Goal: Task Accomplishment & Management: Complete application form

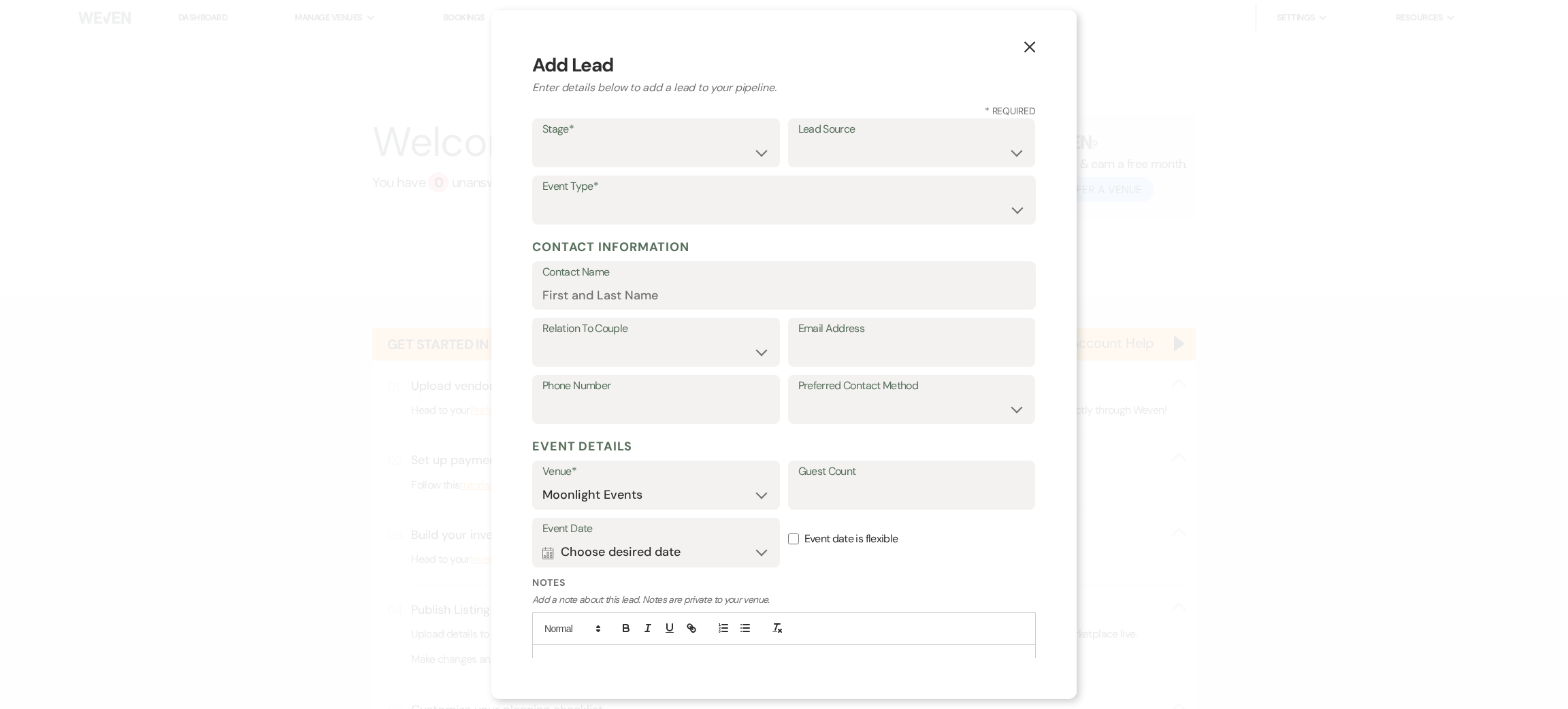
select select "810"
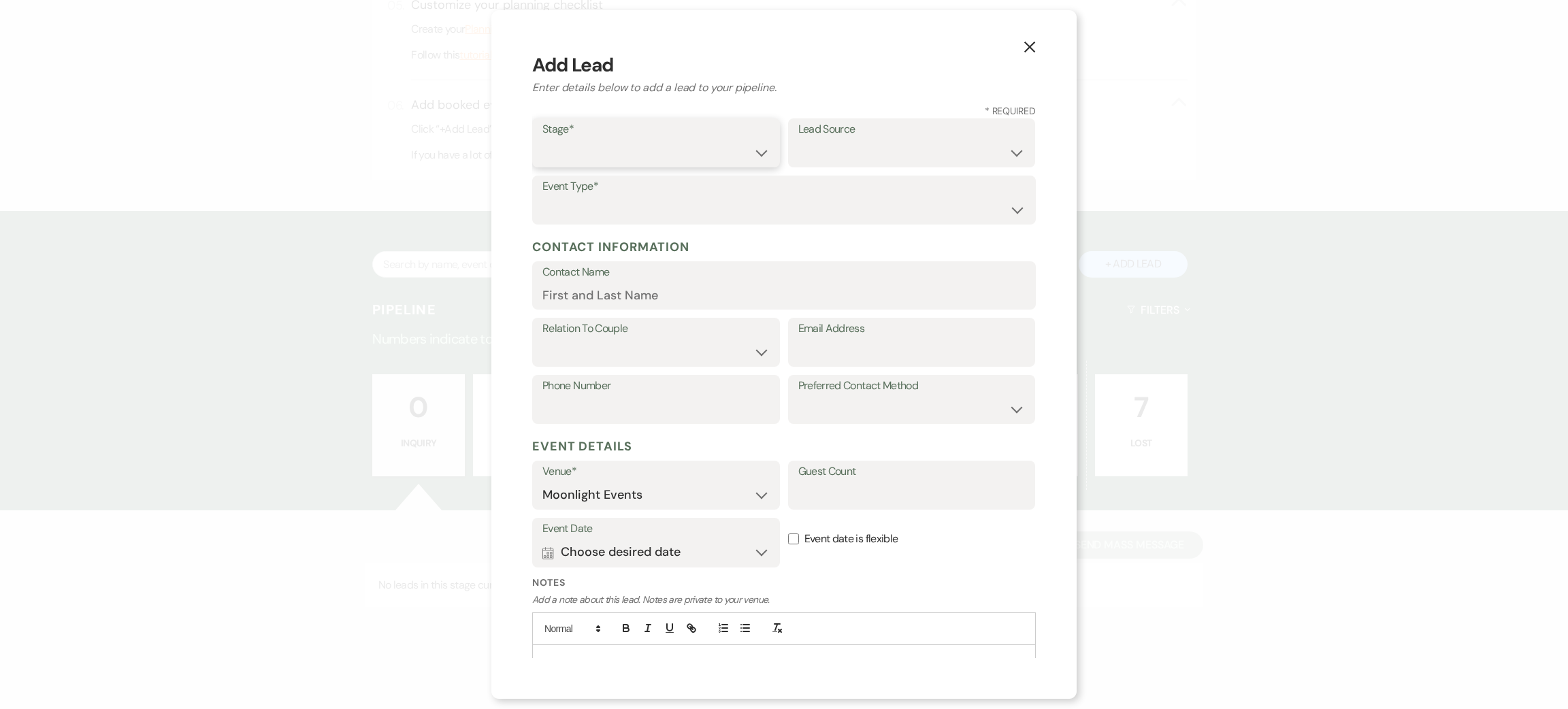
click at [584, 139] on select "Inquiry Follow Up Tour Requested Tour Confirmed Toured Proposal Sent Booked Lost" at bounding box center [656, 152] width 228 height 27
select select "7"
click at [542, 139] on select "Inquiry Follow Up Tour Requested Tour Confirmed Toured Proposal Sent Booked Lost" at bounding box center [656, 152] width 228 height 27
click at [581, 203] on select "Wedding Anniversary Party Baby Shower Bachelorette / Bachelor Party Birthday Pa…" at bounding box center [784, 209] width 483 height 27
select select "11"
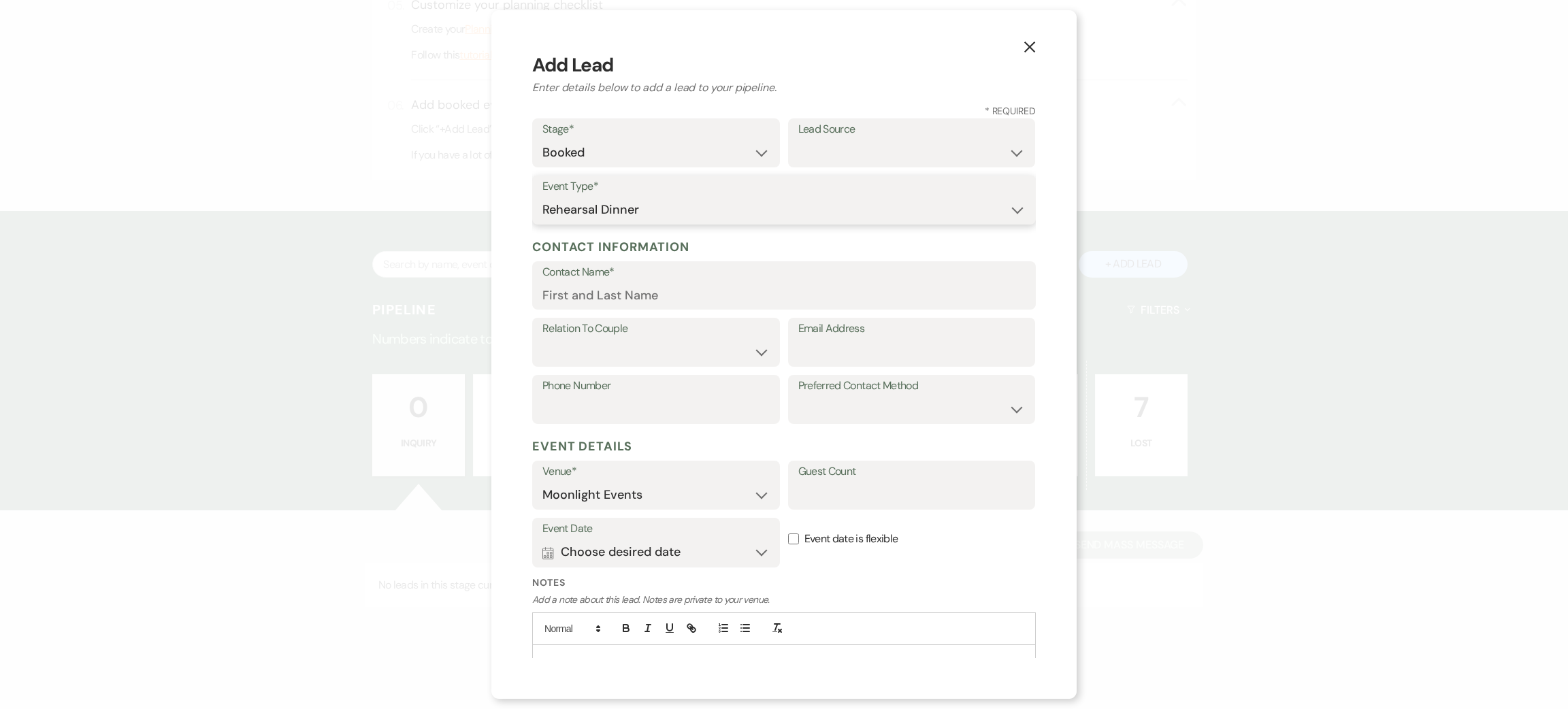
click at [542, 196] on select "Wedding Anniversary Party Baby Shower Bachelorette / Bachelor Party Birthday Pa…" at bounding box center [784, 209] width 483 height 27
click at [657, 293] on input "Contact Name" at bounding box center [784, 295] width 483 height 27
type input "Mariam galgalo"
click at [701, 329] on label "Relation To Client" at bounding box center [656, 329] width 228 height 19
click at [736, 350] on select "Client Event Planner Parent of Client Family Member Friend Other" at bounding box center [656, 352] width 228 height 27
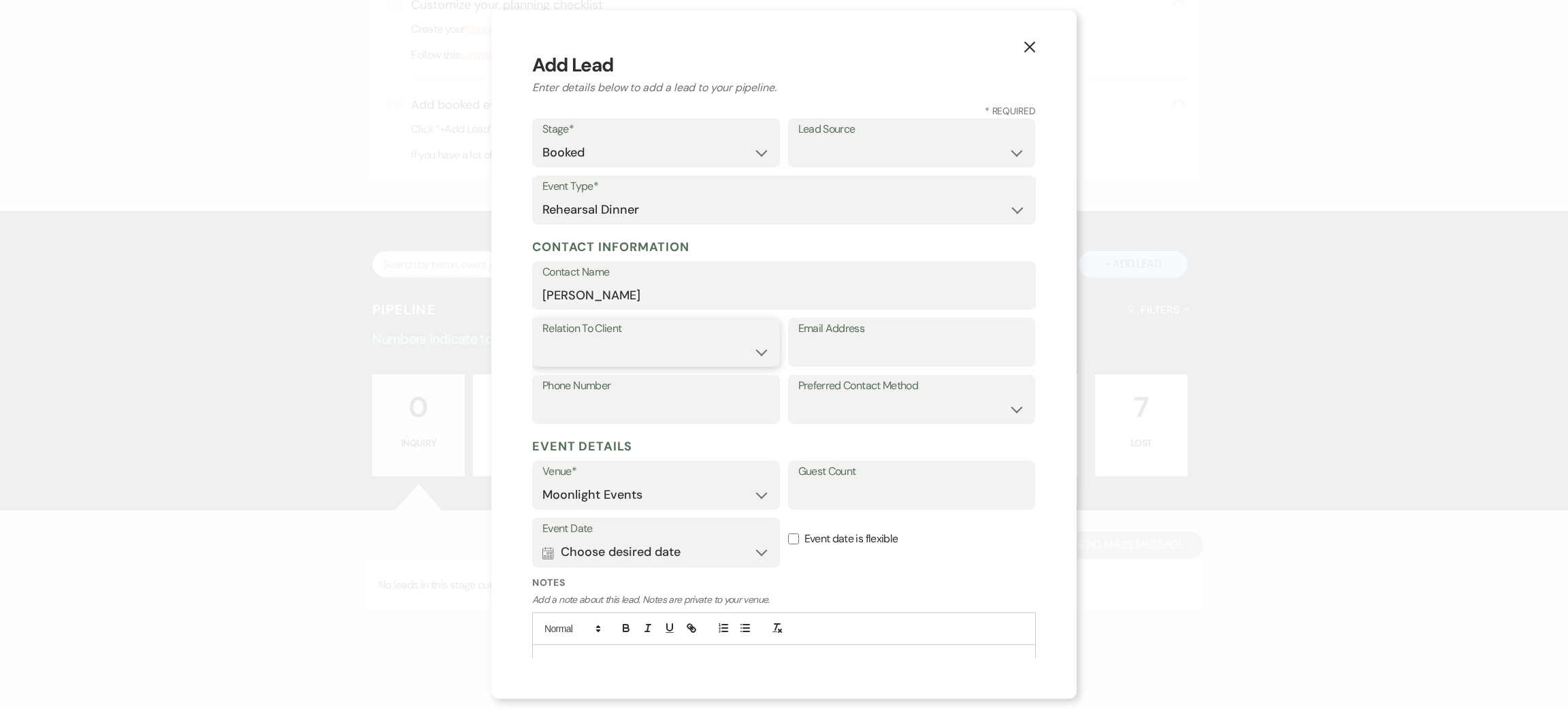
select select "1"
click at [542, 339] on select "Client Event Planner Parent of Client Family Member Friend Other" at bounding box center [656, 352] width 228 height 27
click at [830, 355] on input "Email Address" at bounding box center [911, 352] width 228 height 27
type input "[EMAIL_ADDRESS][DOMAIN_NAME]"
click at [676, 386] on label "Phone Number" at bounding box center [656, 386] width 228 height 19
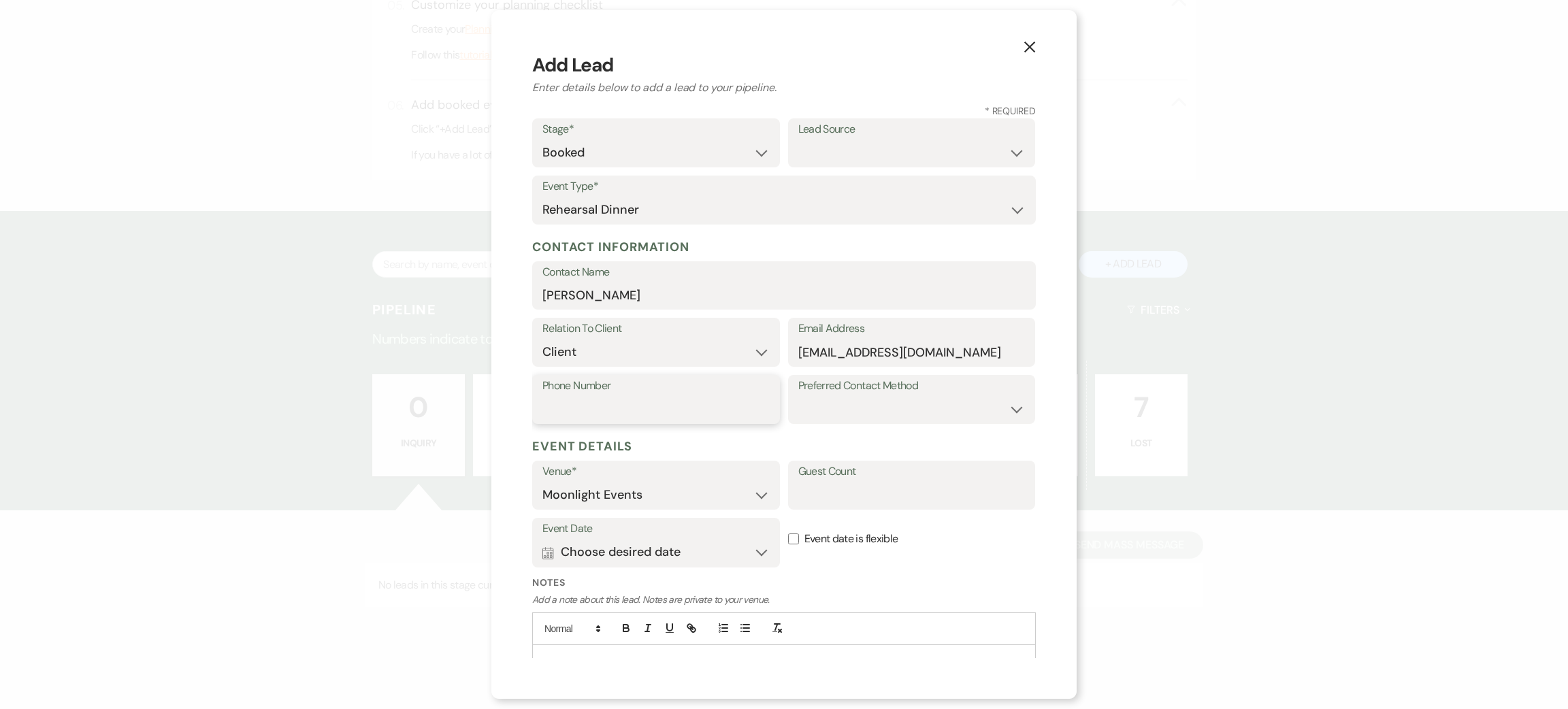
click at [676, 396] on input "Phone Number" at bounding box center [656, 409] width 228 height 27
type input "9713710616"
click at [638, 549] on button "Calendar Choose desired date Expand" at bounding box center [656, 552] width 228 height 27
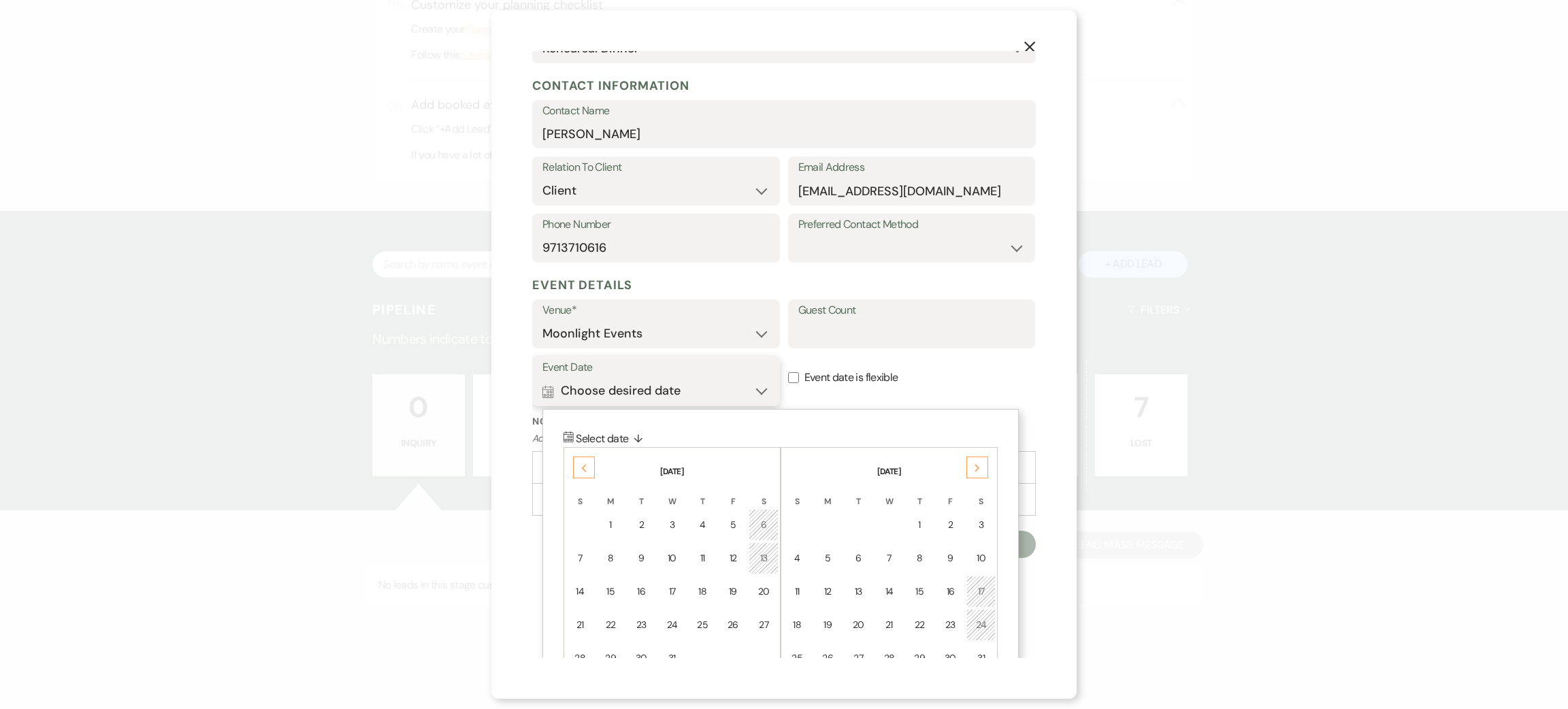
scroll to position [162, 0]
click at [591, 467] on div "Previous" at bounding box center [584, 466] width 22 height 22
click at [993, 580] on td "15" at bounding box center [981, 591] width 30 height 32
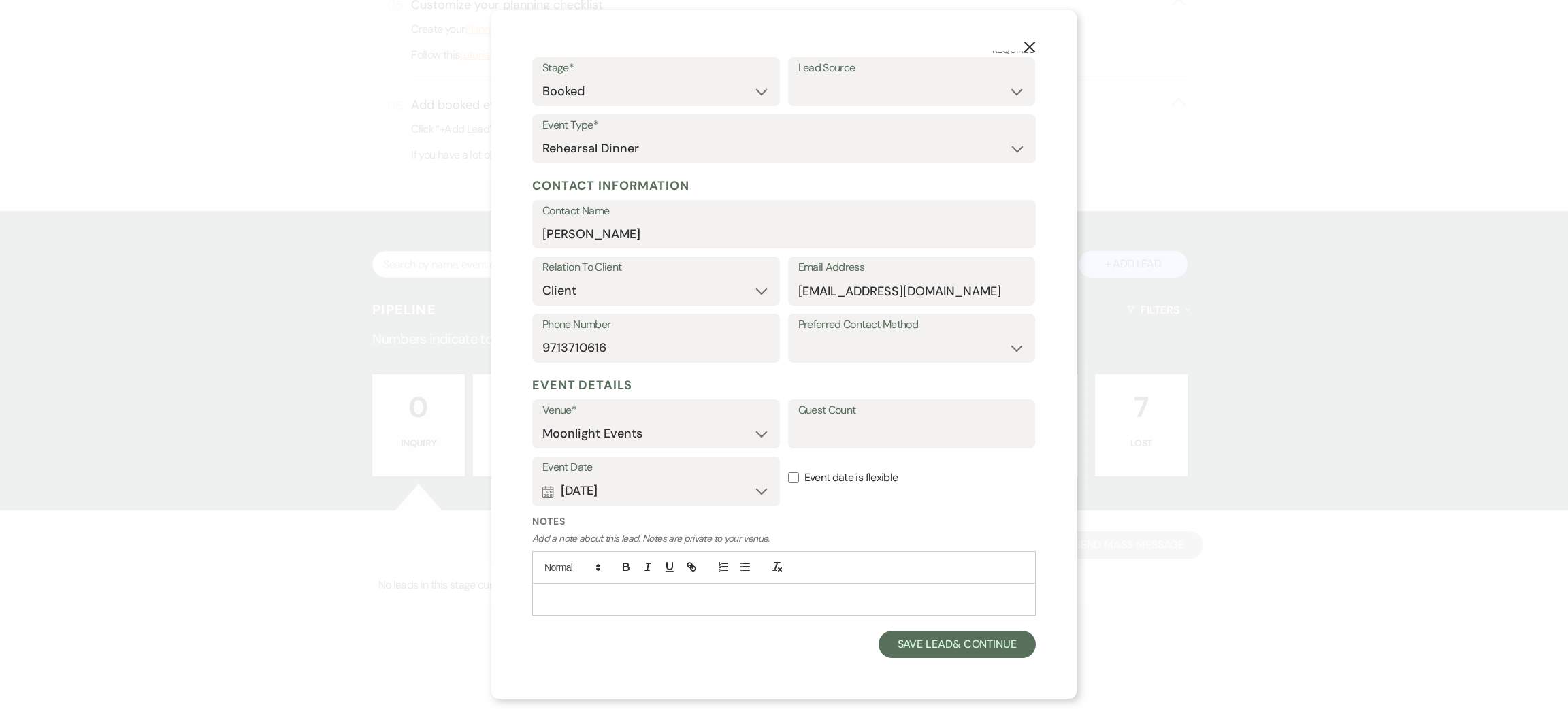
scroll to position [61, 0]
click at [847, 437] on input "Guest Count" at bounding box center [911, 434] width 228 height 27
type input "120"
click at [679, 491] on button "Calendar Nov 15, 2025 Expand" at bounding box center [656, 492] width 228 height 27
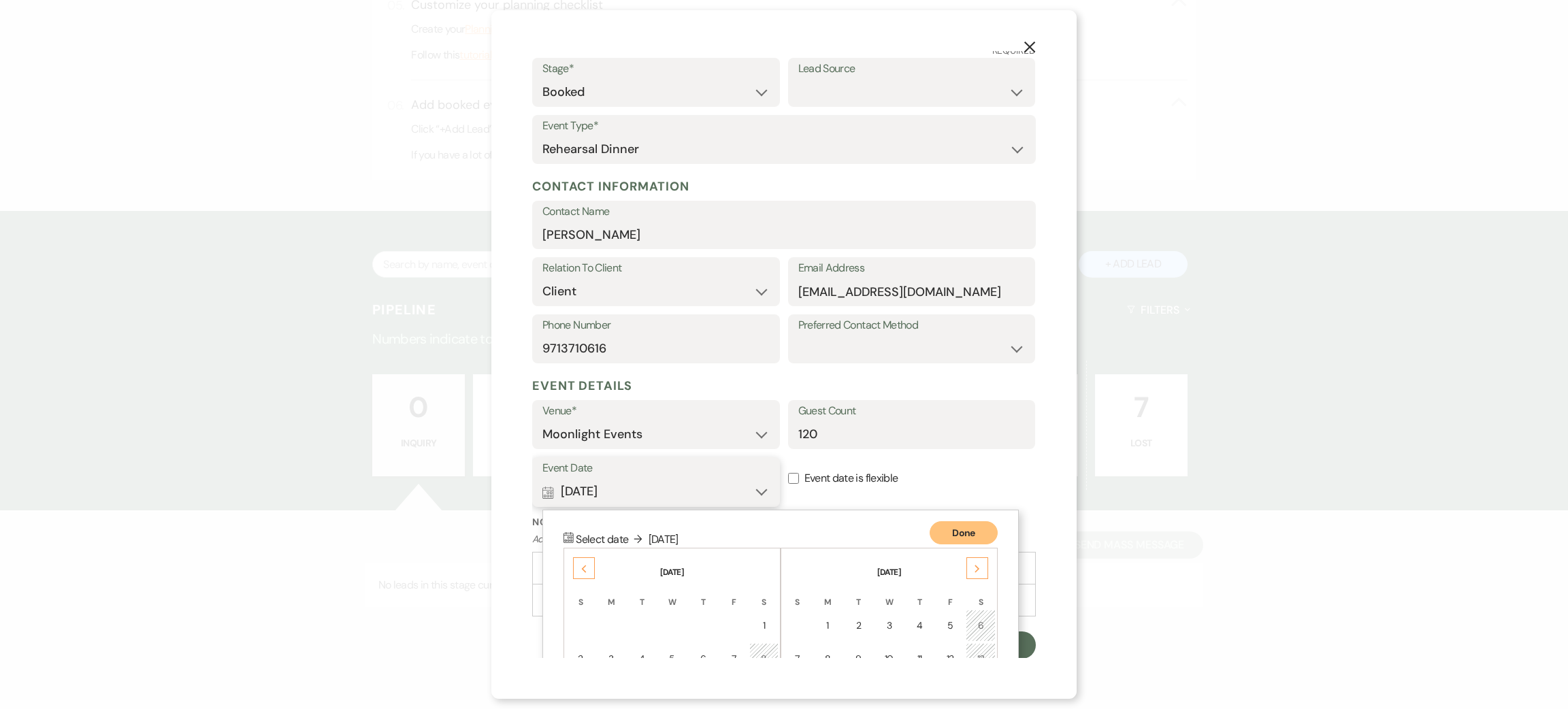
scroll to position [230, 0]
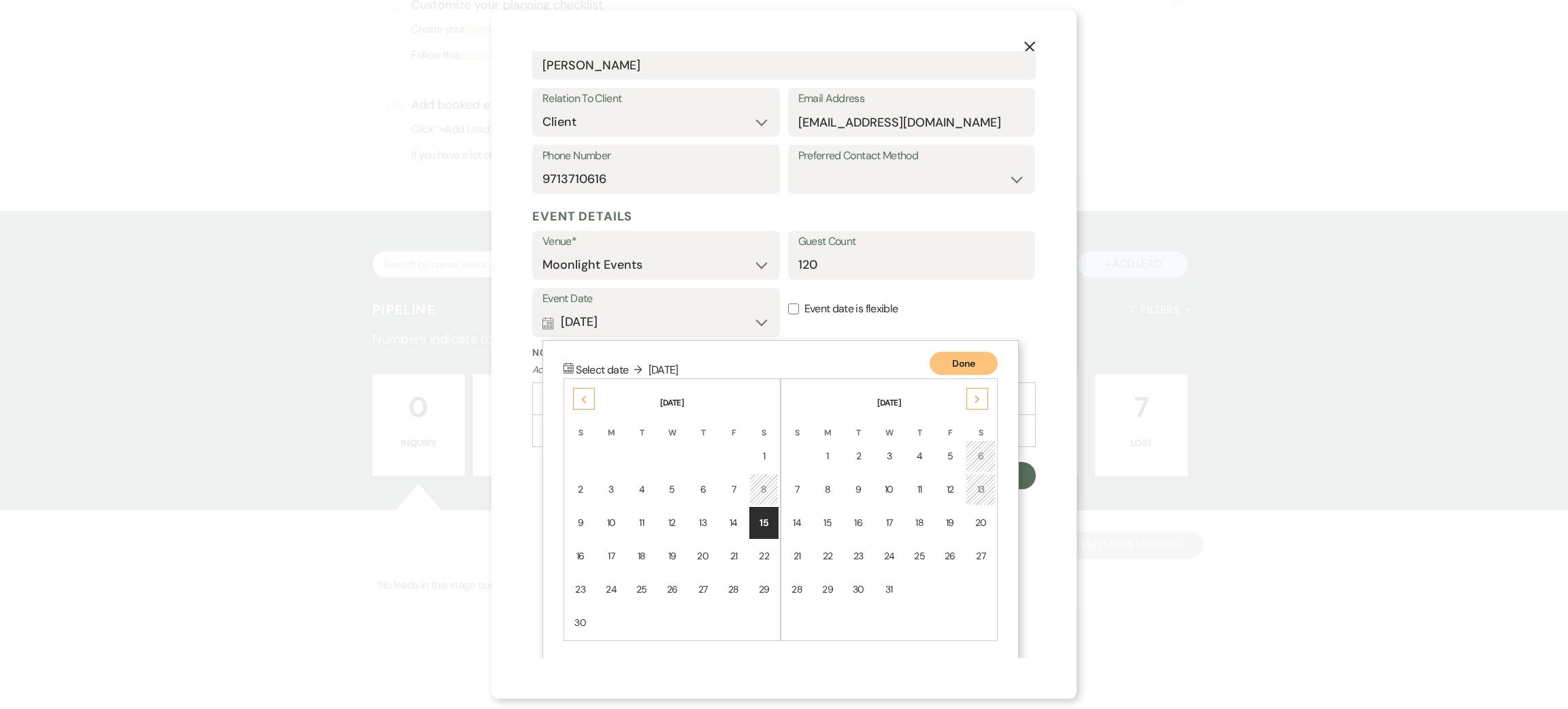
click at [574, 385] on th "November 2025" at bounding box center [672, 395] width 213 height 29
click at [579, 398] on div "Previous" at bounding box center [584, 399] width 22 height 22
click at [584, 397] on use at bounding box center [584, 399] width 5 height 7
click at [763, 482] on div "13" at bounding box center [763, 490] width 12 height 14
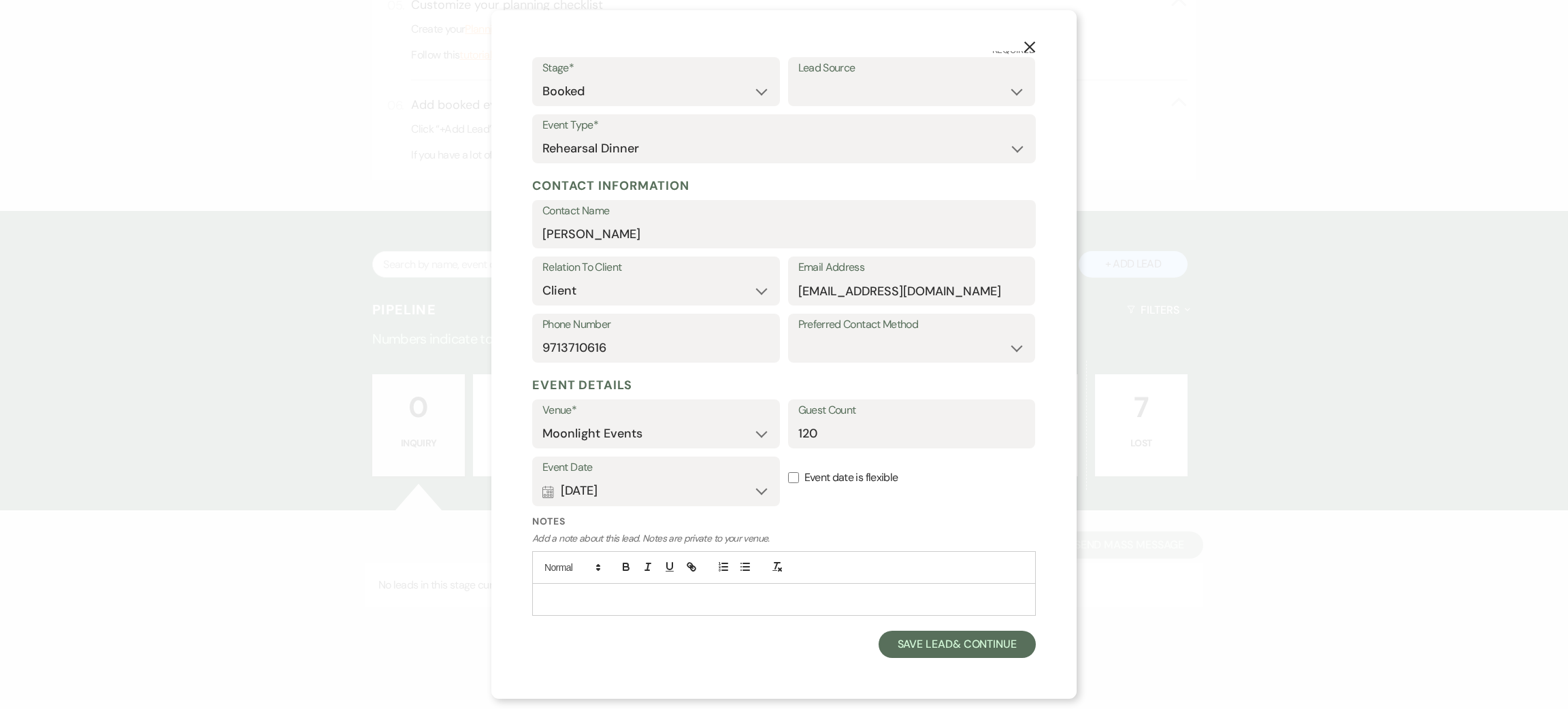
scroll to position [61, 0]
click at [901, 645] on button "Save Lead & Continue" at bounding box center [957, 645] width 157 height 27
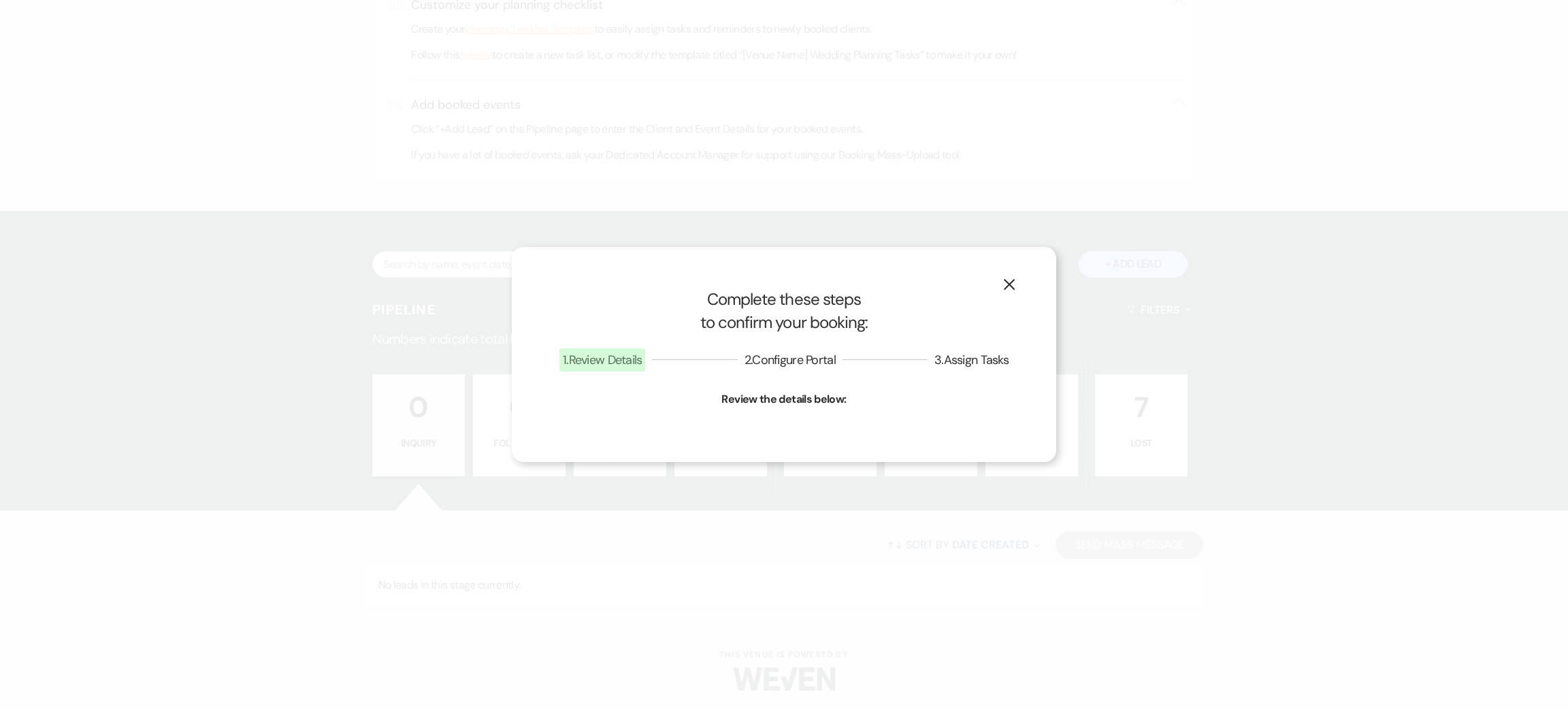
select select "11"
select select "810"
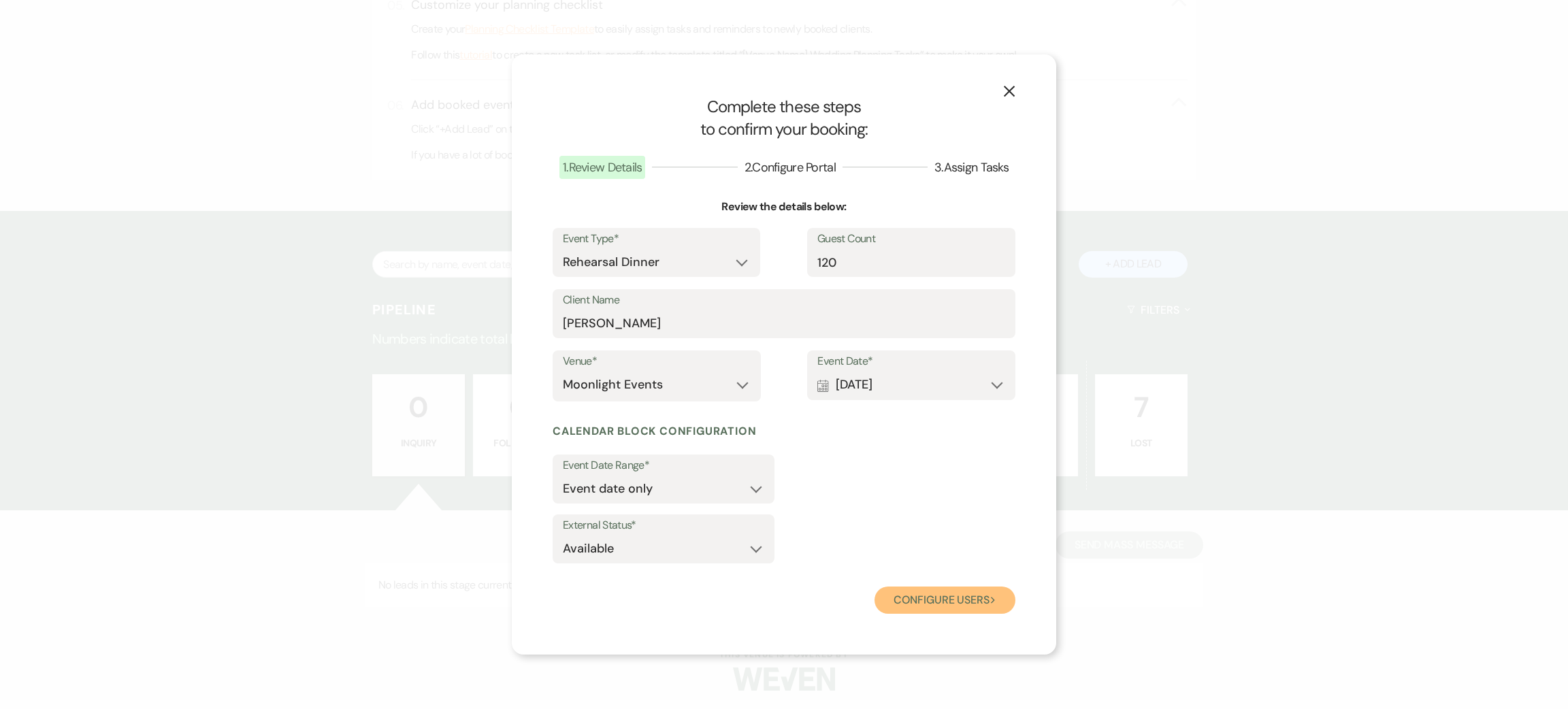
click at [924, 589] on button "Configure users Next" at bounding box center [945, 600] width 141 height 27
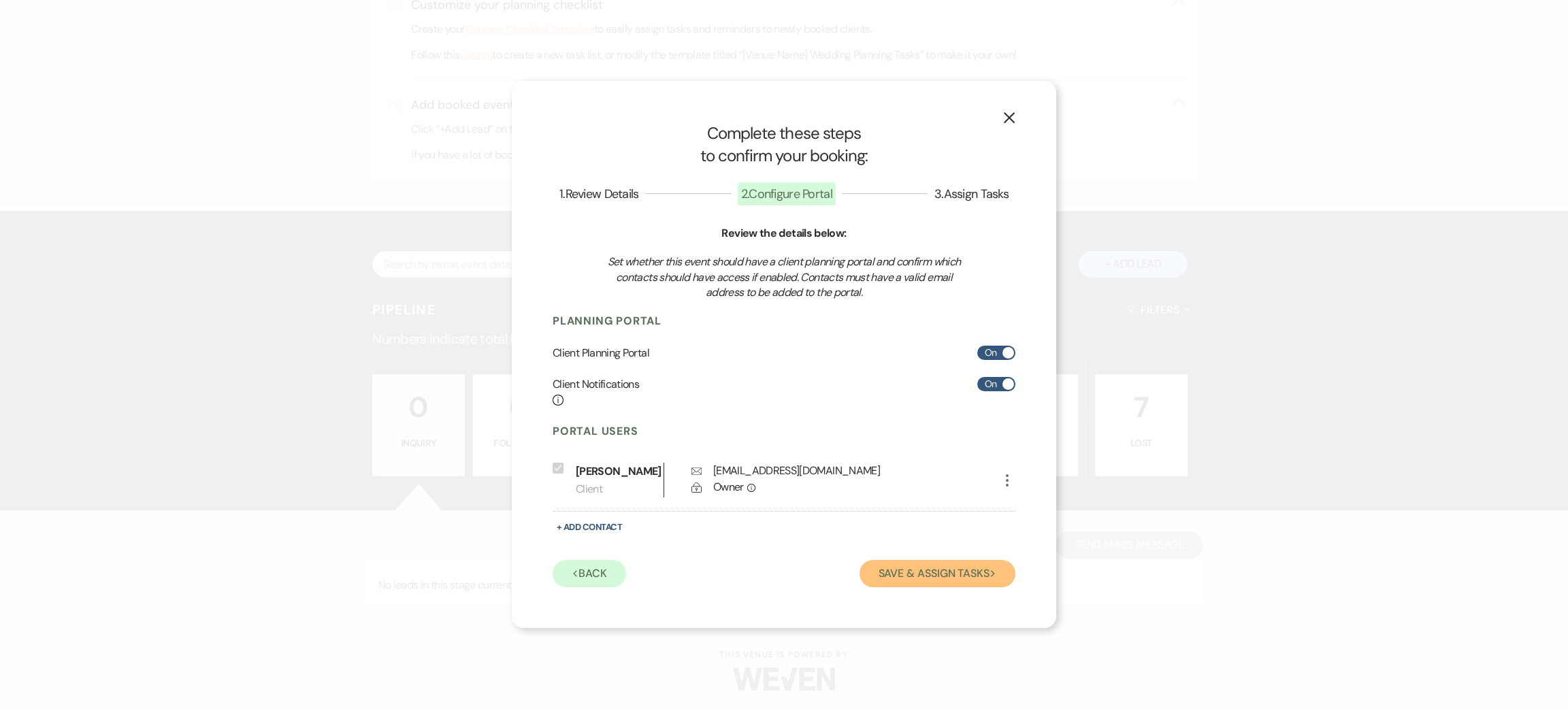
click at [909, 583] on button "Save & Assign Tasks Next" at bounding box center [937, 573] width 156 height 27
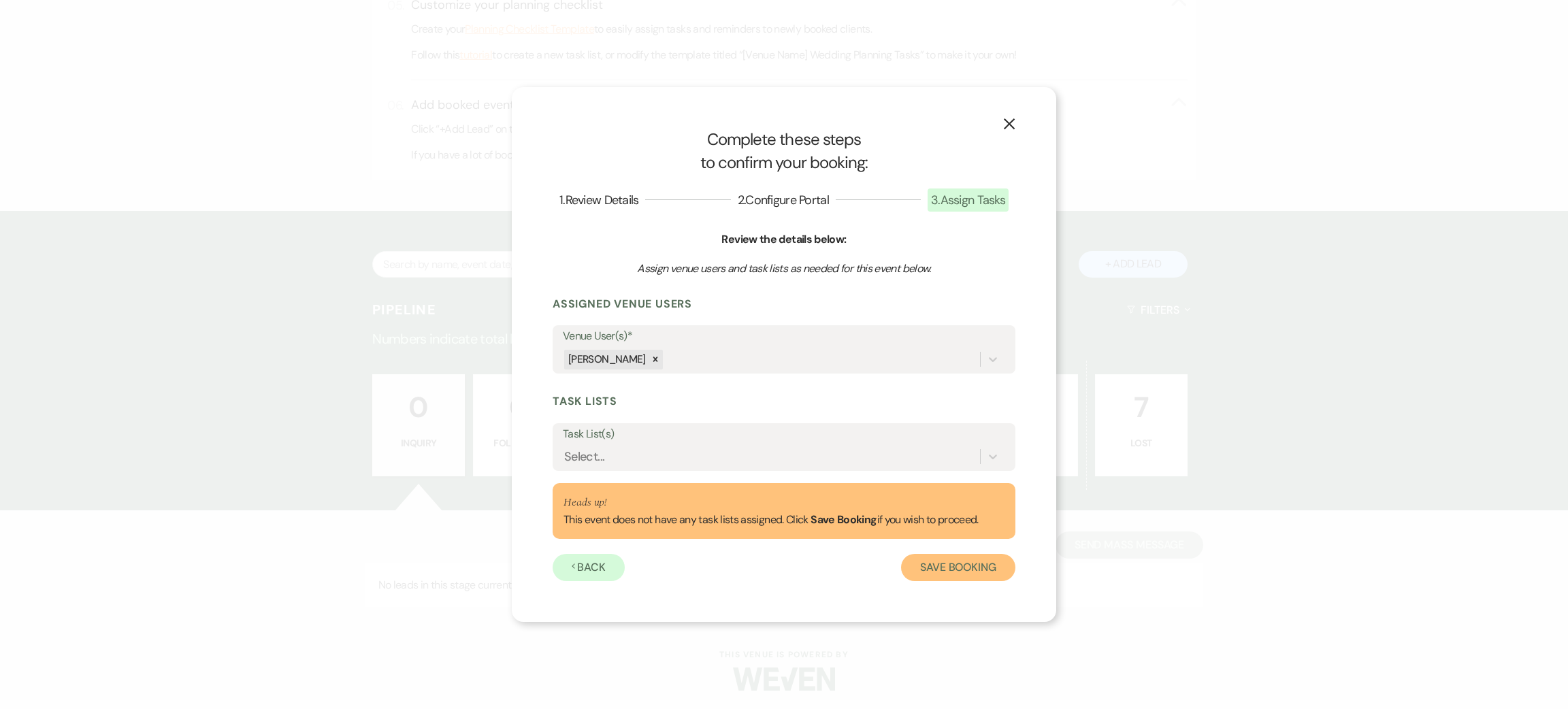
click at [937, 570] on button "Save Booking" at bounding box center [958, 567] width 114 height 27
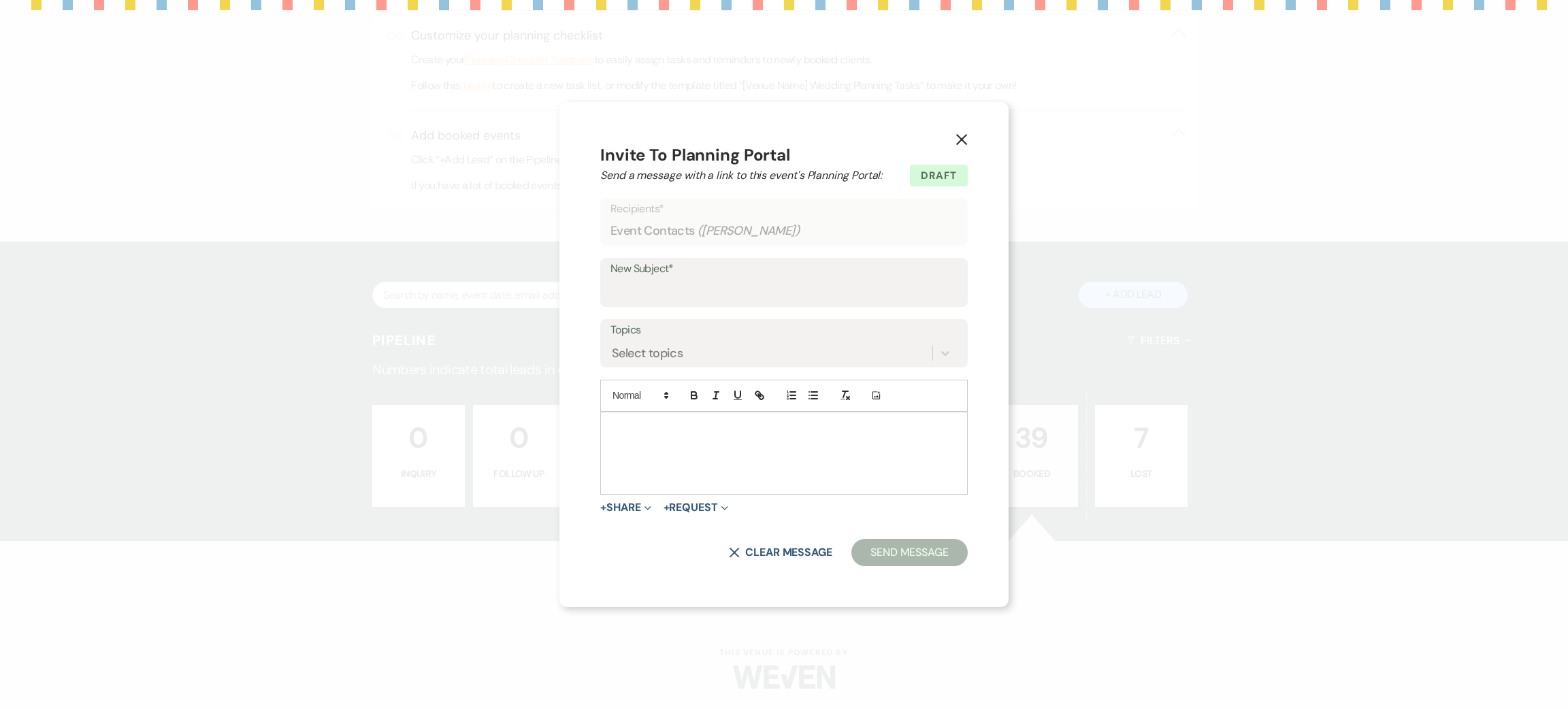
scroll to position [705, 0]
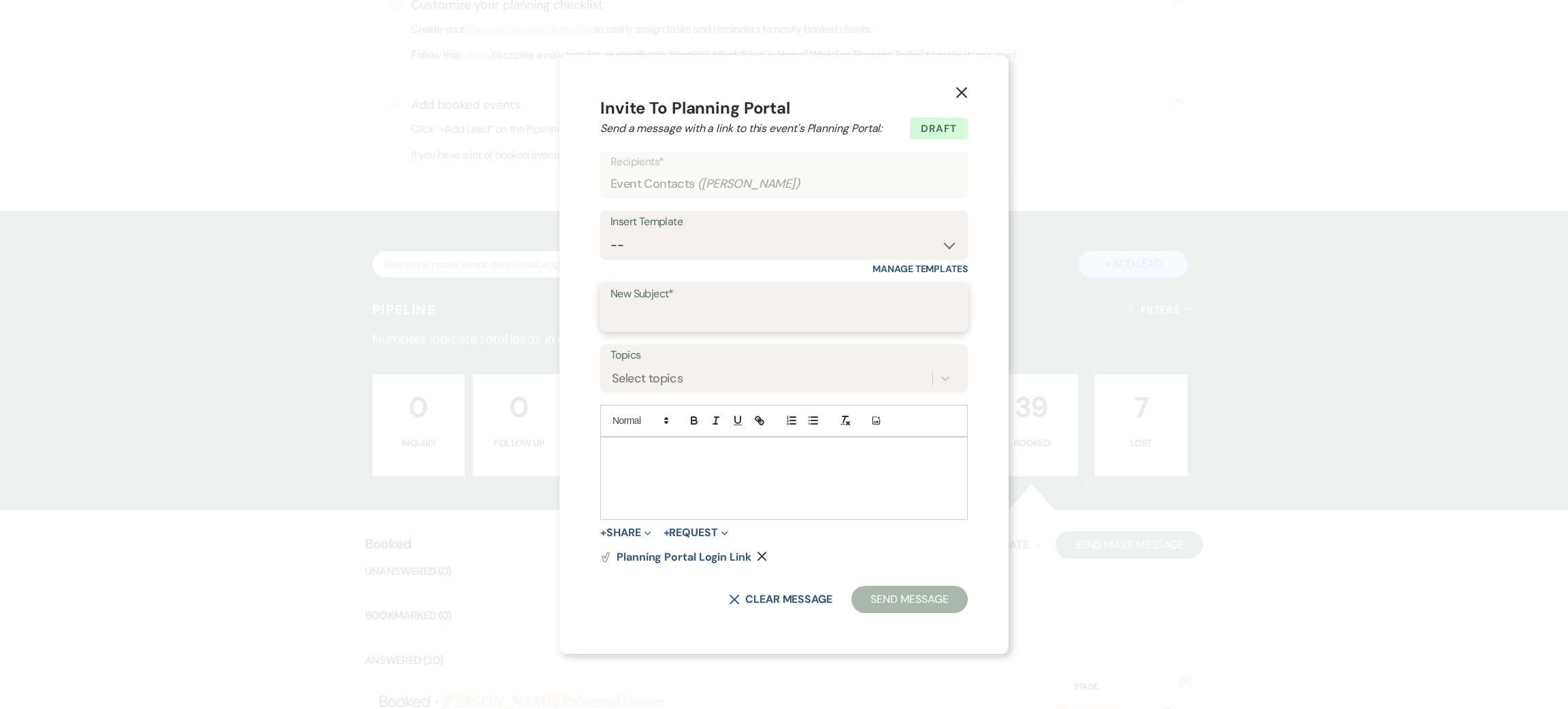
click at [664, 316] on input "New Subject*" at bounding box center [784, 317] width 347 height 27
type input "contract and invoice"
click at [668, 456] on p at bounding box center [784, 453] width 346 height 15
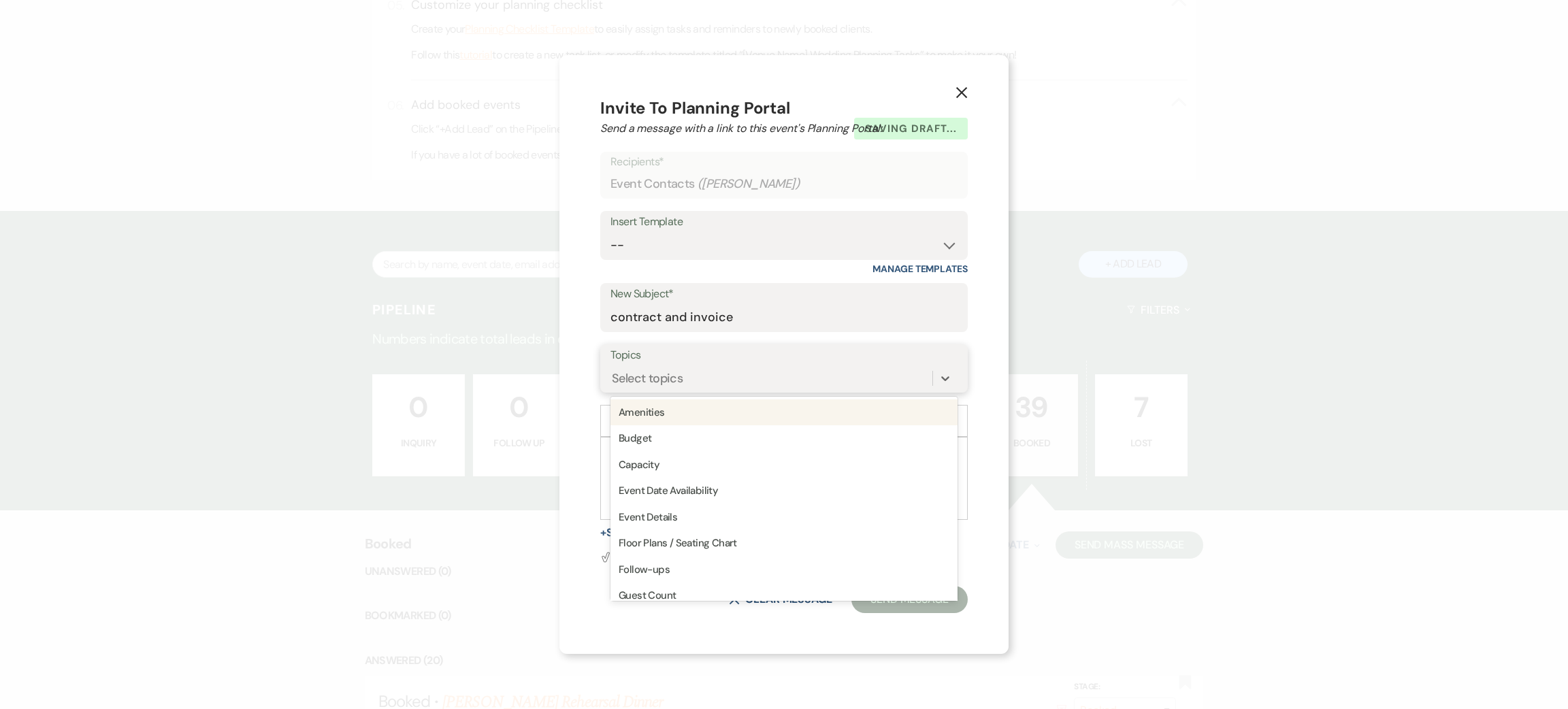
click at [680, 383] on div "Select topics" at bounding box center [647, 378] width 71 height 18
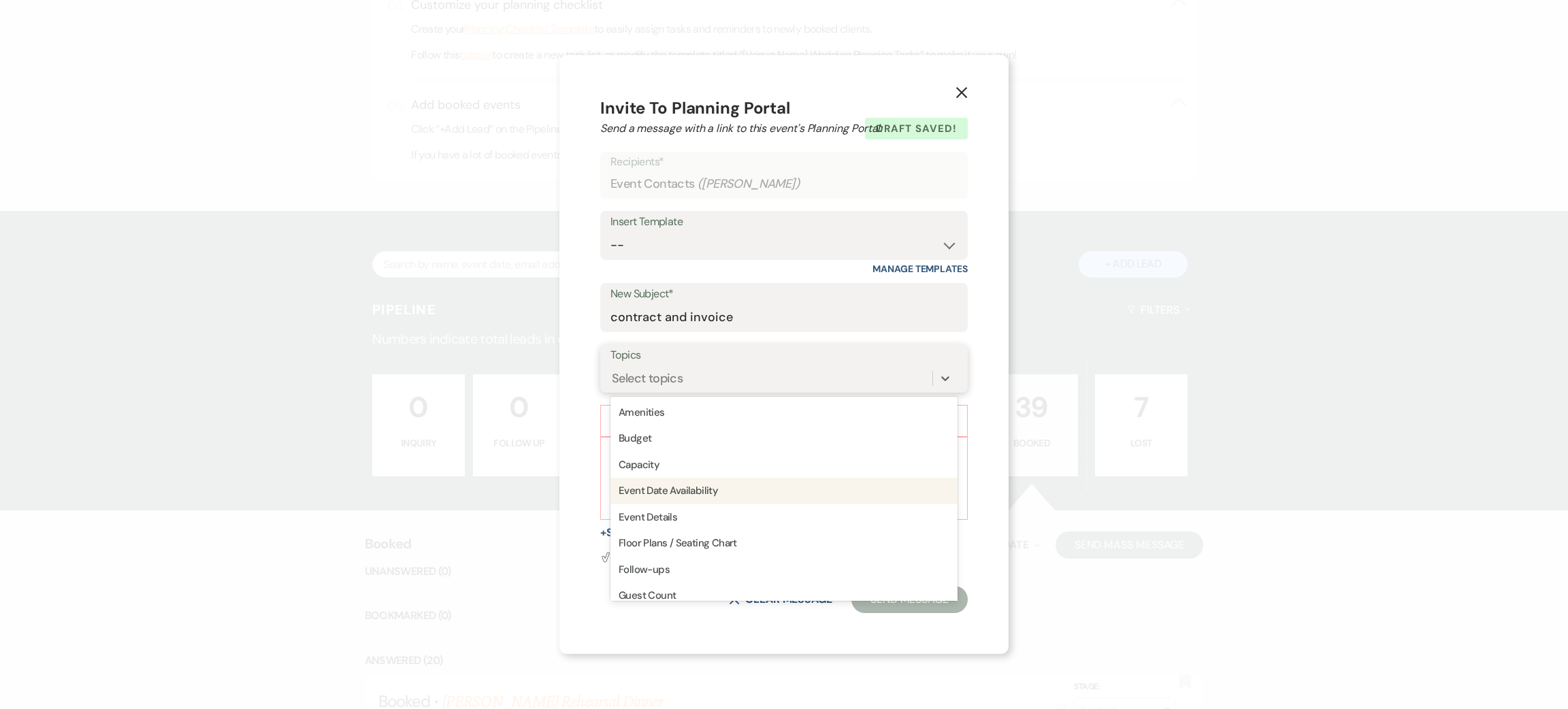
click at [689, 497] on div "Event Date Availability" at bounding box center [784, 490] width 347 height 27
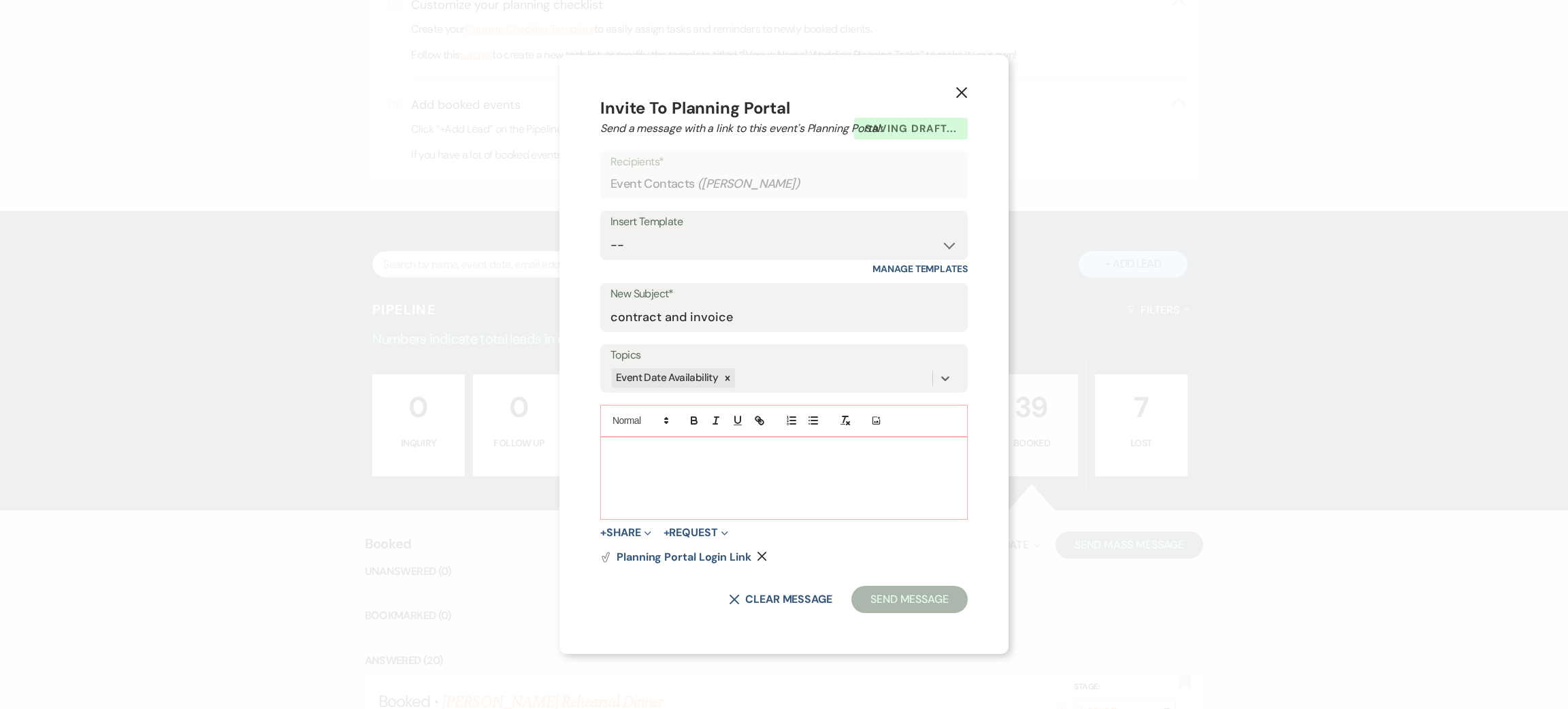
click at [683, 477] on div at bounding box center [784, 478] width 366 height 82
click at [675, 406] on div "Add Photo" at bounding box center [784, 421] width 368 height 32
click at [728, 368] on div at bounding box center [727, 378] width 15 height 19
click at [642, 234] on select "-- Weven Planning Portal Introduction (Booked Events) Initial Inquiry Response …" at bounding box center [784, 245] width 347 height 27
select select "14"
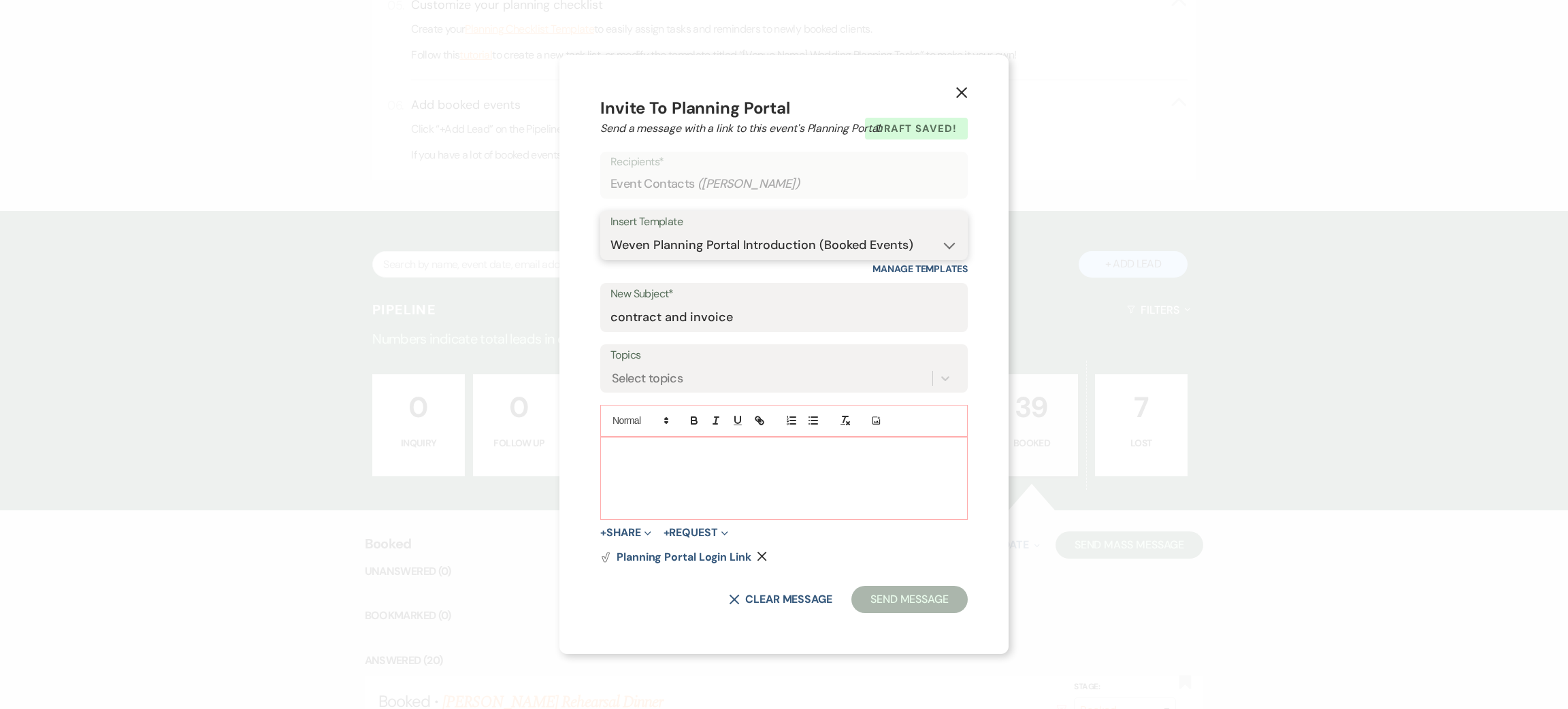
click at [610, 232] on select "-- Weven Planning Portal Introduction (Booked Events) Initial Inquiry Response …" at bounding box center [784, 245] width 347 height 27
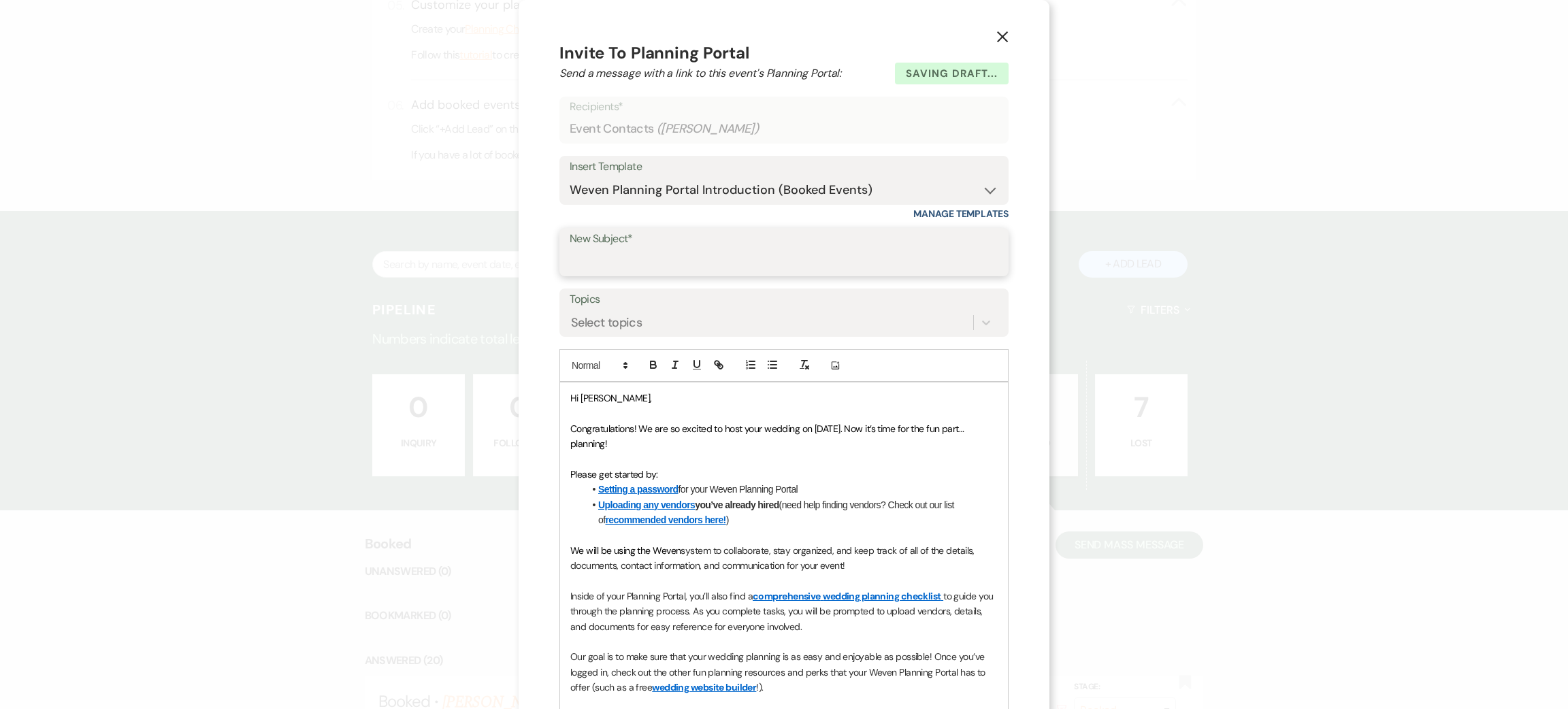
click at [752, 269] on input "New Subject*" at bounding box center [784, 261] width 429 height 27
type input "contract and invoice"
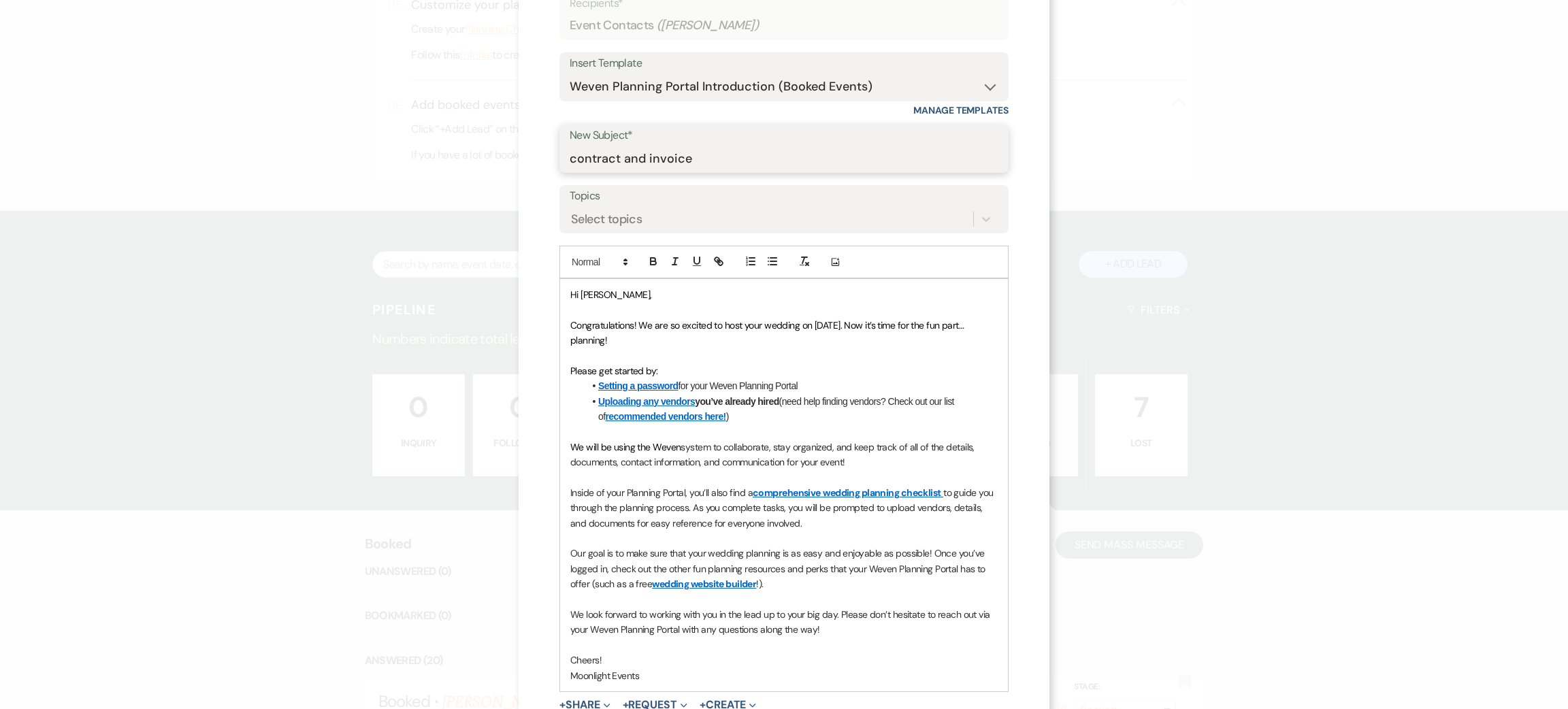
scroll to position [243, 0]
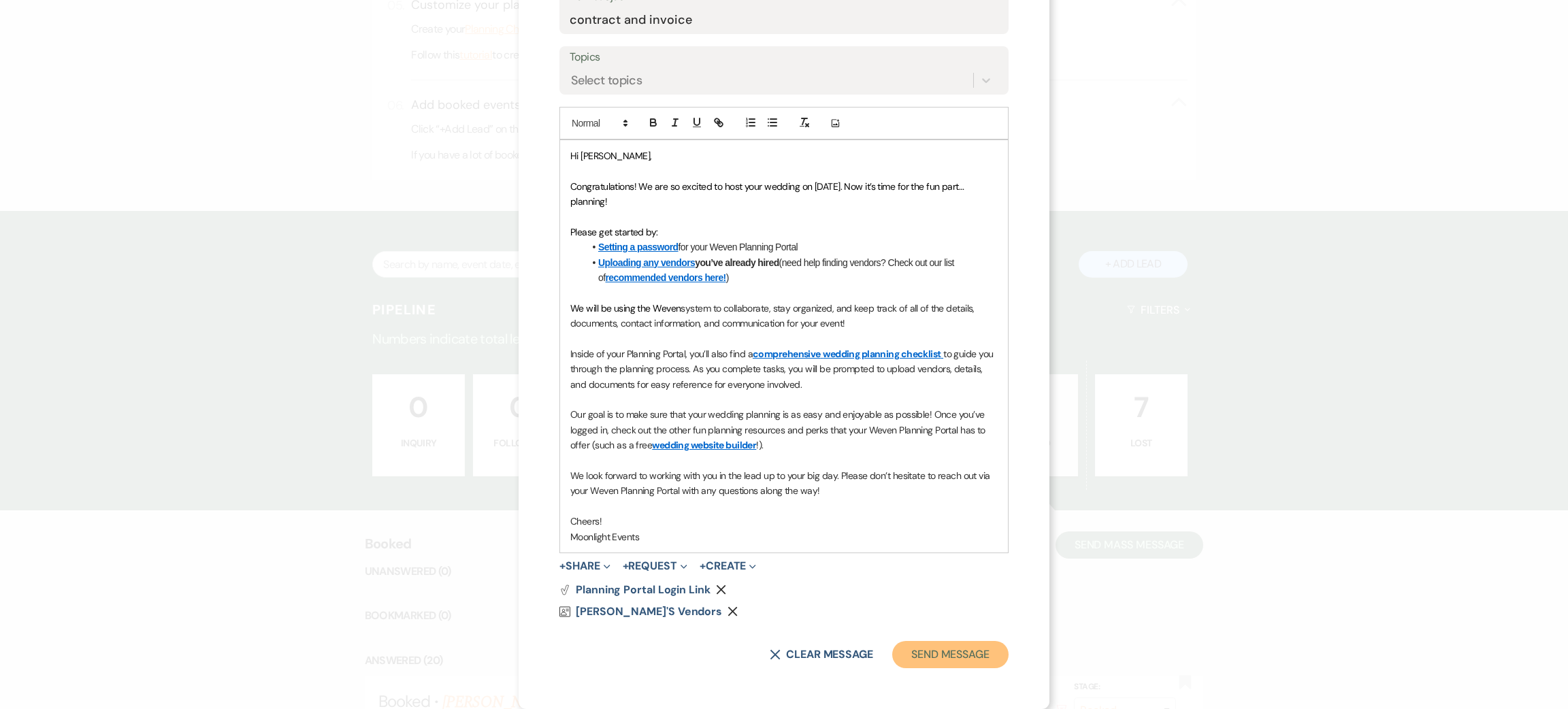
click at [924, 648] on button "Send Message" at bounding box center [950, 655] width 116 height 27
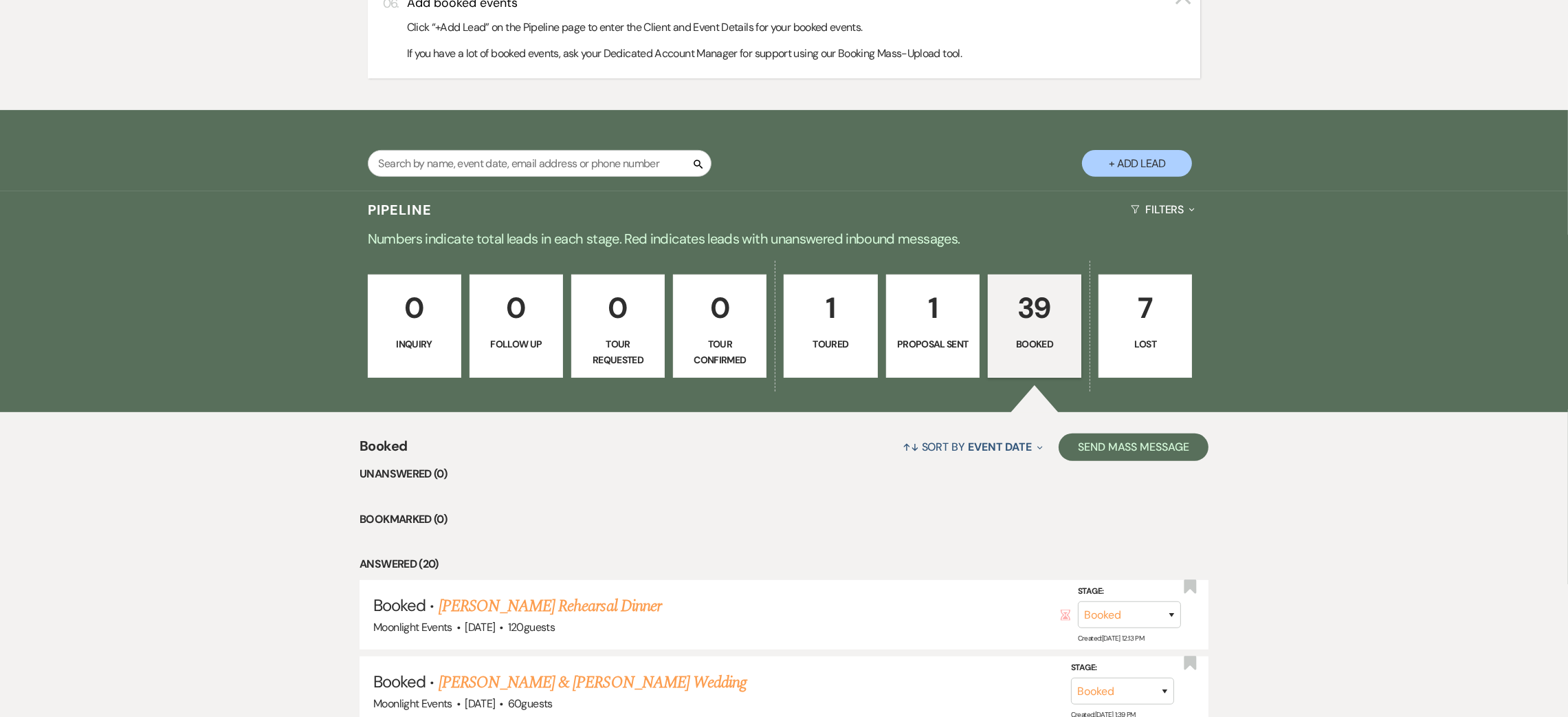
scroll to position [505, 0]
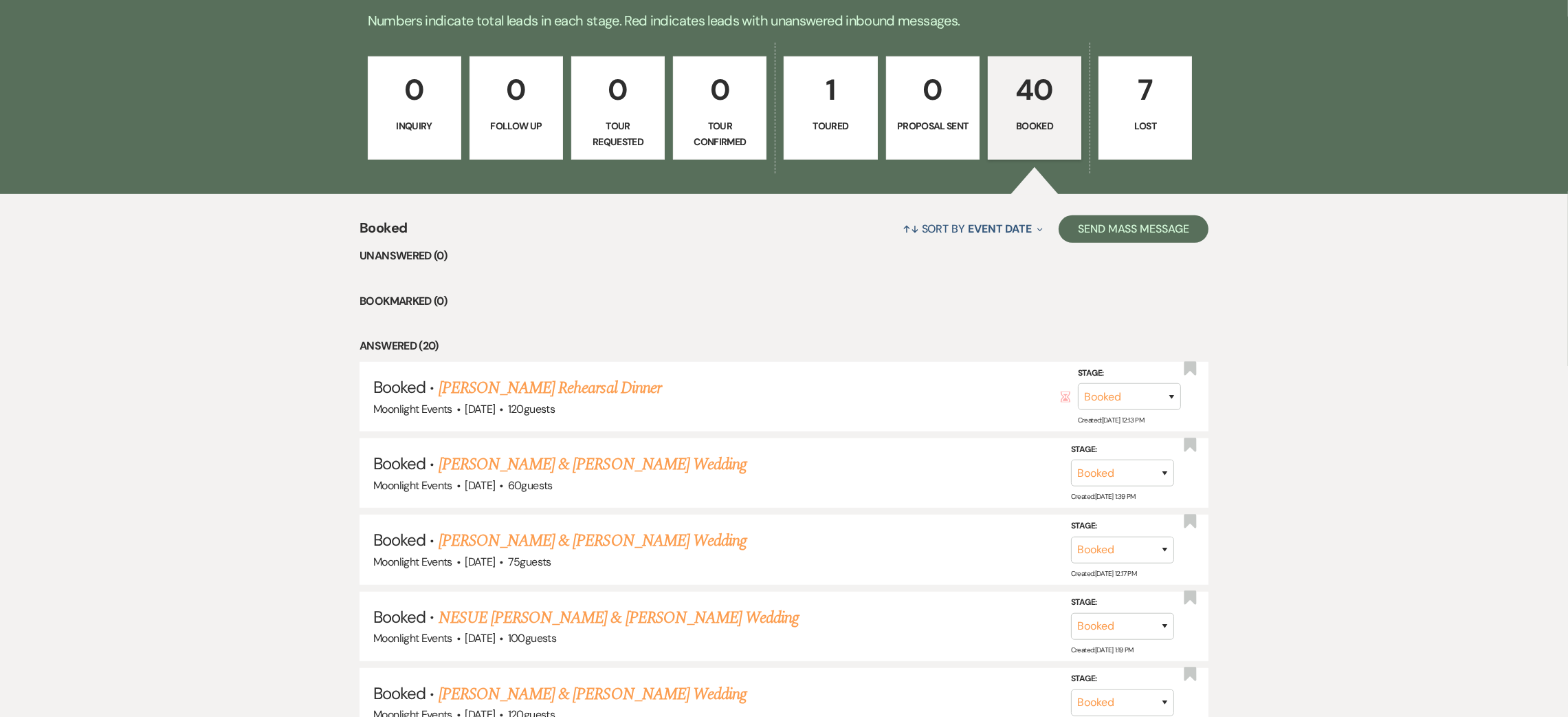
scroll to position [1030, 0]
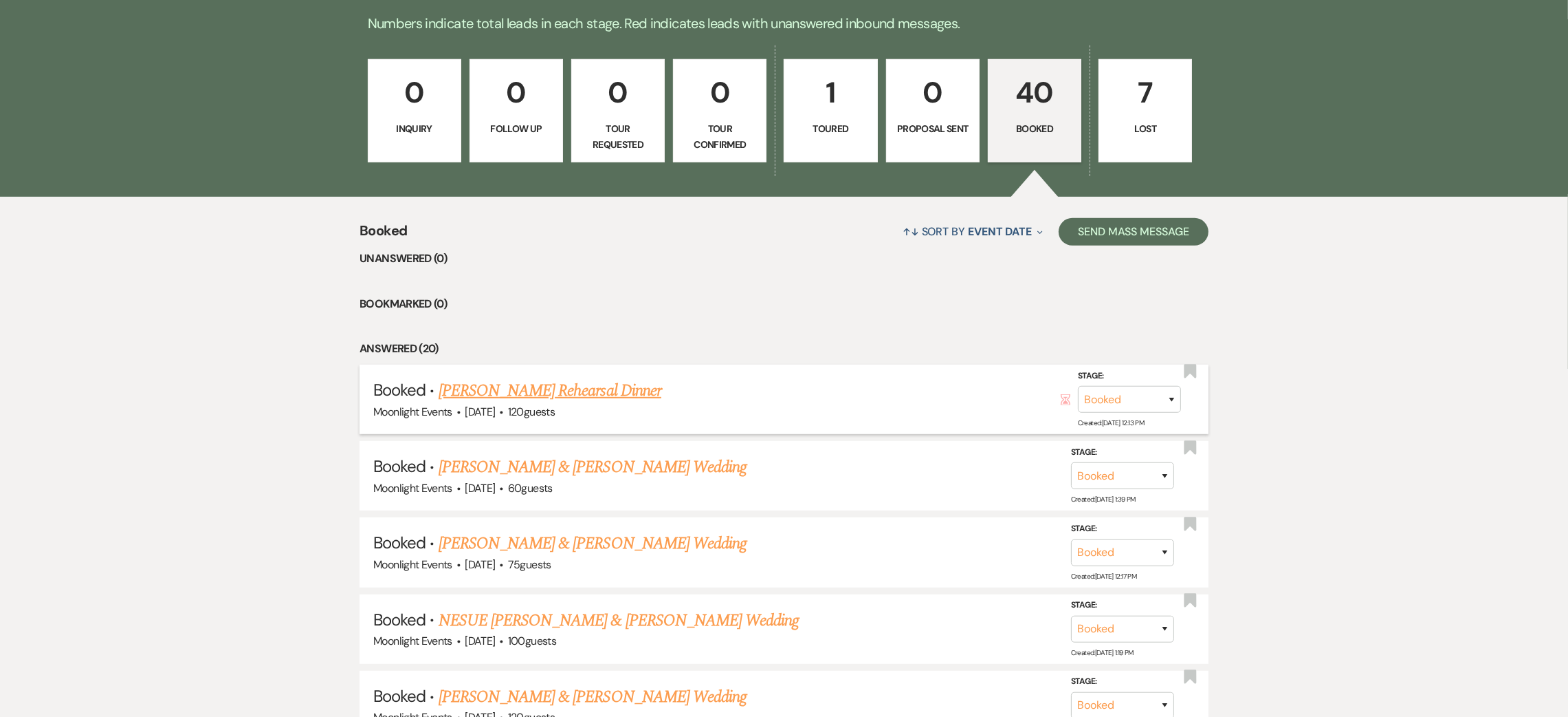
click at [576, 391] on link "[PERSON_NAME] Rehearsal Dinner" at bounding box center [549, 391] width 223 height 25
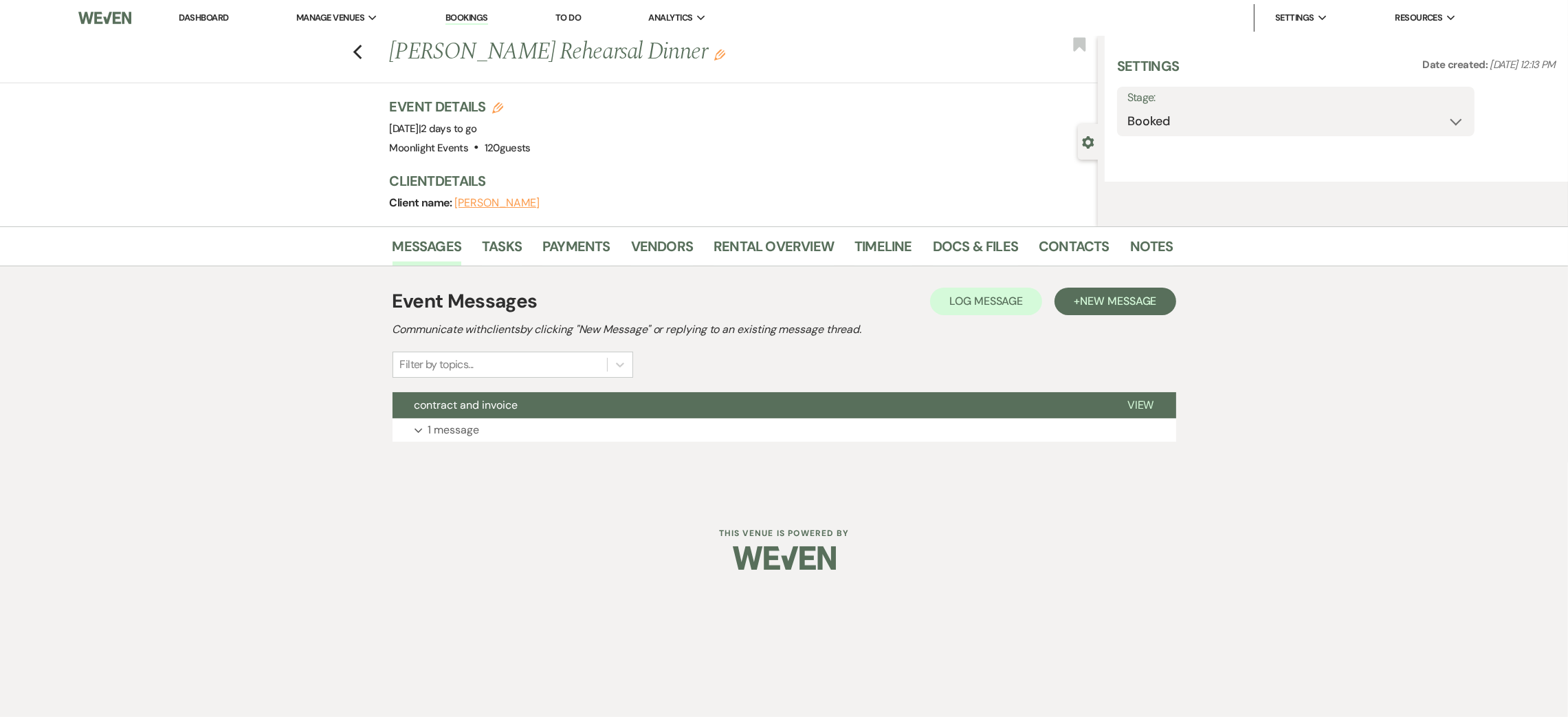
select select "11"
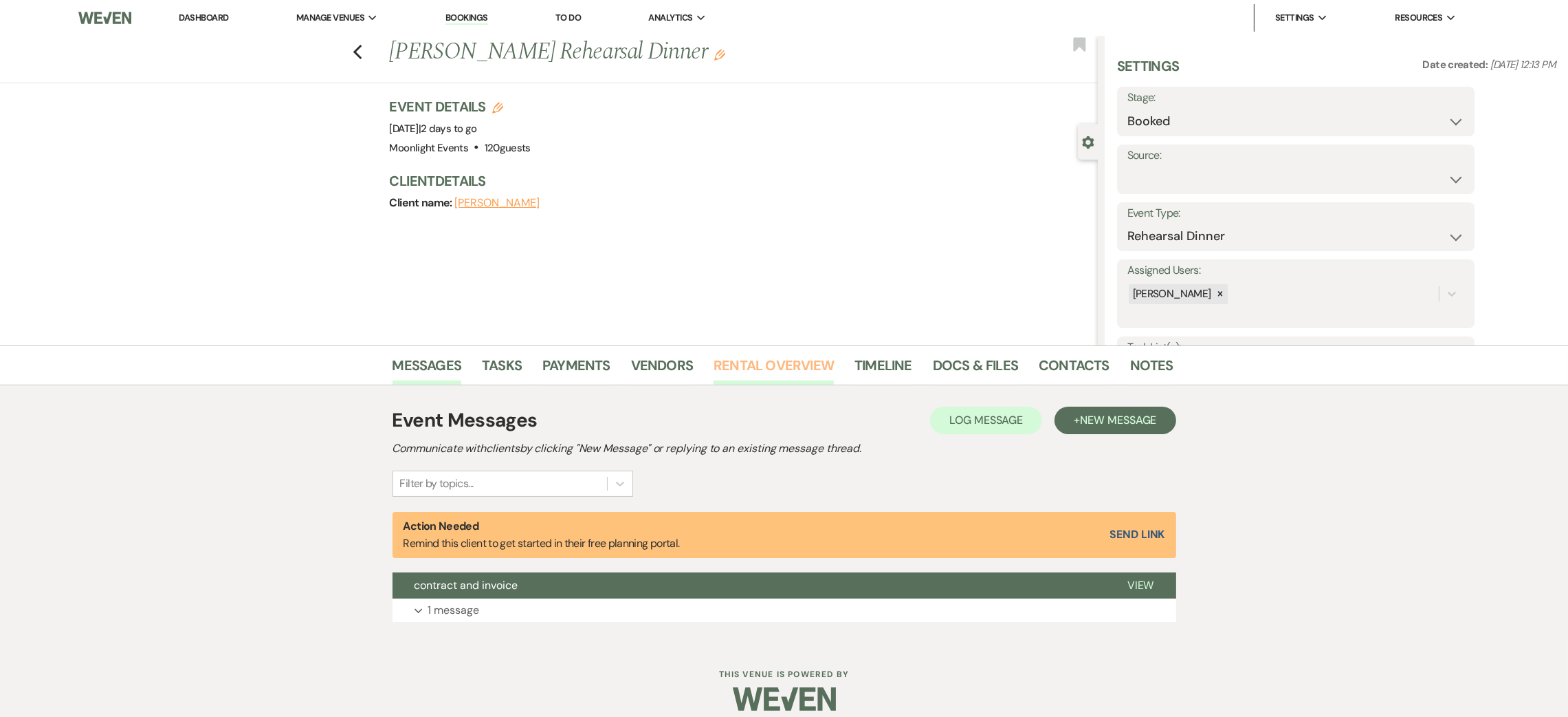
click at [760, 367] on link "Rental Overview" at bounding box center [773, 369] width 120 height 30
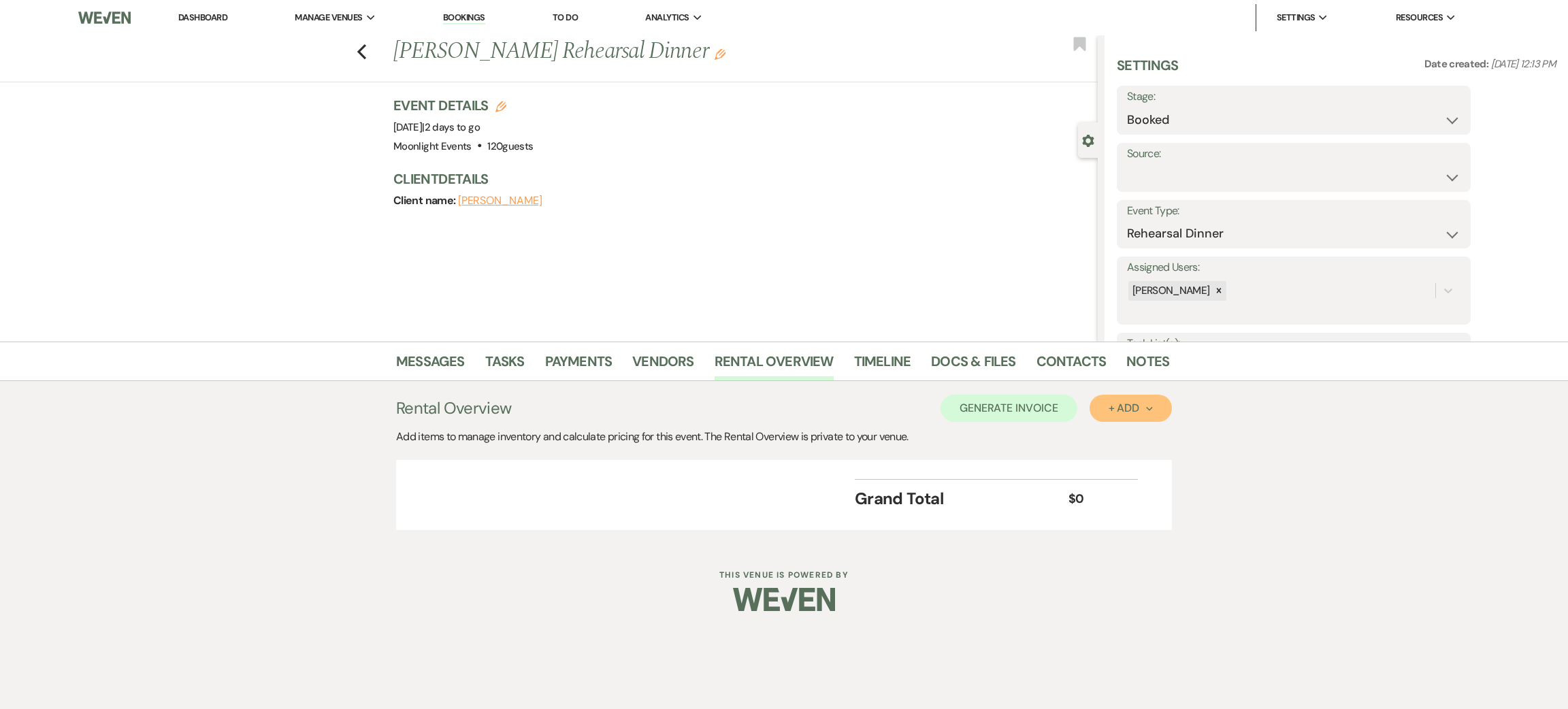
click at [1145, 401] on button "+ Add Next" at bounding box center [1131, 409] width 82 height 27
click at [1102, 430] on button "Item" at bounding box center [1124, 439] width 69 height 21
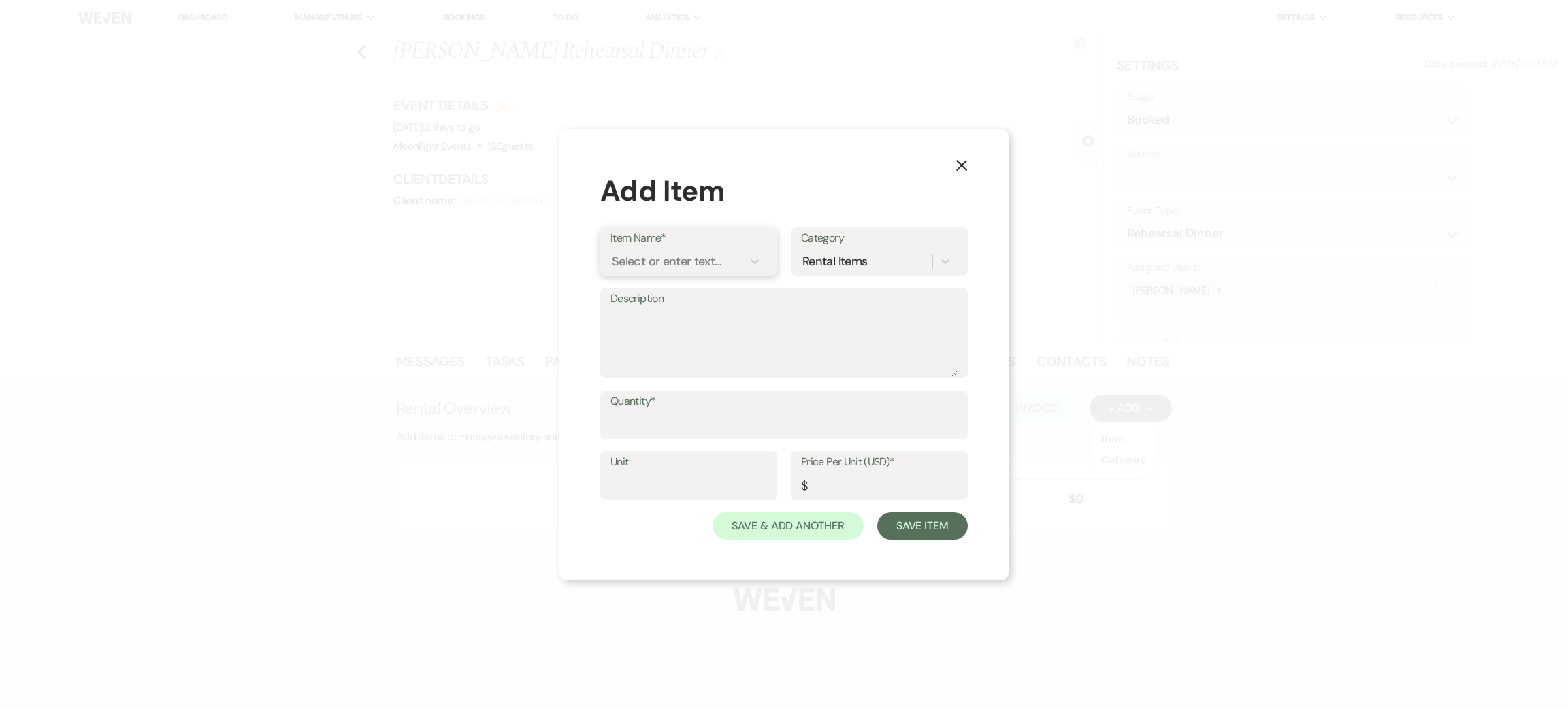
click at [646, 249] on div "Select or enter text..." at bounding box center [676, 261] width 131 height 24
type input "v"
type input "engagement dinner"
click at [677, 290] on div "+ Add "engagement dinner "" at bounding box center [688, 296] width 157 height 27
click at [670, 411] on input "Quantity*" at bounding box center [784, 424] width 347 height 27
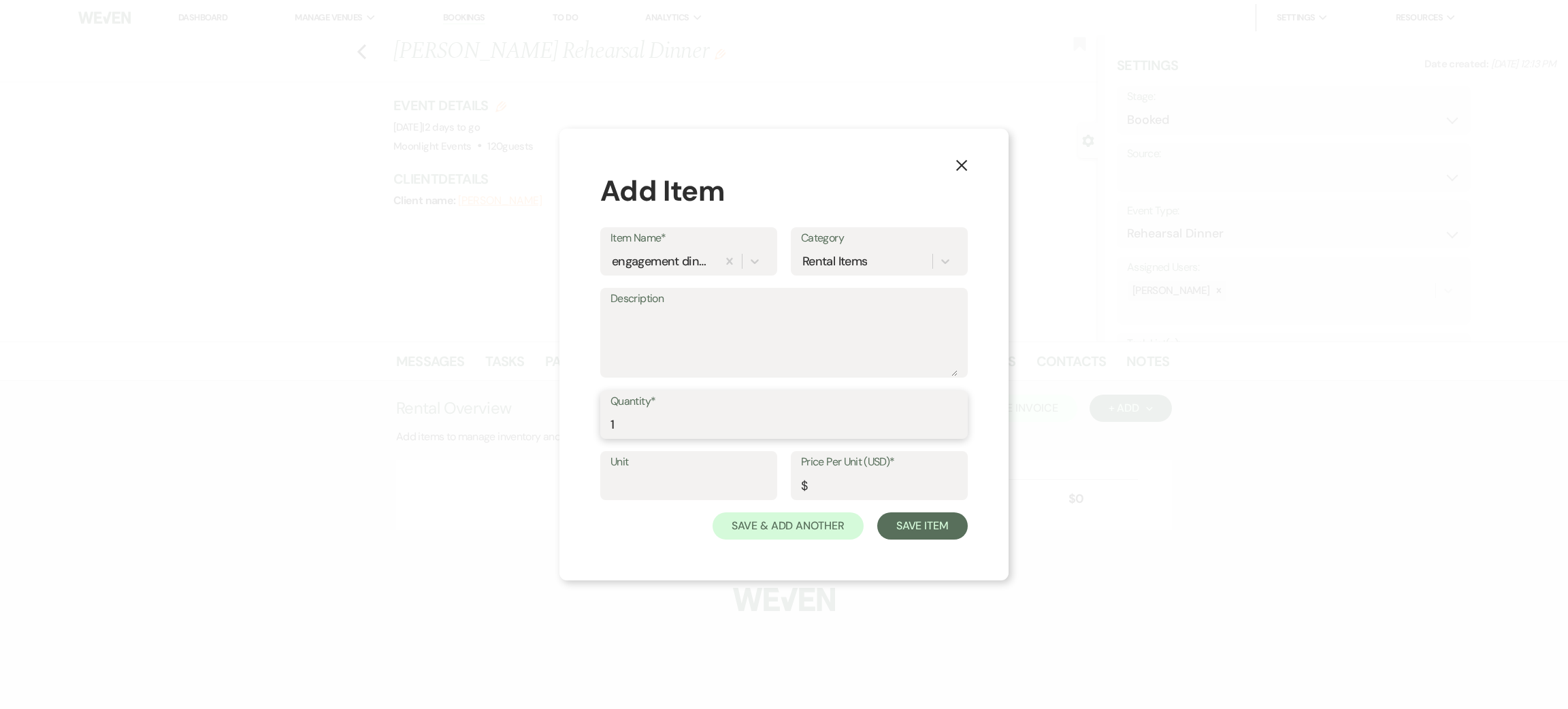
type input "1"
click at [843, 479] on input "Price Per Unit (USD)*" at bounding box center [879, 485] width 157 height 27
type input "5000"
click at [896, 523] on button "Save Item" at bounding box center [922, 526] width 90 height 27
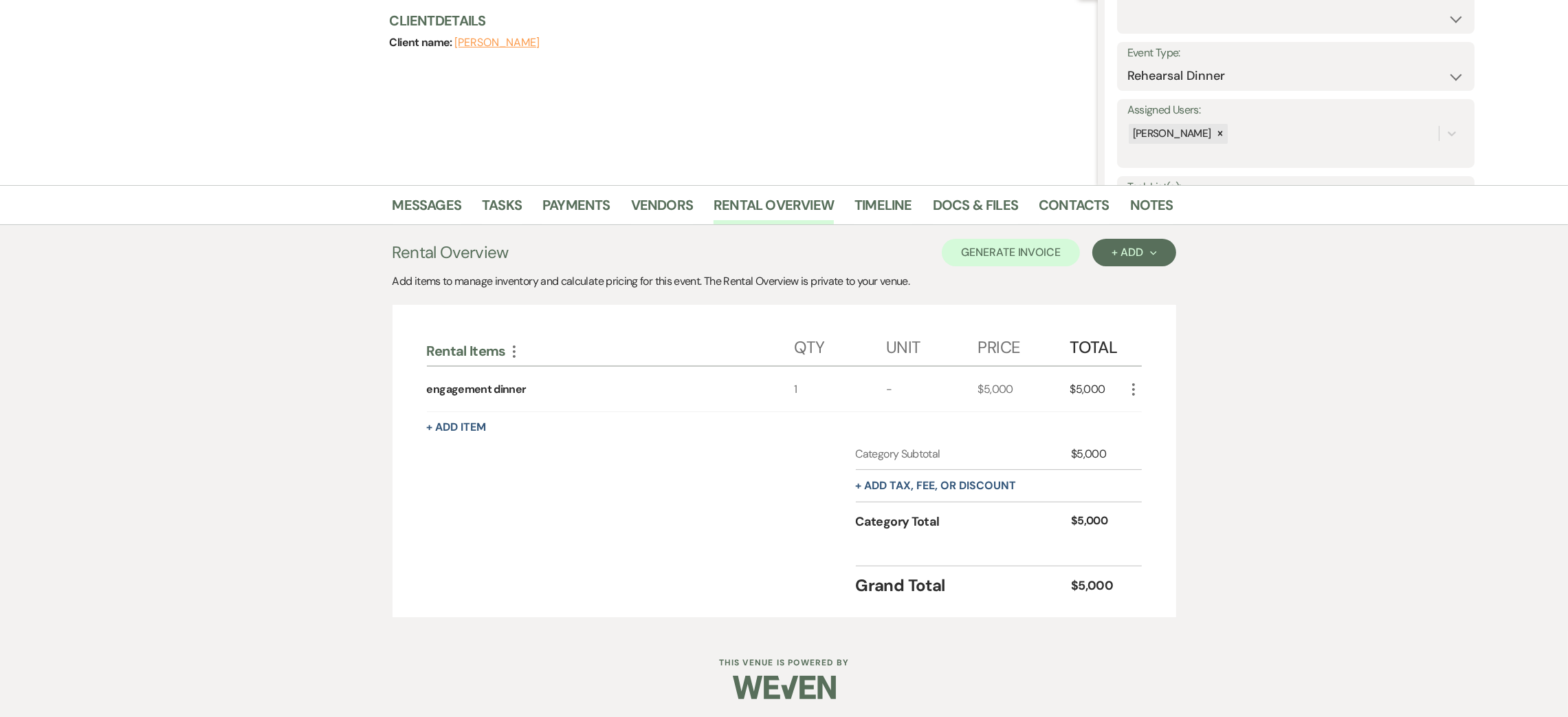
scroll to position [162, 0]
click at [1115, 242] on button "+ Add Next" at bounding box center [1134, 250] width 83 height 28
click at [1129, 272] on button "Item" at bounding box center [1127, 281] width 69 height 21
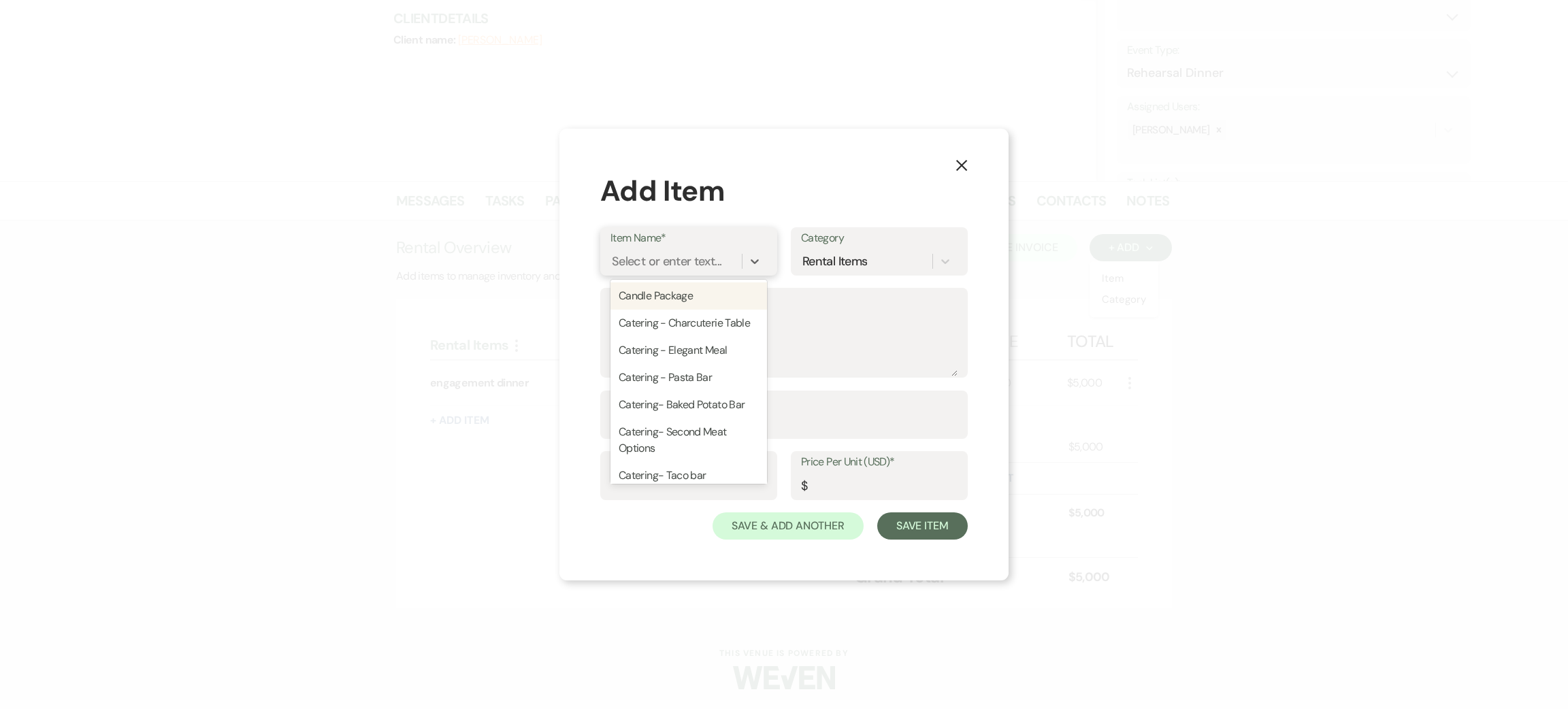
click at [685, 259] on div "Select or enter text..." at bounding box center [667, 261] width 110 height 18
type input "booking fee"
click at [676, 429] on input "Quantity*" at bounding box center [784, 424] width 347 height 27
type input "1"
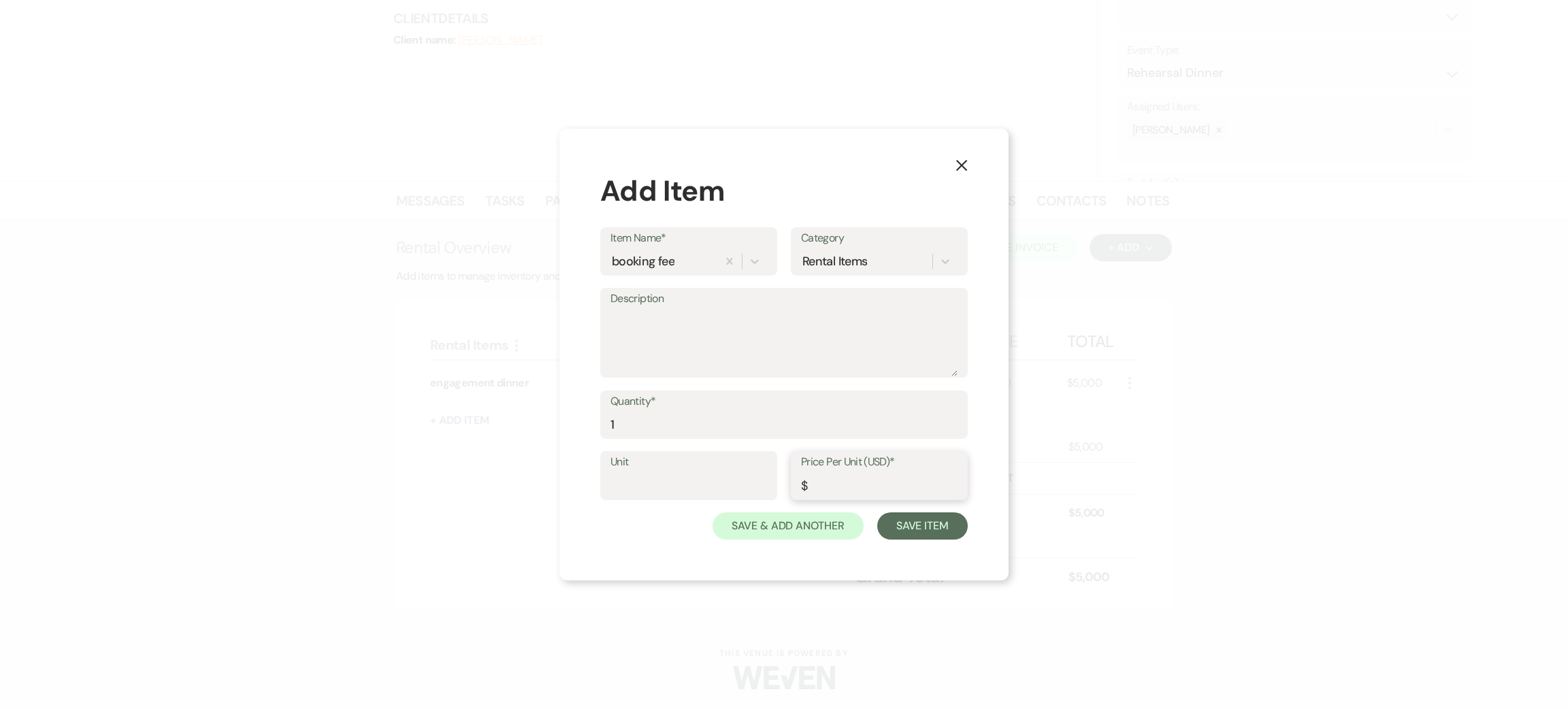
click at [859, 490] on input "Price Per Unit (USD)*" at bounding box center [879, 485] width 157 height 27
type input "800"
click at [914, 521] on button "Save Item" at bounding box center [922, 526] width 90 height 27
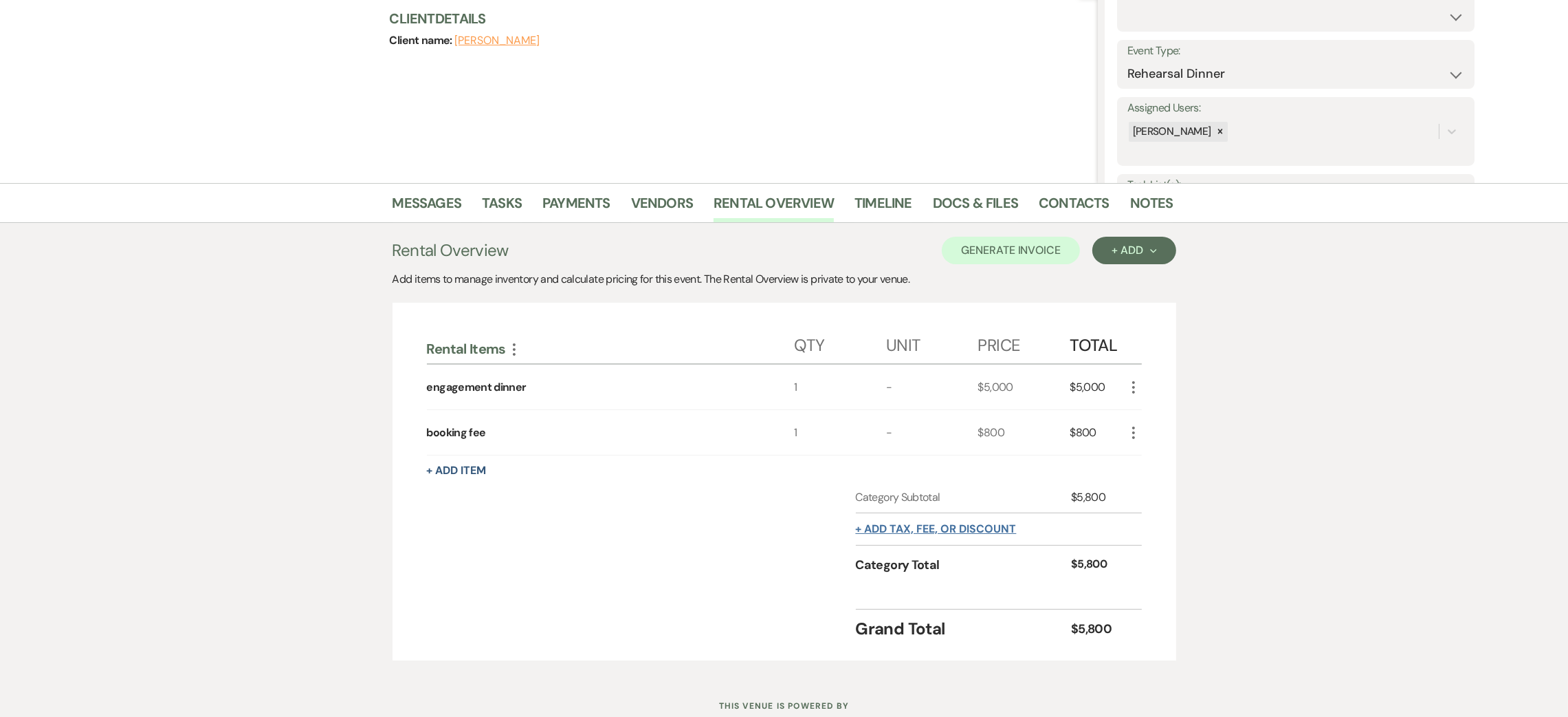
click at [975, 530] on button "+ Add tax, fee, or discount" at bounding box center [936, 529] width 161 height 11
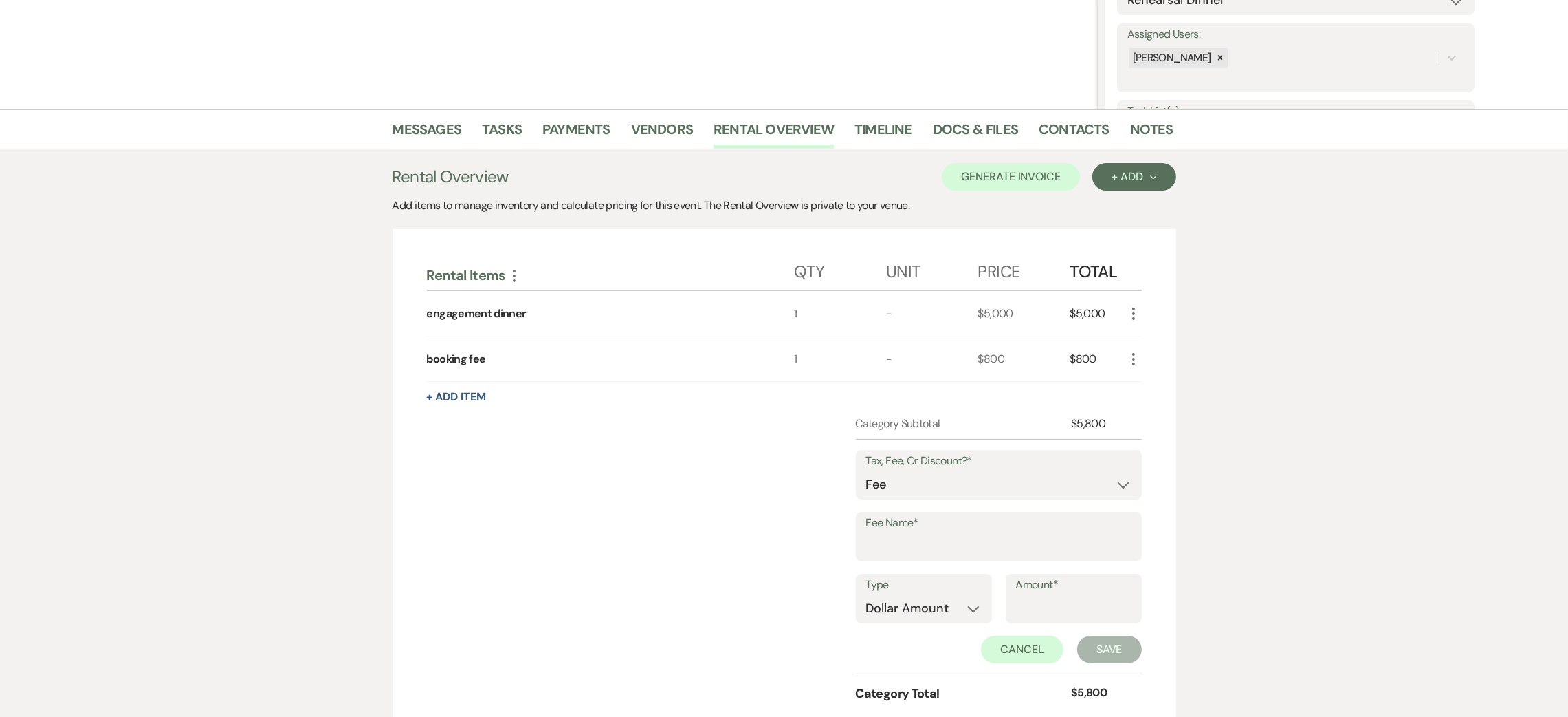
scroll to position [266, 0]
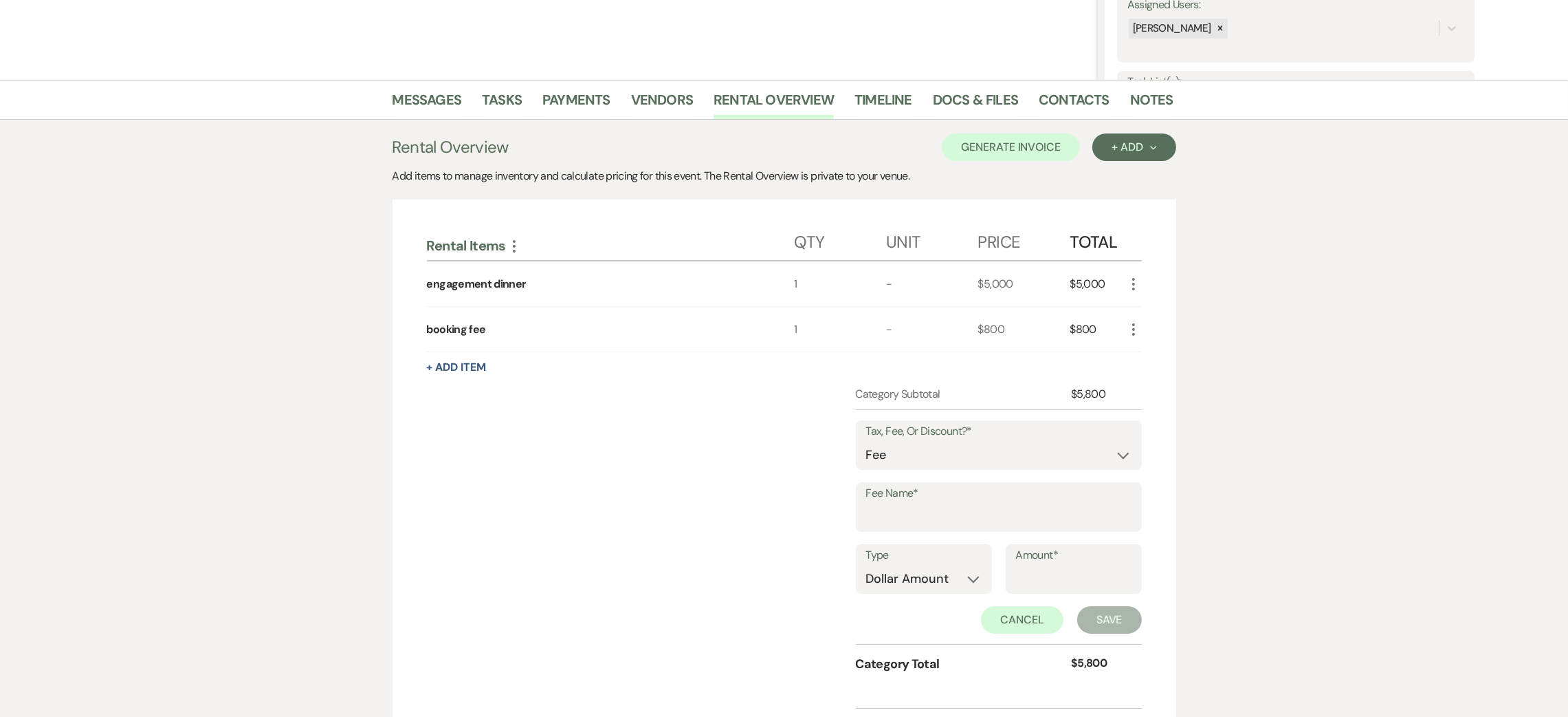
click at [954, 501] on label "Fee Name*" at bounding box center [999, 493] width 266 height 20
click at [954, 504] on input "Fee Name*" at bounding box center [999, 517] width 266 height 27
click at [910, 456] on select "Fee Discount Tax" at bounding box center [999, 455] width 266 height 27
select select "3"
click at [866, 442] on select "Fee Discount Tax" at bounding box center [999, 455] width 266 height 27
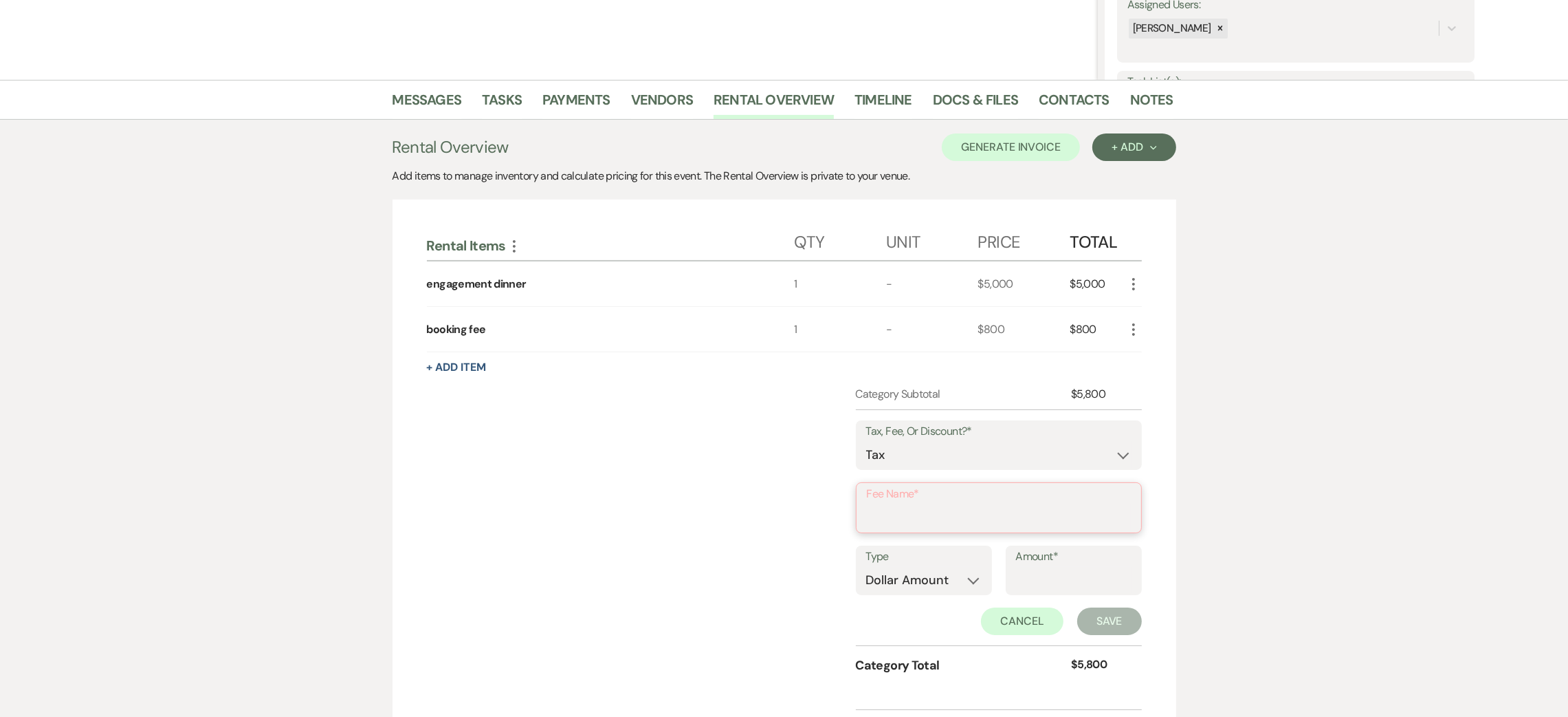
click at [905, 526] on input "Fee Name*" at bounding box center [999, 518] width 264 height 27
type input "tax"
click at [1072, 586] on input "Amount*" at bounding box center [1074, 579] width 115 height 27
click at [951, 581] on select "Dollar Amount Percentage" at bounding box center [924, 579] width 115 height 27
select select "false"
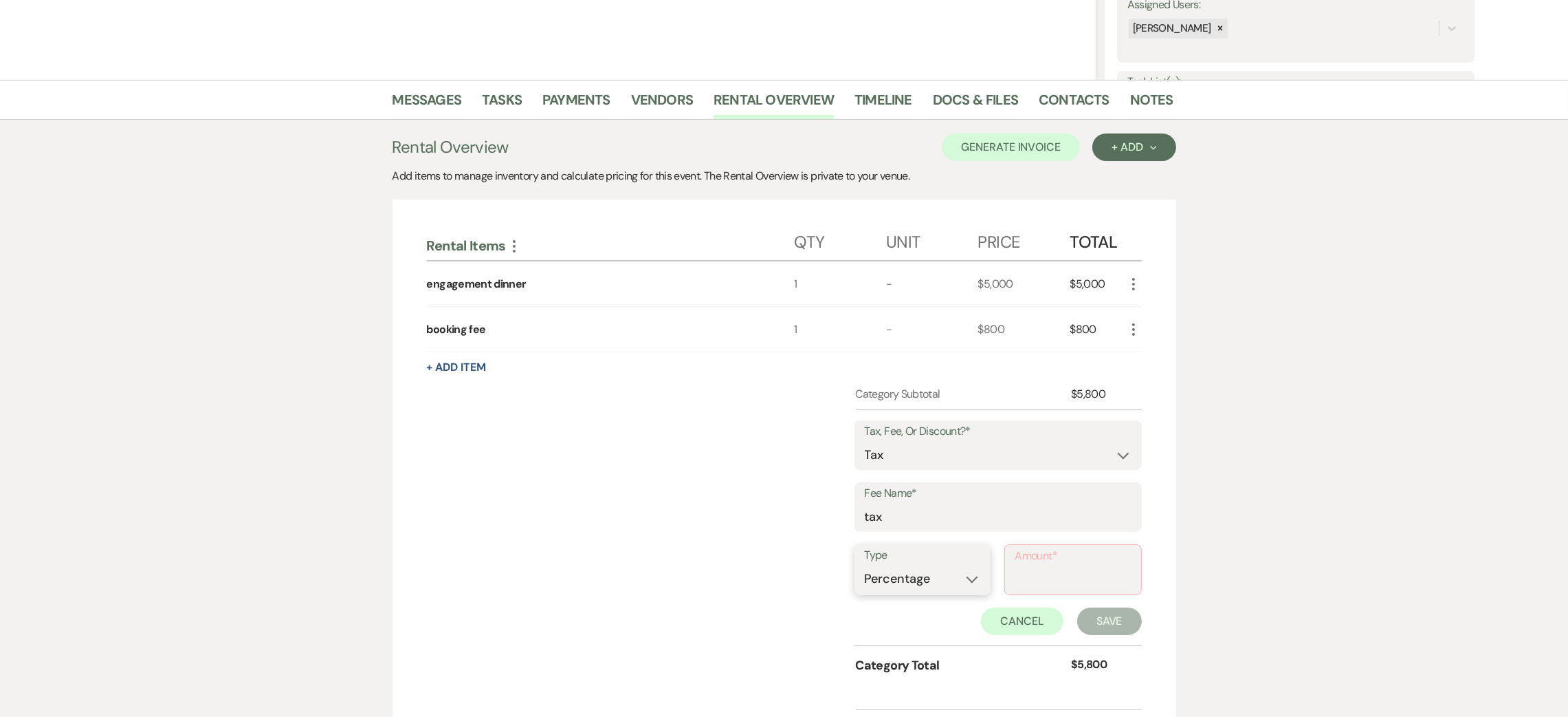
click at [865, 566] on select "Dollar Amount Percentage" at bounding box center [922, 579] width 115 height 27
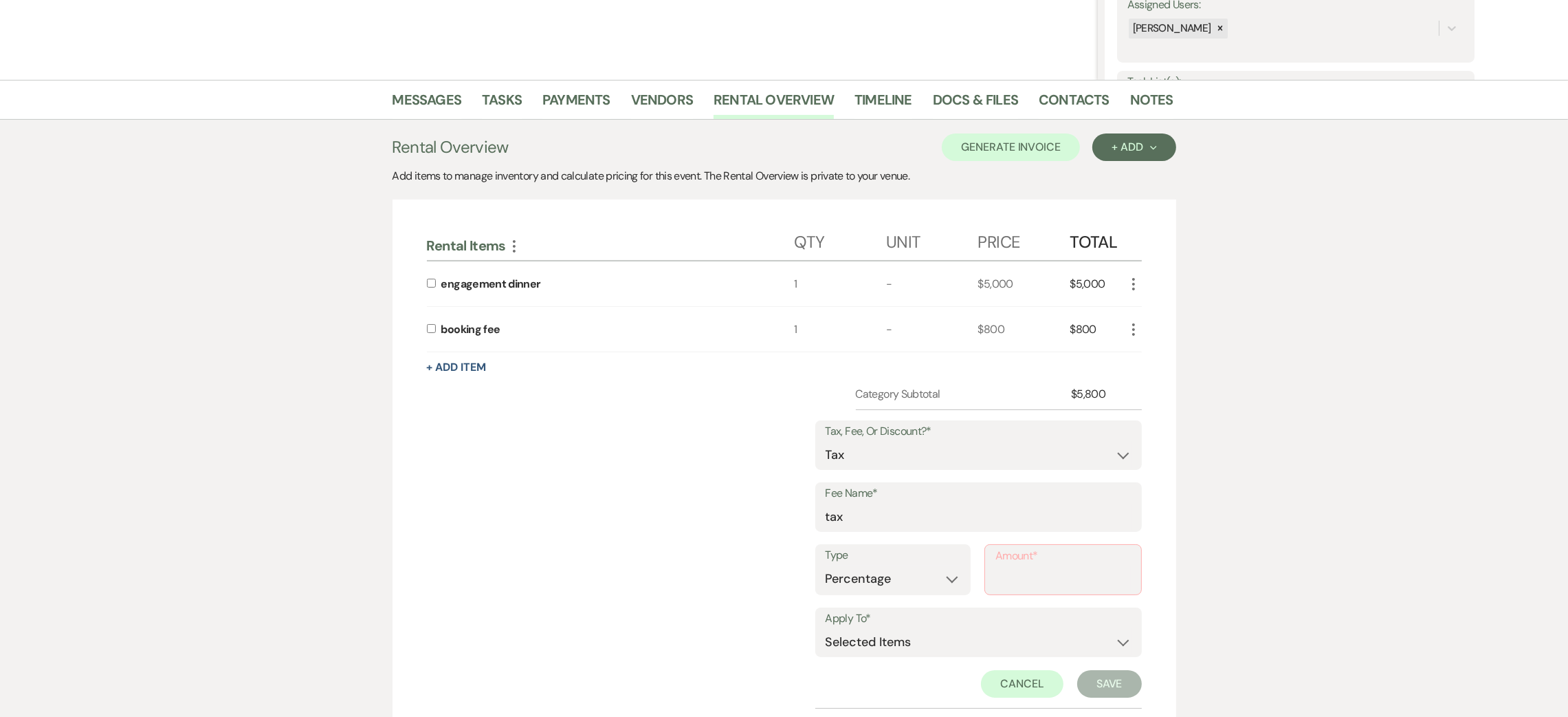
click at [994, 584] on div "Amount*" at bounding box center [1063, 570] width 158 height 51
click at [1008, 579] on input "Amount*" at bounding box center [1063, 579] width 136 height 27
type input "8.7"
click at [848, 633] on select "Selected Items Category Subtotal (before all Taxes/Fees/Discounts) Category Tot…" at bounding box center [978, 640] width 306 height 28
select select "1"
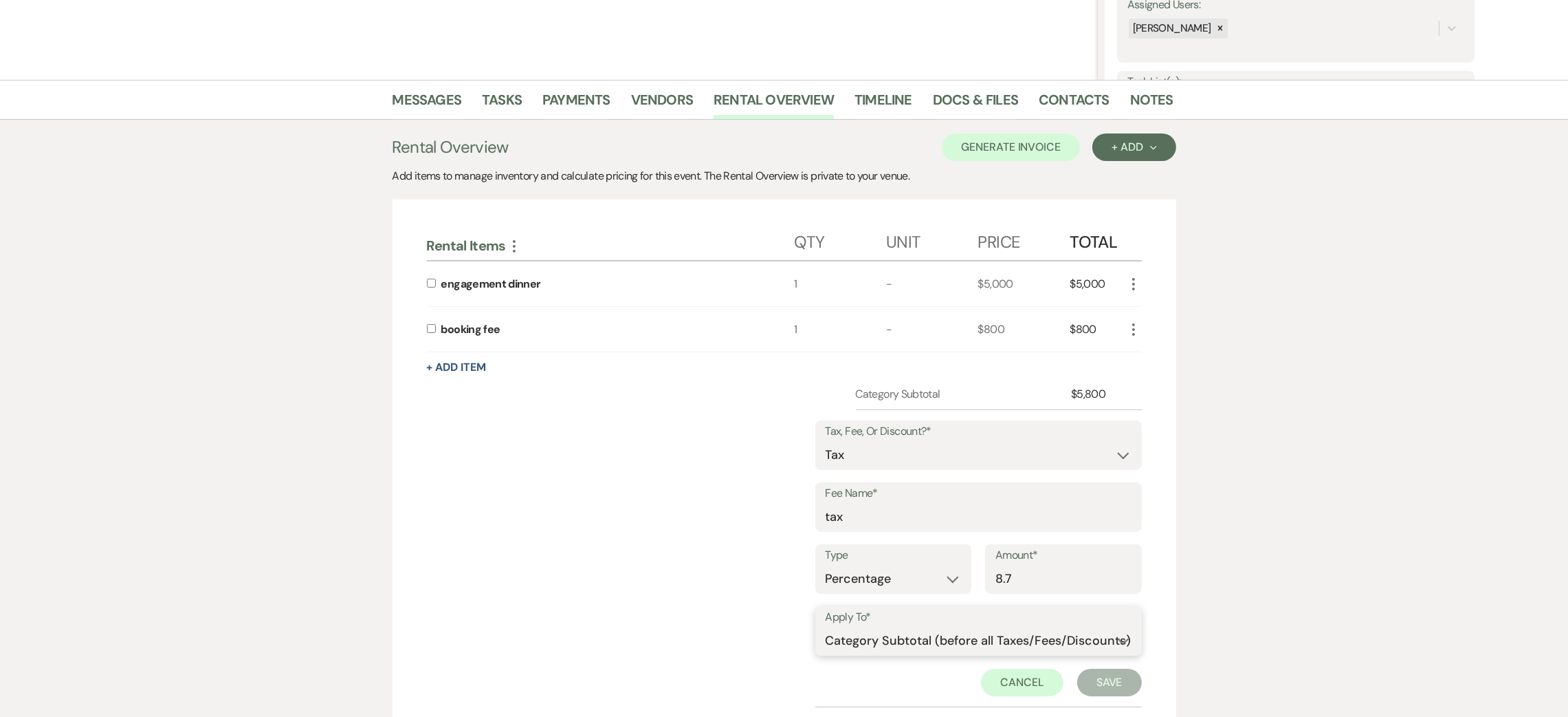
click at [826, 627] on select "Selected Items Category Subtotal (before all Taxes/Fees/Discounts) Category Tot…" at bounding box center [978, 640] width 306 height 28
click at [474, 364] on button "+ Add Item" at bounding box center [457, 367] width 60 height 11
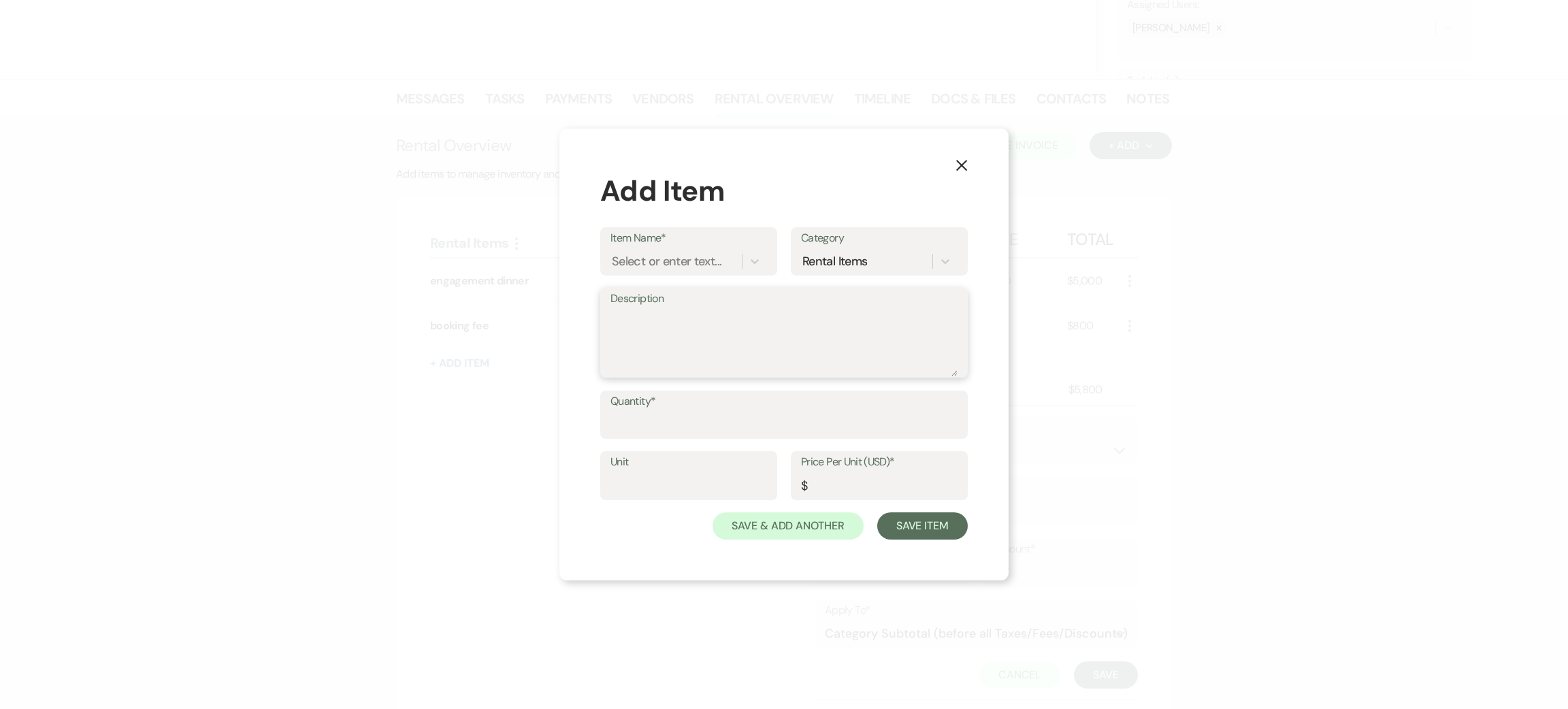
click at [709, 343] on textarea "Description" at bounding box center [784, 342] width 347 height 68
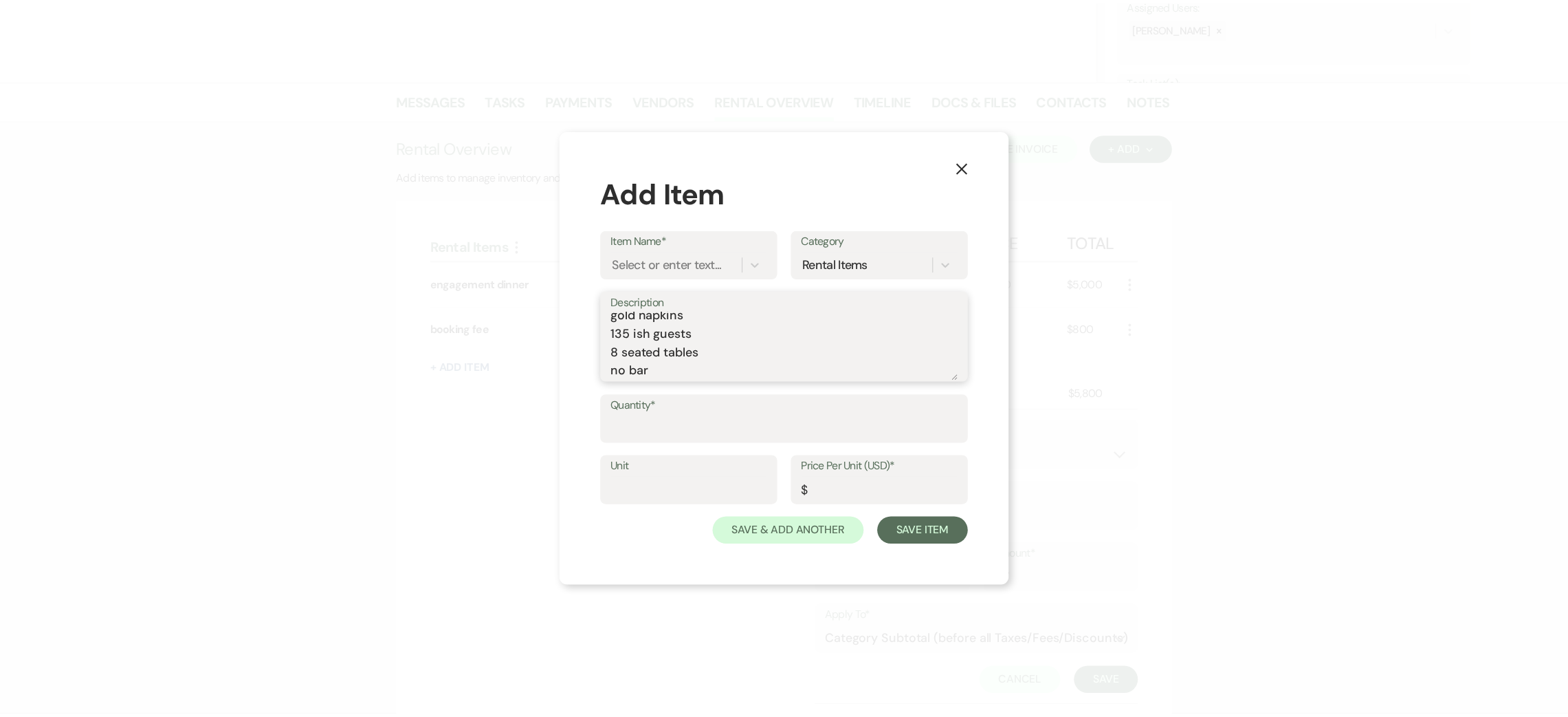
scroll to position [77, 0]
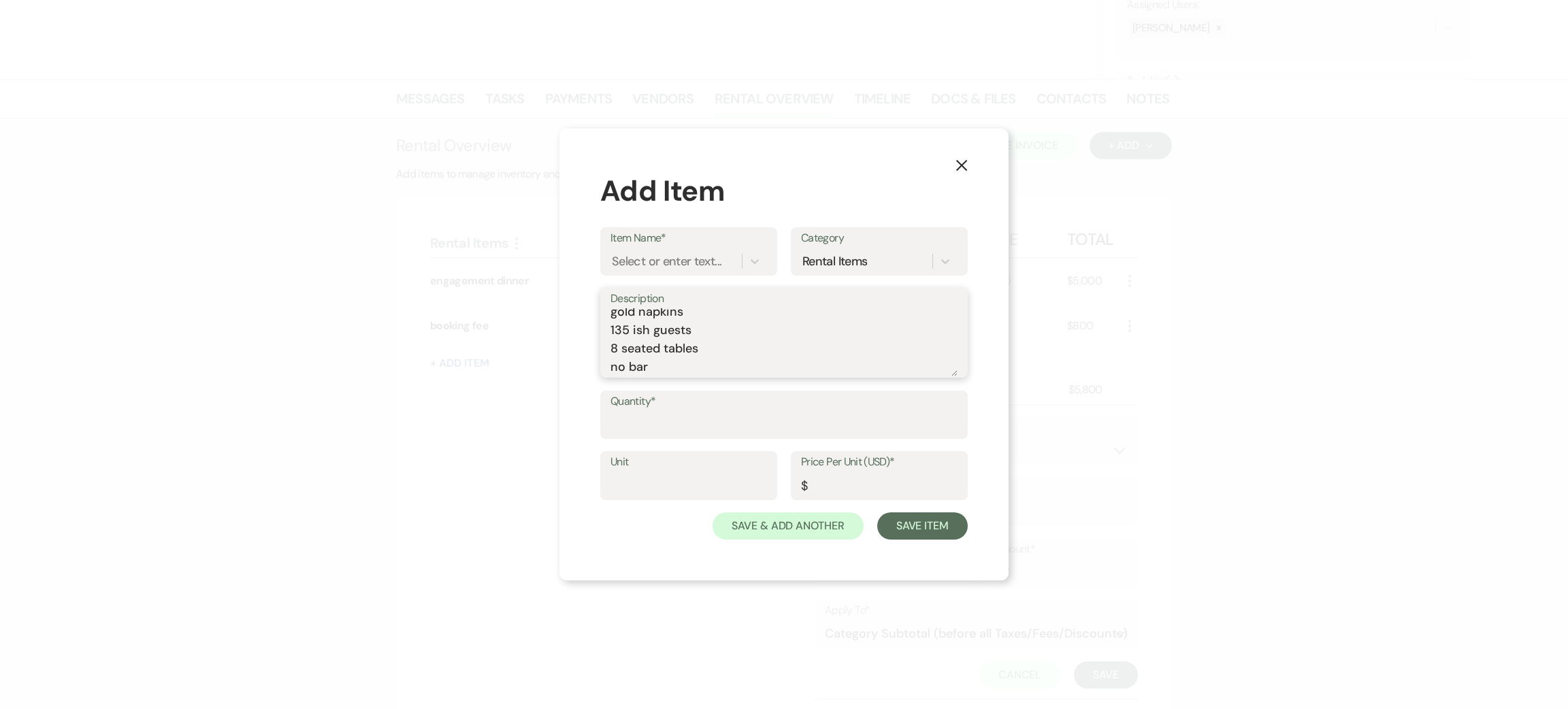
type textarea "white candles details gold silverware gold napkins 135 ish guests 8 seated tabl…"
click at [683, 420] on input "Quantity*" at bounding box center [784, 424] width 347 height 27
type input "1"
click at [871, 489] on input "Price Per Unit (USD)*" at bounding box center [879, 485] width 157 height 27
type input "0"
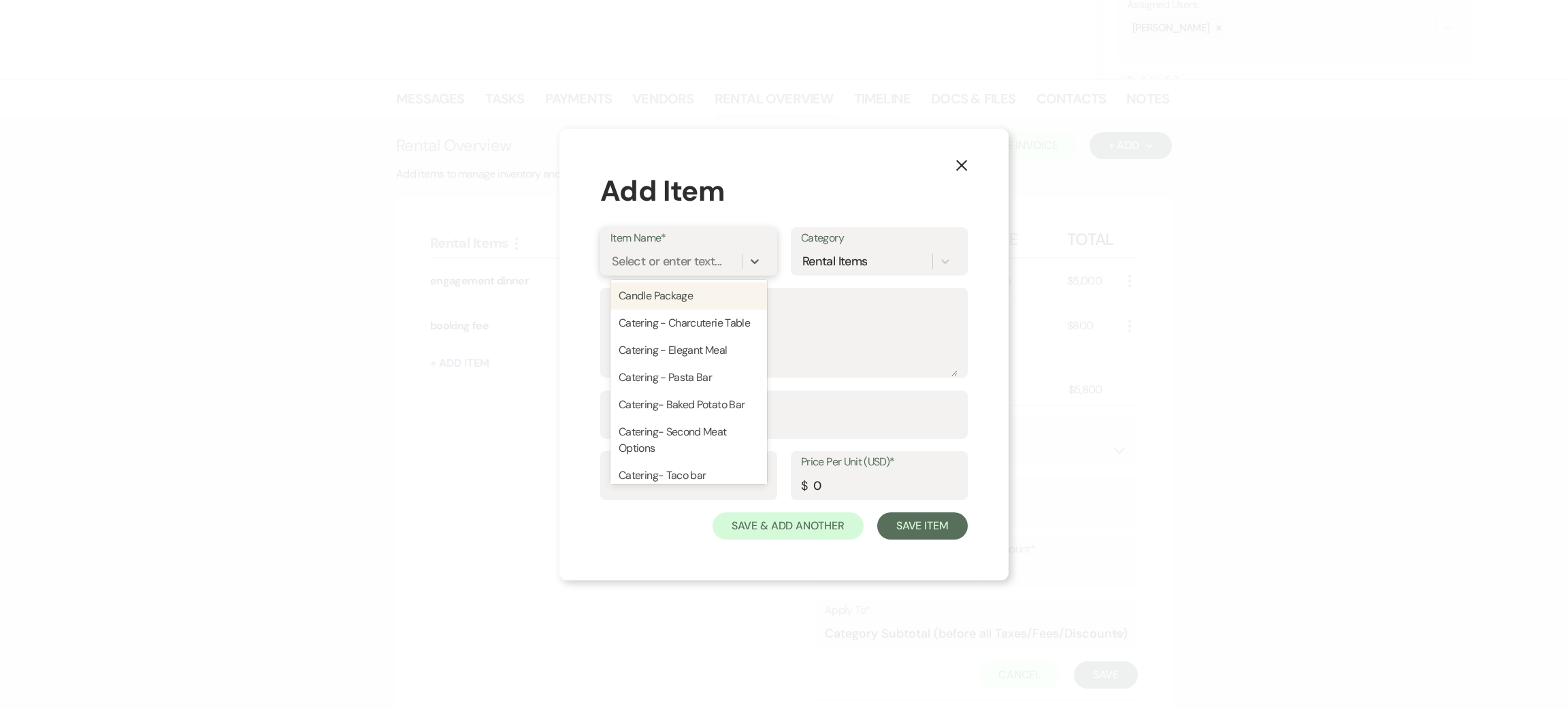
click at [697, 265] on div "Select or enter text..." at bounding box center [667, 261] width 110 height 18
type input "decor"
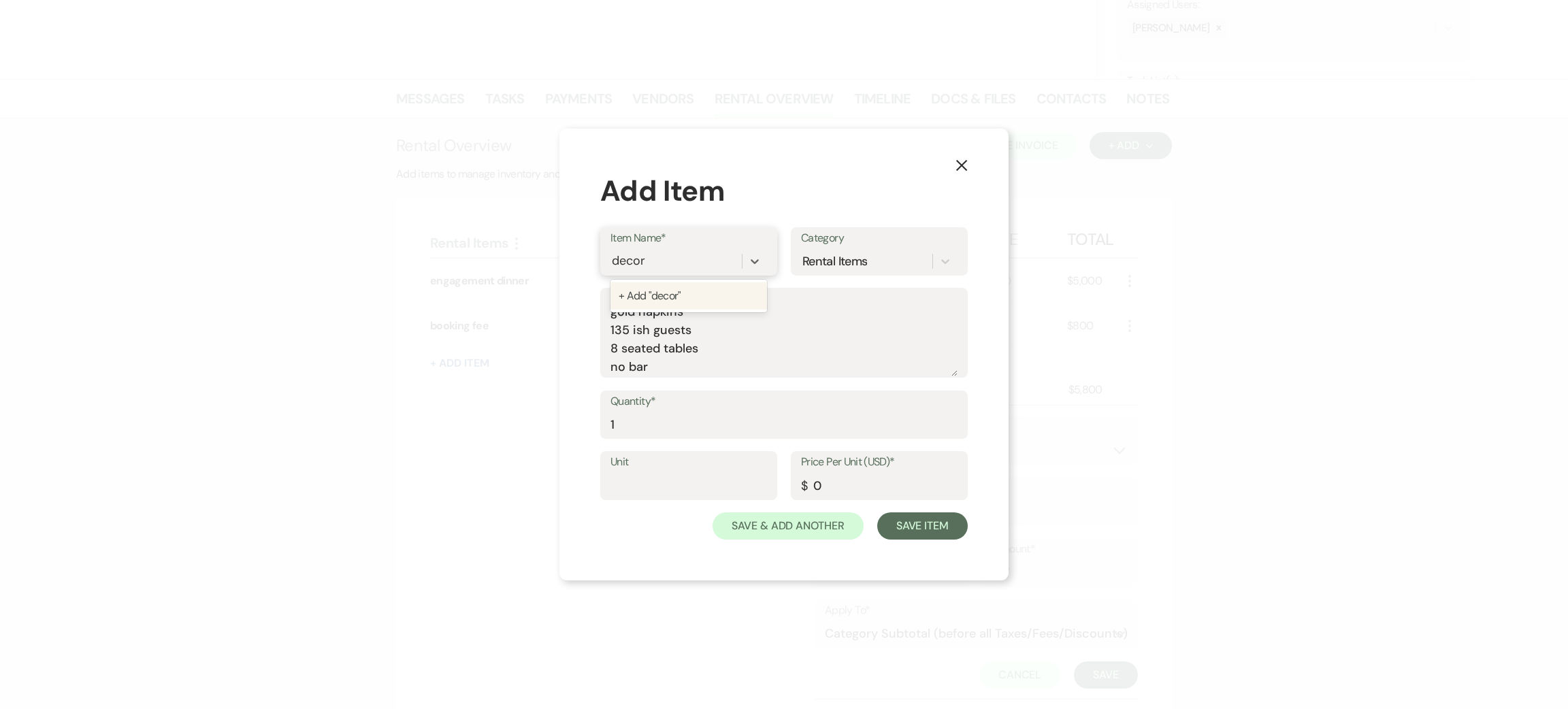
click at [685, 288] on div "+ Add "decor"" at bounding box center [688, 296] width 157 height 27
click at [932, 521] on button "Save Item" at bounding box center [922, 526] width 90 height 27
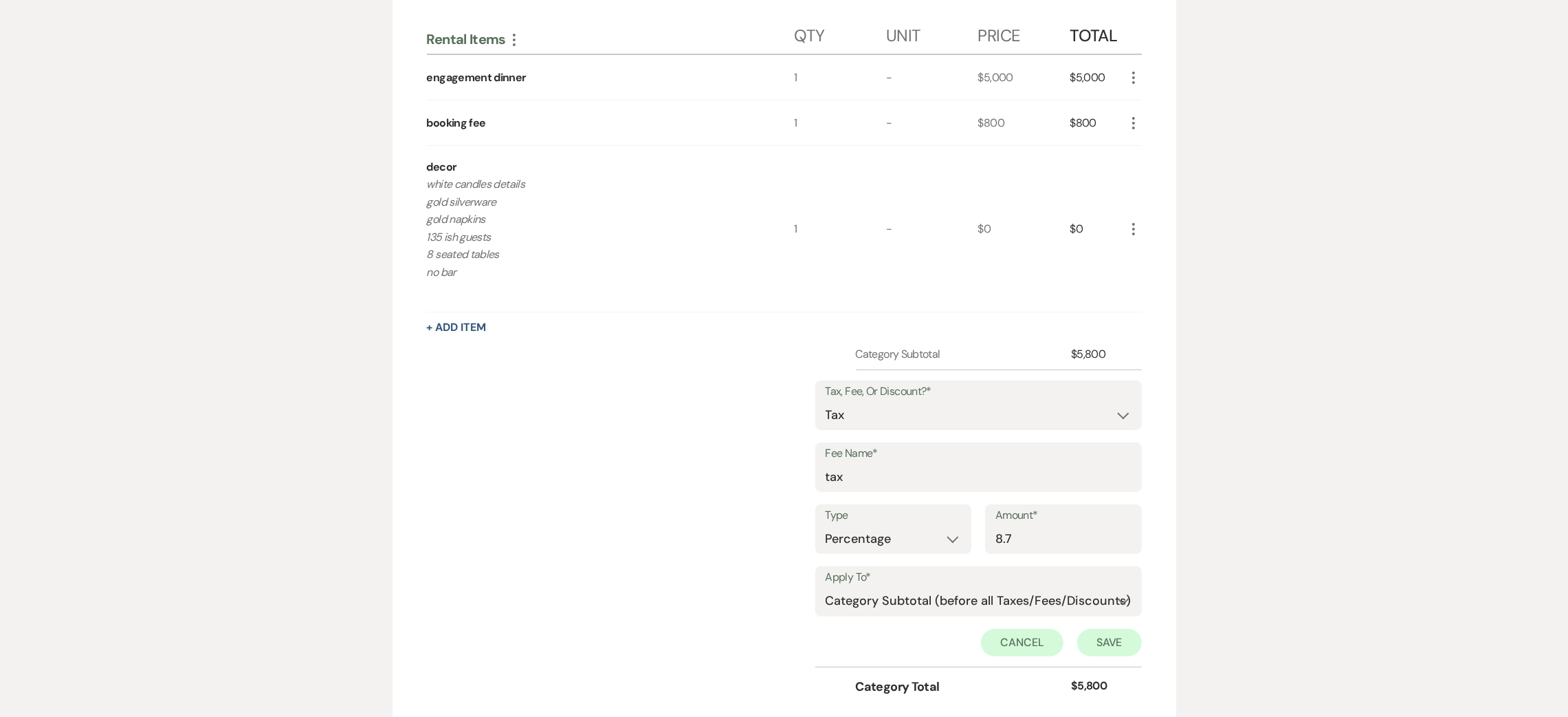
scroll to position [575, 0]
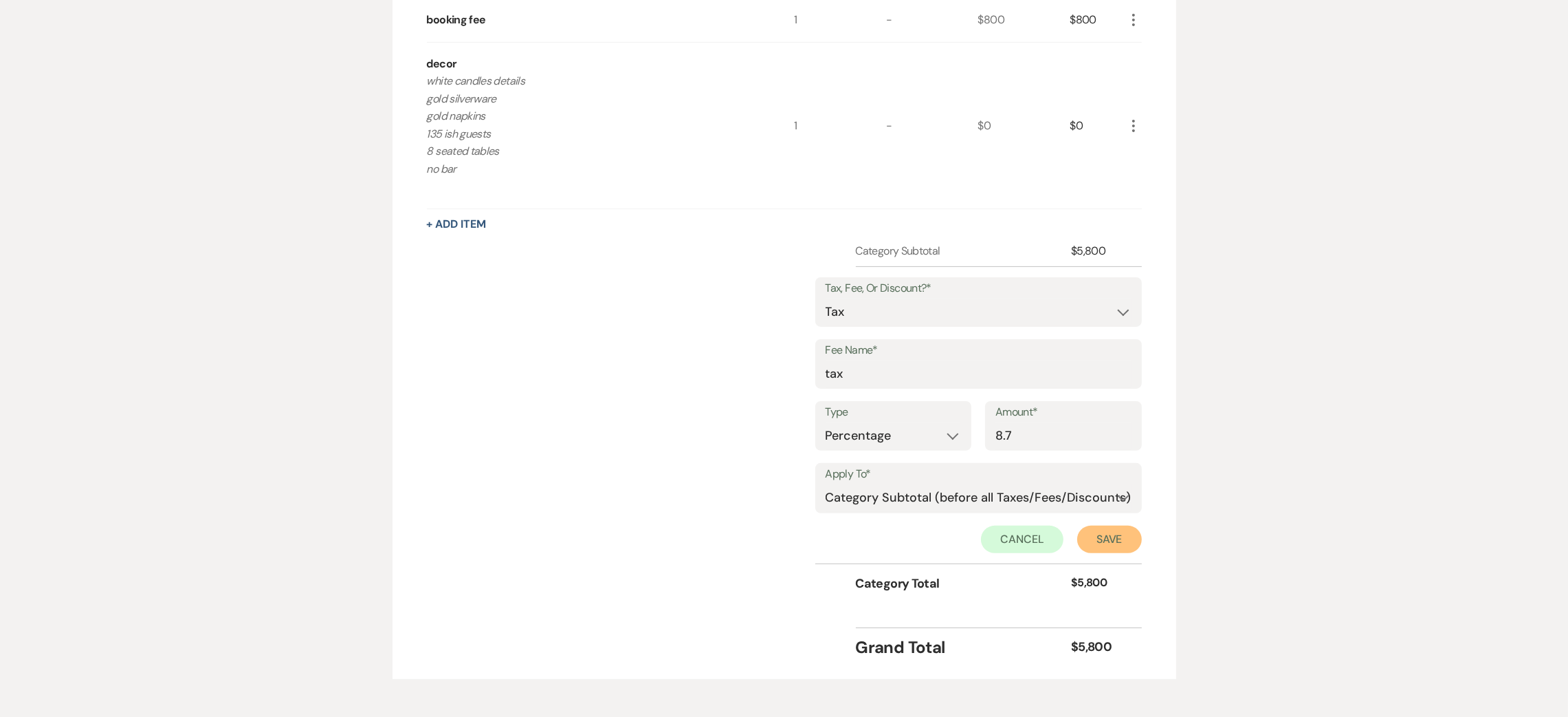
click at [1115, 547] on button "Save" at bounding box center [1110, 540] width 65 height 28
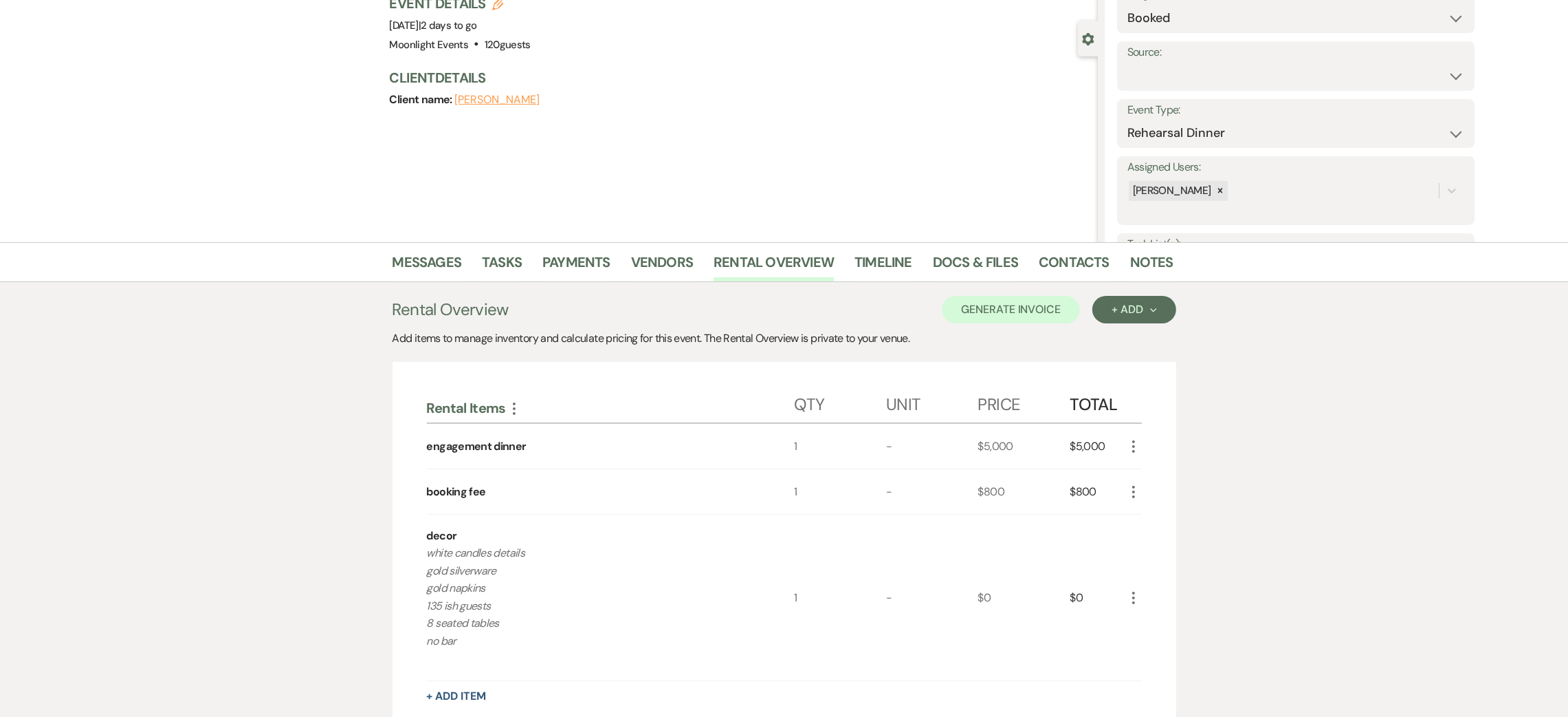
scroll to position [309, 0]
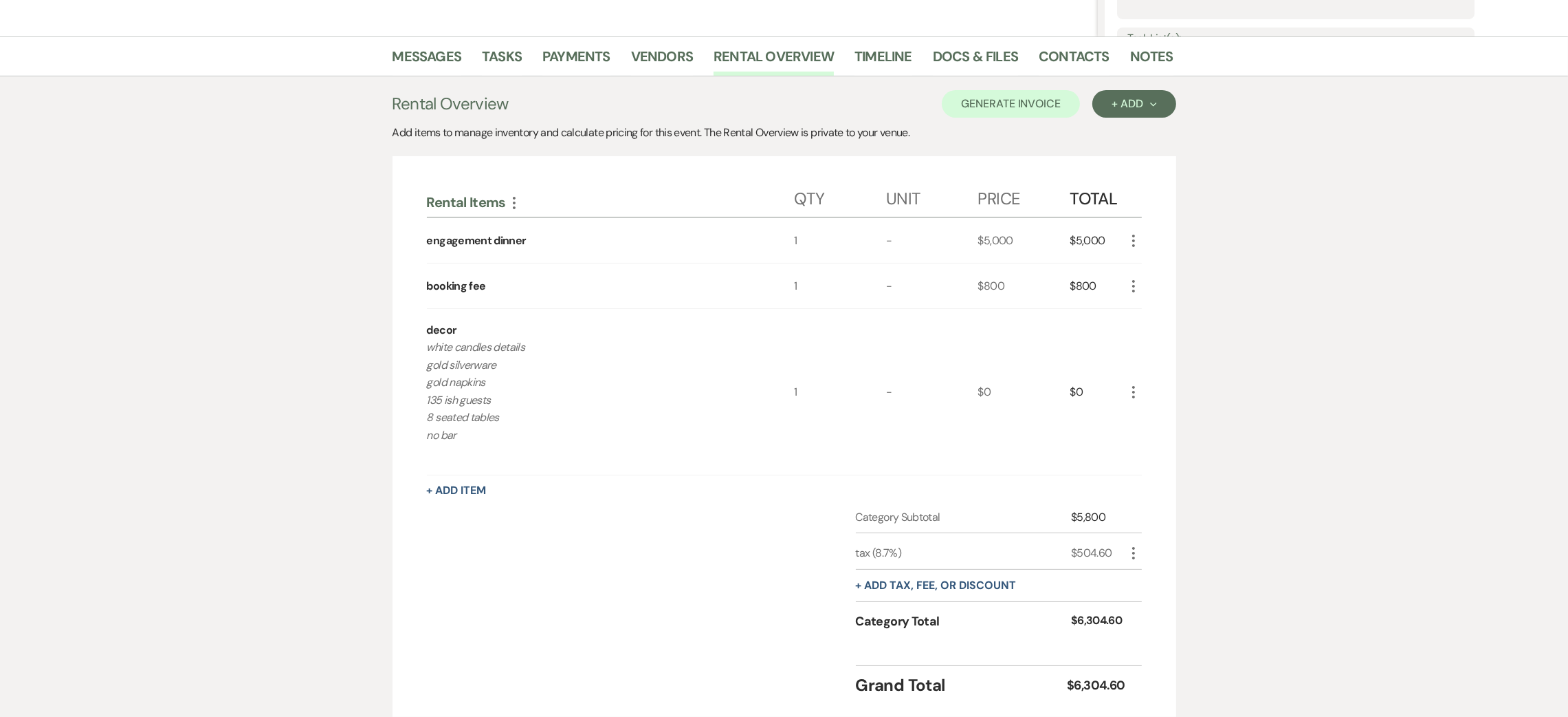
drag, startPoint x: 423, startPoint y: 341, endPoint x: 513, endPoint y: 431, distance: 127.3
click at [513, 431] on div "Rental Items More Qty Unit Price Total engagement dinner 1 - $5,000 $5,000 More…" at bounding box center [784, 437] width 784 height 561
copy p "white candles details gold silverware gold napkins 135 ish guests 8 seated tabl…"
click at [986, 105] on button "Generate Invoice" at bounding box center [1011, 104] width 138 height 28
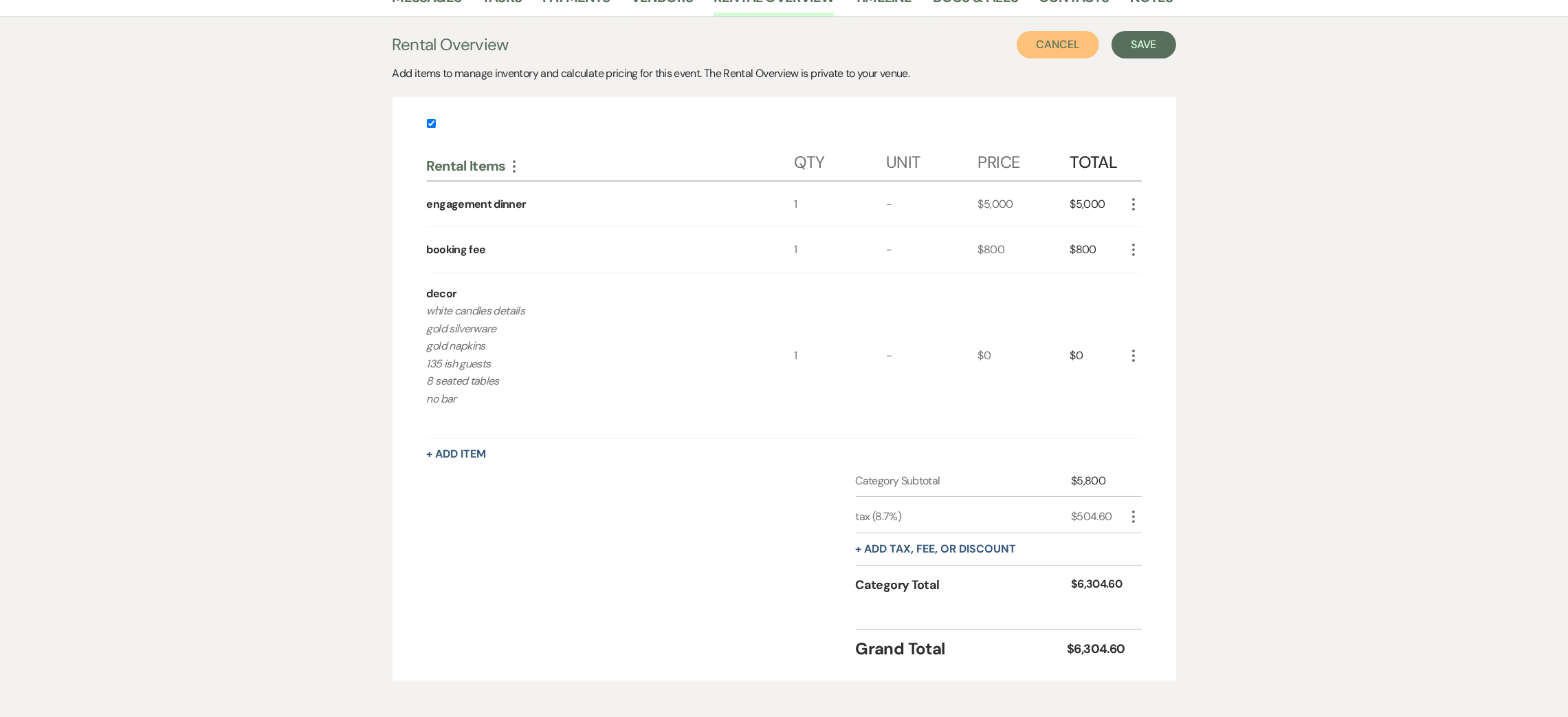
scroll to position [331, 0]
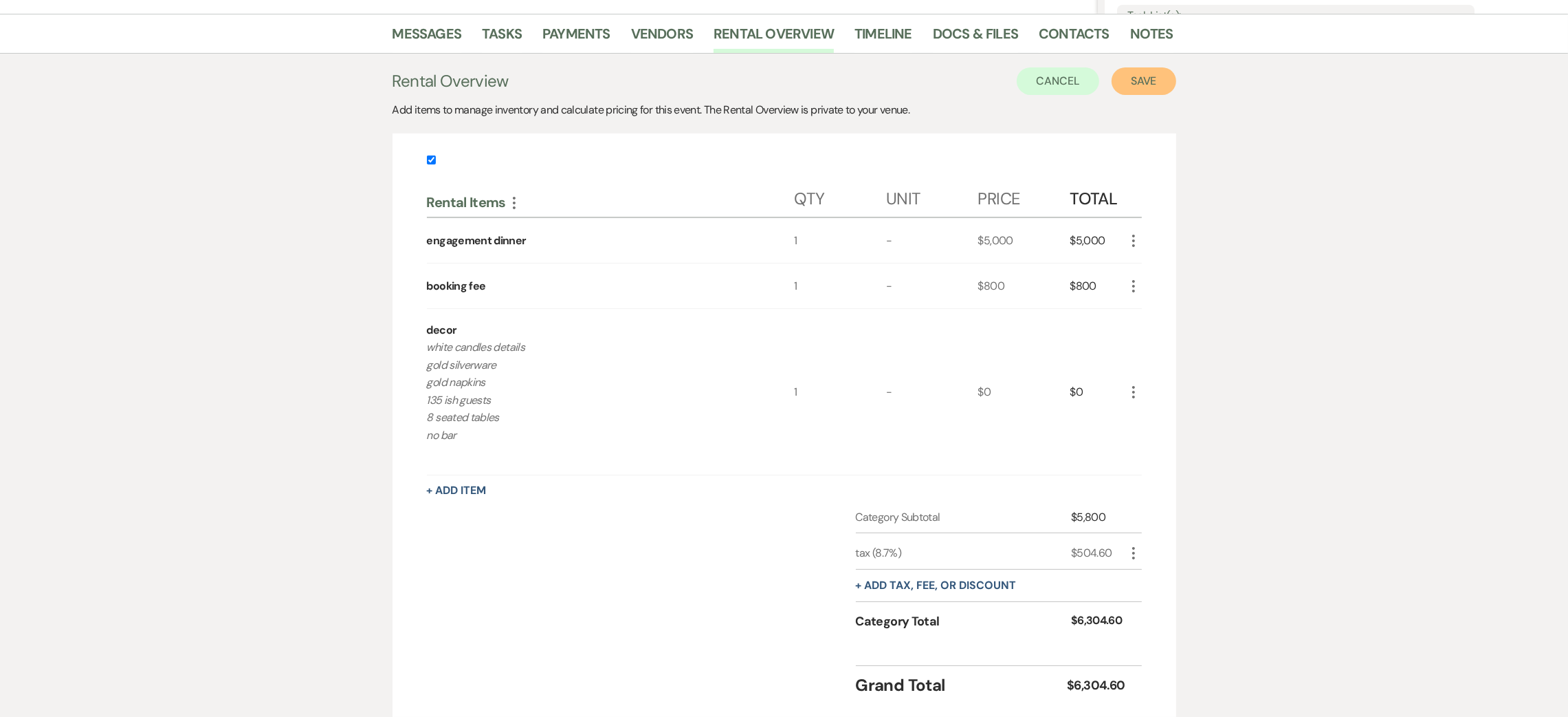
click at [1139, 80] on button "Save" at bounding box center [1144, 81] width 65 height 28
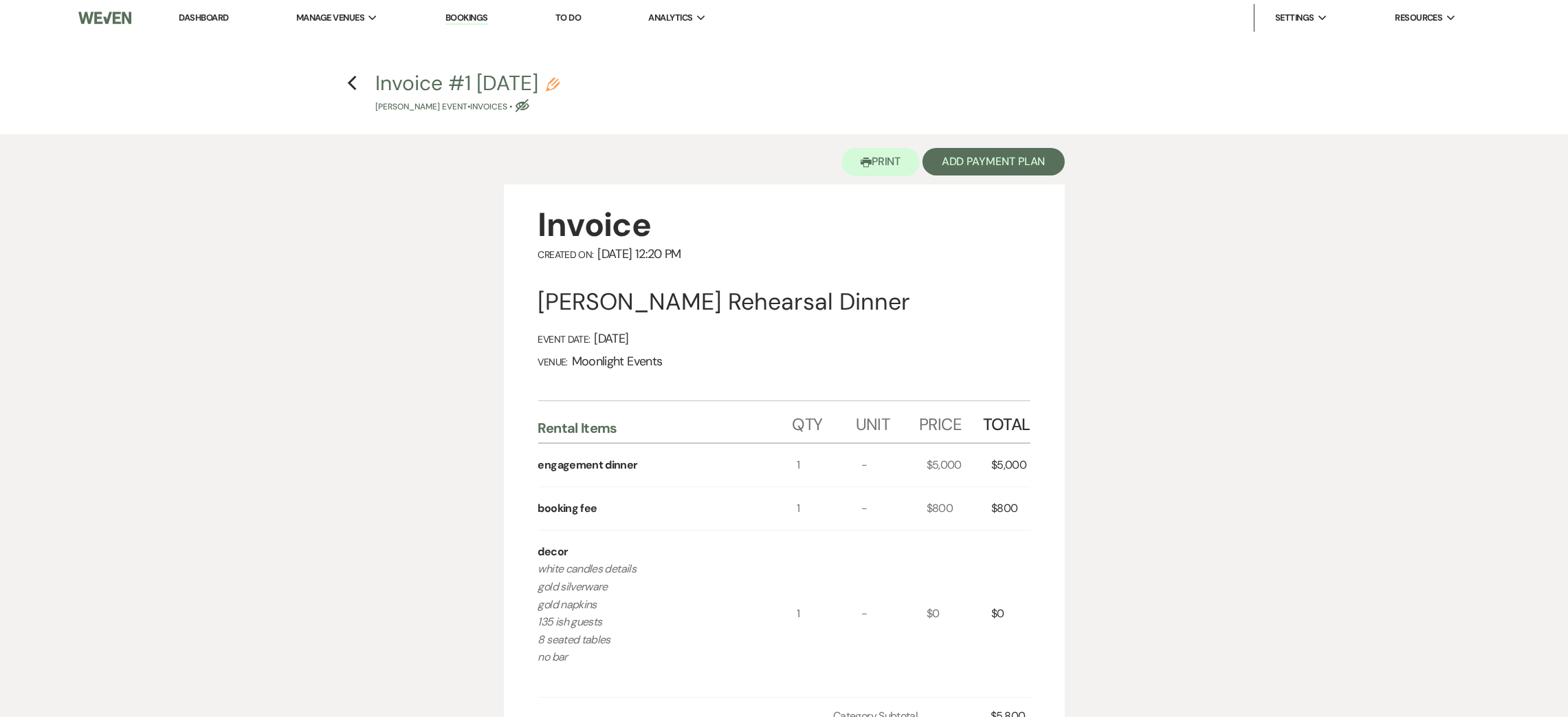
click at [530, 99] on icon "Eye Blocked" at bounding box center [522, 106] width 14 height 14
select select "22"
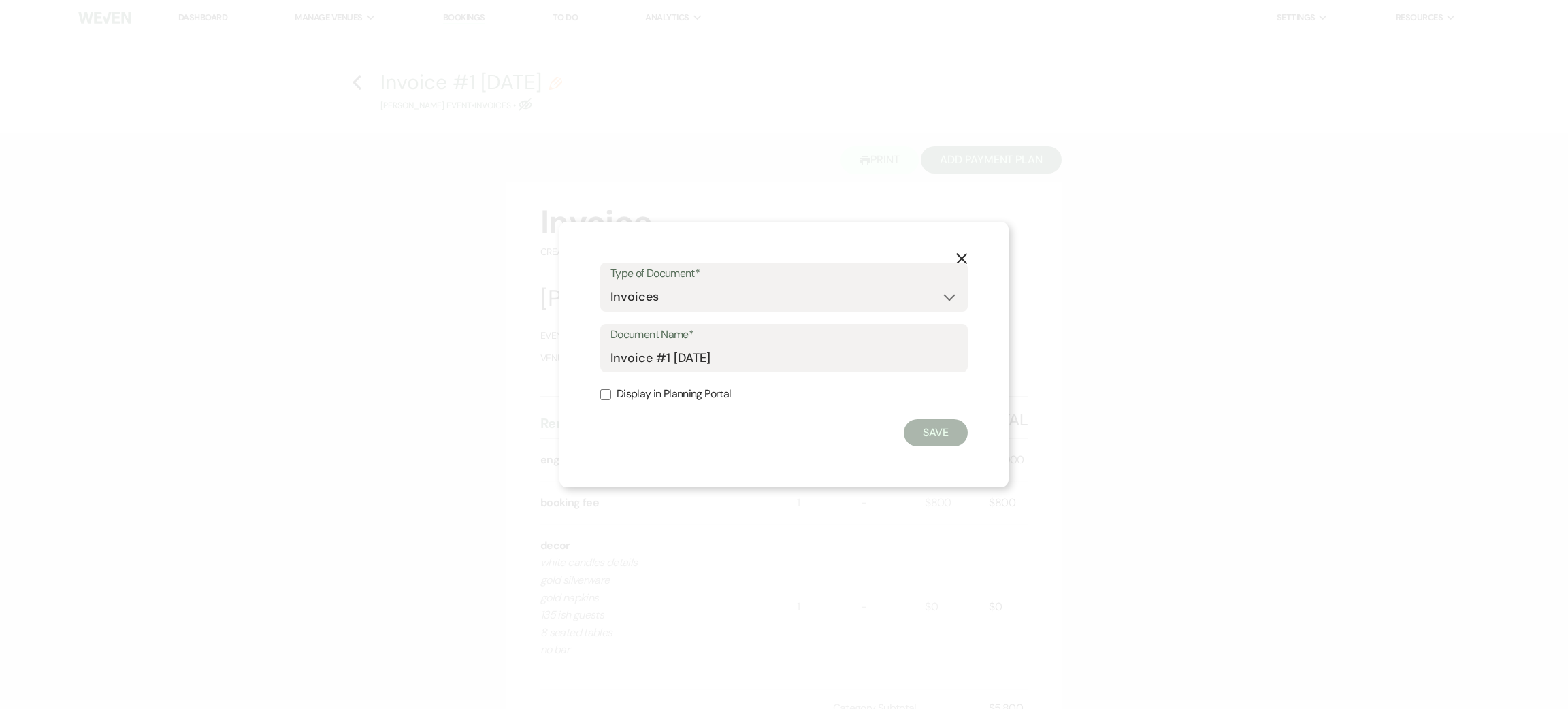
click at [648, 395] on label "Display in Planning Portal" at bounding box center [784, 393] width 368 height 19
click at [611, 395] on input "Display in Planning Portal" at bounding box center [605, 394] width 11 height 11
checkbox input "true"
click at [930, 444] on button "Save" at bounding box center [935, 432] width 64 height 27
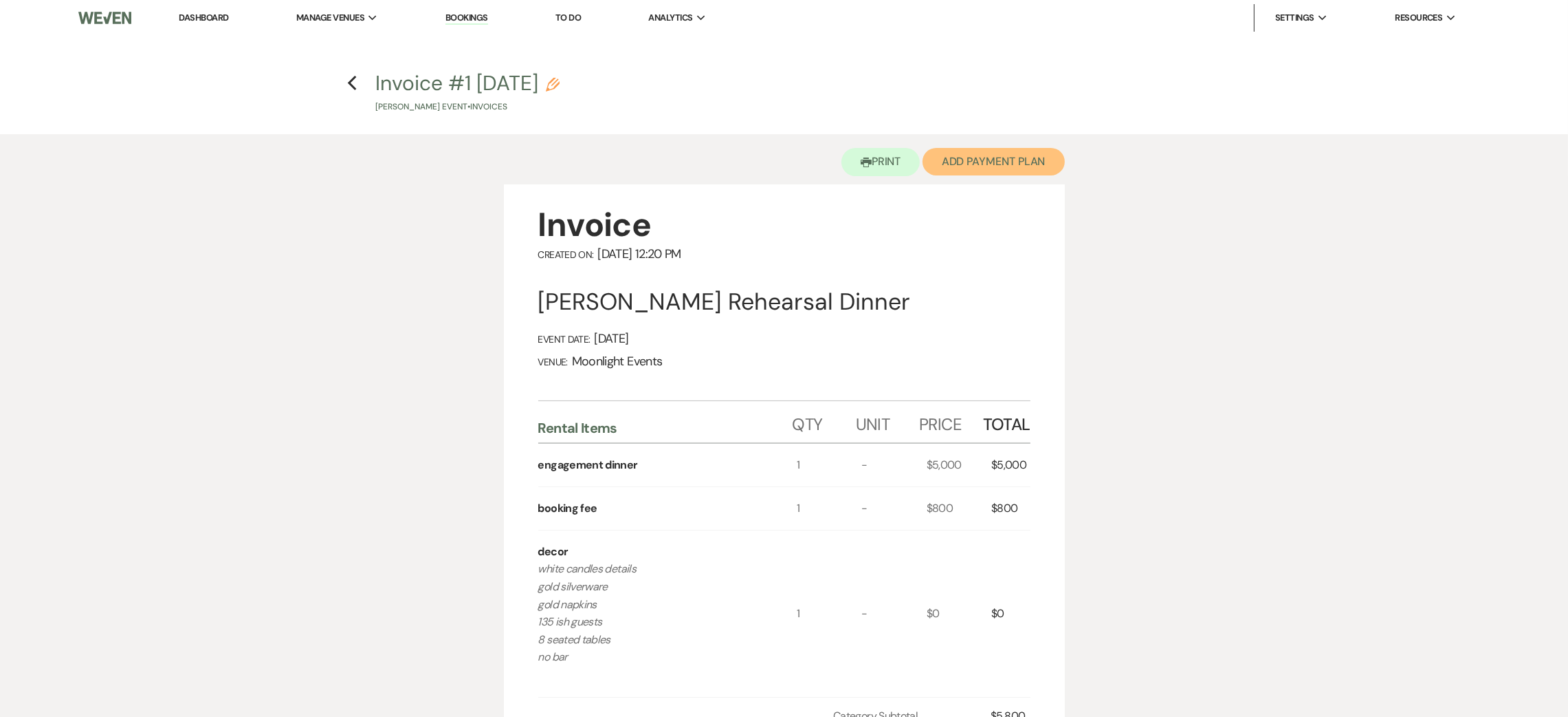
click at [970, 161] on button "Add Payment Plan" at bounding box center [994, 162] width 142 height 28
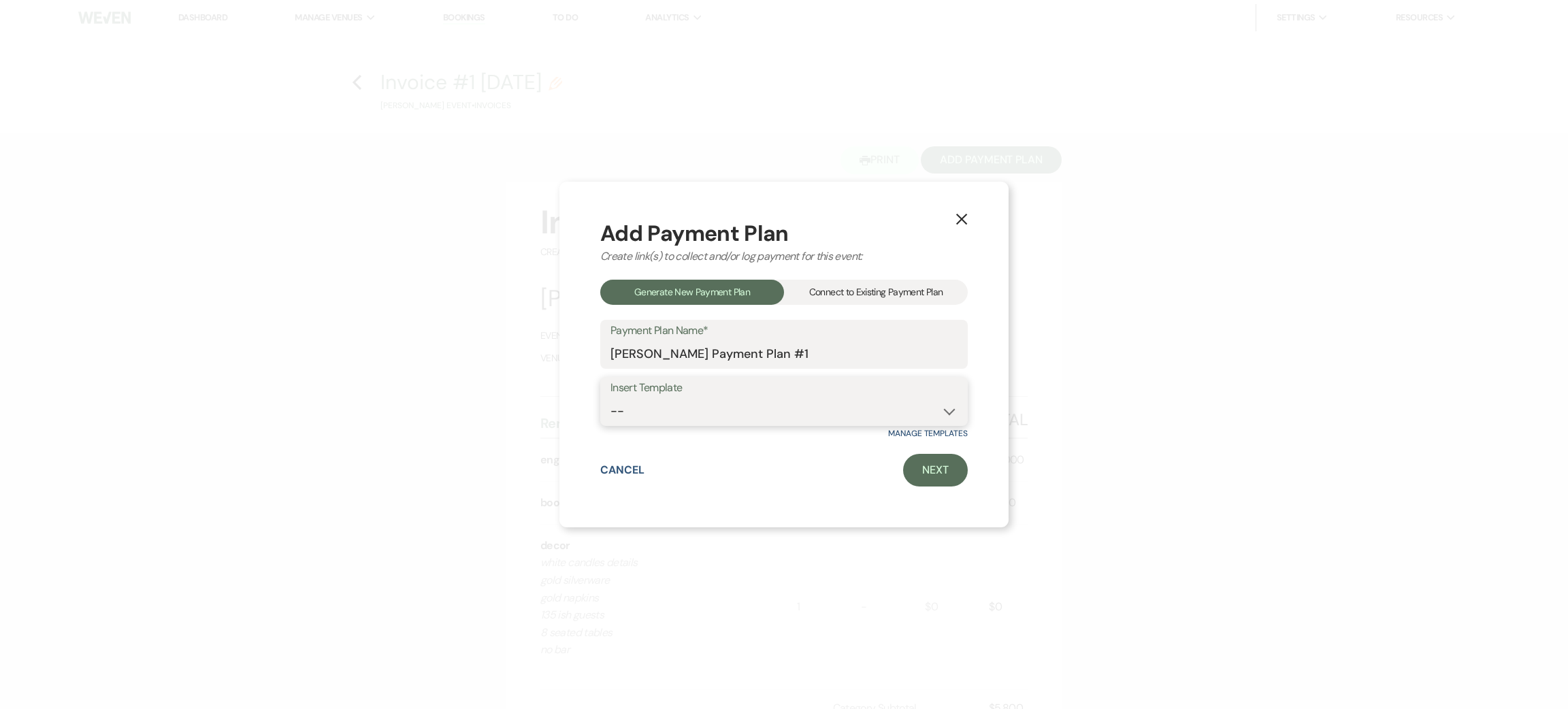
click at [719, 411] on select "--" at bounding box center [784, 411] width 347 height 27
click at [720, 414] on select "--" at bounding box center [784, 411] width 347 height 27
click at [914, 474] on link "Next" at bounding box center [935, 469] width 65 height 32
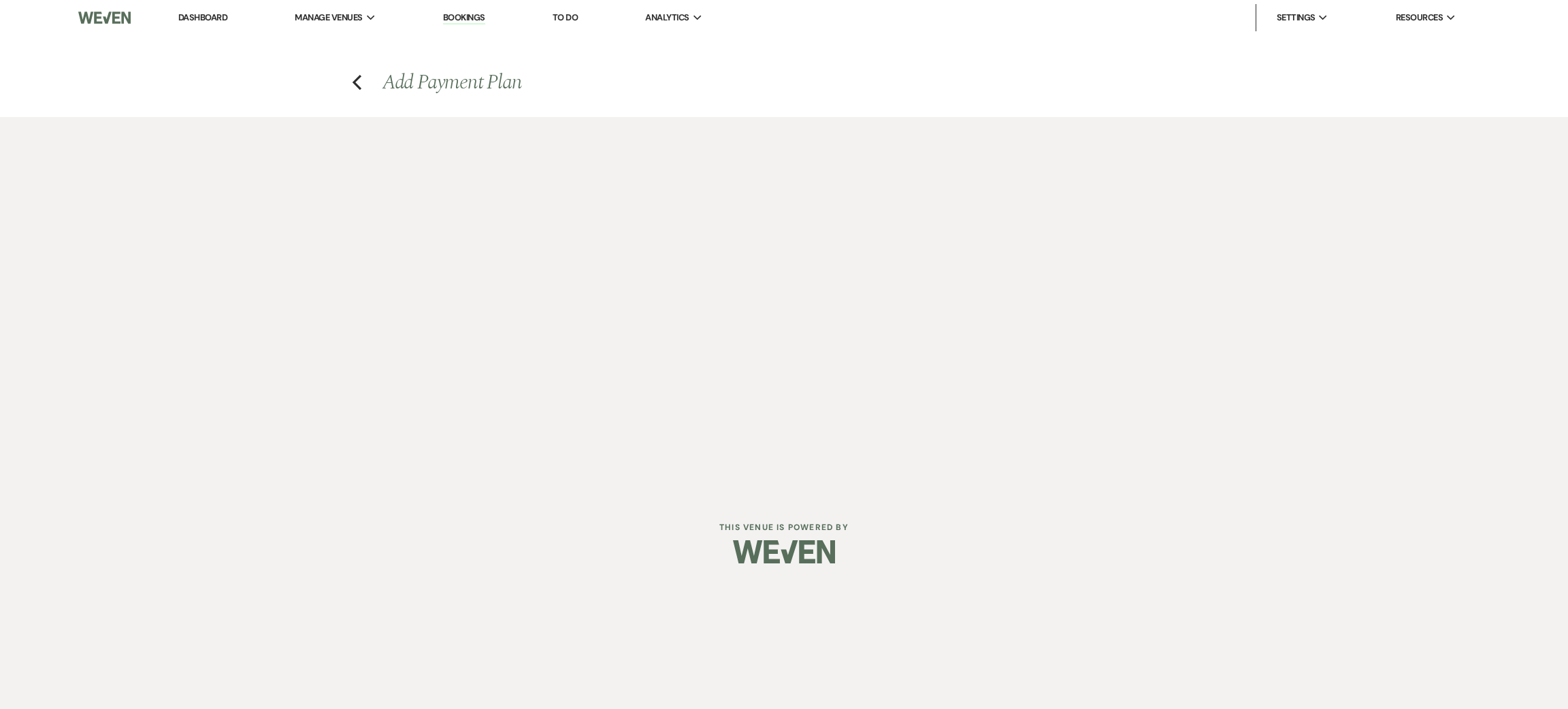
select select "28497"
select select "2"
select select "percentage"
select select "true"
select select "client"
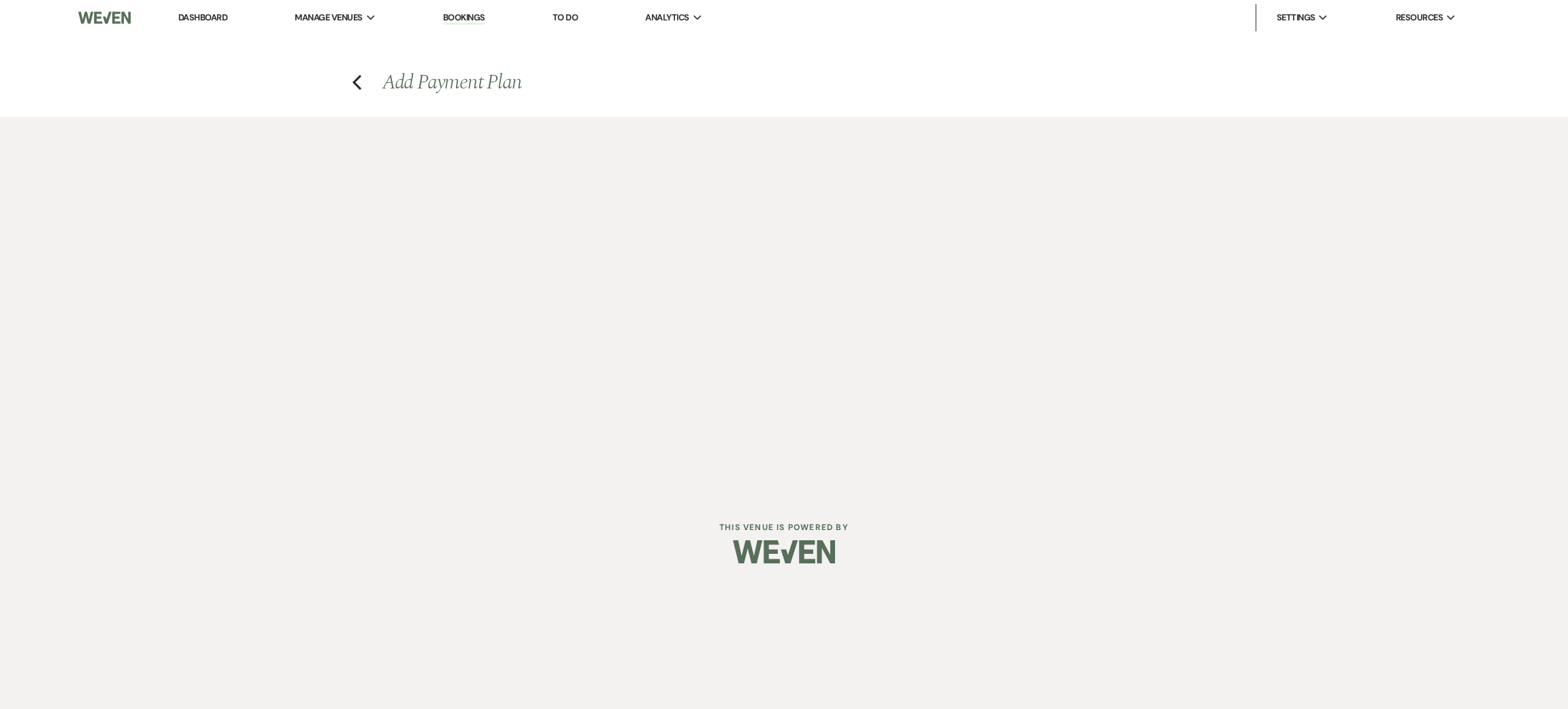
select select "weeks"
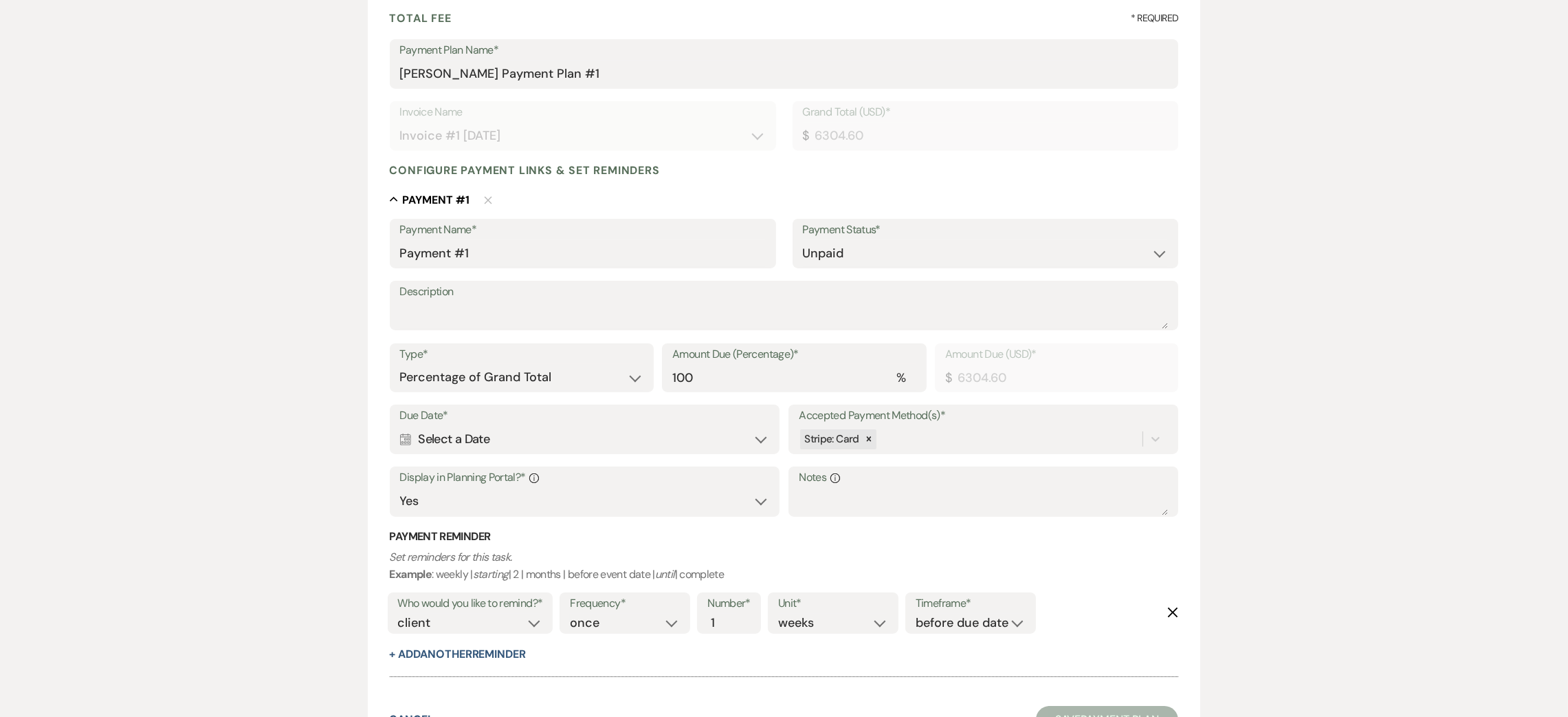
scroll to position [207, 0]
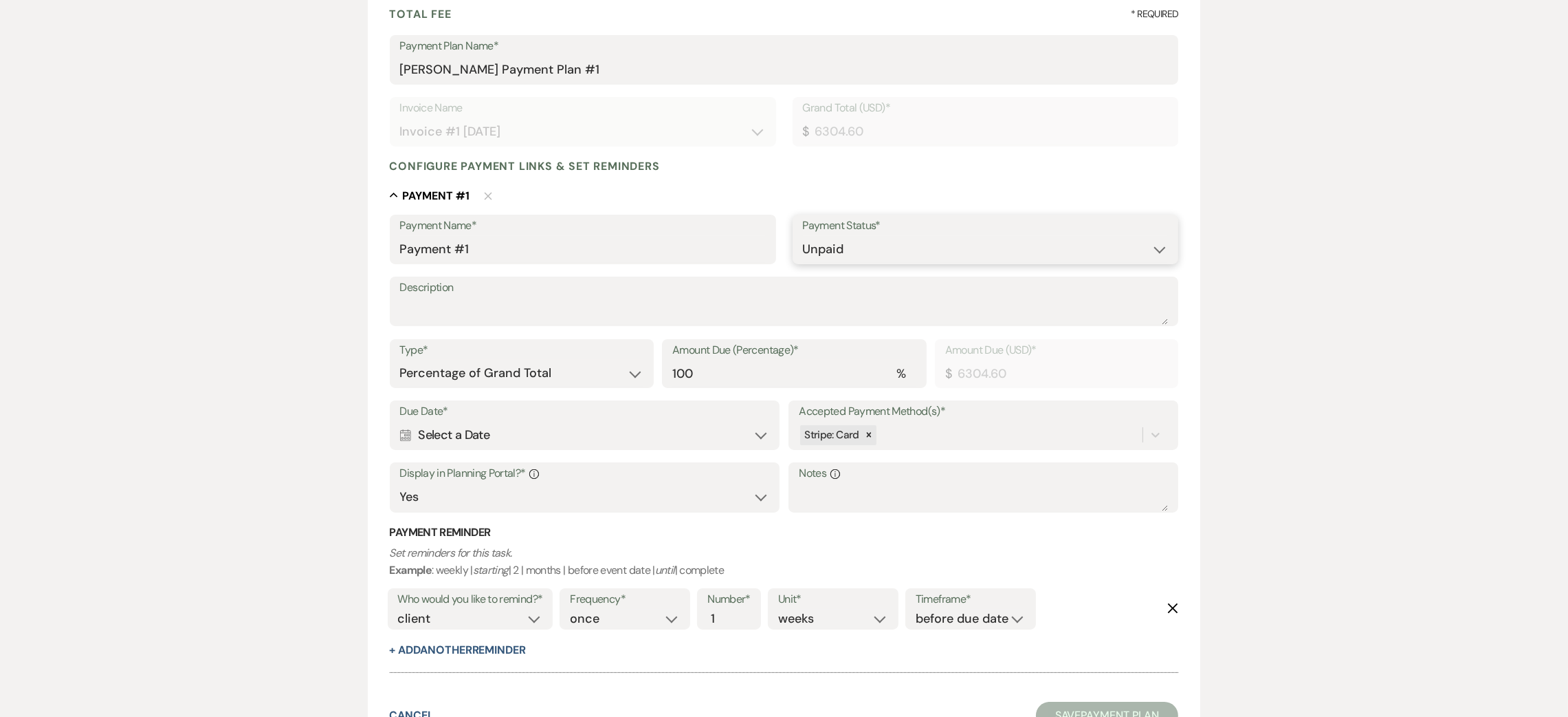
click at [921, 247] on select "Paid Unpaid" at bounding box center [986, 249] width 366 height 27
click at [803, 236] on select "Paid Unpaid" at bounding box center [986, 249] width 366 height 27
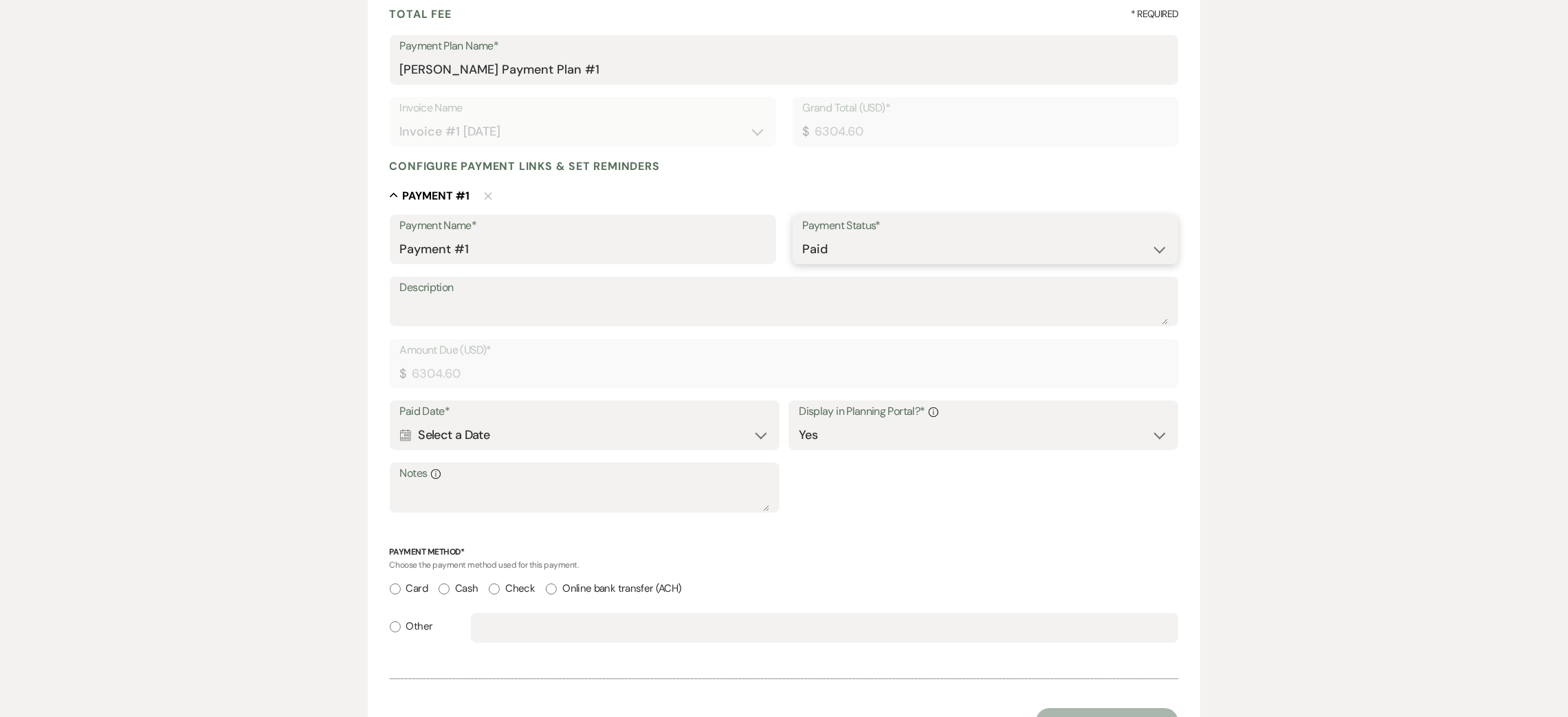
click at [889, 251] on select "Paid Unpaid" at bounding box center [986, 249] width 366 height 27
select select "2"
click at [803, 236] on select "Paid Unpaid" at bounding box center [986, 249] width 366 height 27
select select "client"
select select "weeks"
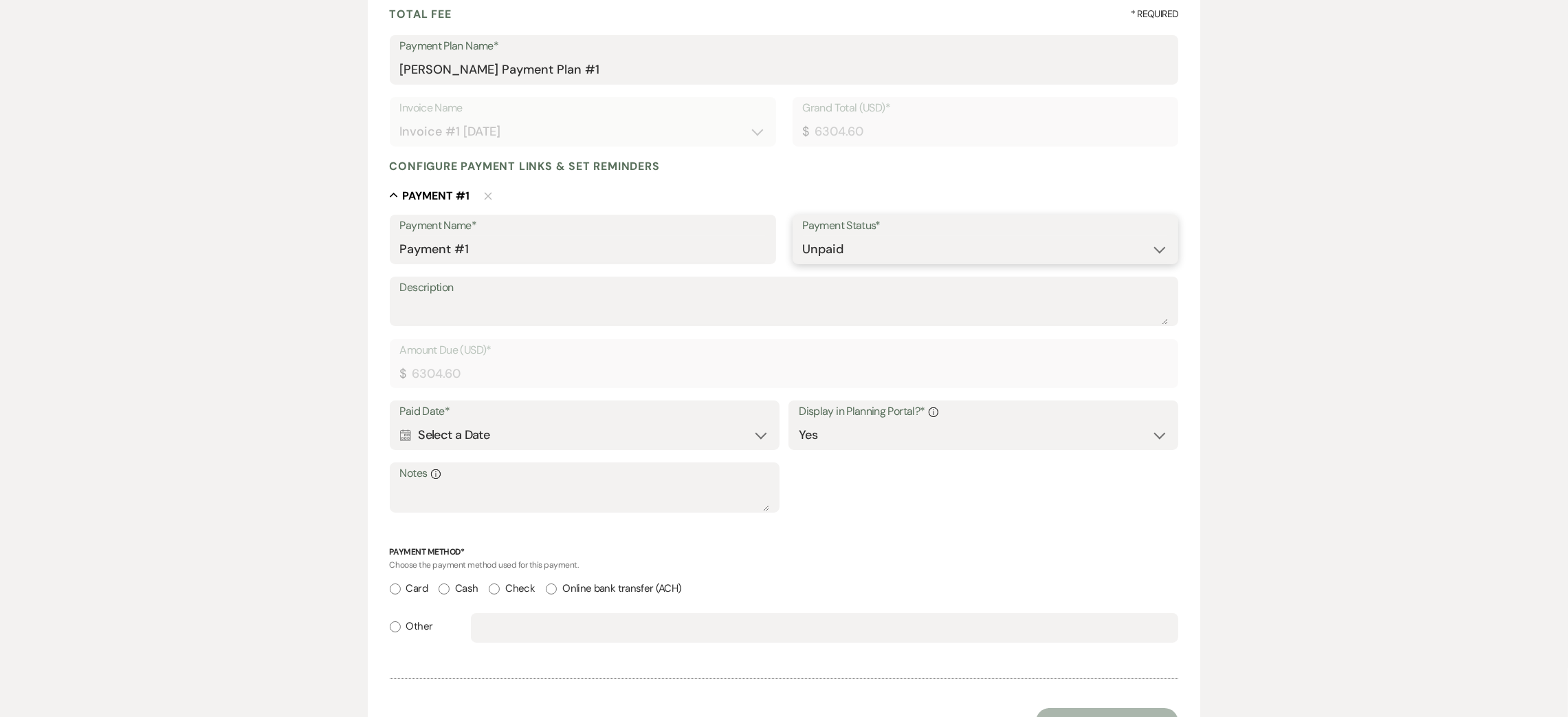
select select "flat"
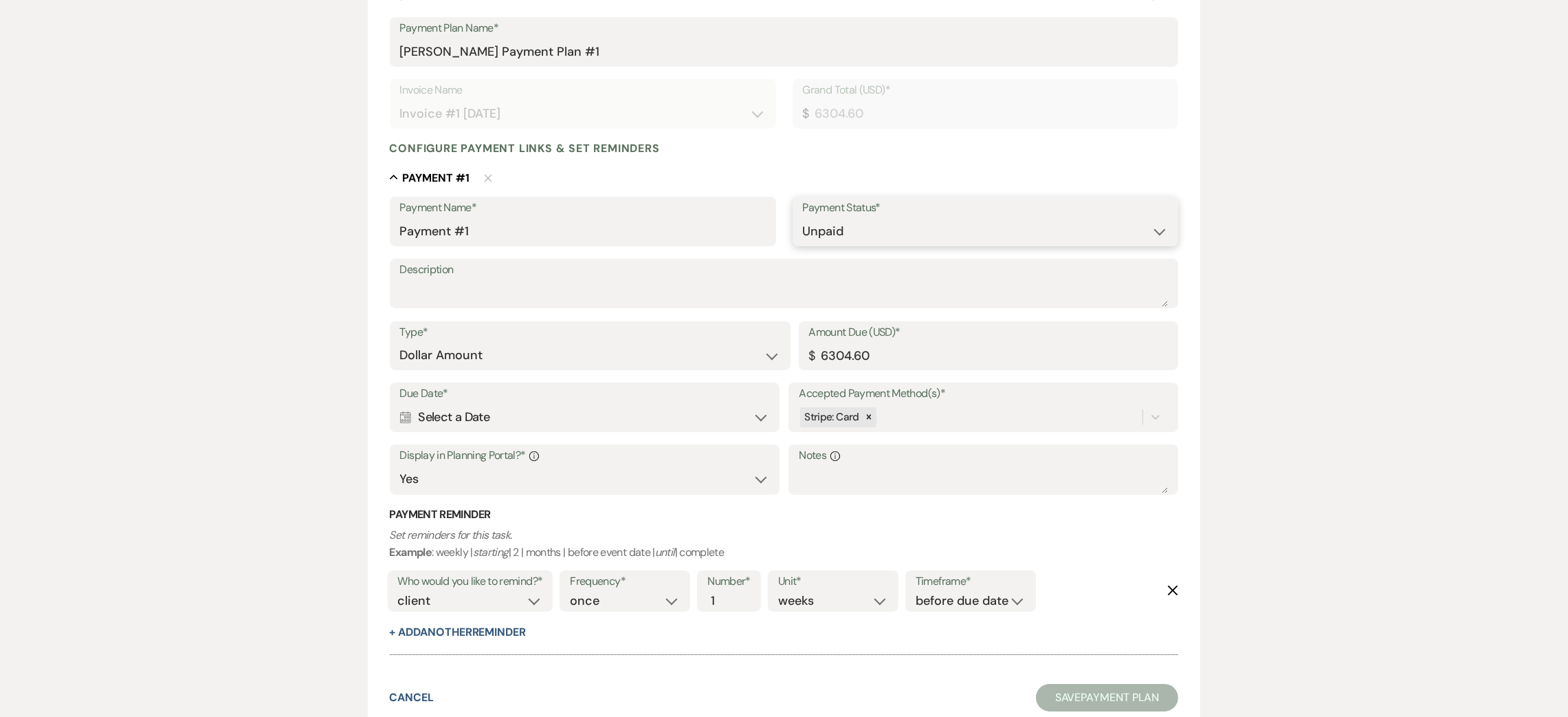
scroll to position [121, 0]
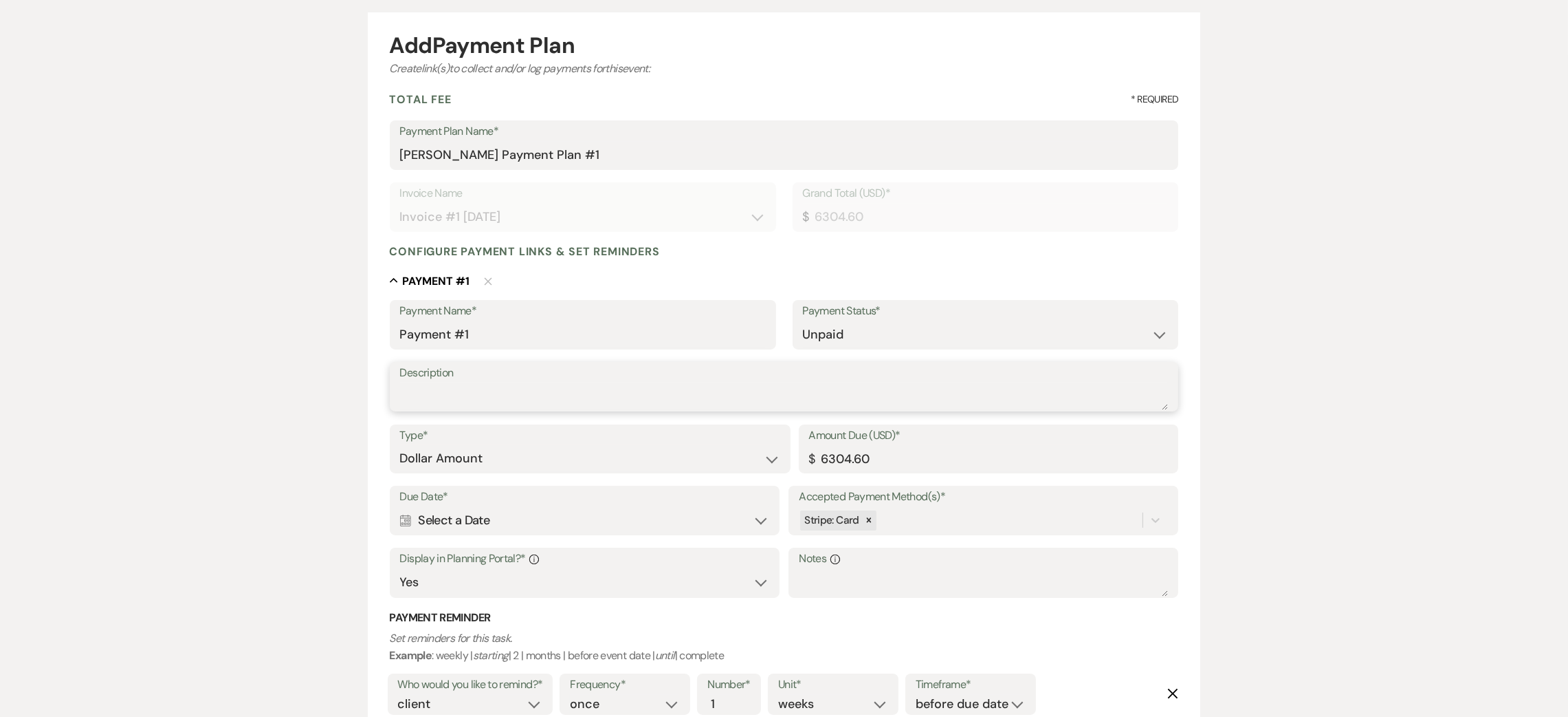
click at [478, 406] on textarea "Description" at bounding box center [784, 396] width 768 height 28
click at [481, 452] on select "Dollar Amount Percentage of Grand Total" at bounding box center [590, 459] width 380 height 27
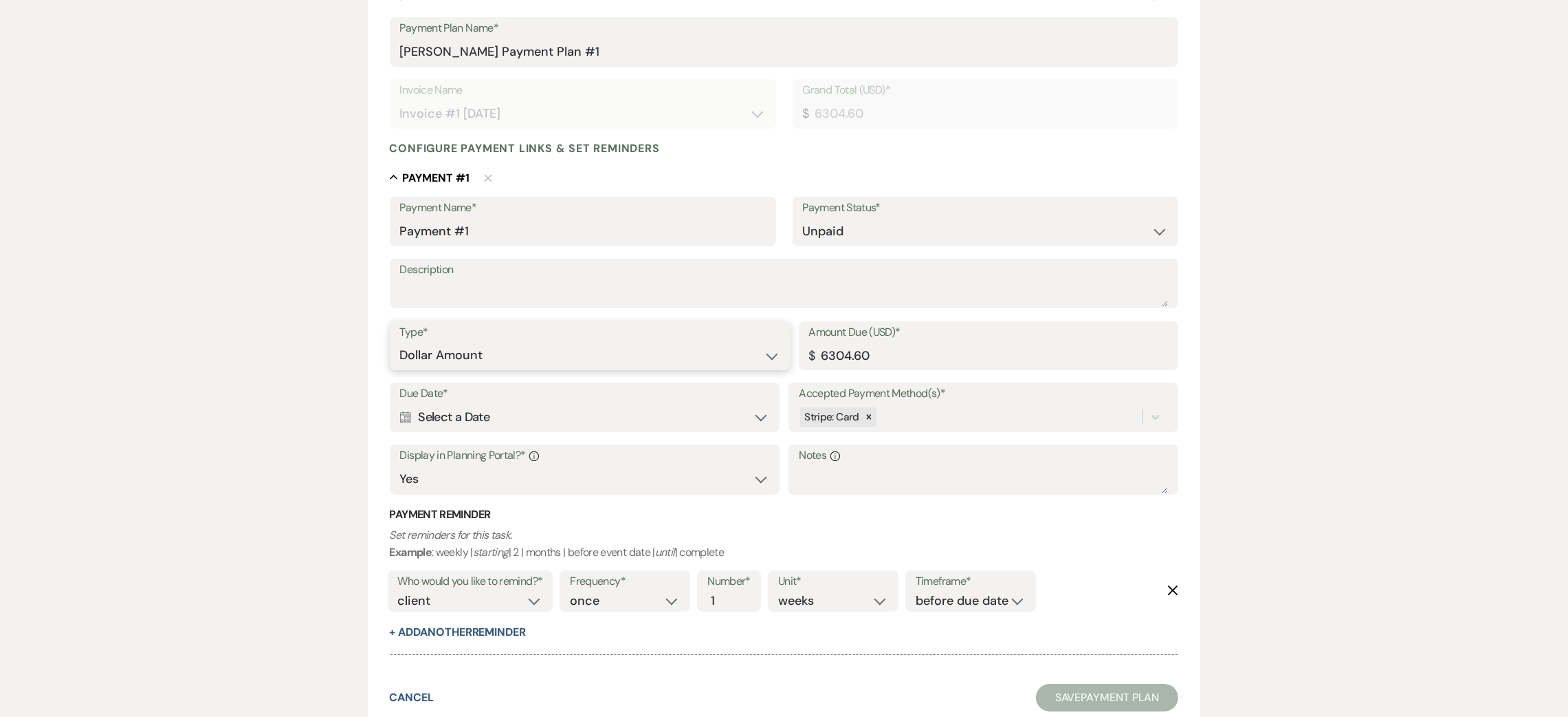
click at [474, 345] on select "Dollar Amount Percentage of Grand Total" at bounding box center [590, 355] width 380 height 27
click at [400, 342] on select "Dollar Amount Percentage of Grand Total" at bounding box center [590, 355] width 380 height 27
click at [519, 410] on div "Calendar Select a Date Expand" at bounding box center [584, 417] width 369 height 27
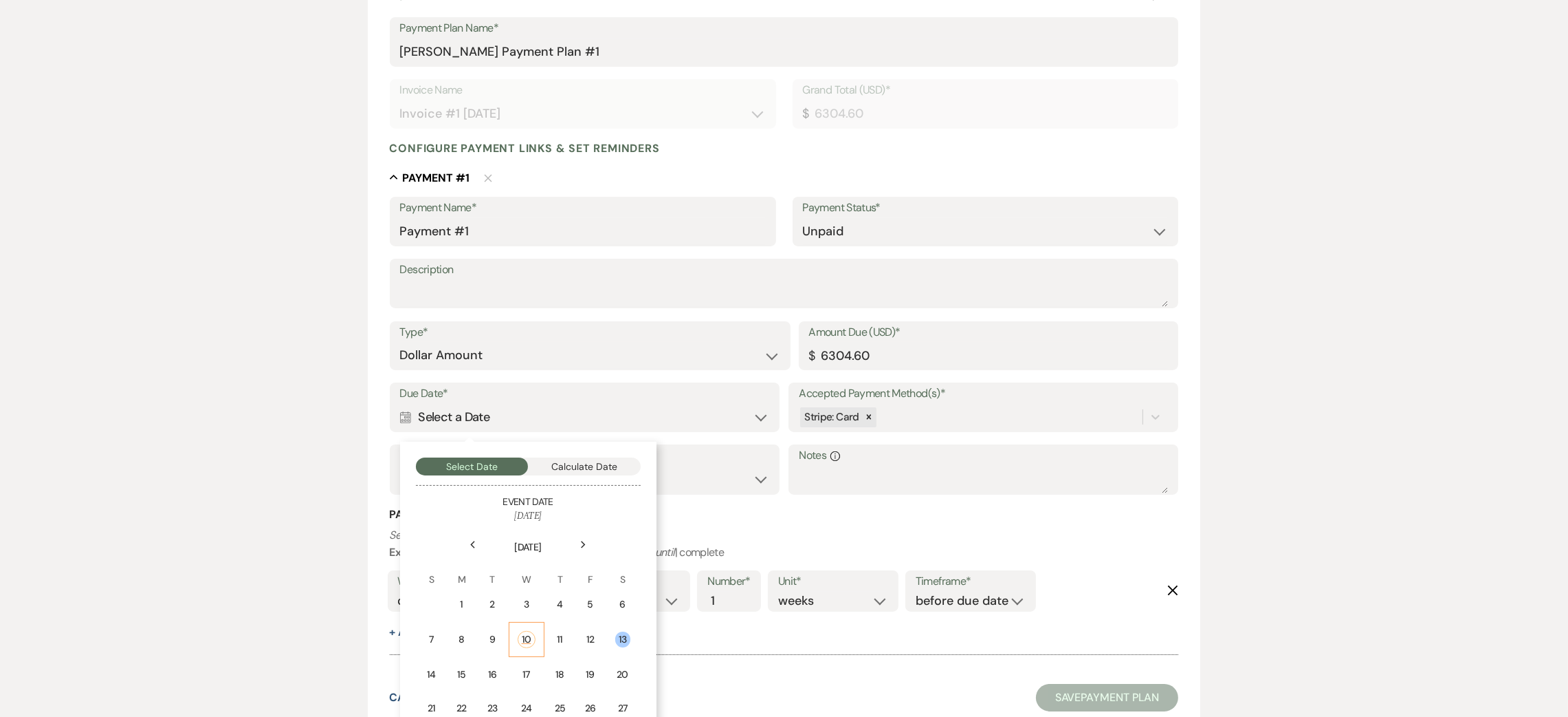
click at [540, 632] on td "10" at bounding box center [526, 640] width 36 height 35
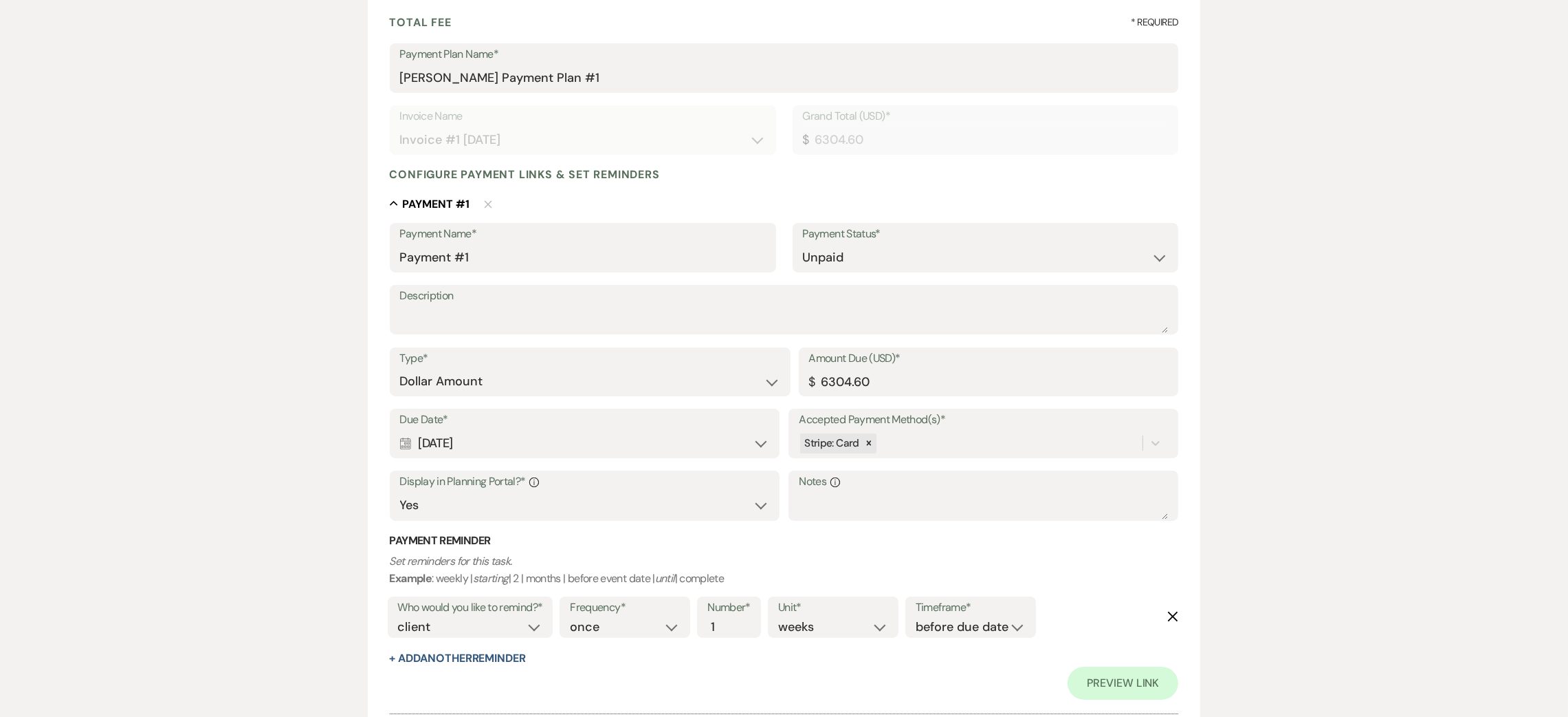
scroll to position [51, 0]
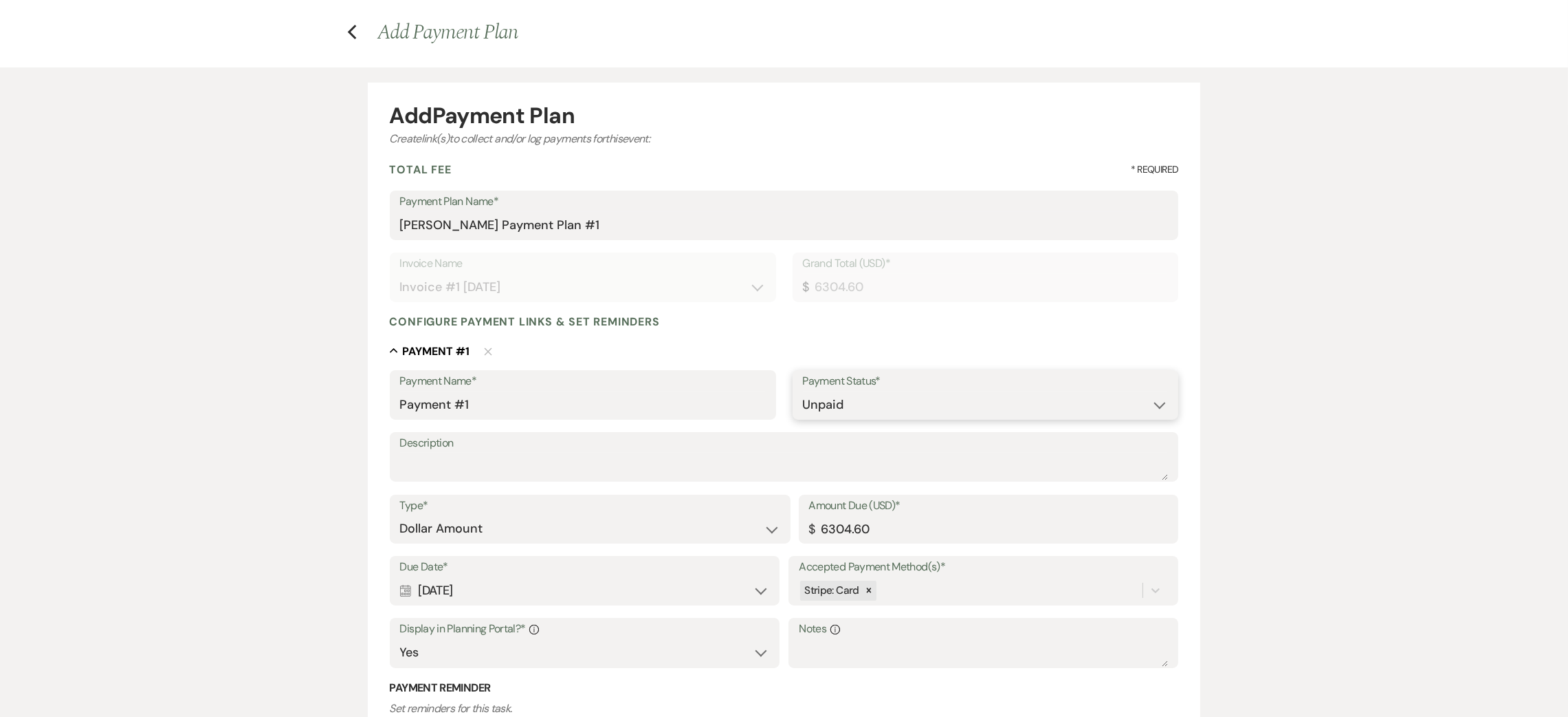
click at [839, 407] on select "Paid Unpaid" at bounding box center [986, 404] width 366 height 27
select select "1"
click at [803, 391] on select "Paid Unpaid" at bounding box center [986, 404] width 366 height 27
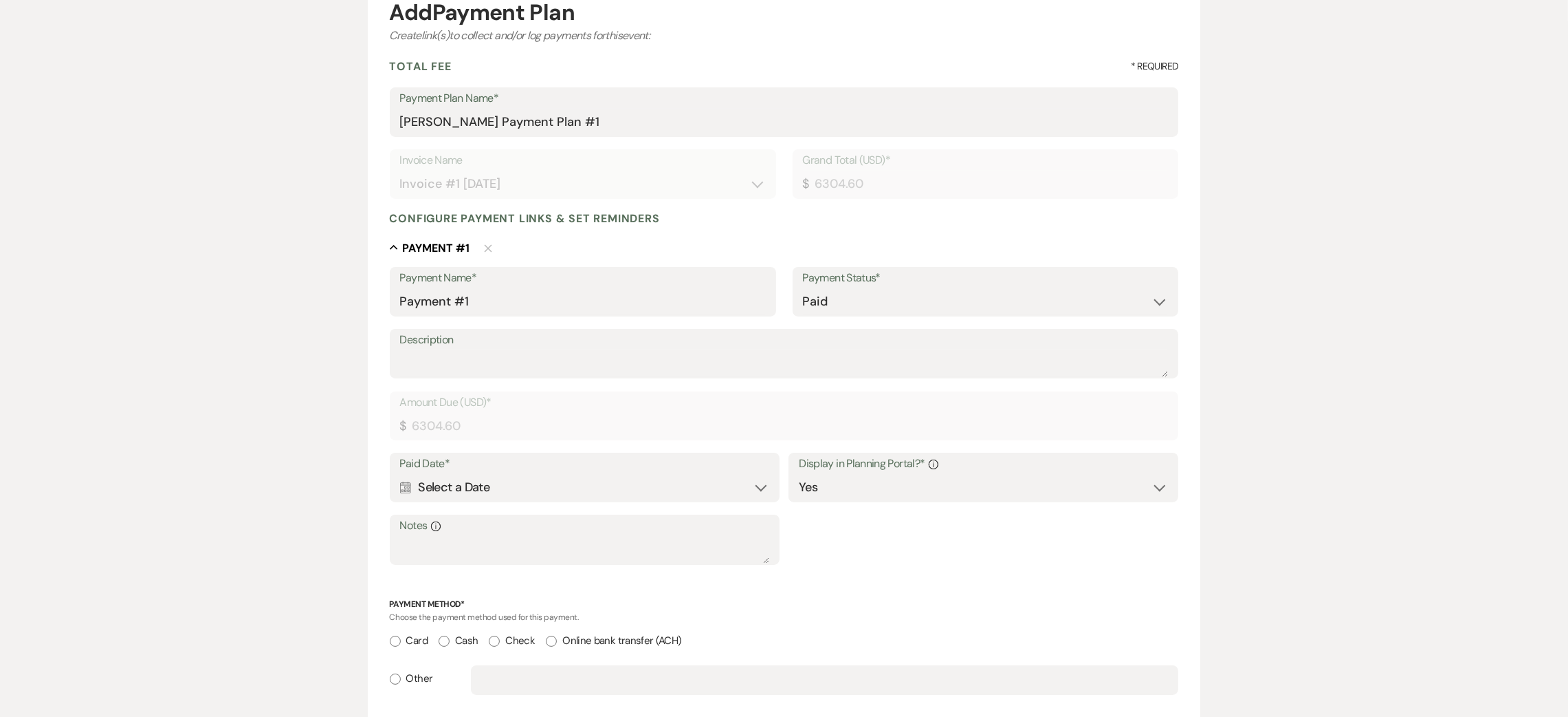
click at [563, 483] on div "Calendar Select a Date Expand" at bounding box center [584, 487] width 369 height 27
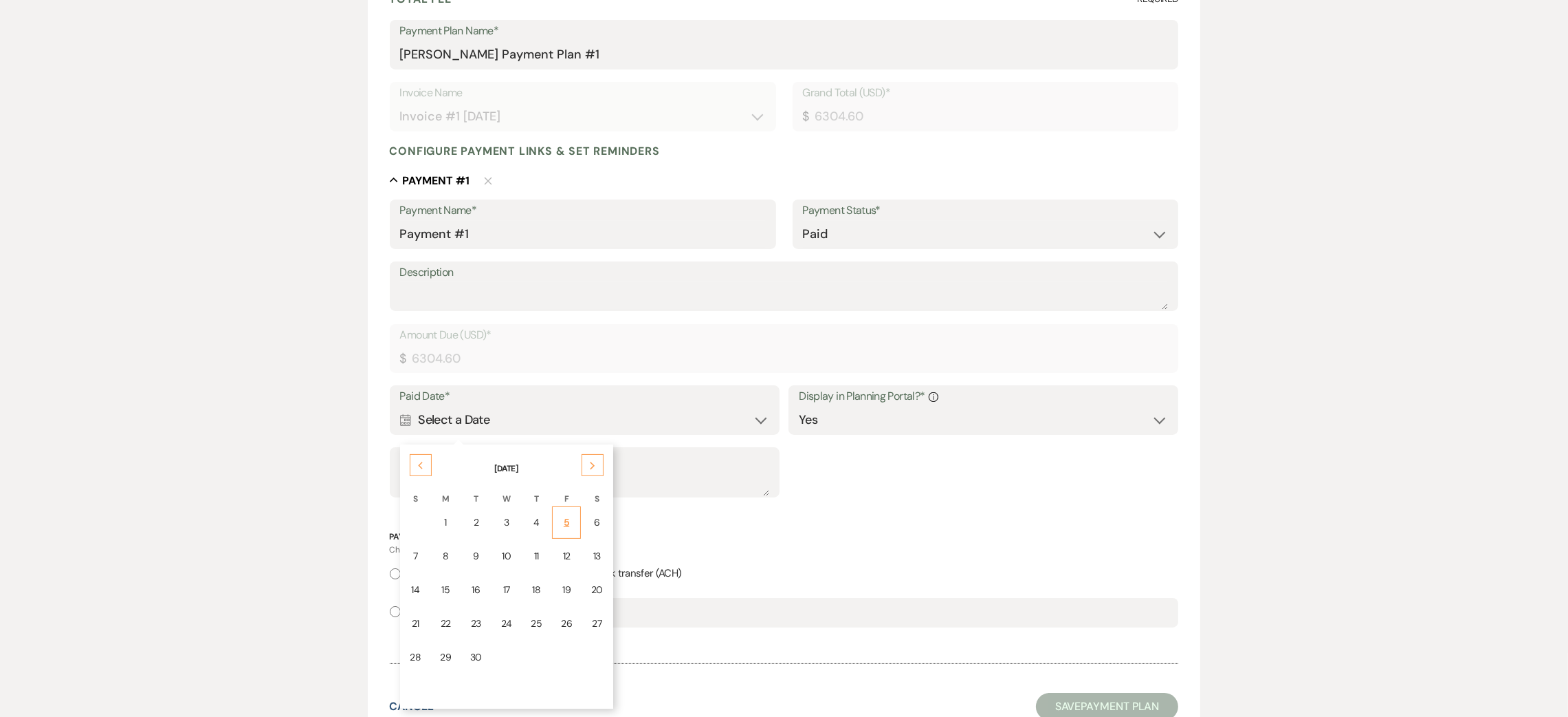
scroll to position [257, 0]
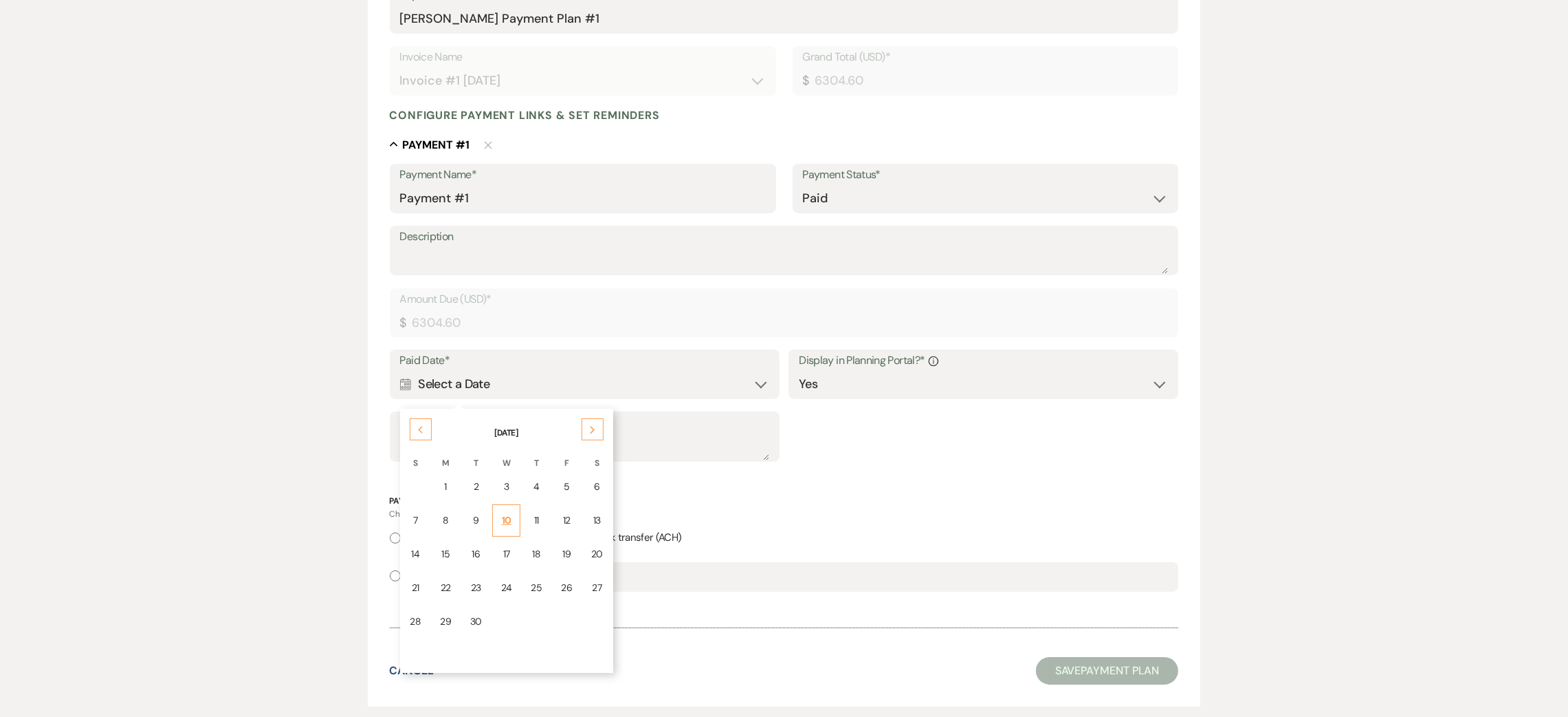
click at [510, 512] on td "10" at bounding box center [507, 521] width 29 height 32
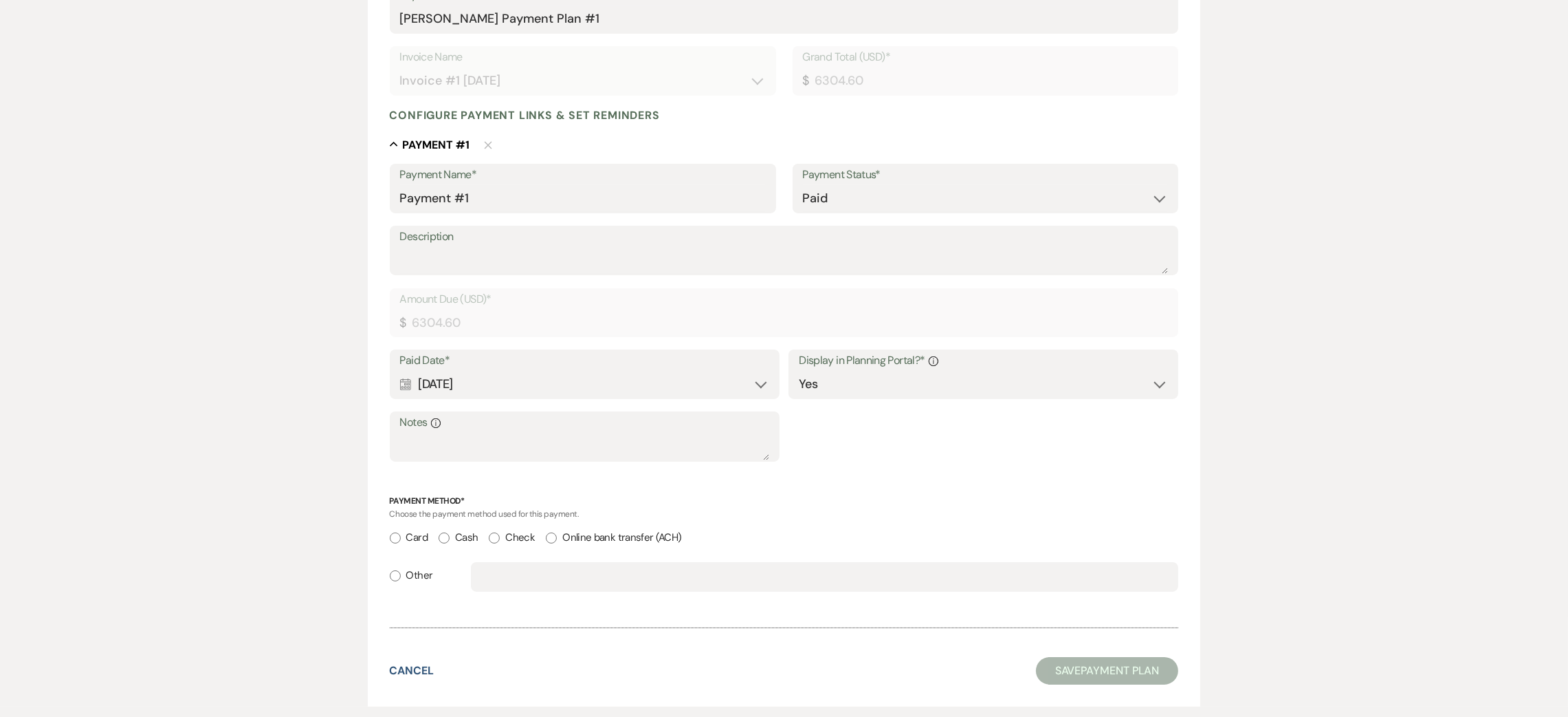
click at [426, 534] on label "Card" at bounding box center [409, 537] width 38 height 18
click at [401, 534] on input "Card" at bounding box center [395, 537] width 11 height 11
radio input "true"
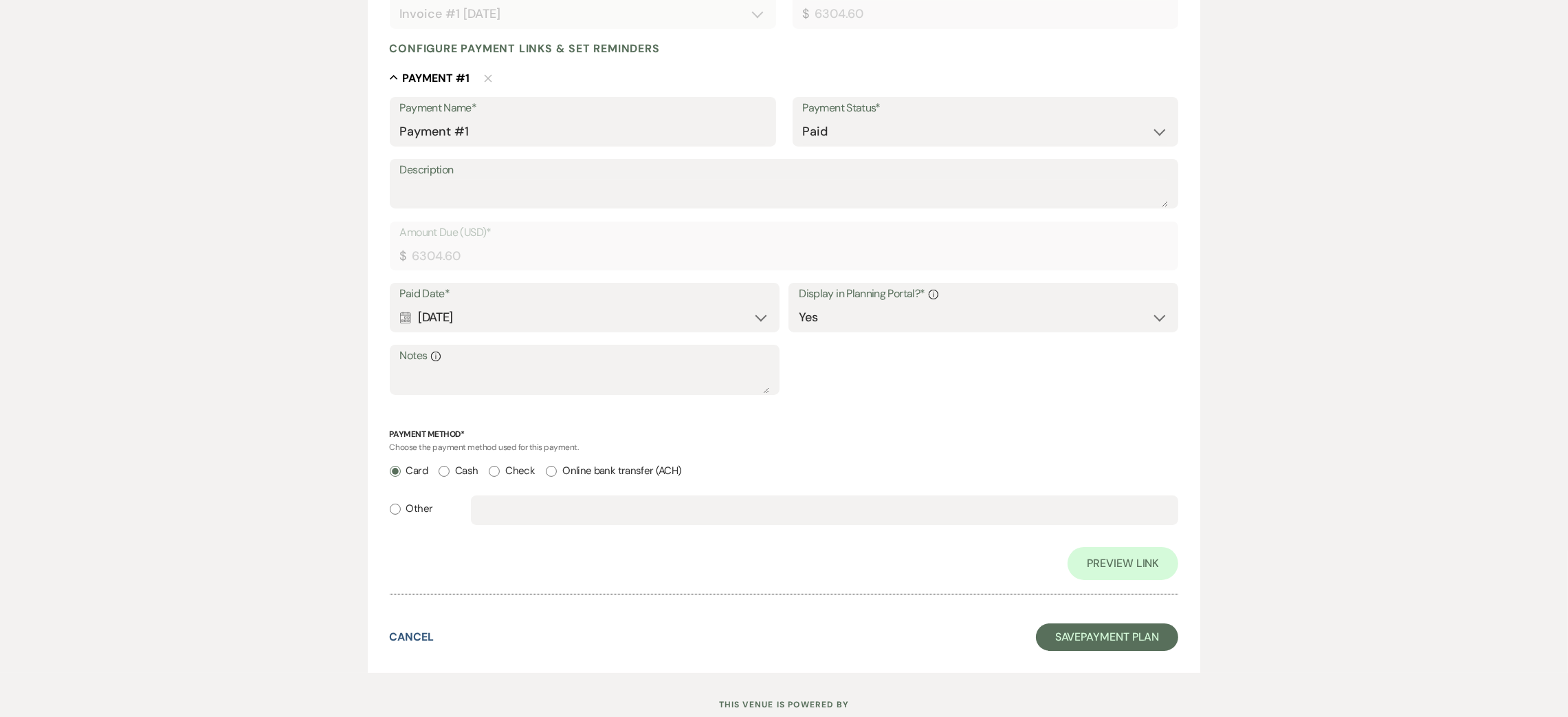
scroll to position [361, 0]
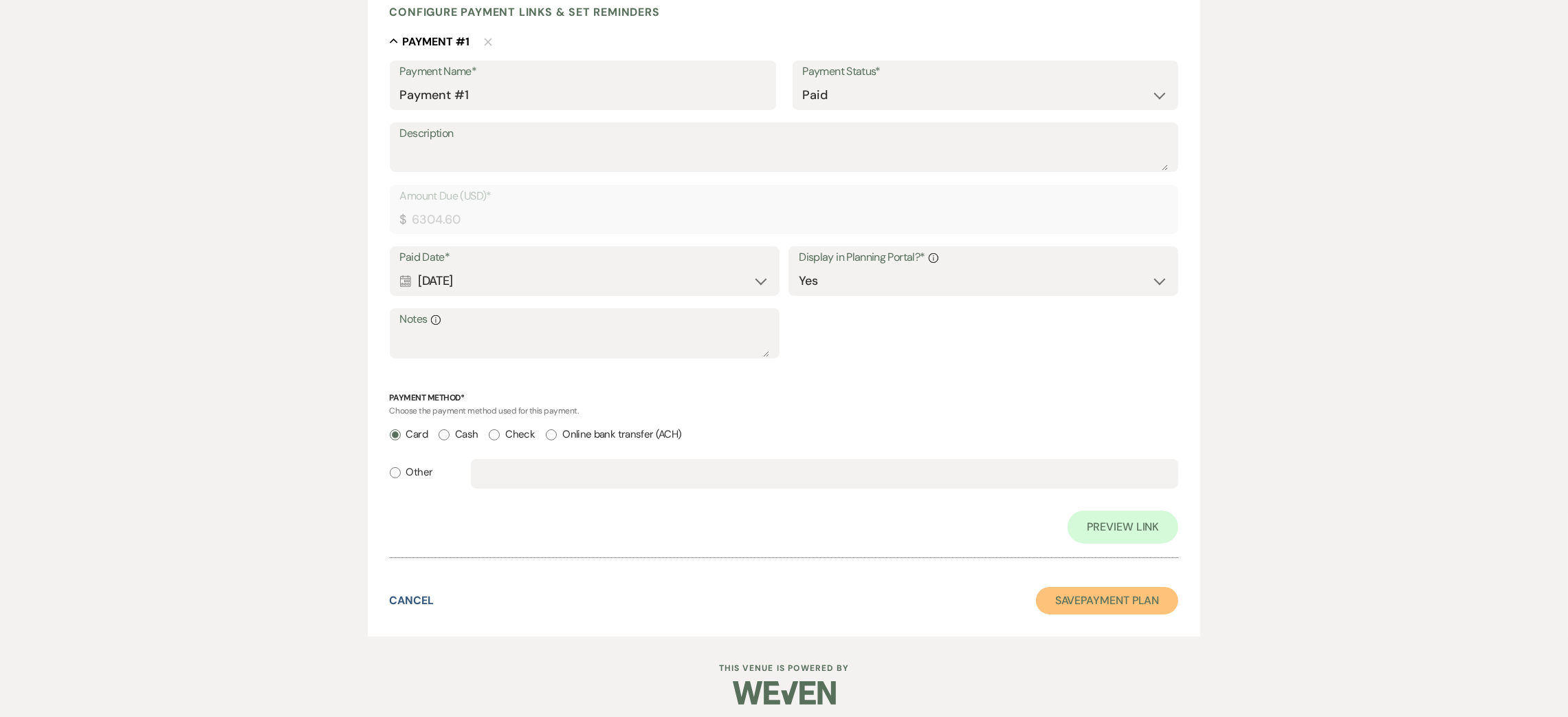
click at [1097, 602] on button "Save Payment Plan" at bounding box center [1108, 601] width 143 height 28
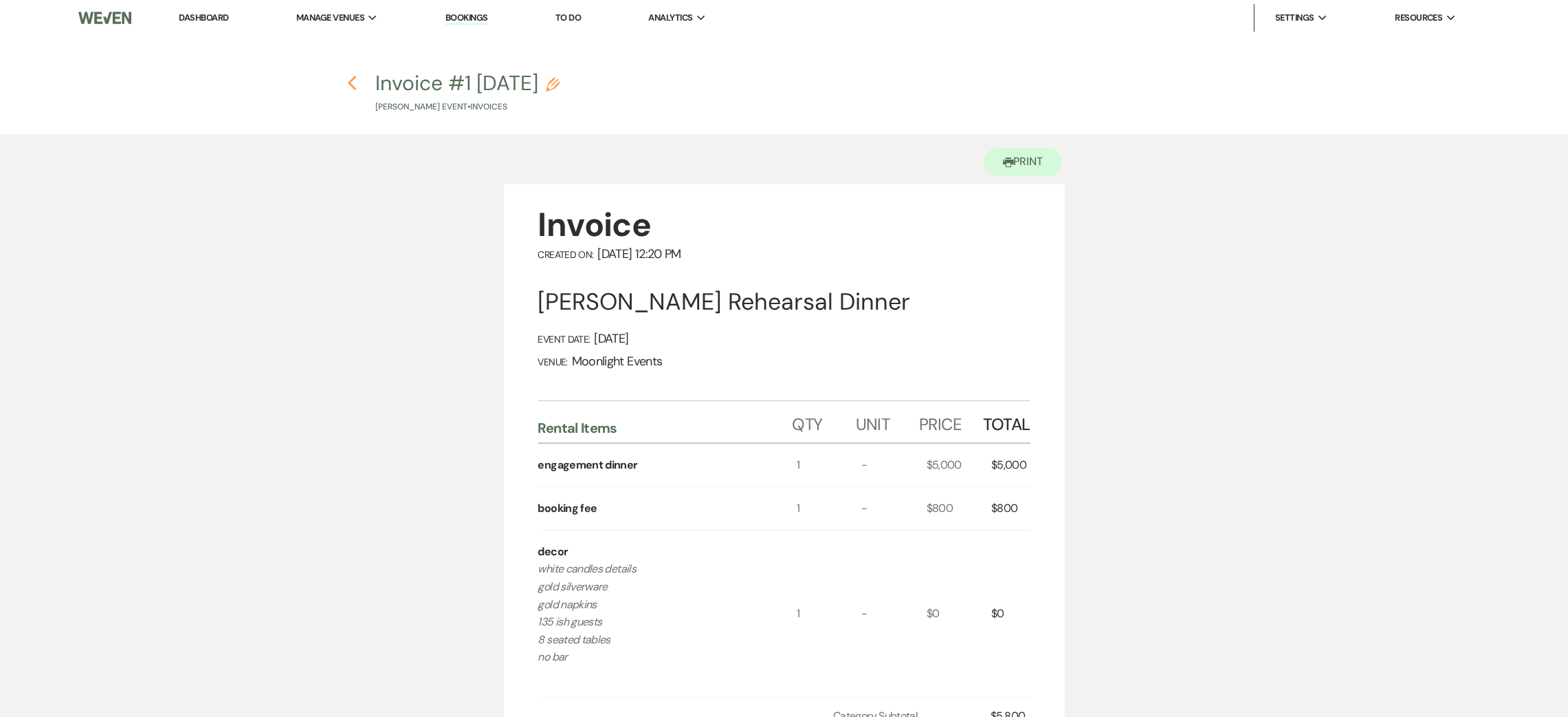
click at [356, 82] on icon "Previous" at bounding box center [352, 83] width 10 height 17
select select "11"
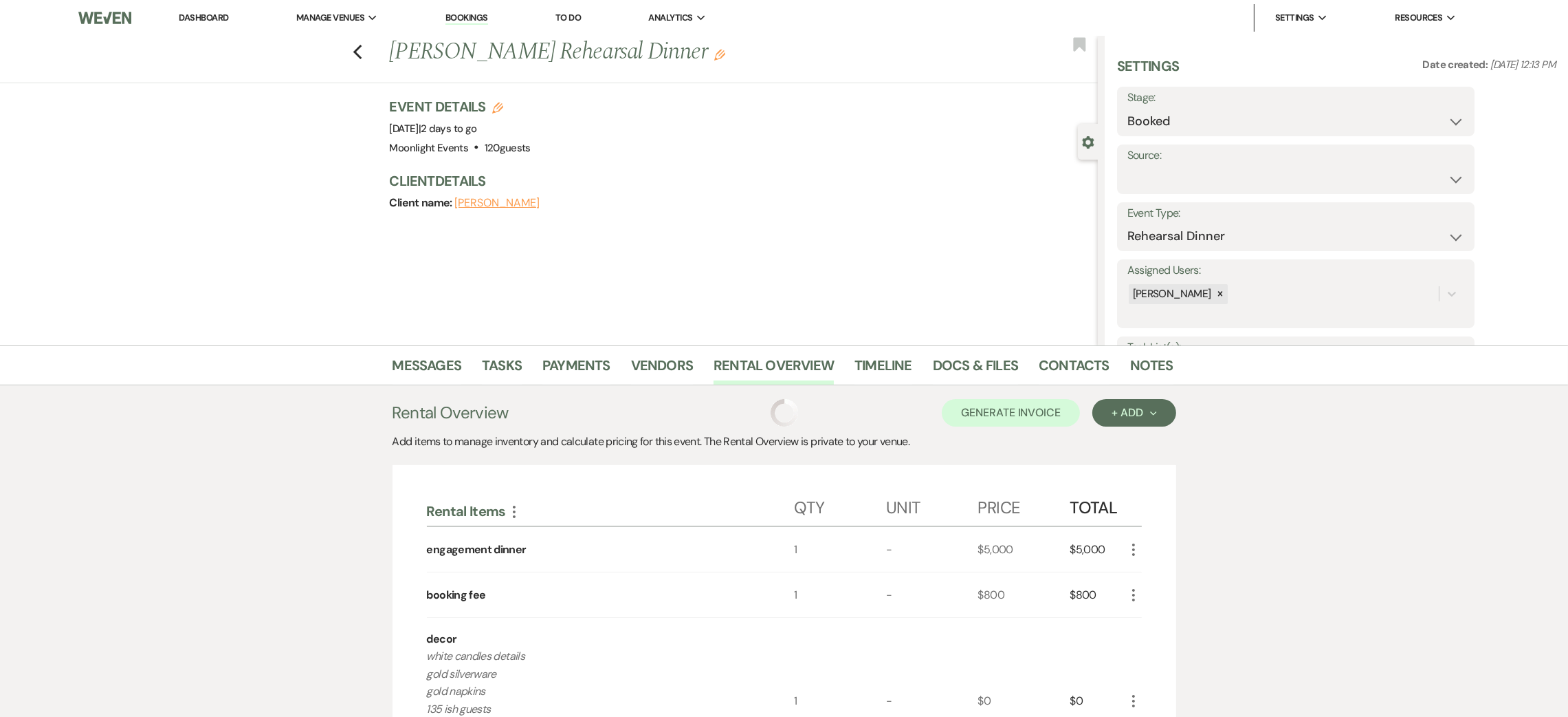
scroll to position [331, 0]
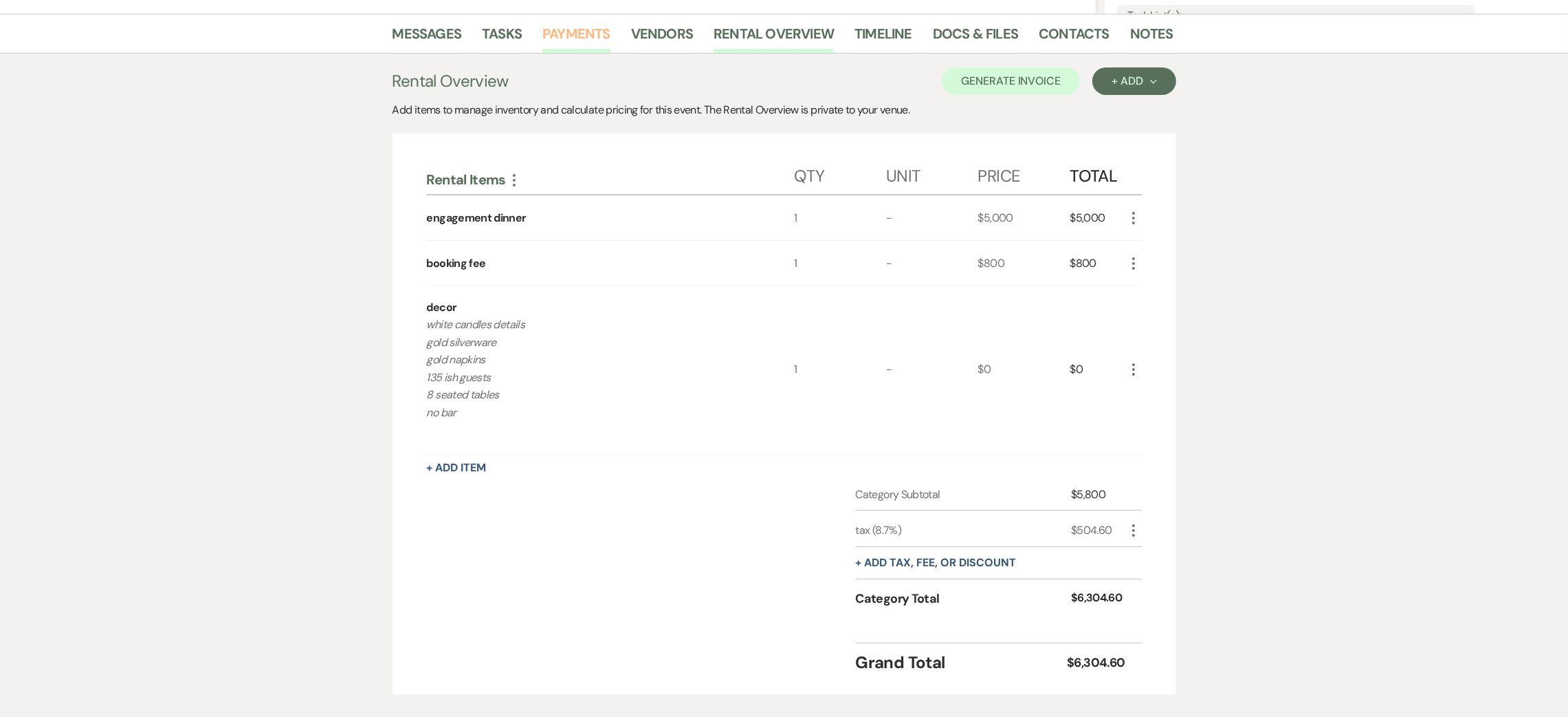
click at [577, 30] on link "Payments" at bounding box center [576, 37] width 68 height 30
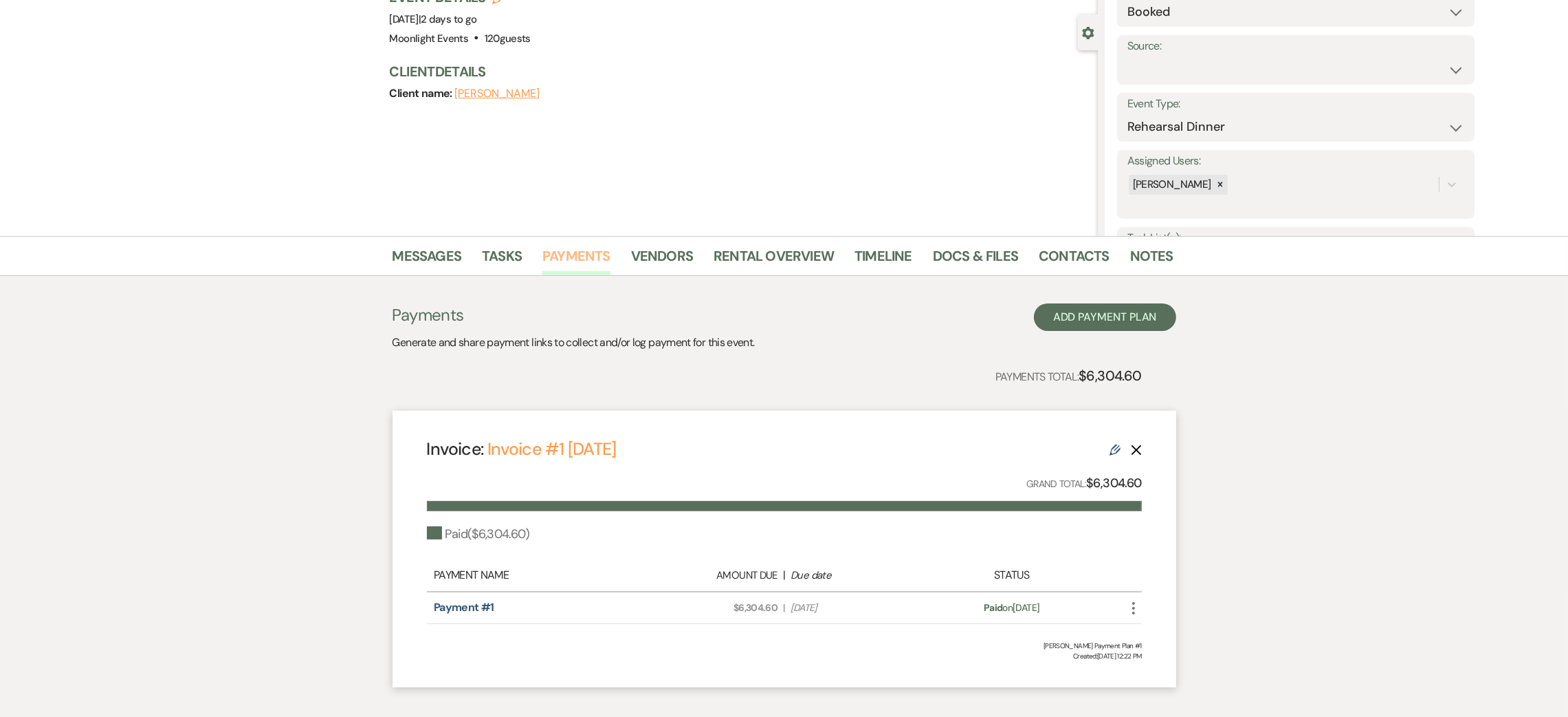
scroll to position [77, 0]
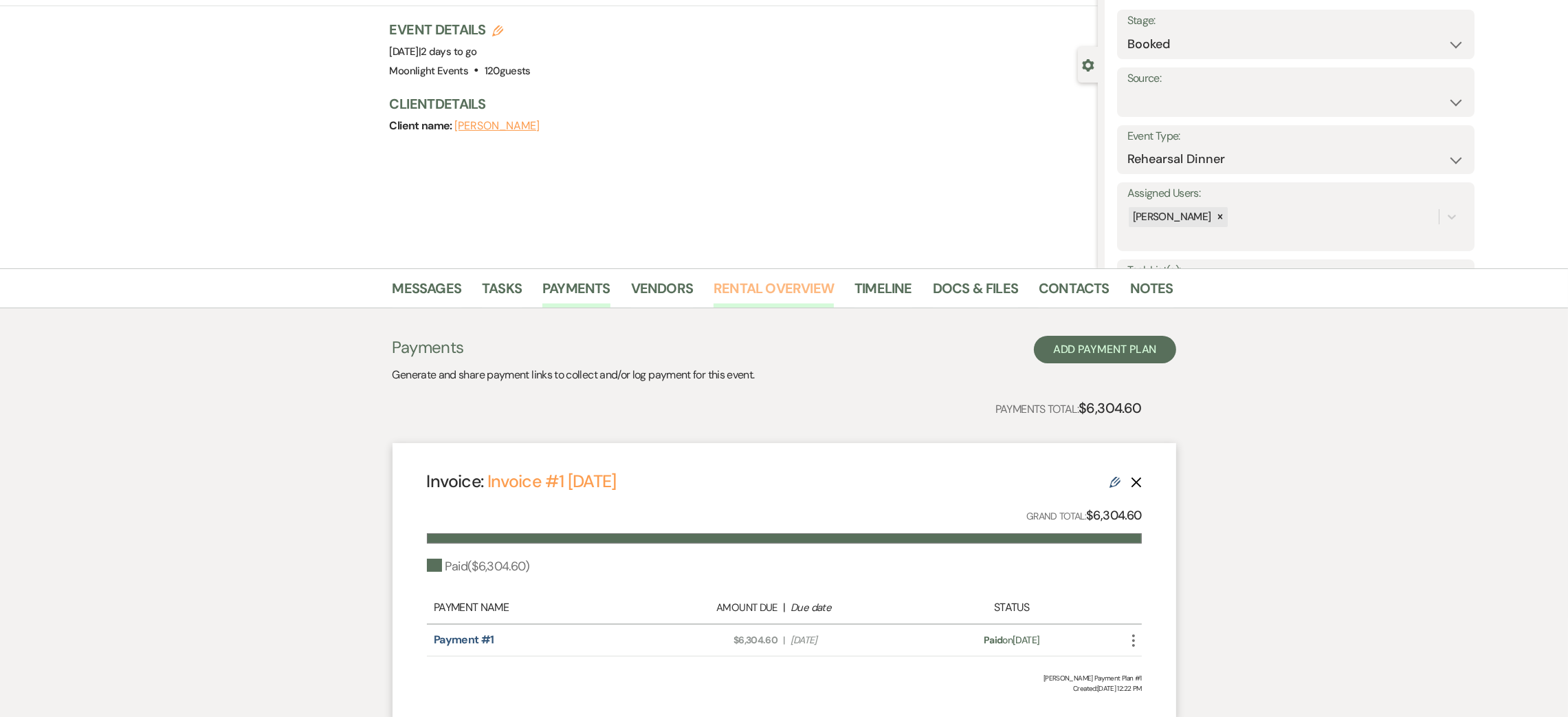
click at [779, 283] on link "Rental Overview" at bounding box center [773, 292] width 120 height 30
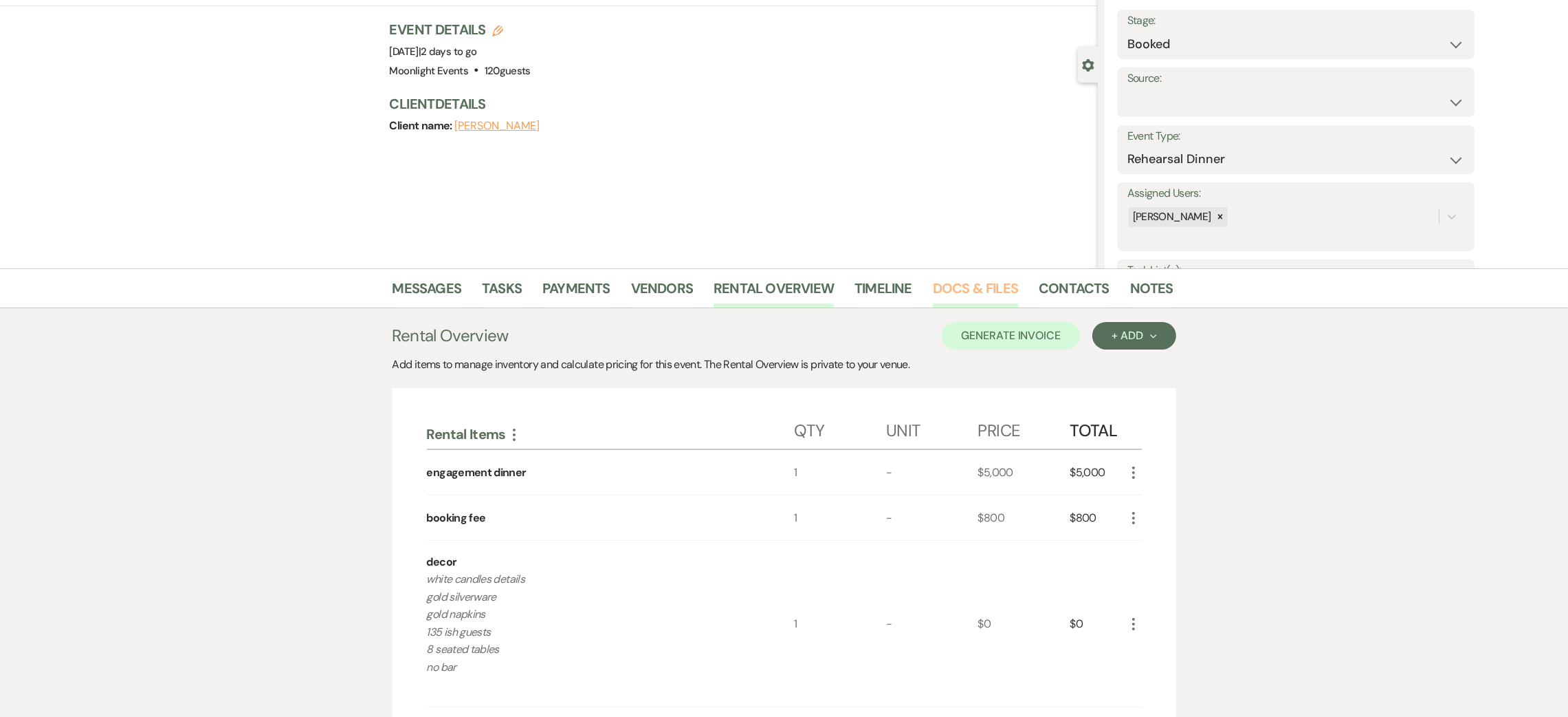
click at [935, 291] on link "Docs & Files" at bounding box center [976, 292] width 85 height 30
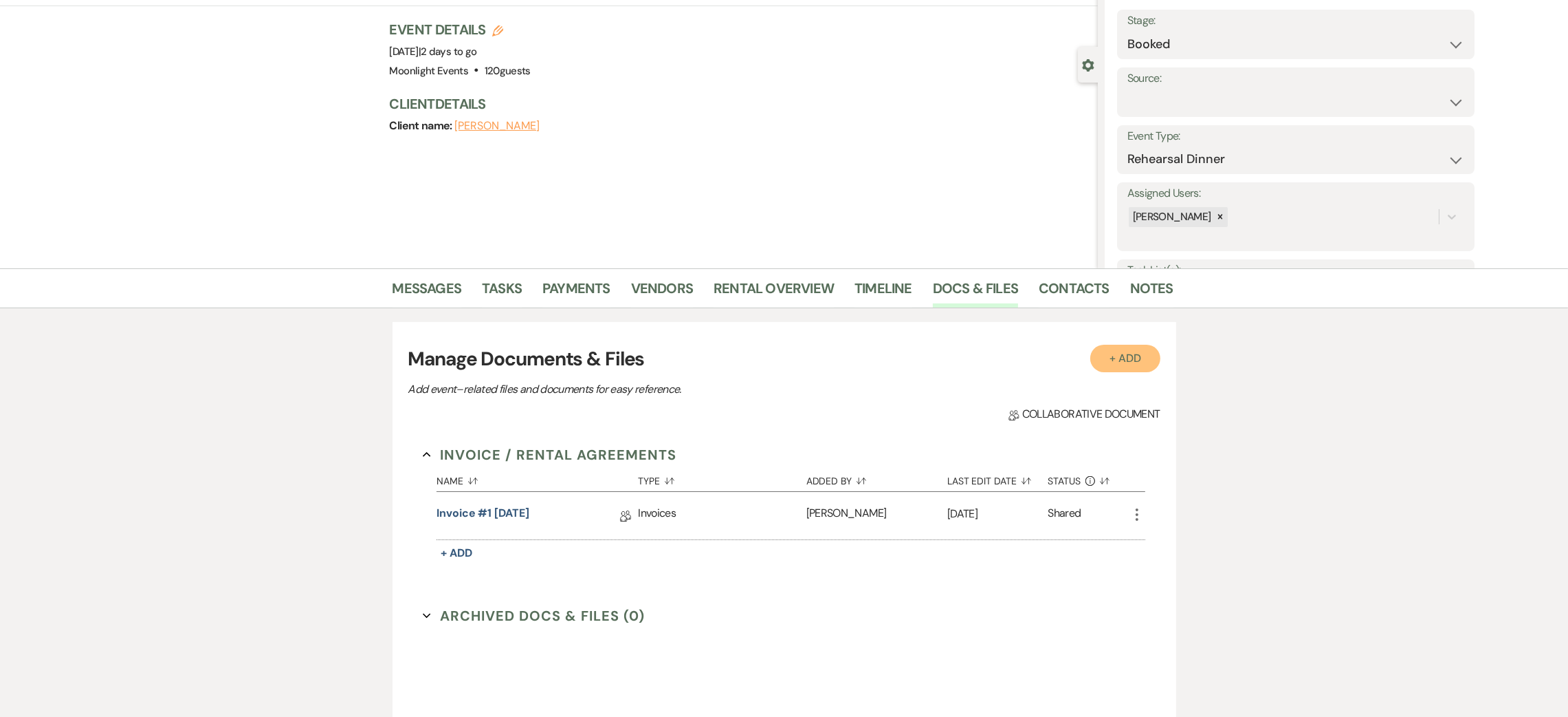
click at [1112, 363] on button "+ Add" at bounding box center [1125, 358] width 70 height 28
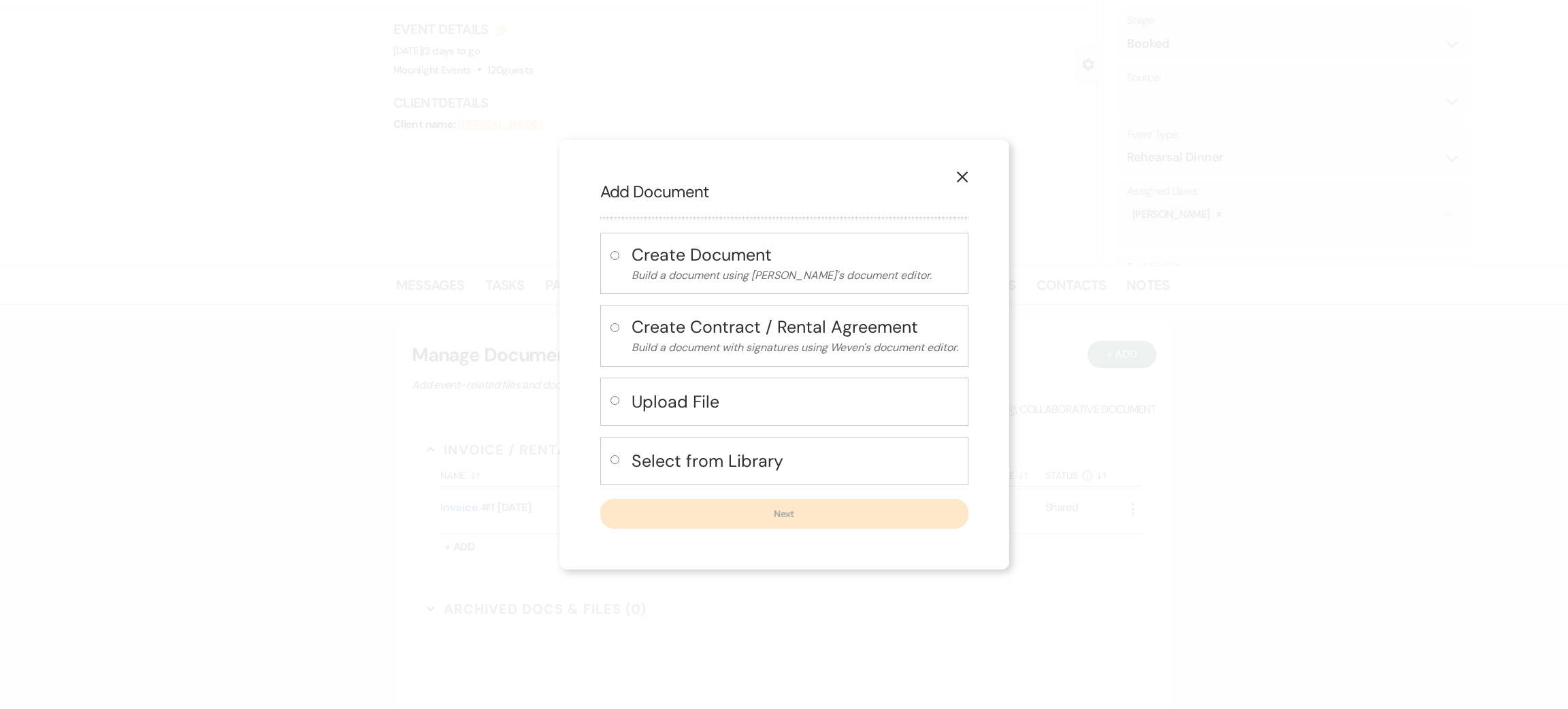
click at [687, 338] on h4 "Create Contract / Rental Agreement" at bounding box center [794, 326] width 326 height 24
radio input "true"
select select "10"
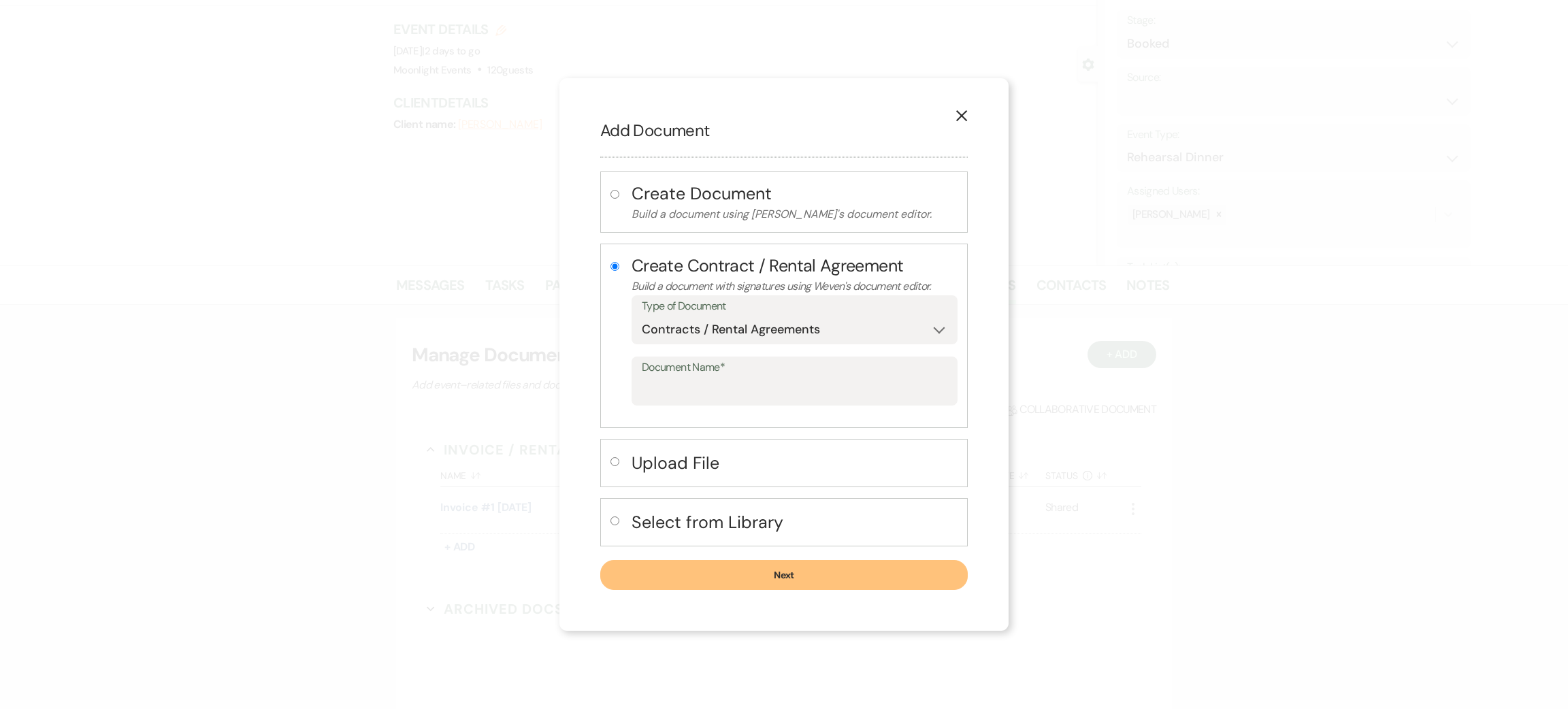
click at [701, 524] on h4 "Select from Library" at bounding box center [794, 522] width 326 height 24
radio input "false"
radio input "true"
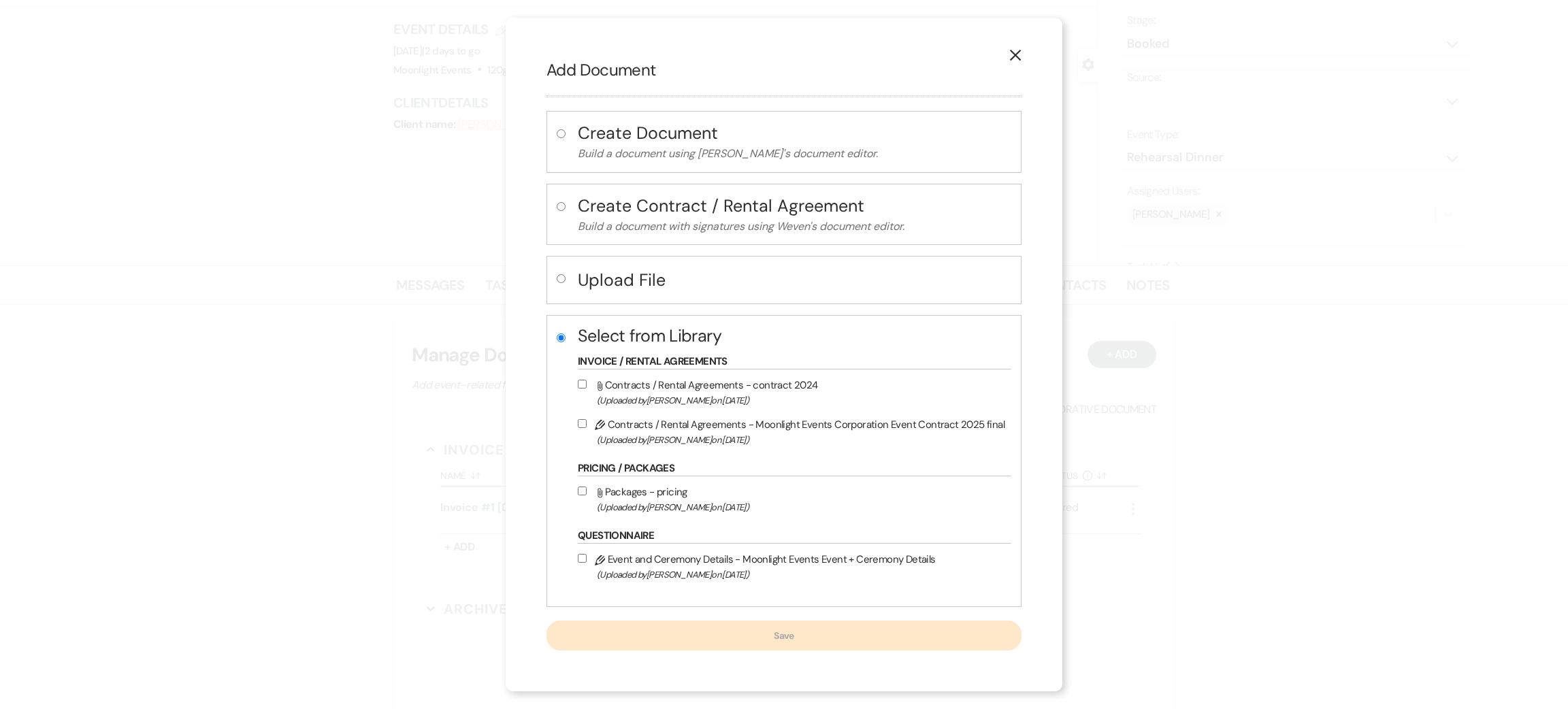
click at [661, 432] on span "(Uploaded by [PERSON_NAME] on [DATE] )" at bounding box center [800, 440] width 407 height 16
click at [586, 428] on input "Pencil Contracts / Rental Agreements - Moonlight Events Corporation Event Contr…" at bounding box center [582, 423] width 9 height 9
checkbox input "true"
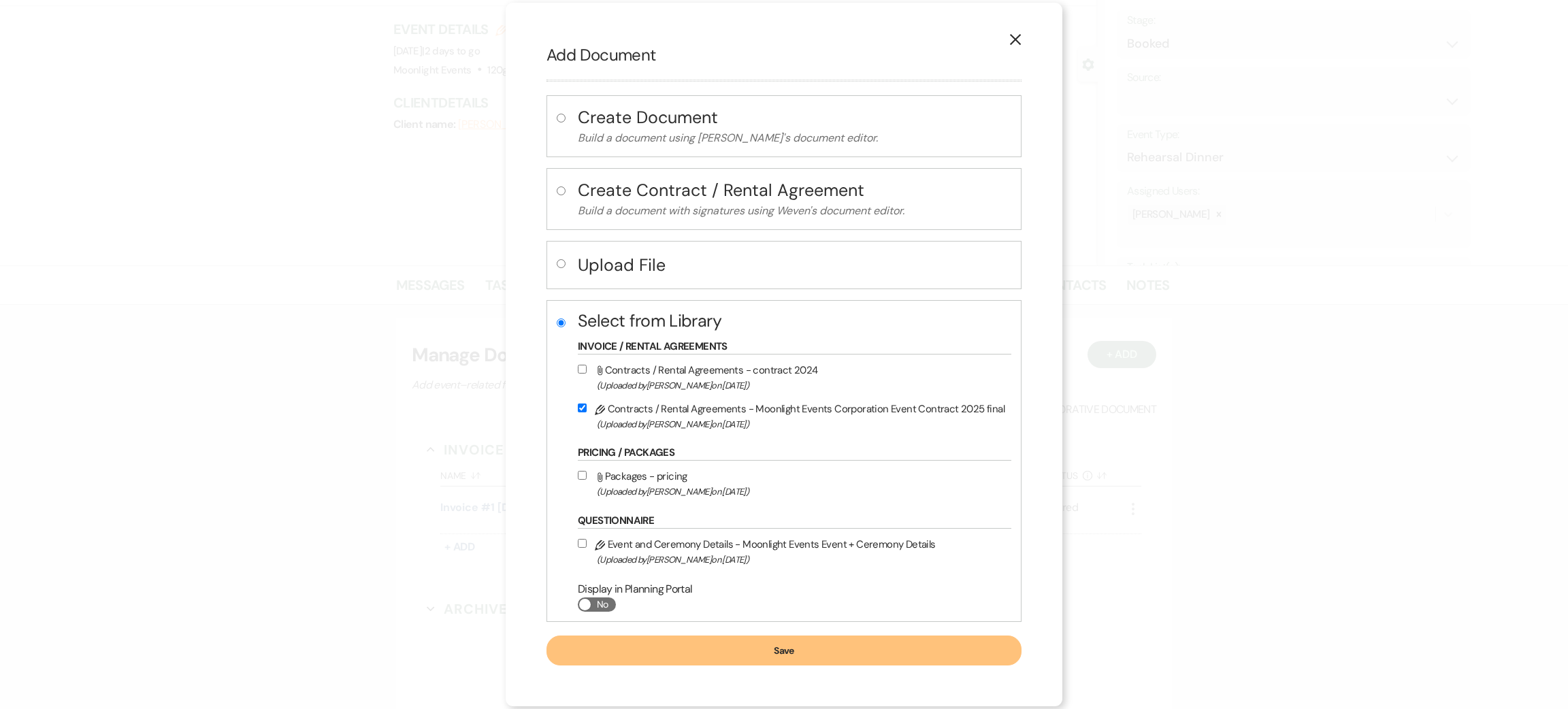
click at [746, 651] on button "Save" at bounding box center [784, 650] width 475 height 30
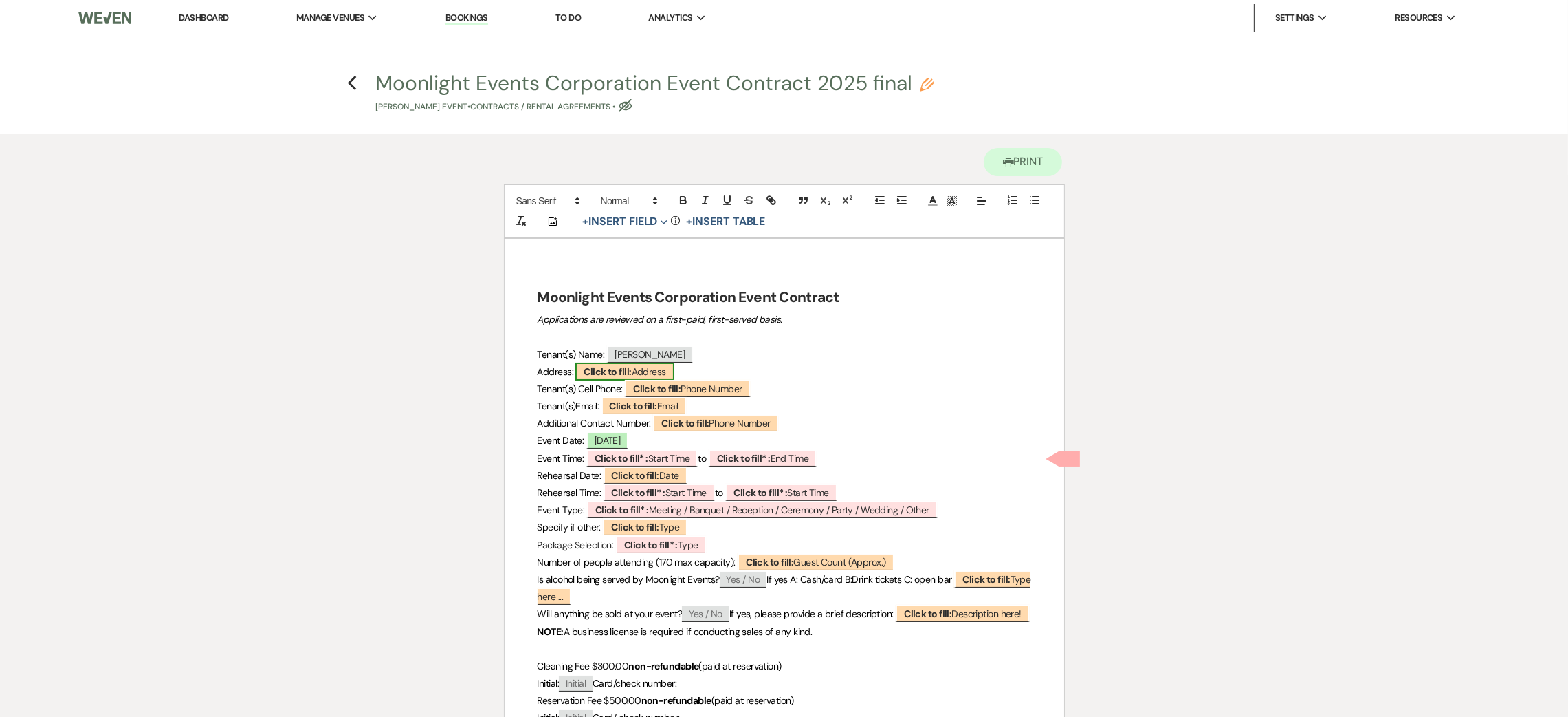
click at [666, 375] on span "Click to fill: Address" at bounding box center [625, 372] width 99 height 18
select select "Address"
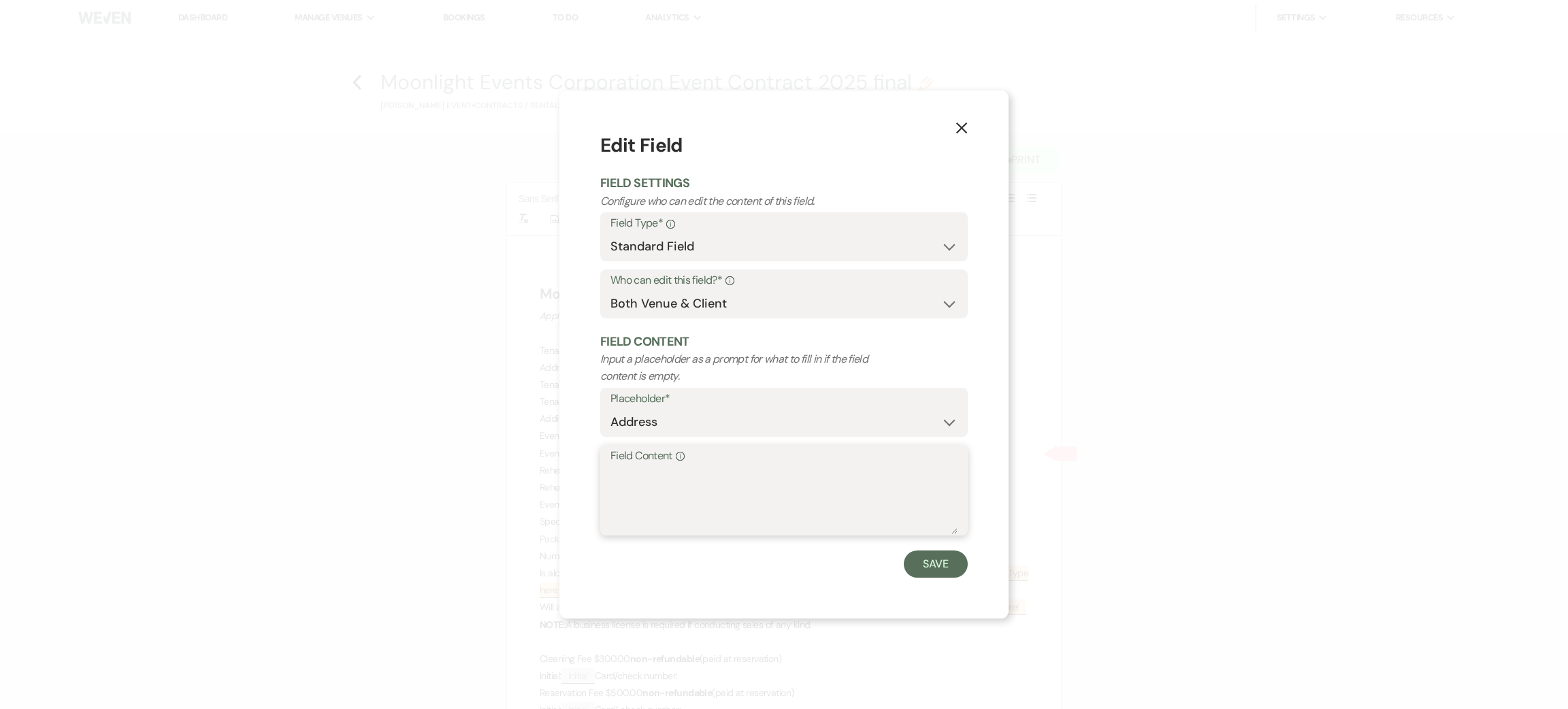
click at [665, 487] on textarea "Field Content Info" at bounding box center [784, 500] width 347 height 68
type textarea "[STREET_ADDRESS]"
click at [910, 565] on button "Save" at bounding box center [935, 564] width 64 height 27
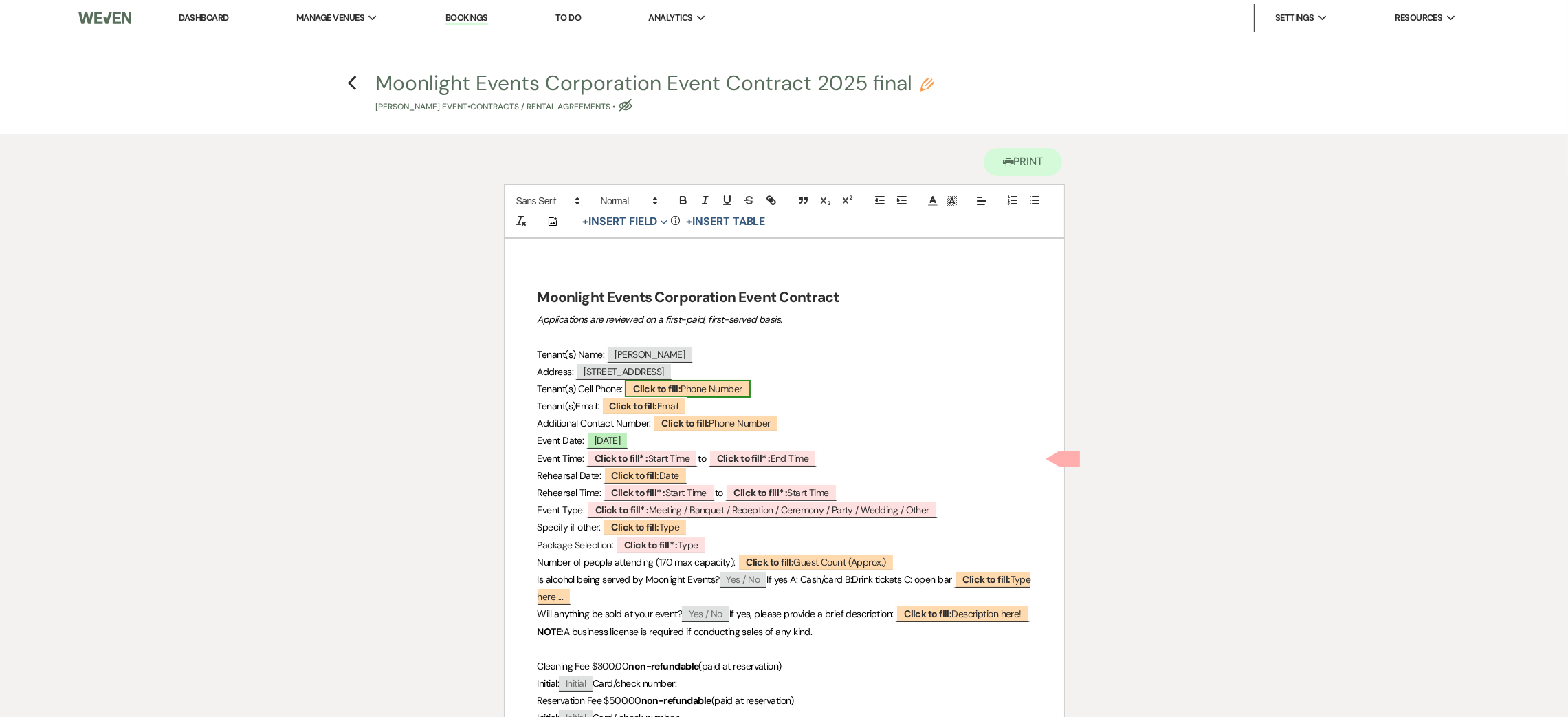
click at [737, 391] on span "Click to fill: Phone Number" at bounding box center [687, 388] width 125 height 18
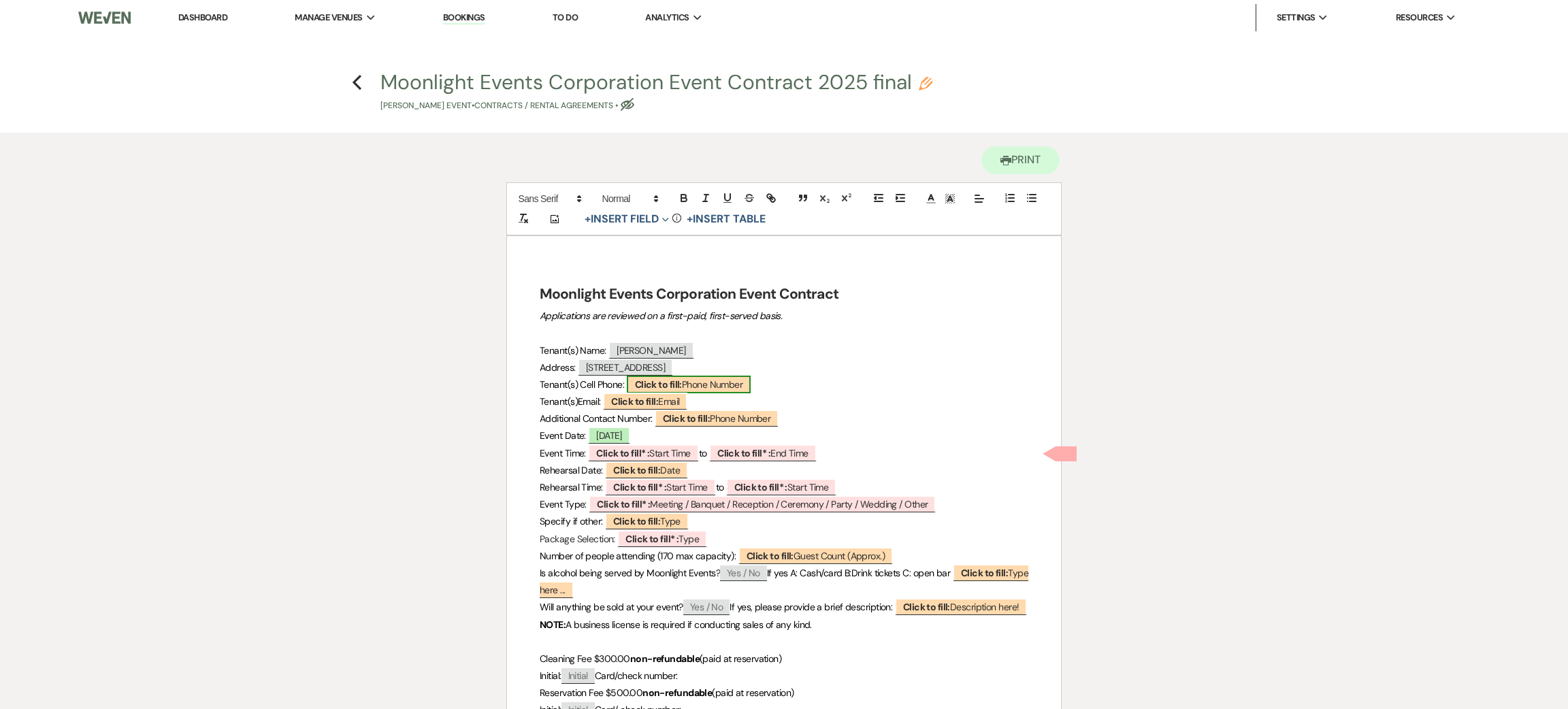
select select "Phone Number"
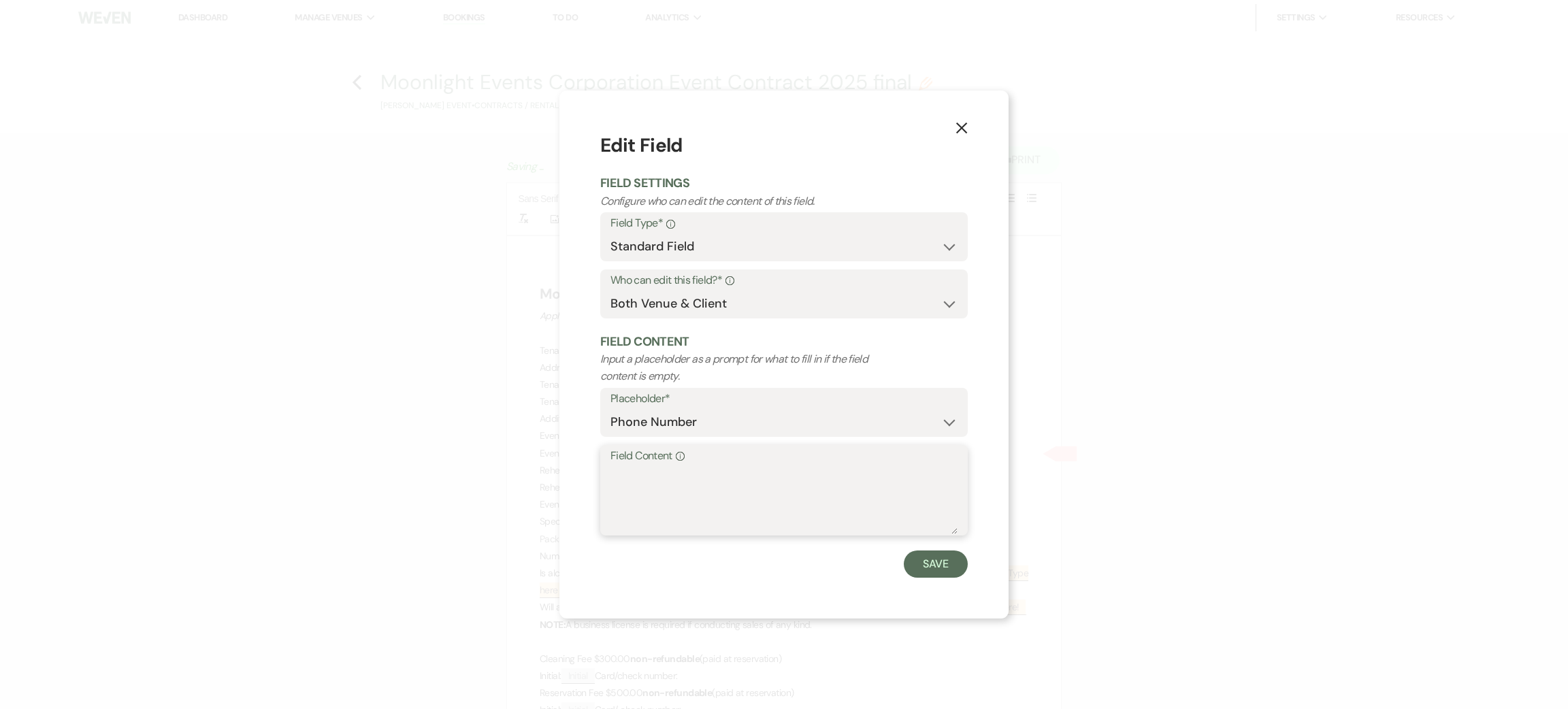
click at [683, 493] on textarea "Field Content Info" at bounding box center [784, 500] width 347 height 68
type textarea "9713710616"
click at [914, 562] on button "Save" at bounding box center [935, 564] width 64 height 27
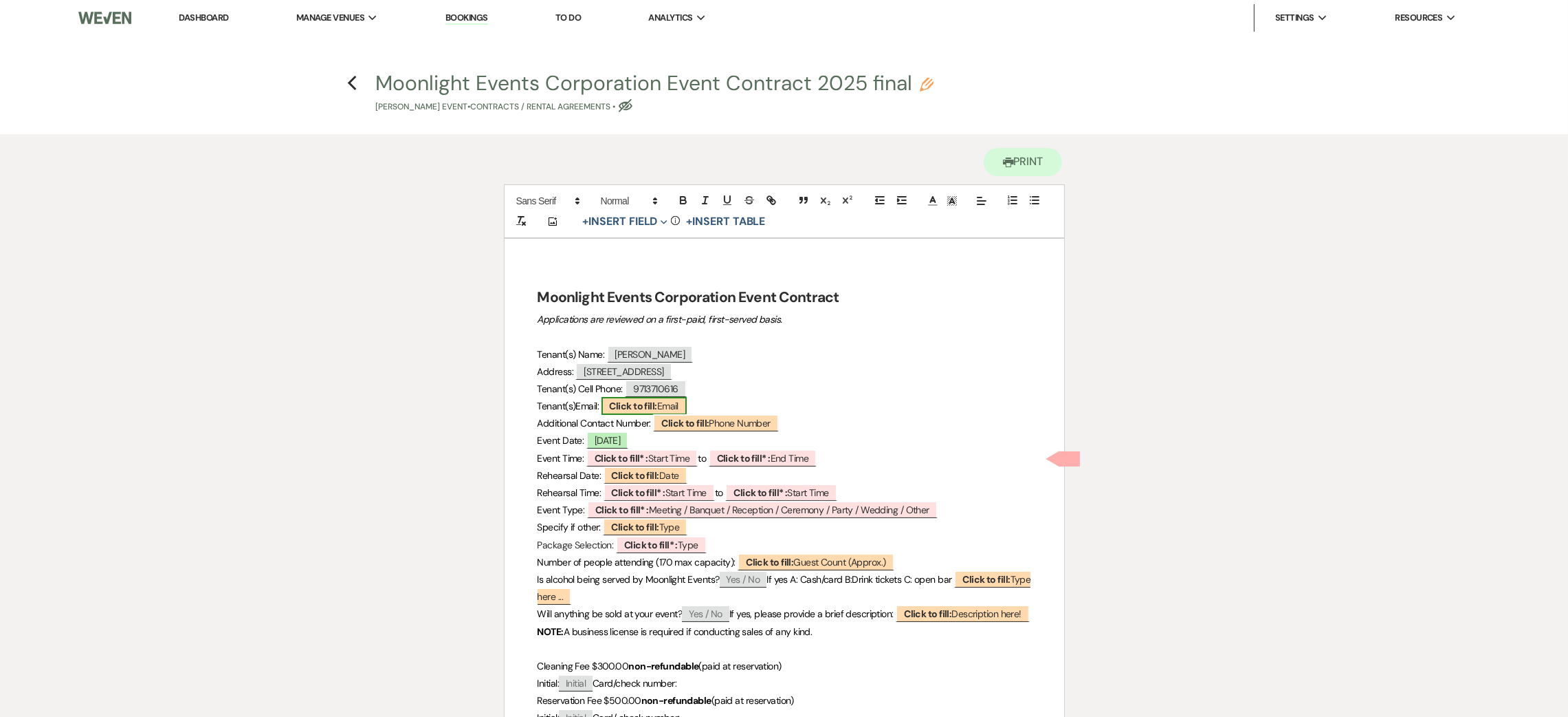
click at [665, 407] on span "Click to fill: Email" at bounding box center [644, 406] width 85 height 18
select select "Email"
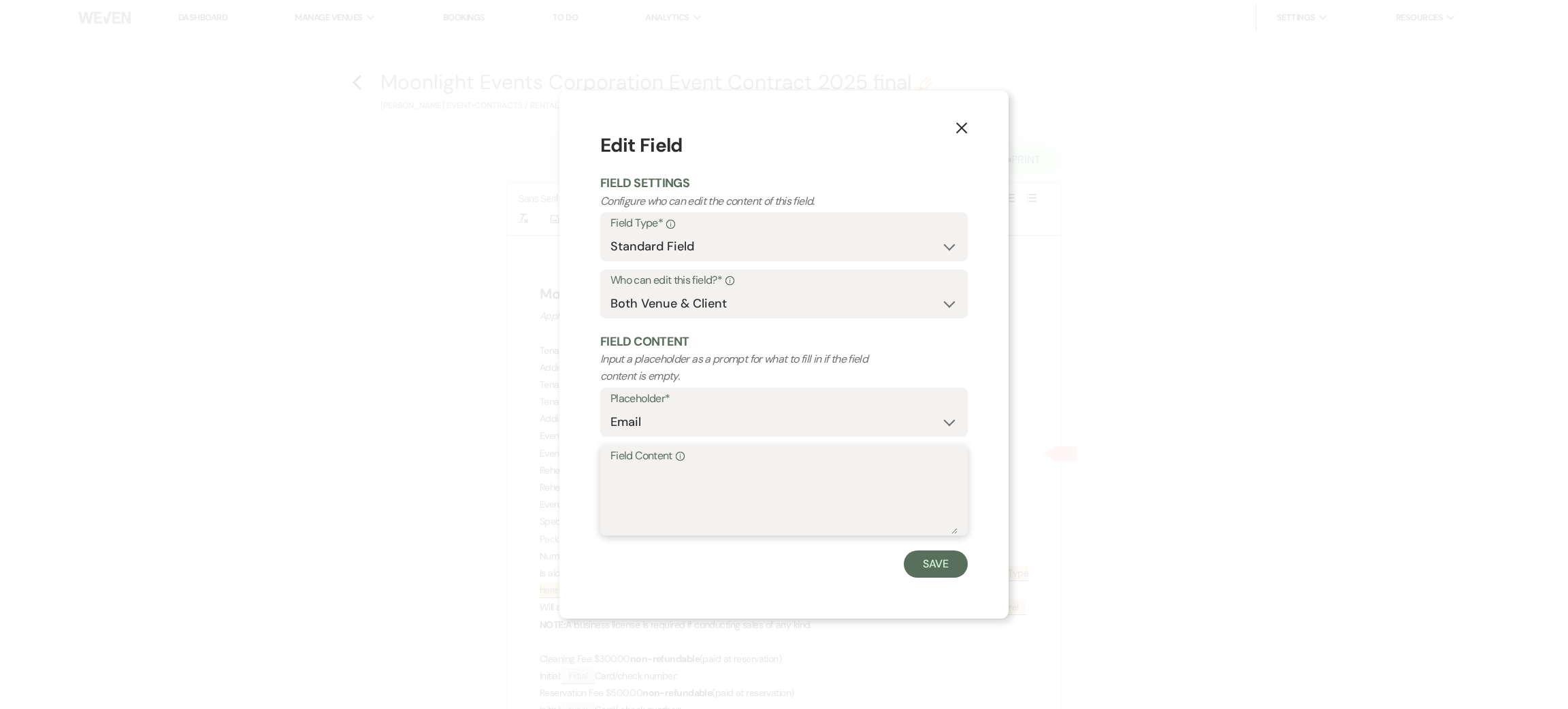
click at [659, 516] on textarea "Field Content Info" at bounding box center [784, 500] width 347 height 68
type textarea "[EMAIL_ADDRESS][DOMAIN_NAME]"
click at [945, 572] on button "Save" at bounding box center [935, 564] width 64 height 27
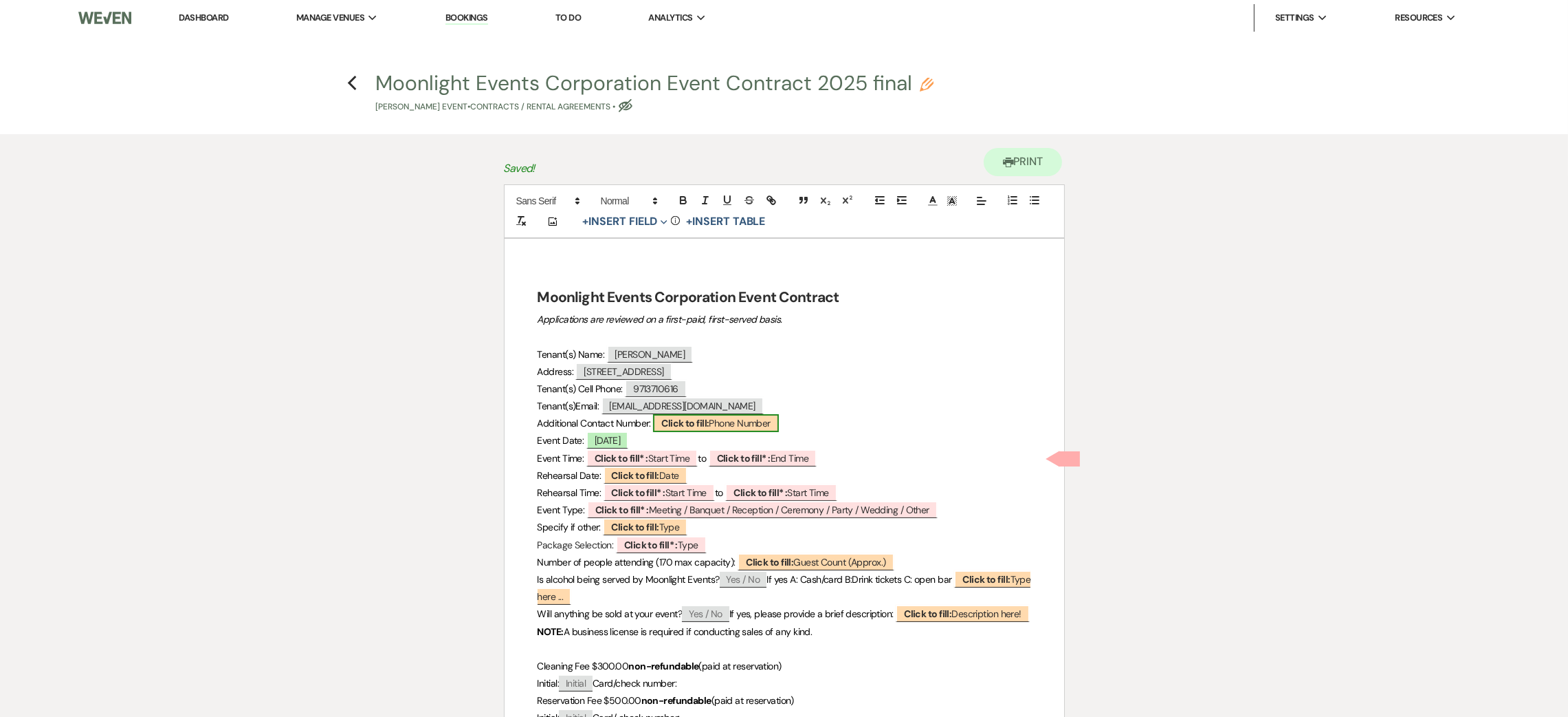
click at [725, 428] on span "Click to fill: Phone Number" at bounding box center [715, 423] width 125 height 18
select select "Phone Number"
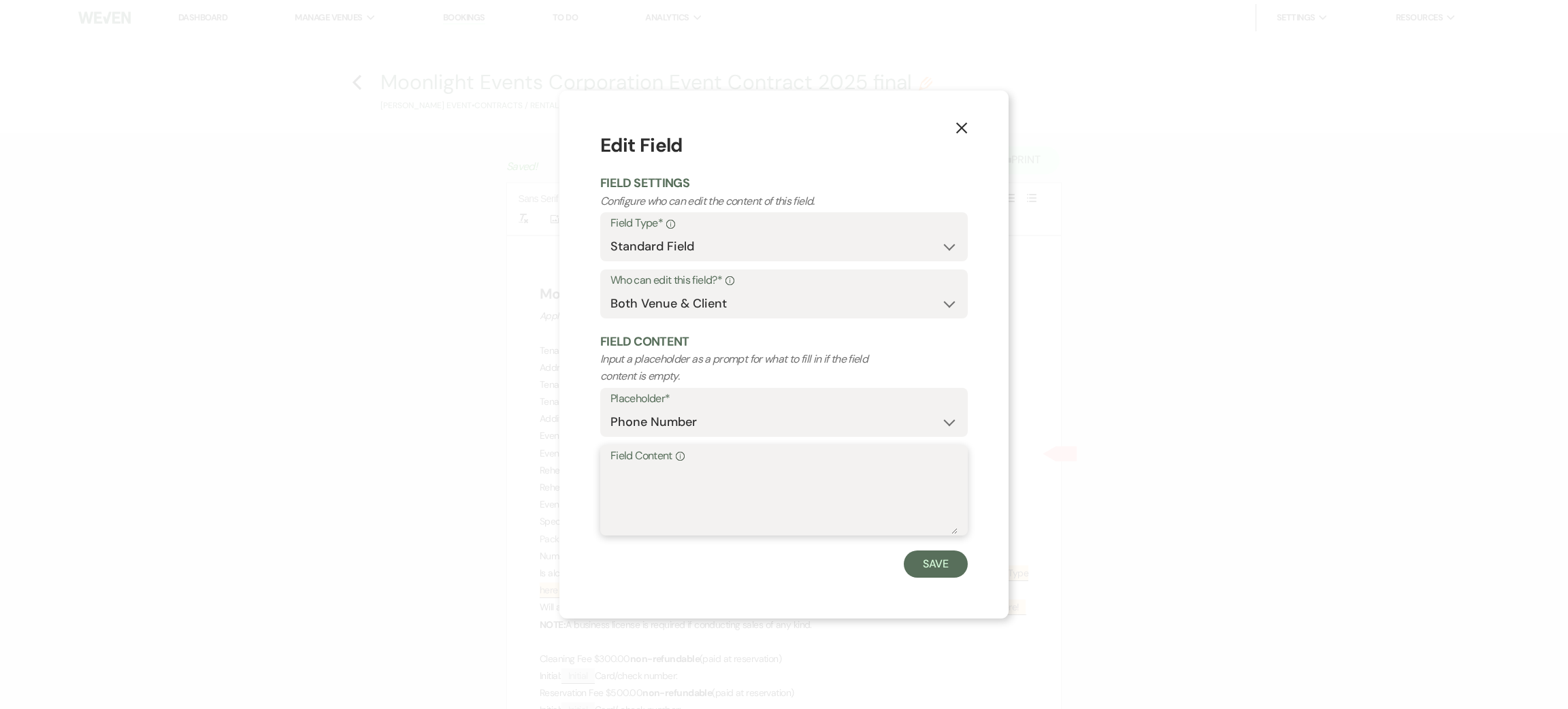
click at [690, 481] on textarea "Field Content Info" at bounding box center [784, 500] width 347 height 68
type textarea "5033800934"
click at [924, 561] on button "Save" at bounding box center [935, 564] width 64 height 27
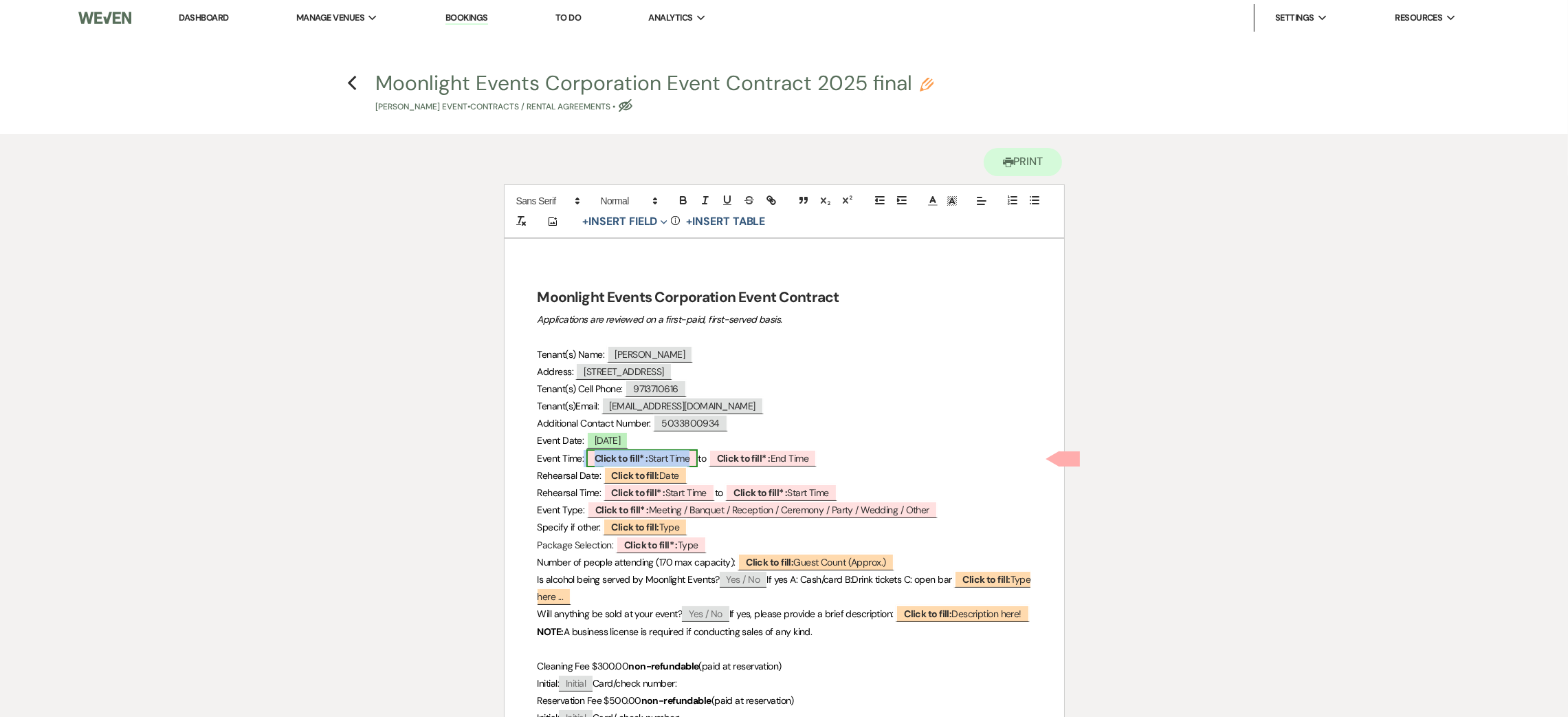
click at [621, 452] on b "Click to fill* :" at bounding box center [621, 458] width 53 height 12
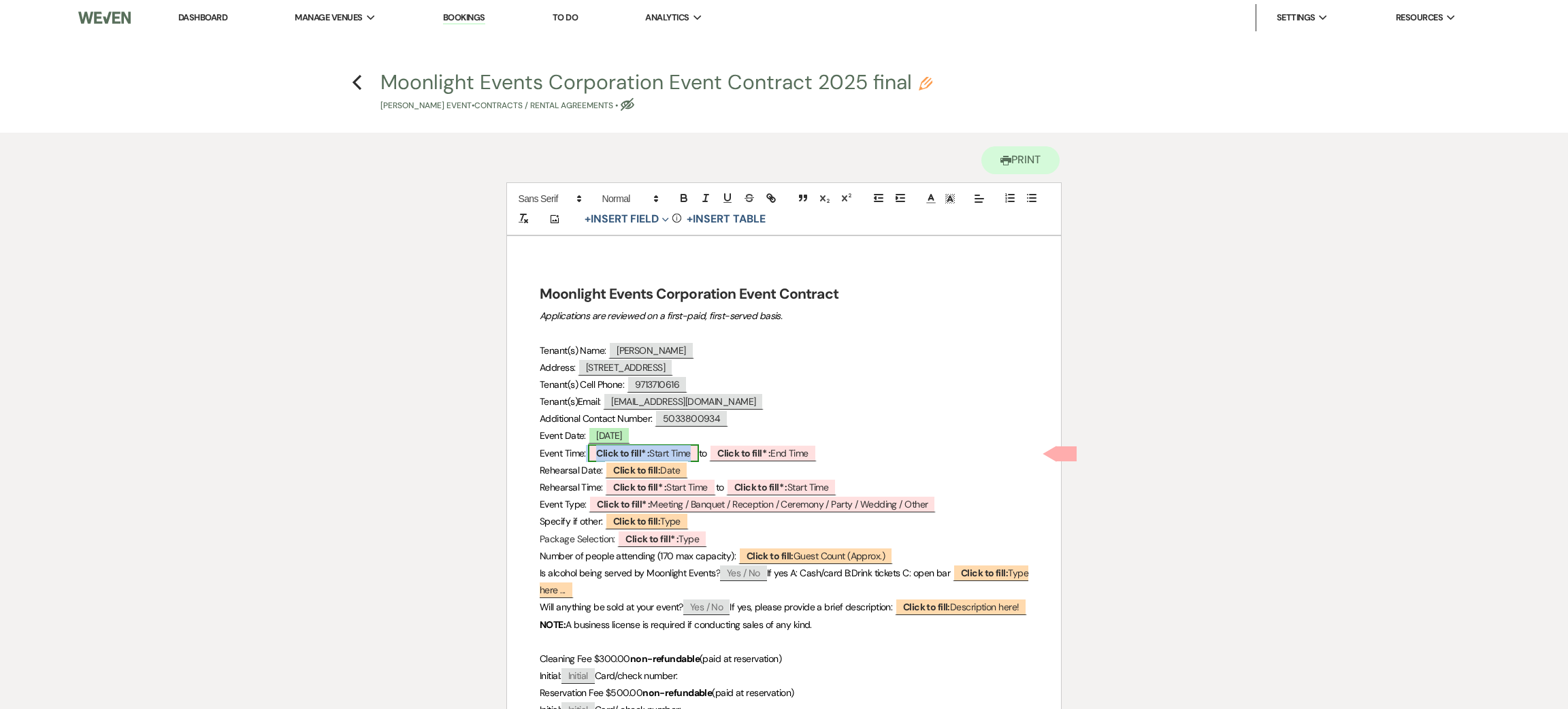
select select "owner"
select select "custom_placeholder"
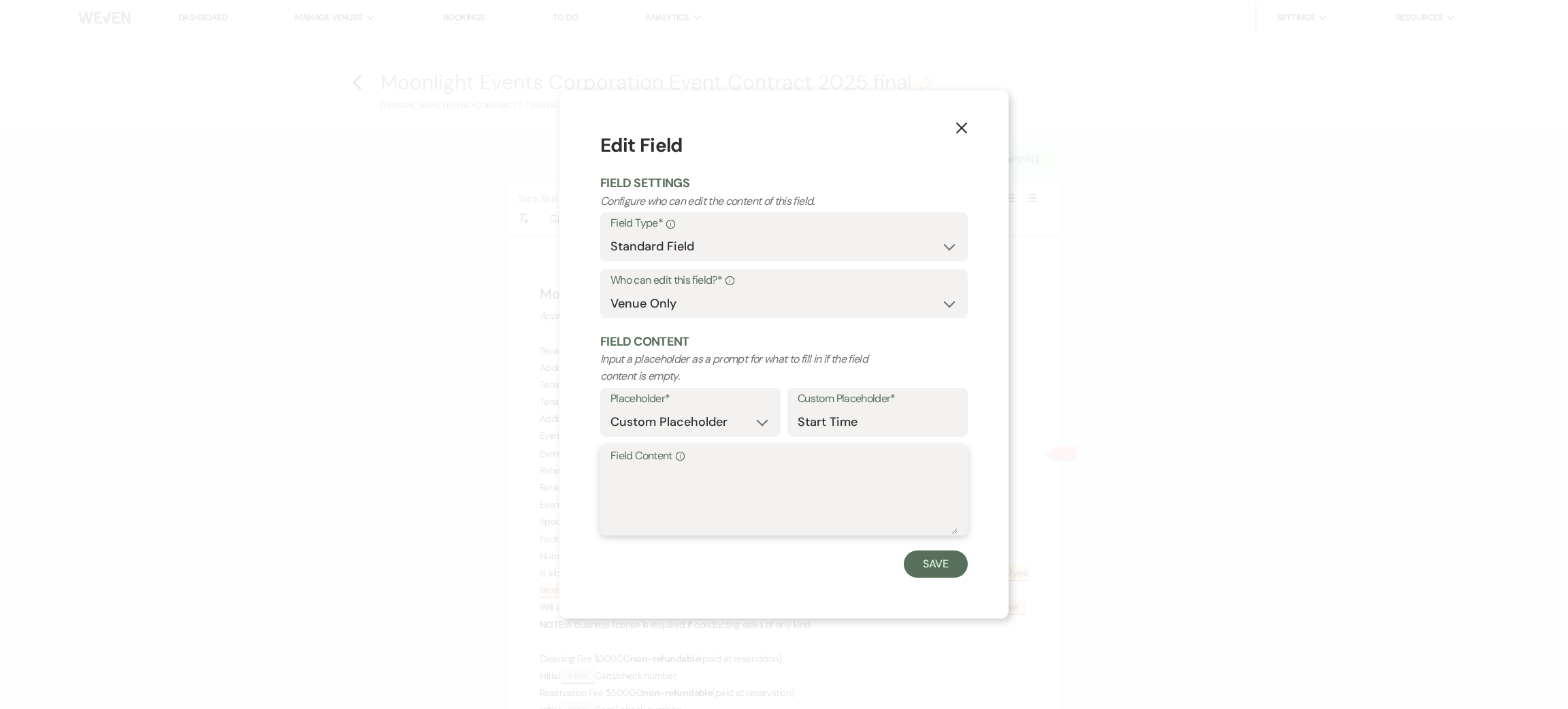
click at [610, 488] on textarea "Field Content Info" at bounding box center [784, 500] width 347 height 68
type textarea "5:00-"
click at [949, 571] on button "Save" at bounding box center [935, 564] width 64 height 27
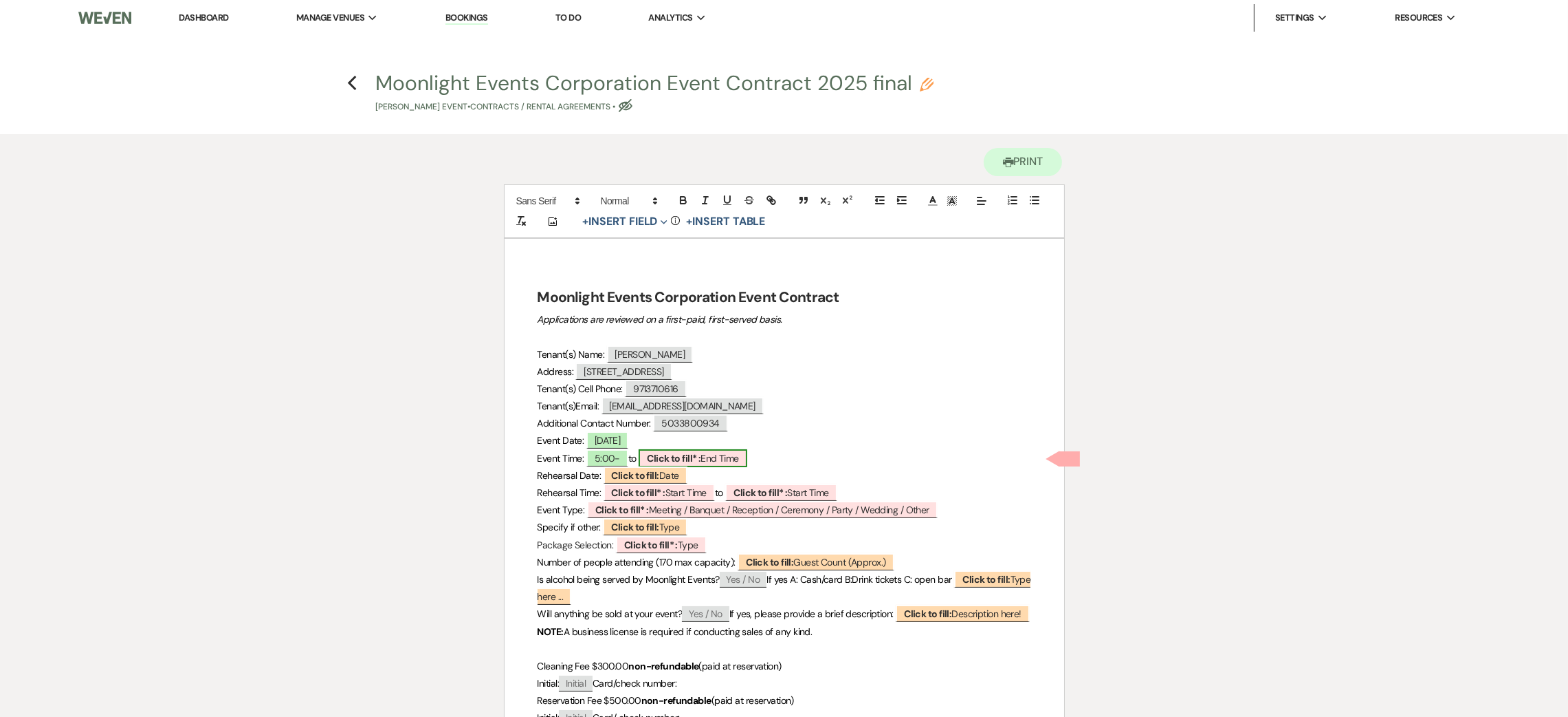
click at [692, 460] on b "Click to fill* :" at bounding box center [673, 458] width 53 height 12
select select "owner"
select select "custom_placeholder"
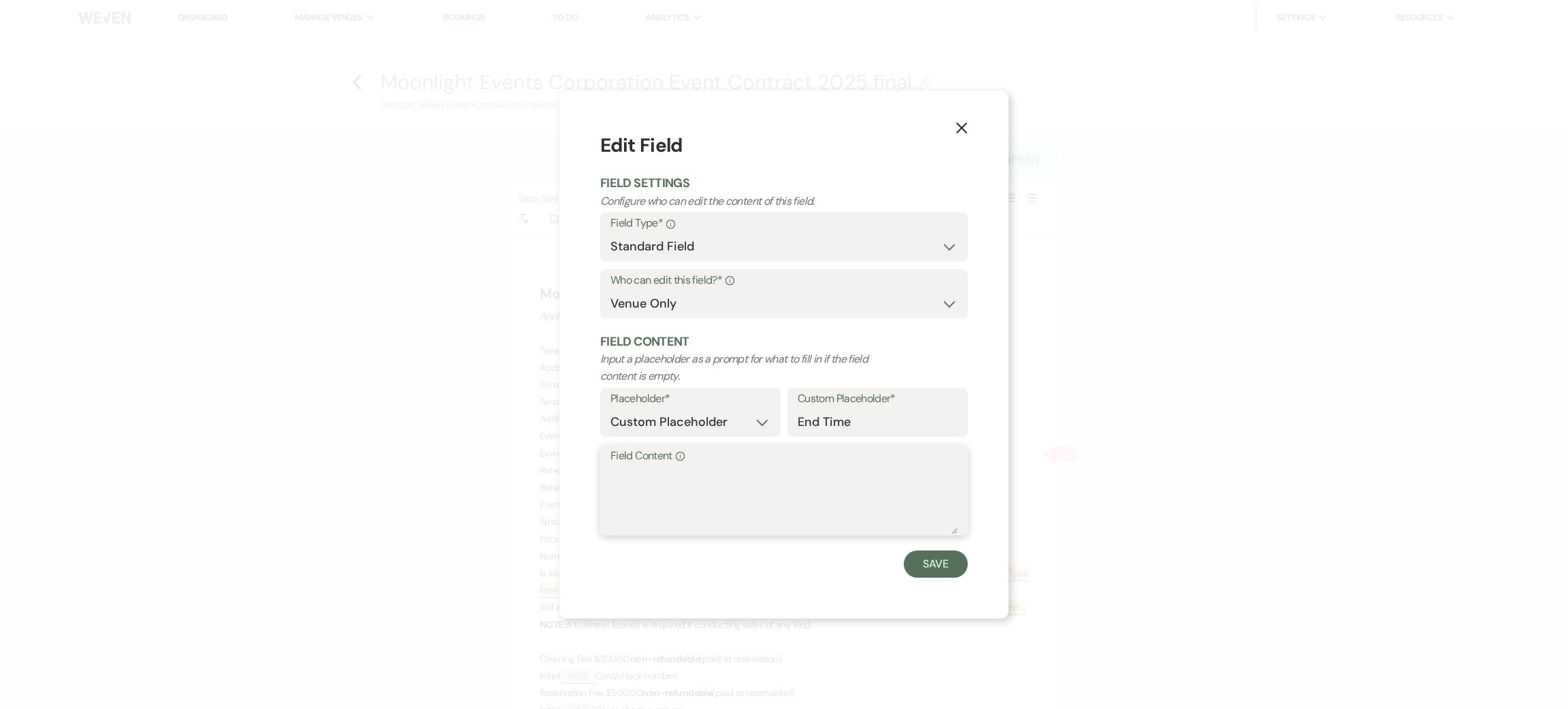
click at [683, 501] on textarea "Field Content Info" at bounding box center [784, 500] width 347 height 68
type textarea "10:00"
click at [949, 560] on button "Save" at bounding box center [935, 564] width 64 height 27
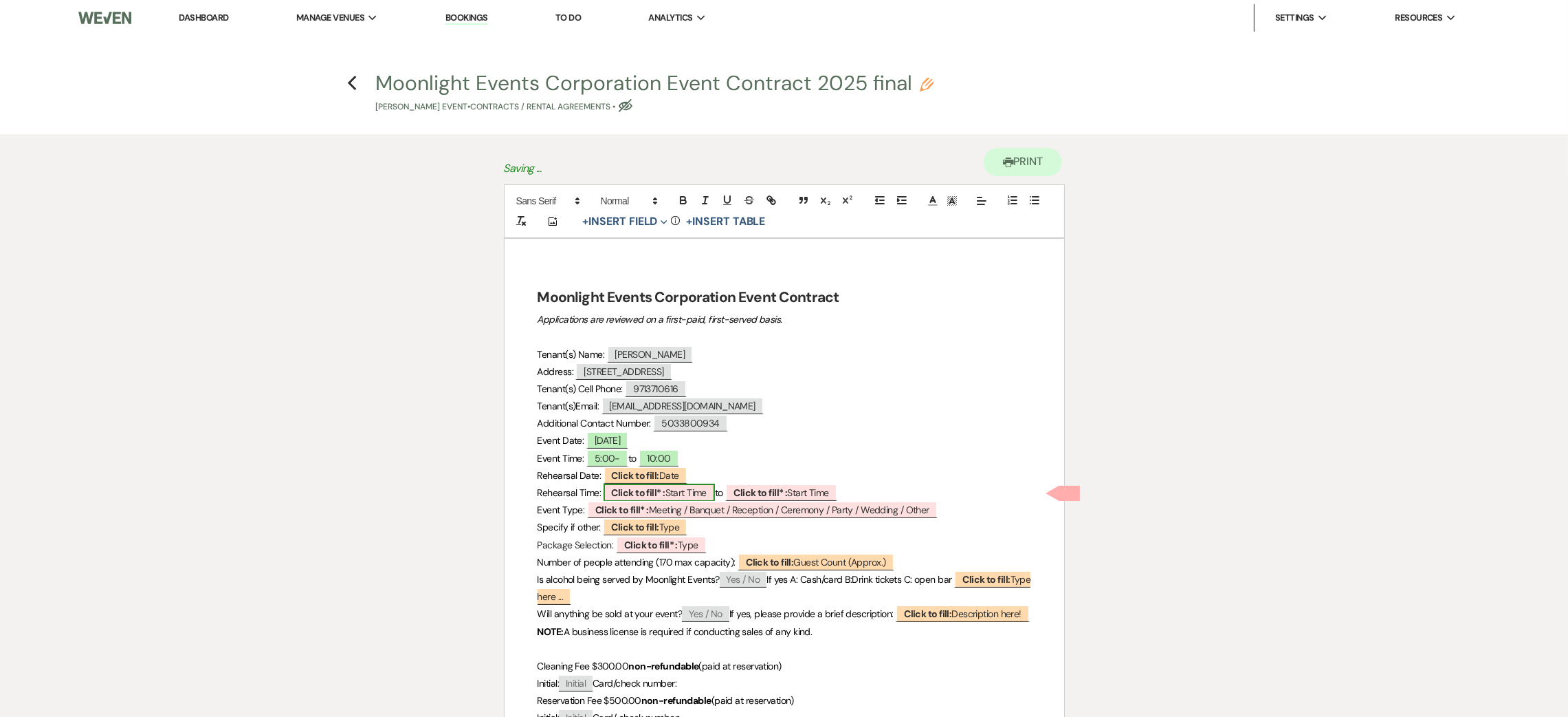
click at [658, 486] on b "Click to fill* :" at bounding box center [638, 492] width 53 height 12
select select "owner"
select select "custom_placeholder"
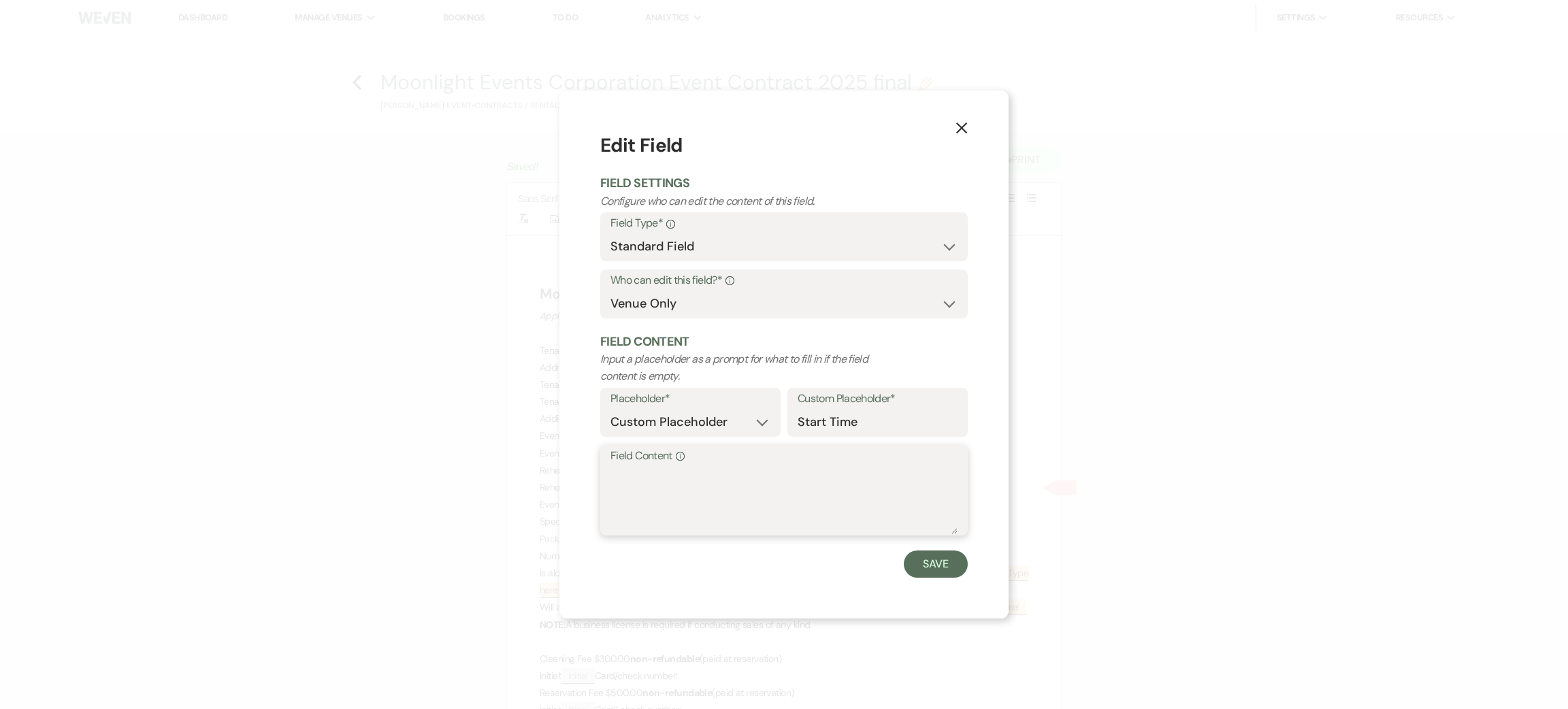
click at [664, 491] on textarea "Field Content Info" at bounding box center [784, 500] width 347 height 68
type textarea "na"
click at [955, 567] on button "Save" at bounding box center [935, 564] width 64 height 27
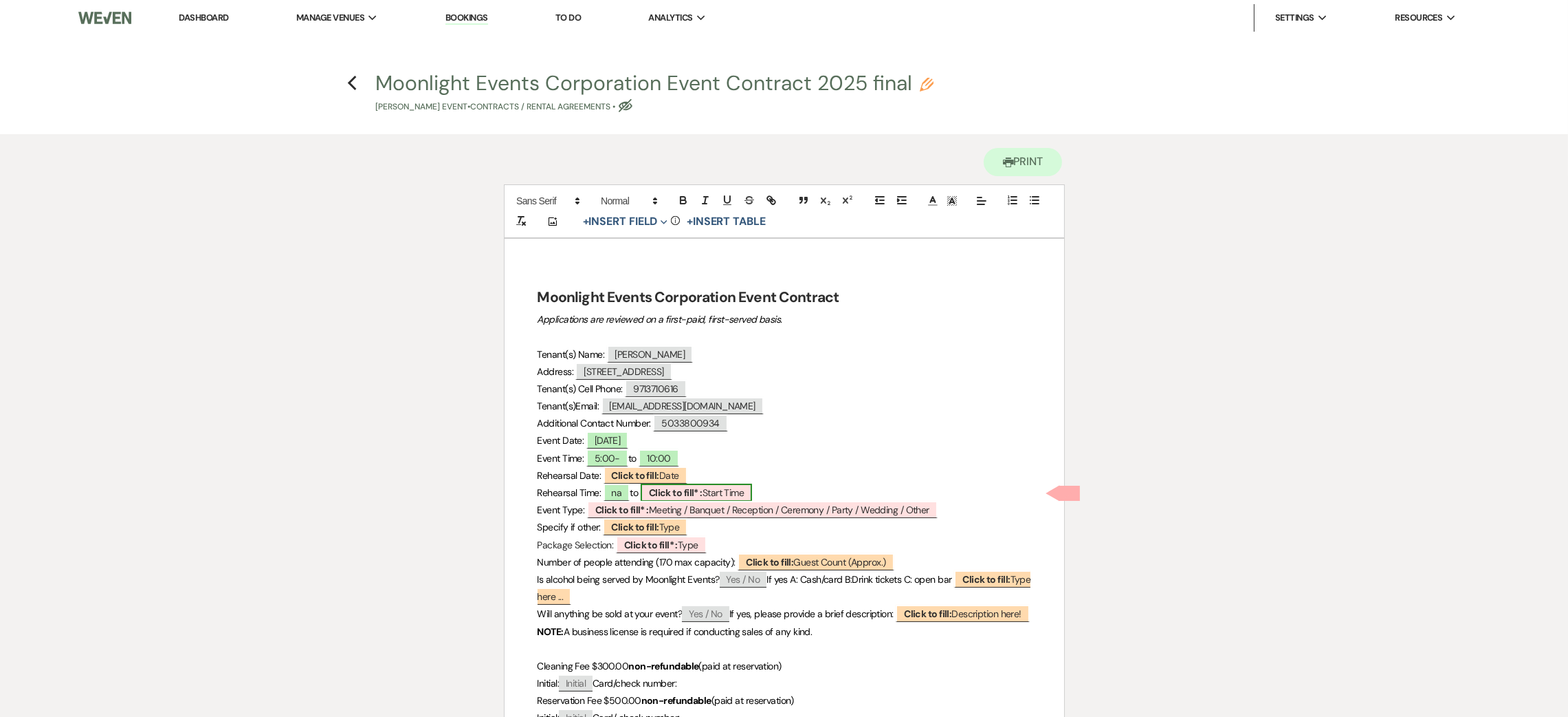
click at [711, 490] on span "Click to fill* : Start Time" at bounding box center [696, 492] width 112 height 18
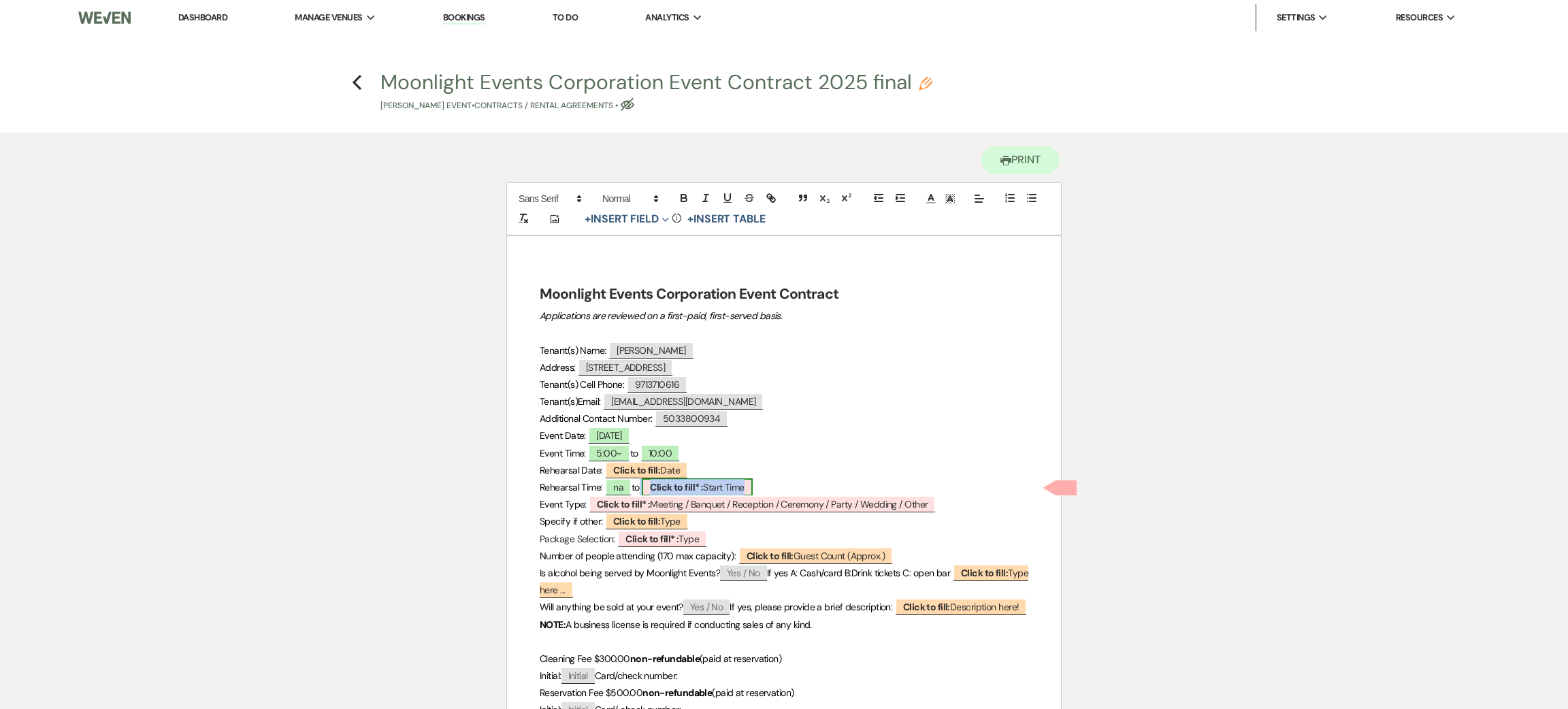
select select "owner"
select select "custom_placeholder"
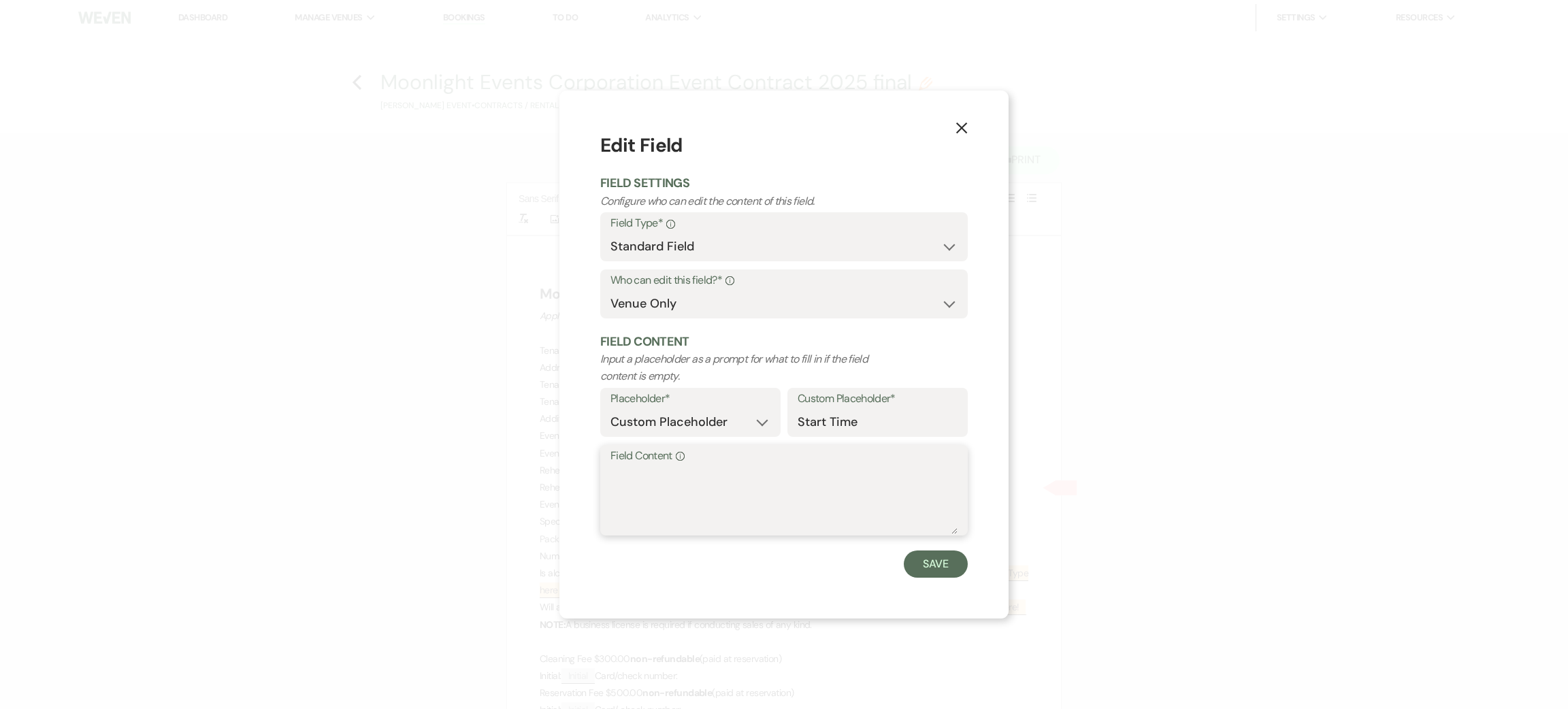
click at [753, 529] on textarea "Field Content Info" at bounding box center [784, 500] width 347 height 68
type textarea "na"
click at [928, 569] on button "Save" at bounding box center [935, 564] width 64 height 27
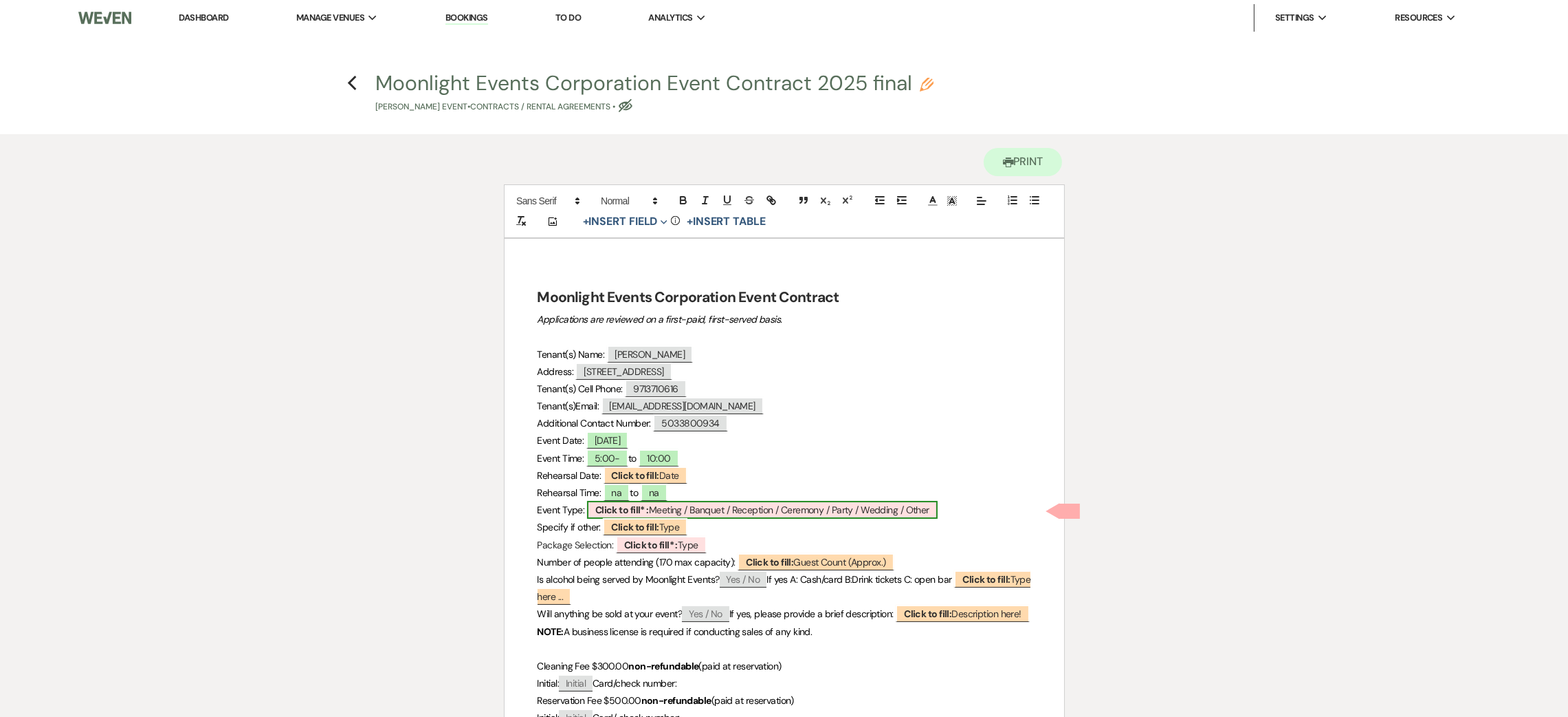
click at [720, 507] on span "Click to fill* : Meeting / Banquet / Reception / Ceremony / Party / Wedding / O…" at bounding box center [762, 510] width 351 height 18
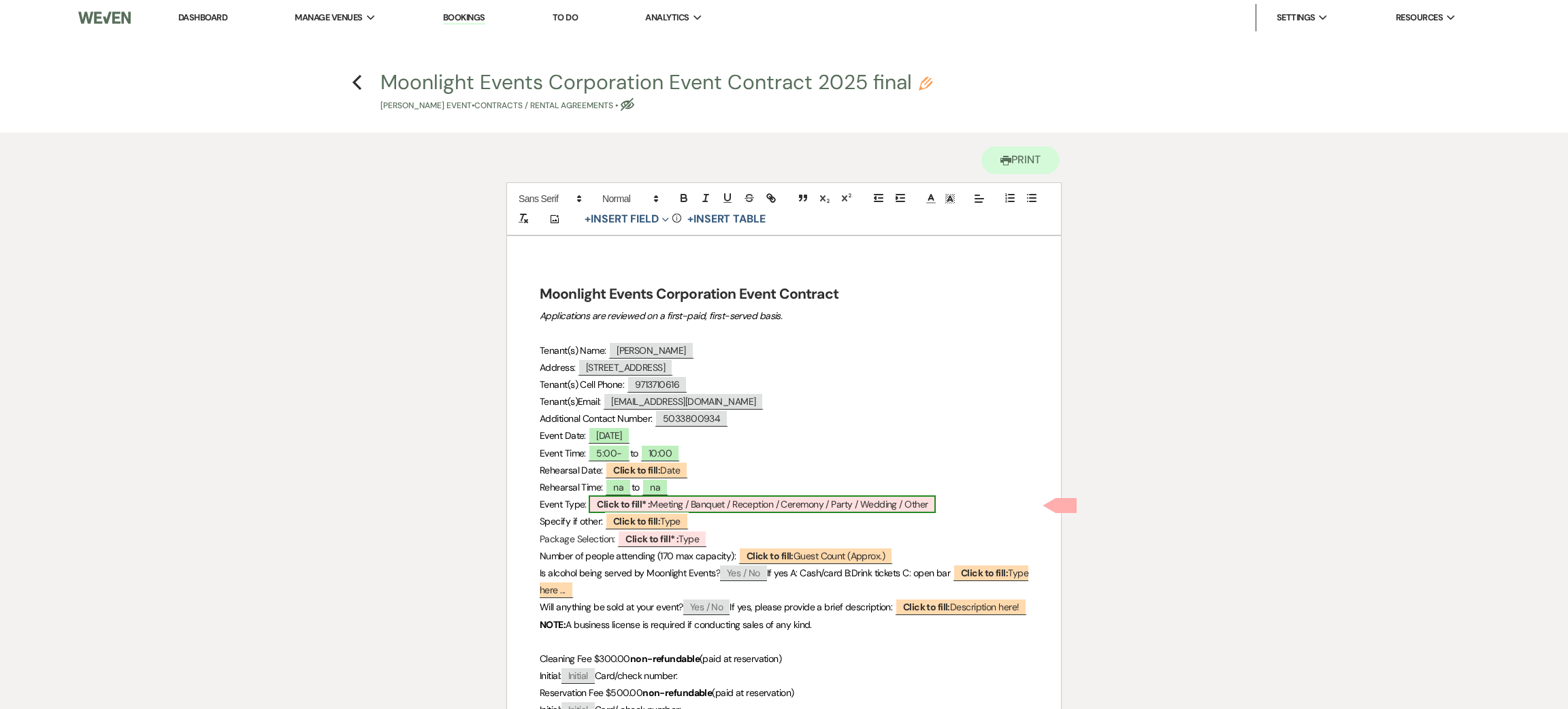
select select "owner"
select select "custom_placeholder"
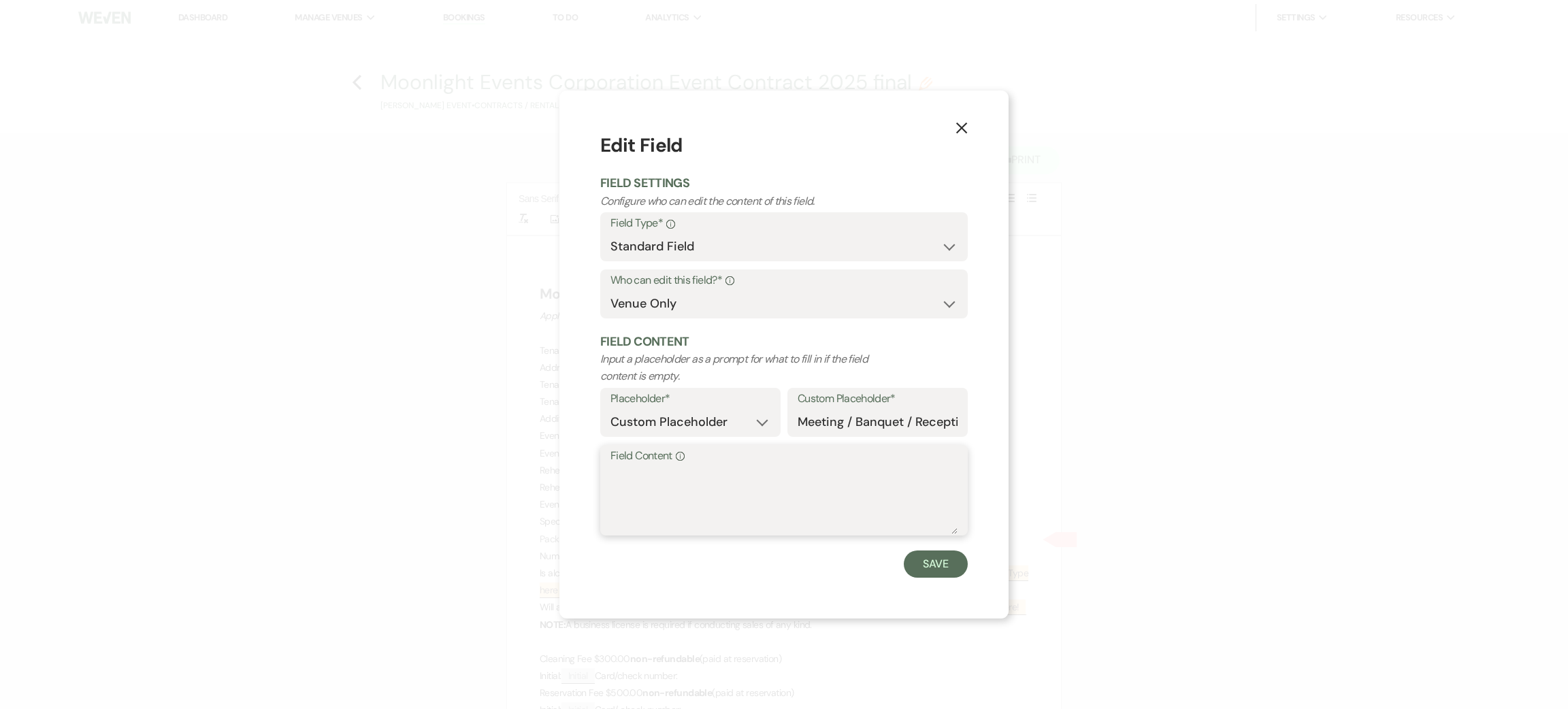
click at [713, 502] on textarea "Field Content Info" at bounding box center [784, 500] width 347 height 68
type textarea "dinner"
click at [924, 566] on button "Save" at bounding box center [935, 564] width 64 height 27
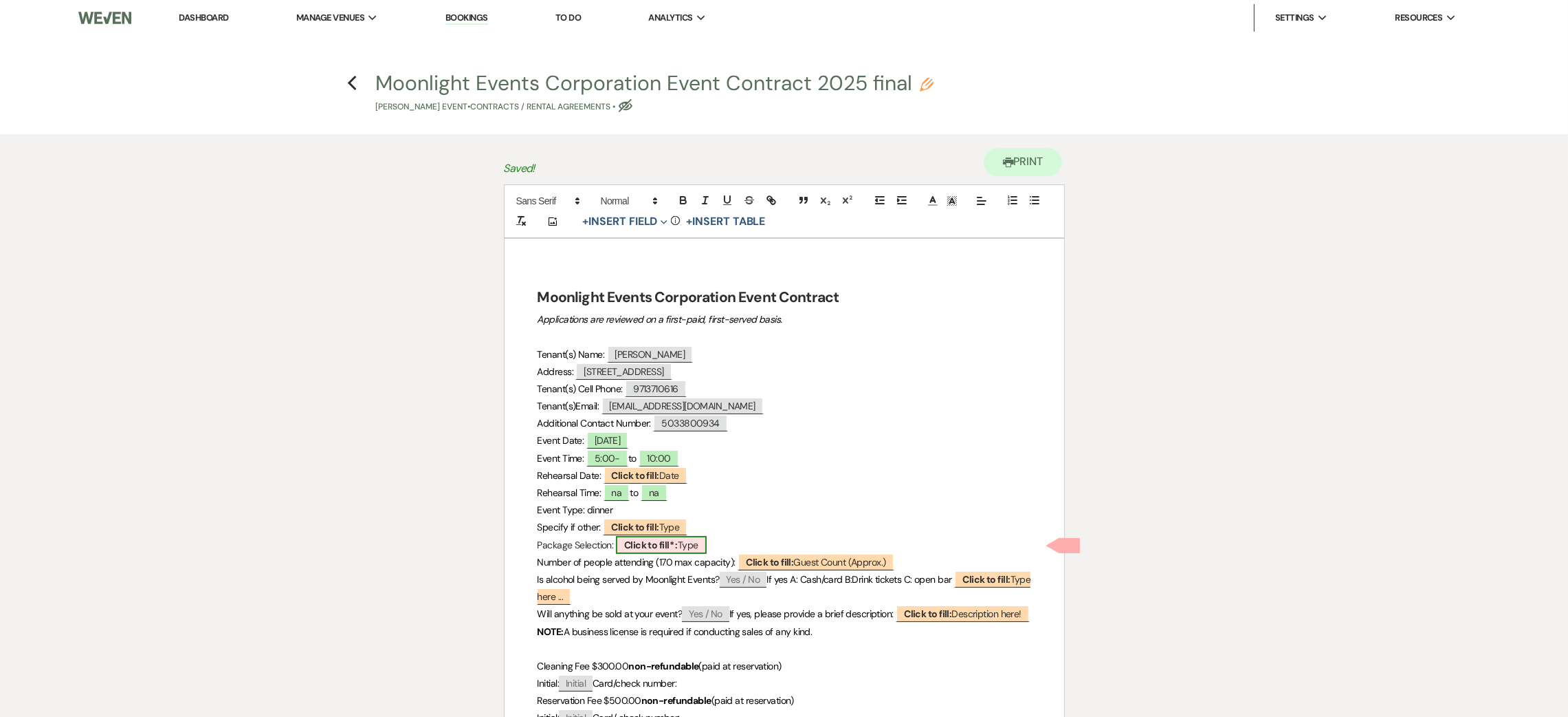
click at [652, 543] on b "Click to fill* :" at bounding box center [651, 545] width 53 height 12
select select "owner"
select select "Type"
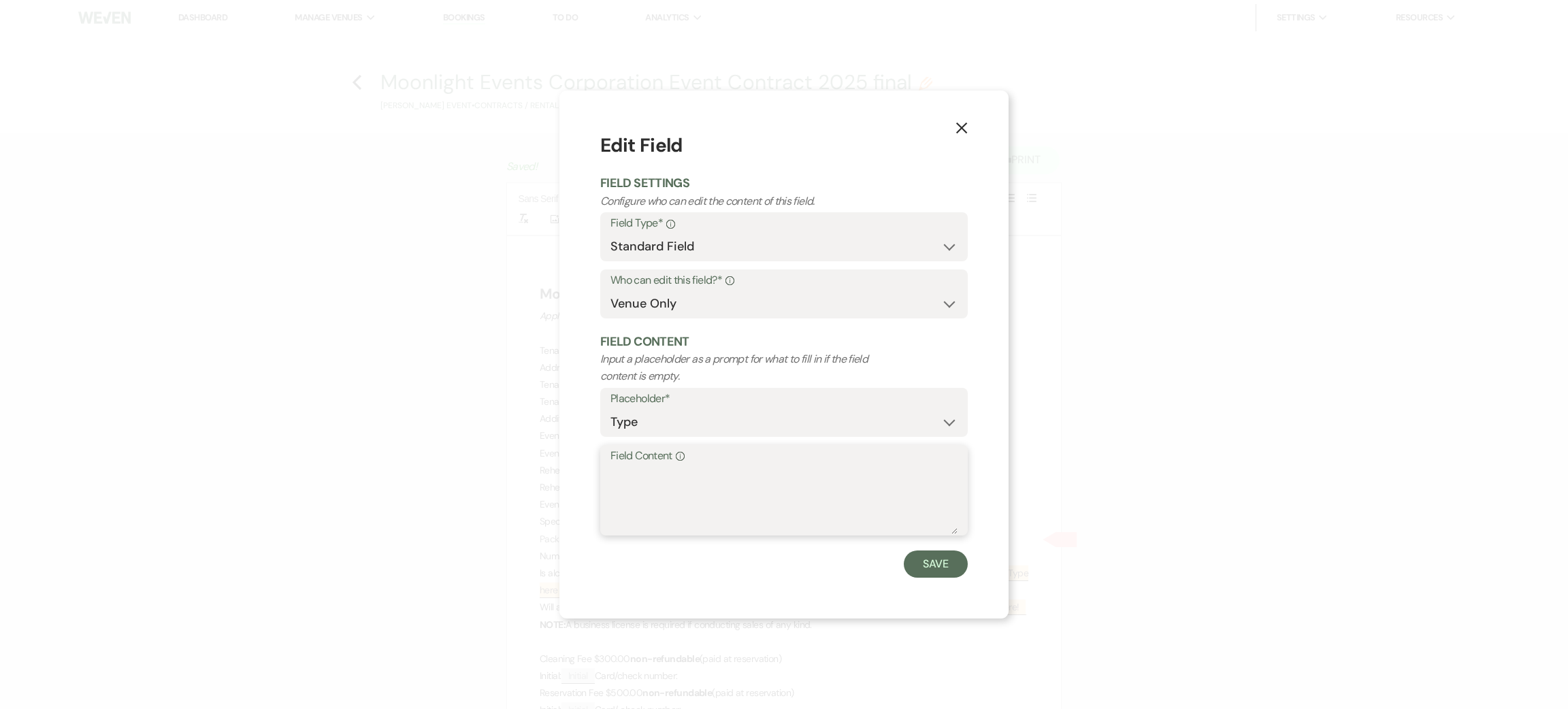
click at [653, 477] on textarea "Field Content Info" at bounding box center [784, 500] width 347 height 68
type textarea "special event"
click at [917, 572] on button "Save" at bounding box center [935, 564] width 64 height 27
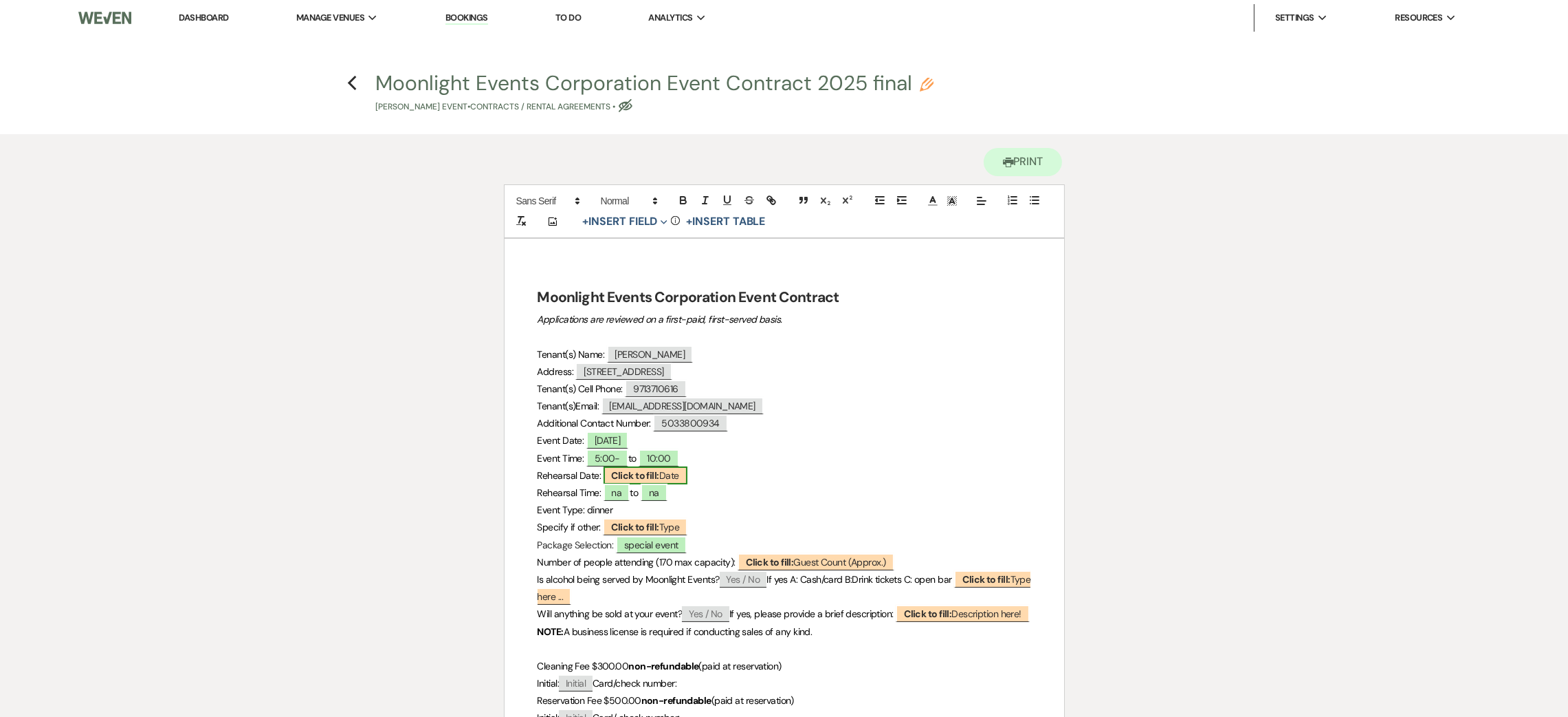
click at [674, 470] on span "Click to fill: Date" at bounding box center [645, 475] width 84 height 18
select select "Date"
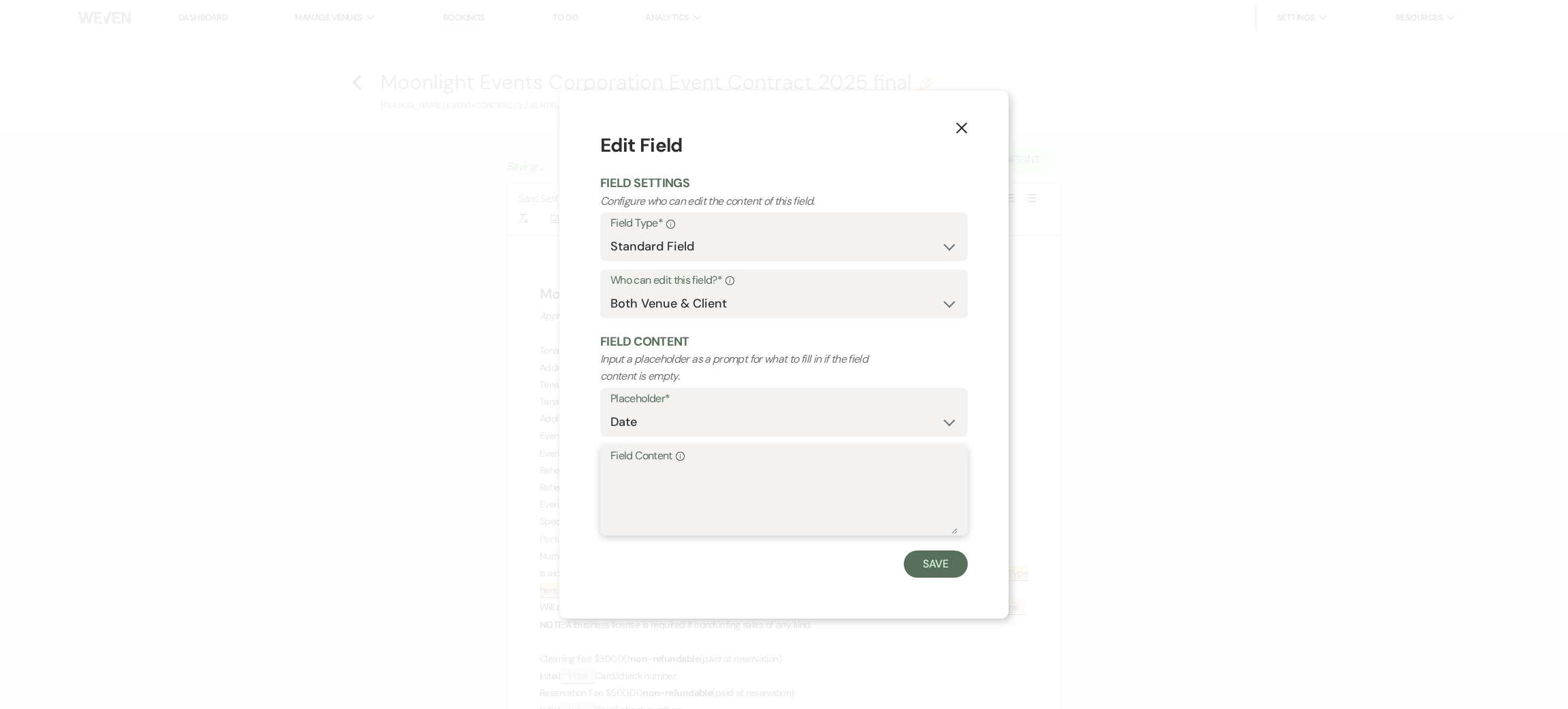
click at [654, 489] on textarea "Field Content Info" at bounding box center [784, 500] width 347 height 68
type textarea "na"
click at [928, 573] on button "Save" at bounding box center [935, 564] width 64 height 27
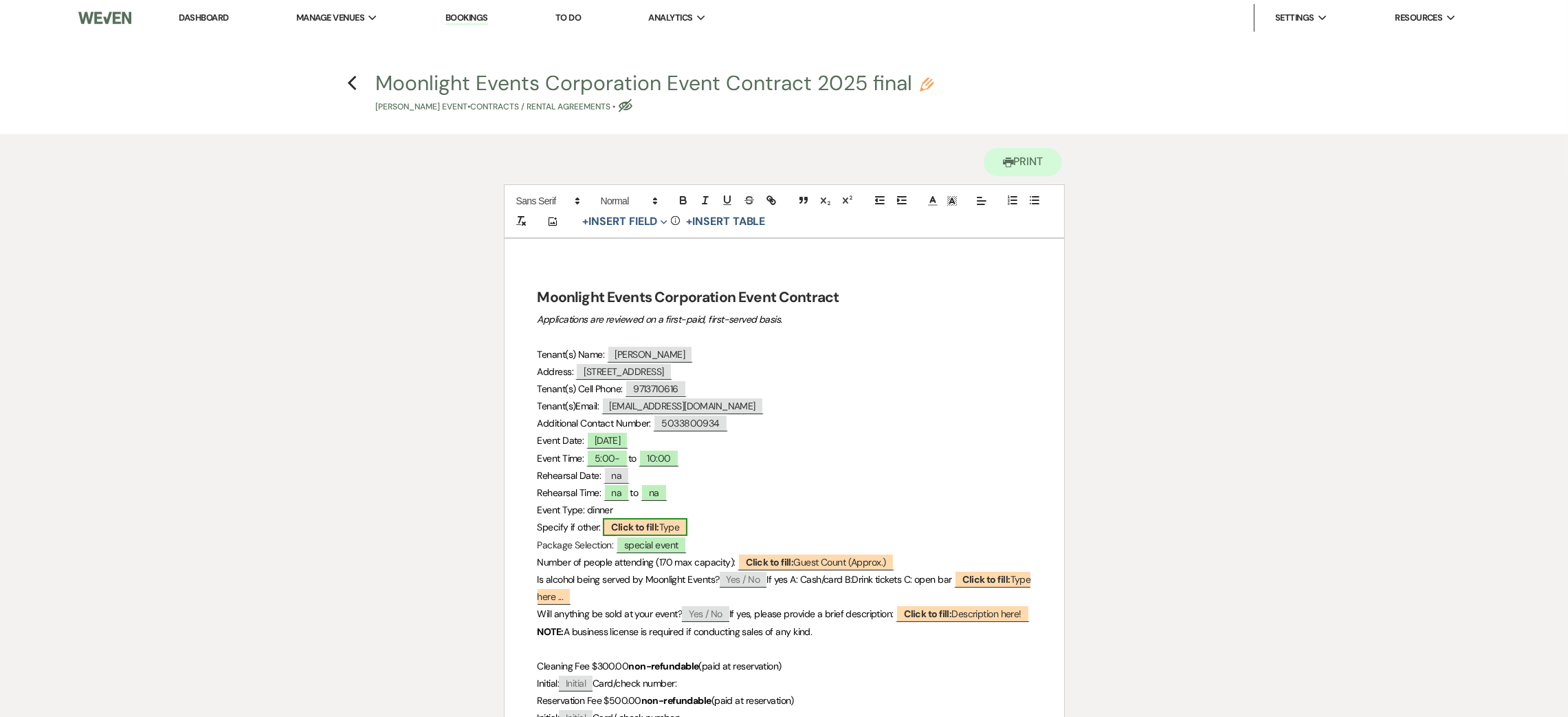
click at [670, 526] on span "Click to fill: Type" at bounding box center [645, 527] width 85 height 18
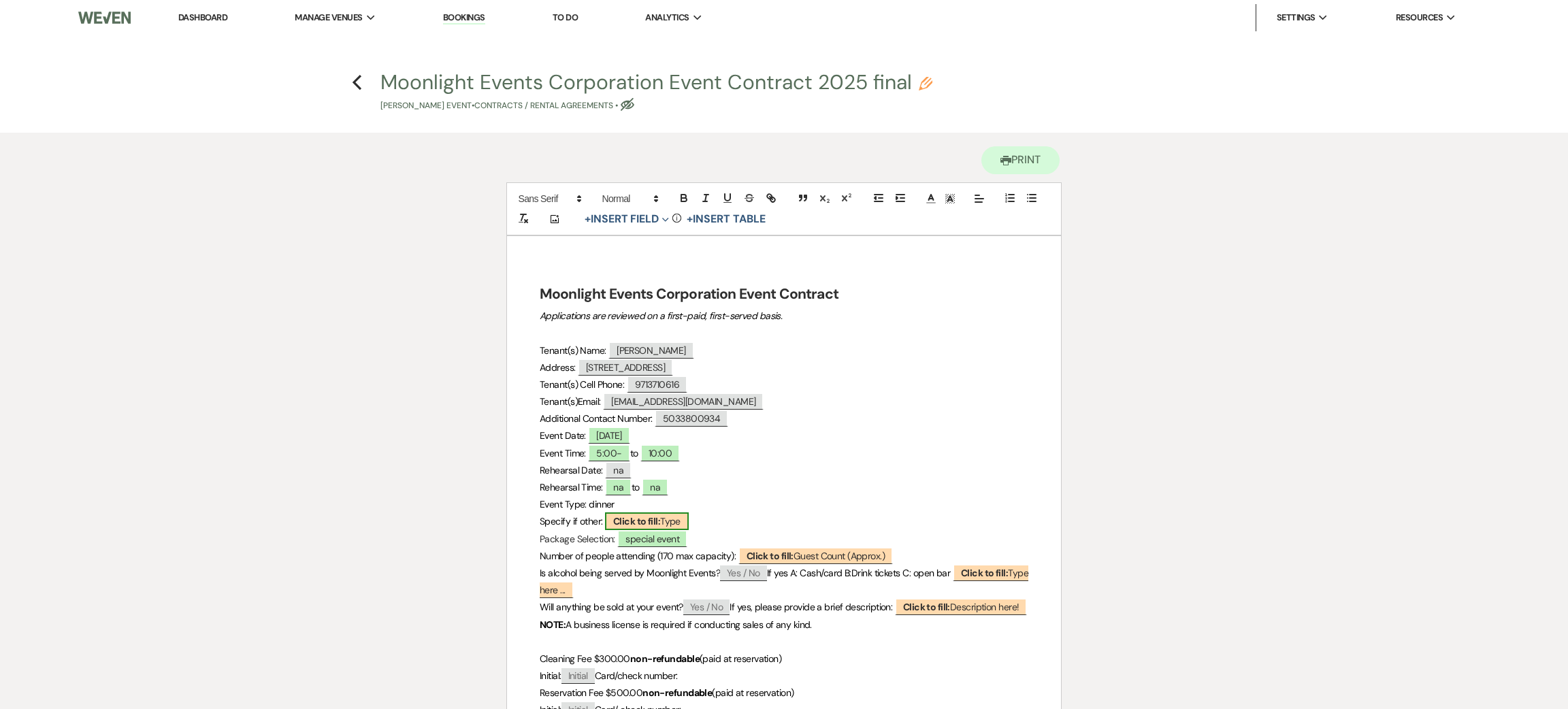
select select "Type"
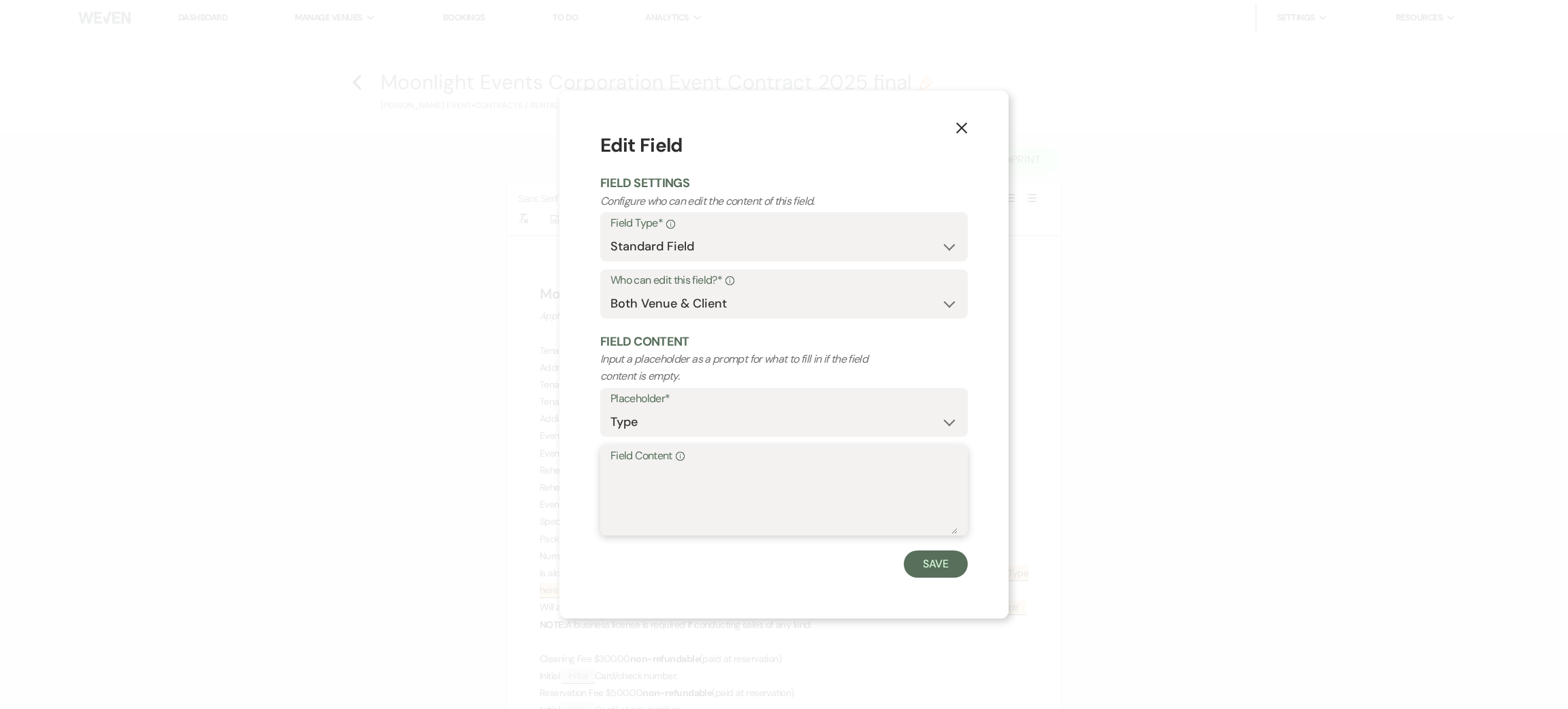
click at [656, 503] on textarea "Field Content Info" at bounding box center [784, 500] width 347 height 68
type textarea "na"
click at [921, 569] on button "Save" at bounding box center [935, 564] width 64 height 27
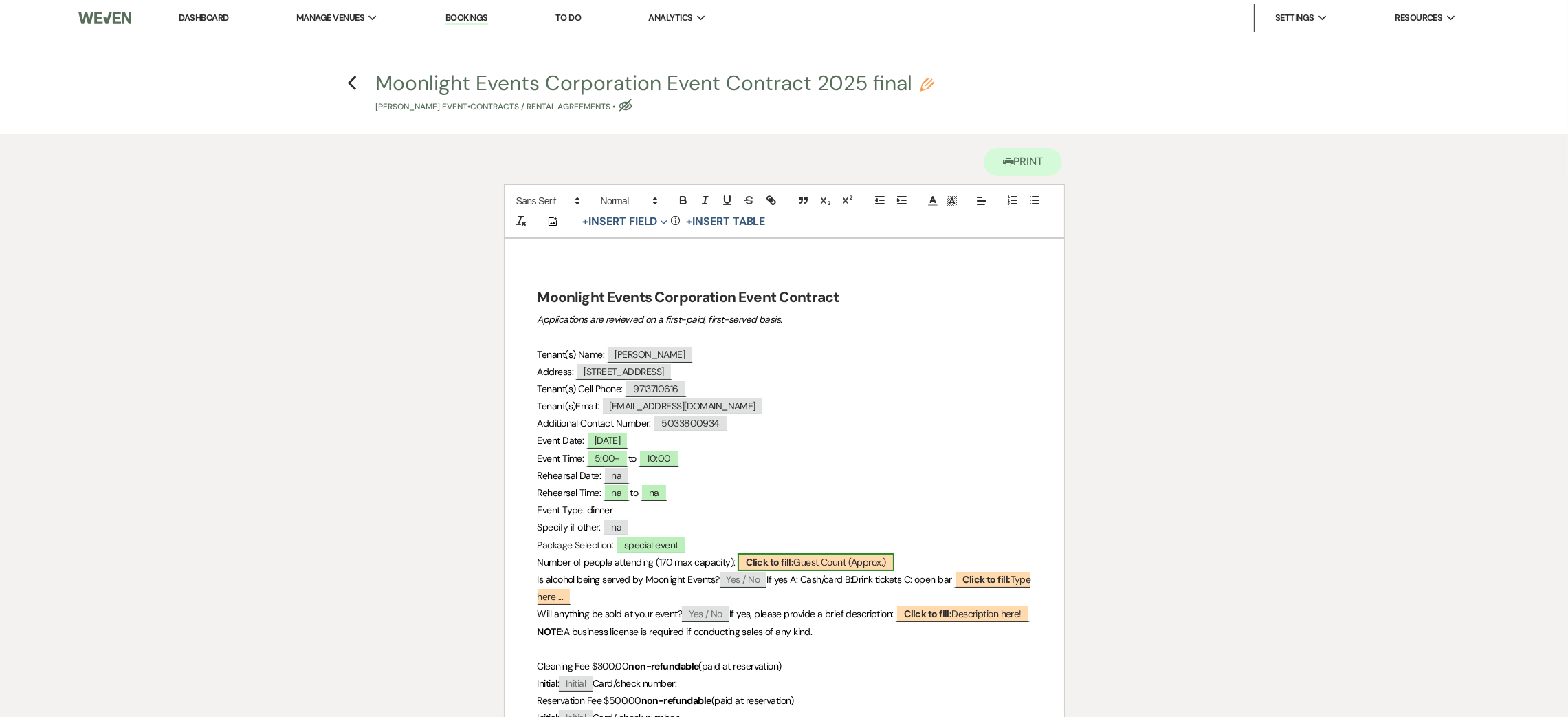
click at [822, 564] on span "Click to fill: Guest Count (Approx.)" at bounding box center [816, 562] width 156 height 18
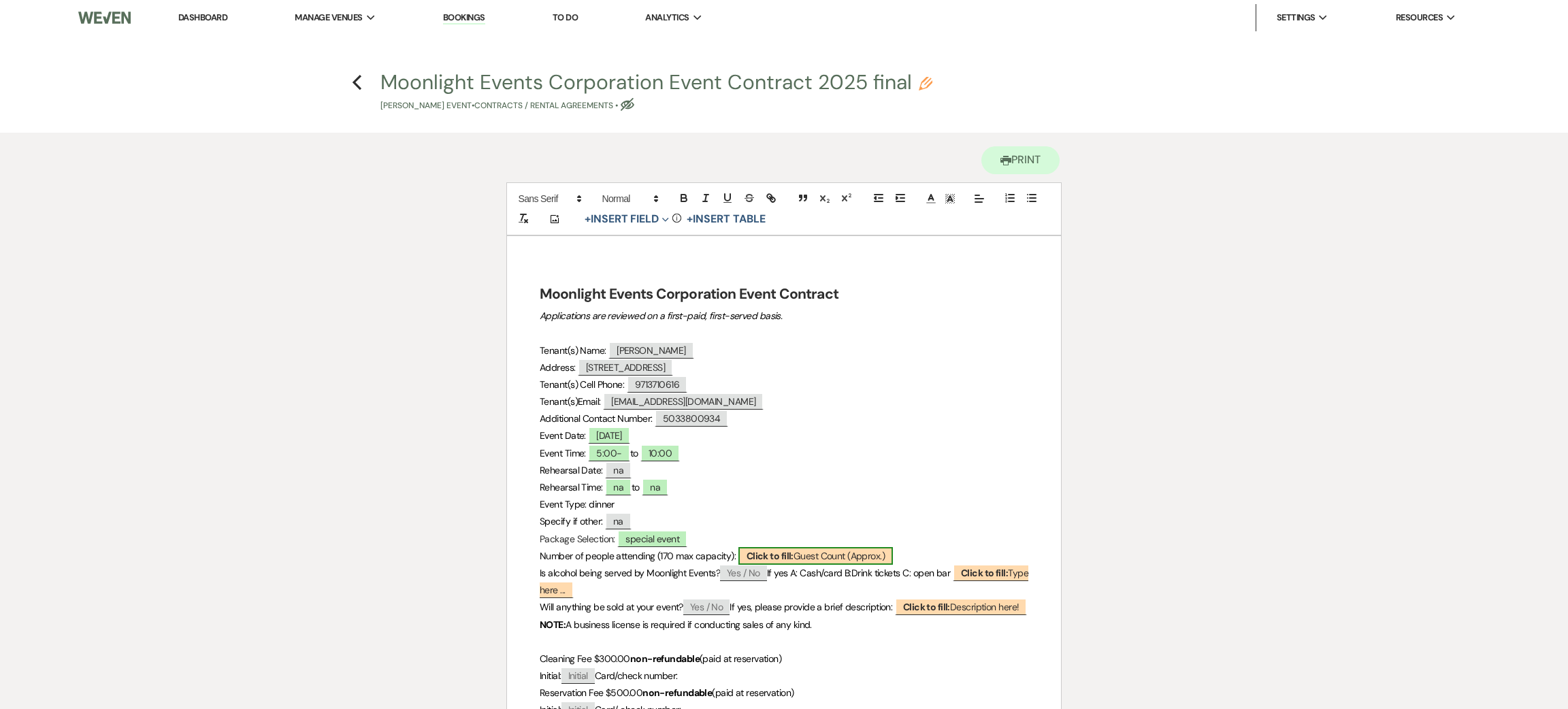
select select "custom_placeholder"
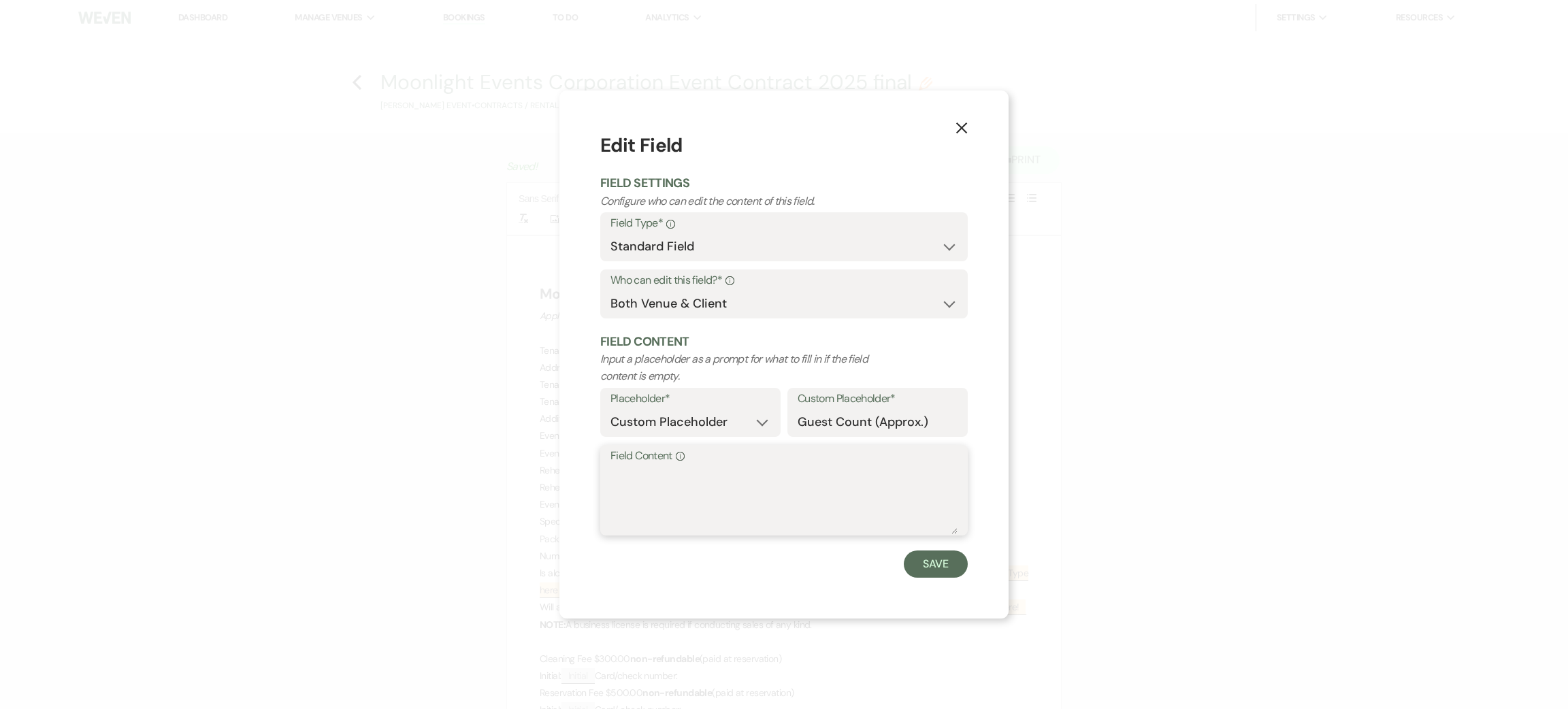
click at [701, 505] on textarea "Field Content Info" at bounding box center [784, 500] width 347 height 68
type textarea "135"
click at [954, 561] on button "Save" at bounding box center [935, 564] width 64 height 27
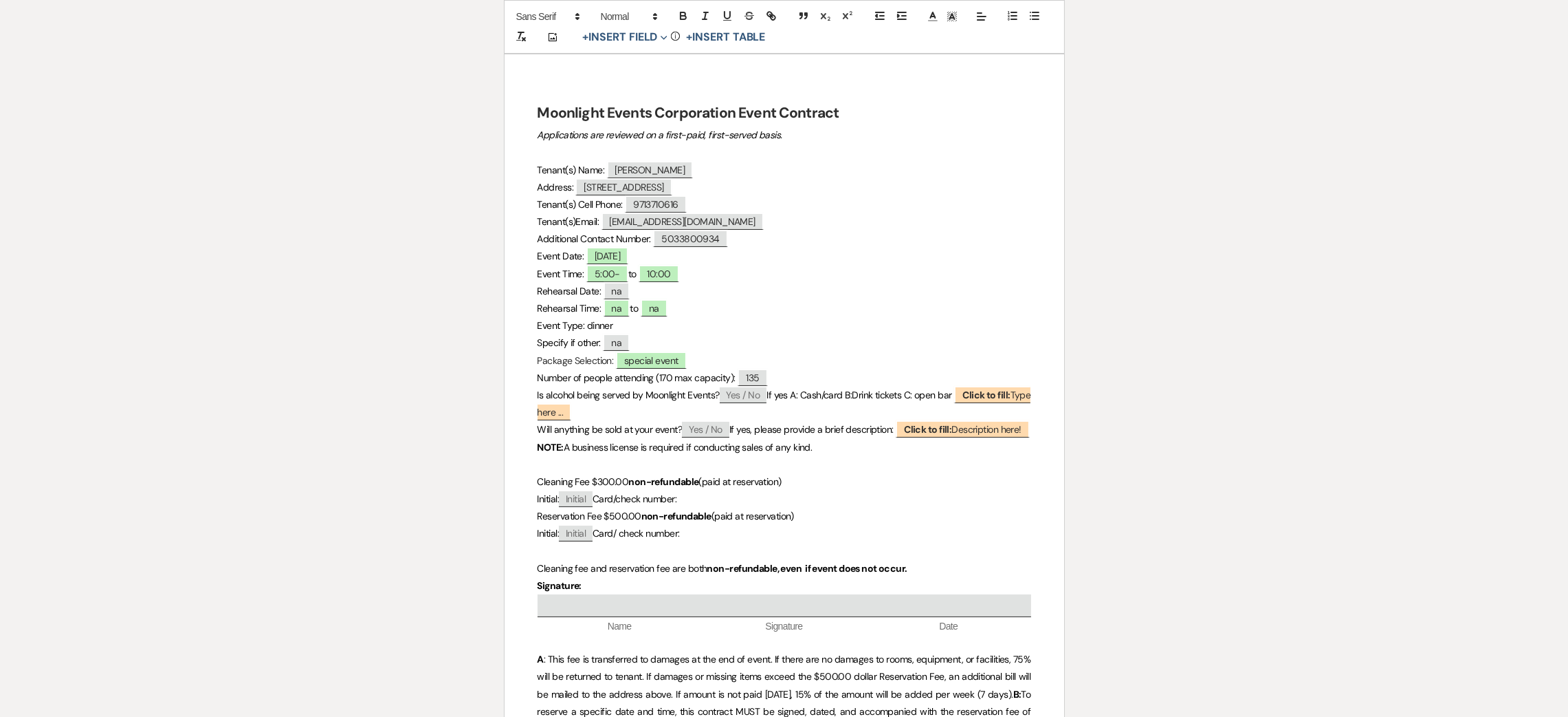
scroll to position [207, 0]
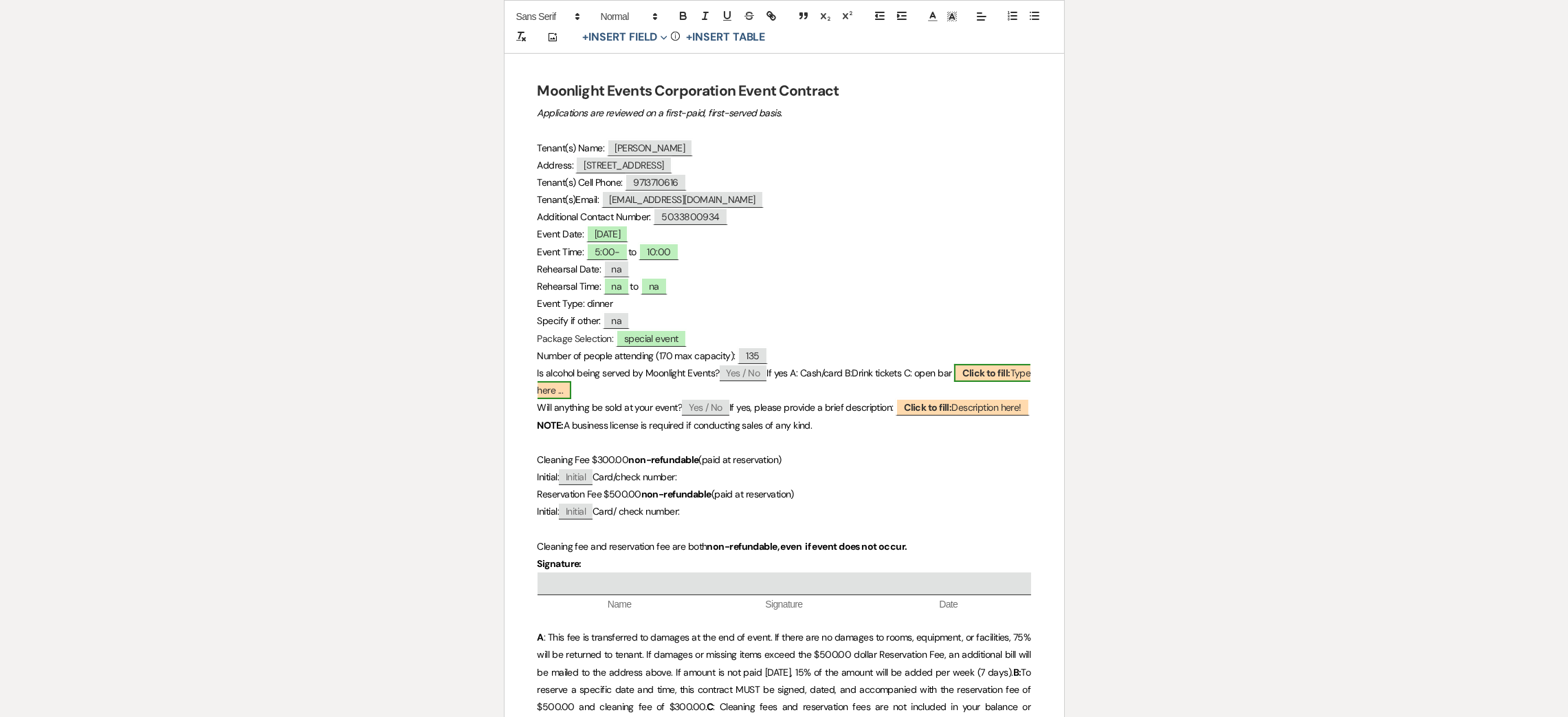
click at [1010, 375] on b "Click to fill:" at bounding box center [986, 372] width 47 height 12
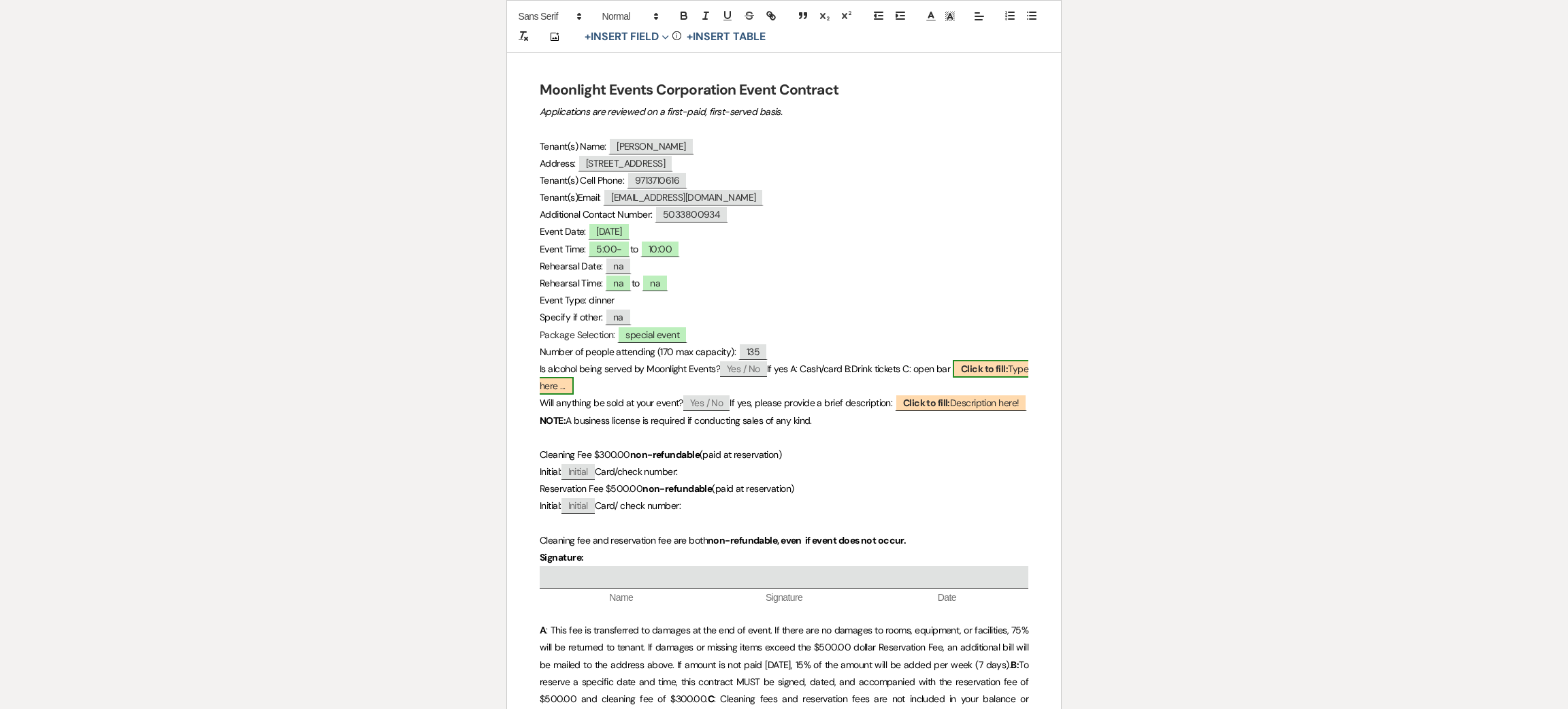
select select "custom_placeholder"
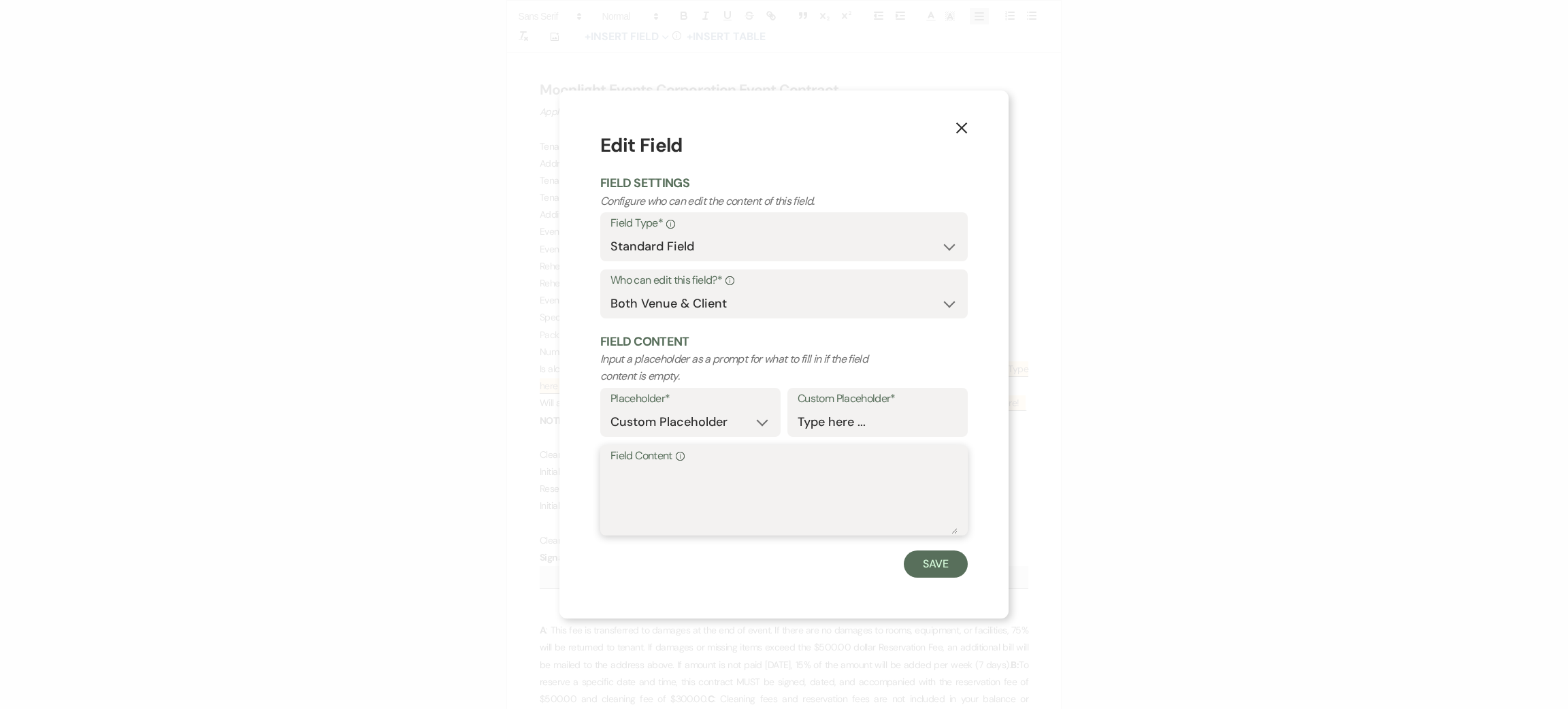
click at [770, 477] on textarea "Field Content Info" at bounding box center [784, 500] width 347 height 68
type textarea "no alc"
click at [953, 569] on button "Save" at bounding box center [935, 564] width 64 height 27
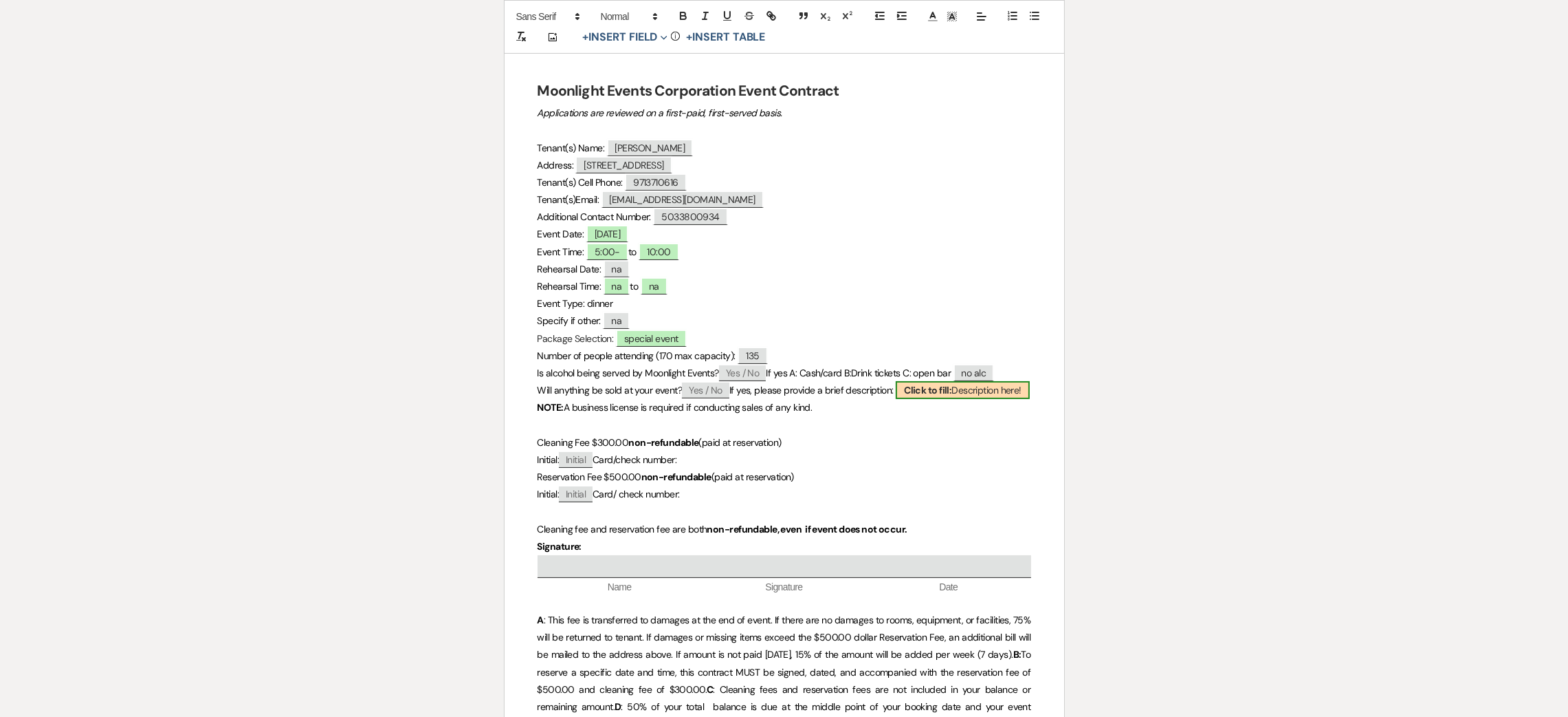
click at [946, 394] on b "Click to fill:" at bounding box center [927, 390] width 47 height 12
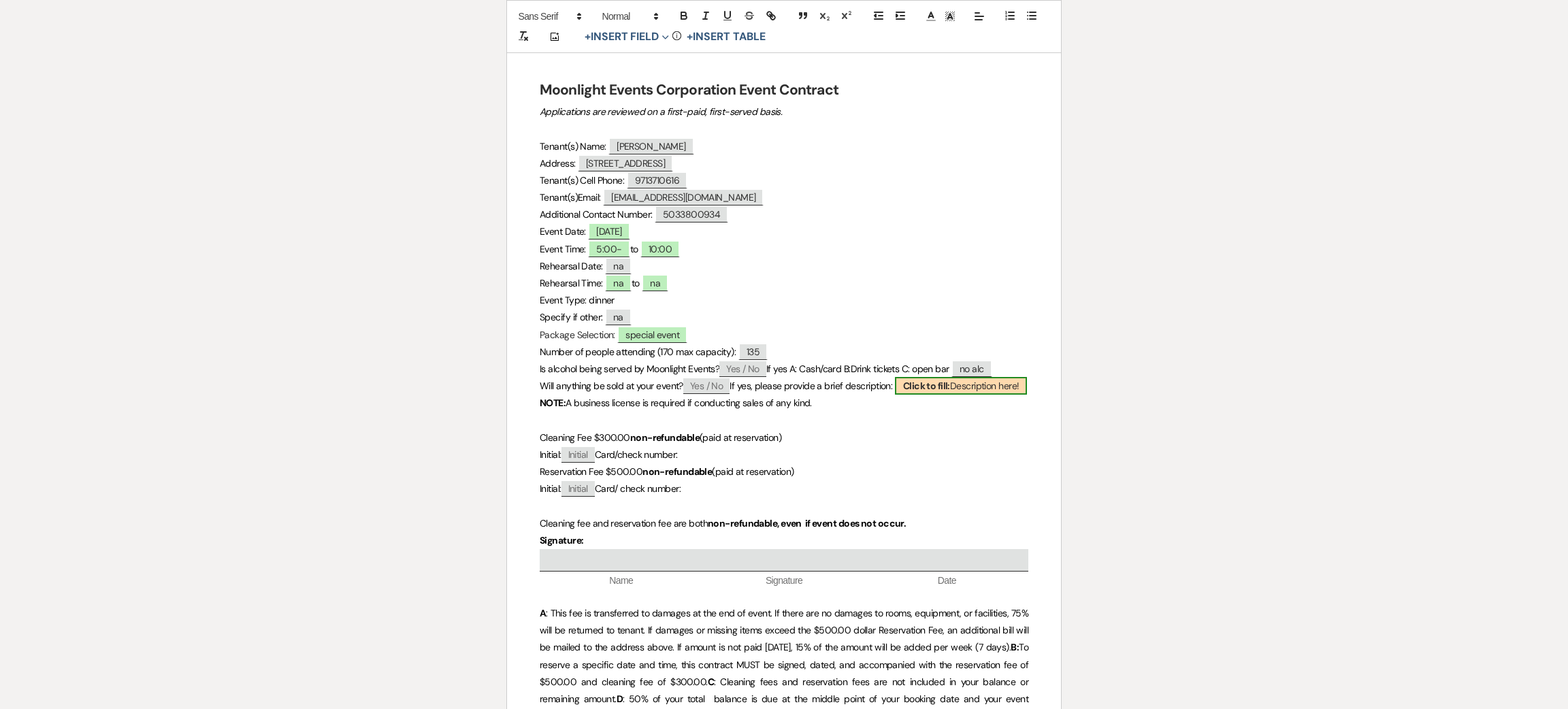
select select "custom_placeholder"
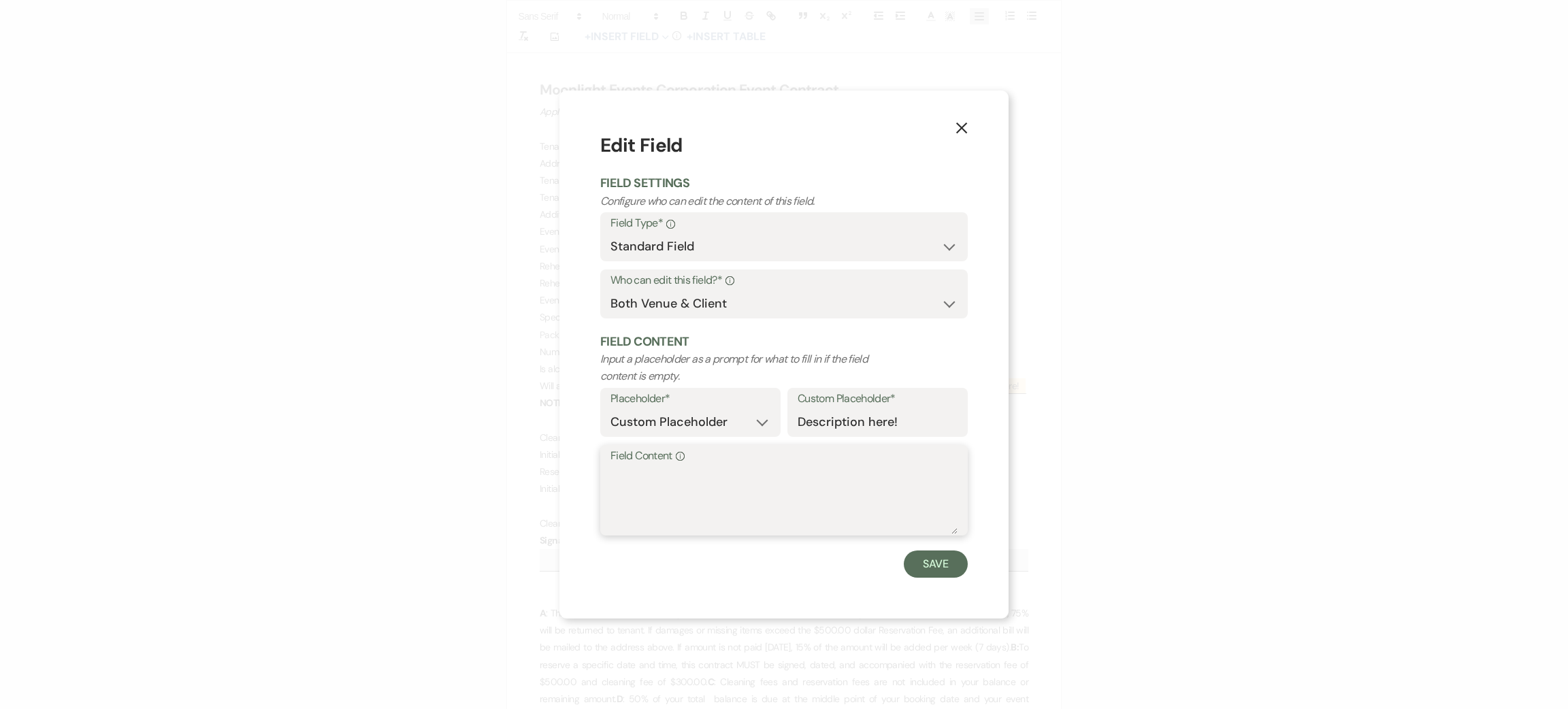
click at [868, 479] on textarea "Field Content Info" at bounding box center [784, 500] width 347 height 68
type textarea "na"
click at [958, 555] on button "Save" at bounding box center [935, 564] width 64 height 27
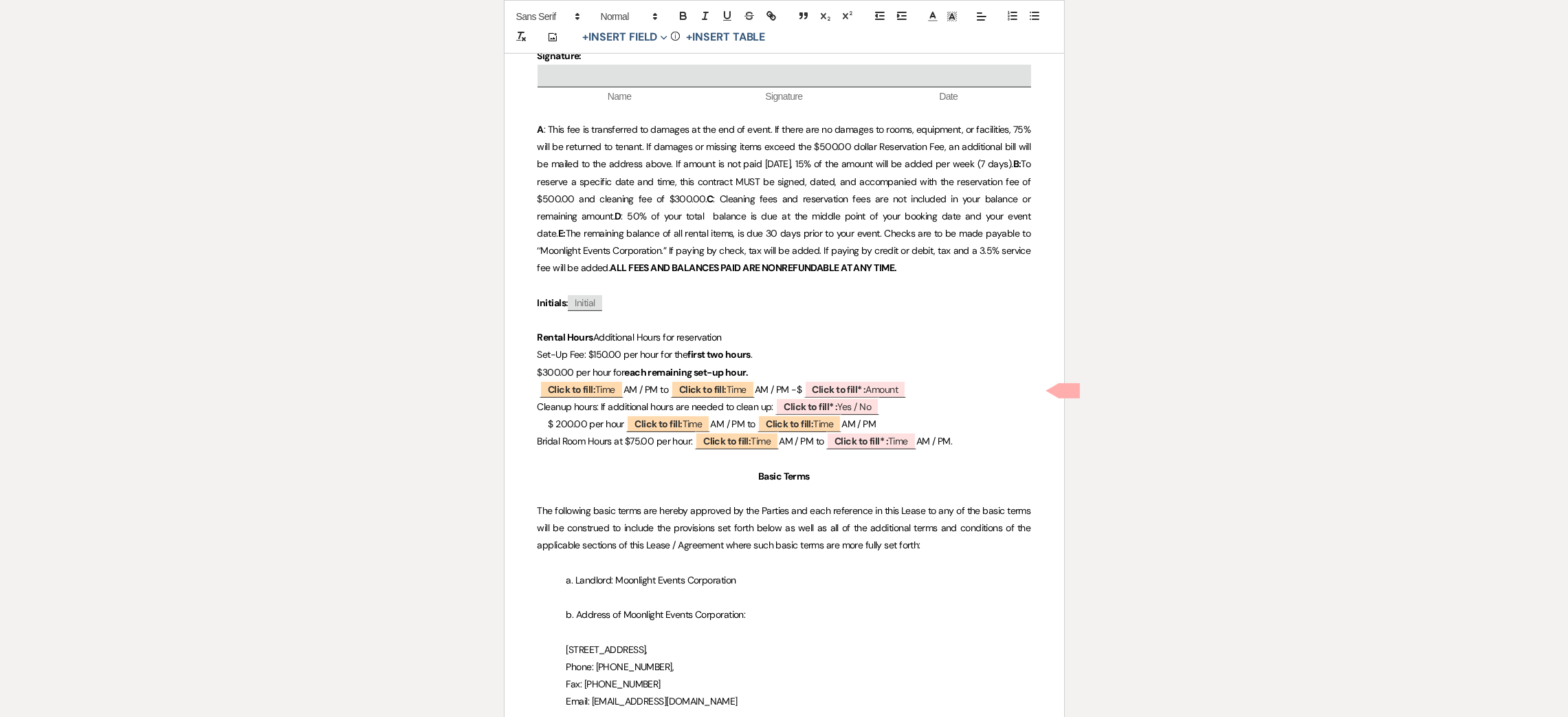
scroll to position [722, 0]
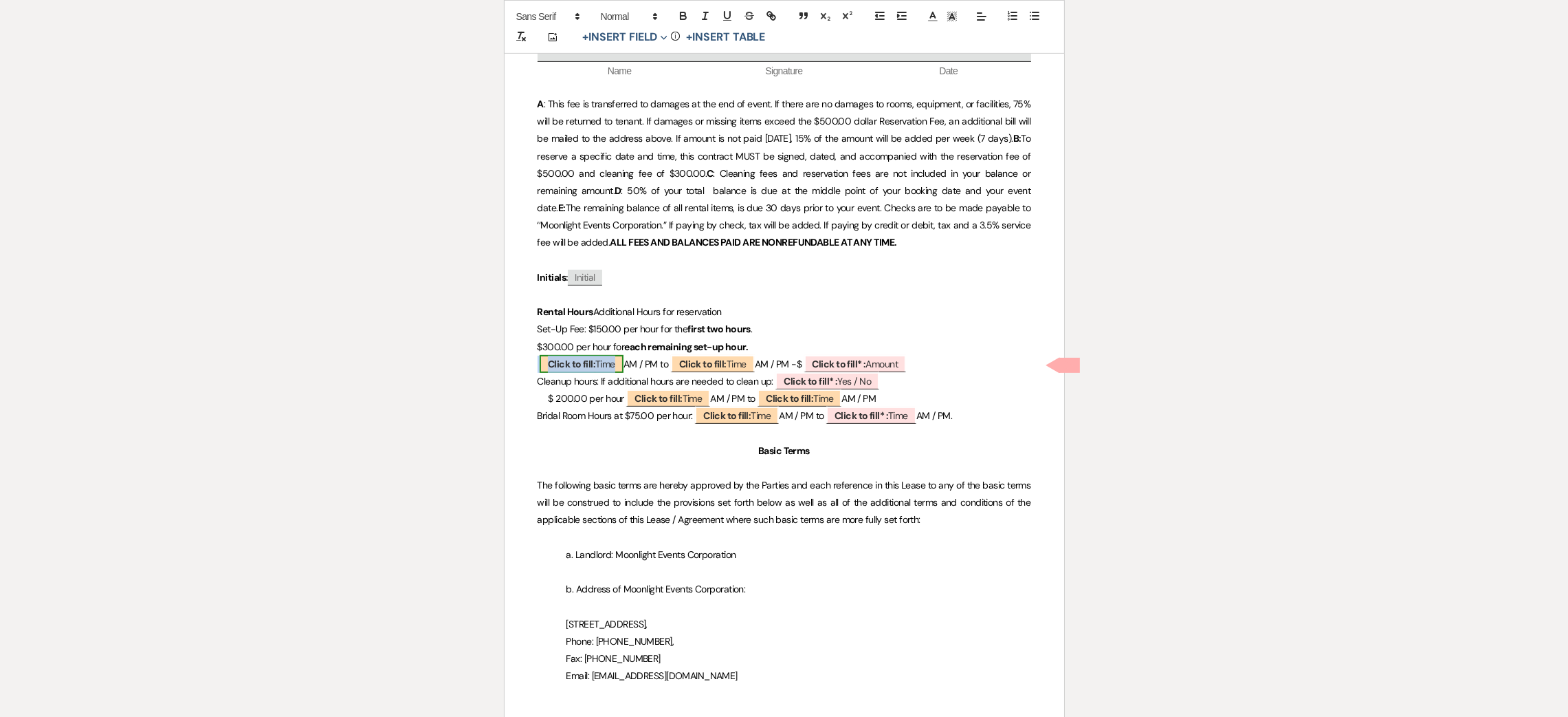
click at [590, 370] on b "Click to fill:" at bounding box center [571, 364] width 47 height 12
select select "Time"
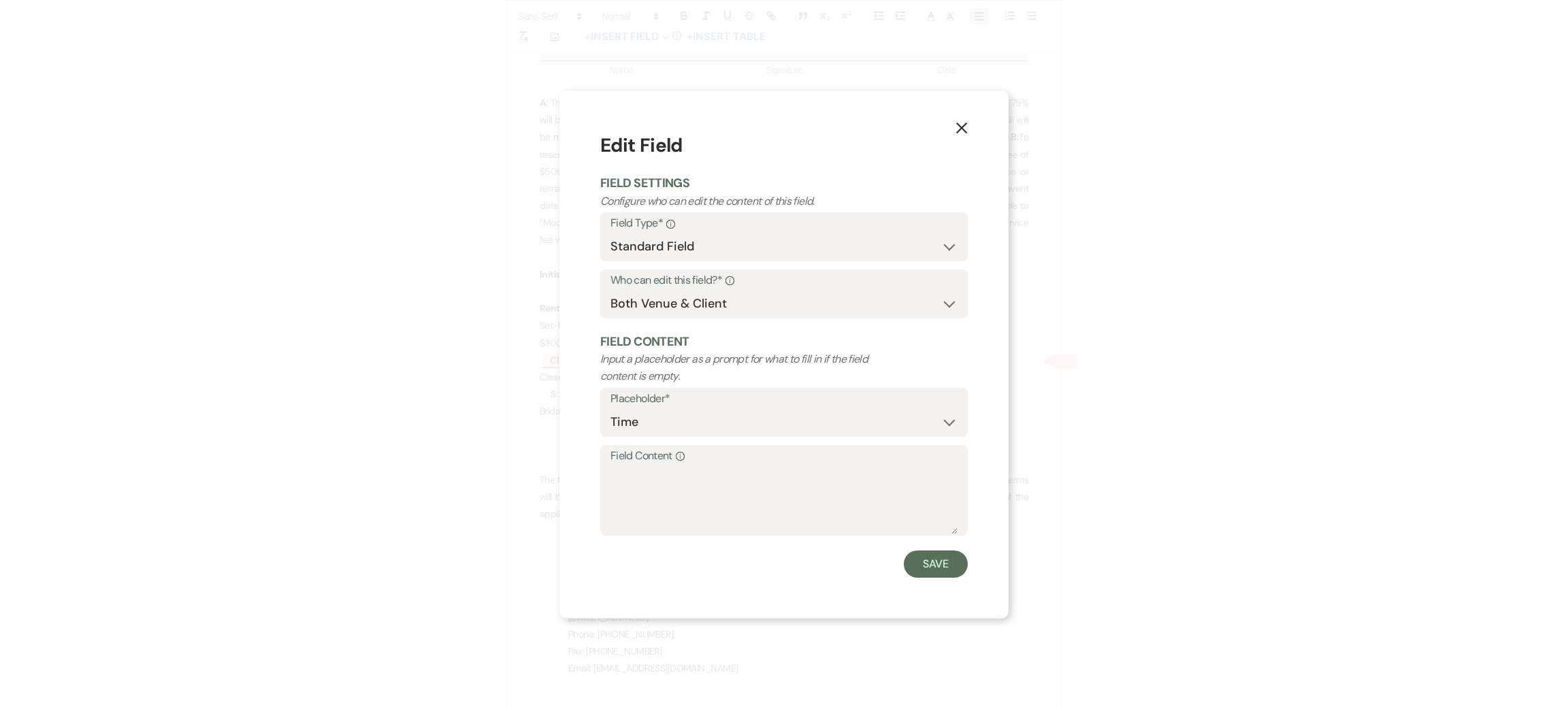
click at [693, 463] on label "Field Content Info" at bounding box center [784, 456] width 347 height 19
click at [693, 466] on textarea "Field Content Info" at bounding box center [784, 500] width 347 height 68
type textarea "paid"
click at [940, 553] on button "Save" at bounding box center [935, 564] width 64 height 27
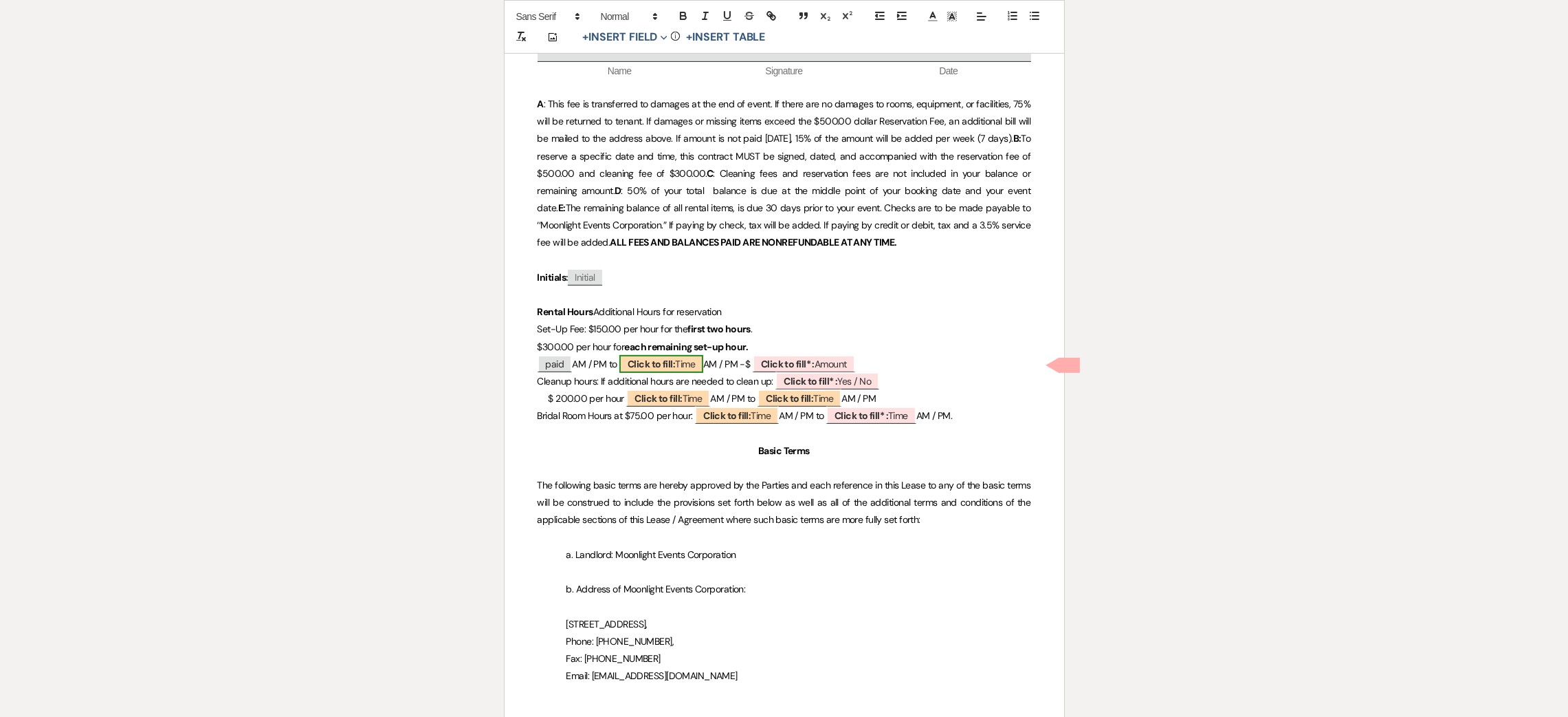
click at [657, 364] on b "Click to fill:" at bounding box center [651, 364] width 47 height 12
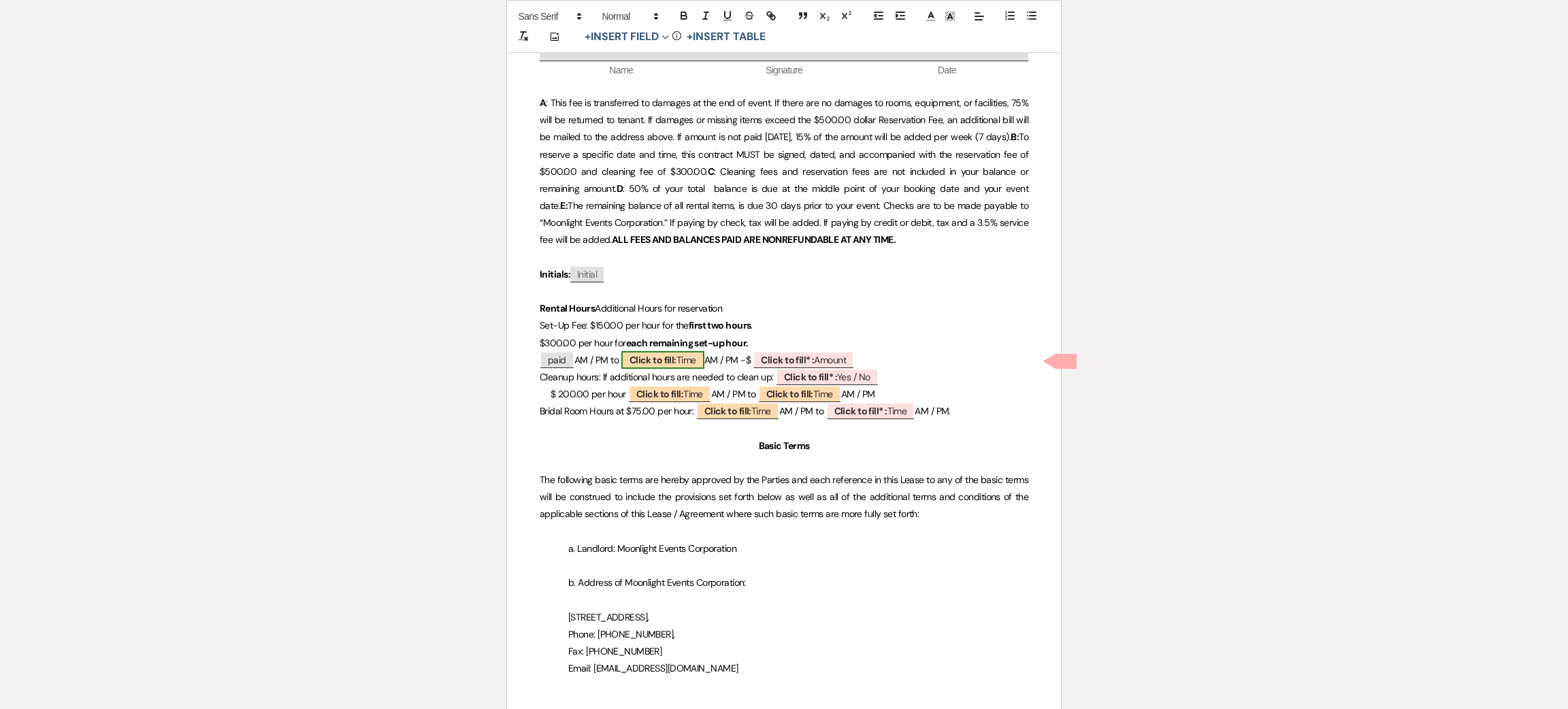
select select "Time"
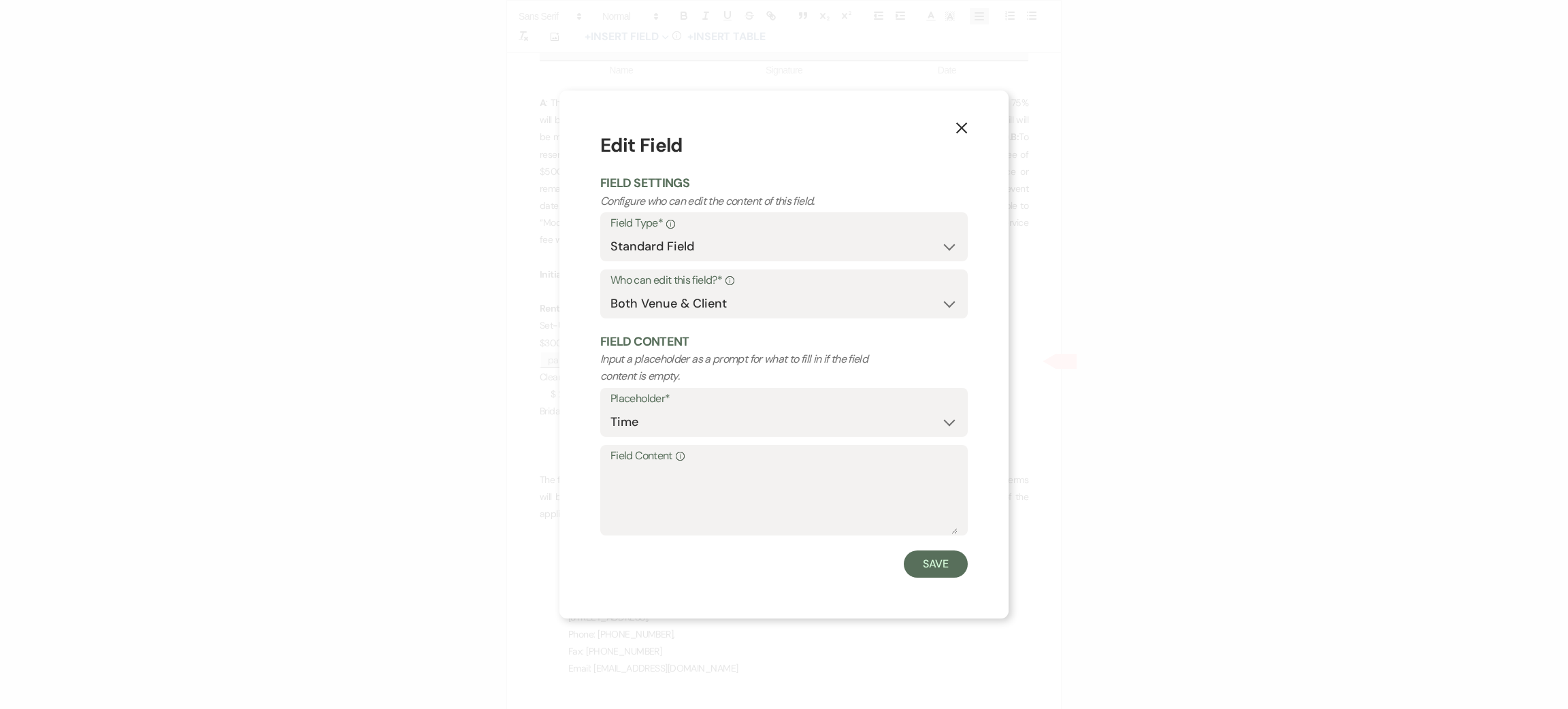
click at [969, 126] on button "X" at bounding box center [961, 126] width 20 height 24
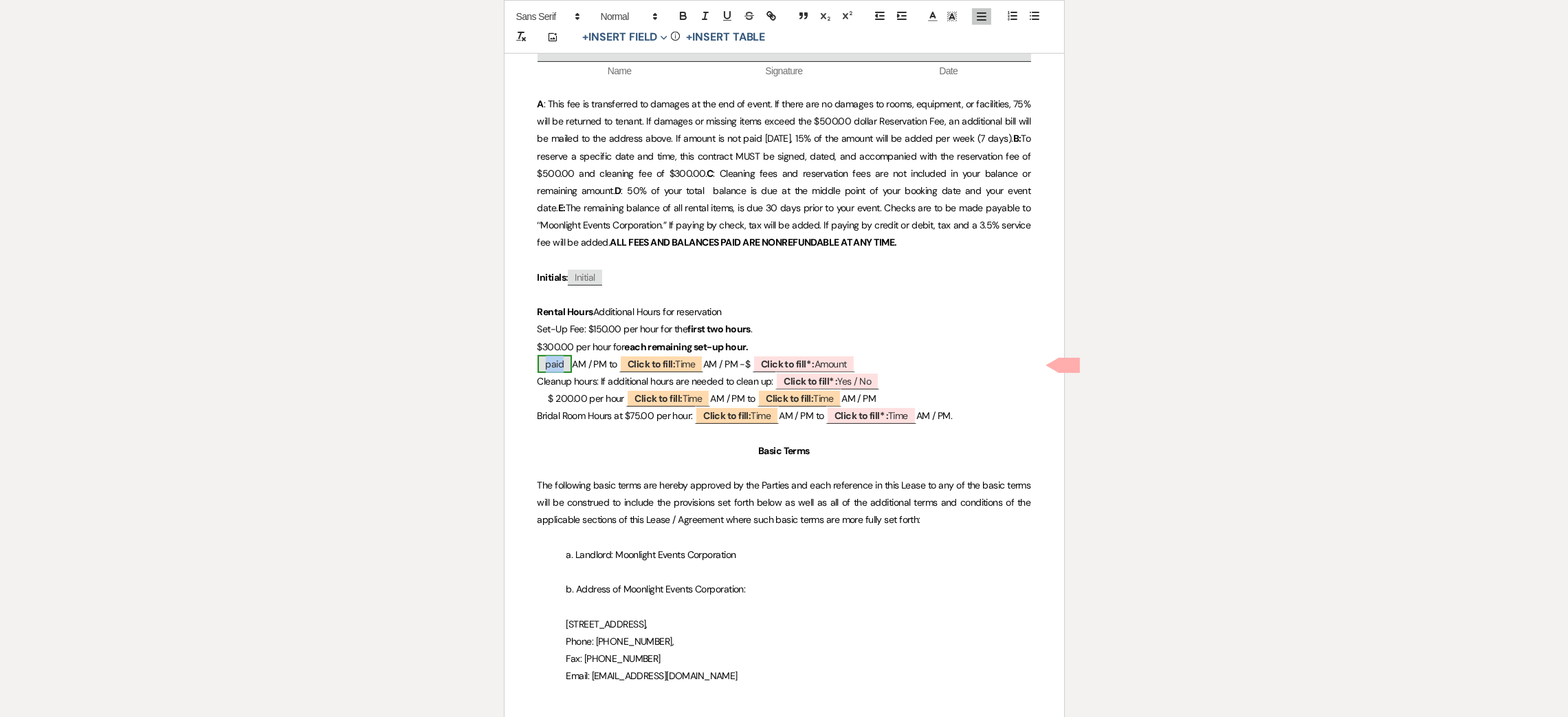
click at [559, 366] on span "paid" at bounding box center [555, 364] width 35 height 18
select select "Time"
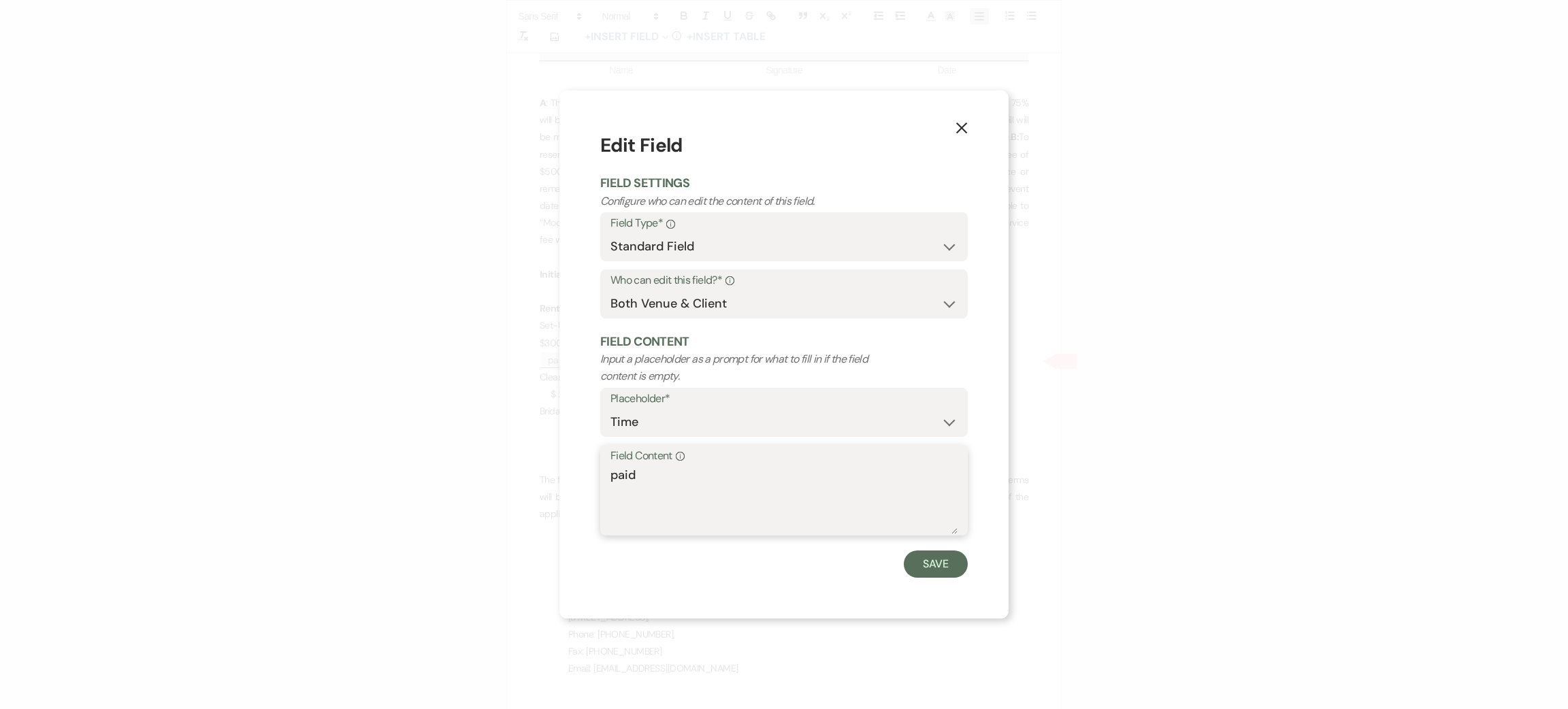
click at [704, 503] on textarea "paid" at bounding box center [784, 500] width 347 height 68
click at [708, 502] on textarea "paid" at bounding box center [784, 500] width 347 height 68
type textarea "p"
click at [961, 134] on icon "X" at bounding box center [961, 128] width 12 height 12
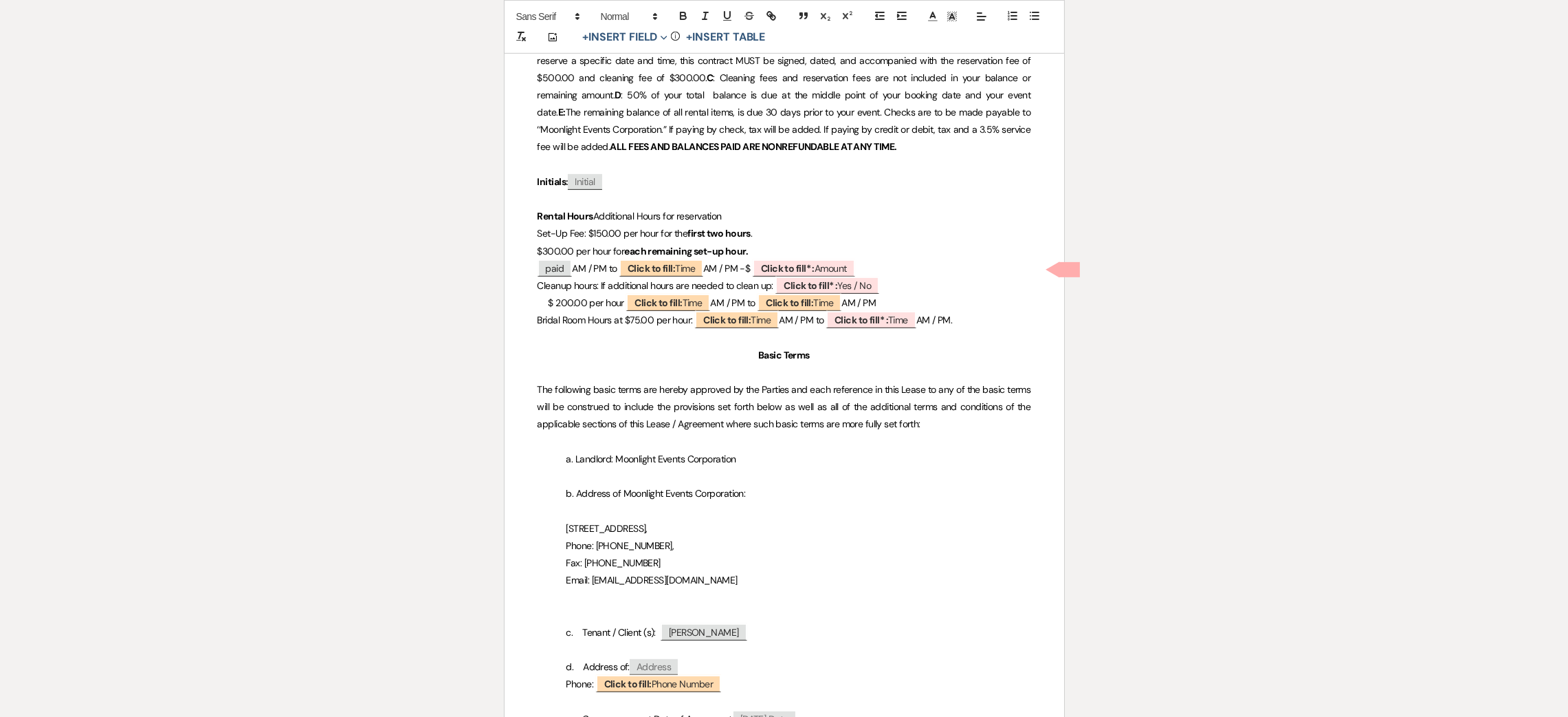
scroll to position [826, 0]
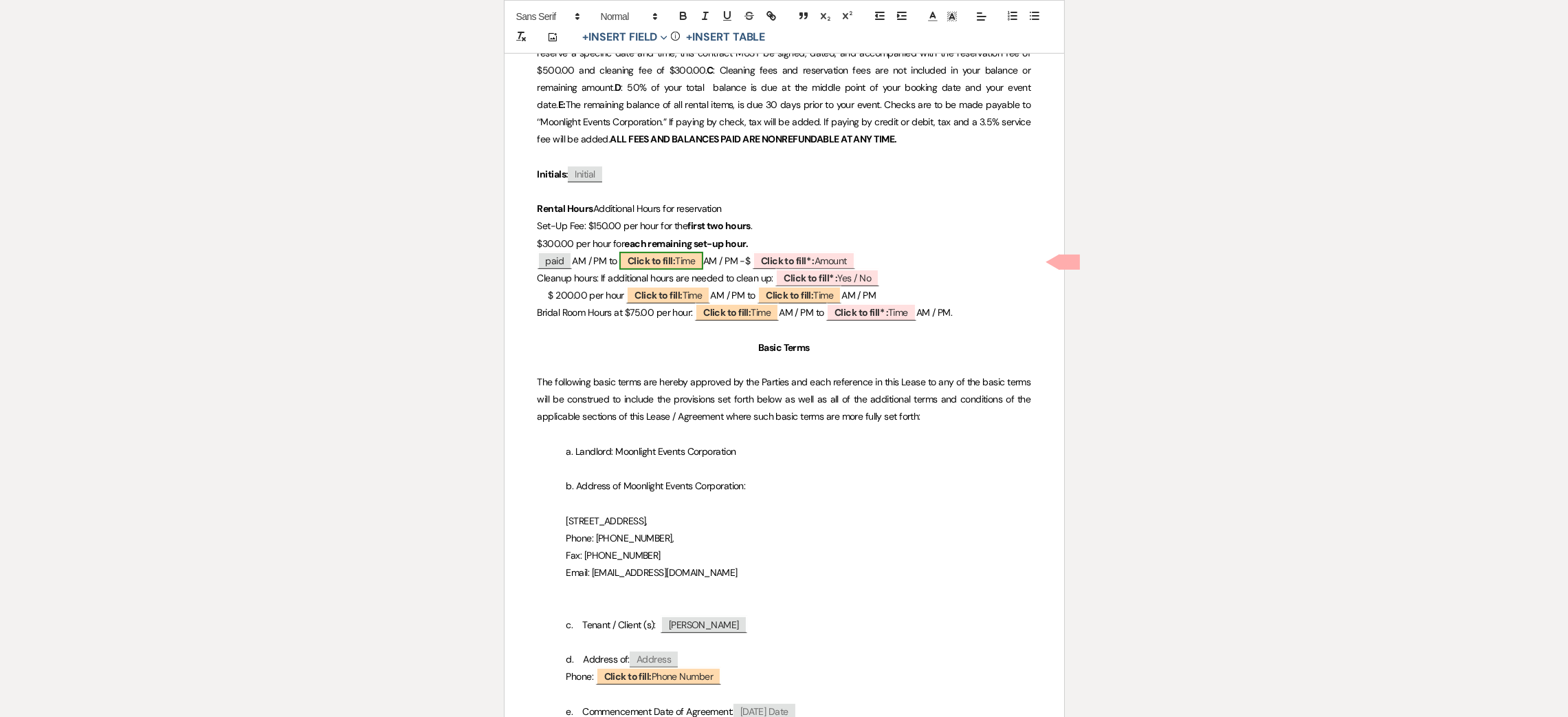
click at [635, 266] on b "Click to fill:" at bounding box center [651, 261] width 47 height 12
select select "Time"
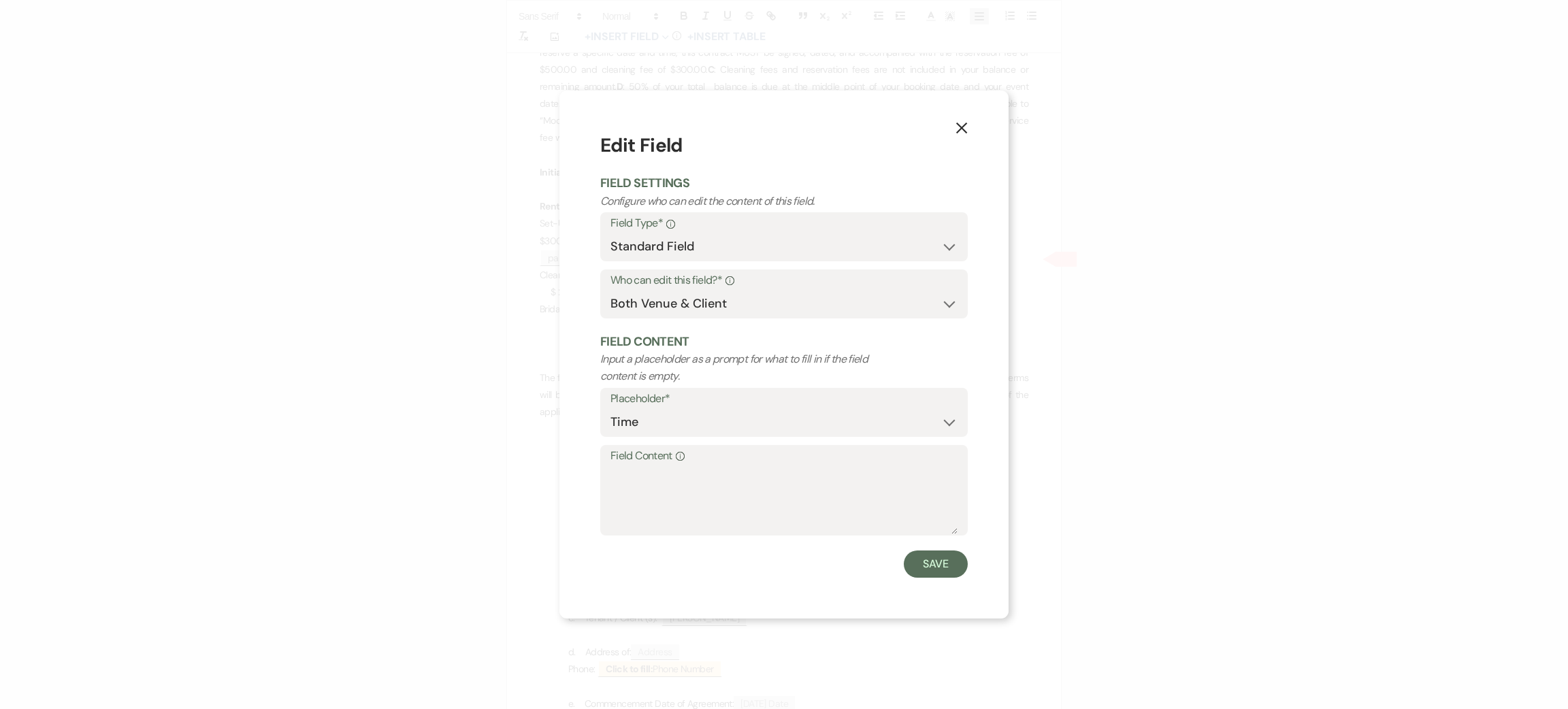
click at [964, 126] on use "button" at bounding box center [961, 128] width 11 height 11
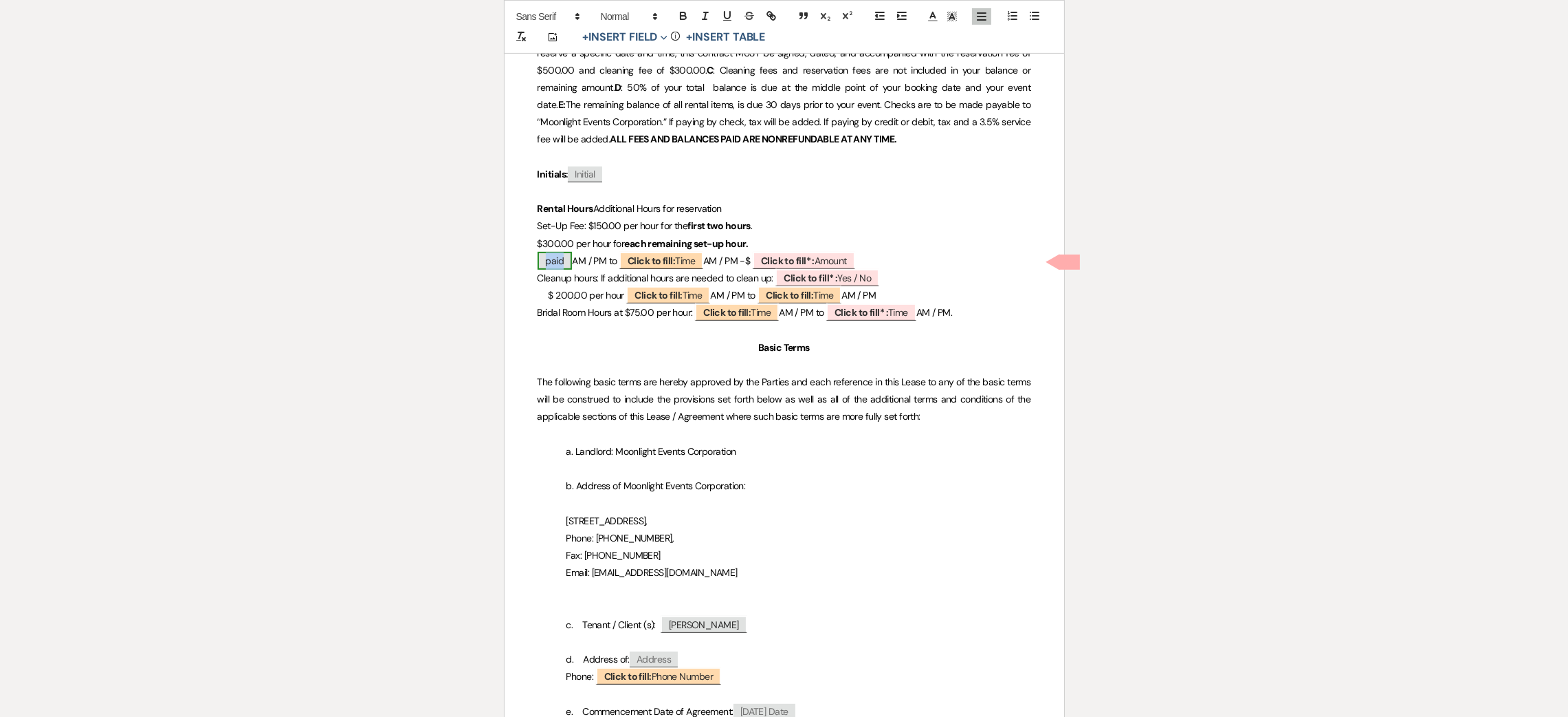
click at [558, 262] on span "paid" at bounding box center [555, 261] width 35 height 18
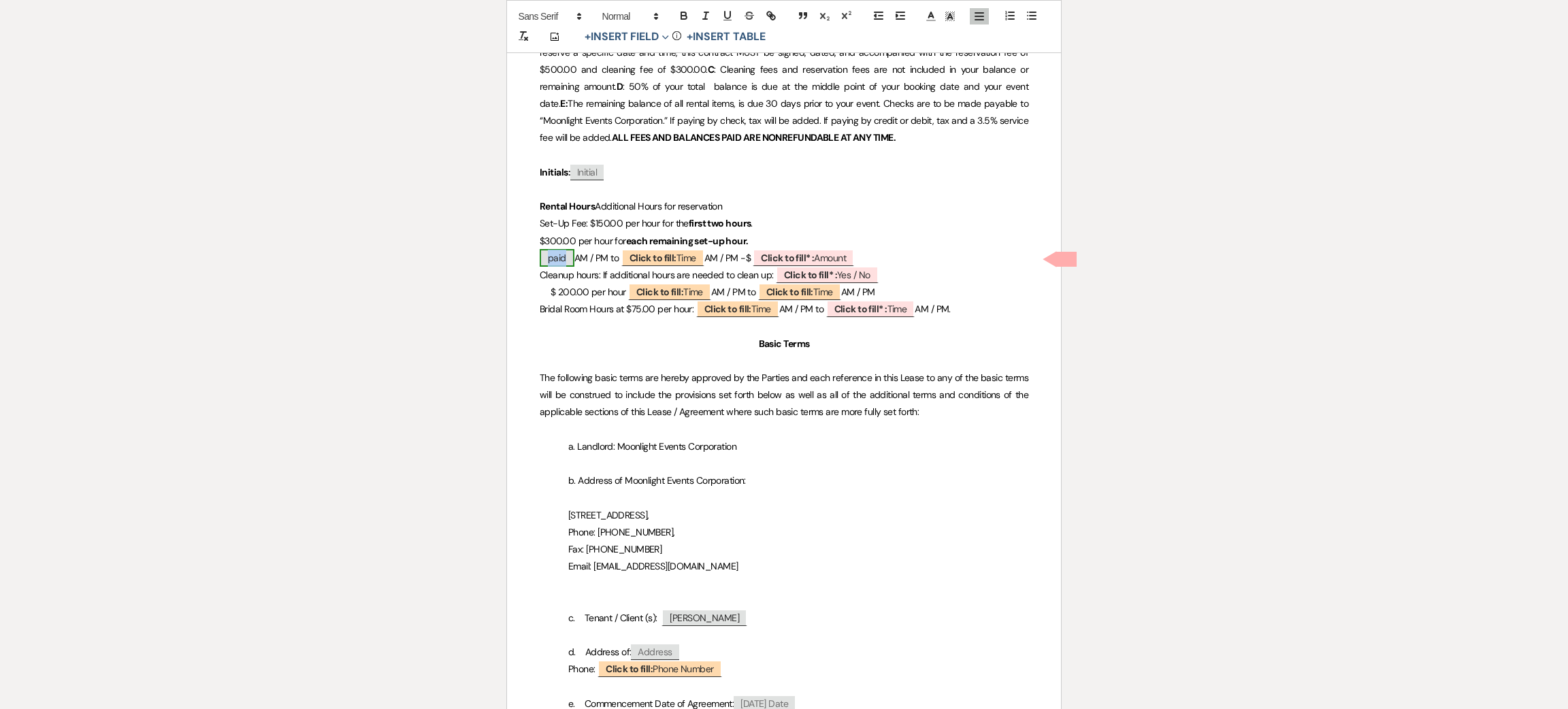
select select "Time"
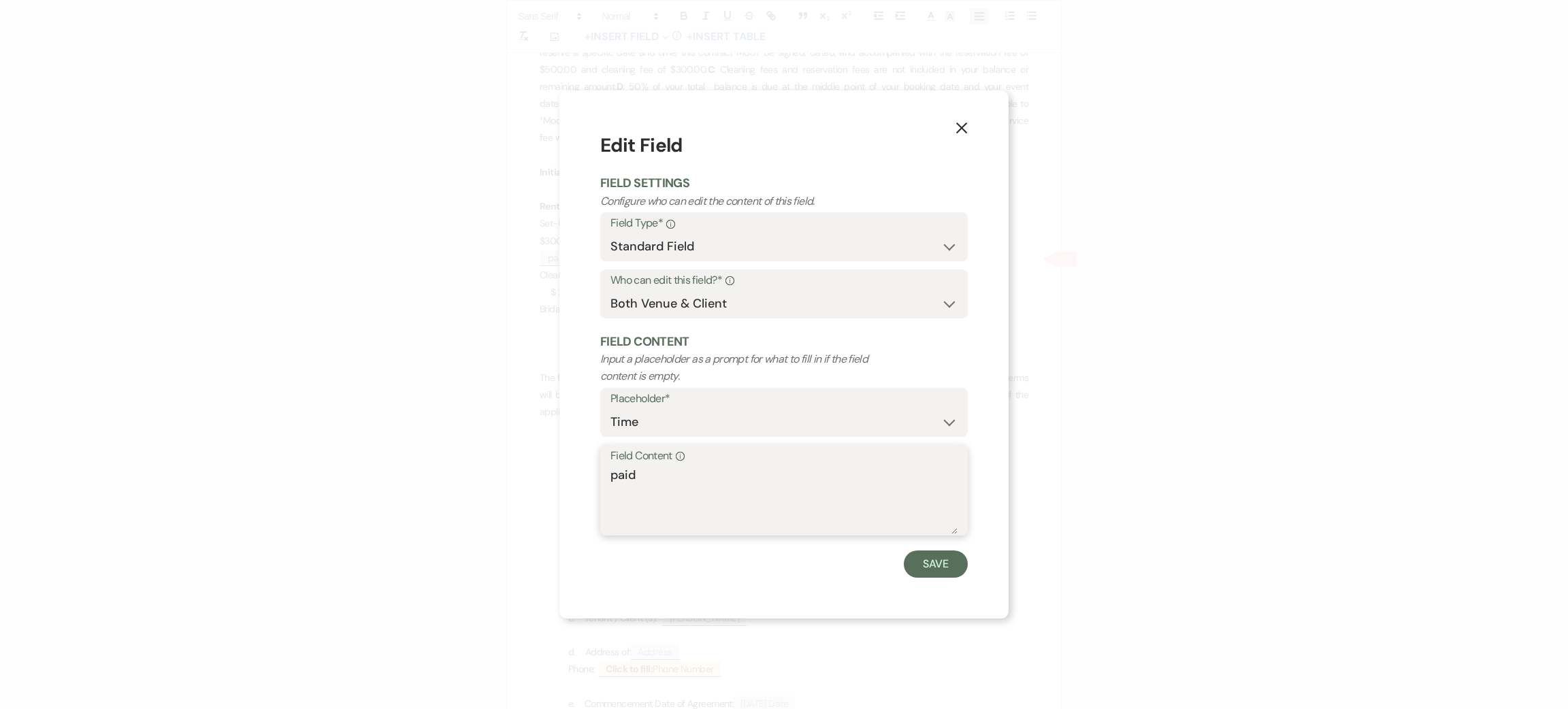
click at [746, 471] on textarea "paid" at bounding box center [784, 500] width 347 height 68
type textarea "3:00"
click at [943, 565] on button "Save" at bounding box center [935, 564] width 64 height 27
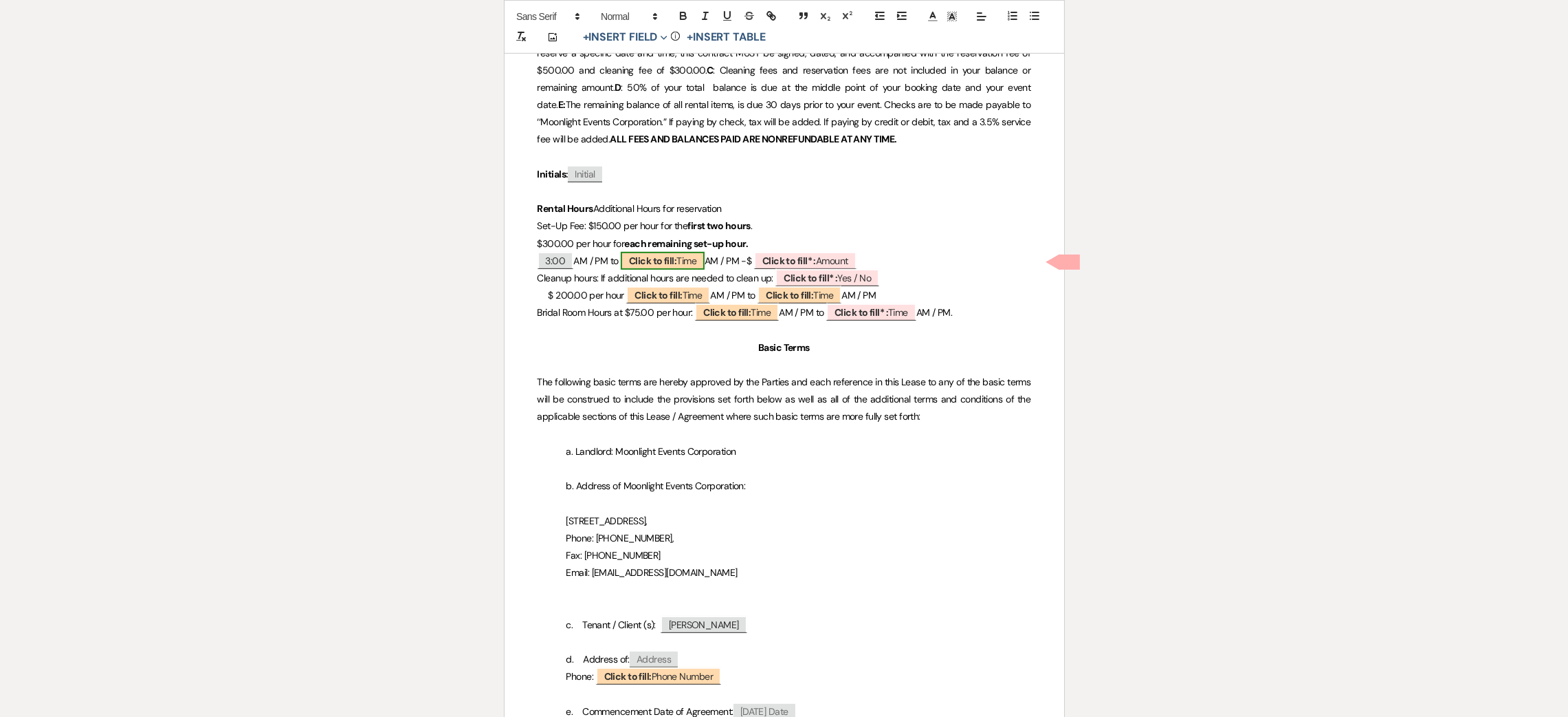
click at [699, 260] on span "Click to fill: Time" at bounding box center [663, 261] width 84 height 18
select select "Time"
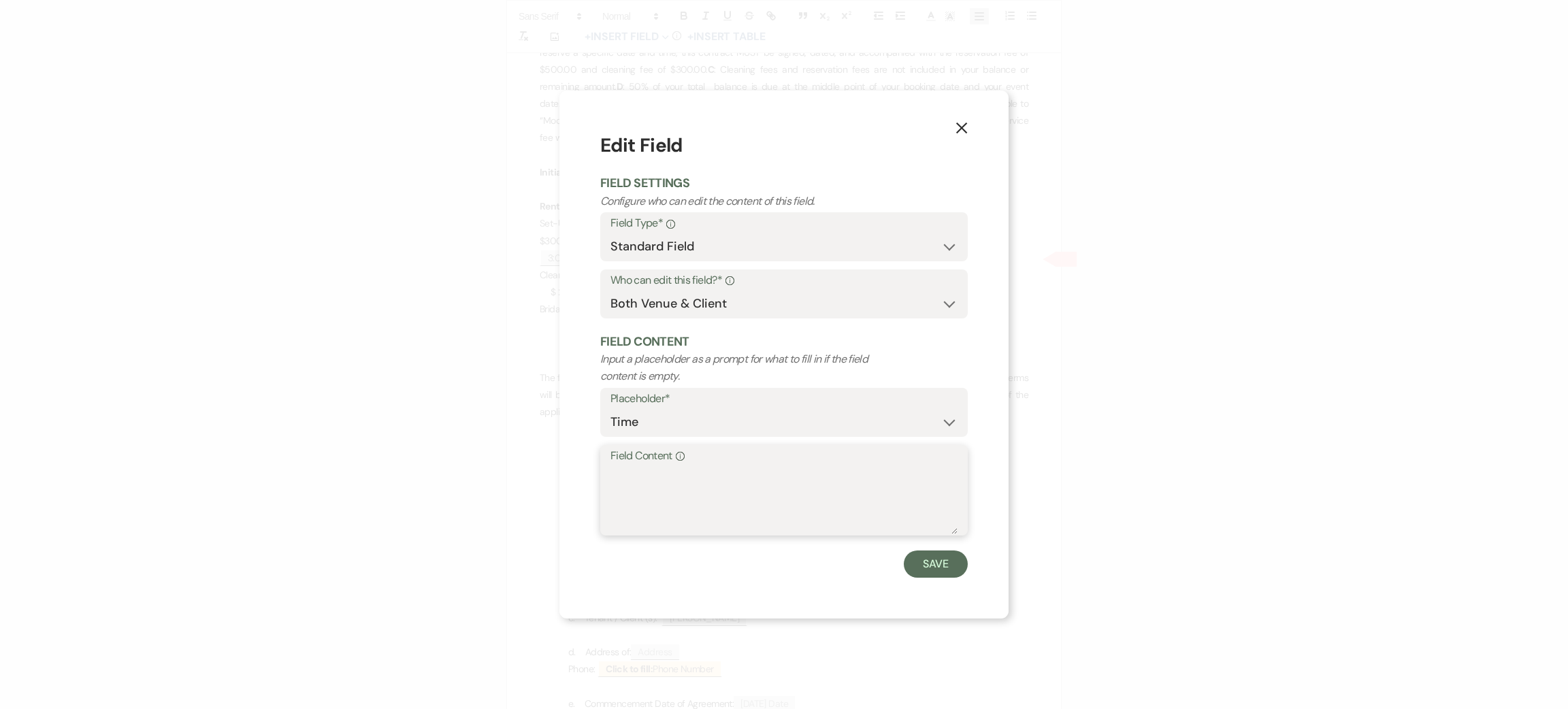
click at [685, 476] on textarea "Field Content Info" at bounding box center [784, 500] width 347 height 68
type textarea "5:00"
click at [911, 562] on button "Save" at bounding box center [935, 564] width 64 height 27
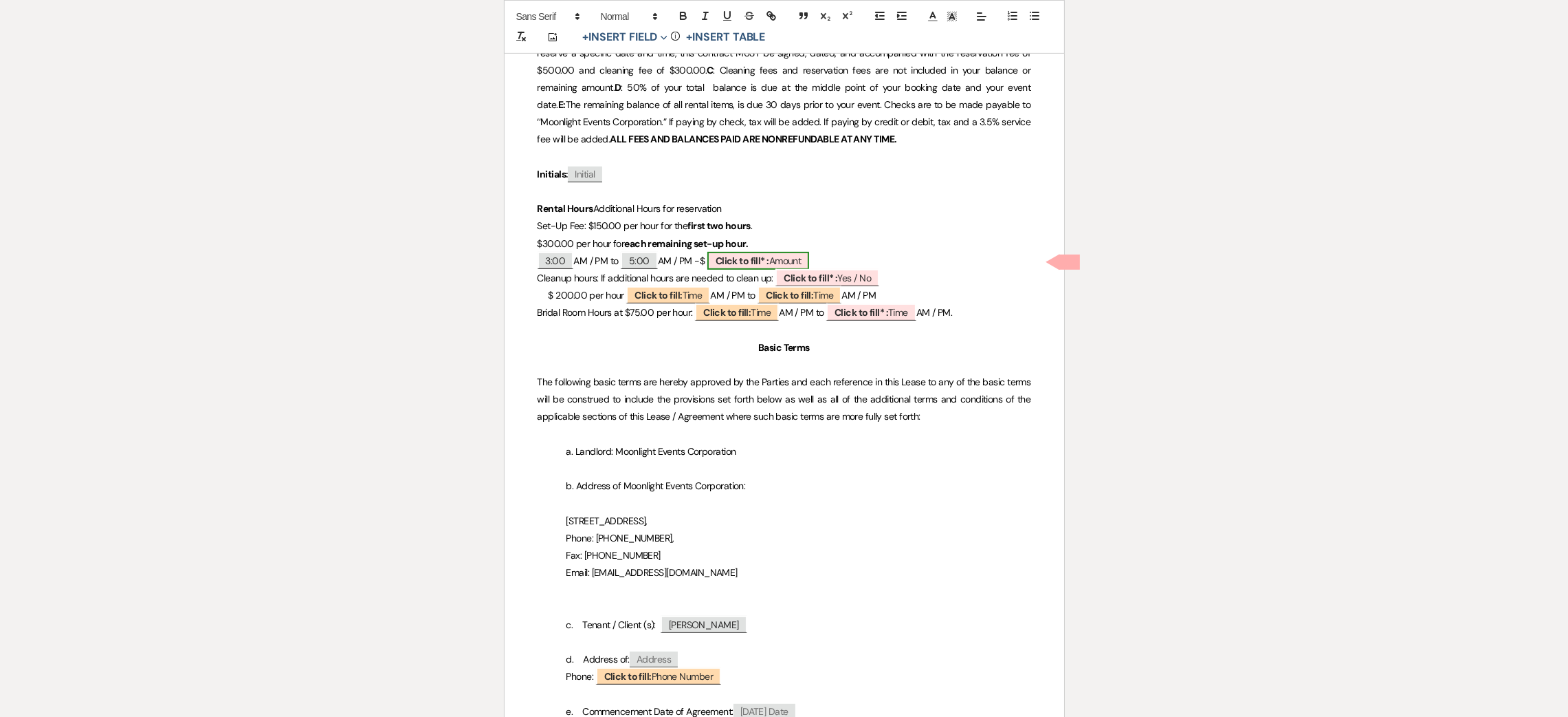
click at [768, 264] on b "Click to fill* :" at bounding box center [742, 261] width 53 height 12
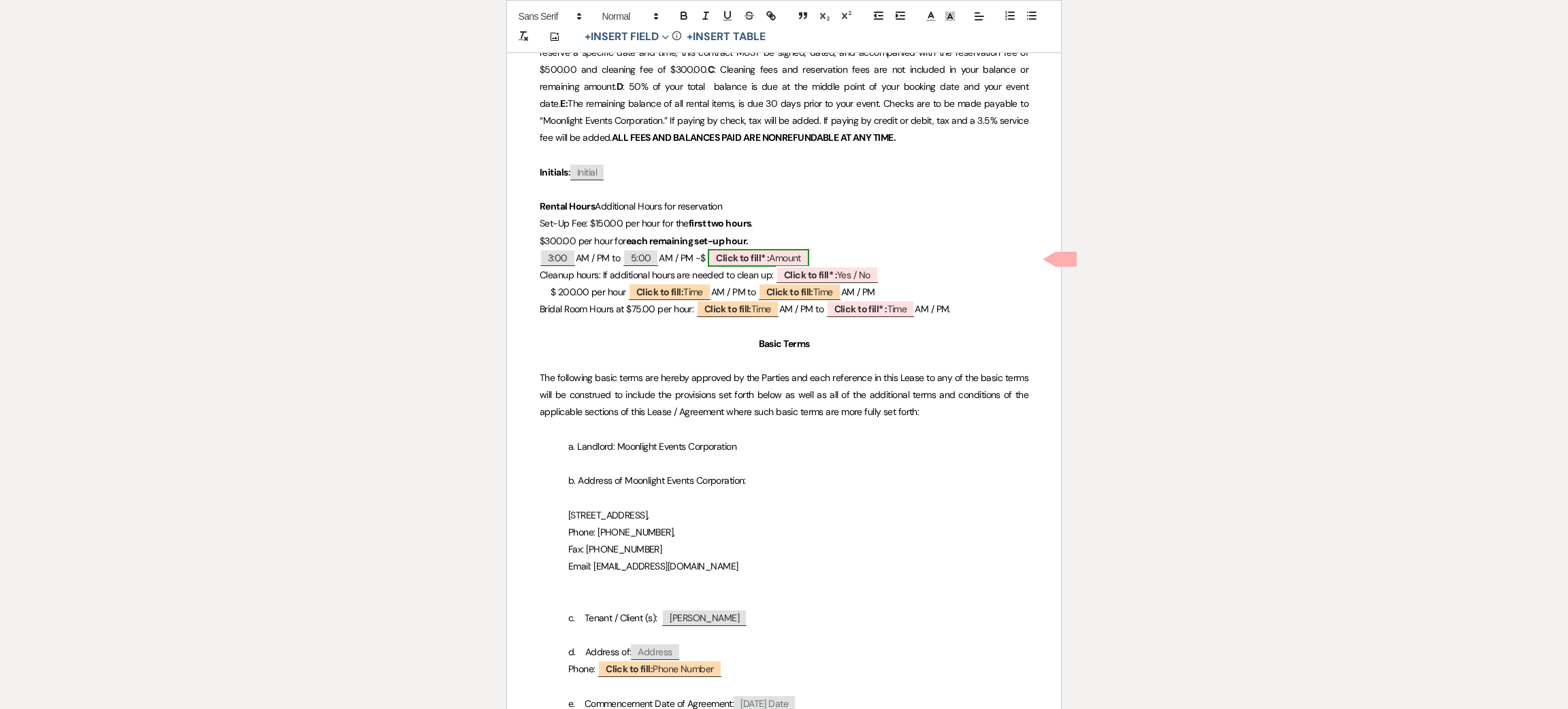
select select "owner"
select select "Amount"
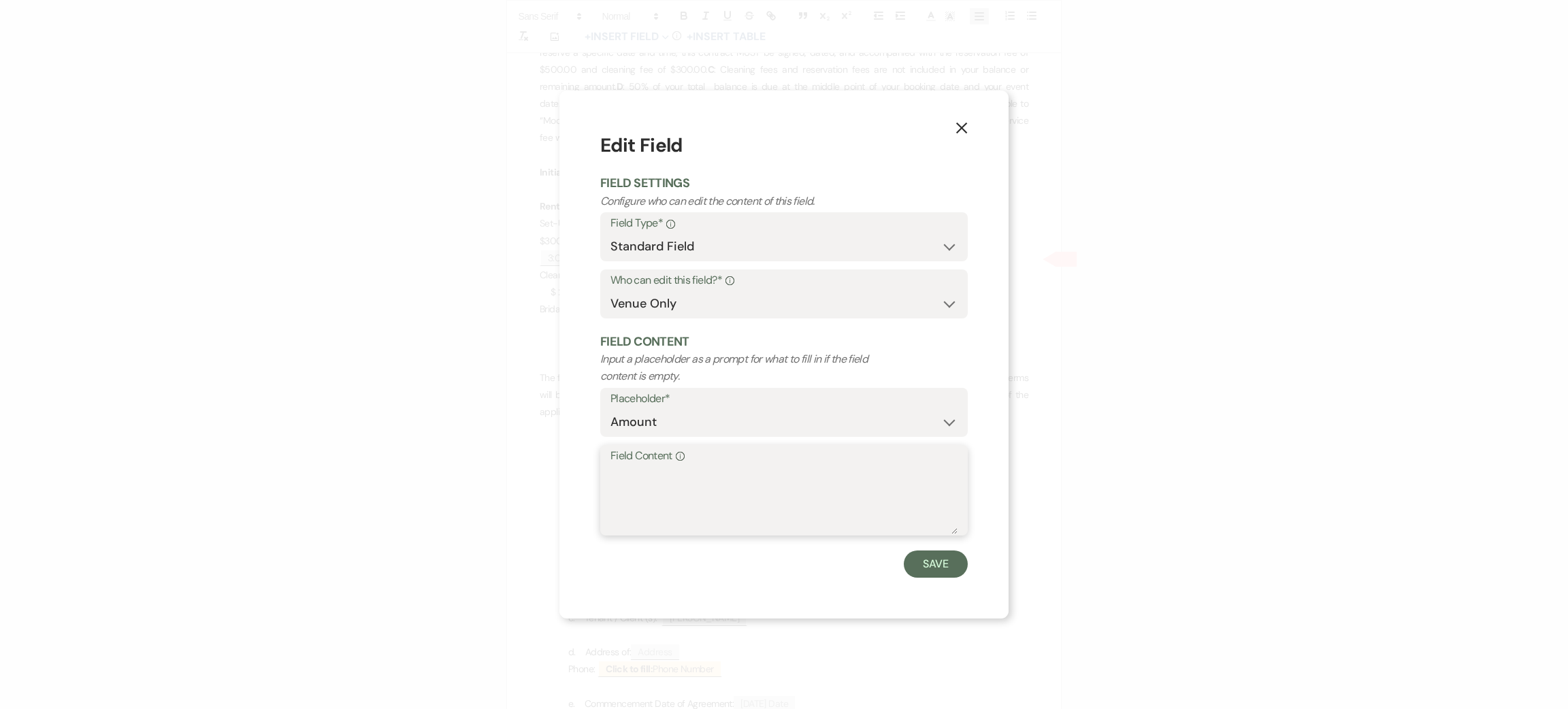
click at [726, 476] on textarea "Field Content Info" at bounding box center [784, 500] width 347 height 68
type textarea "$300.00"
click at [942, 557] on button "Save" at bounding box center [935, 564] width 64 height 27
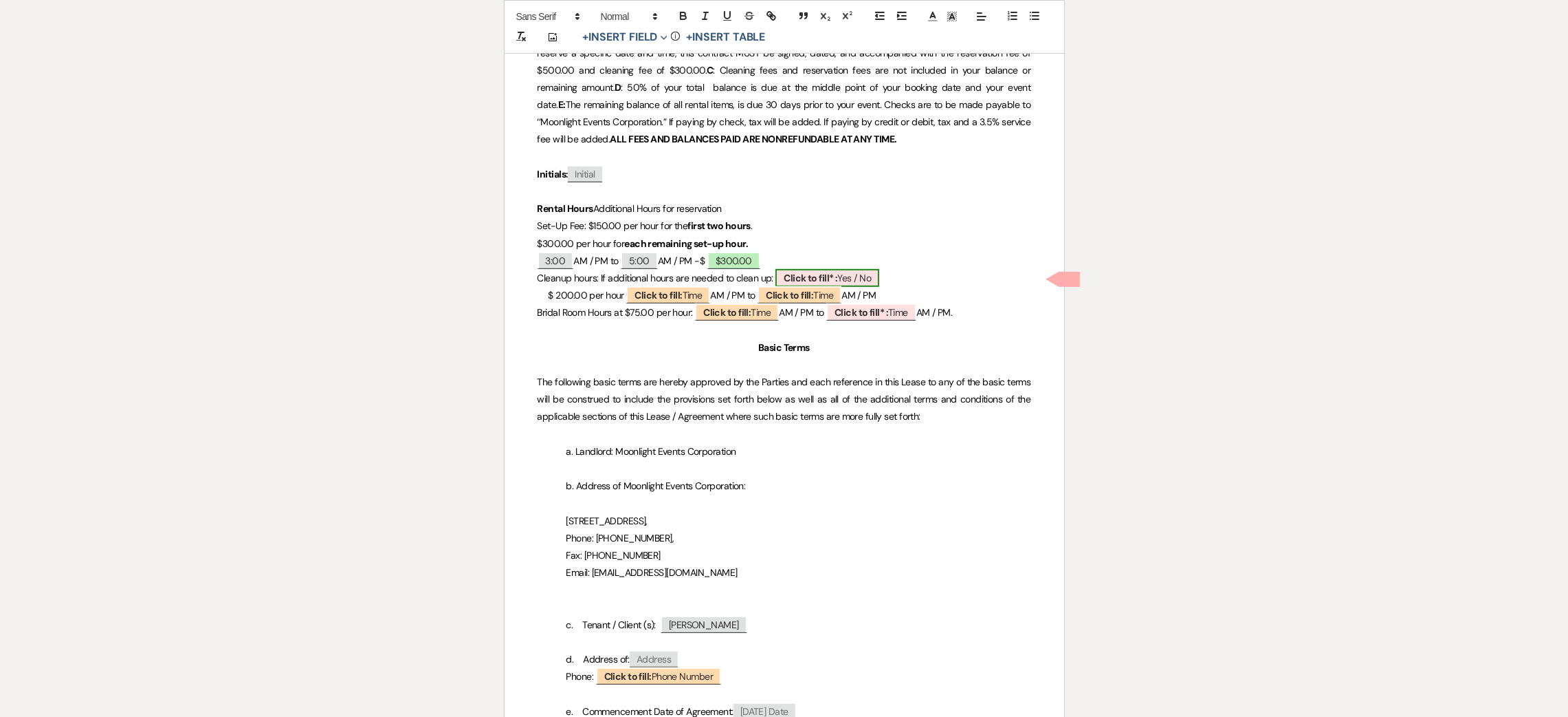
click at [847, 276] on span "Click to fill* : Yes / No" at bounding box center [827, 277] width 104 height 18
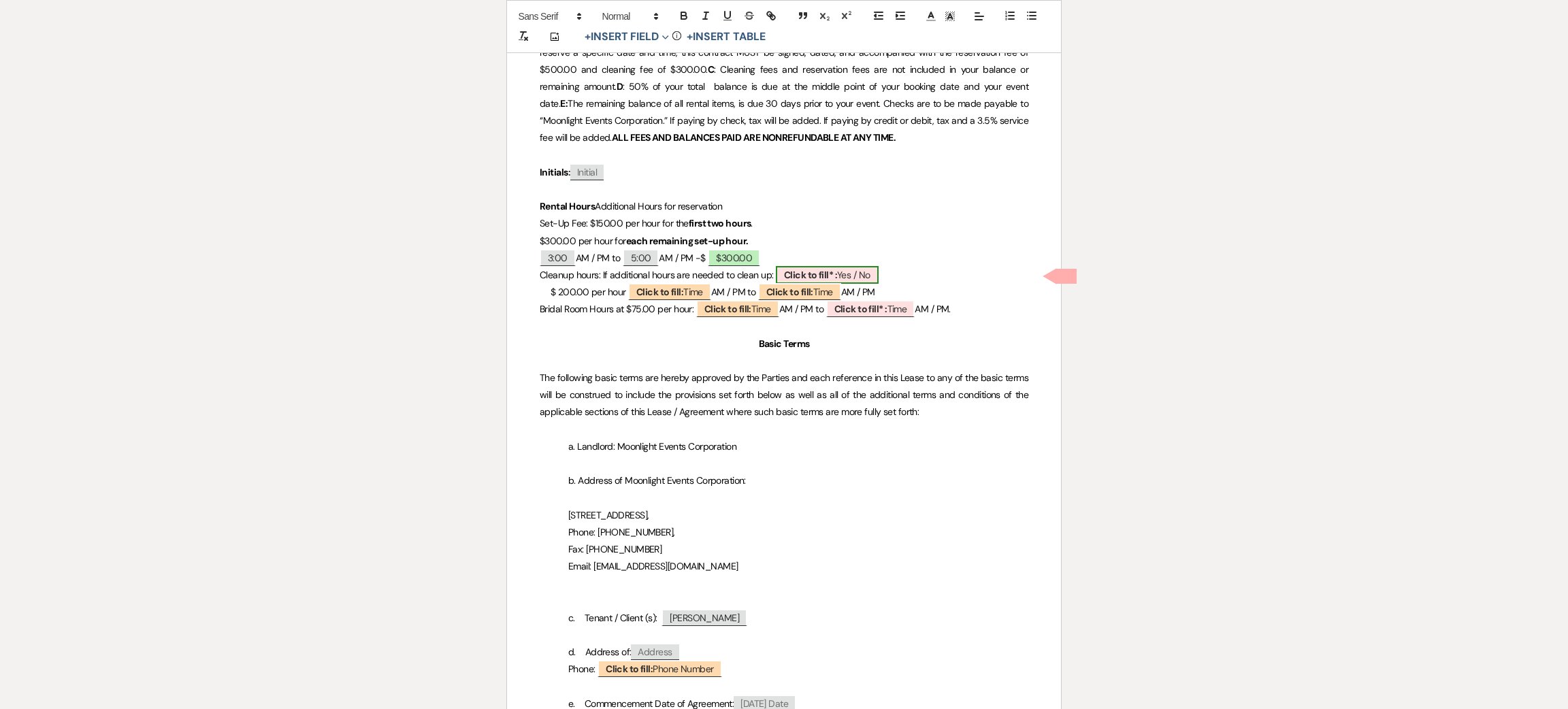
select select "owner"
select select "custom_placeholder"
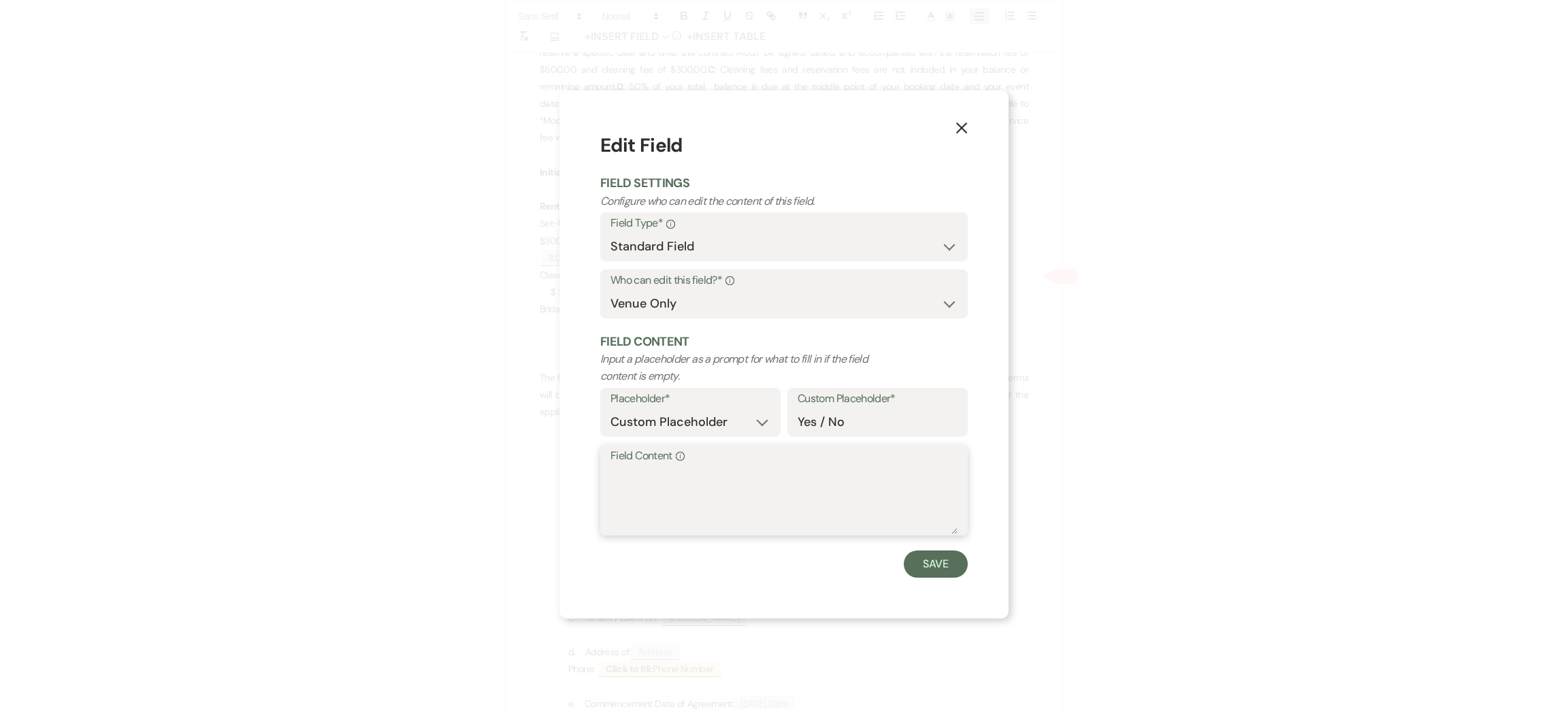
click at [684, 504] on textarea "Field Content Info" at bounding box center [784, 500] width 347 height 68
type textarea "no"
click at [920, 555] on button "Save" at bounding box center [935, 564] width 64 height 27
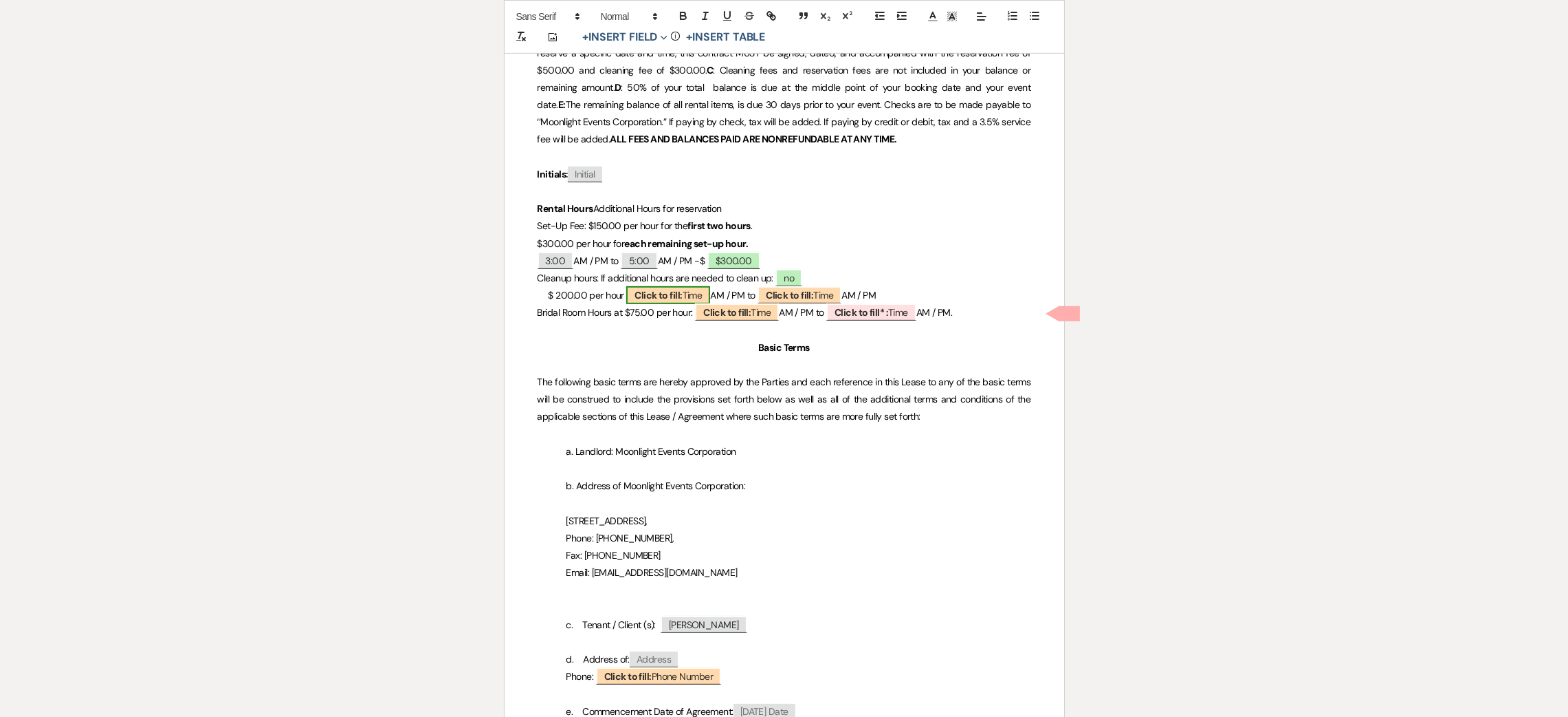
click at [663, 292] on b "Click to fill:" at bounding box center [658, 295] width 47 height 12
select select "Time"
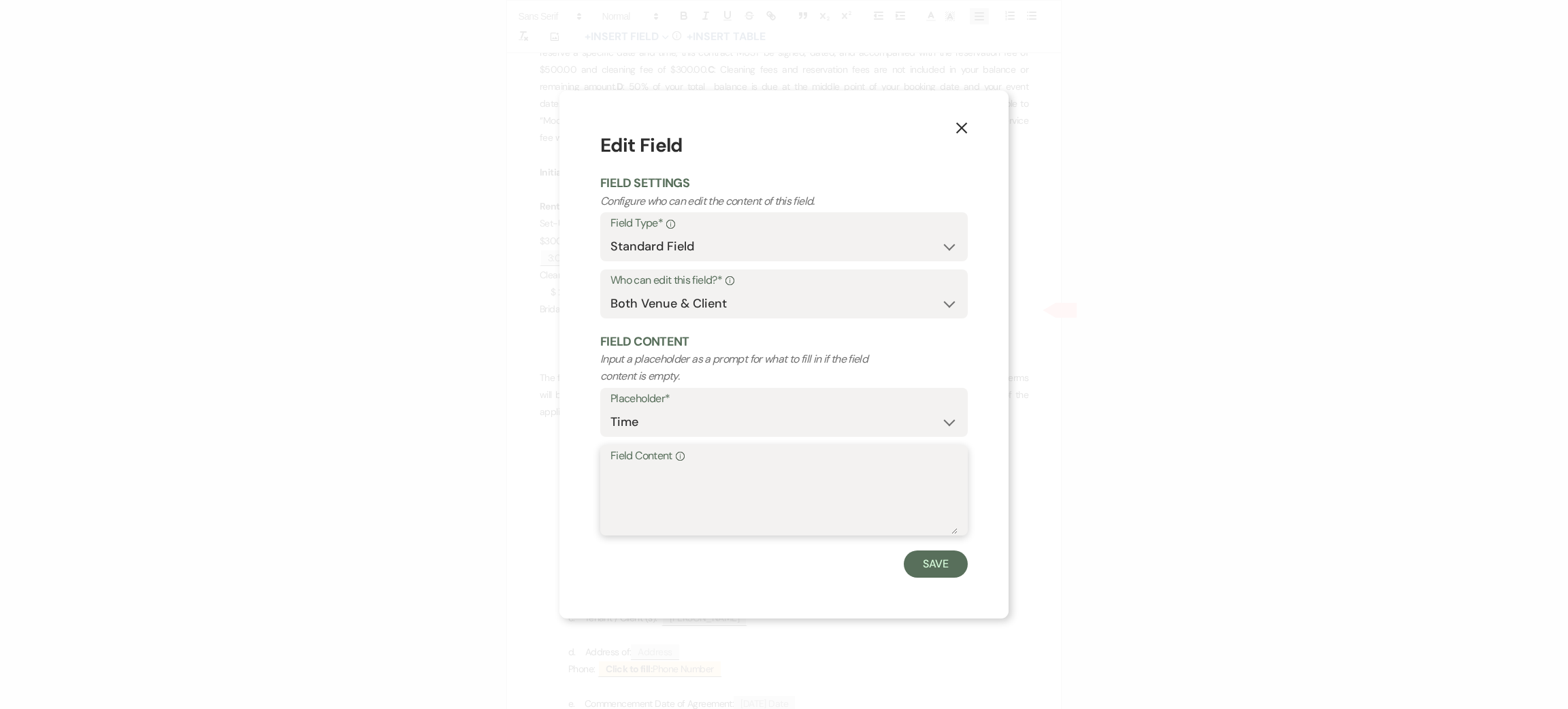
click at [703, 474] on textarea "Field Content Info" at bounding box center [784, 500] width 347 height 68
type textarea "no"
click at [945, 560] on button "Save" at bounding box center [935, 564] width 64 height 27
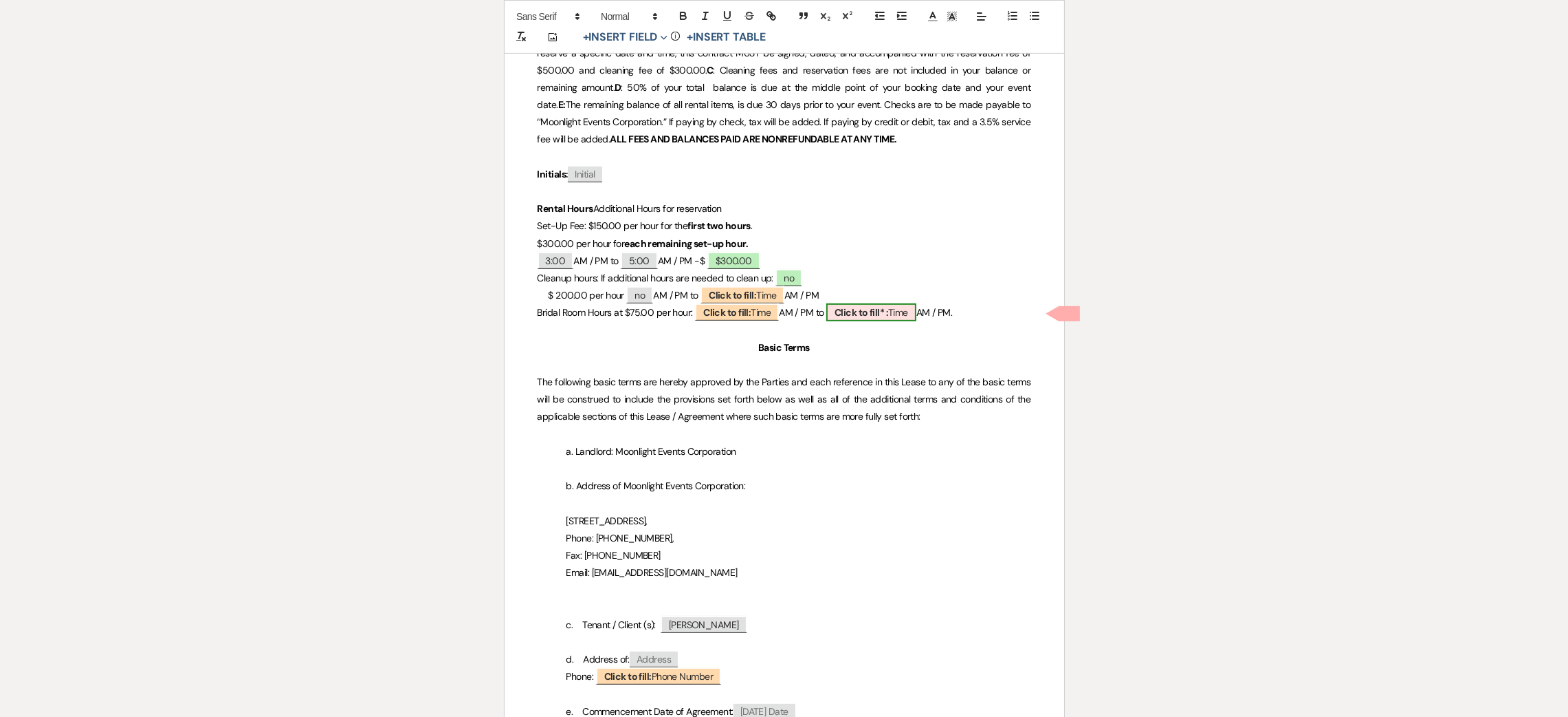
click at [863, 313] on b "Click to fill* :" at bounding box center [861, 312] width 53 height 12
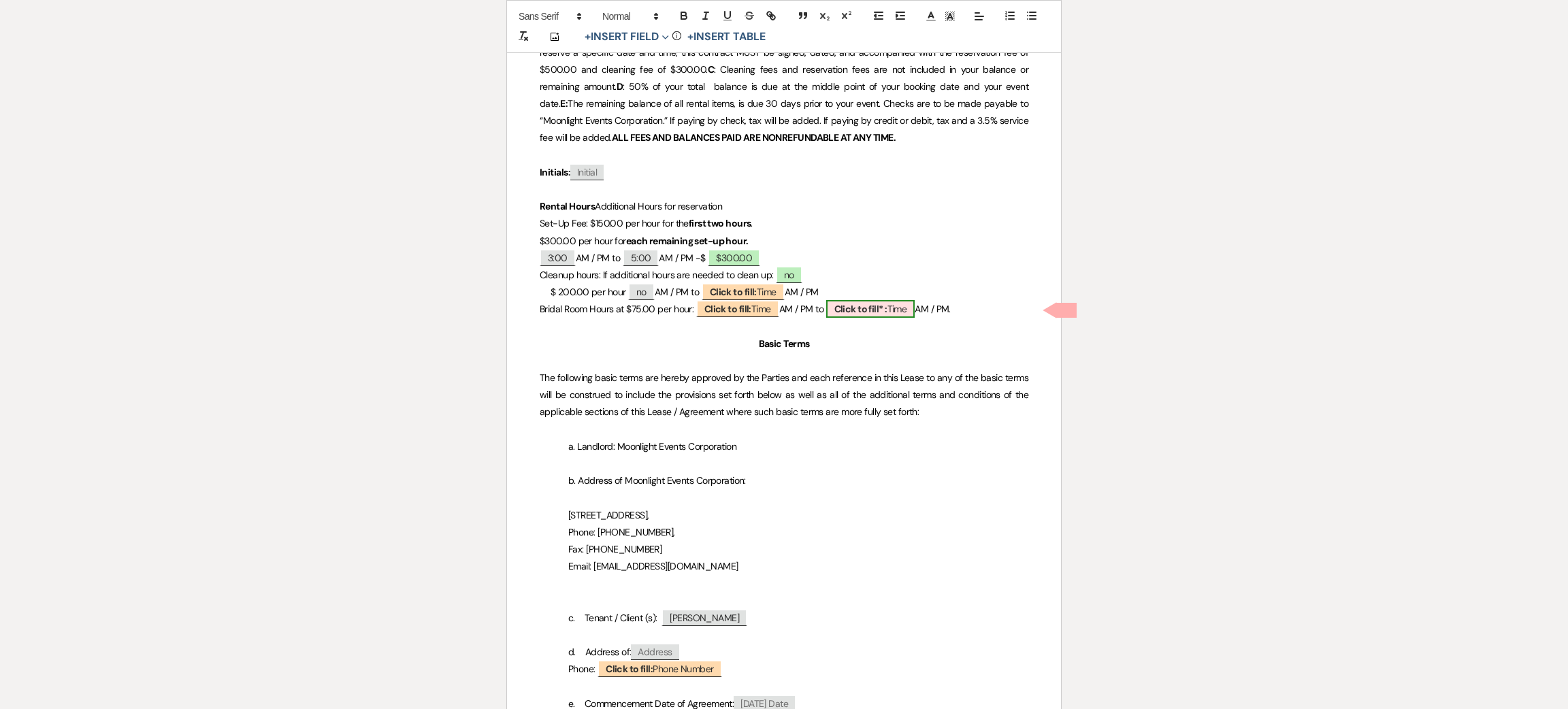
select select "owner"
select select "Time"
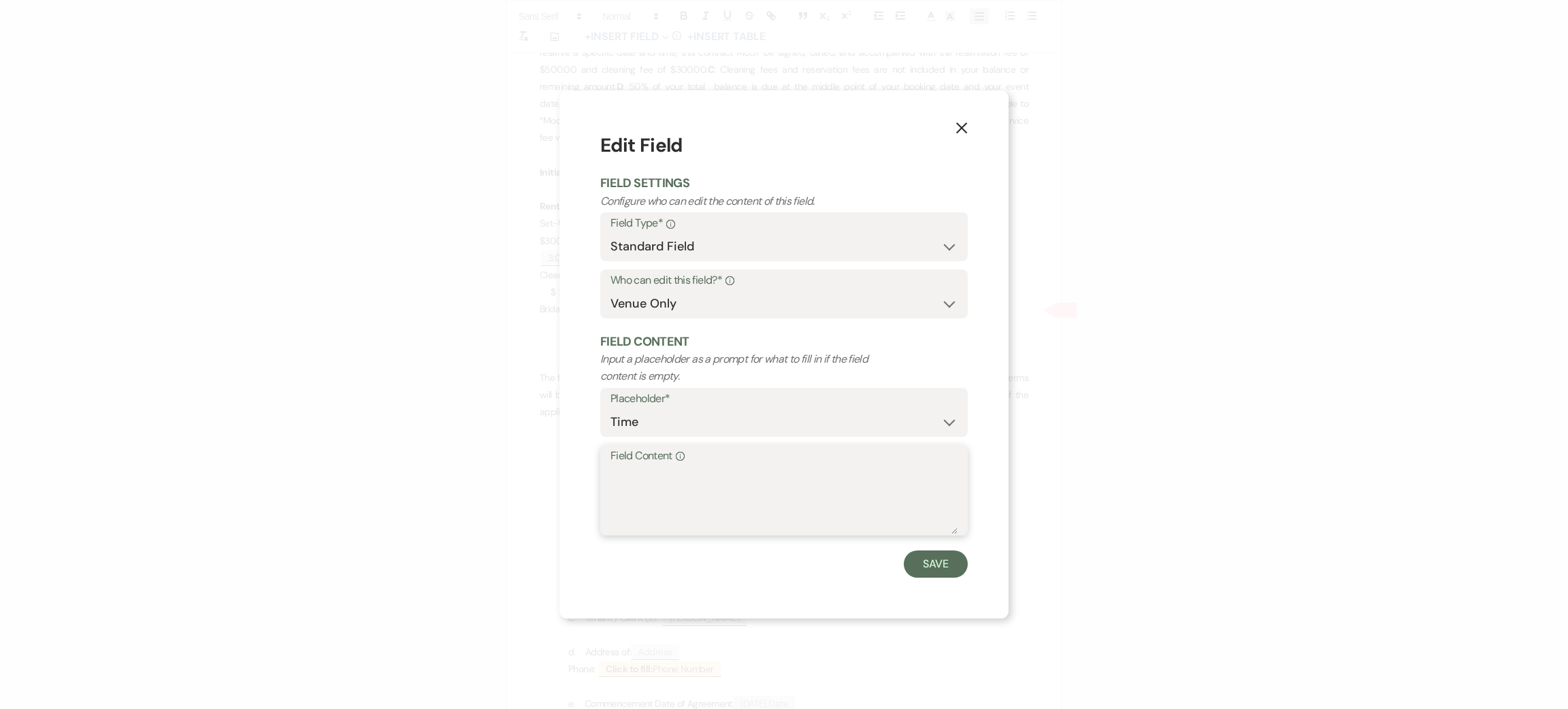
click at [716, 505] on textarea "Field Content Info" at bounding box center [784, 500] width 347 height 68
type textarea "no"
click at [925, 558] on button "Save" at bounding box center [935, 564] width 64 height 27
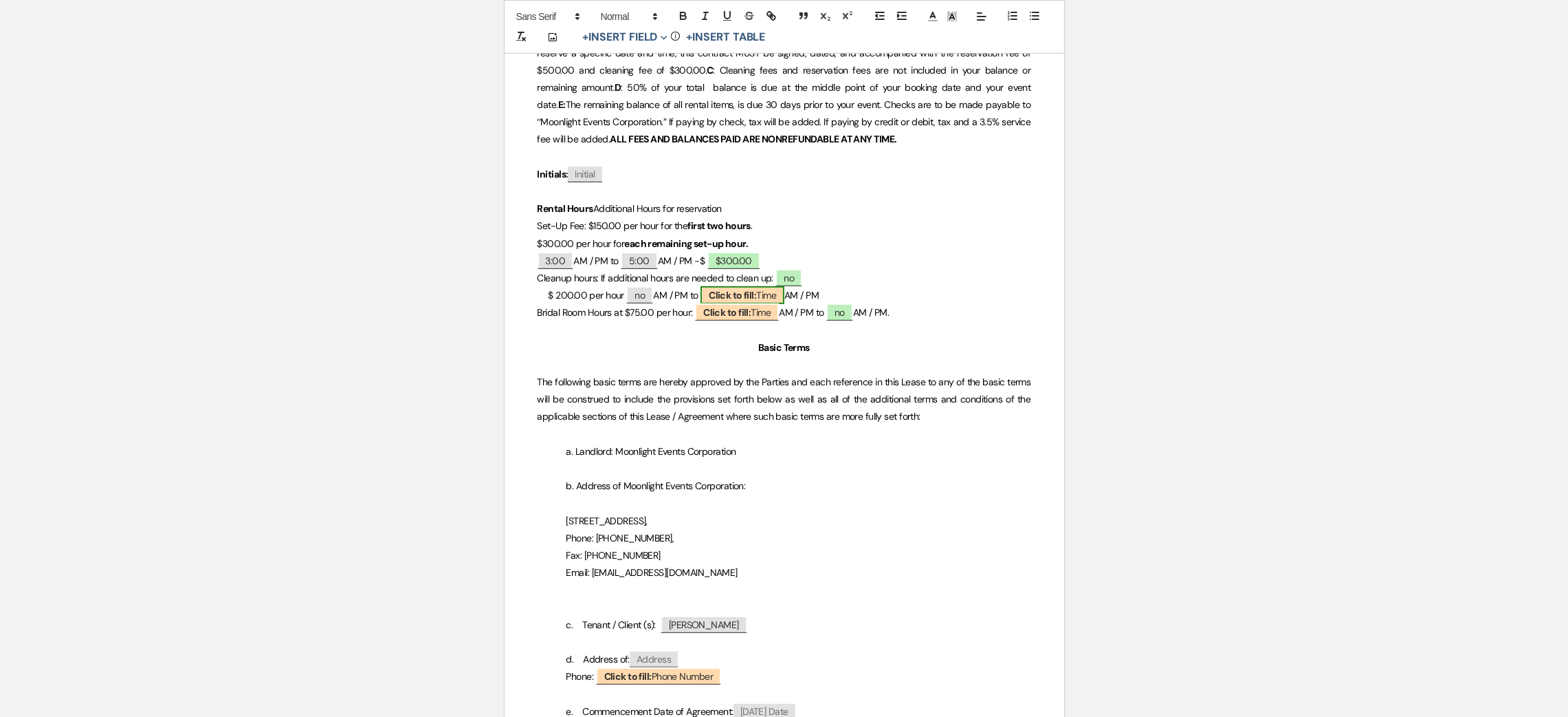
click at [732, 296] on b "Click to fill:" at bounding box center [732, 295] width 47 height 12
select select "Time"
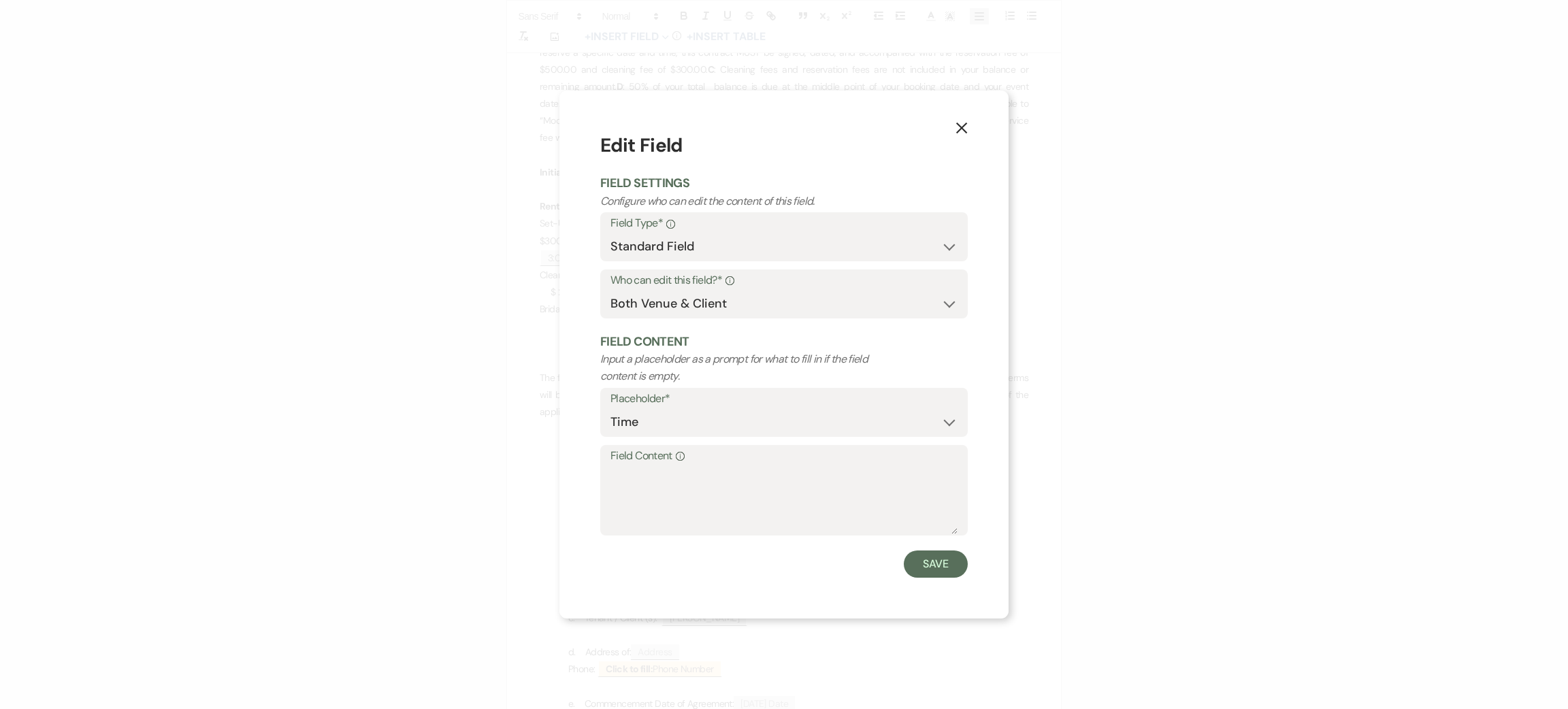
click at [714, 557] on div "Save" at bounding box center [784, 564] width 368 height 27
click at [703, 505] on textarea "Field Content Info" at bounding box center [784, 500] width 347 height 68
type textarea "no"
click at [938, 571] on button "Save" at bounding box center [935, 564] width 64 height 27
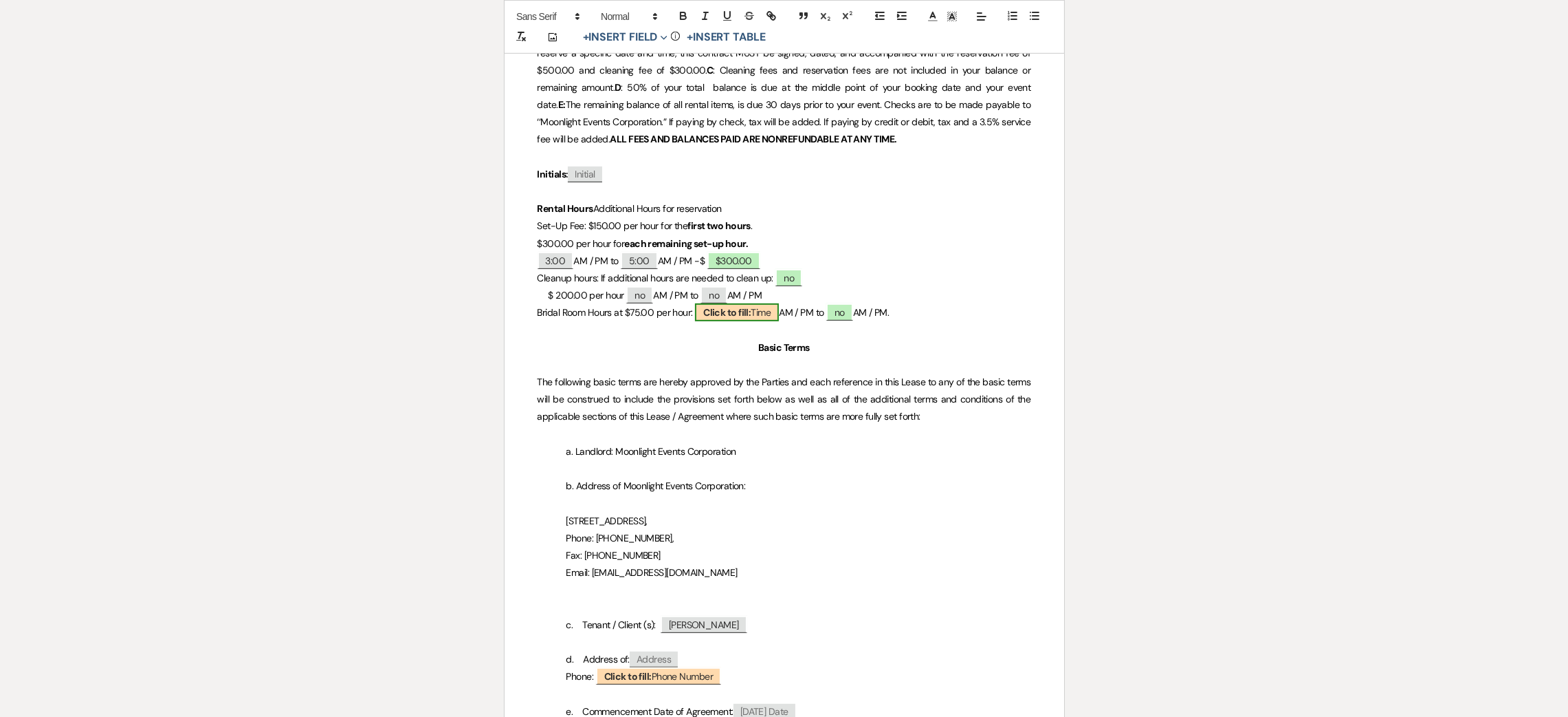
click at [729, 314] on b "Click to fill:" at bounding box center [727, 312] width 47 height 12
select select "Time"
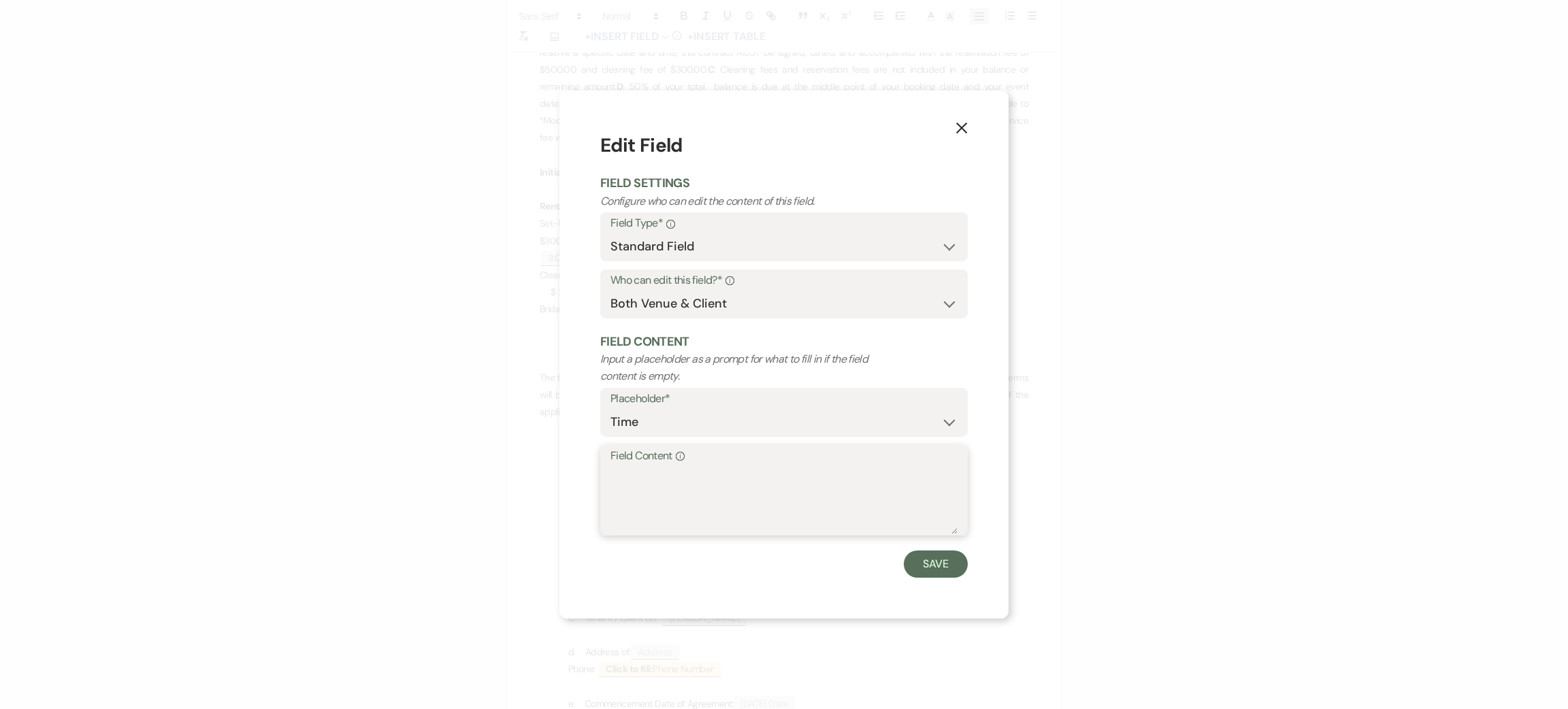
click at [701, 495] on textarea "Field Content Info" at bounding box center [784, 500] width 347 height 68
type textarea "no"
click at [955, 571] on button "Save" at bounding box center [935, 564] width 64 height 27
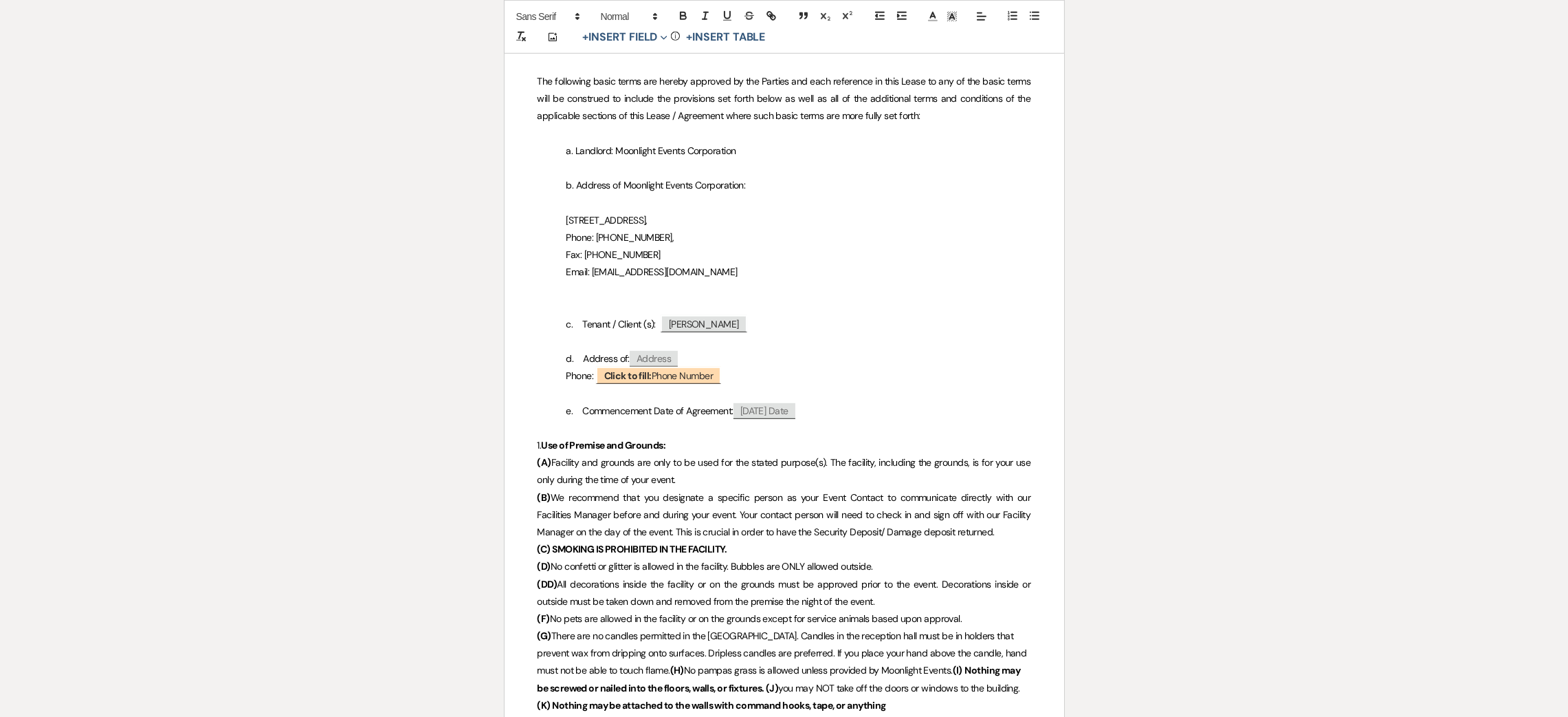
scroll to position [1135, 0]
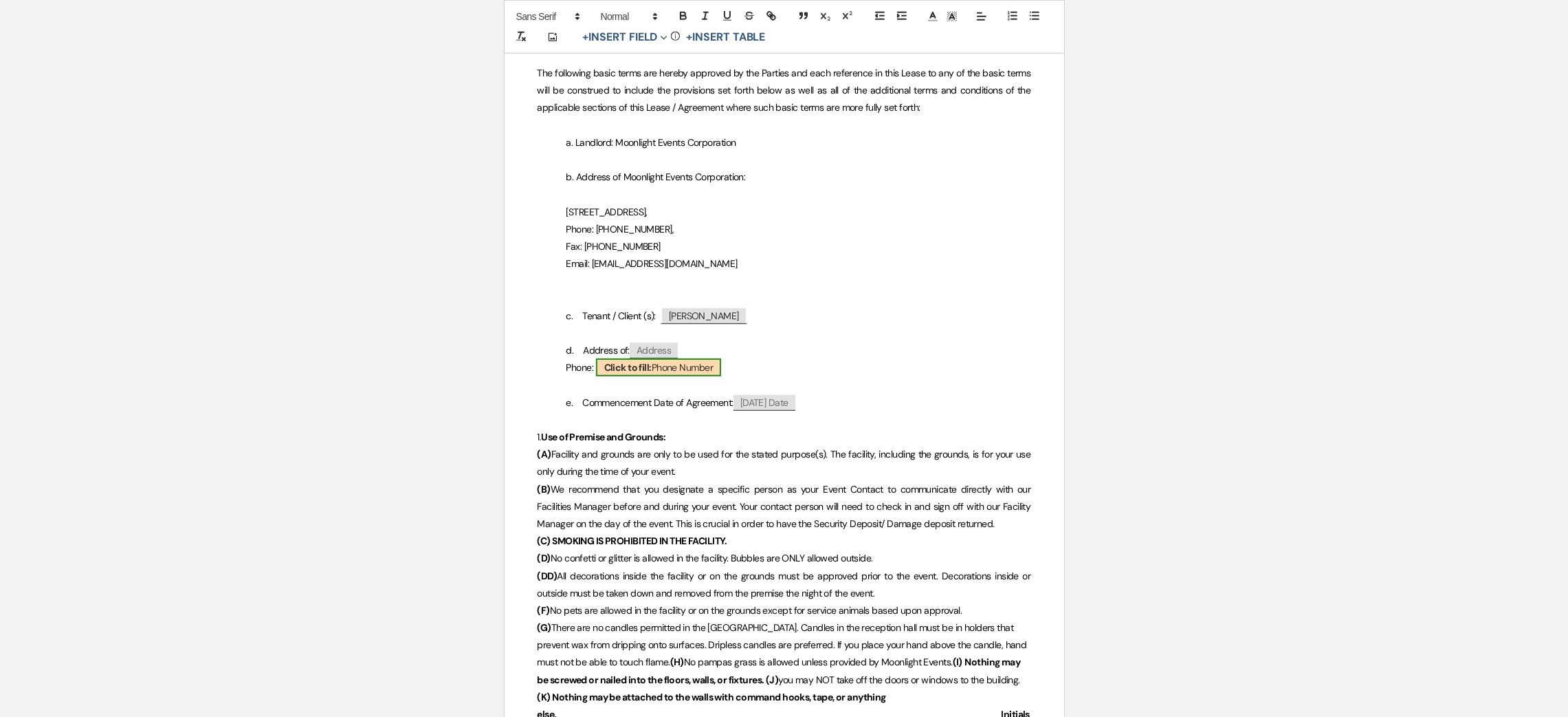
click at [685, 361] on span "Click to fill: Phone Number" at bounding box center [658, 367] width 125 height 18
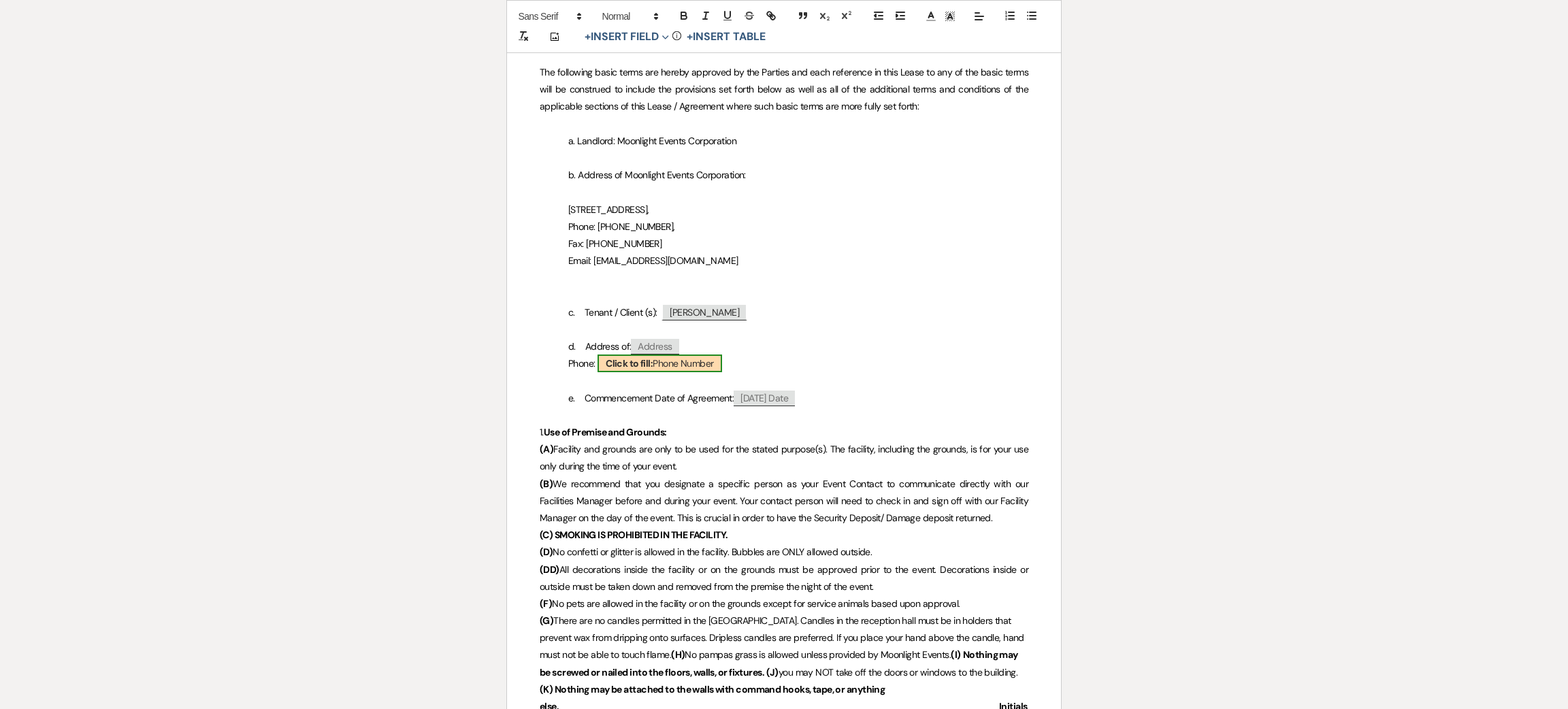
select select "Phone Number"
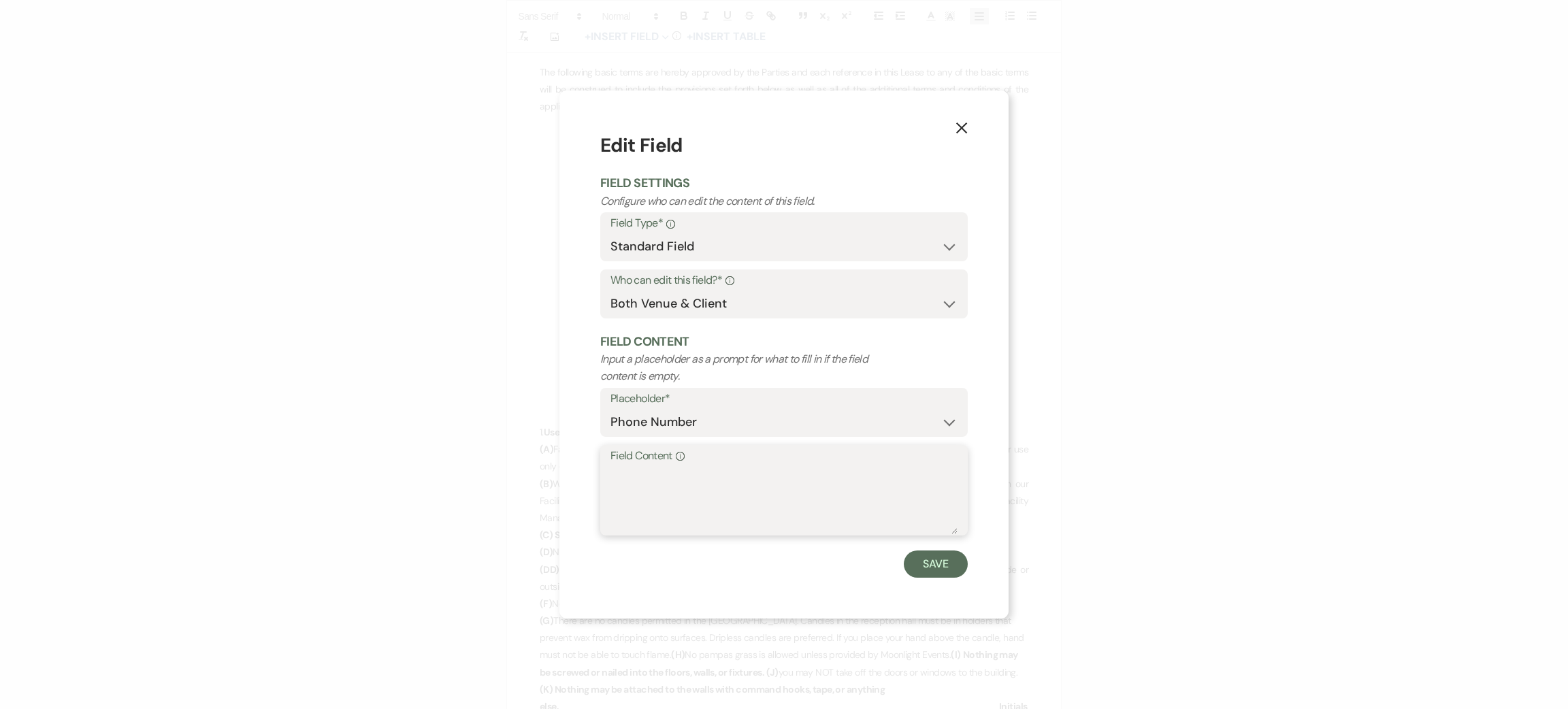
click at [711, 505] on textarea "Field Content Info" at bounding box center [784, 500] width 347 height 68
type textarea "9713710616"
click at [925, 560] on button "Save" at bounding box center [935, 564] width 64 height 27
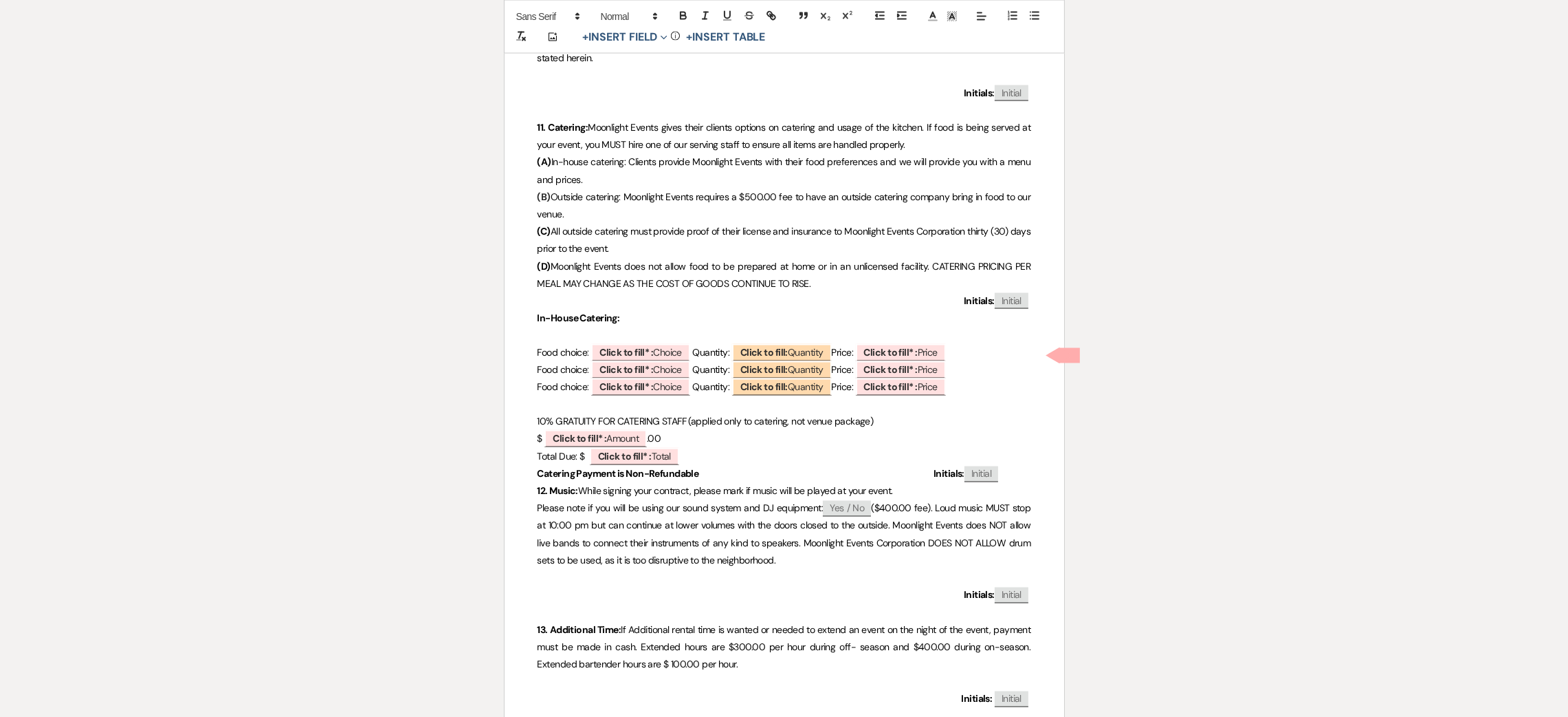
scroll to position [3611, 0]
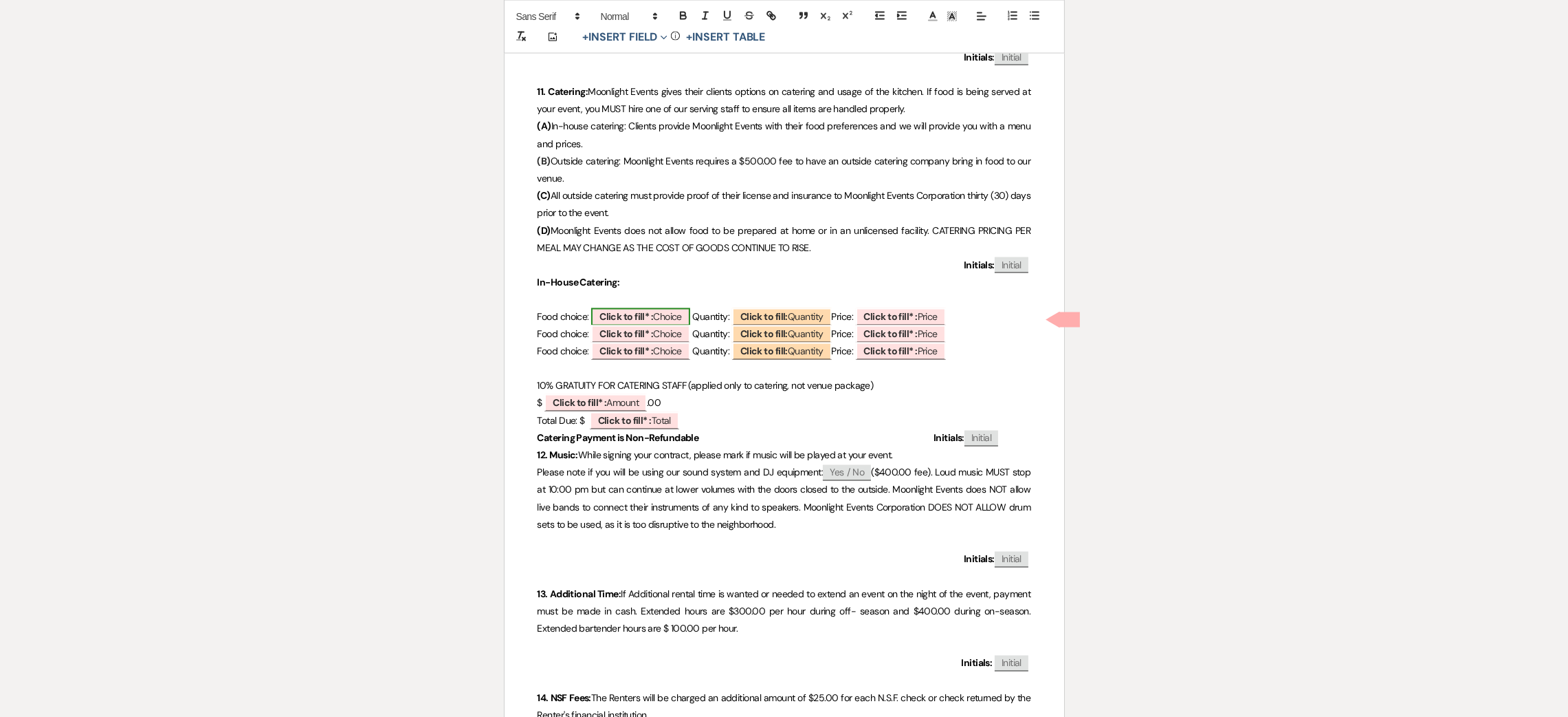
click at [610, 310] on span "Click to fill* : Choice" at bounding box center [641, 317] width 99 height 18
select select "owner"
select select "custom_placeholder"
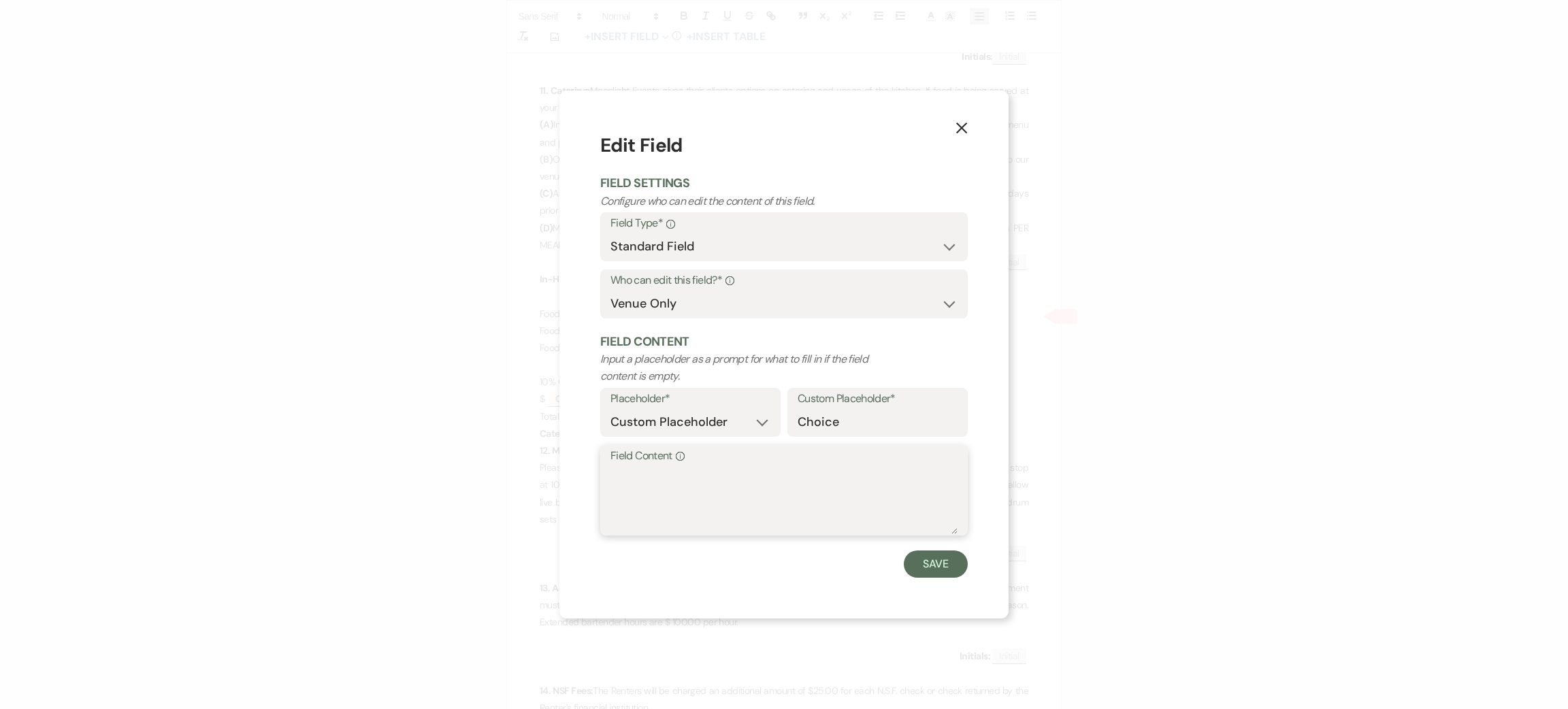
click at [670, 504] on textarea "Field Content Info" at bounding box center [784, 500] width 347 height 68
type textarea "no"
click at [950, 565] on button "Save" at bounding box center [935, 564] width 64 height 27
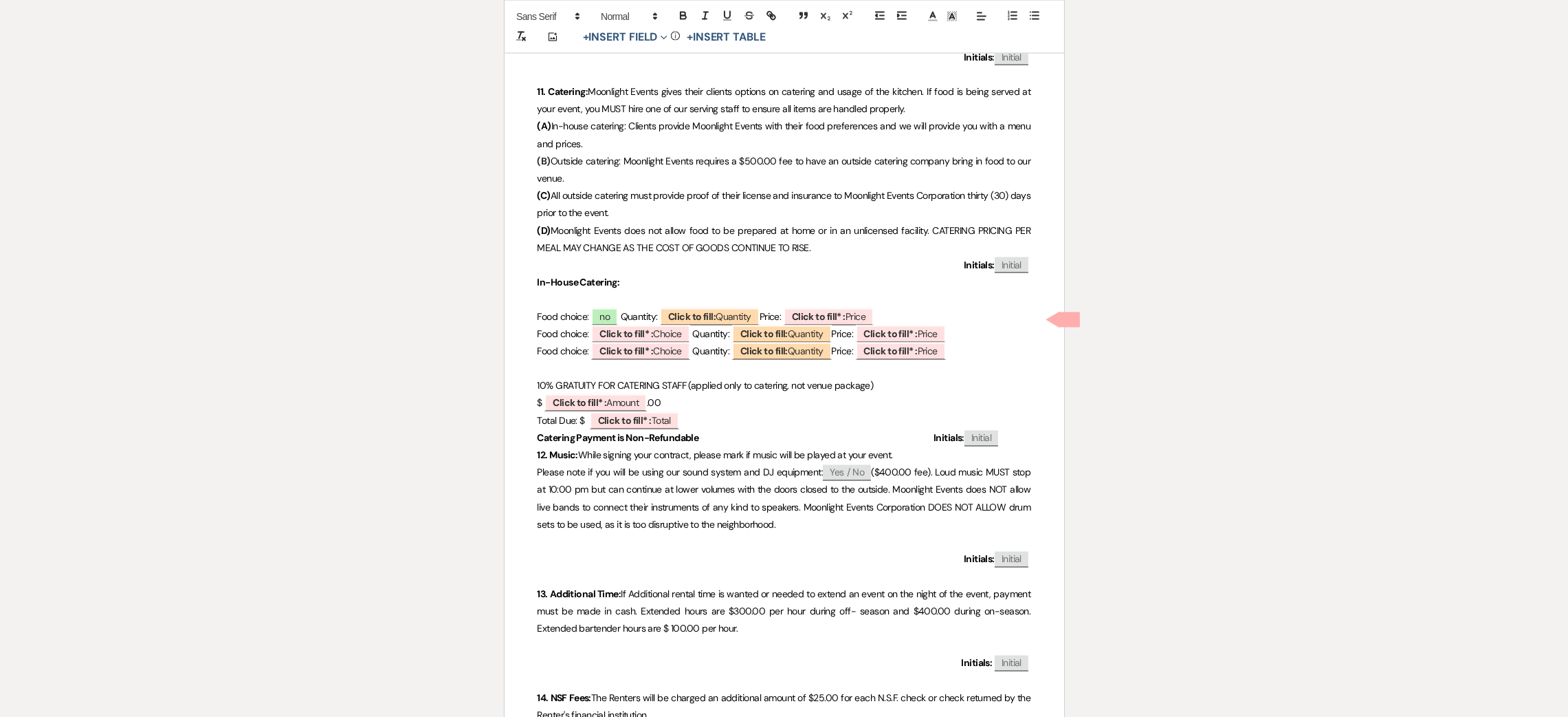
click at [722, 305] on p at bounding box center [784, 300] width 494 height 18
click at [652, 323] on span "Quantity:" at bounding box center [639, 317] width 37 height 12
click at [653, 346] on b "Click to fill* :" at bounding box center [626, 351] width 53 height 12
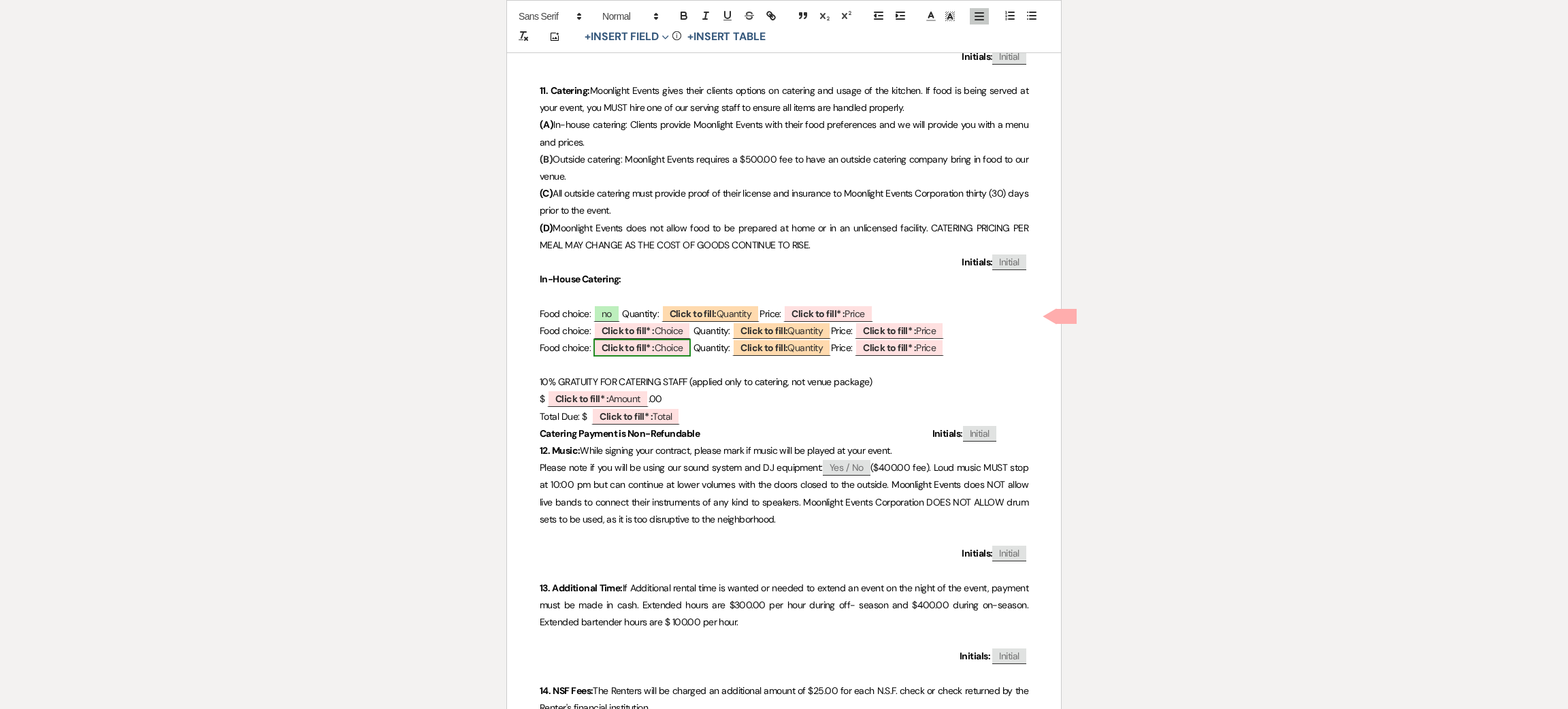
select select "owner"
select select "custom_placeholder"
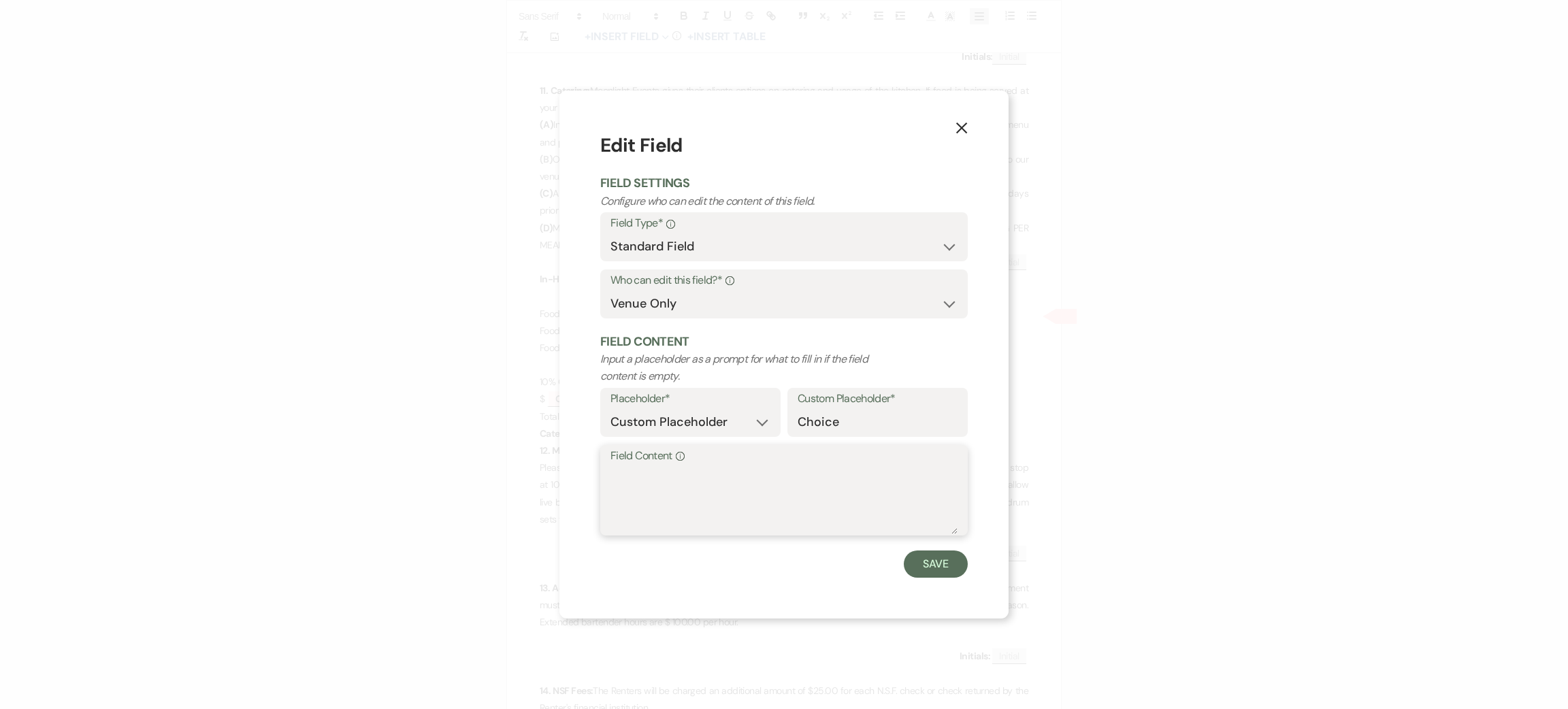
click at [706, 500] on textarea "Field Content Info" at bounding box center [784, 500] width 347 height 68
type textarea "m"
type textarea "na"
click at [949, 553] on button "Save" at bounding box center [935, 564] width 64 height 27
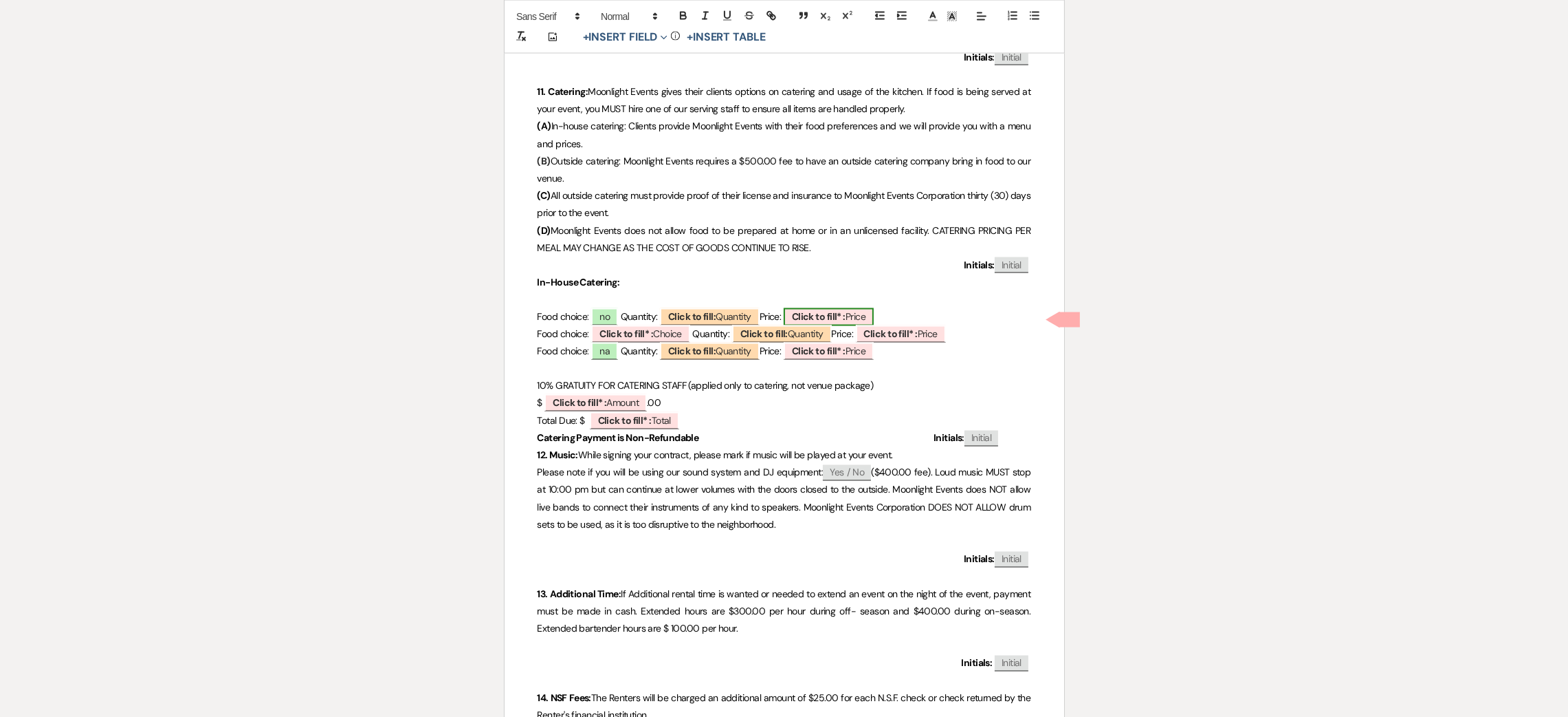
click at [806, 320] on b "Click to fill* :" at bounding box center [818, 317] width 53 height 12
select select "owner"
select select "custom_placeholder"
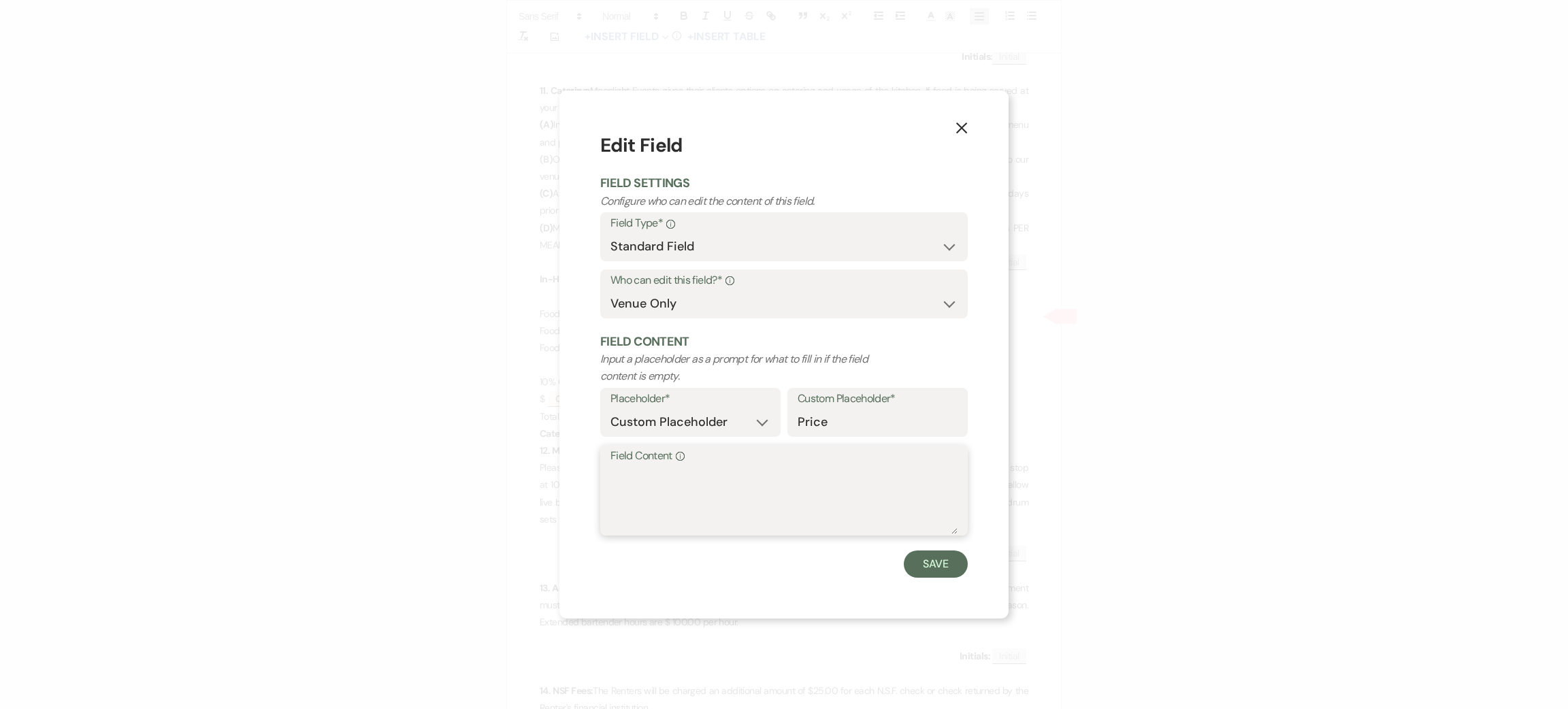
click at [761, 509] on textarea "Field Content Info" at bounding box center [784, 500] width 347 height 68
type textarea "na"
click at [949, 563] on button "Save" at bounding box center [935, 564] width 64 height 27
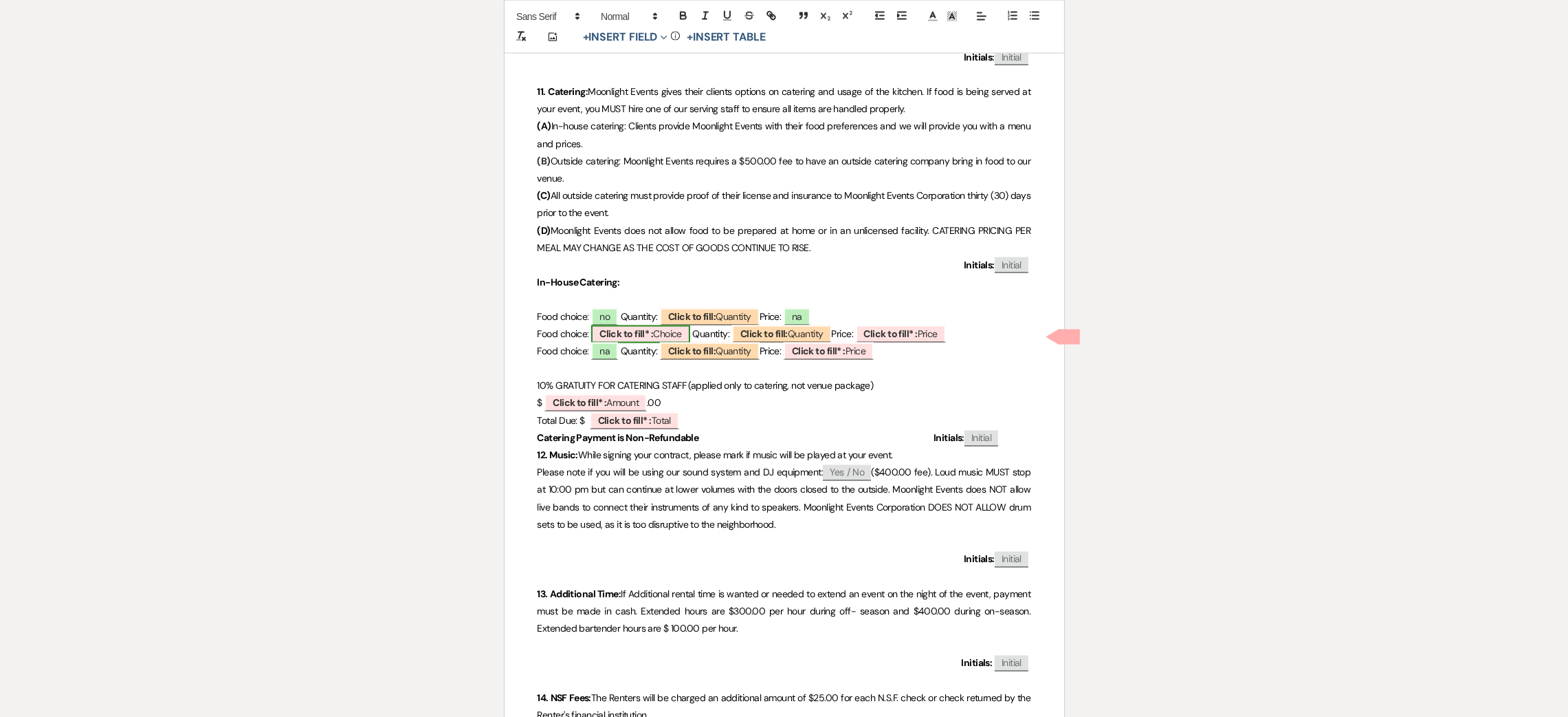
click at [647, 336] on b "Click to fill* :" at bounding box center [626, 334] width 53 height 12
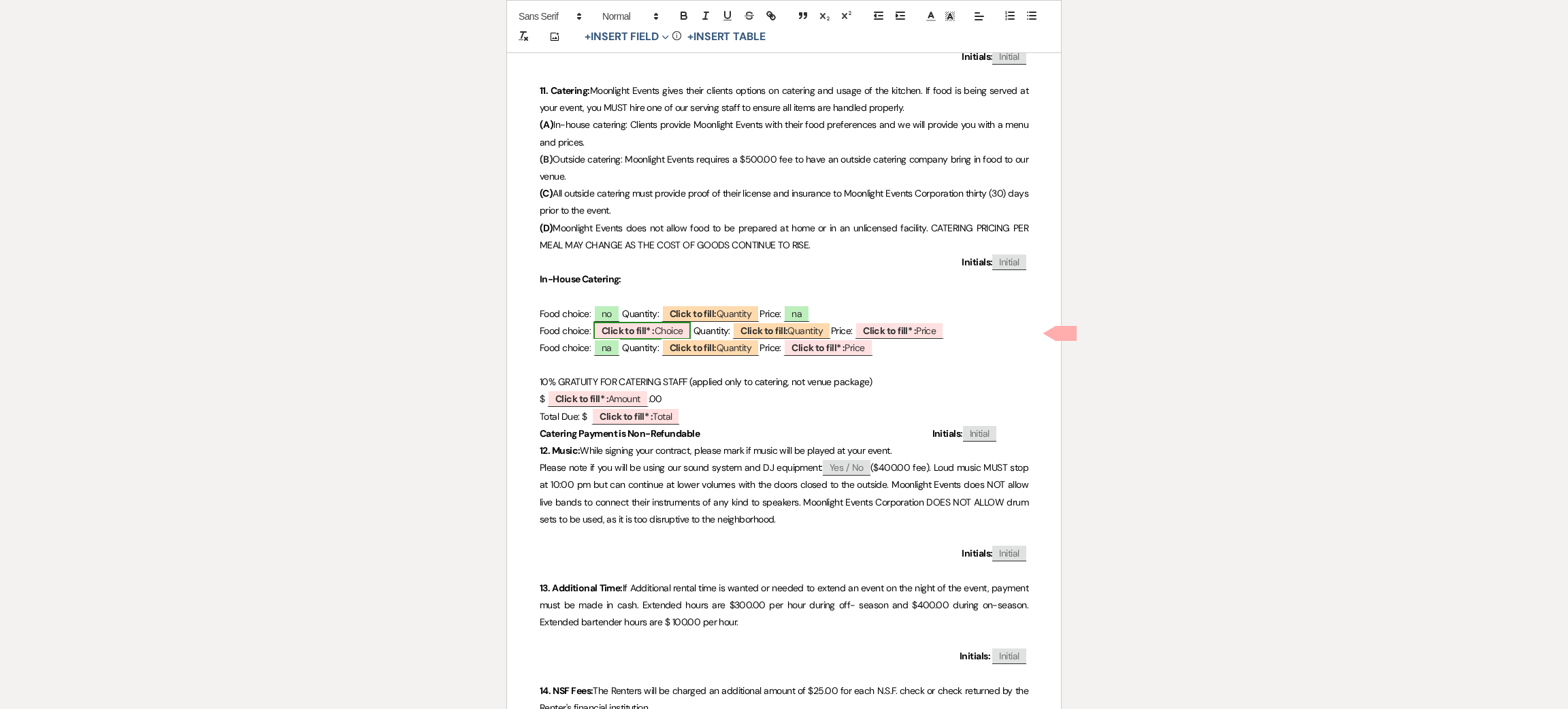
select select "owner"
select select "custom_placeholder"
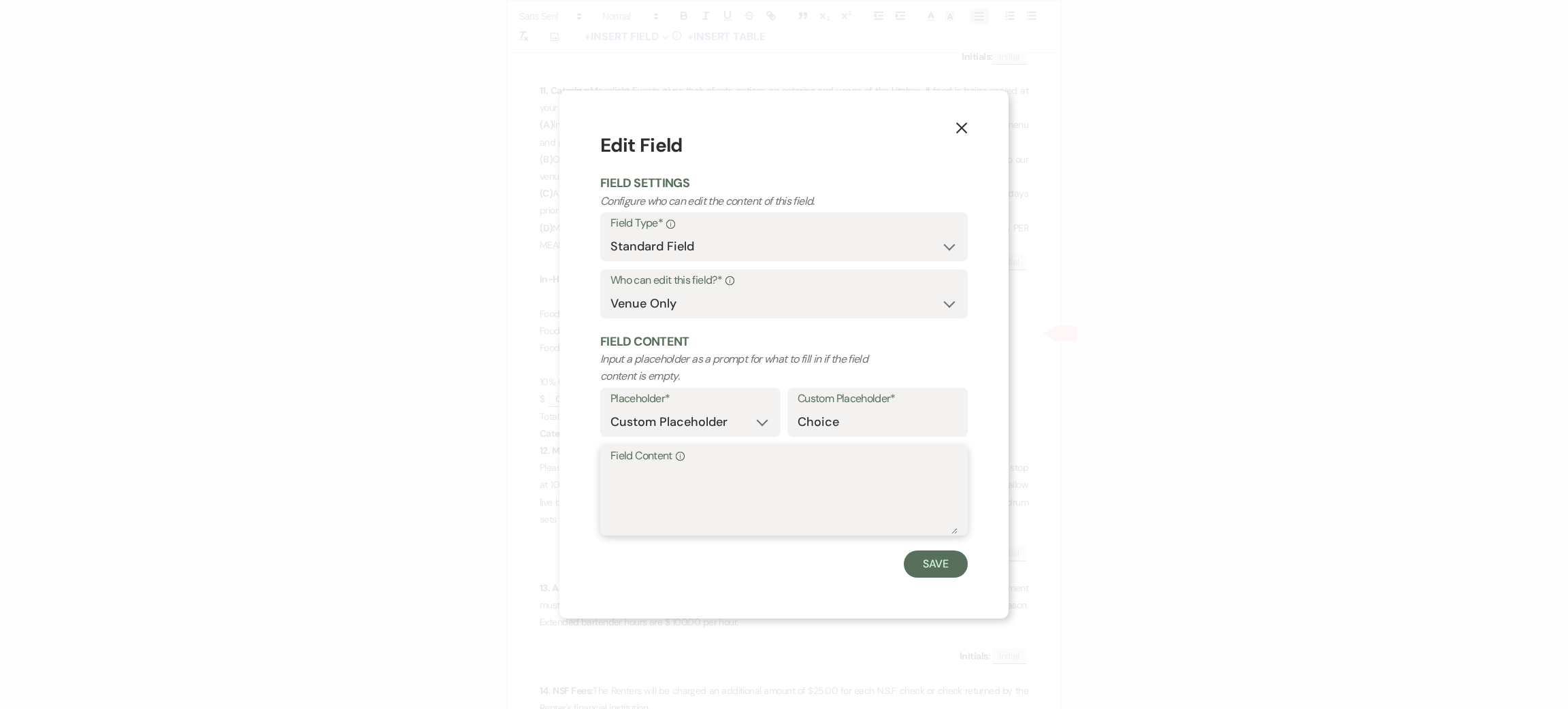
click at [693, 495] on textarea "Field Content Info" at bounding box center [784, 500] width 347 height 68
type textarea "na"
click at [949, 557] on button "Save" at bounding box center [935, 564] width 64 height 27
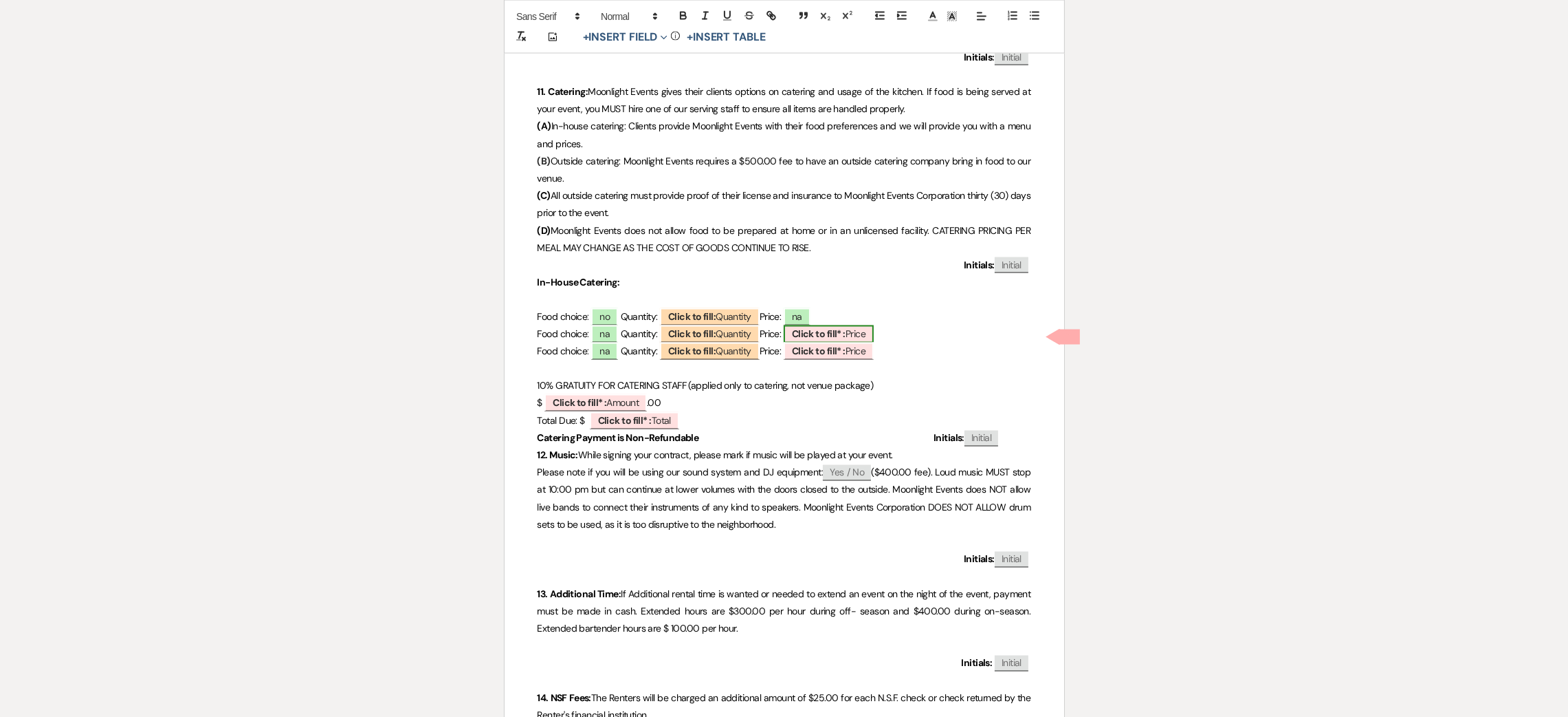
click at [860, 337] on span "Click to fill* : Price" at bounding box center [828, 334] width 90 height 18
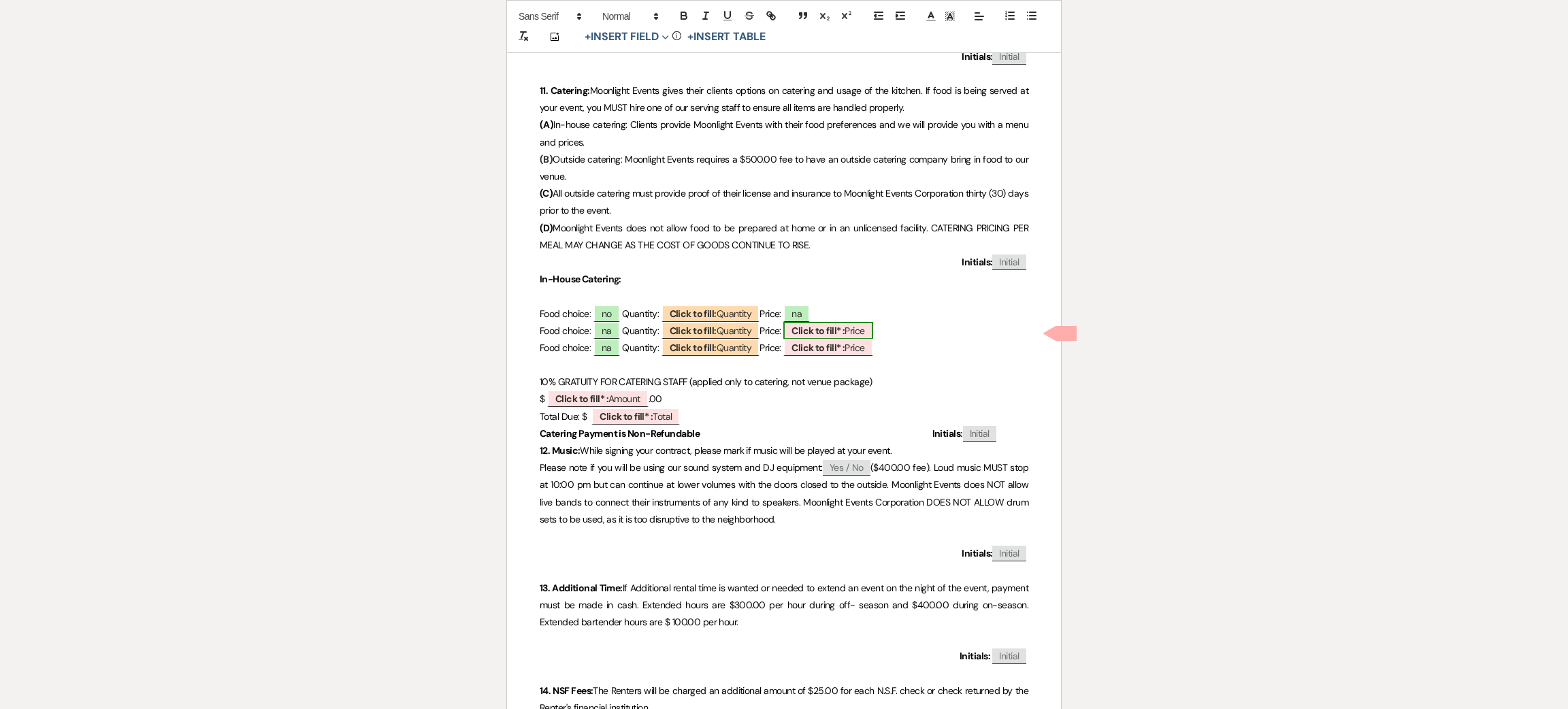
select select "owner"
select select "custom_placeholder"
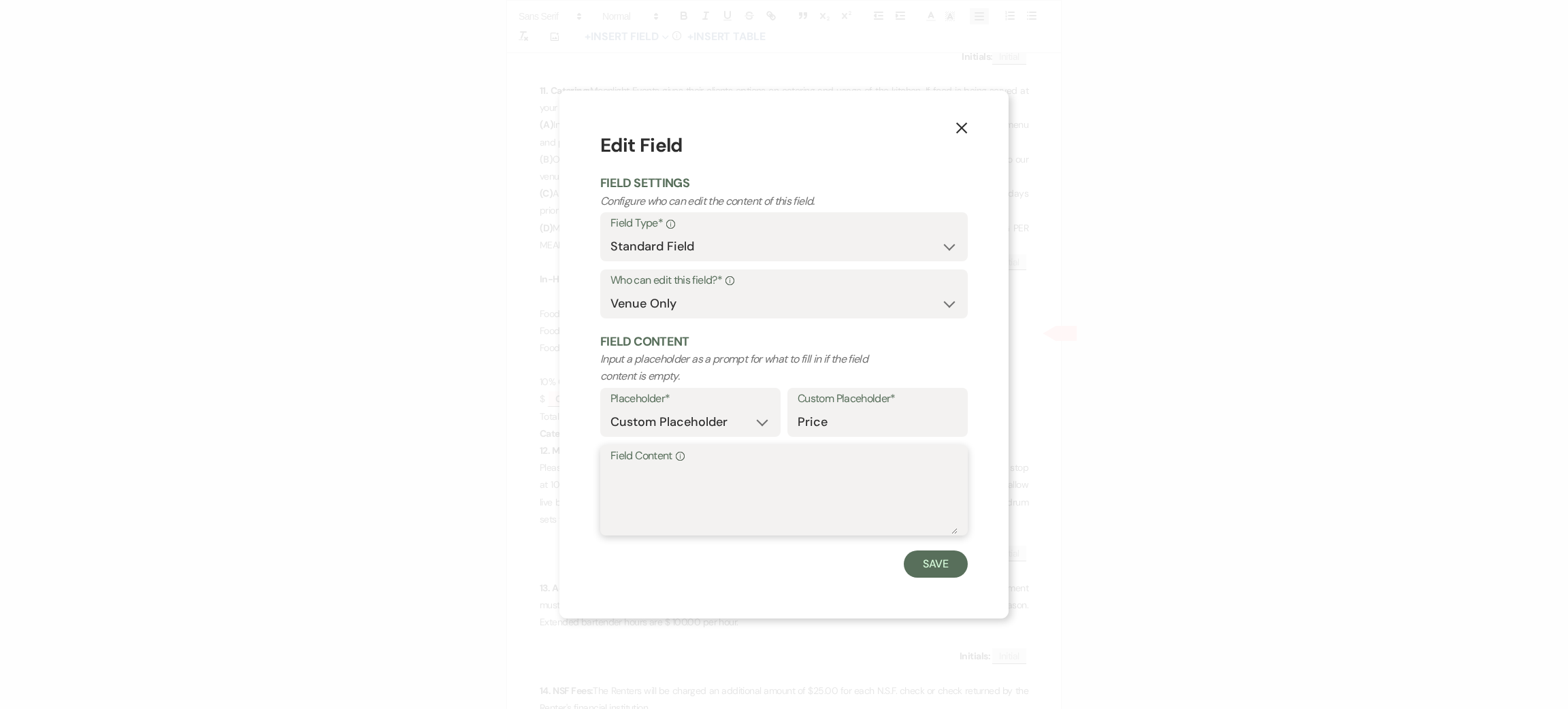
click at [796, 496] on textarea "Field Content Info" at bounding box center [784, 500] width 347 height 68
type textarea "na"
click at [949, 555] on button "Save" at bounding box center [935, 564] width 64 height 27
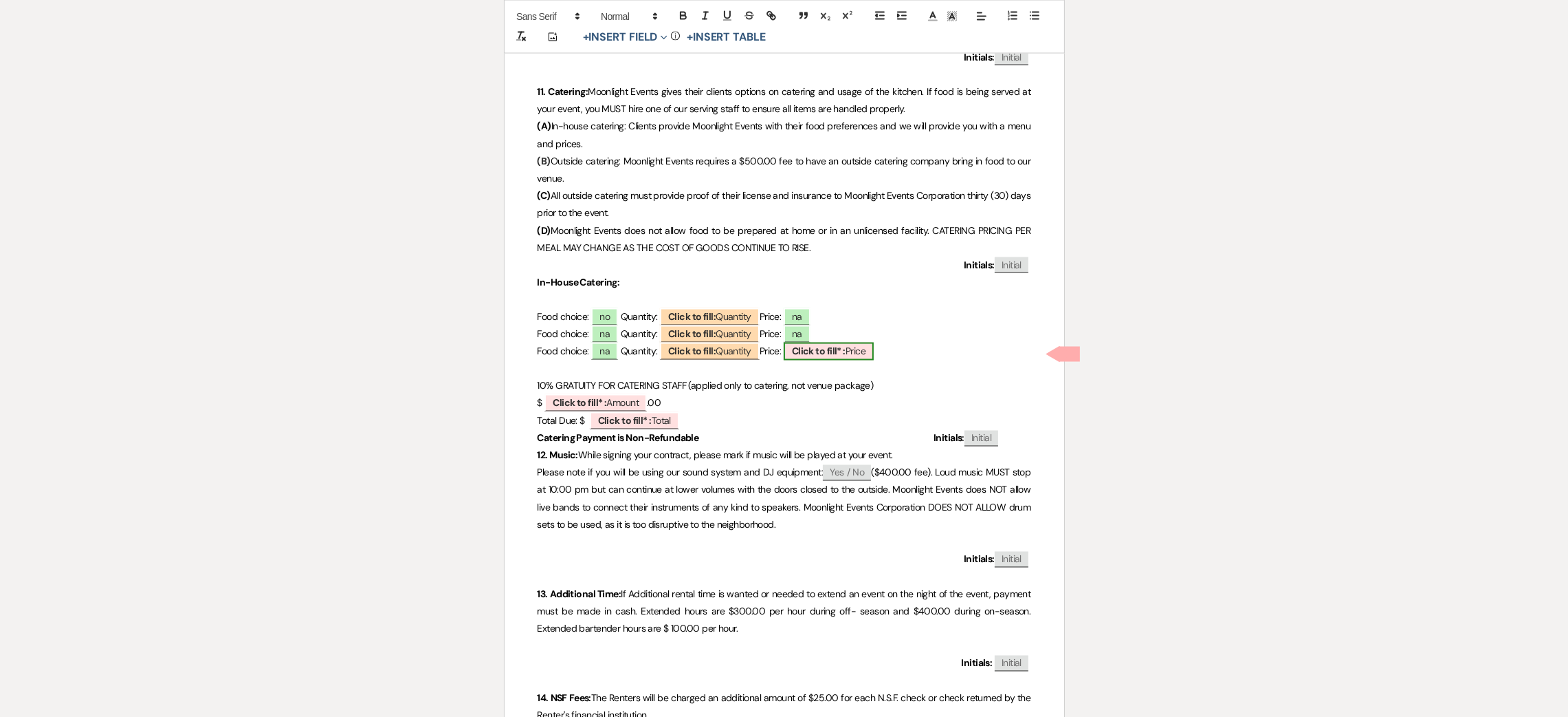
click at [846, 353] on b "Click to fill* :" at bounding box center [818, 351] width 53 height 12
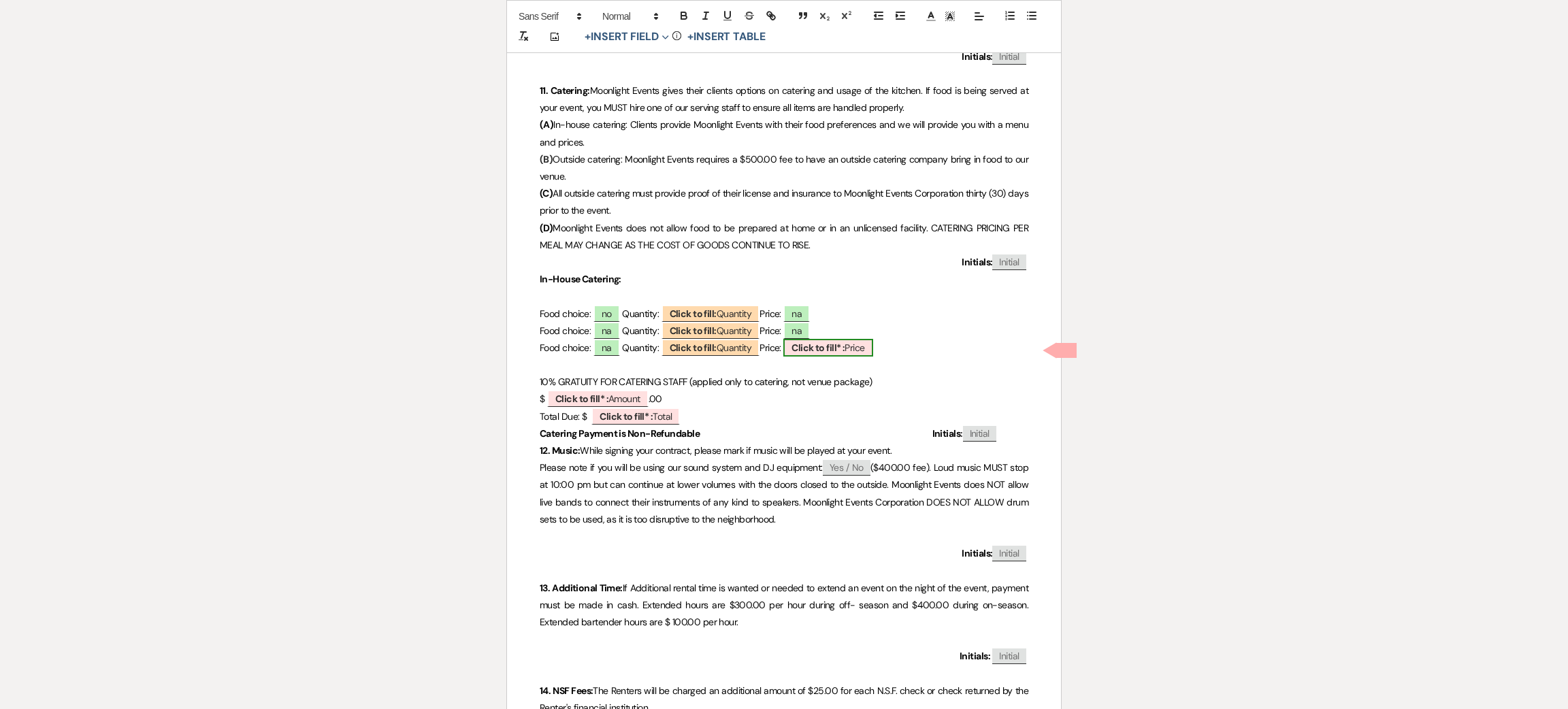
select select "owner"
select select "custom_placeholder"
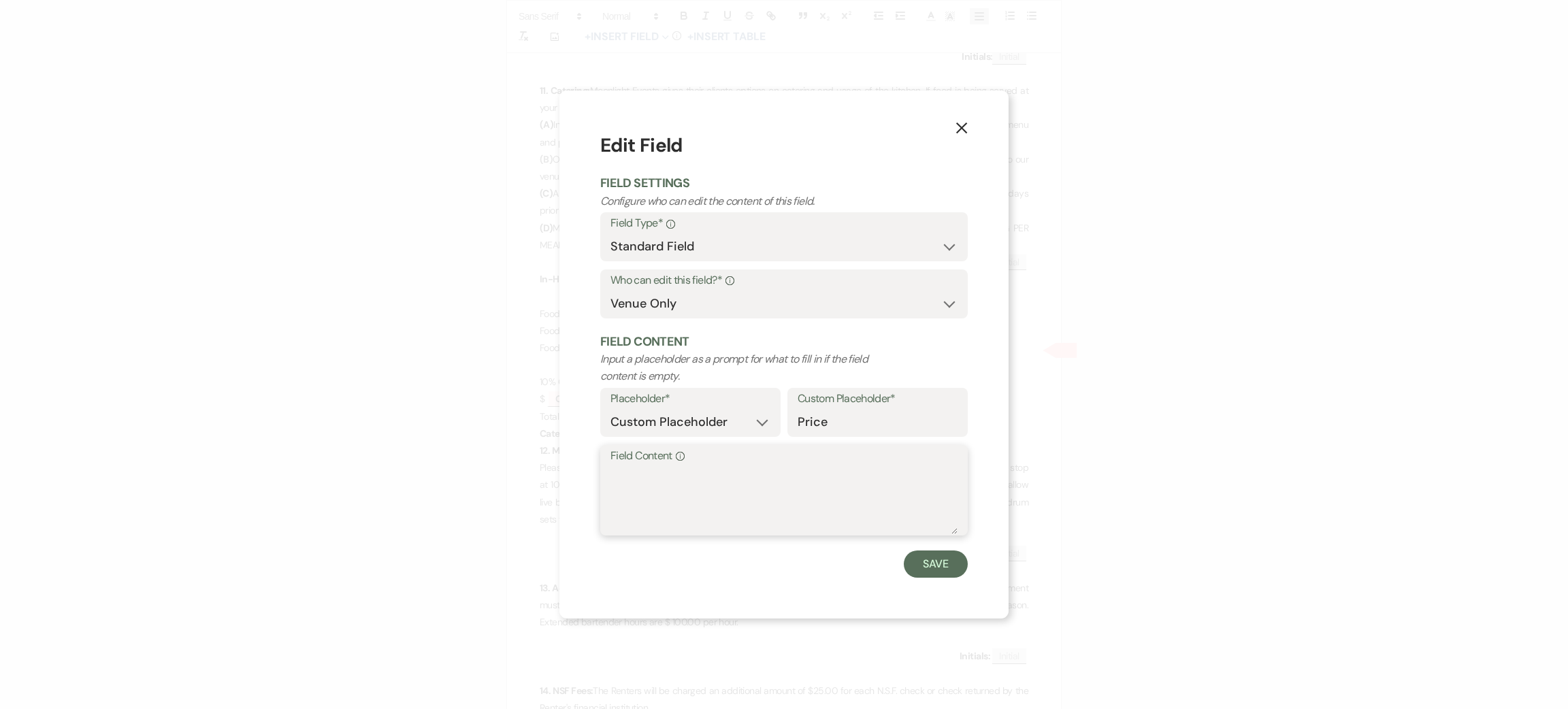
click at [766, 518] on textarea "Field Content Info" at bounding box center [784, 500] width 347 height 68
type textarea "na"
click at [945, 563] on button "Save" at bounding box center [935, 564] width 64 height 27
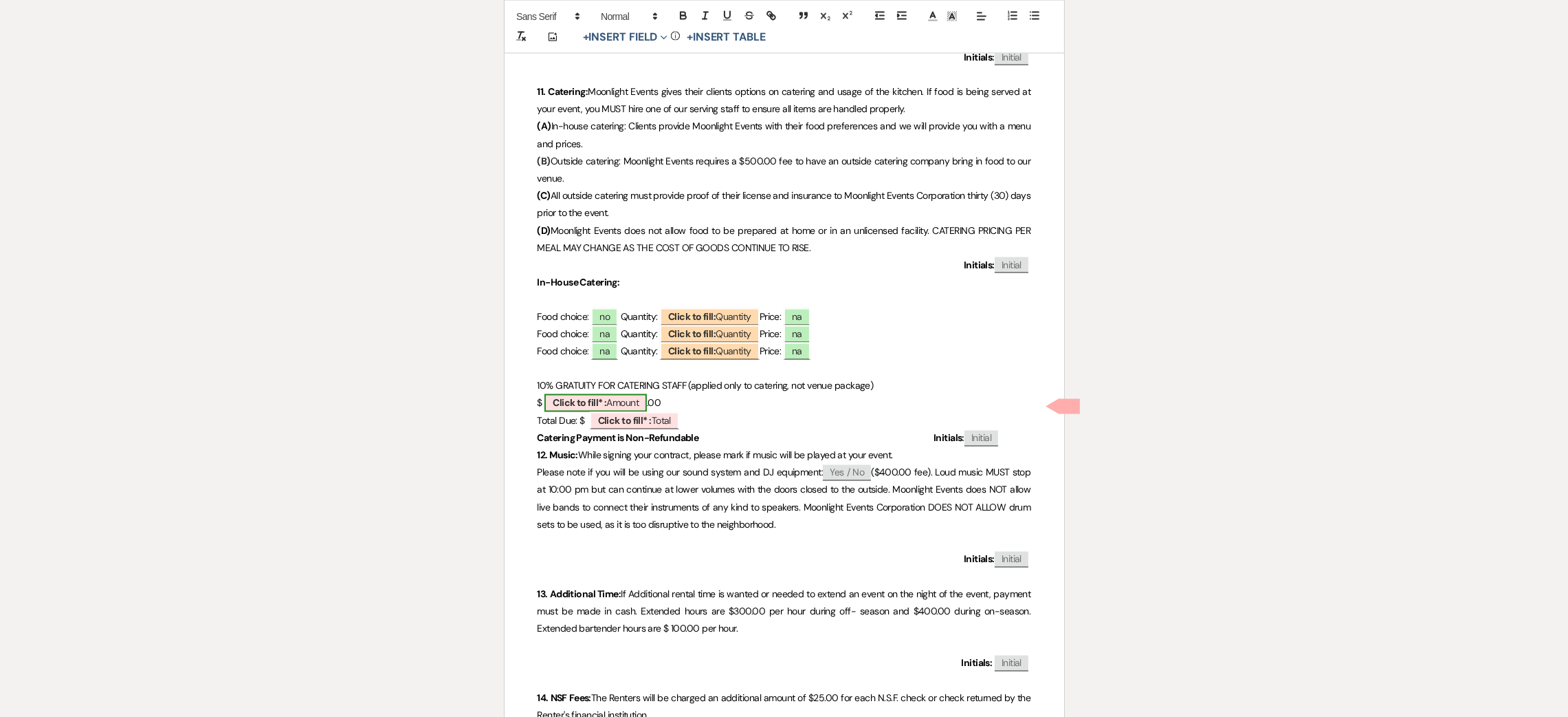
click at [619, 402] on span "Click to fill* : Amount" at bounding box center [595, 403] width 102 height 18
select select "owner"
select select "Amount"
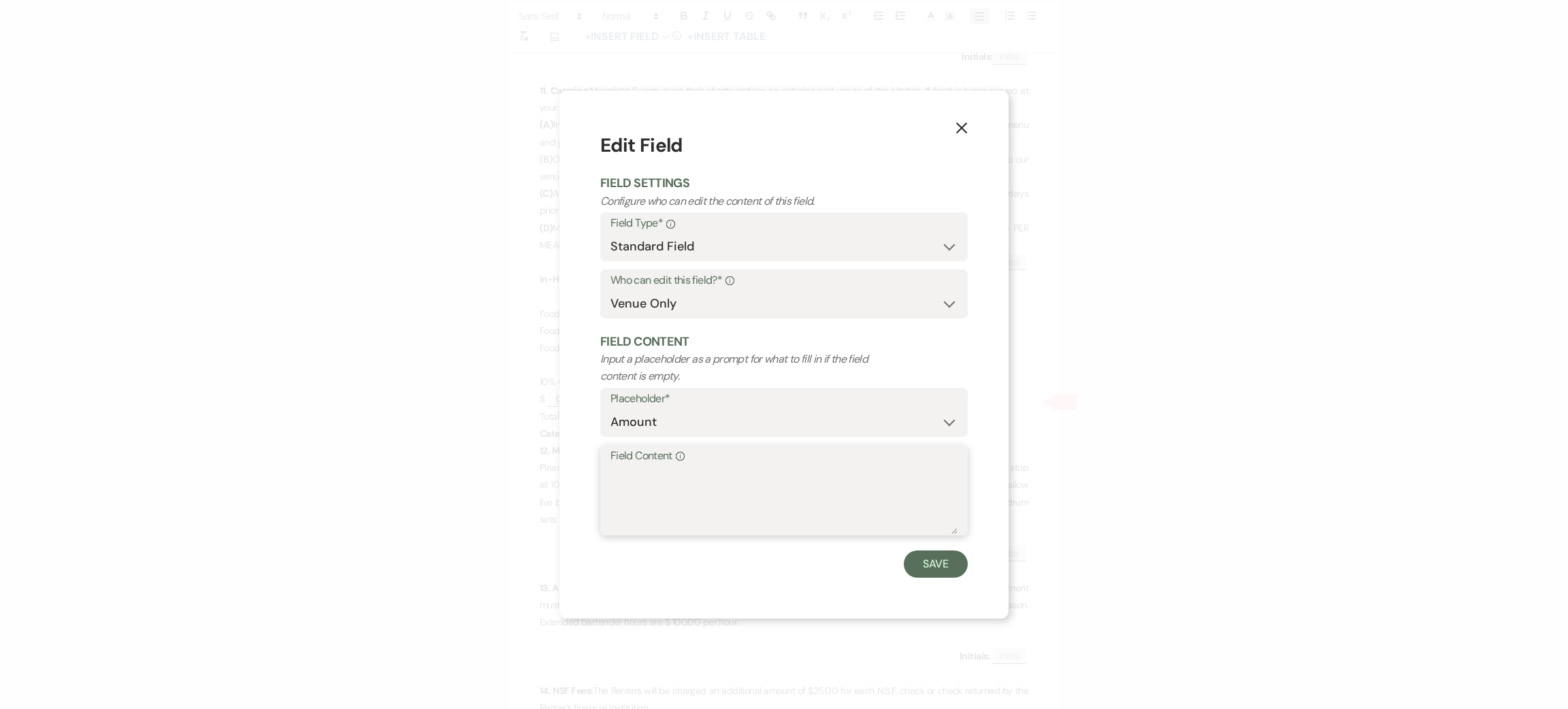
click at [671, 500] on textarea "Field Content Info" at bounding box center [784, 500] width 347 height 68
type textarea "na"
drag, startPoint x: 935, startPoint y: 554, endPoint x: 921, endPoint y: 549, distance: 14.9
click at [933, 554] on button "Save" at bounding box center [935, 564] width 64 height 27
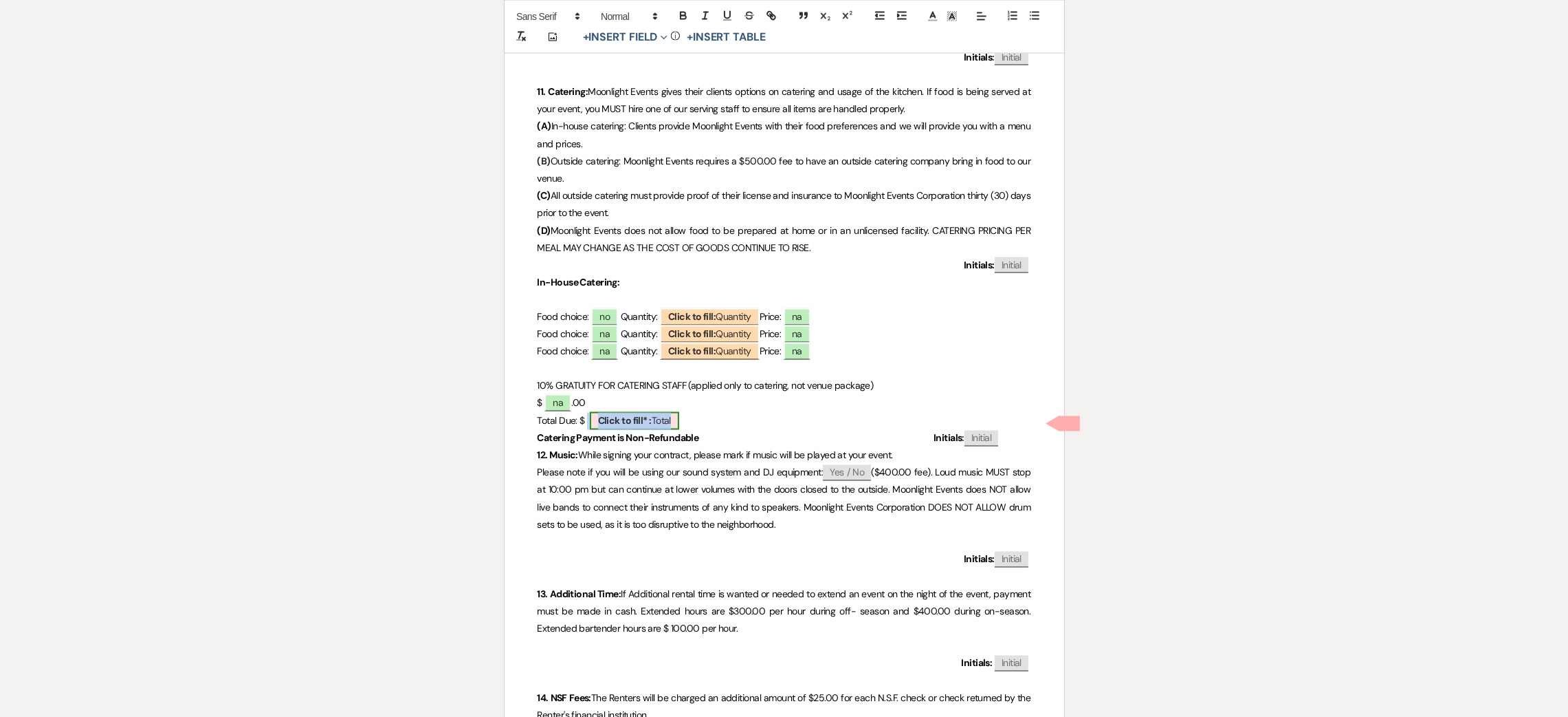
click at [661, 421] on span "Click to fill* : Total" at bounding box center [634, 421] width 89 height 18
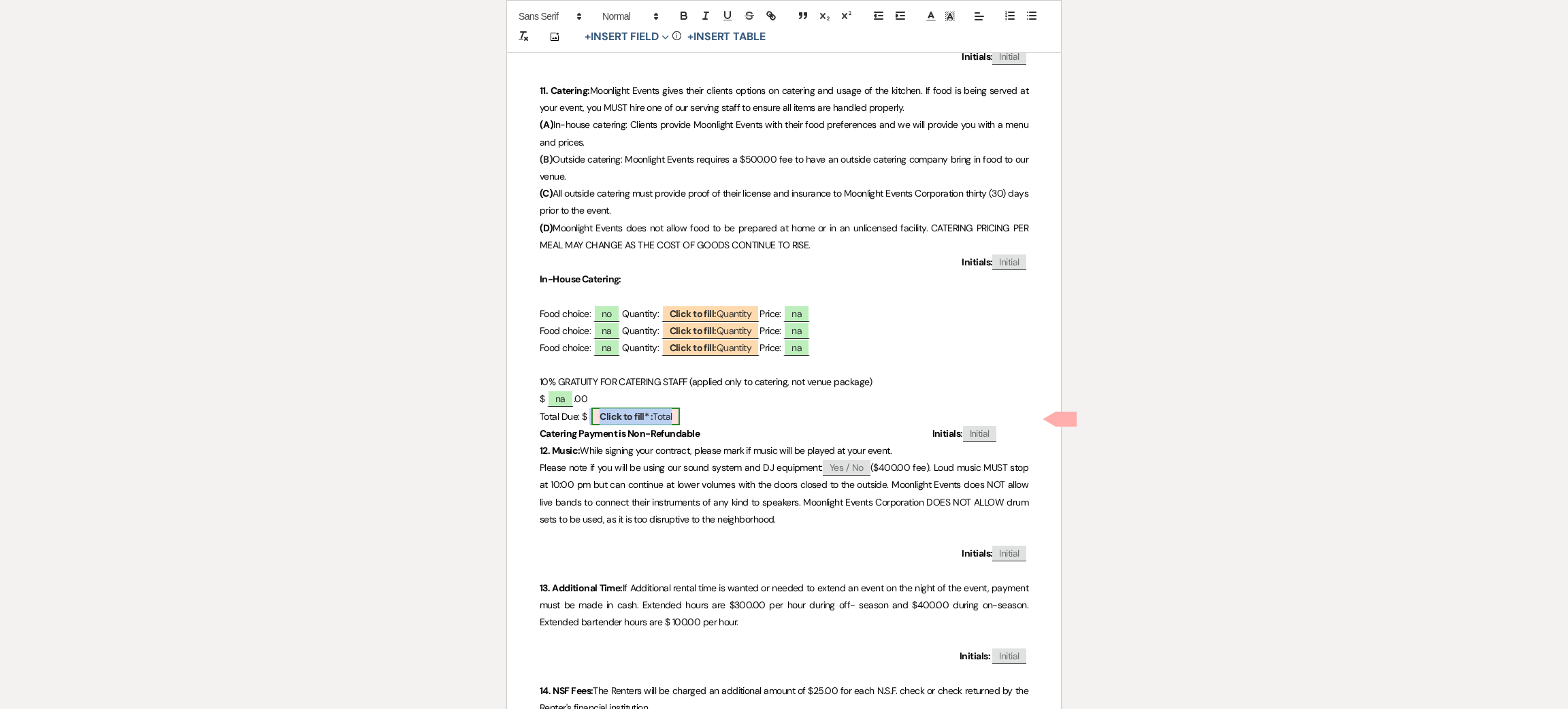
select select "owner"
select select "Total"
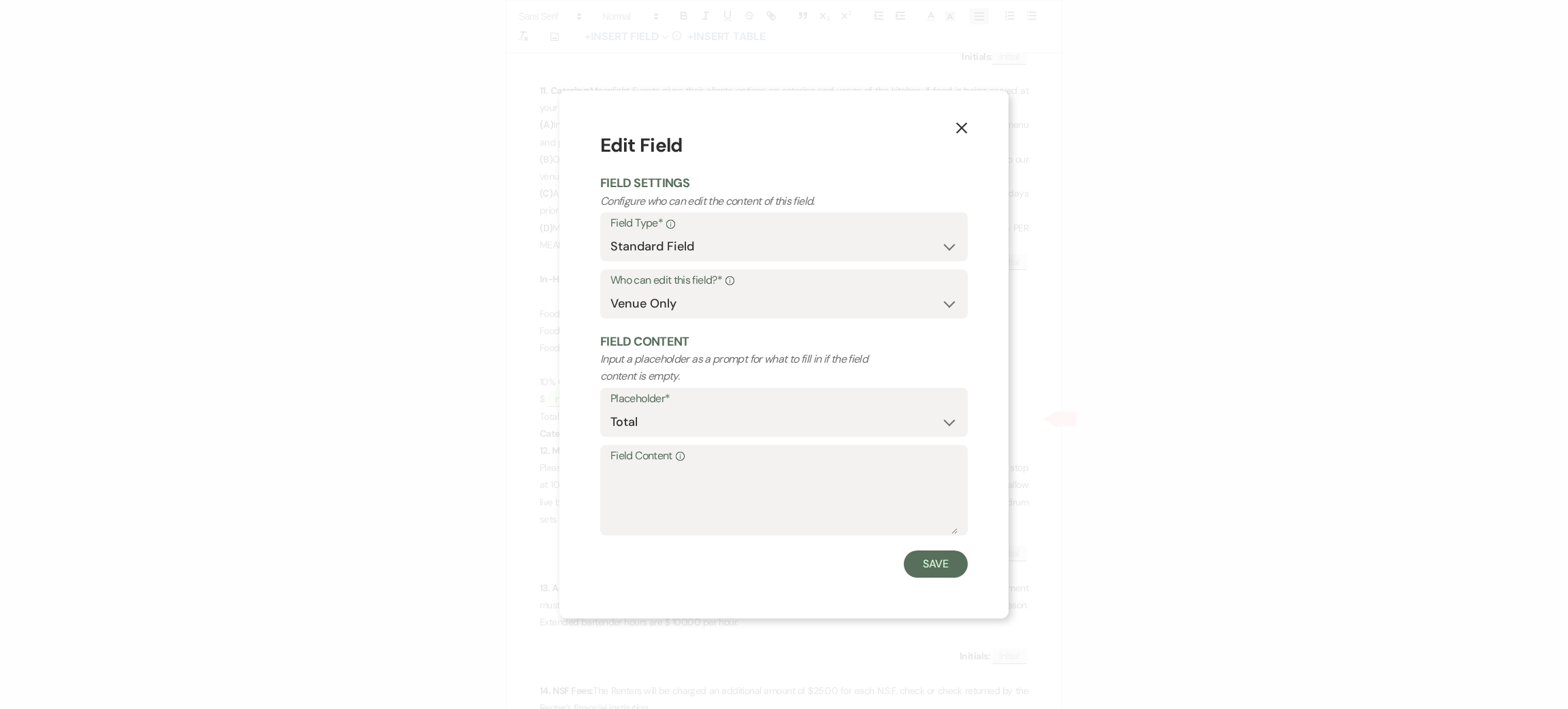
click at [784, 543] on form "Edit Field Field Settings Configure who can edit the content of this field. Fie…" at bounding box center [784, 354] width 368 height 445
click at [768, 482] on textarea "Field Content Info" at bounding box center [784, 500] width 347 height 68
type textarea "na"
click at [992, 572] on div "X Edit Field Field Settings Configure who can edit the content of this field. F…" at bounding box center [784, 354] width 449 height 527
click at [952, 560] on button "Save" at bounding box center [935, 564] width 64 height 27
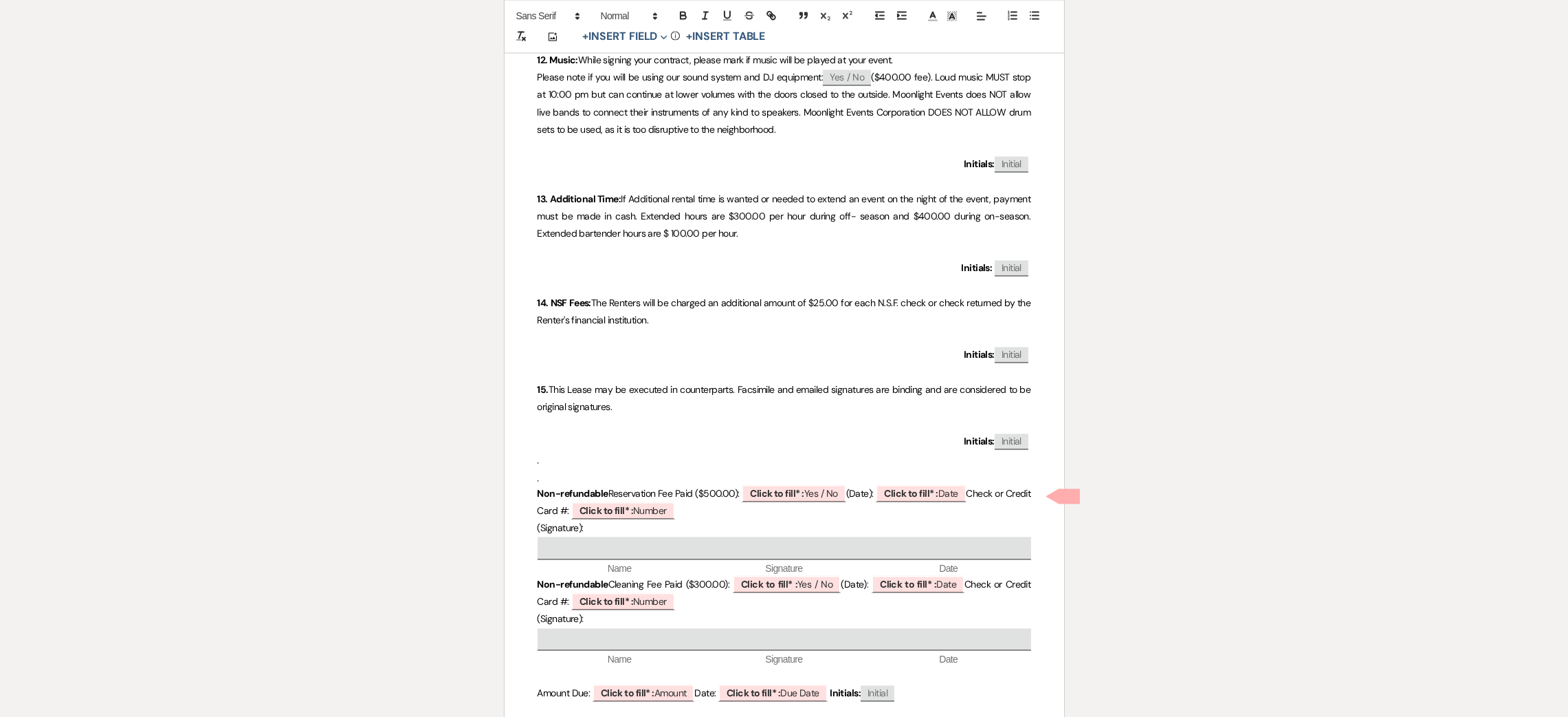
scroll to position [4127, 0]
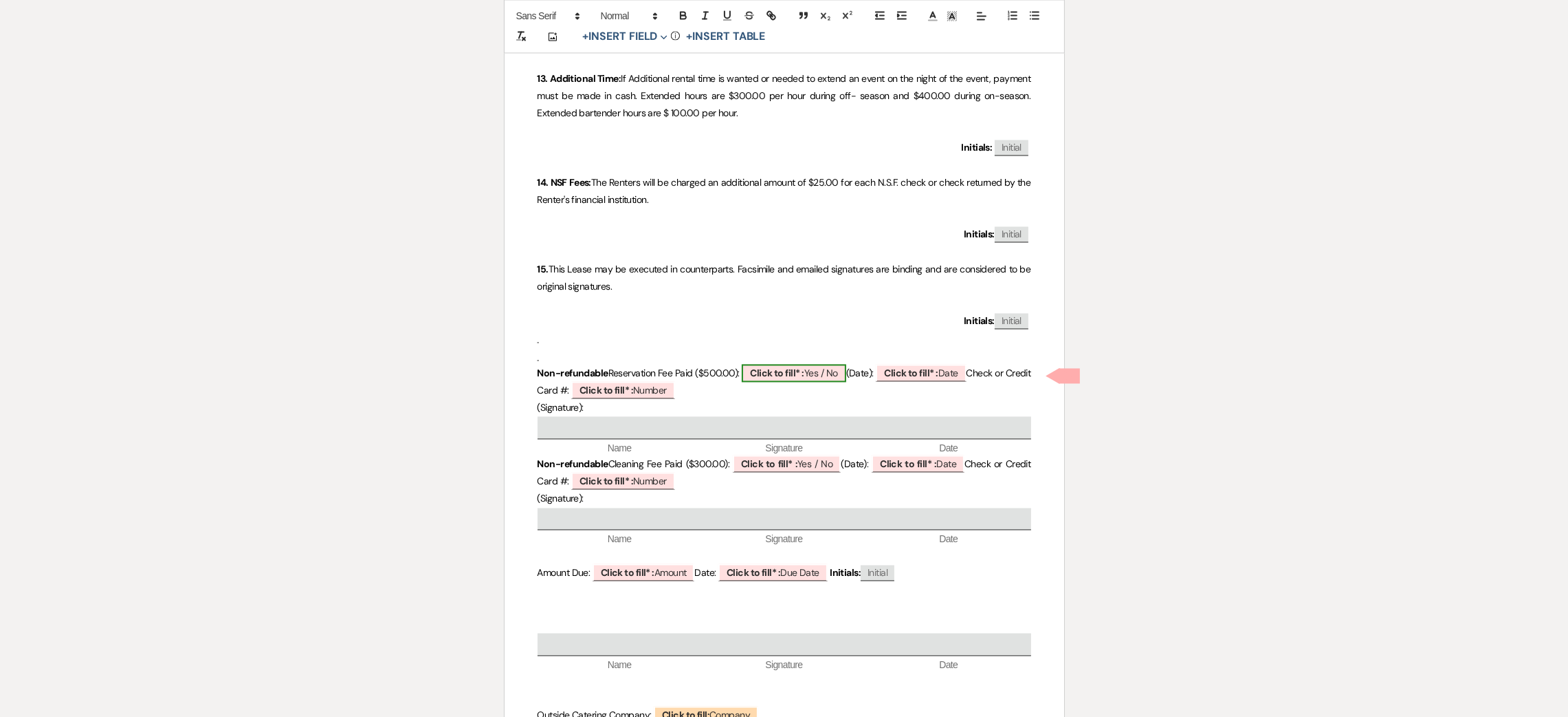
click at [781, 379] on b "Click to fill* :" at bounding box center [776, 372] width 53 height 12
select select "owner"
select select "custom_placeholder"
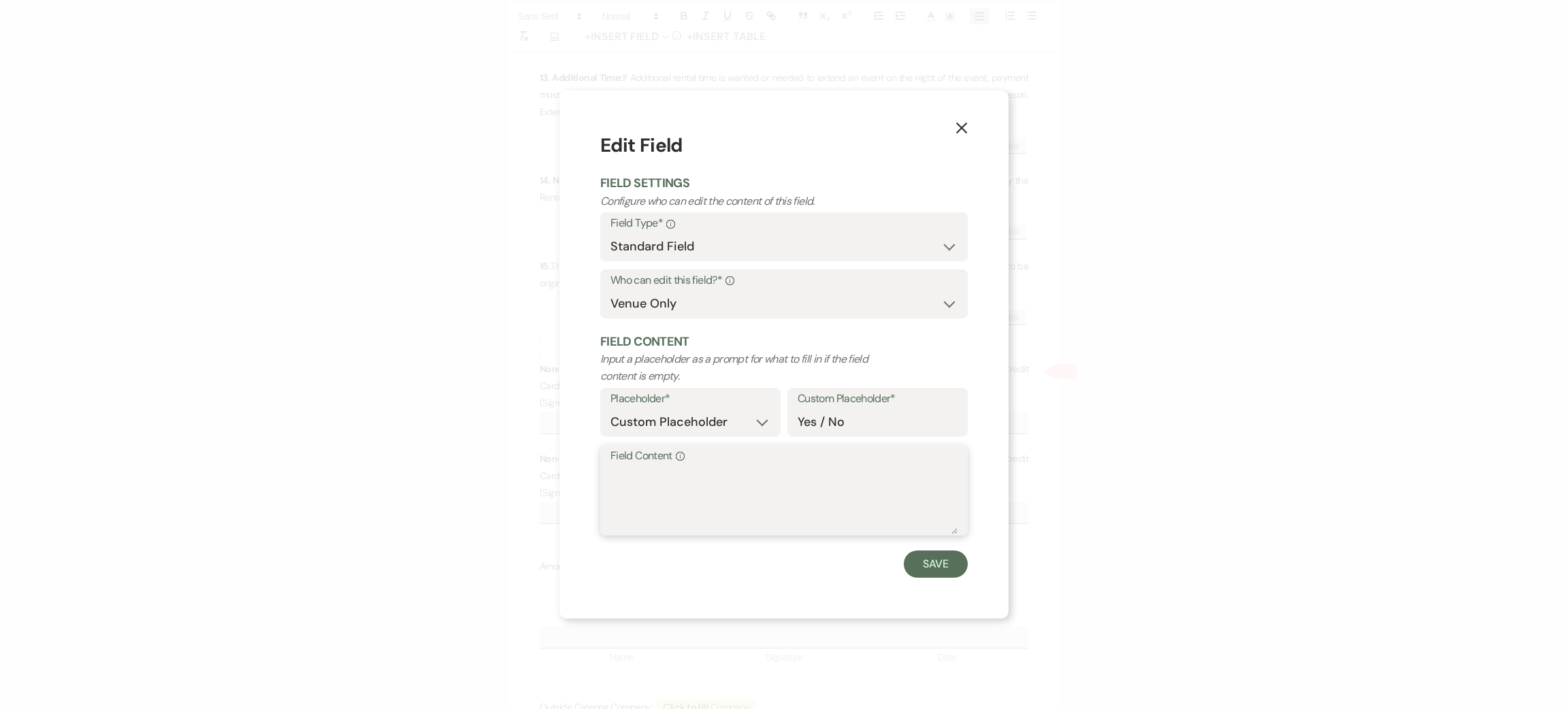
click at [774, 506] on textarea "Field Content Info" at bounding box center [784, 500] width 347 height 68
type textarea "paid"
click at [932, 558] on button "Save" at bounding box center [935, 564] width 64 height 27
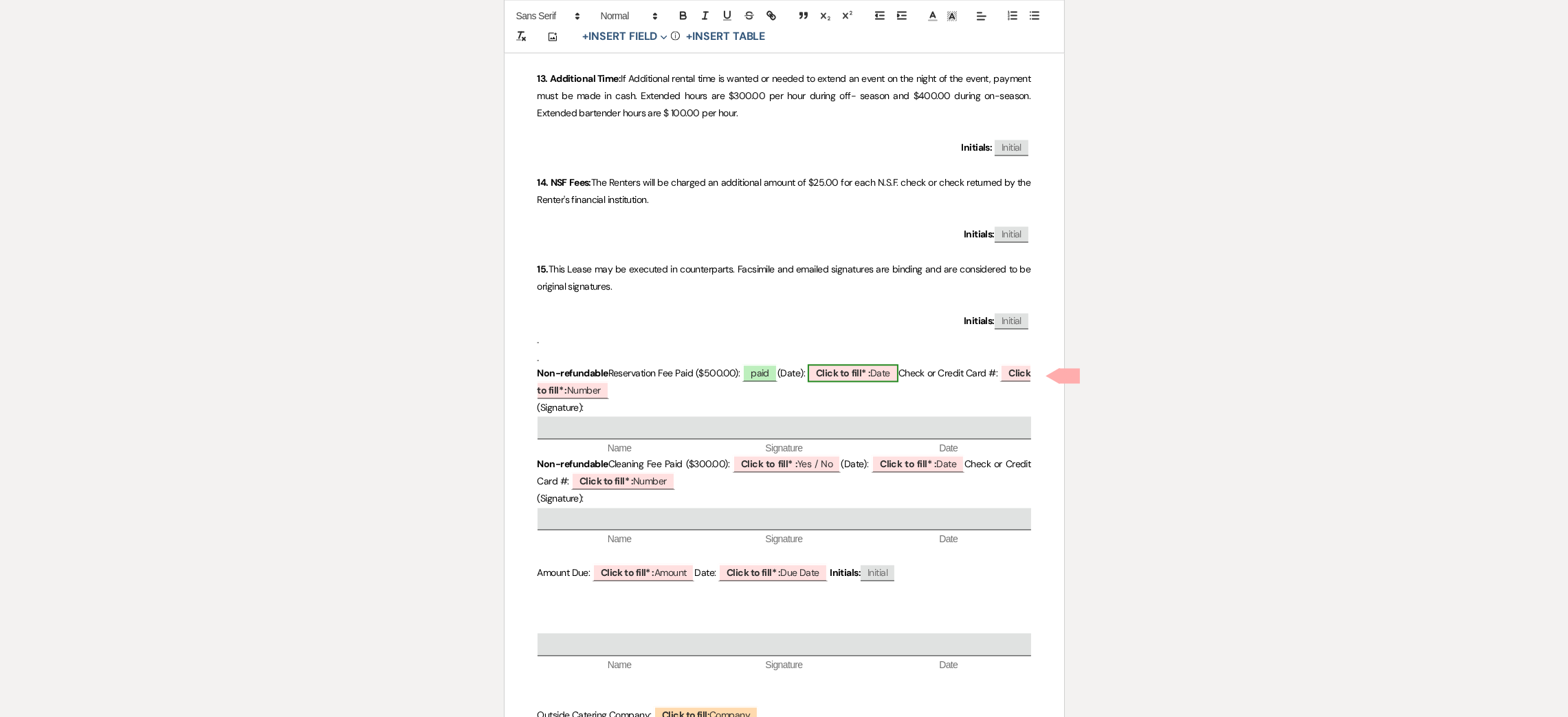
click at [851, 375] on b "Click to fill* :" at bounding box center [843, 372] width 54 height 12
select select "owner"
select select "Date"
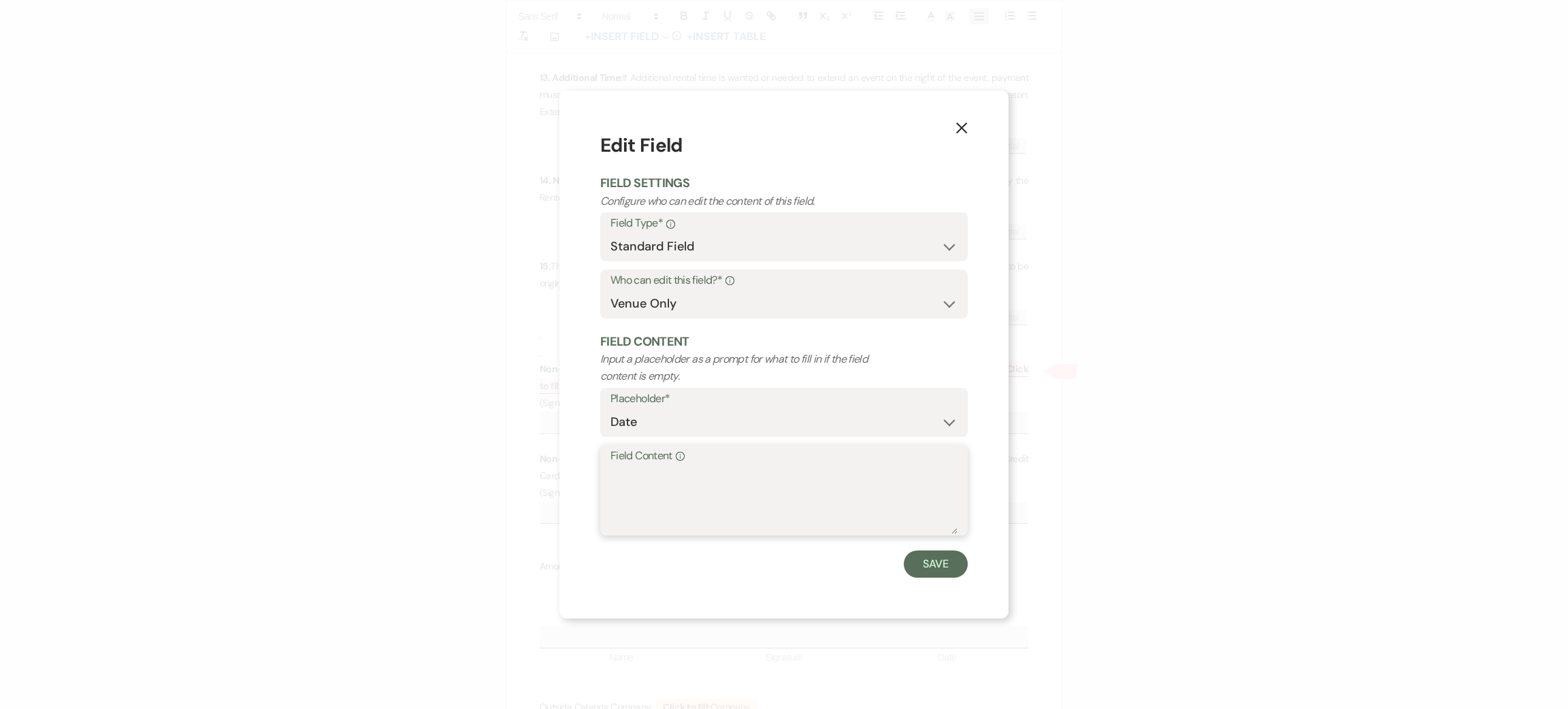
click at [791, 482] on textarea "Field Content Info" at bounding box center [784, 500] width 347 height 68
type textarea "[DATE]"
click at [925, 567] on button "Save" at bounding box center [935, 564] width 64 height 27
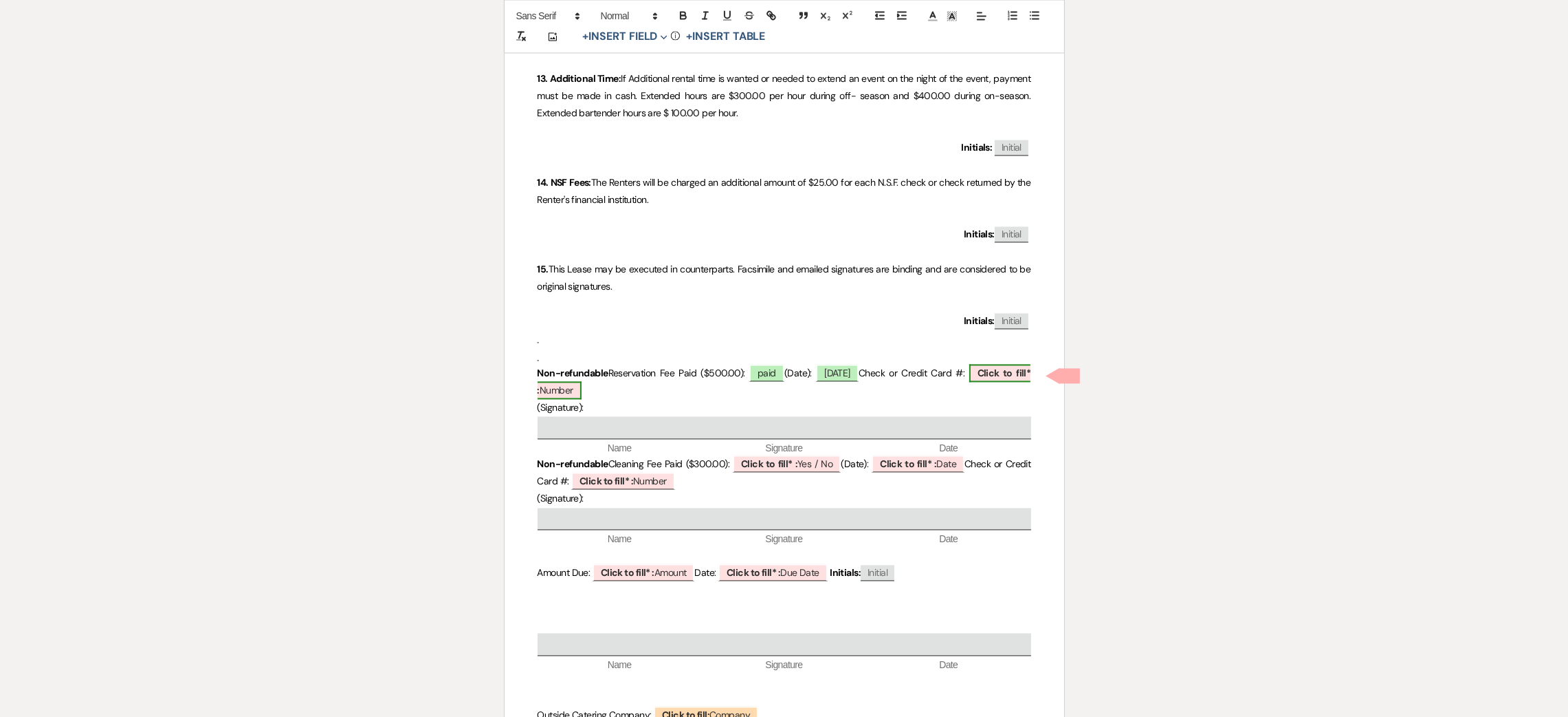
click at [989, 374] on b "Click to fill* :" at bounding box center [784, 381] width 494 height 30
select select "owner"
select select "Number"
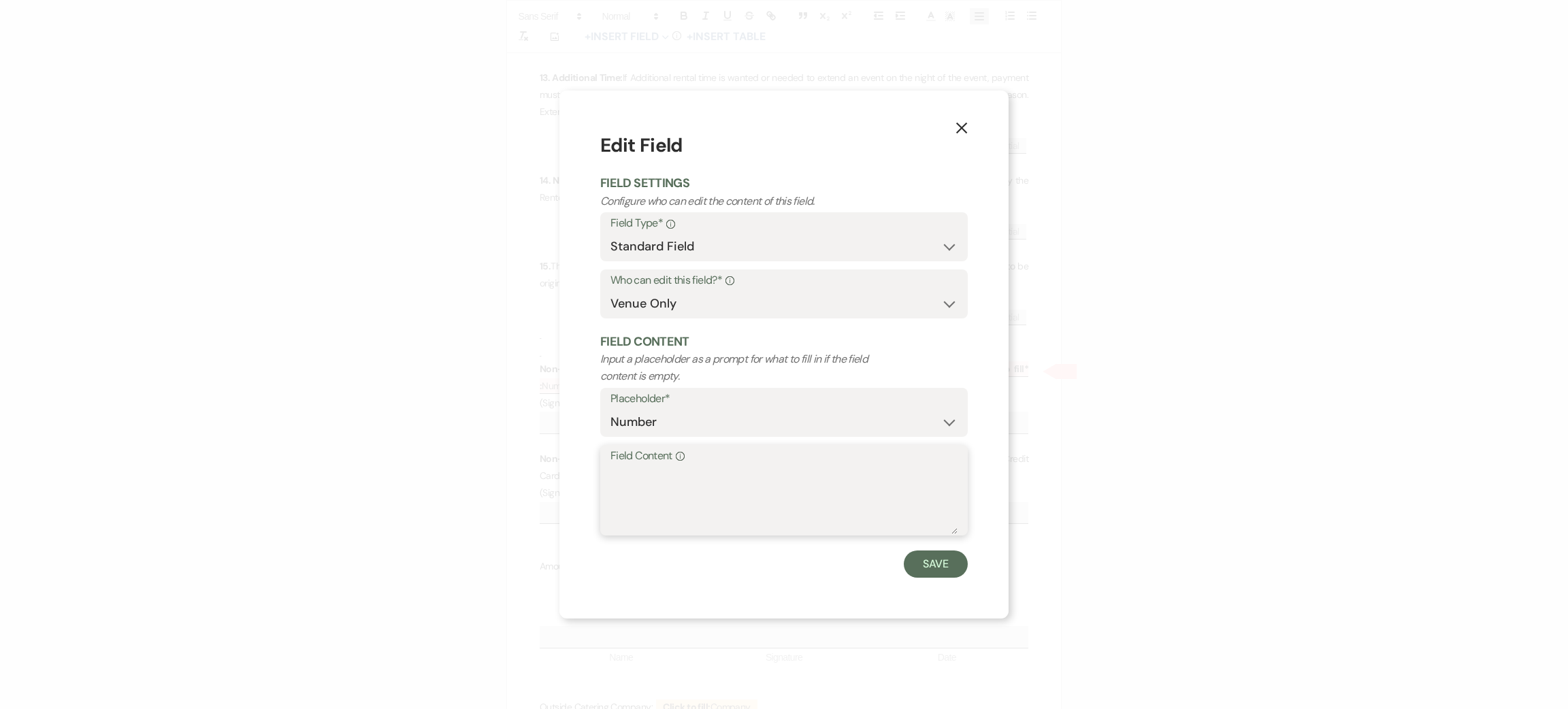
click at [690, 489] on textarea "Field Content Info" at bounding box center [784, 500] width 347 height 68
type textarea "card-"
click at [942, 565] on button "Save" at bounding box center [935, 564] width 64 height 27
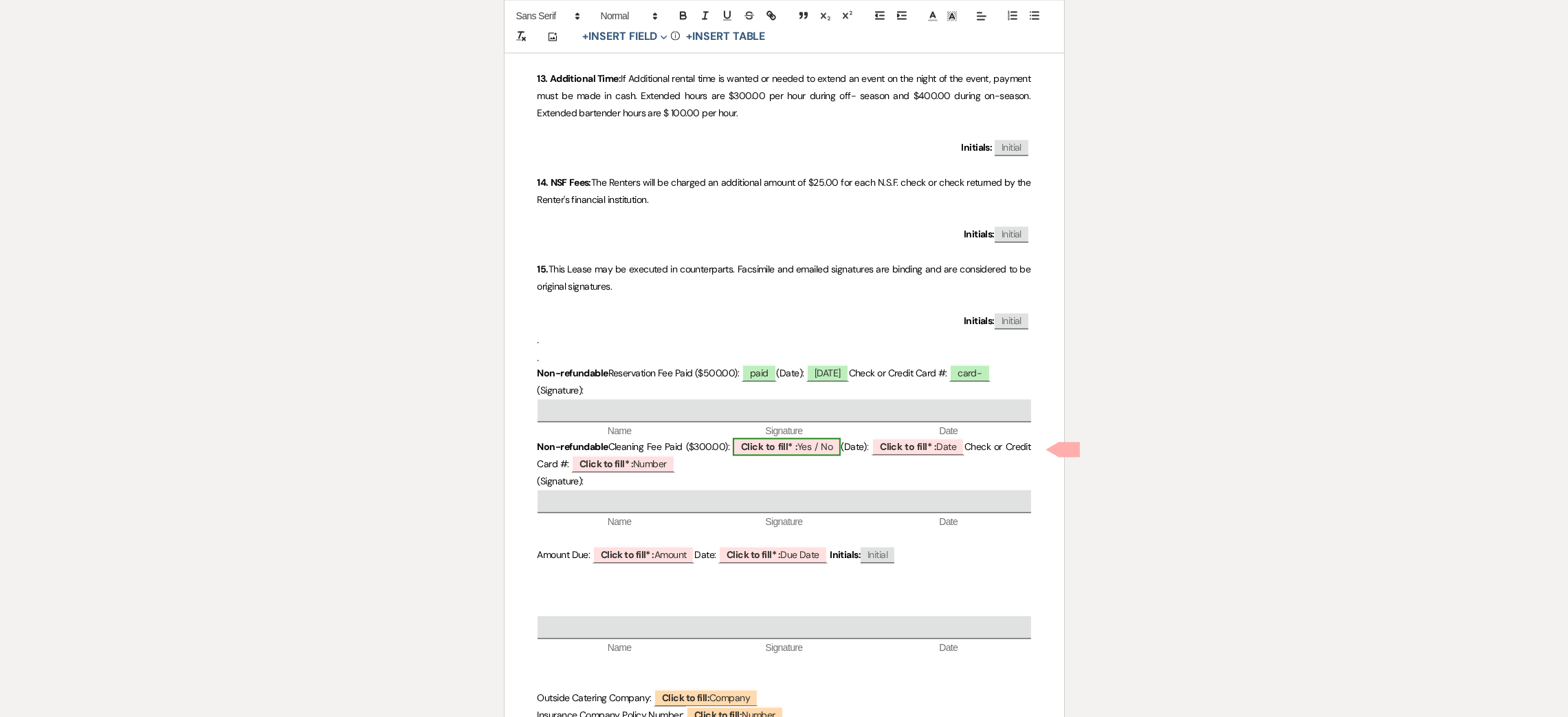
click at [779, 445] on b "Click to fill* :" at bounding box center [769, 446] width 56 height 12
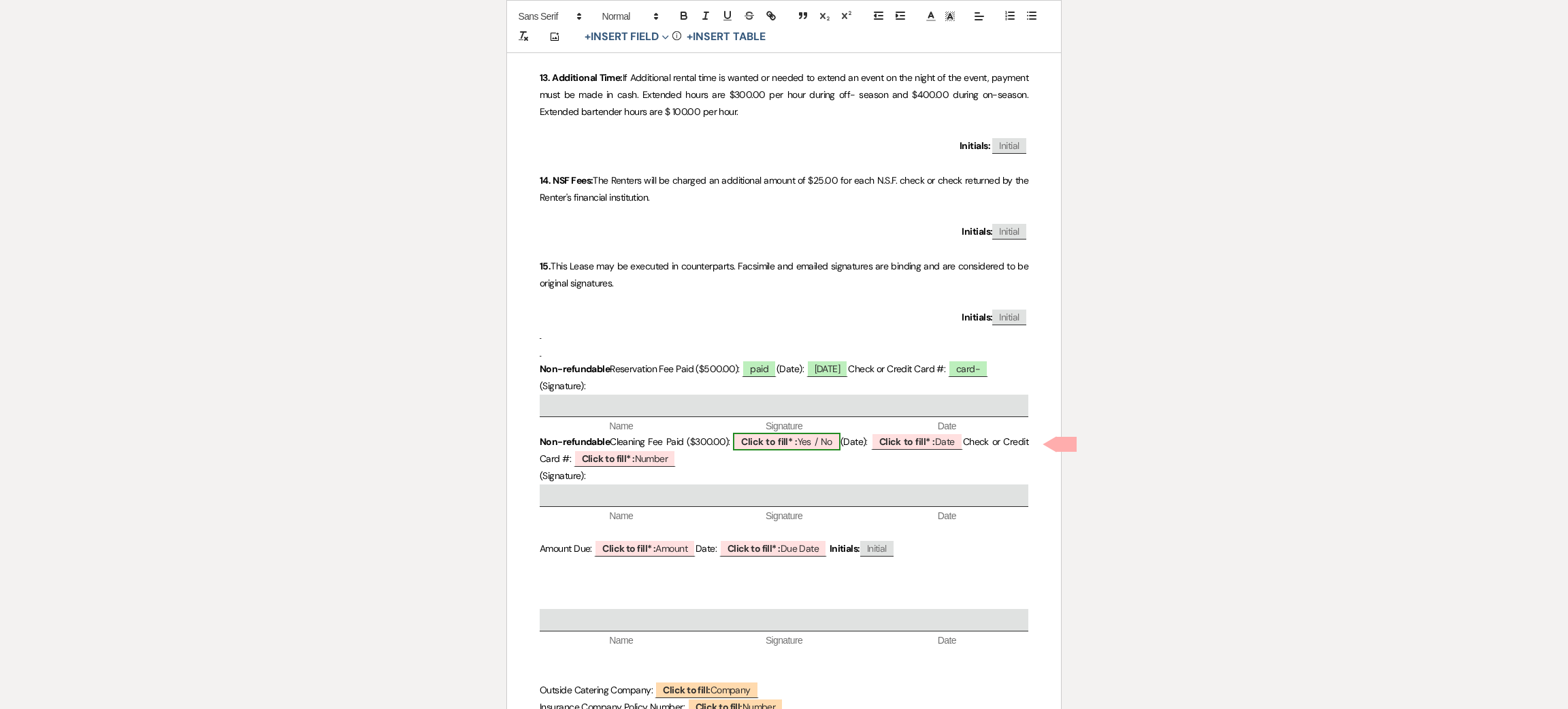
select select "owner"
select select "custom_placeholder"
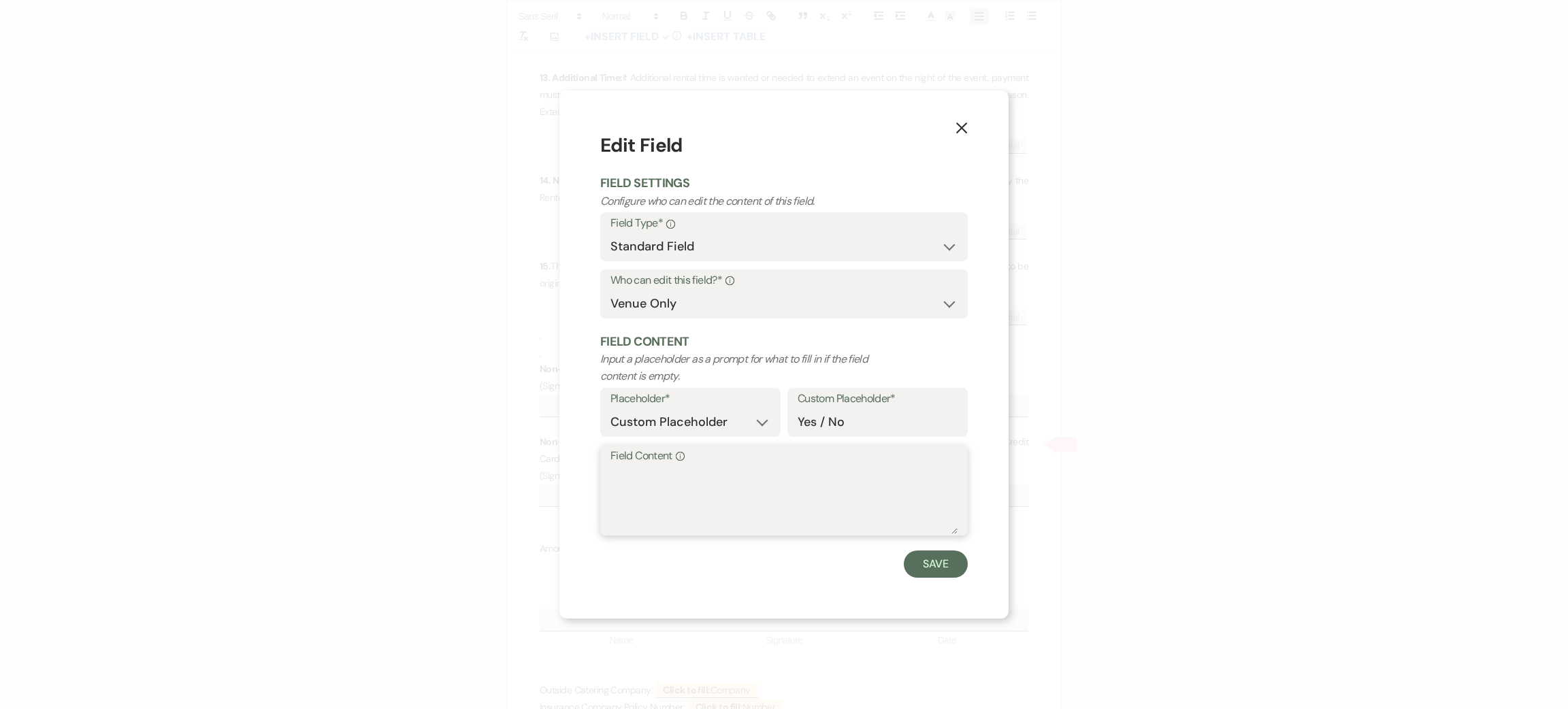
click at [701, 484] on textarea "Field Content Info" at bounding box center [784, 500] width 347 height 68
type textarea "paid"
click at [942, 560] on button "Save" at bounding box center [935, 564] width 64 height 27
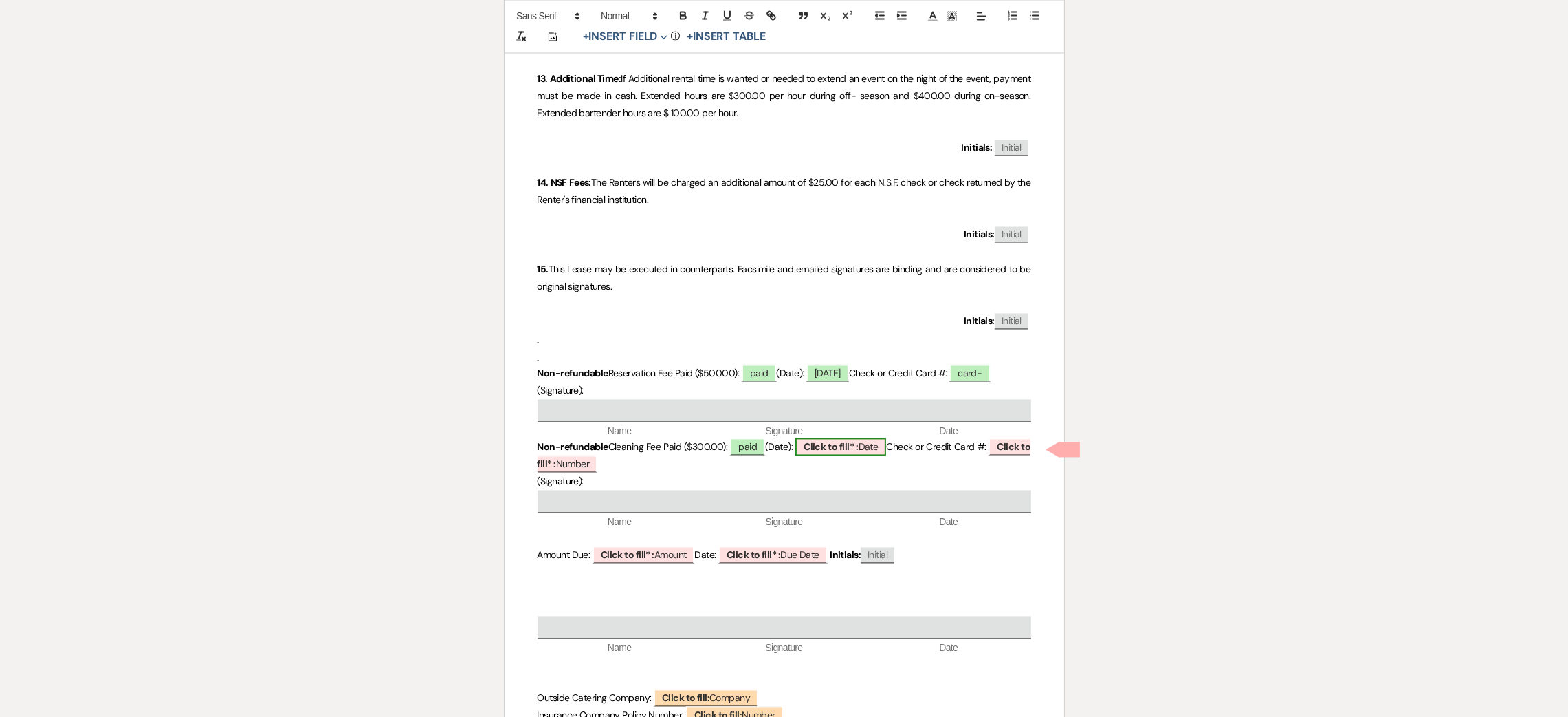
click at [839, 446] on b "Click to fill* :" at bounding box center [831, 446] width 55 height 12
select select "owner"
select select "Date"
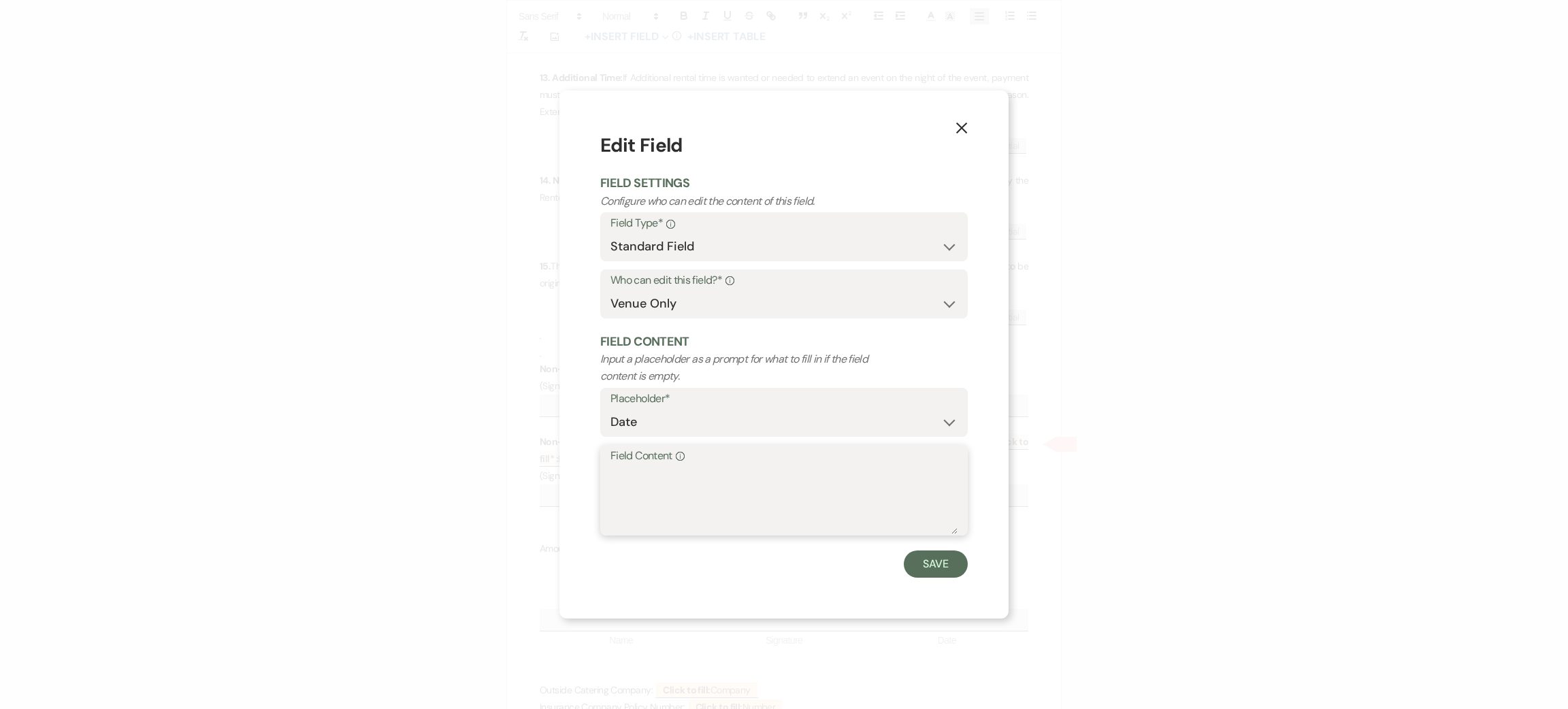
click at [793, 500] on textarea "Field Content Info" at bounding box center [784, 500] width 347 height 68
type textarea "[DATE]"
click at [932, 547] on form "Edit Field Field Settings Configure who can edit the content of this field. Fie…" at bounding box center [784, 354] width 368 height 445
click at [937, 571] on button "Save" at bounding box center [935, 564] width 64 height 27
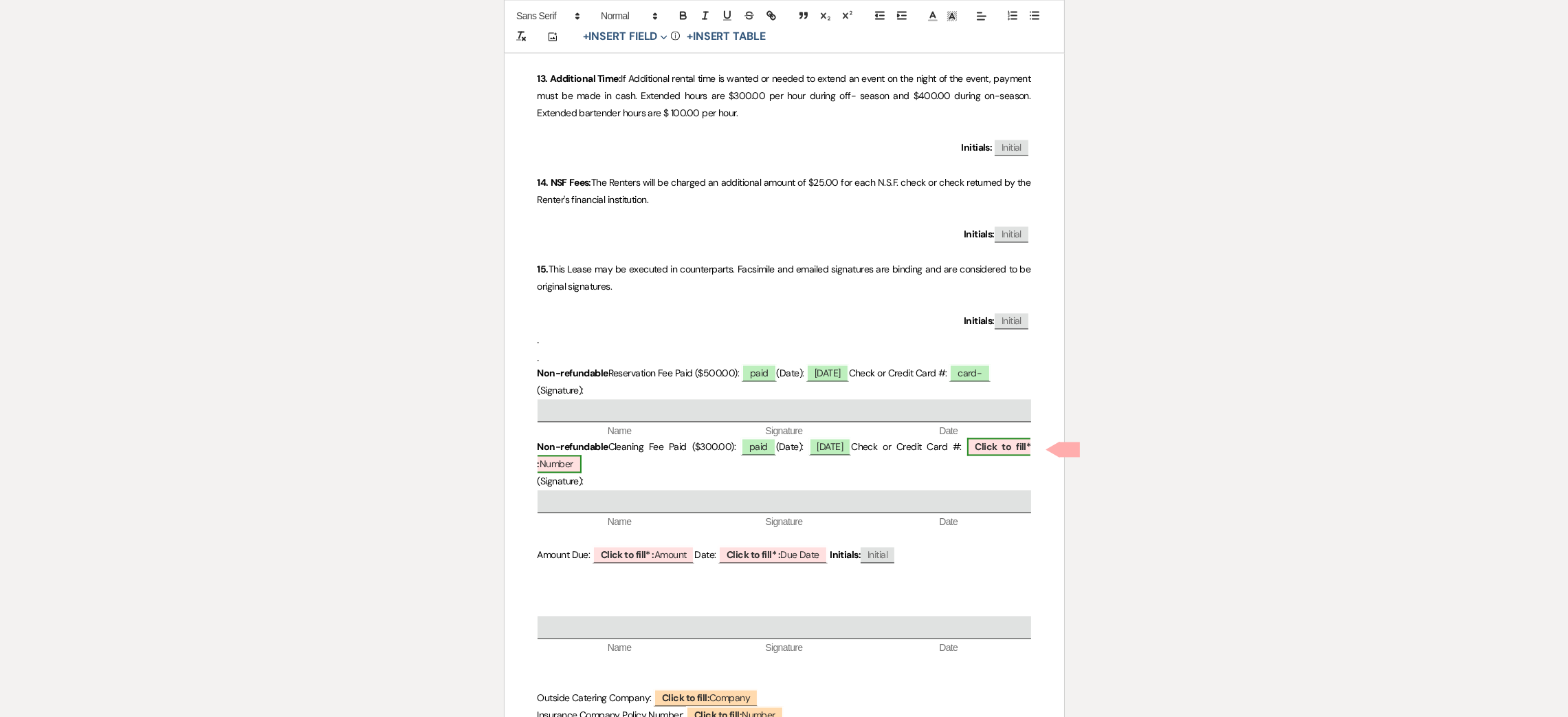
click at [1013, 443] on b "Click to fill* :" at bounding box center [784, 455] width 494 height 30
select select "owner"
select select "Number"
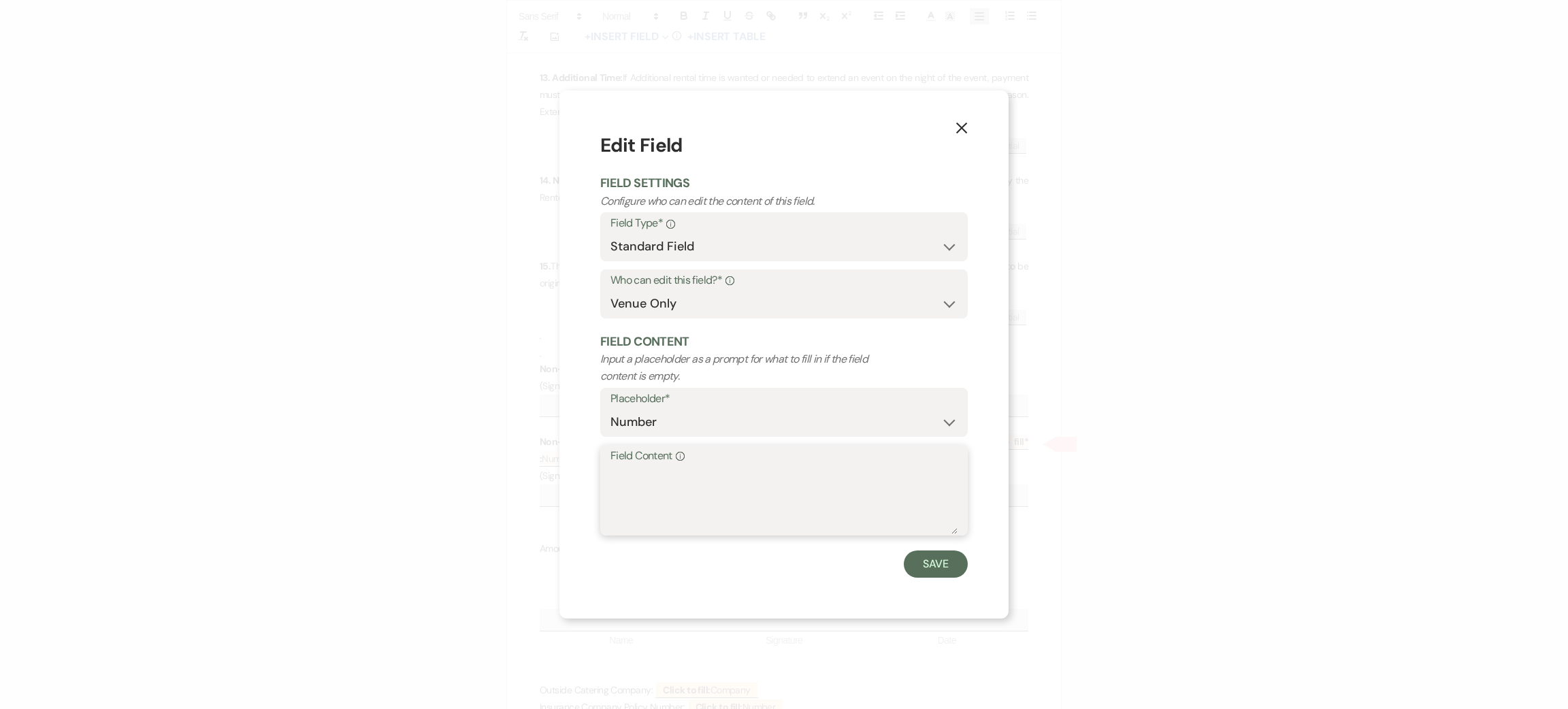
click at [753, 493] on textarea "Field Content Info" at bounding box center [784, 500] width 347 height 68
type textarea "card"
click at [940, 561] on button "Save" at bounding box center [935, 564] width 64 height 27
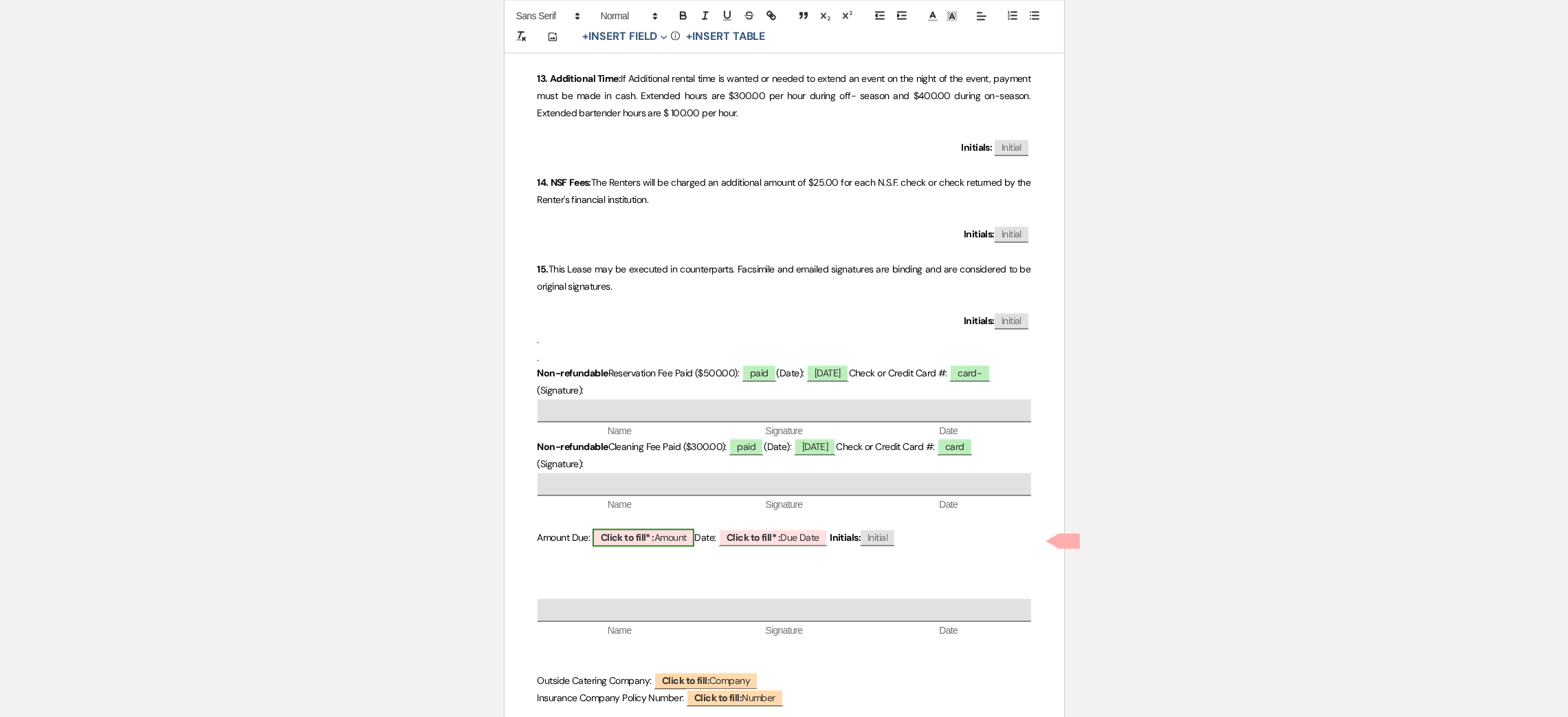
click at [676, 545] on span "Click to fill* : Amount" at bounding box center [644, 537] width 102 height 18
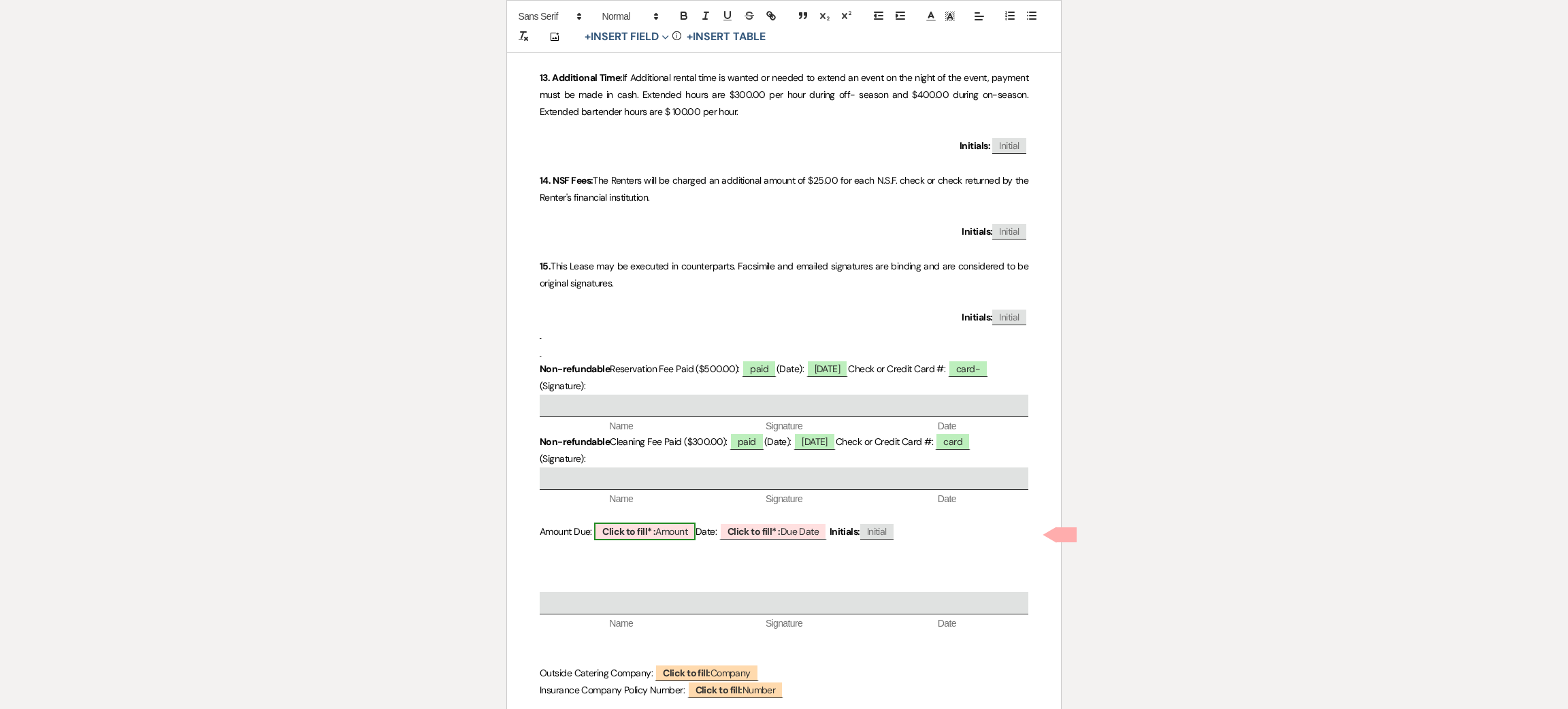
select select "owner"
select select "Amount"
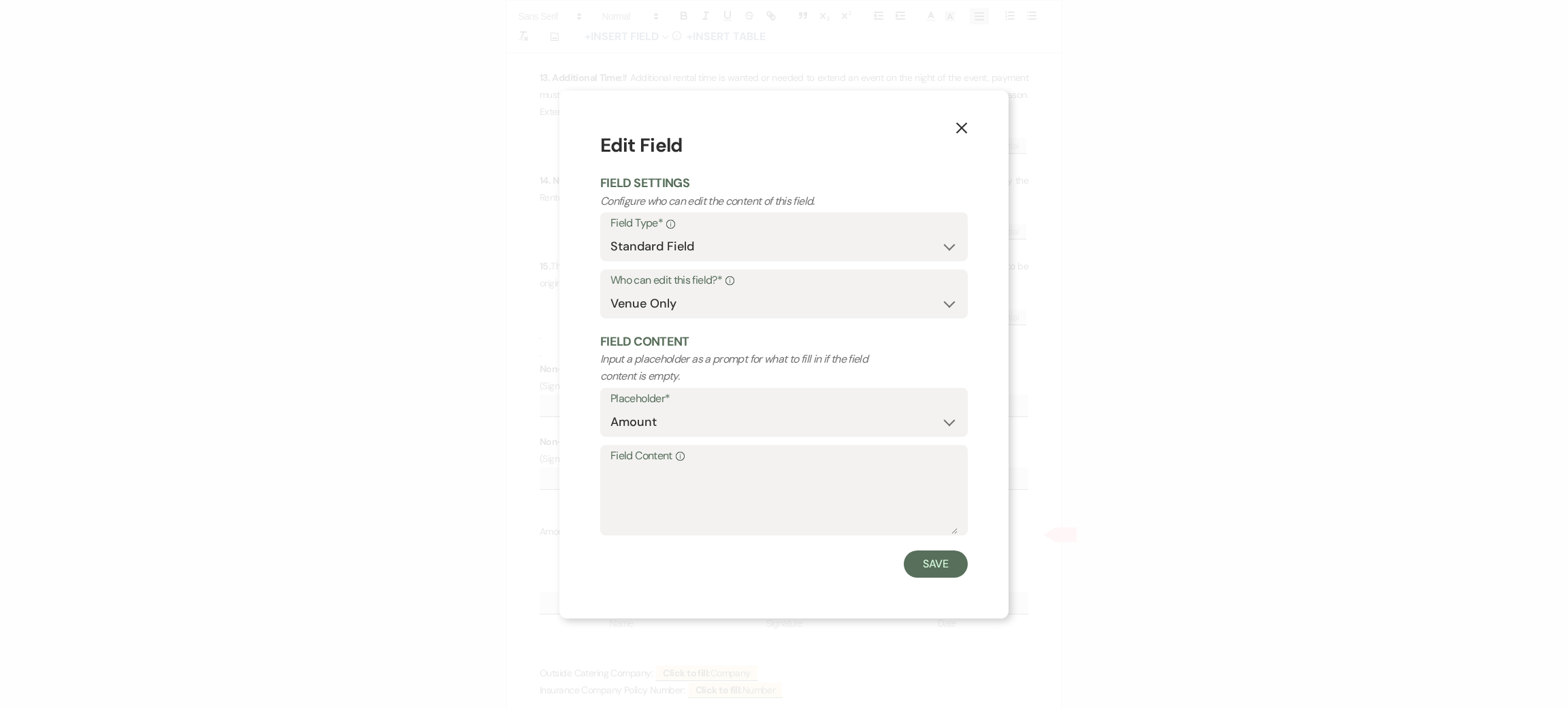
click at [656, 560] on div "Save" at bounding box center [784, 564] width 368 height 27
click at [659, 510] on textarea "Field Content Info" at bounding box center [784, 500] width 347 height 68
type textarea "on invoice"
click at [917, 565] on button "Save" at bounding box center [935, 564] width 64 height 27
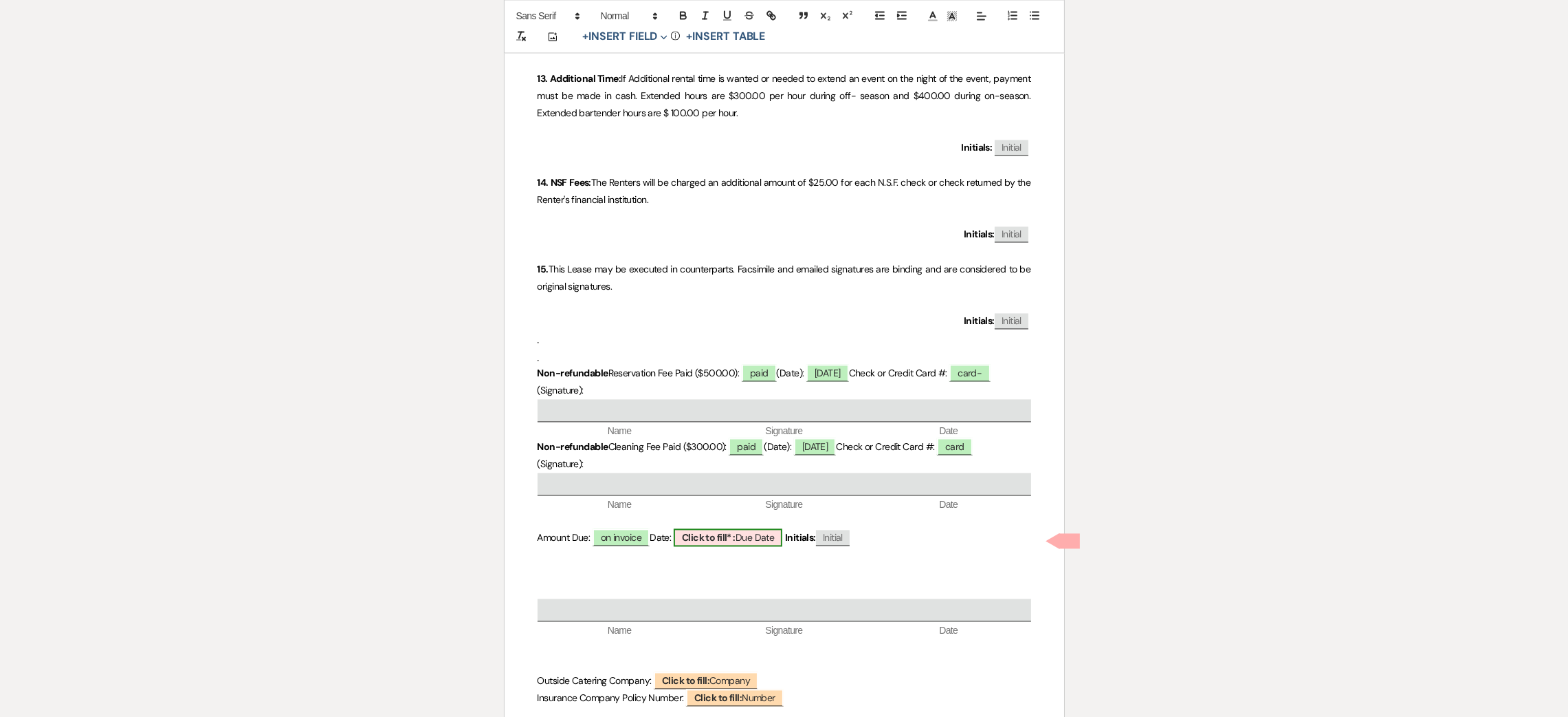
click at [744, 542] on span "Click to fill* : Due Date" at bounding box center [728, 537] width 109 height 18
select select "owner"
select select "custom_placeholder"
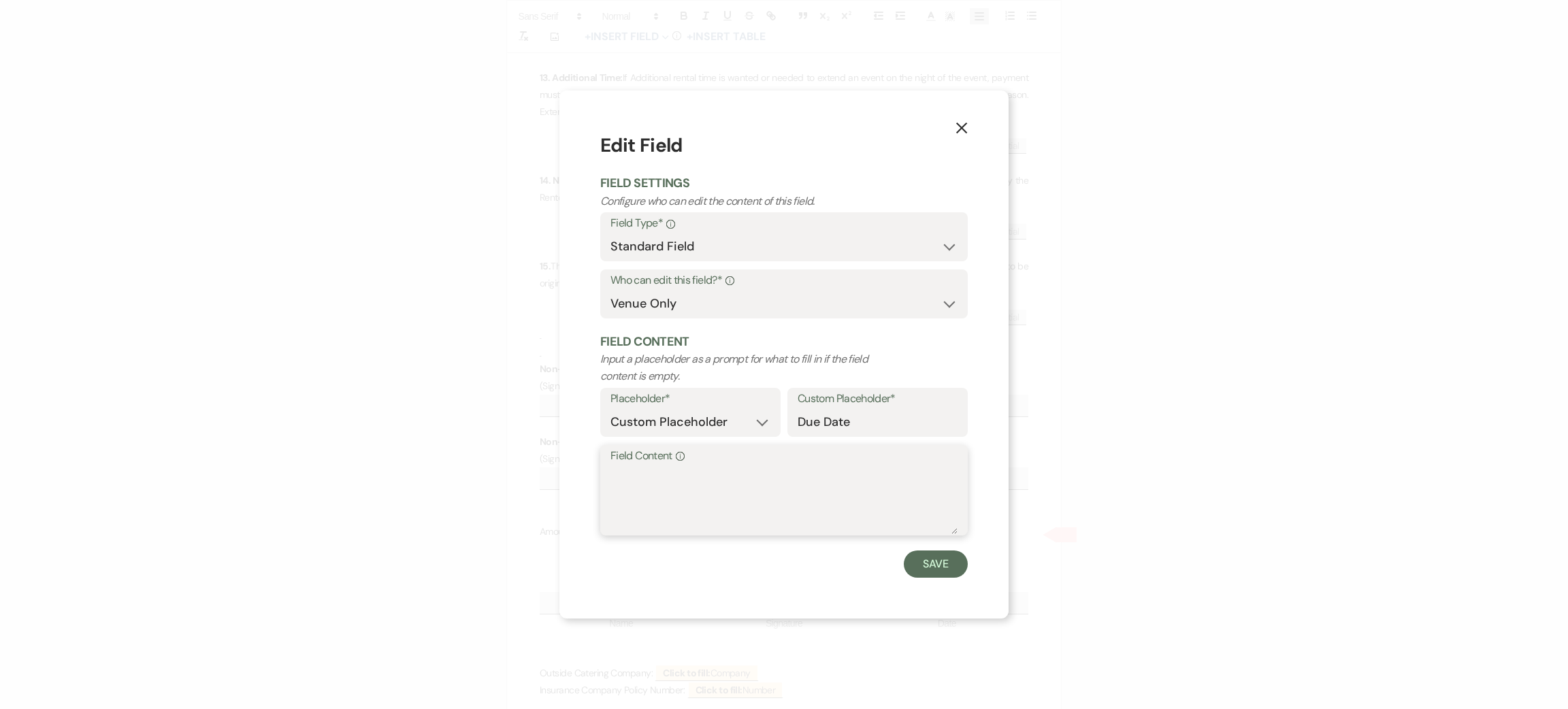
click at [673, 489] on textarea "Field Content Info" at bounding box center [784, 500] width 347 height 68
type textarea "[DATE]"
click at [947, 558] on button "Save" at bounding box center [935, 564] width 64 height 27
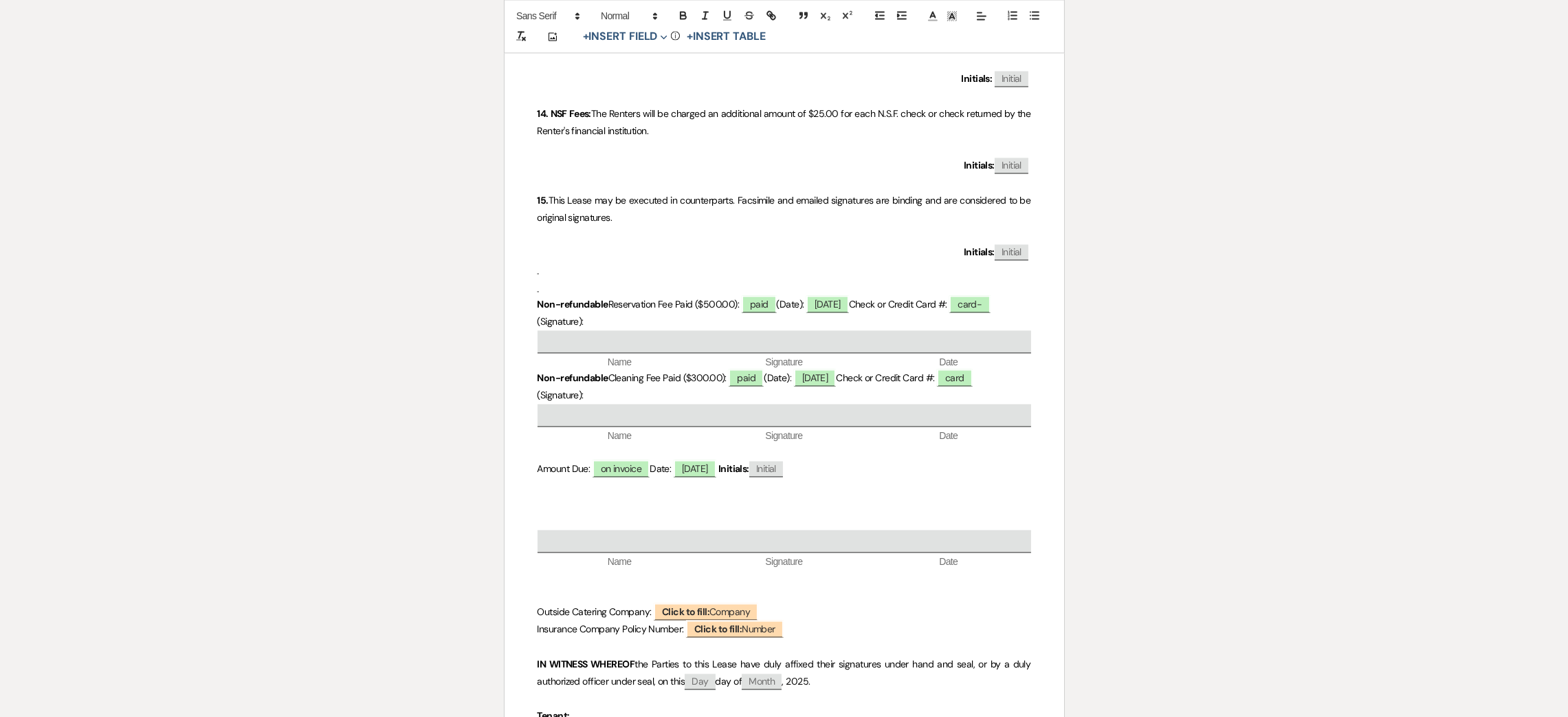
scroll to position [4333, 0]
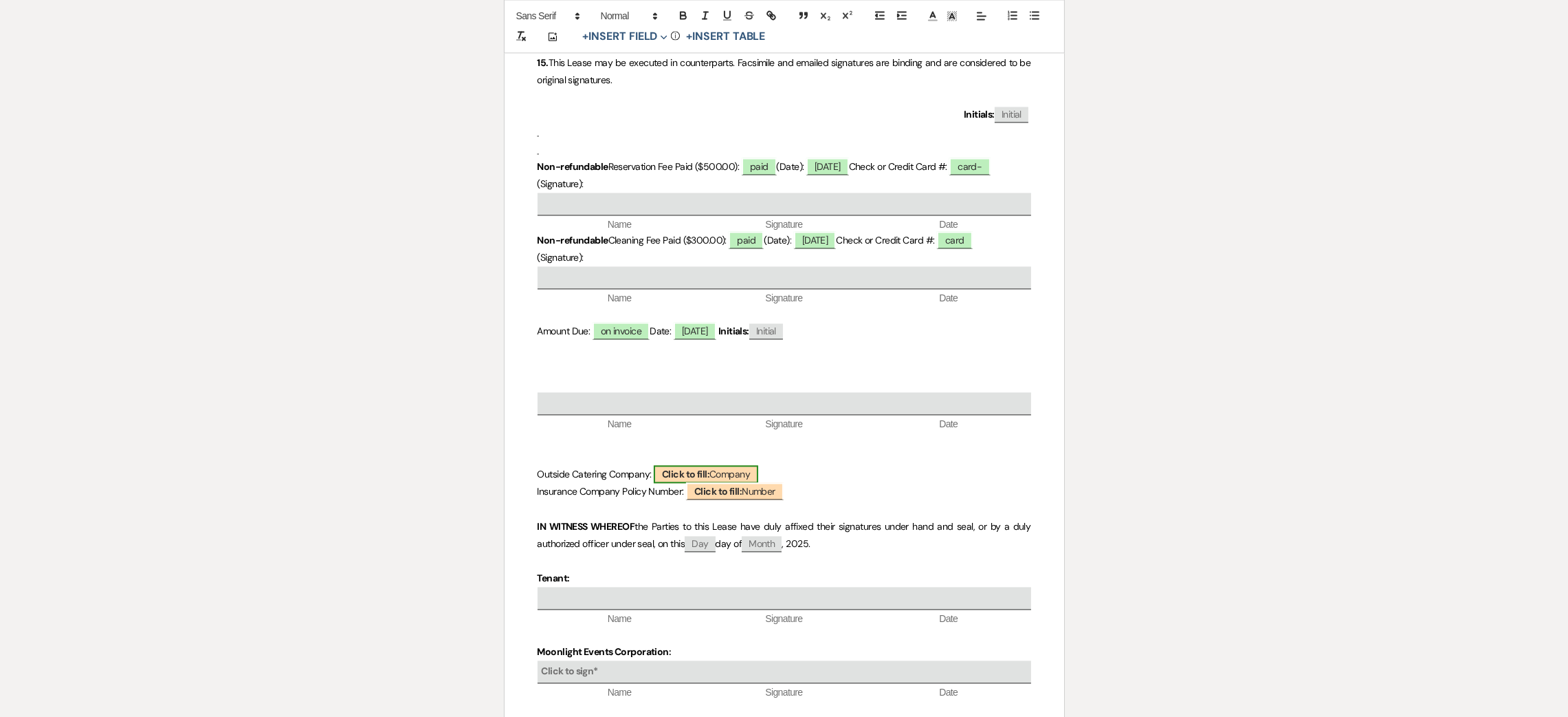
click at [732, 474] on span "Click to fill: Company" at bounding box center [706, 474] width 104 height 18
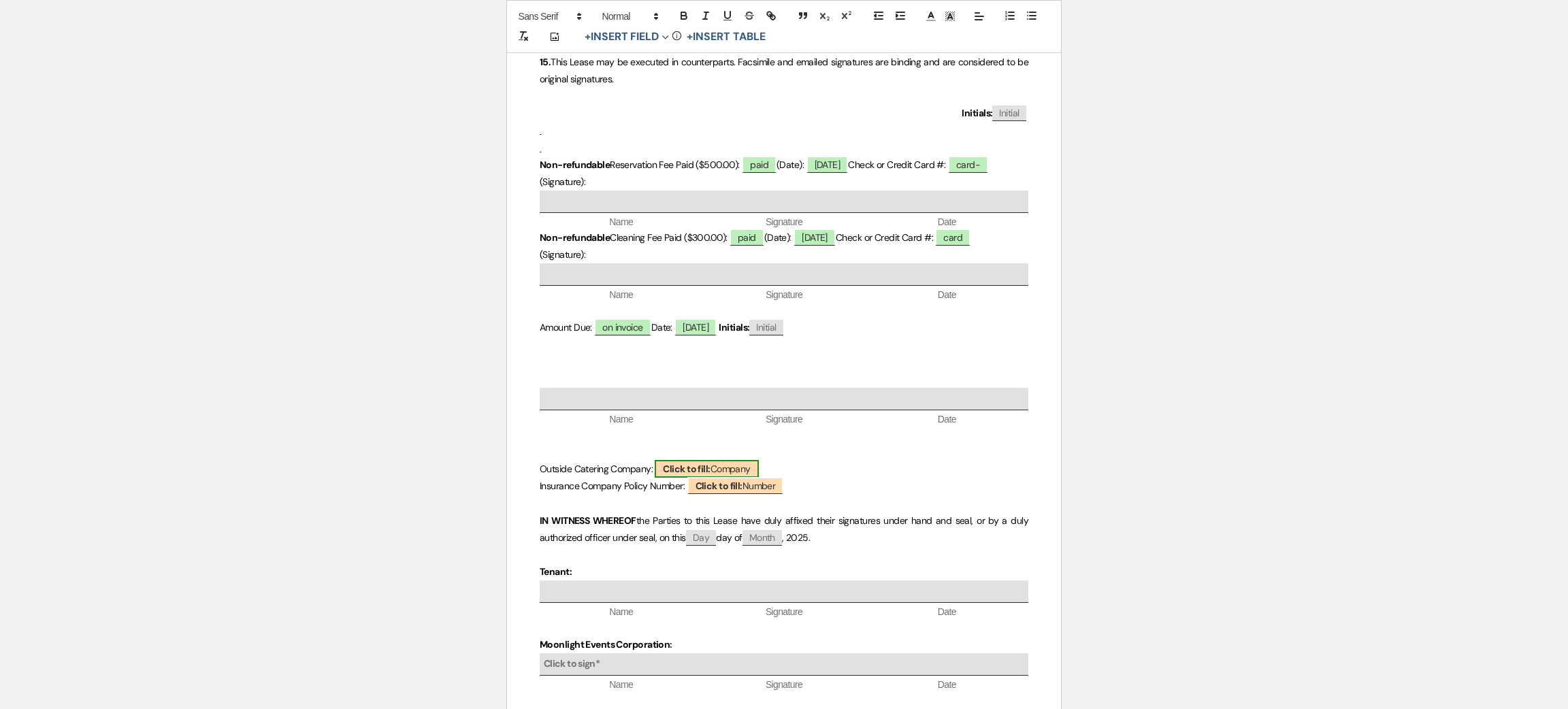
select select "custom_placeholder"
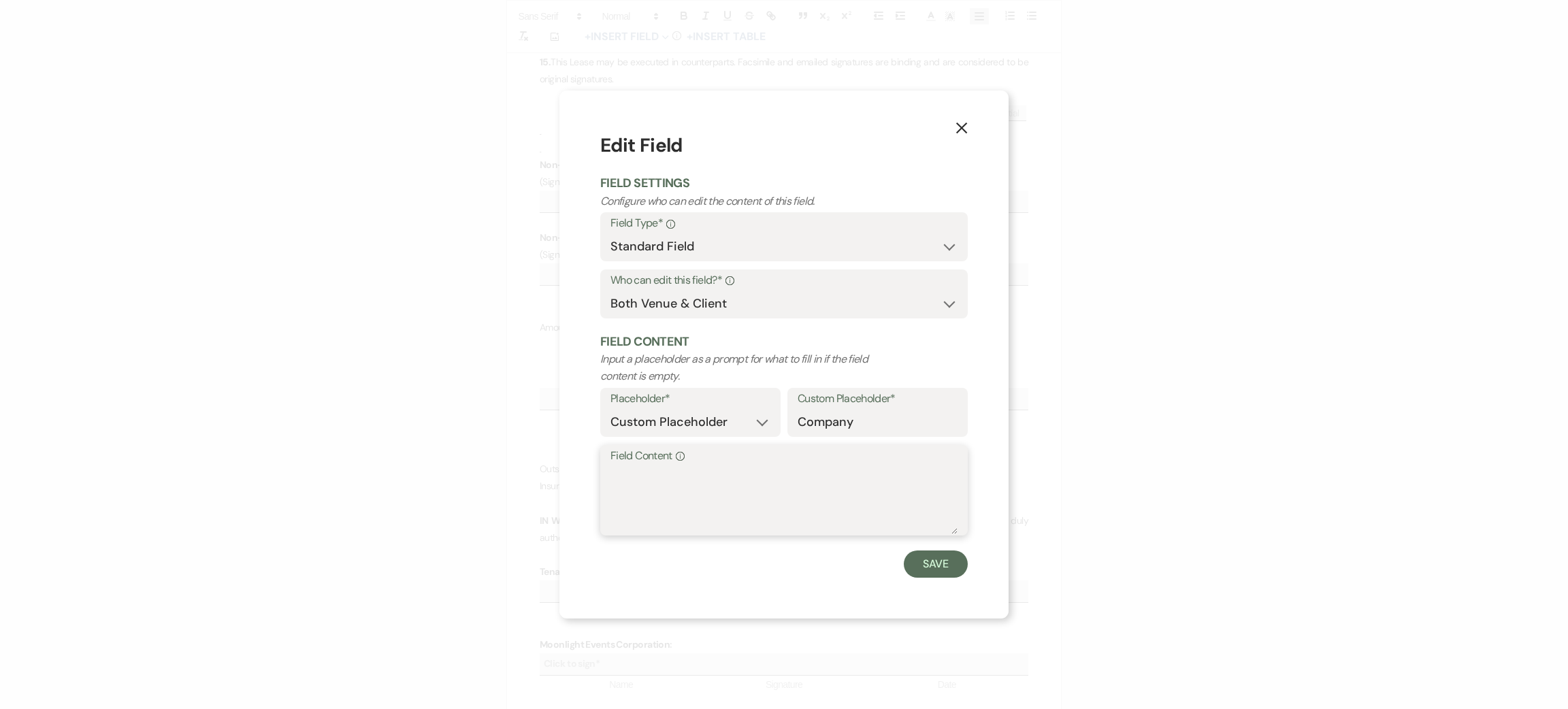
click at [670, 482] on textarea "Field Content Info" at bounding box center [784, 500] width 347 height 68
type textarea "[PERSON_NAME] catering"
click at [940, 563] on button "Save" at bounding box center [935, 564] width 64 height 27
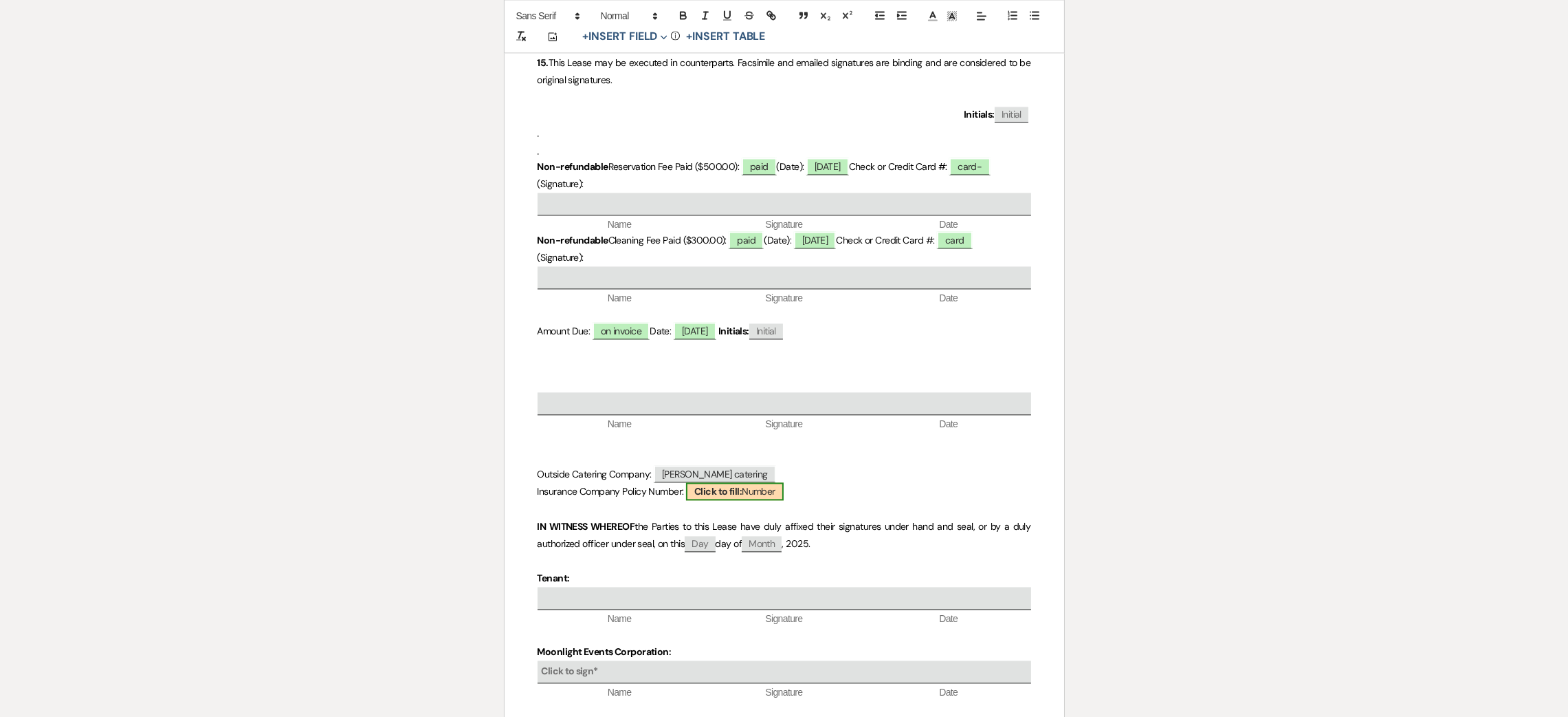
click at [760, 497] on span "Click to fill: Number" at bounding box center [735, 491] width 98 height 18
select select "Number"
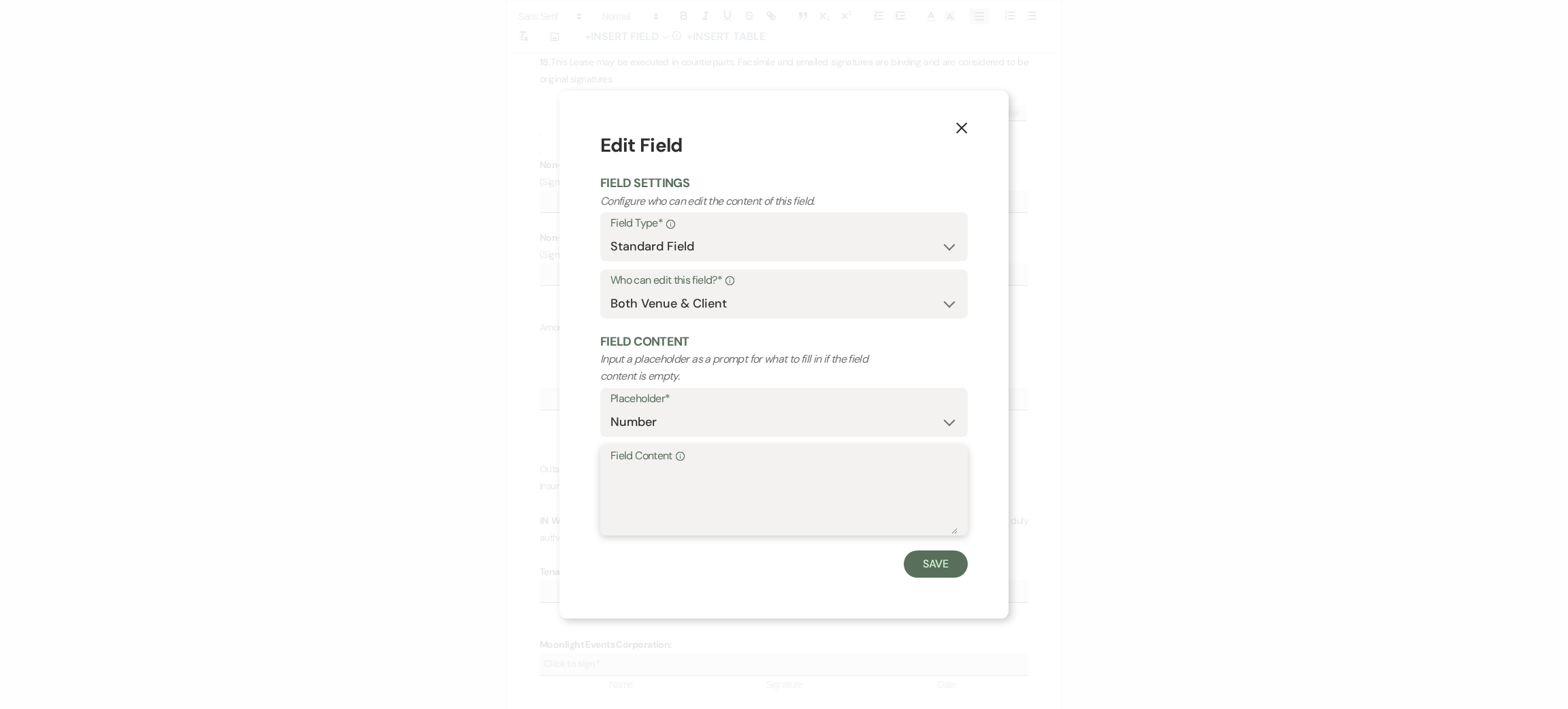
click at [690, 513] on textarea "Field Content Info" at bounding box center [784, 500] width 347 height 68
type textarea "waiting on info"
click at [938, 553] on button "Save" at bounding box center [935, 564] width 64 height 27
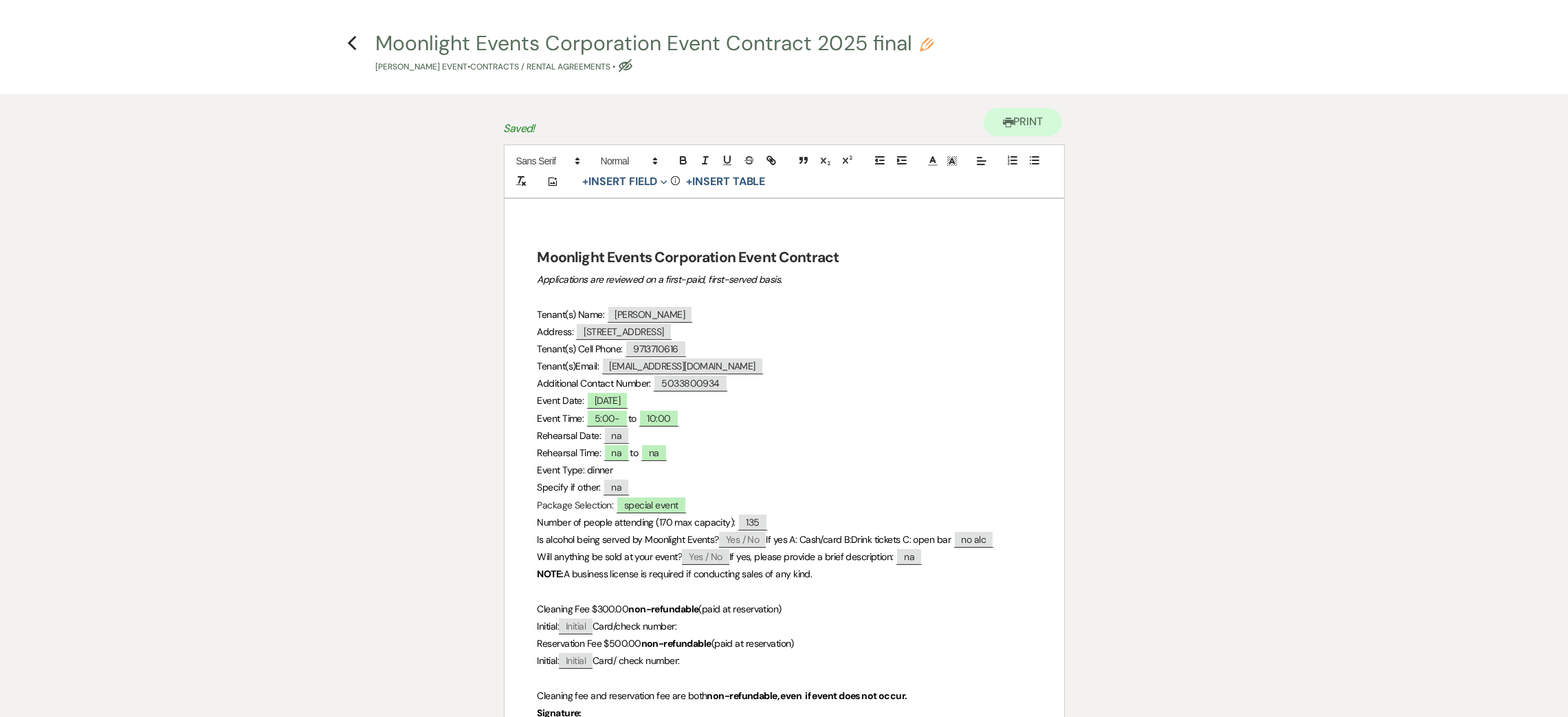
scroll to position [0, 0]
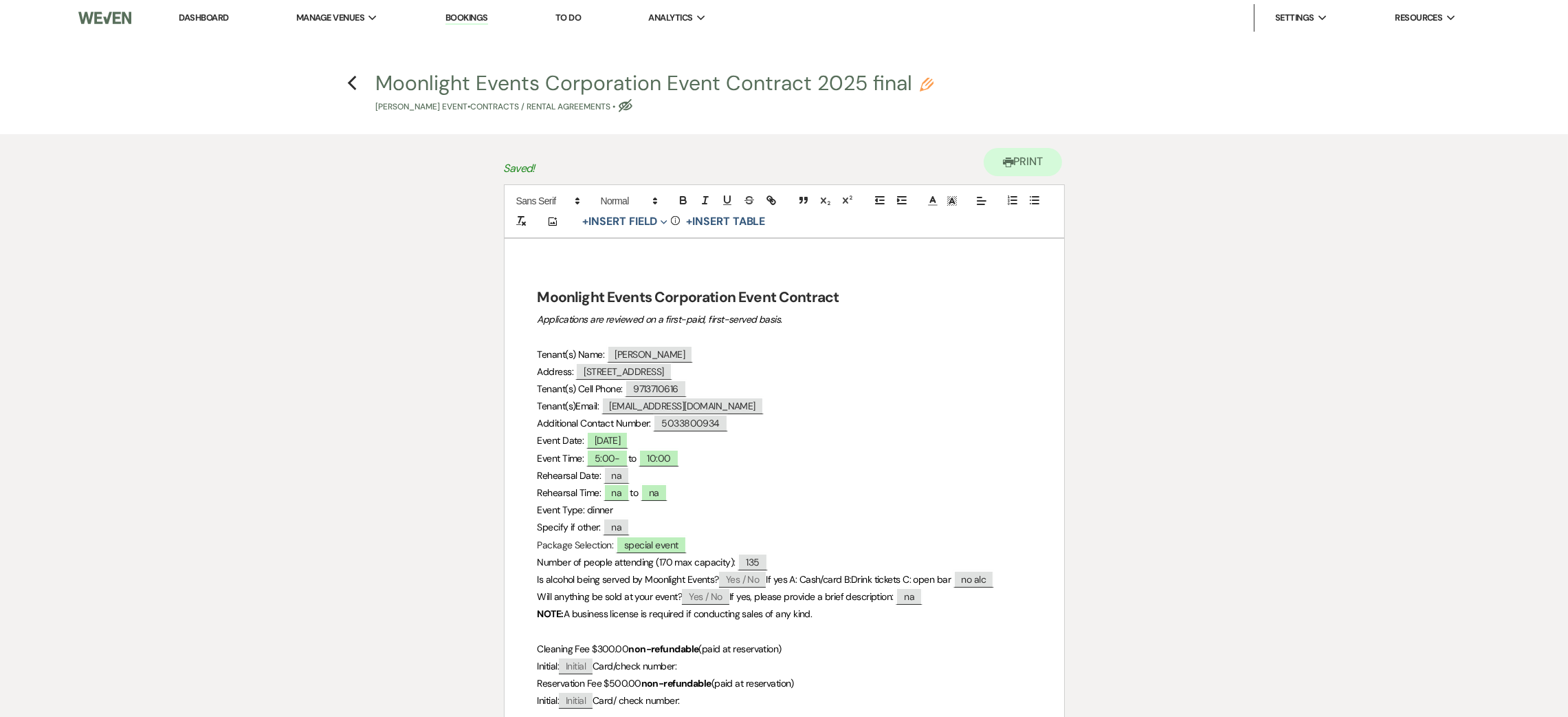
click at [633, 99] on use "button" at bounding box center [625, 106] width 14 height 13
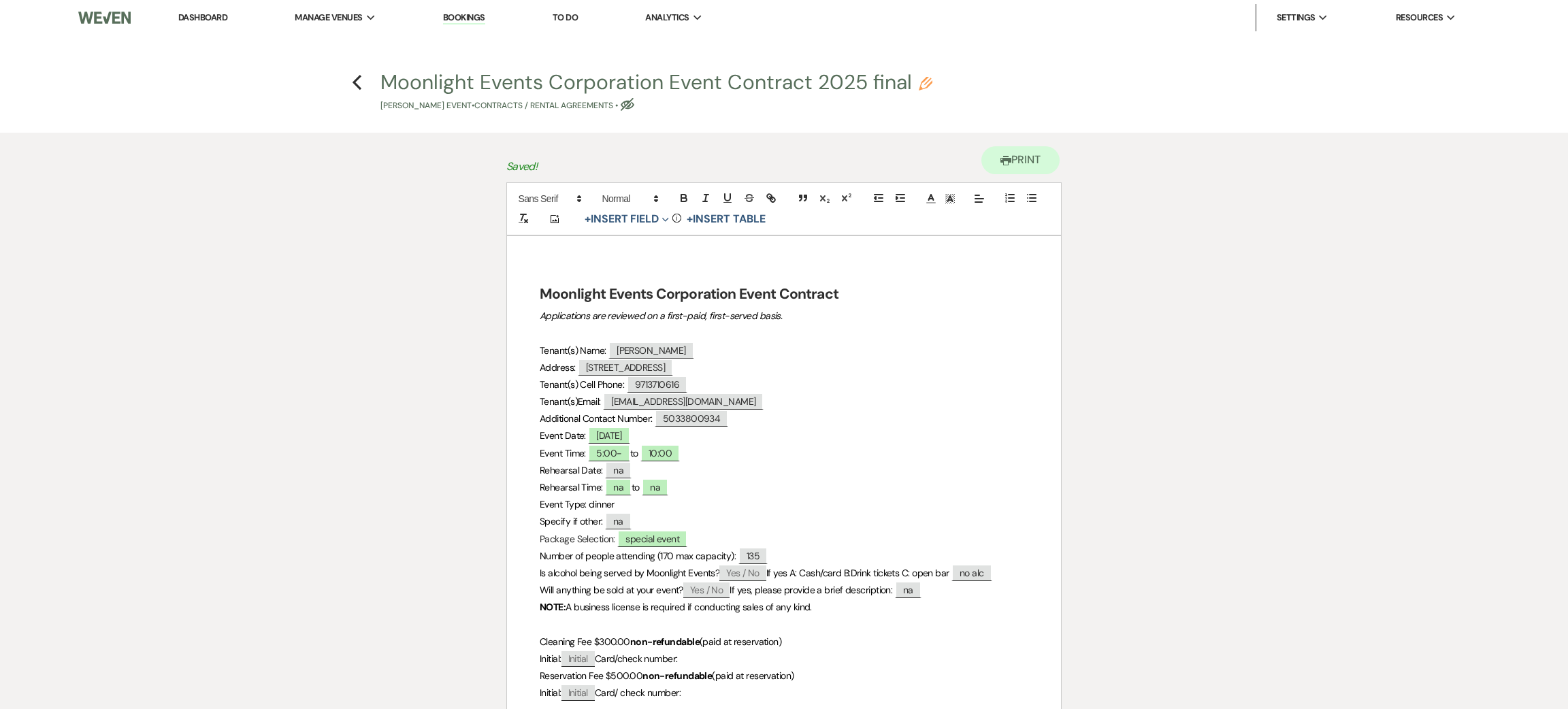
select select "10"
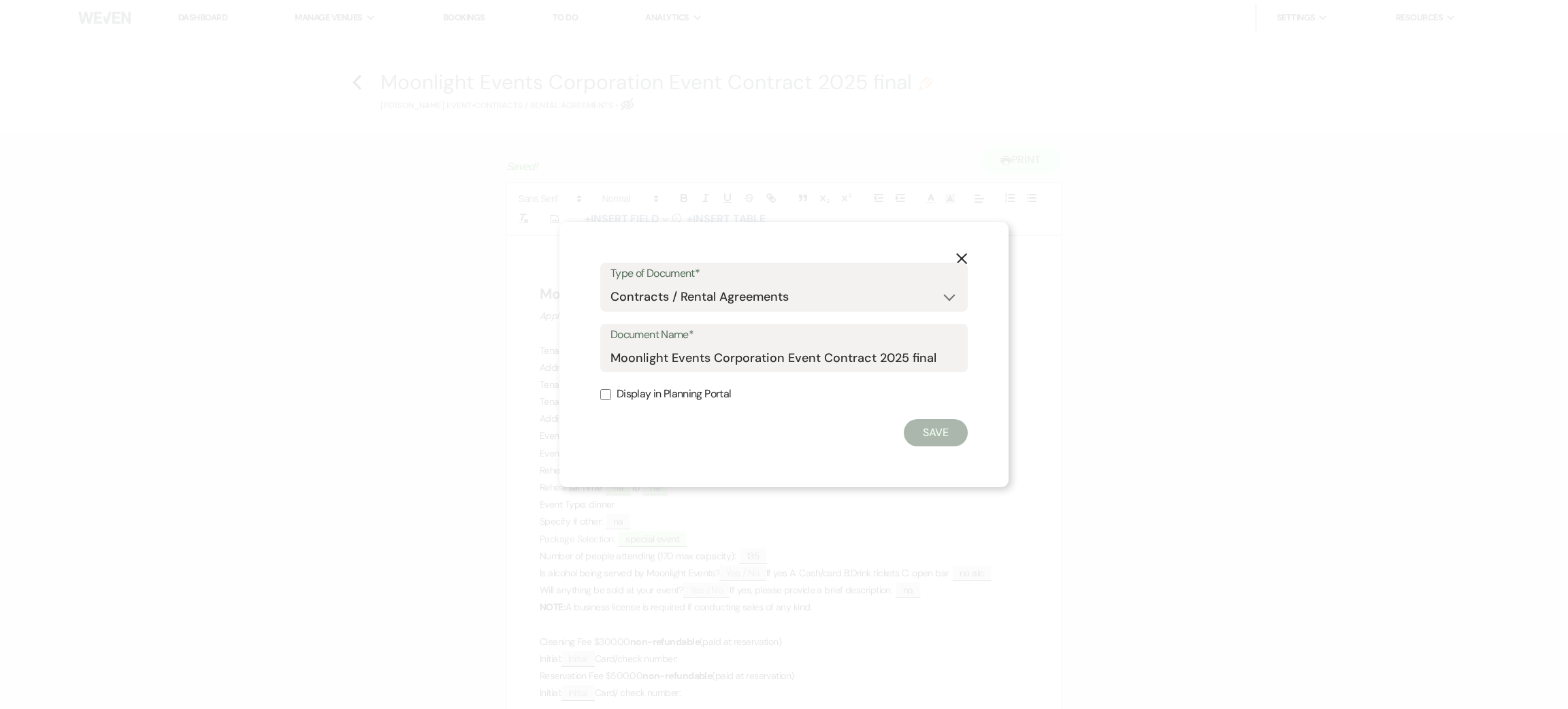
click at [713, 386] on label "Display in Planning Portal" at bounding box center [784, 393] width 368 height 19
click at [611, 389] on input "Display in Planning Portal" at bounding box center [605, 394] width 11 height 11
checkbox input "true"
click at [919, 426] on button "Save" at bounding box center [935, 432] width 64 height 27
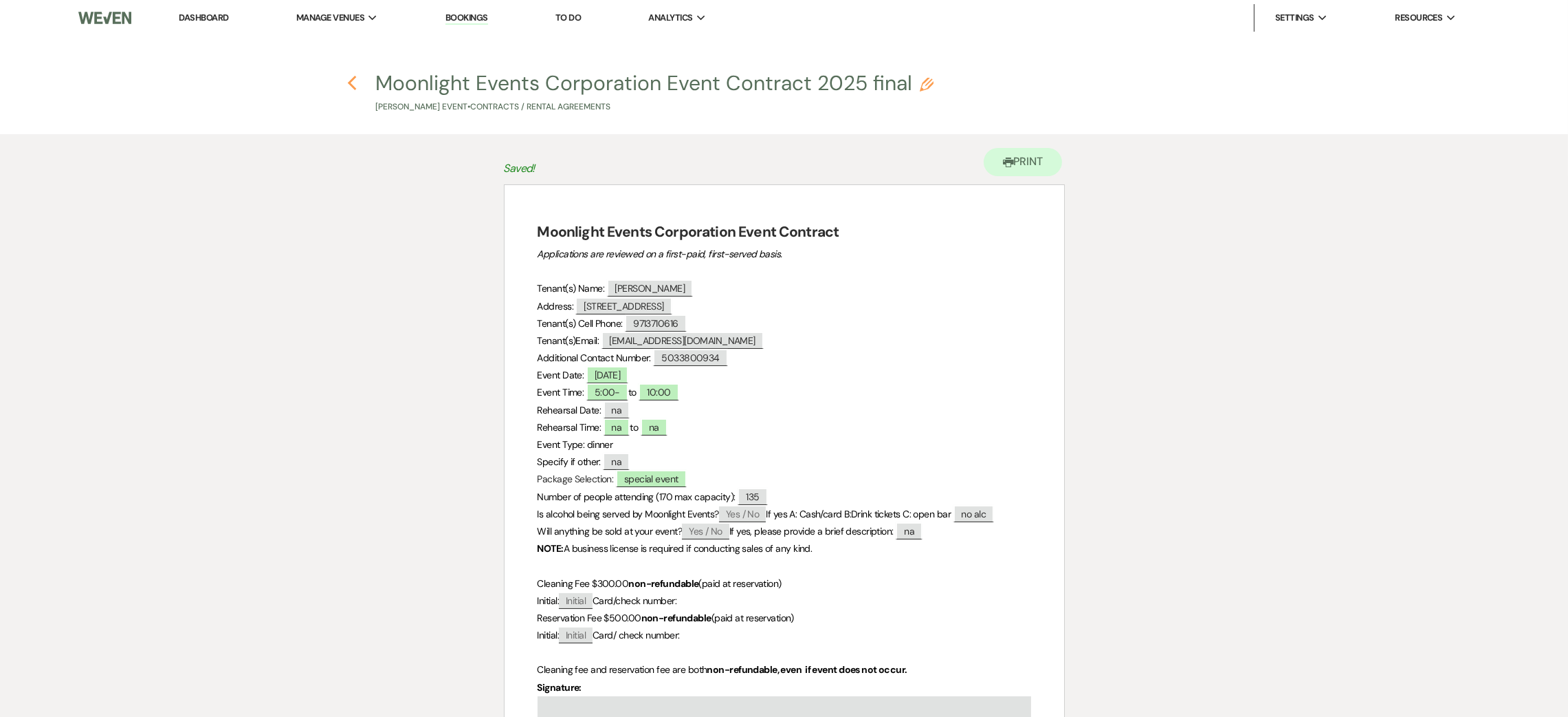
click at [347, 82] on icon "Previous" at bounding box center [352, 83] width 10 height 17
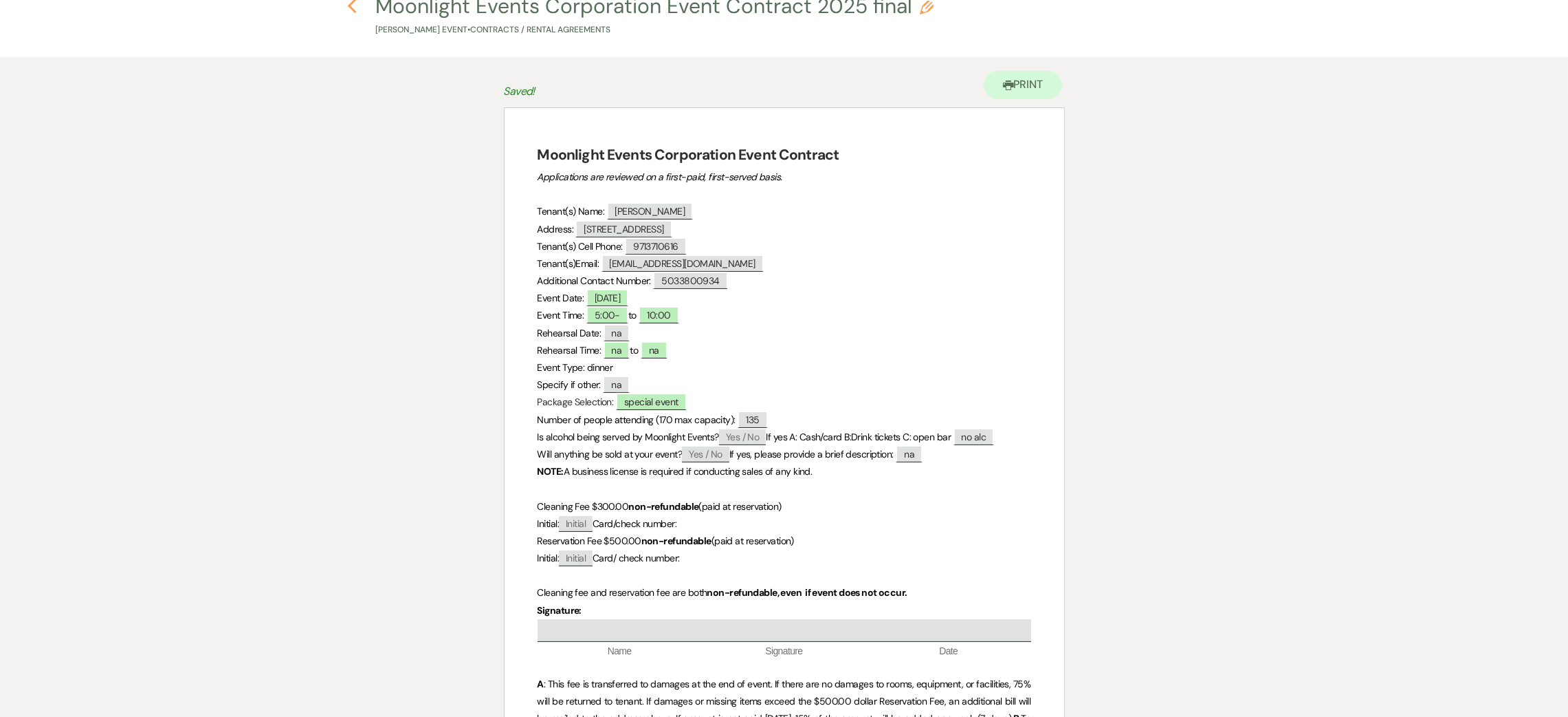
select select "11"
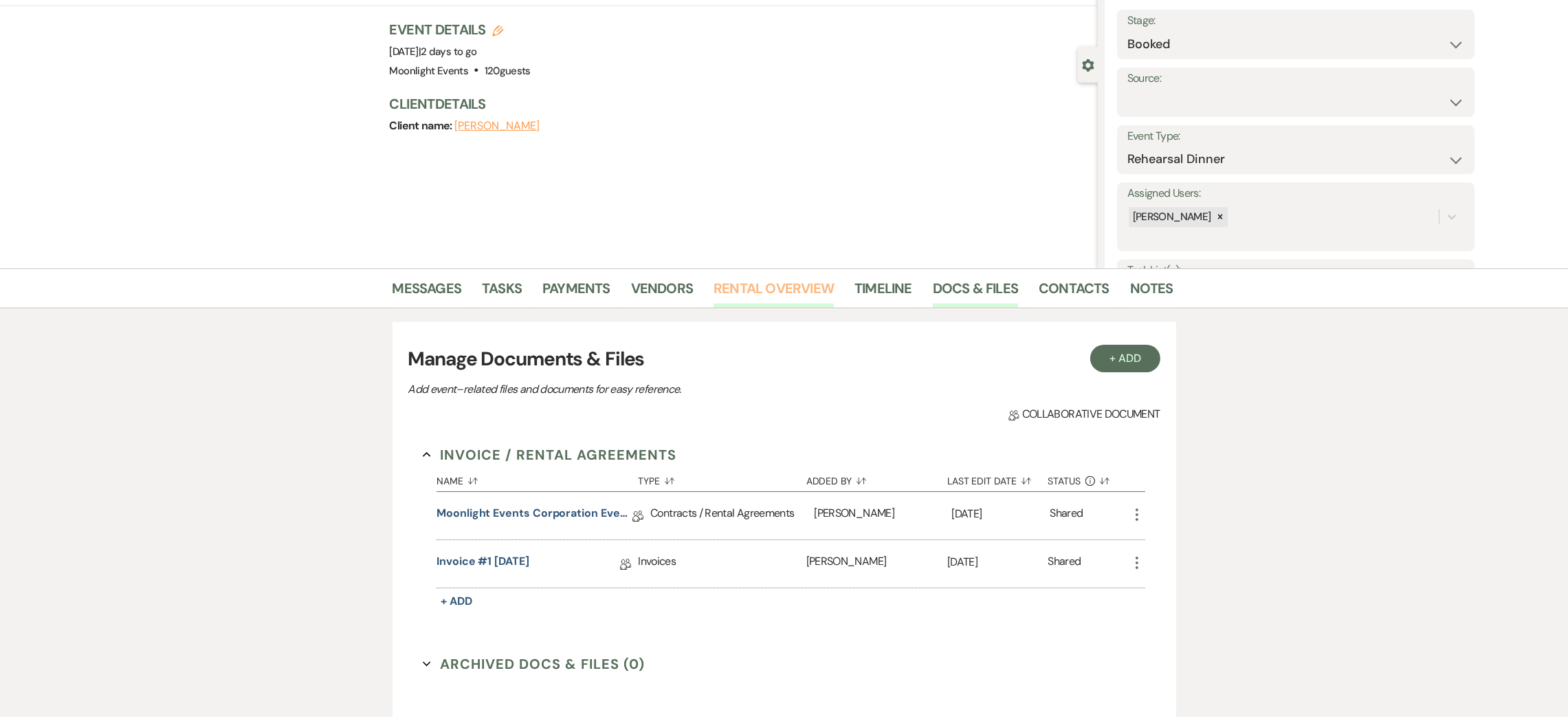
click at [781, 287] on link "Rental Overview" at bounding box center [773, 292] width 120 height 30
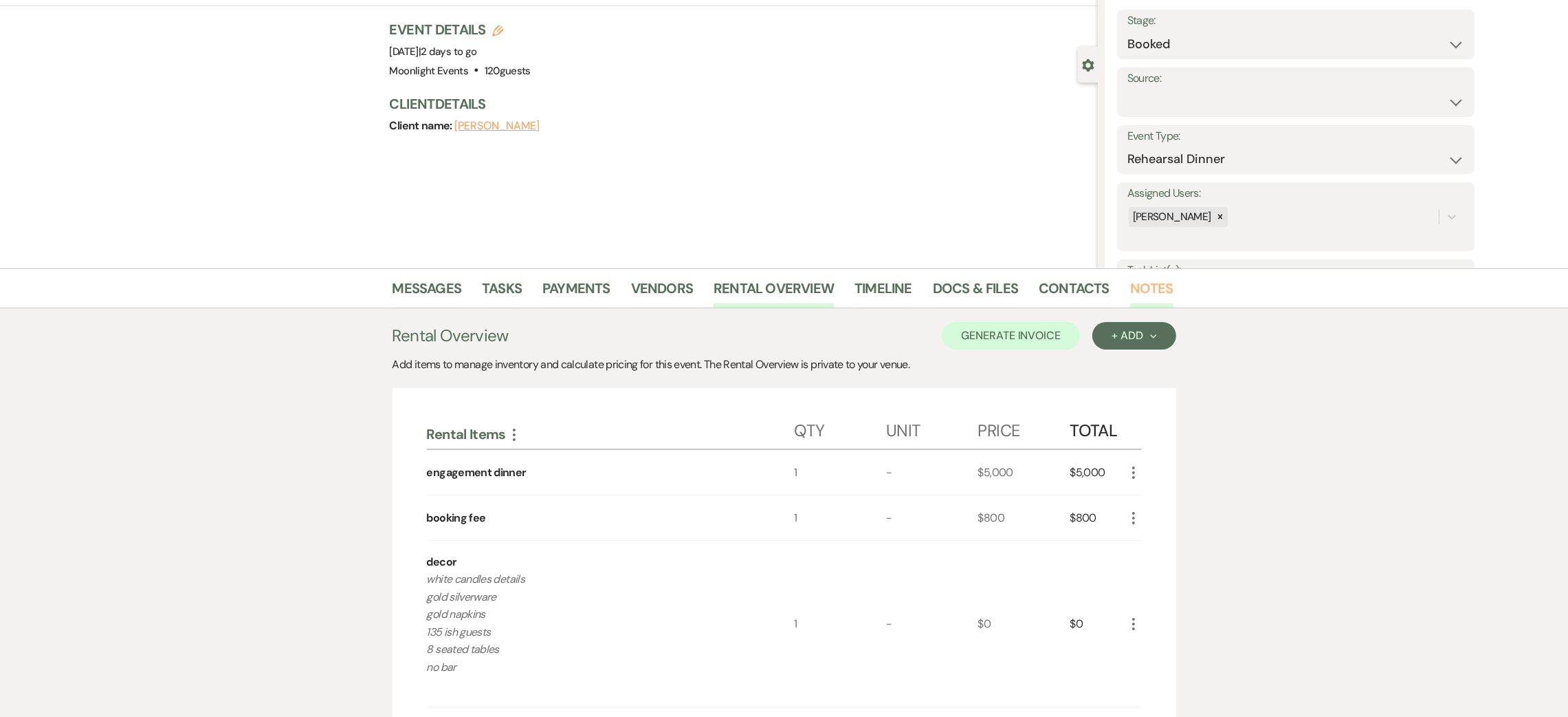
click at [1140, 287] on link "Notes" at bounding box center [1151, 292] width 43 height 30
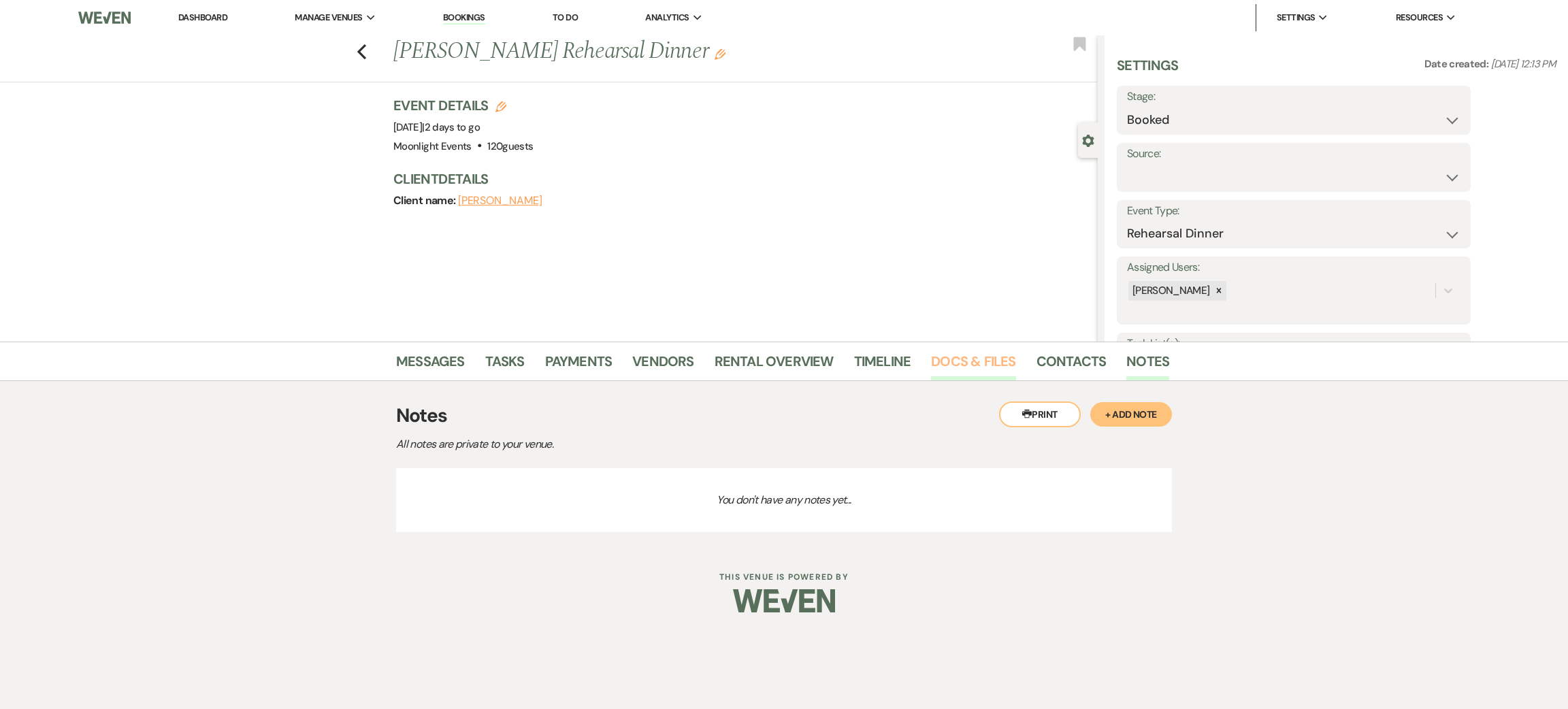
click at [978, 366] on link "Docs & Files" at bounding box center [973, 365] width 85 height 30
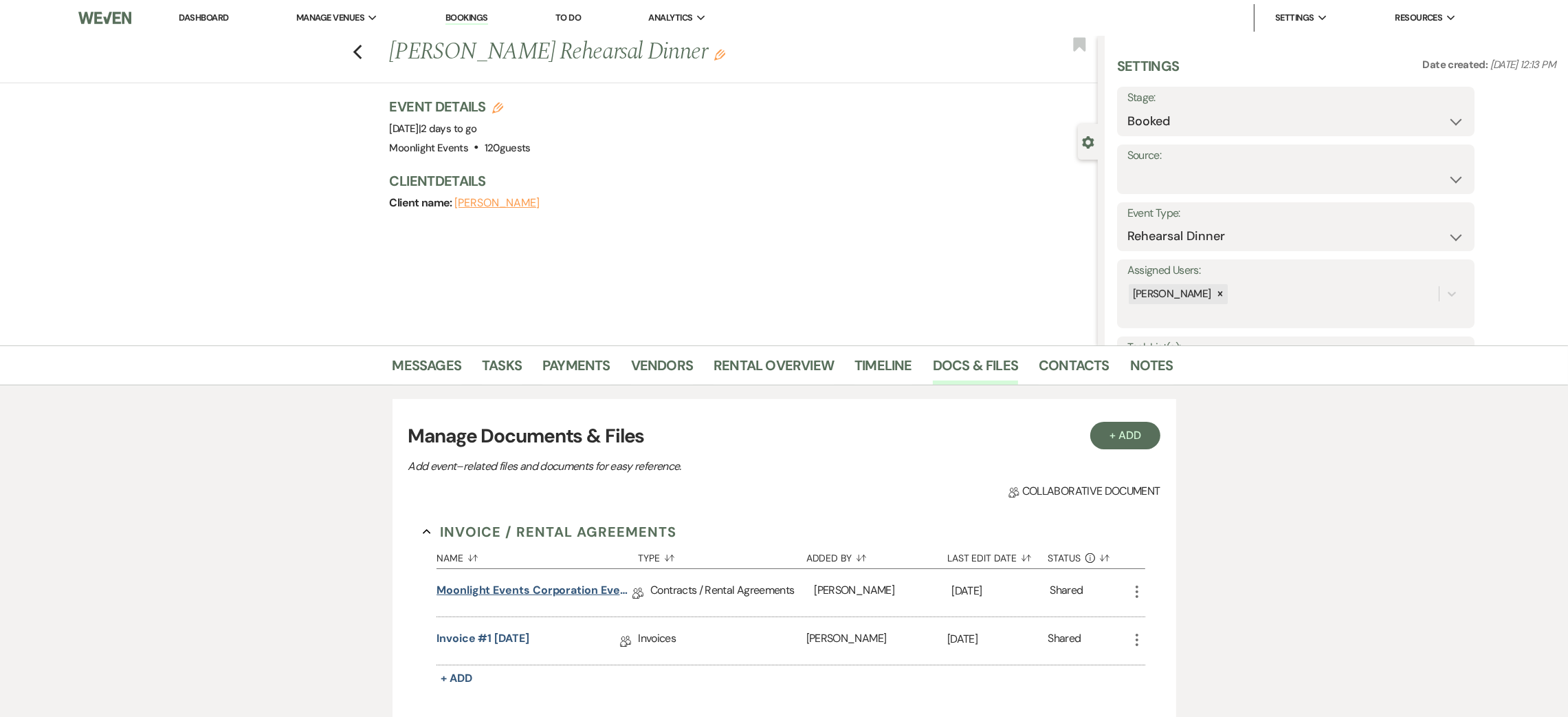
click at [555, 594] on link "Moonlight Events Corporation Event Contract 2025 final" at bounding box center [534, 592] width 196 height 21
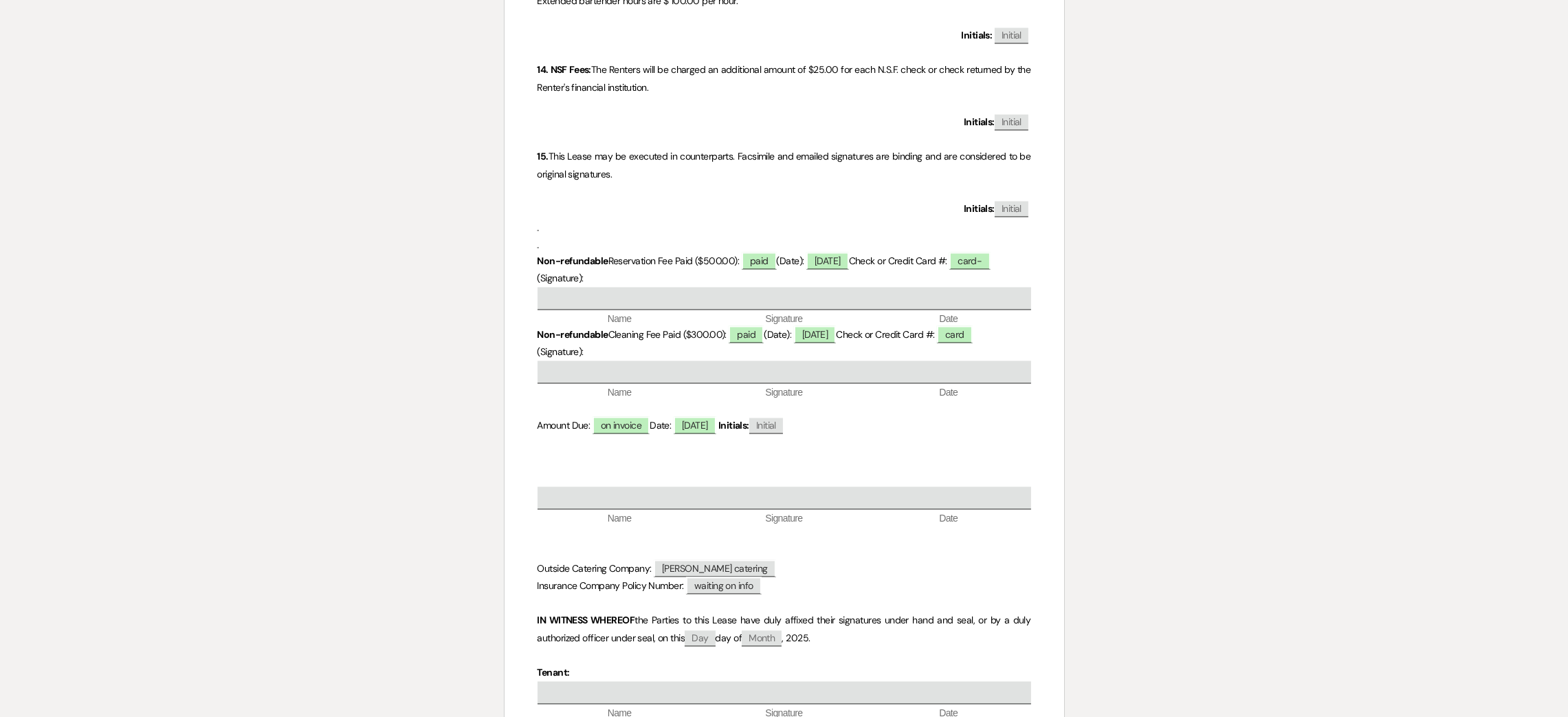
scroll to position [4314, 0]
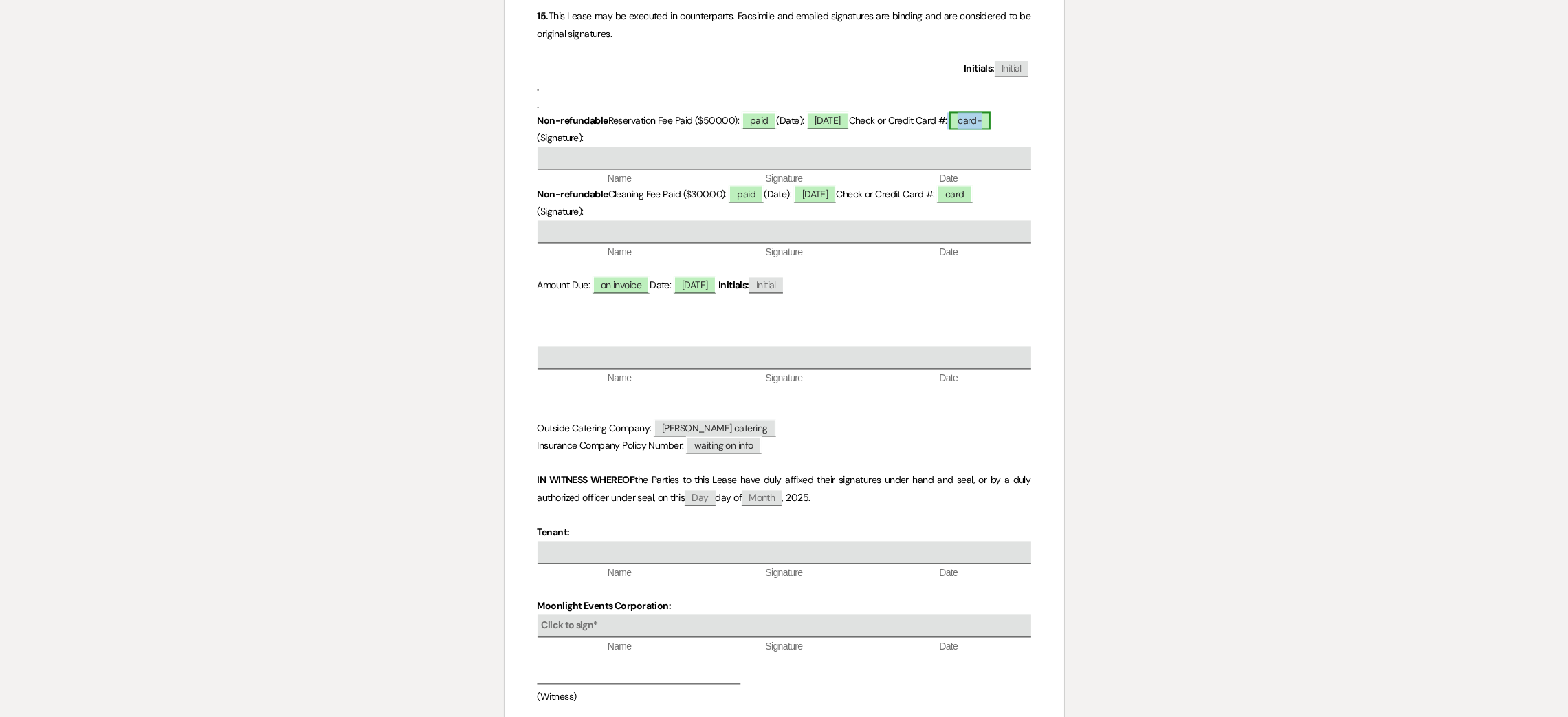
click at [976, 121] on span "card-" at bounding box center [970, 120] width 41 height 18
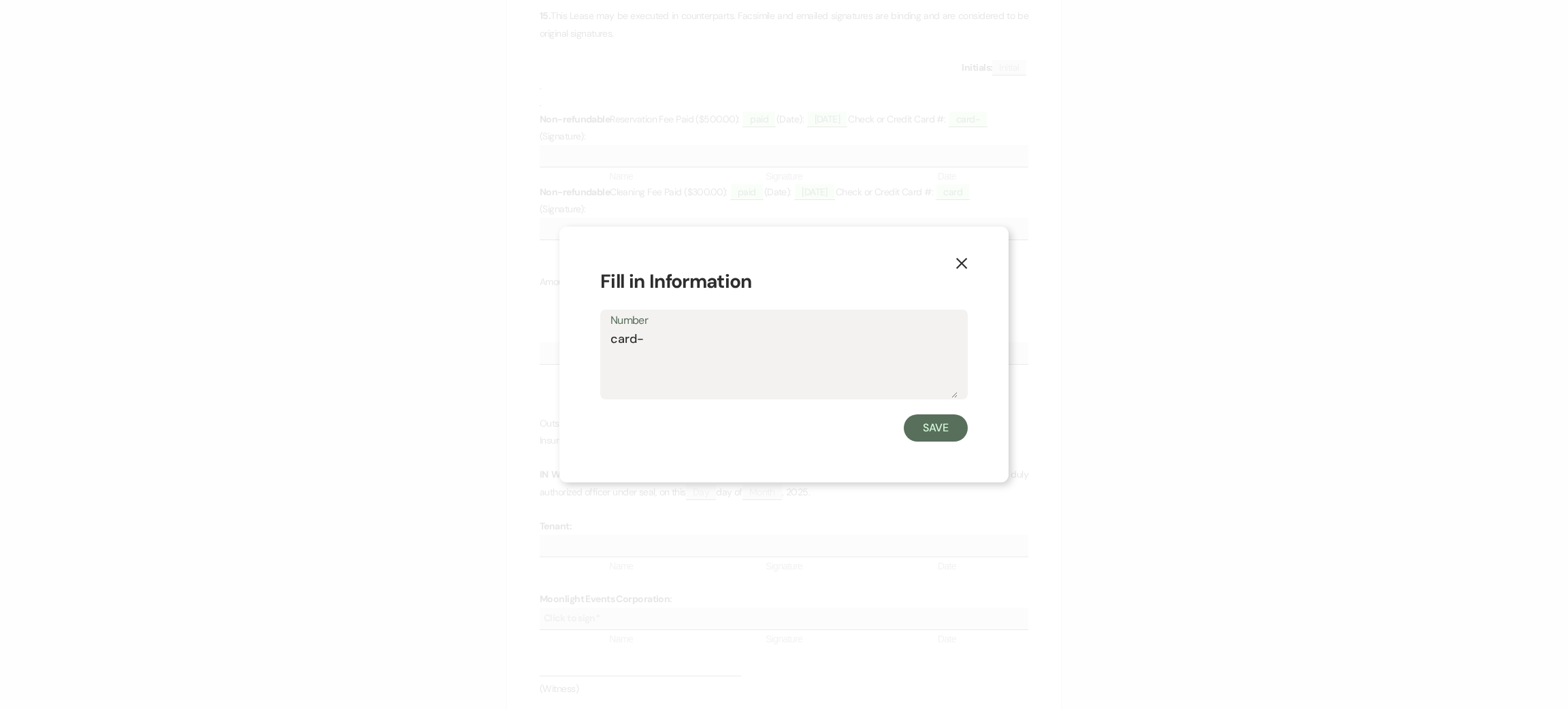
click at [742, 347] on textarea "card-" at bounding box center [784, 364] width 347 height 68
type textarea "card-9673"
click at [914, 426] on button "Save" at bounding box center [935, 428] width 64 height 27
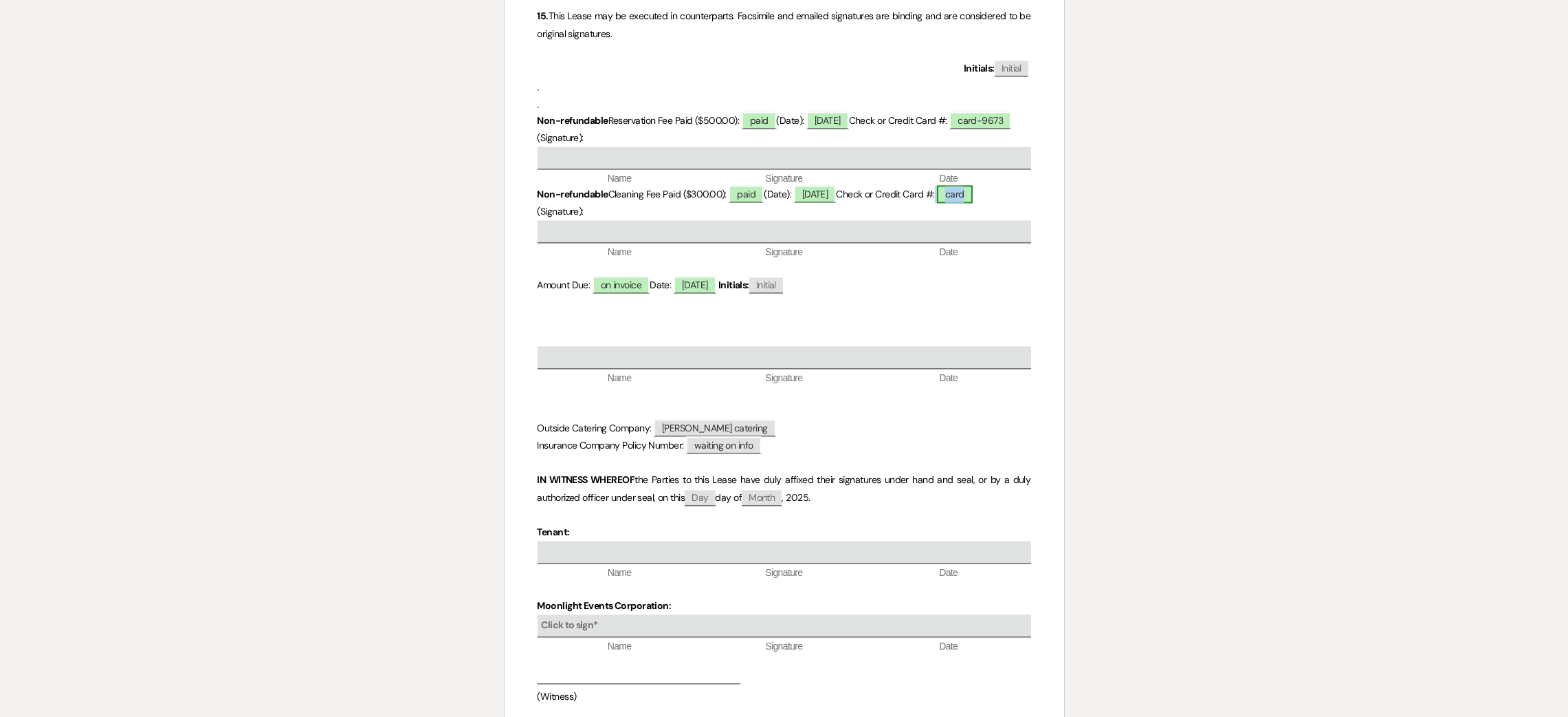
click at [970, 203] on span "card" at bounding box center [954, 193] width 36 height 18
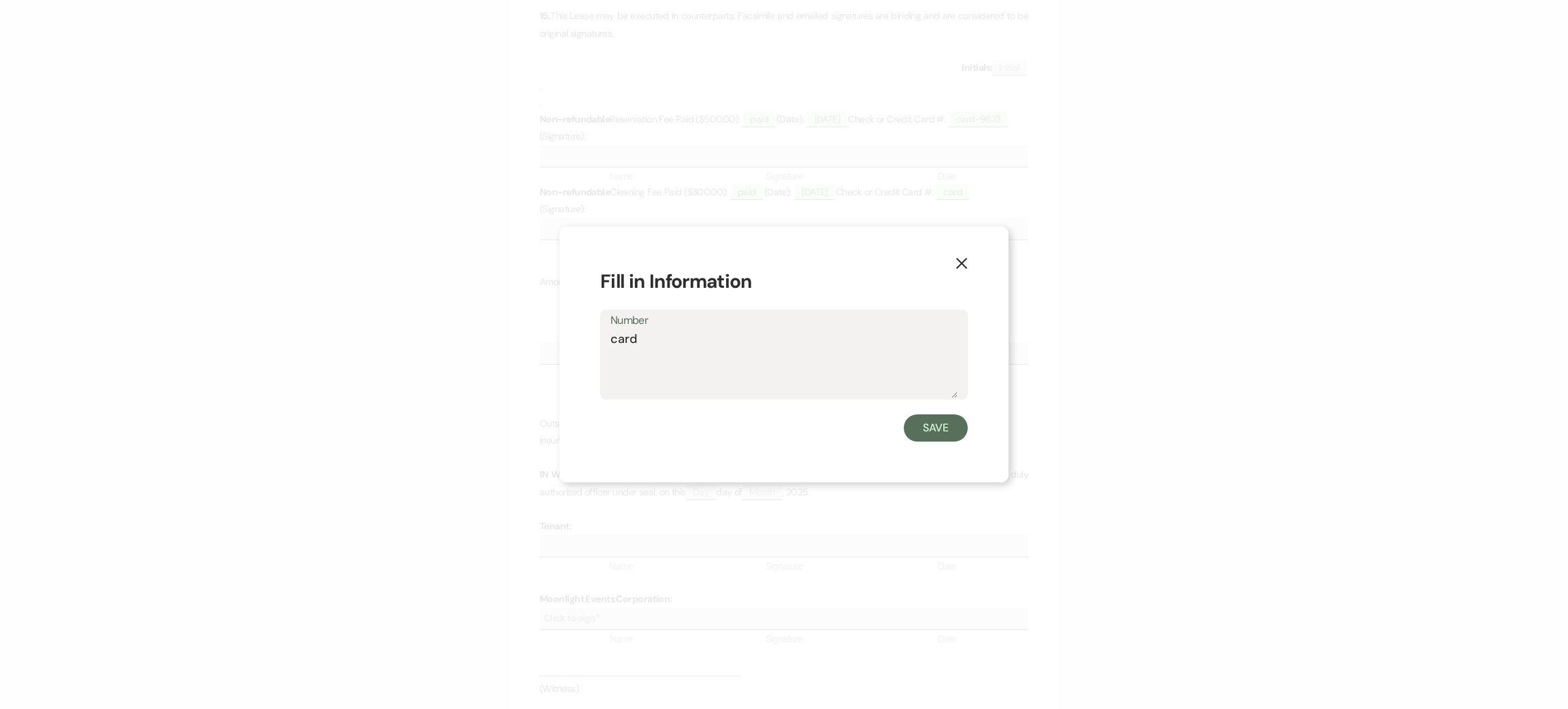
click at [660, 339] on textarea "card" at bounding box center [784, 364] width 347 height 68
type textarea "card-9673"
click at [944, 425] on button "Save" at bounding box center [935, 428] width 64 height 27
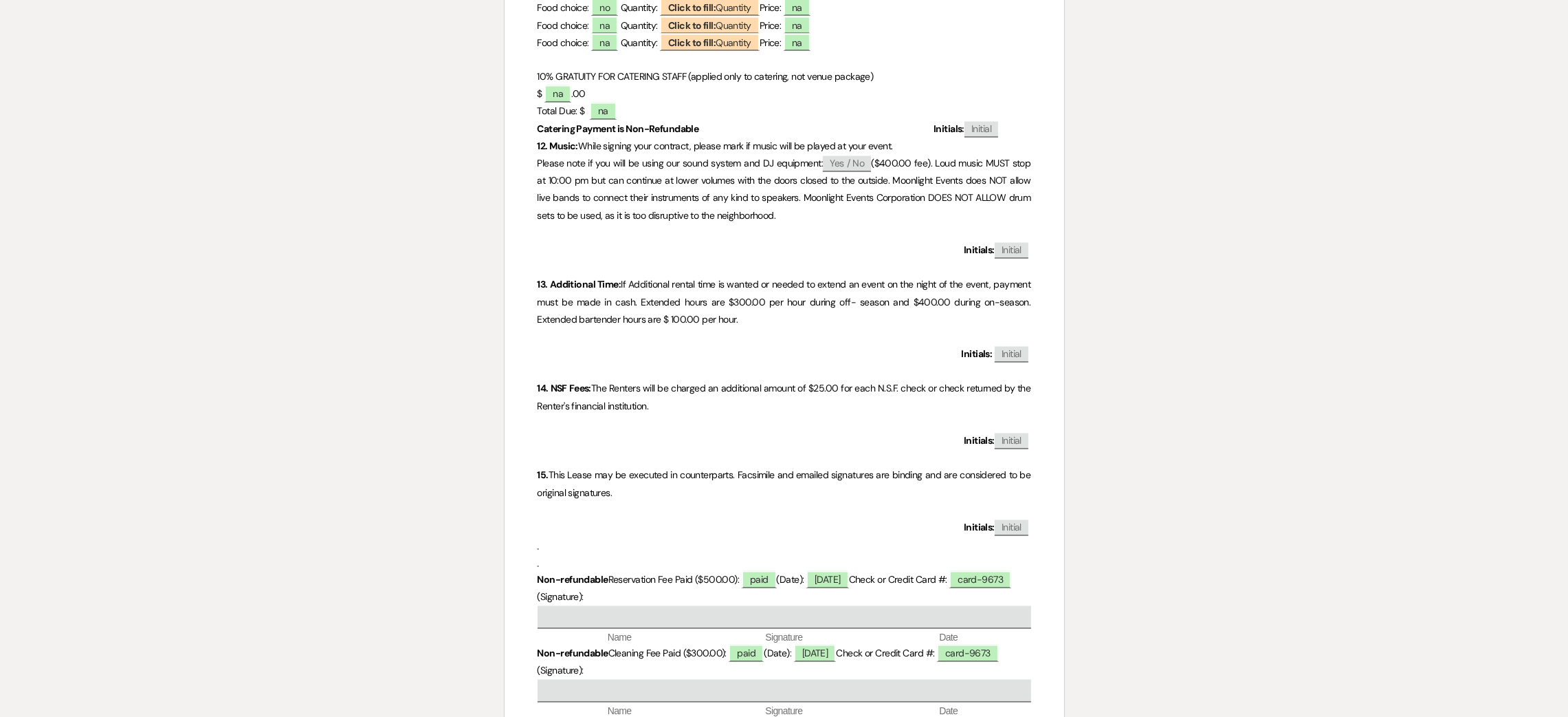
scroll to position [3506, 0]
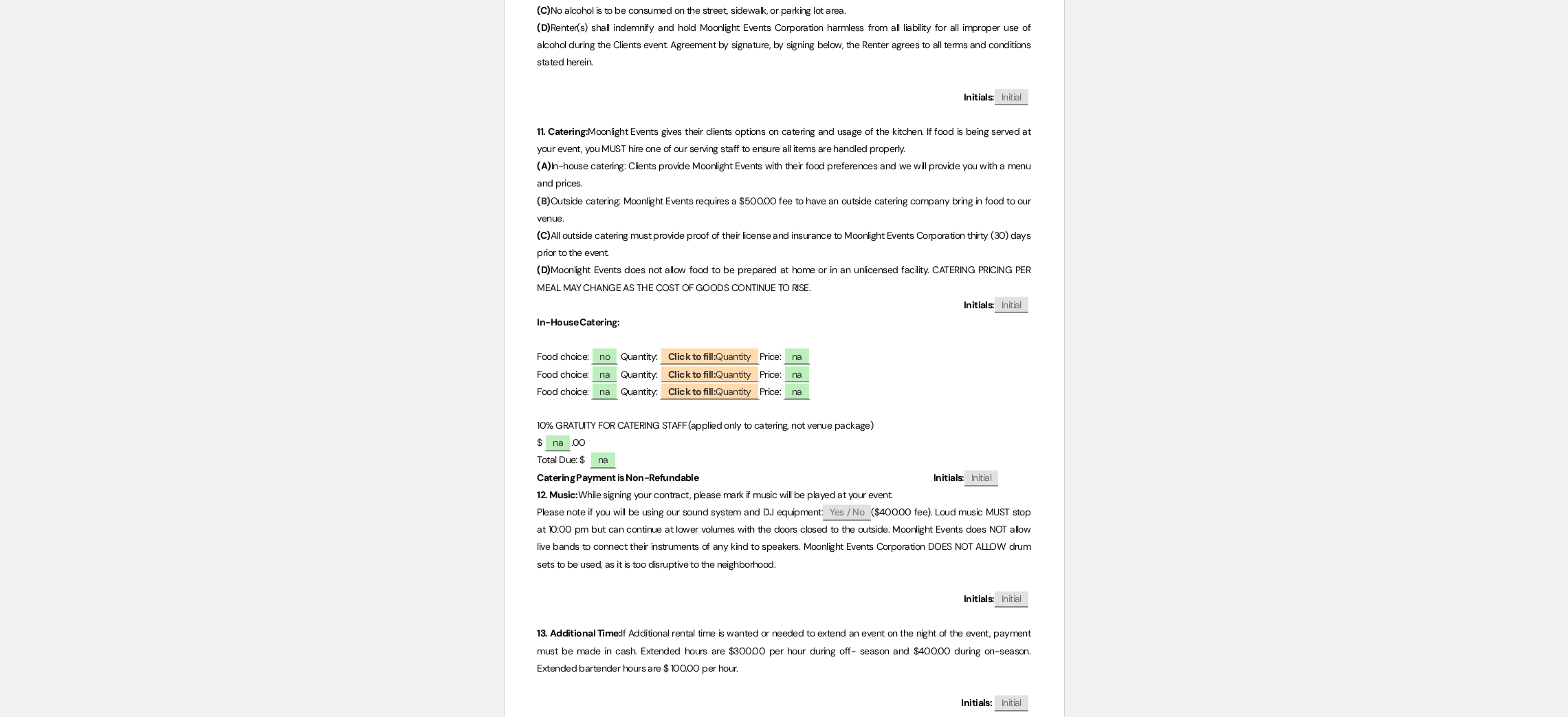
drag, startPoint x: 823, startPoint y: 346, endPoint x: 728, endPoint y: 320, distance: 98.5
click at [728, 320] on p "In-House Catering:" at bounding box center [784, 323] width 494 height 18
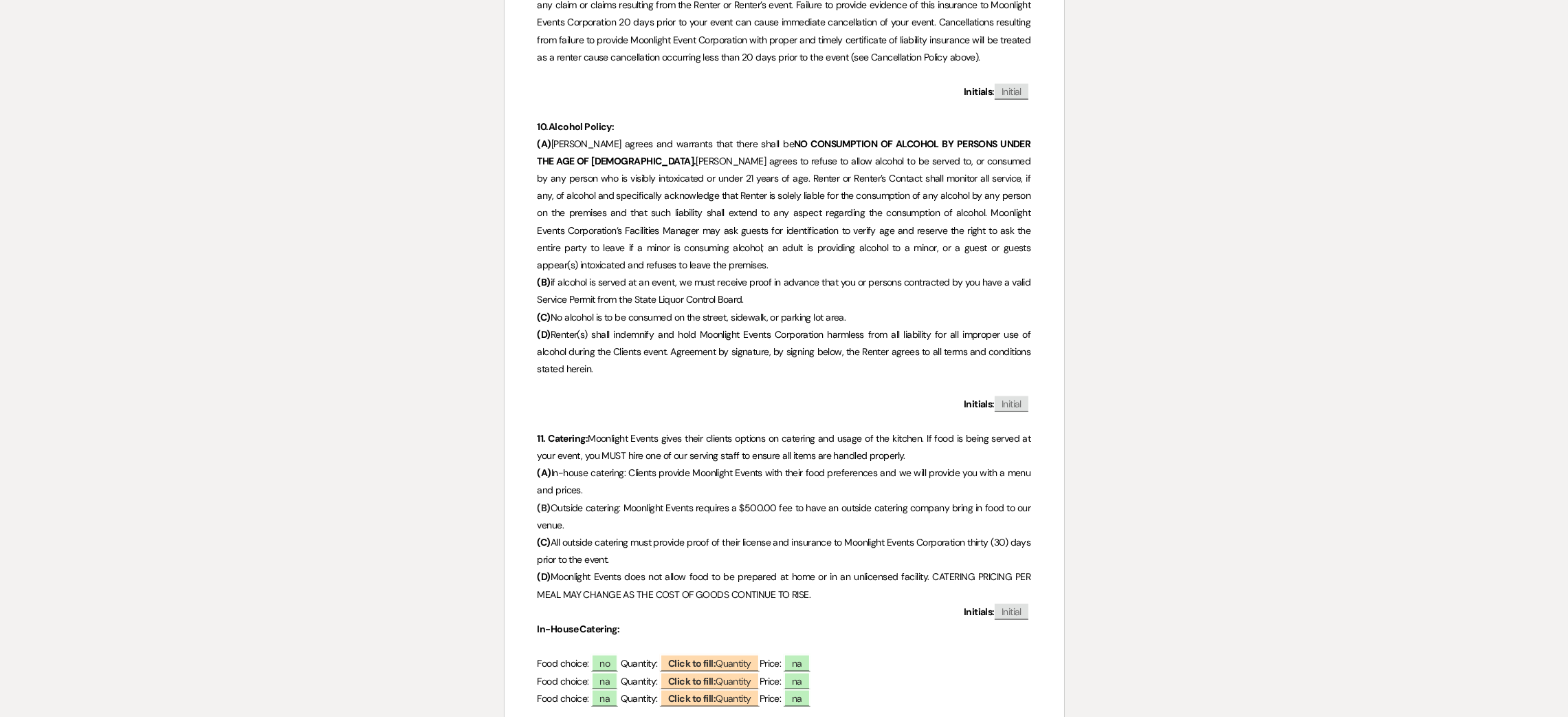
scroll to position [3611, 0]
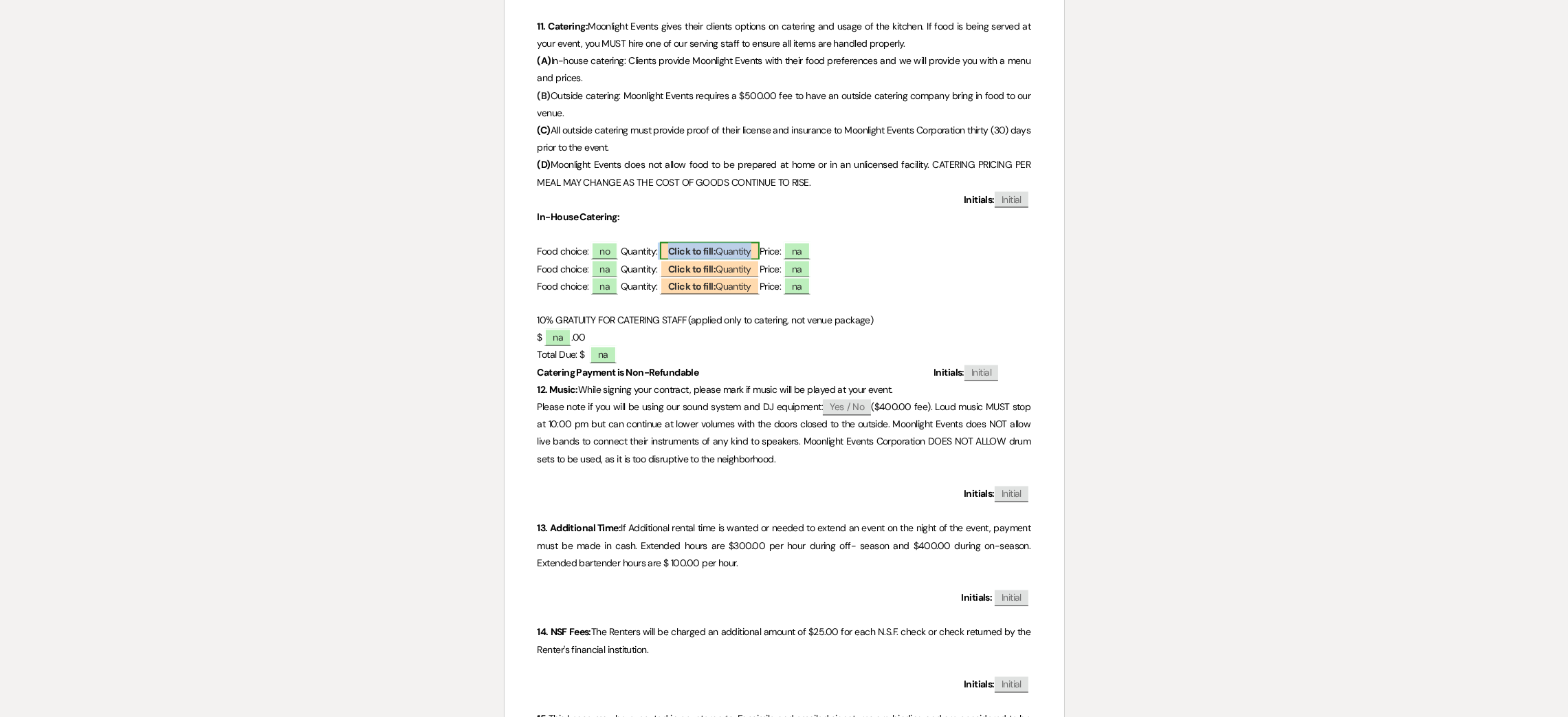
click at [737, 250] on span "Click to fill: [PERSON_NAME]" at bounding box center [710, 251] width 100 height 18
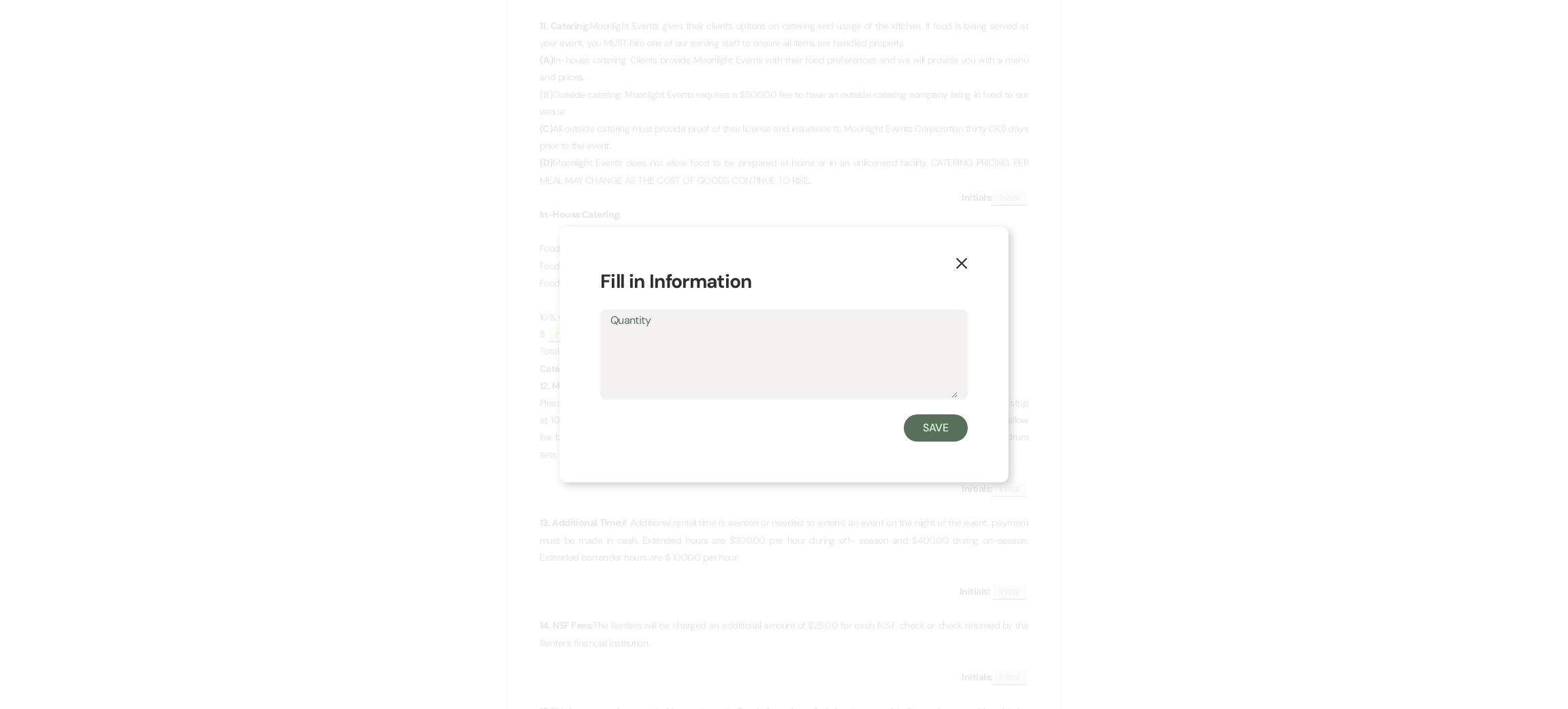
click at [706, 357] on textarea "Quantity" at bounding box center [784, 364] width 347 height 68
type textarea "na"
click at [961, 423] on button "Save" at bounding box center [935, 428] width 64 height 27
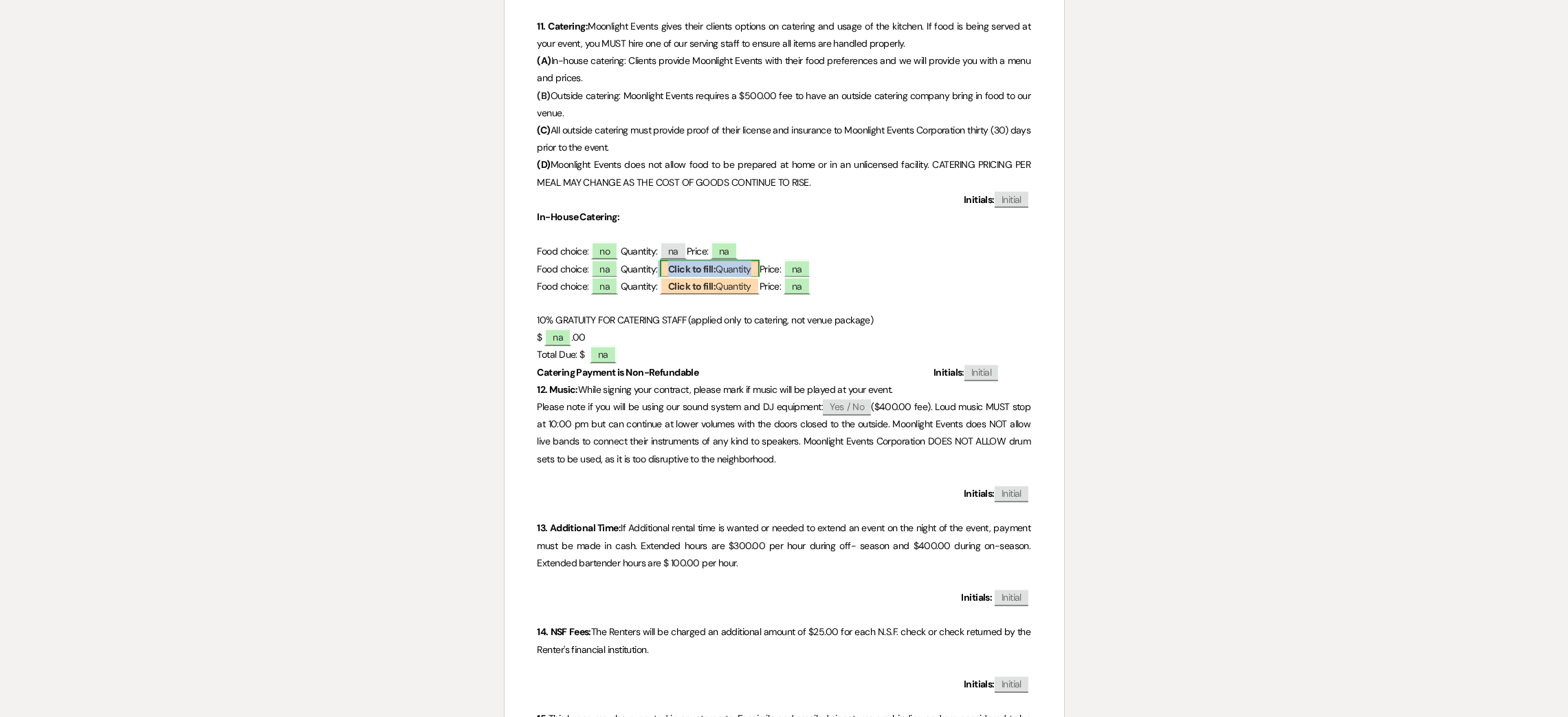
click at [724, 268] on span "Click to fill: [PERSON_NAME]" at bounding box center [710, 269] width 100 height 18
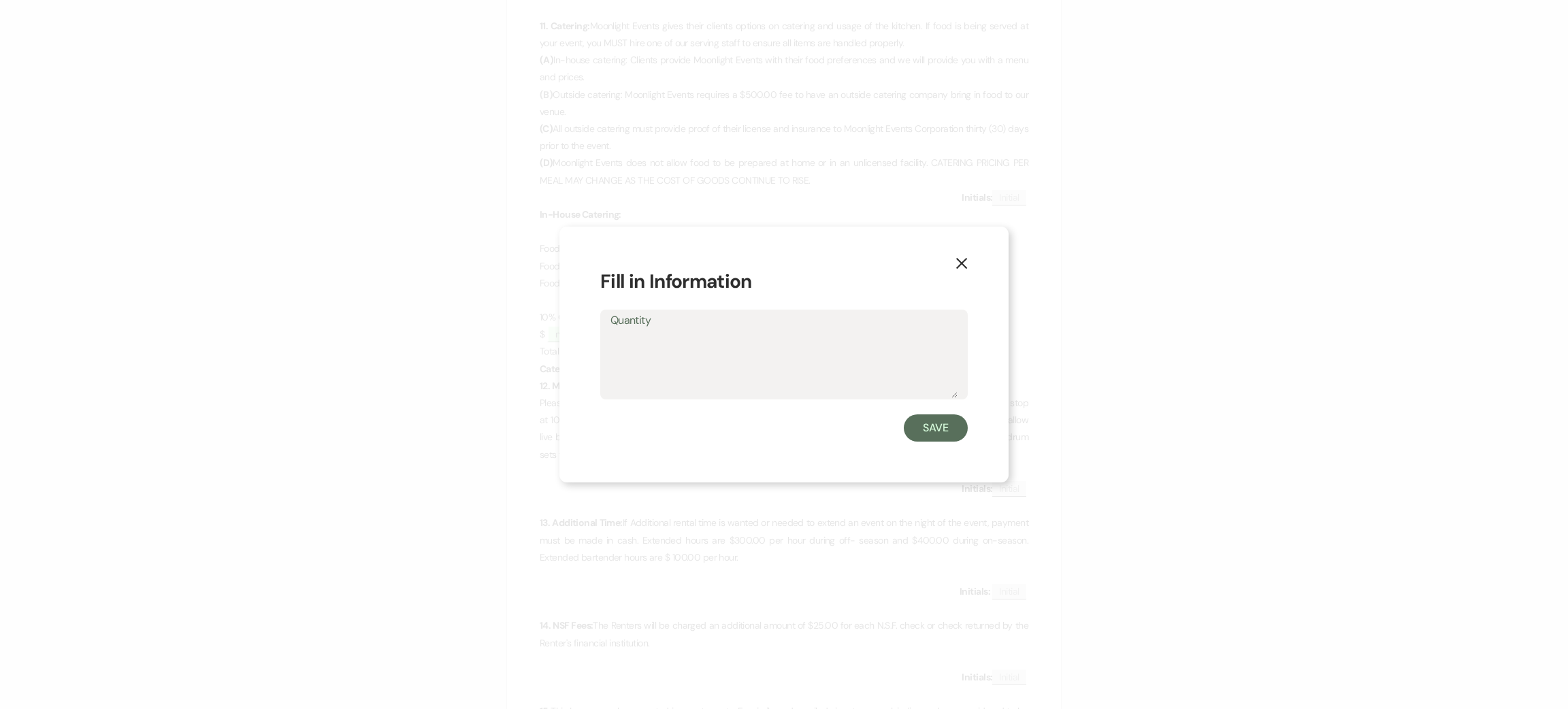
click at [721, 342] on textarea "Quantity" at bounding box center [784, 364] width 347 height 68
type textarea "na"
click at [929, 422] on button "Save" at bounding box center [935, 428] width 64 height 27
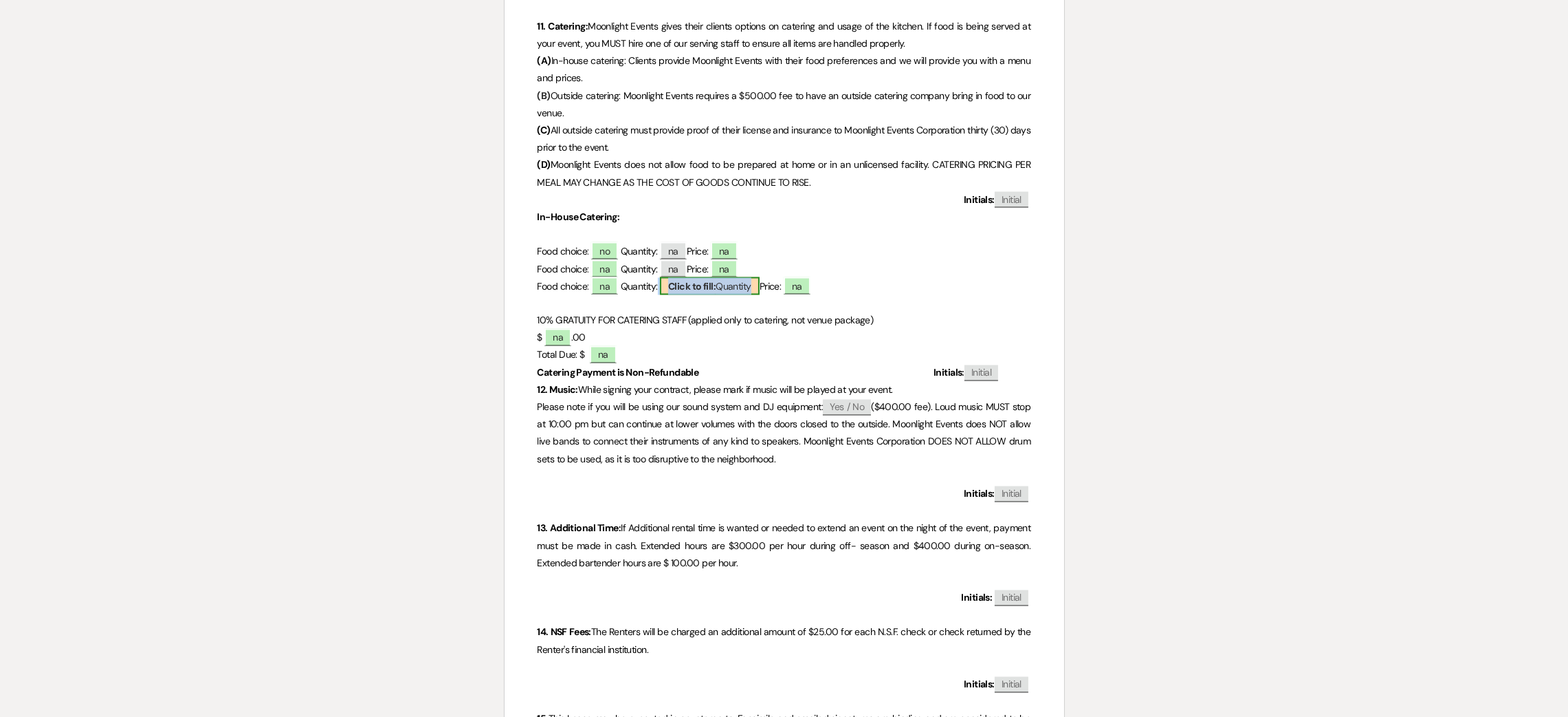
click at [713, 287] on b "Click to fill:" at bounding box center [692, 286] width 47 height 12
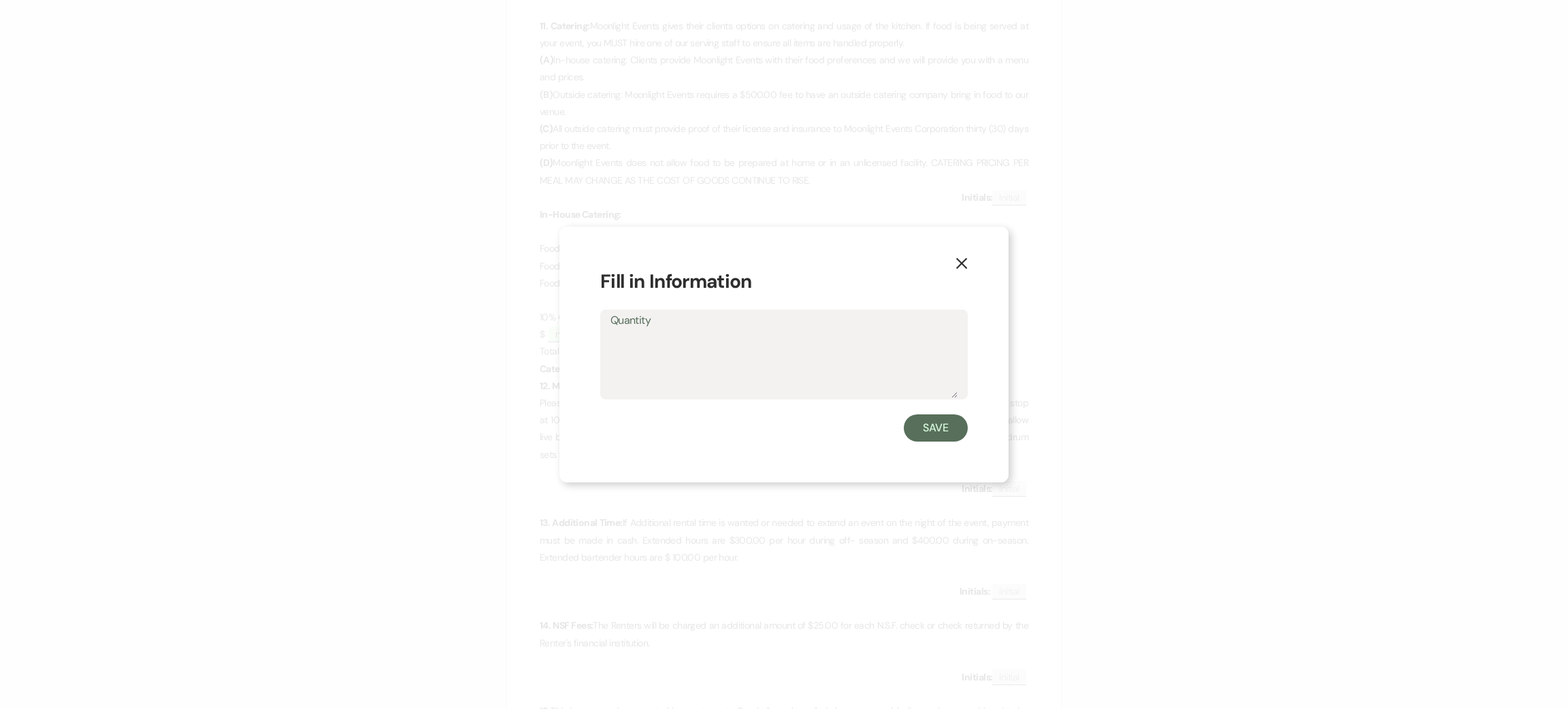
click at [712, 390] on textarea "Quantity" at bounding box center [784, 364] width 347 height 68
type textarea "na"
click at [928, 424] on button "Save" at bounding box center [935, 428] width 64 height 27
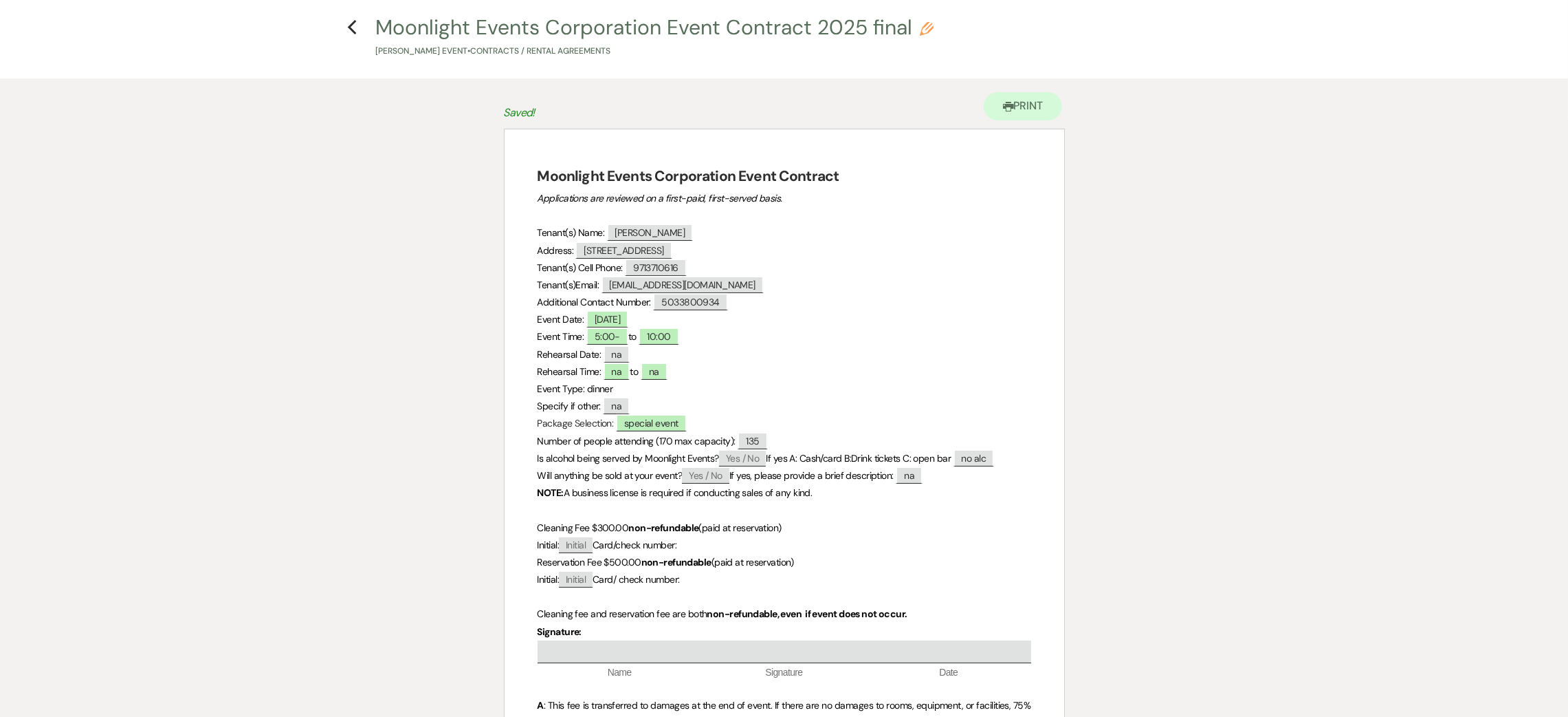
scroll to position [0, 0]
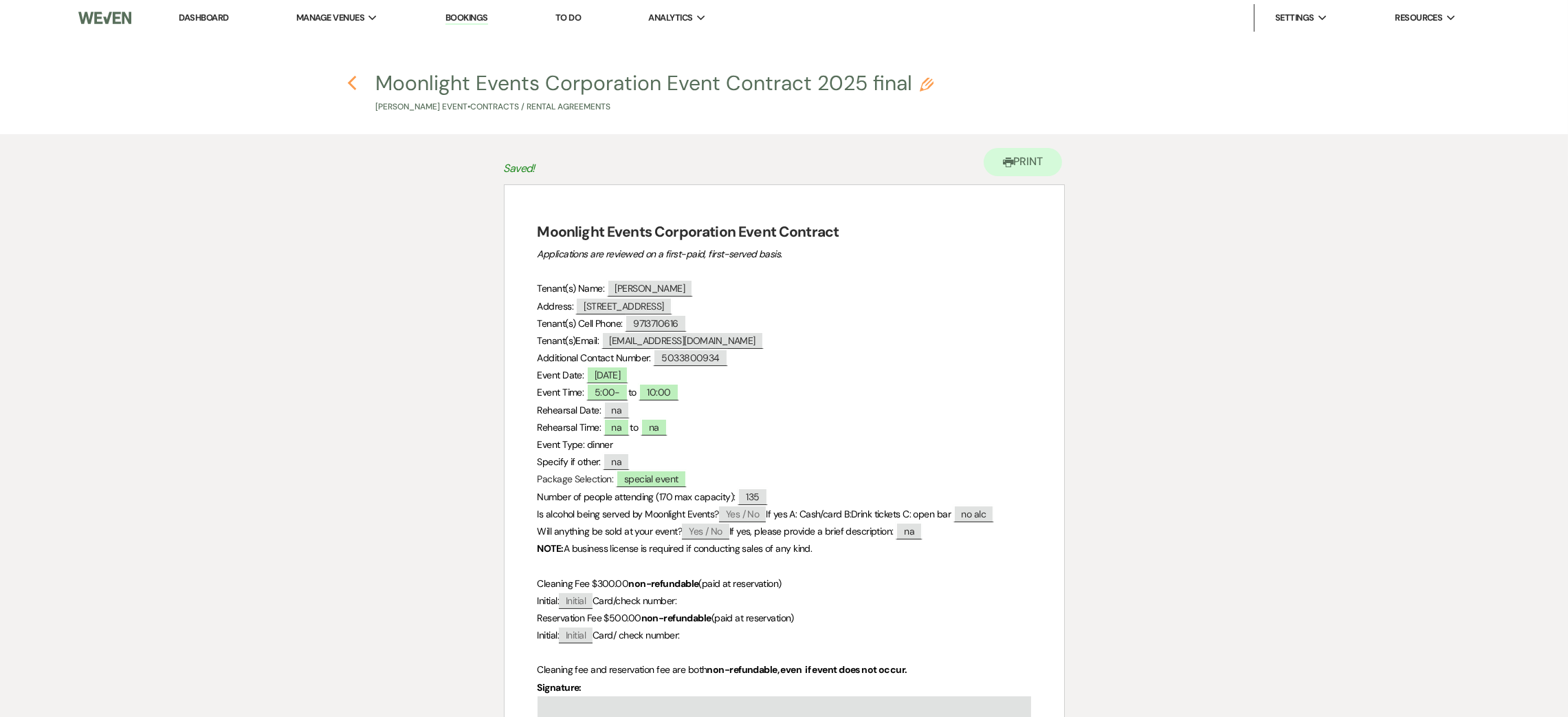
click at [352, 88] on use "button" at bounding box center [352, 83] width 9 height 15
select select "11"
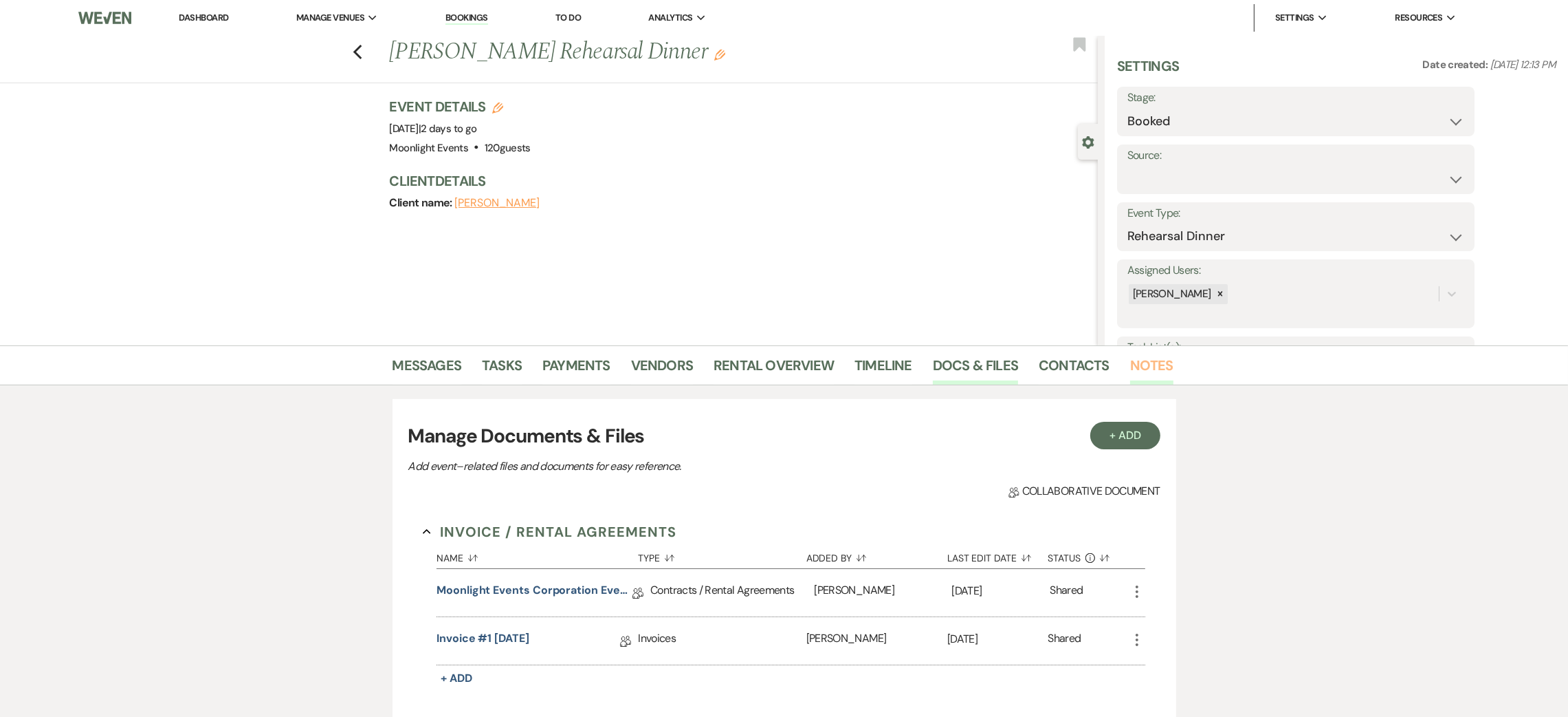
click at [1152, 369] on link "Notes" at bounding box center [1151, 369] width 43 height 30
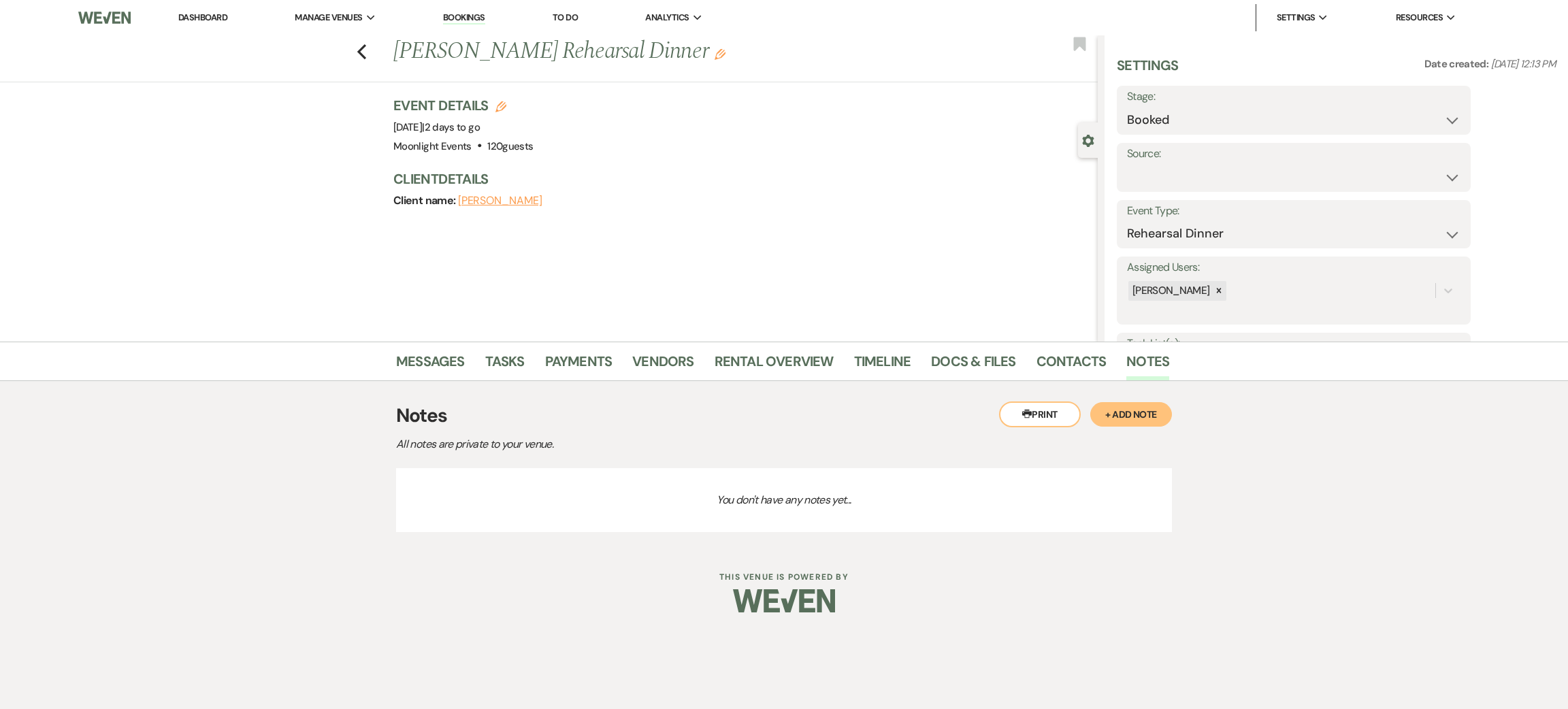
click at [1137, 418] on button "+ Add Note" at bounding box center [1131, 414] width 82 height 25
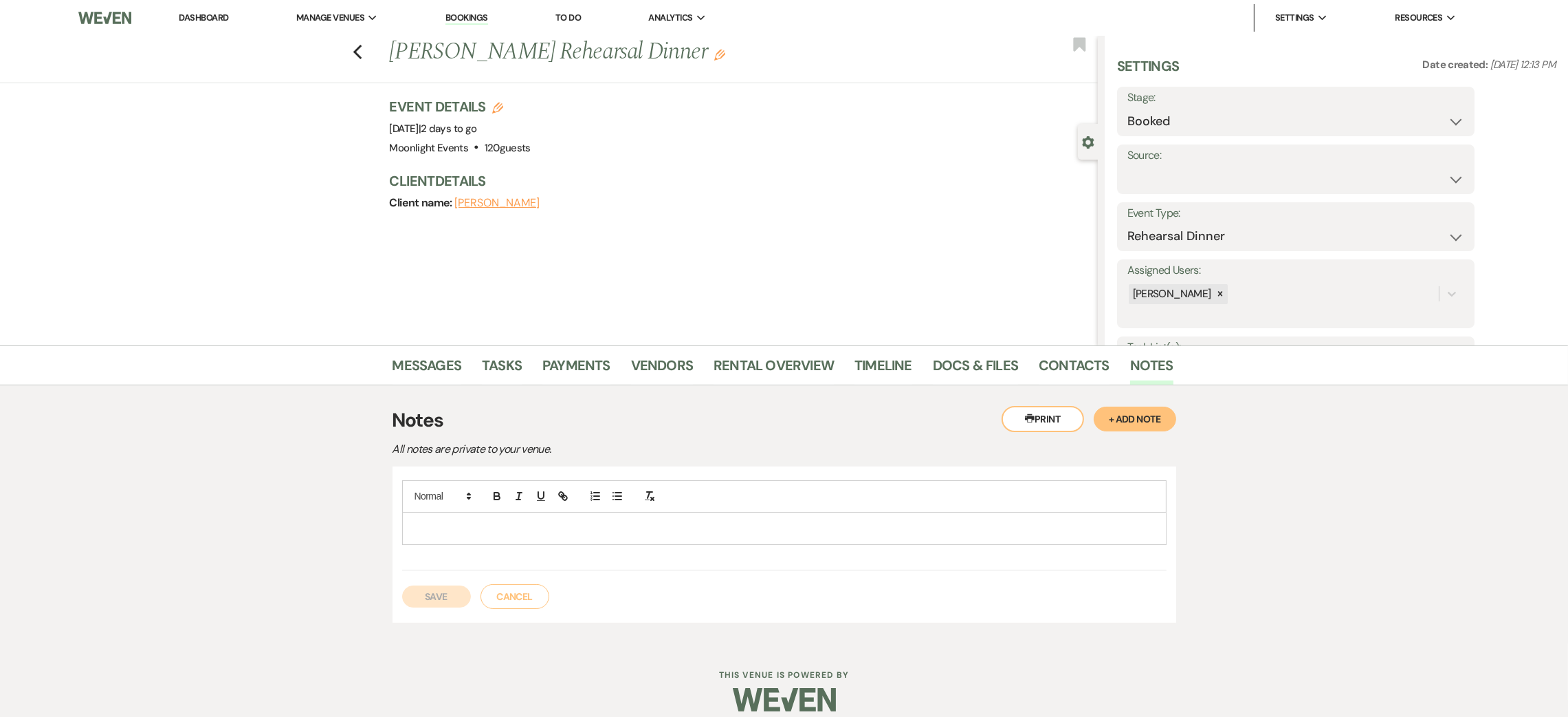
click at [543, 521] on p at bounding box center [784, 528] width 743 height 15
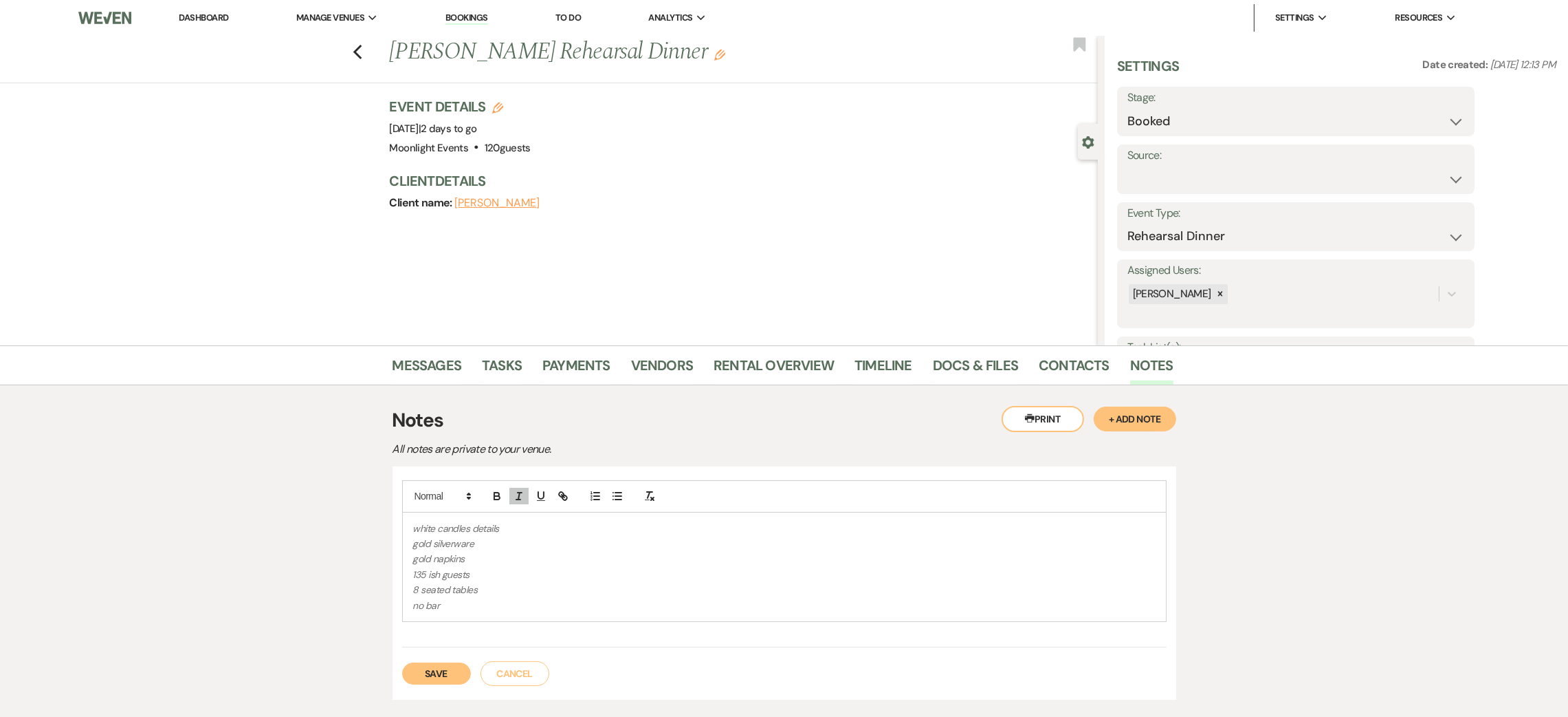
click at [525, 528] on p "white candles details" at bounding box center [784, 528] width 743 height 15
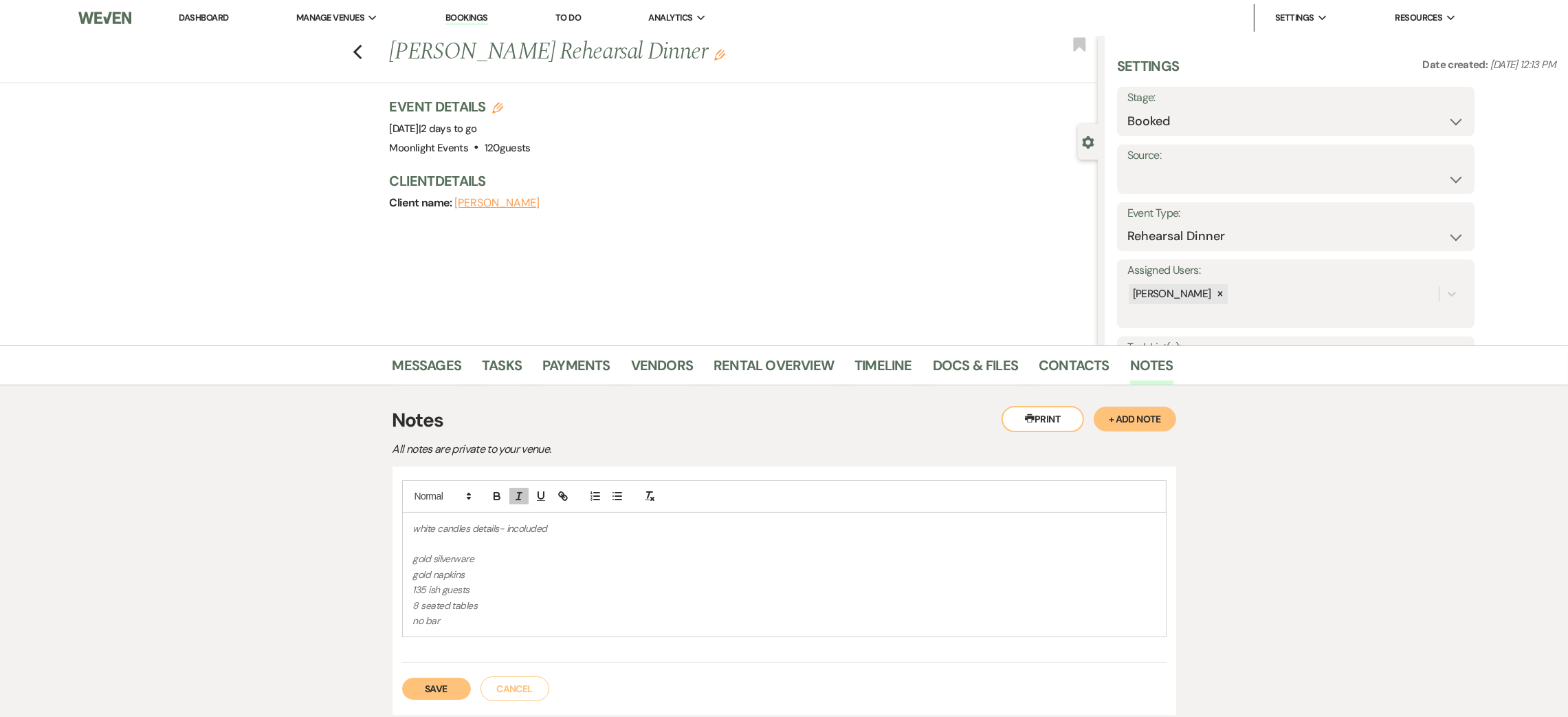
drag, startPoint x: 536, startPoint y: 535, endPoint x: 519, endPoint y: 527, distance: 18.8
click at [519, 527] on em "white candles details- incoluded" at bounding box center [480, 528] width 134 height 12
click at [461, 540] on p at bounding box center [784, 543] width 743 height 15
click at [458, 578] on p "2 hour setuup 3:00" at bounding box center [784, 574] width 743 height 15
click at [513, 568] on p "2 hour setup 3:00" at bounding box center [784, 574] width 743 height 15
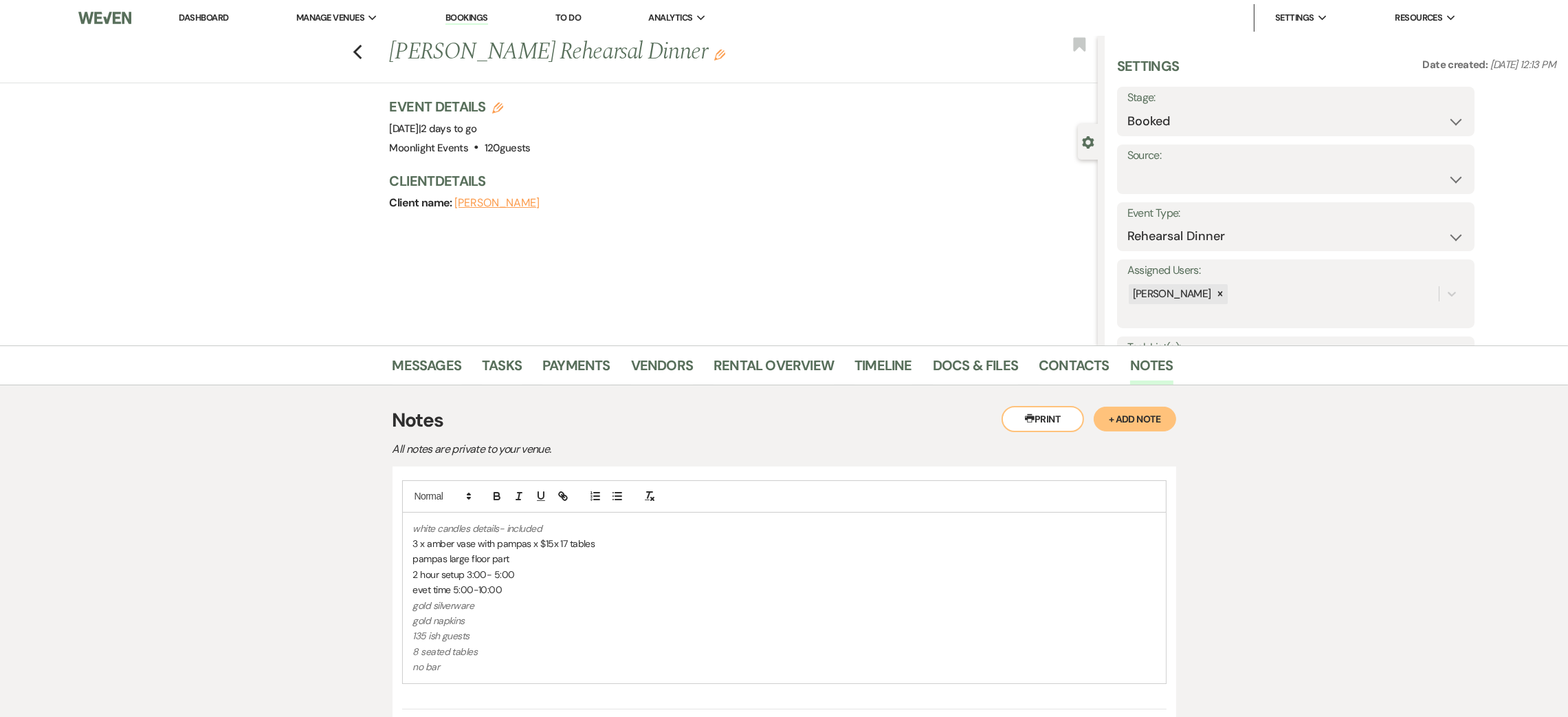
click at [523, 654] on p "8 seated tables" at bounding box center [784, 651] width 743 height 15
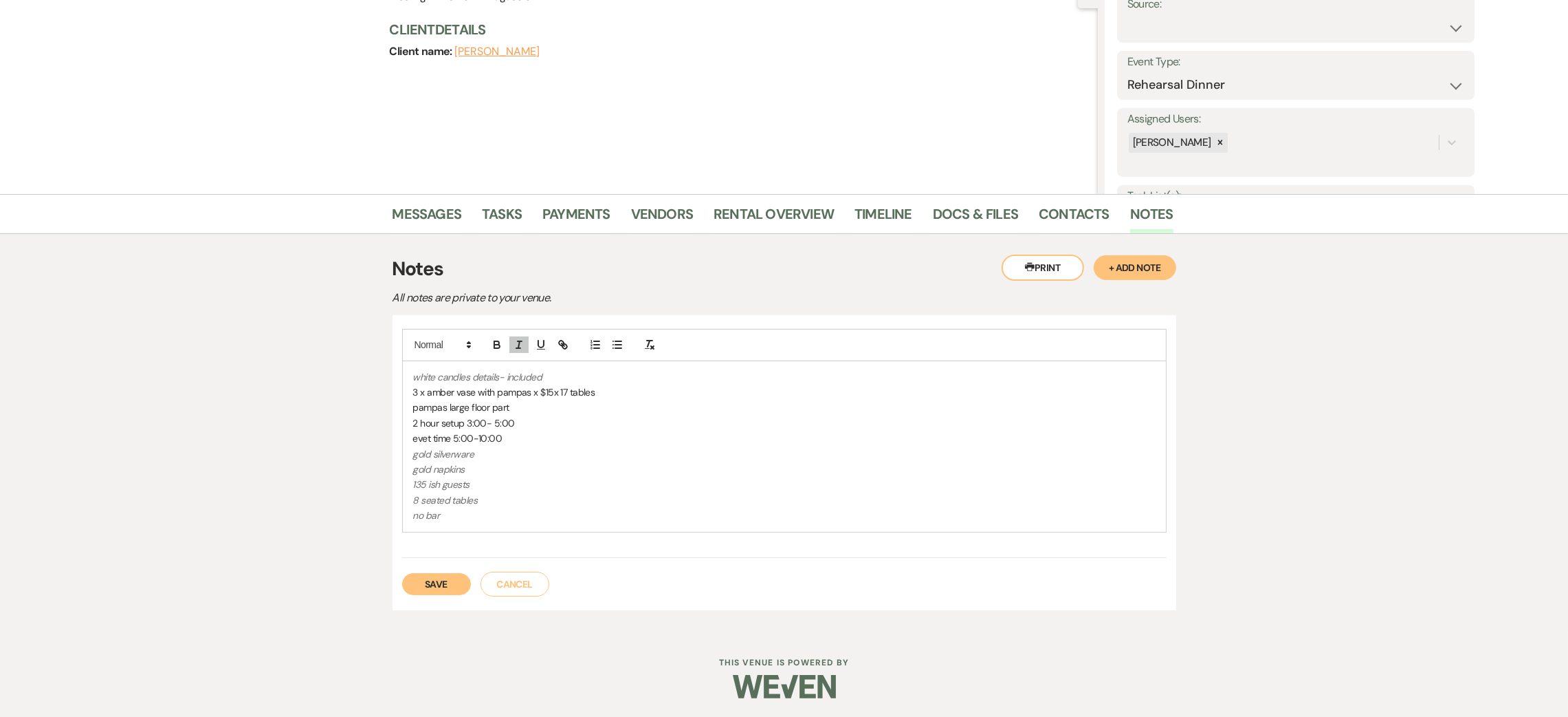
scroll to position [153, 0]
click at [442, 574] on button "Save" at bounding box center [436, 582] width 69 height 22
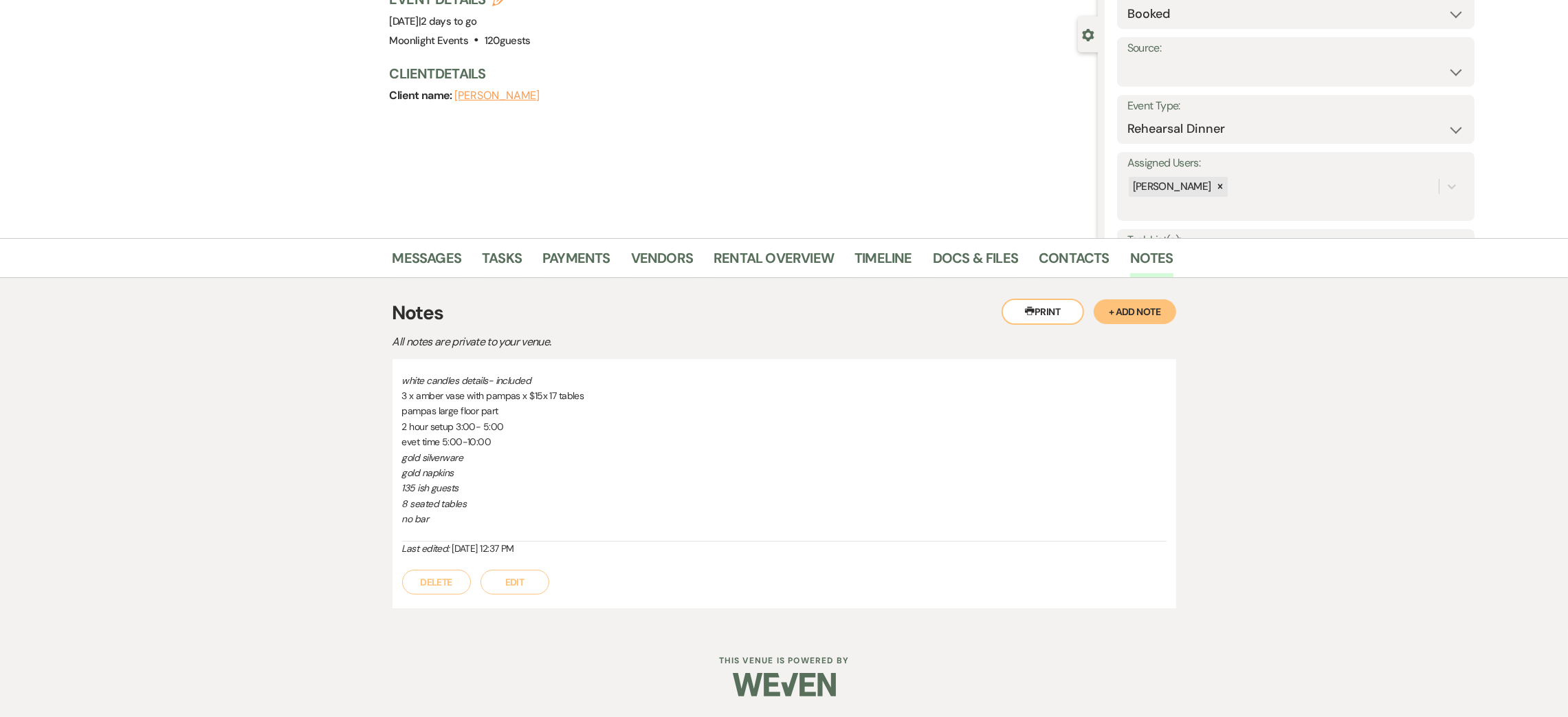
click at [506, 583] on button "Edit" at bounding box center [515, 582] width 69 height 25
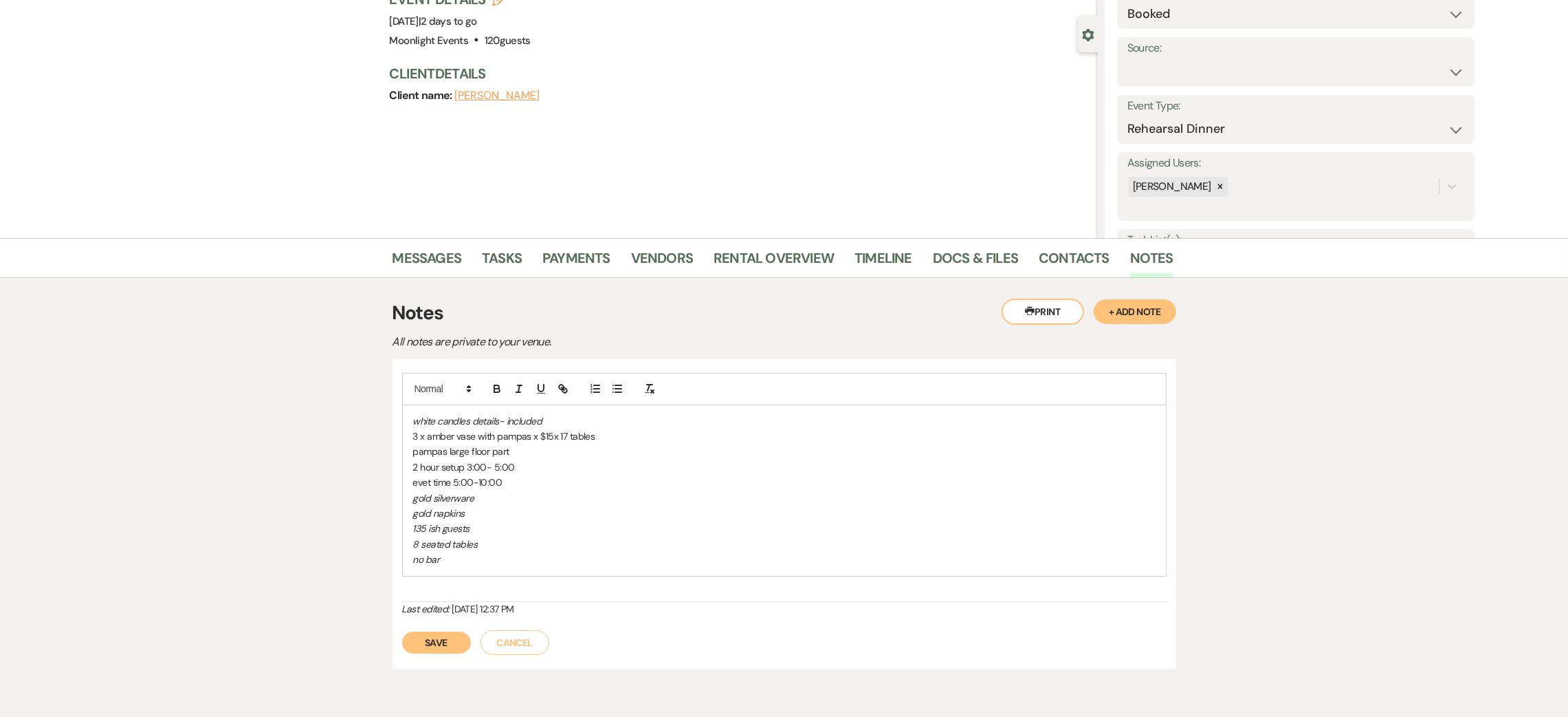
click at [614, 435] on p "3 x amber vase with pampas x $15x 17 tables" at bounding box center [784, 436] width 743 height 15
click at [547, 452] on p "pampas large floor part" at bounding box center [784, 451] width 743 height 15
click at [550, 464] on p "2 hour setup 3:00- 5:00" at bounding box center [784, 467] width 743 height 15
click at [444, 642] on button "Save" at bounding box center [436, 643] width 69 height 22
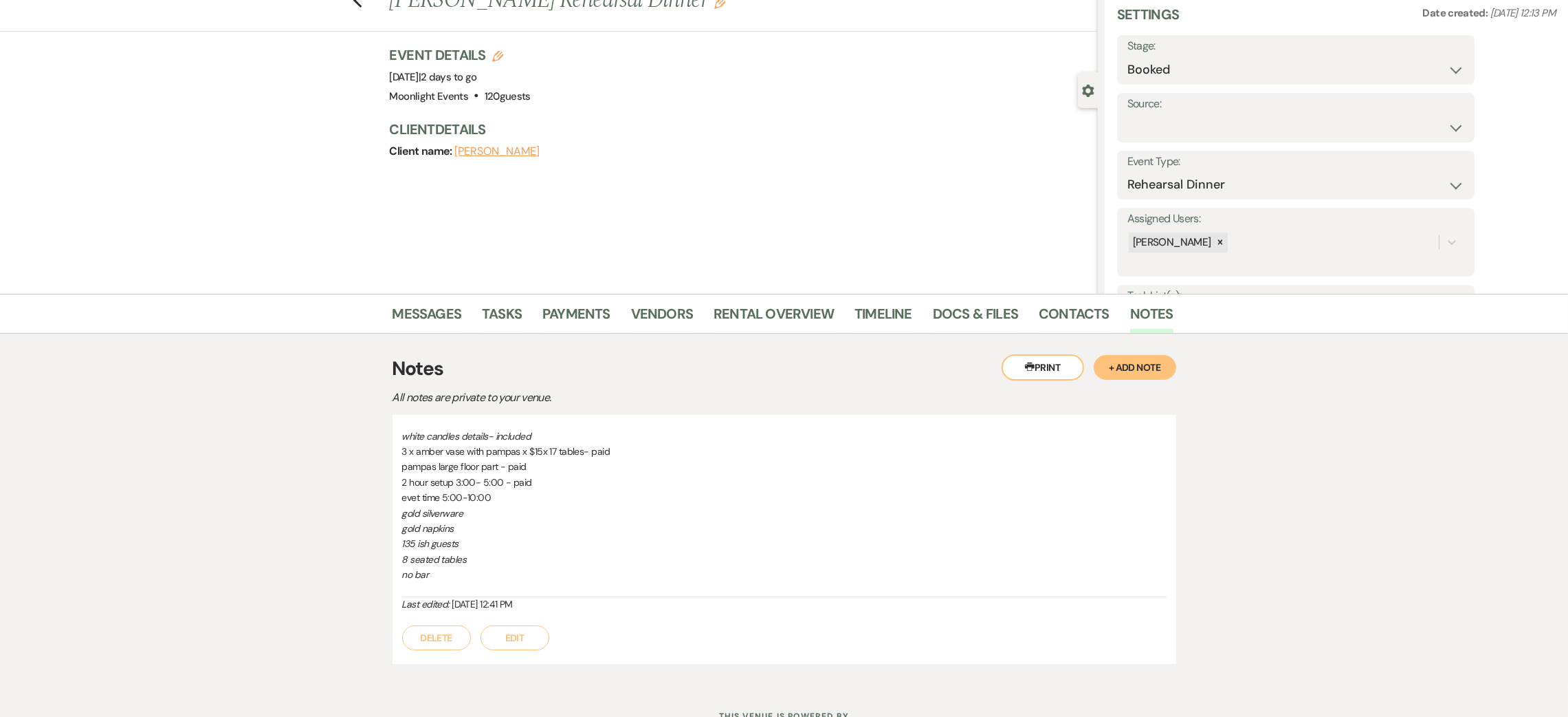
scroll to position [0, 0]
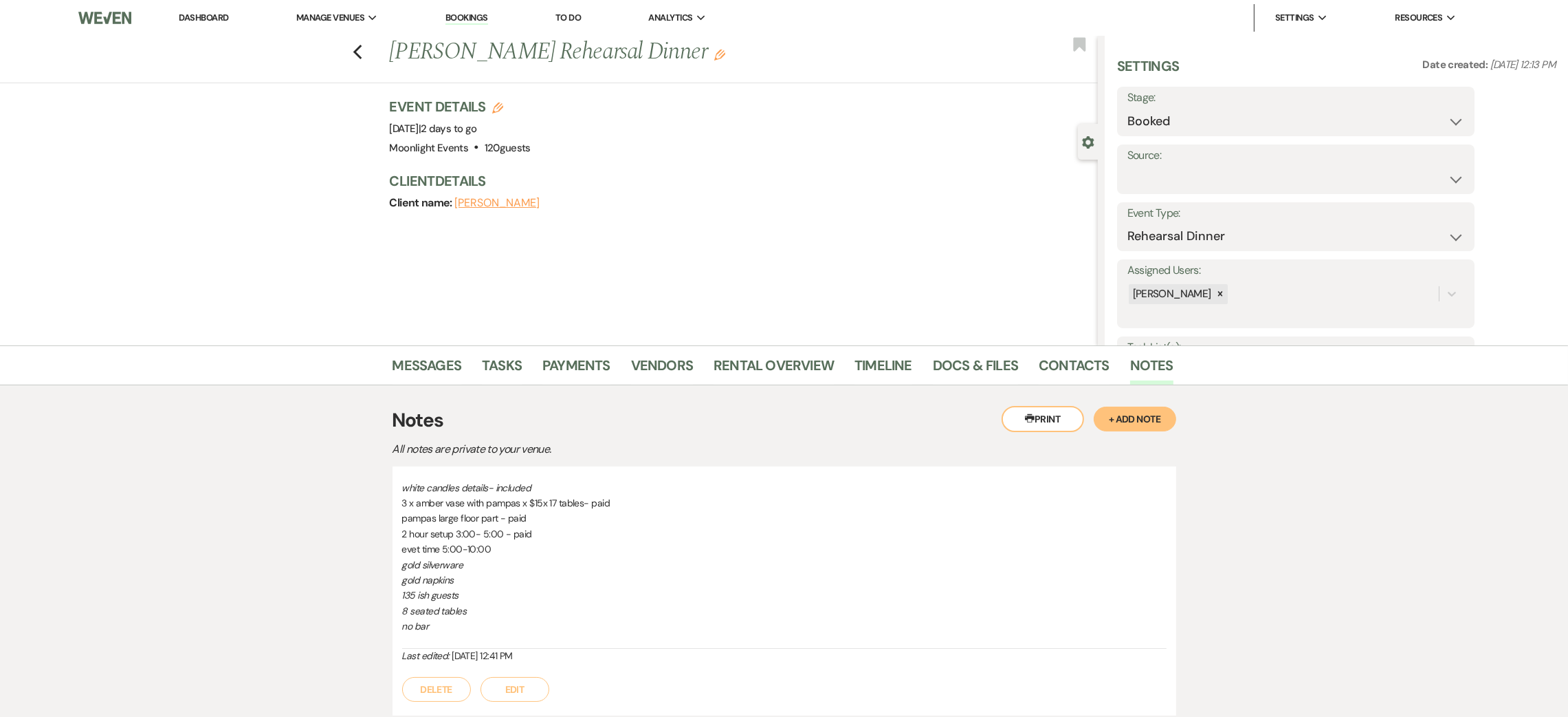
click at [357, 55] on div "Previous [PERSON_NAME] Rehearsal Dinner Edit Bookmark" at bounding box center [546, 59] width 1105 height 47
click at [974, 361] on link "Docs & Files" at bounding box center [976, 369] width 85 height 30
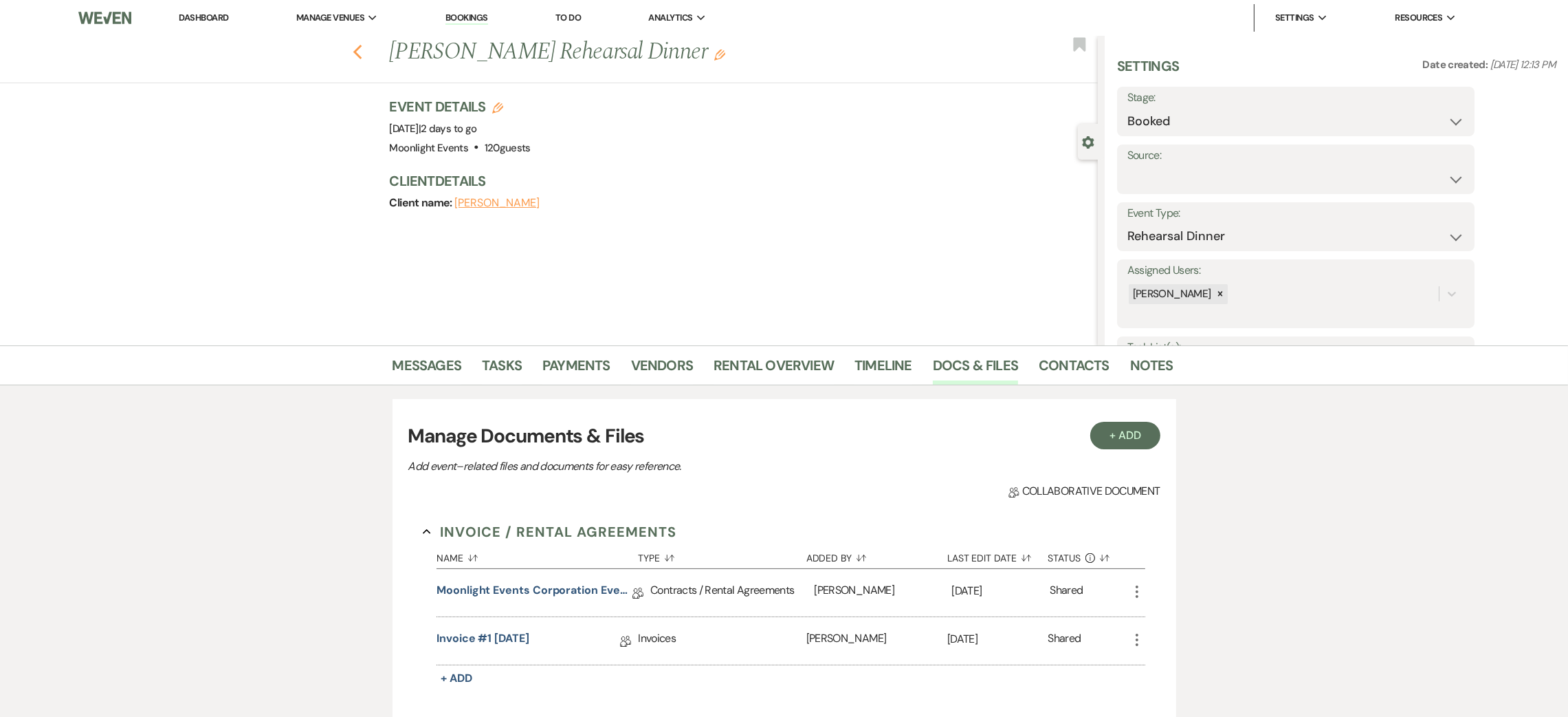
click at [361, 55] on icon "Previous" at bounding box center [358, 52] width 10 height 17
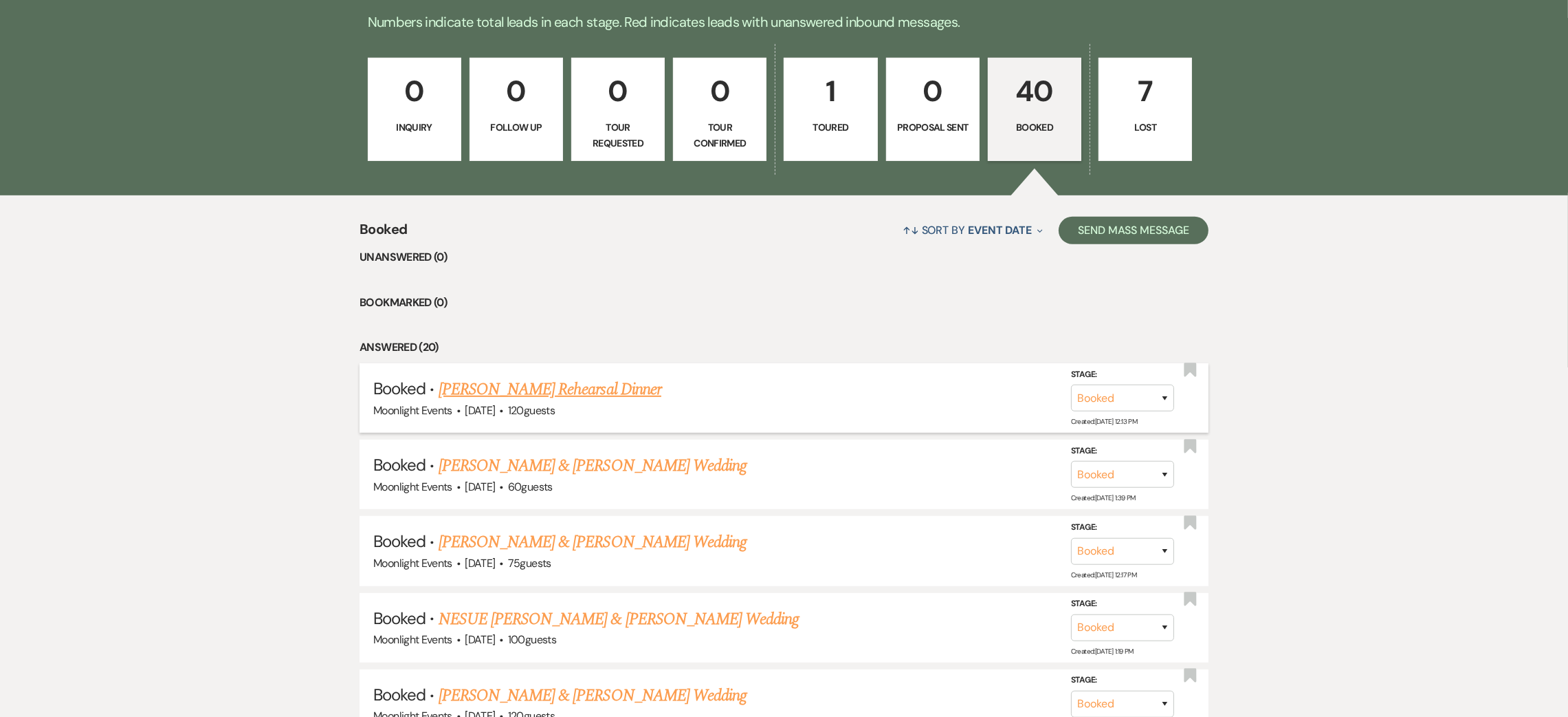
click at [565, 382] on link "[PERSON_NAME] Rehearsal Dinner" at bounding box center [549, 389] width 223 height 25
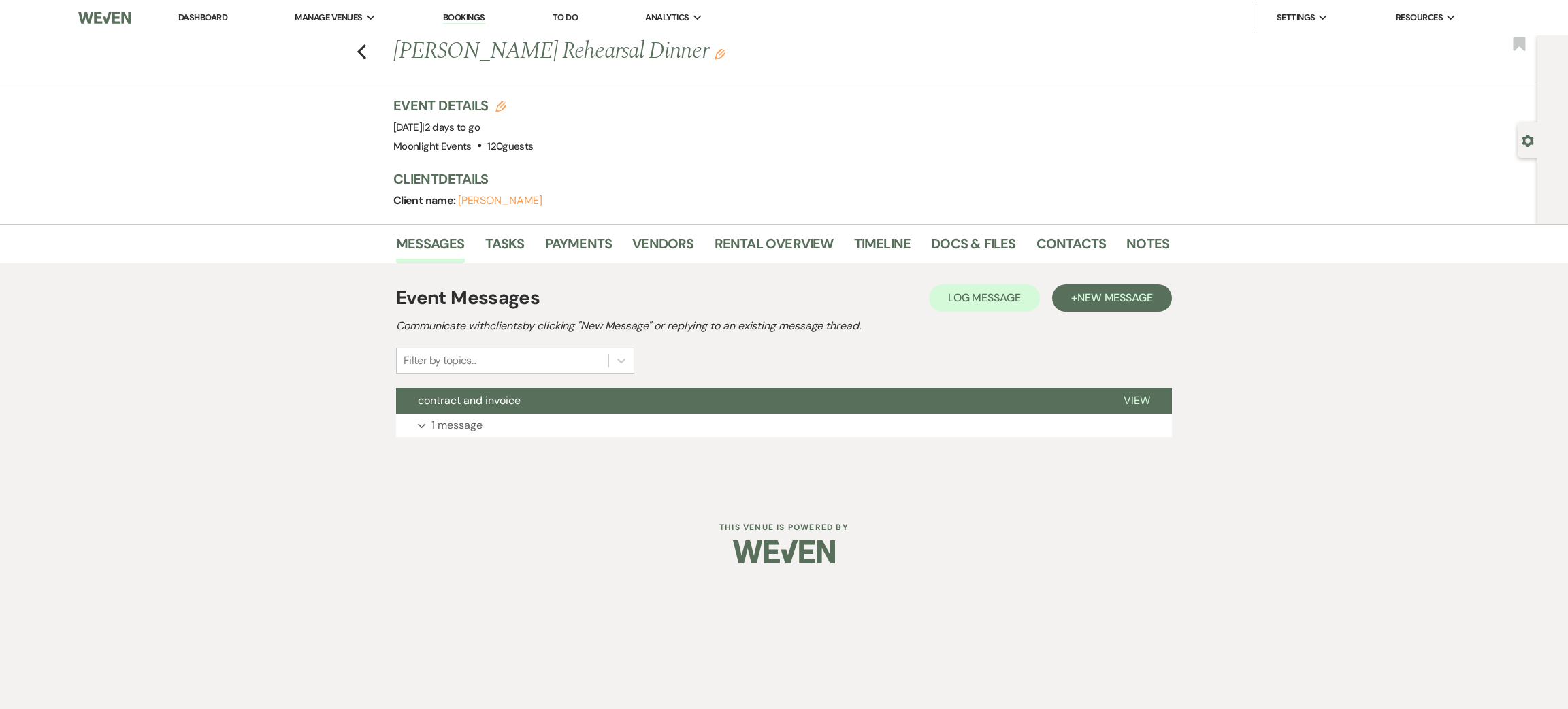
click at [957, 230] on li "Docs & Files" at bounding box center [983, 245] width 105 height 32
click at [955, 243] on link "Docs & Files" at bounding box center [973, 247] width 85 height 30
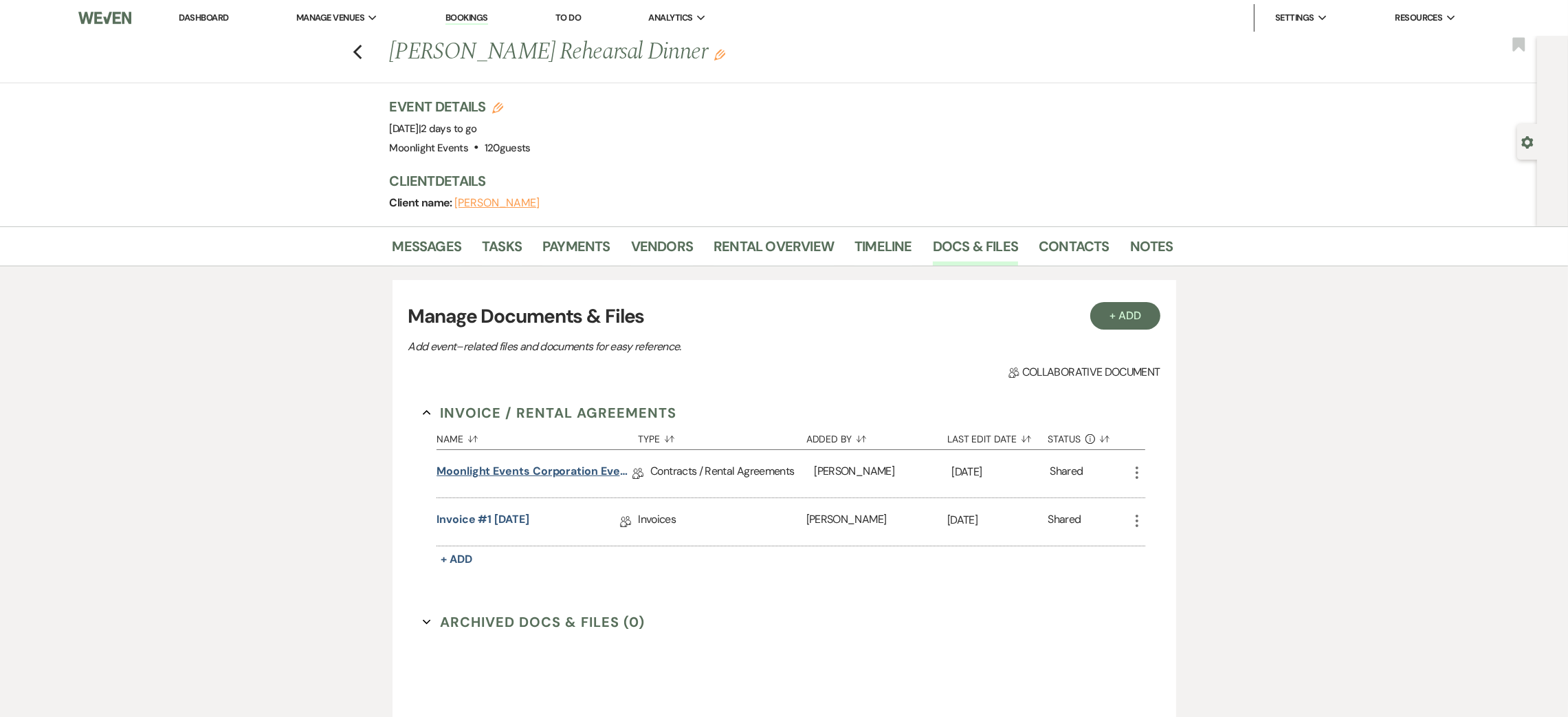
click at [565, 472] on link "Moonlight Events Corporation Event Contract 2025 final" at bounding box center [534, 473] width 196 height 21
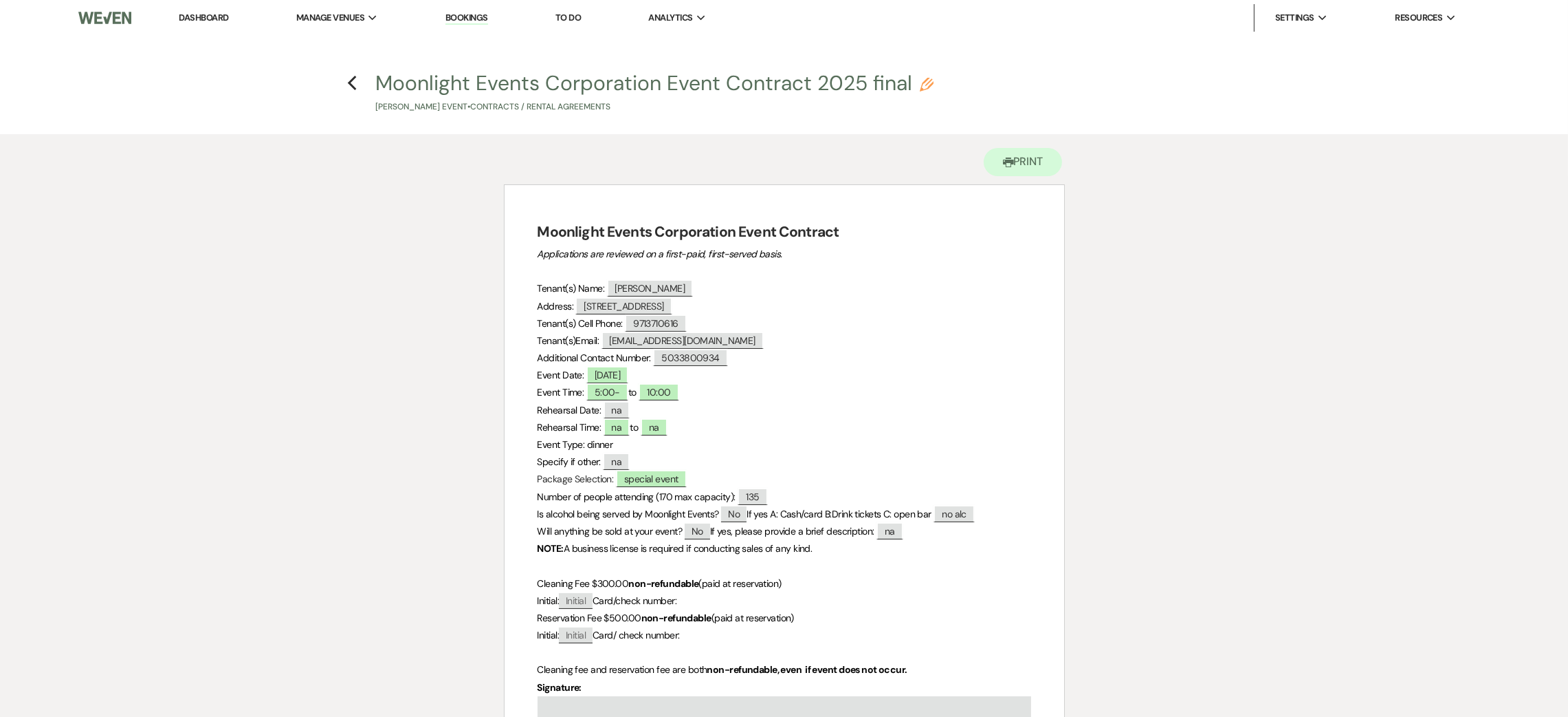
click at [360, 87] on h4 "Previous Moonlight Events Corporation Event Contract 2025 final Pencil Mariam G…" at bounding box center [784, 91] width 990 height 45
click at [356, 85] on icon "Previous" at bounding box center [352, 83] width 10 height 17
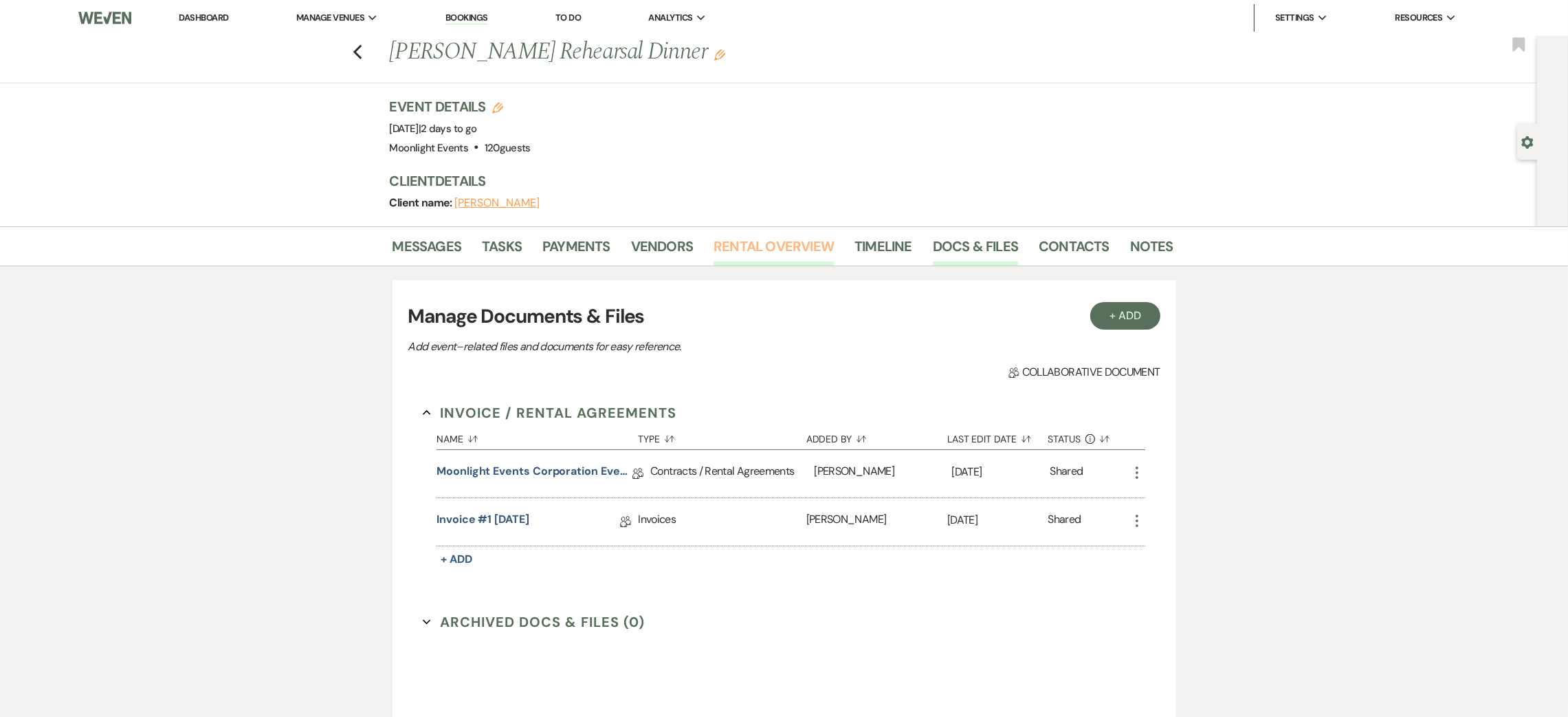
click at [773, 259] on link "Rental Overview" at bounding box center [773, 250] width 120 height 30
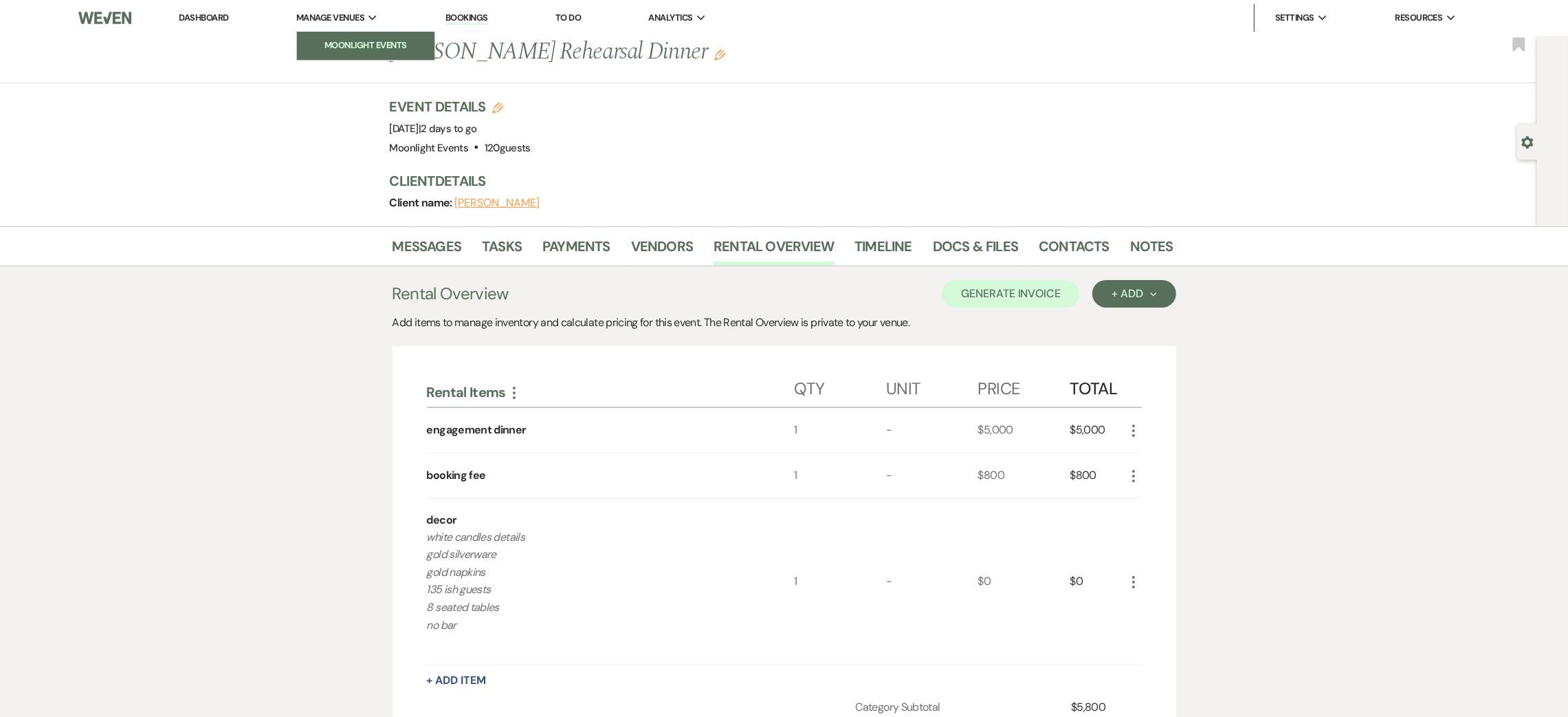
click at [370, 37] on link "Moonlight Events" at bounding box center [366, 45] width 137 height 28
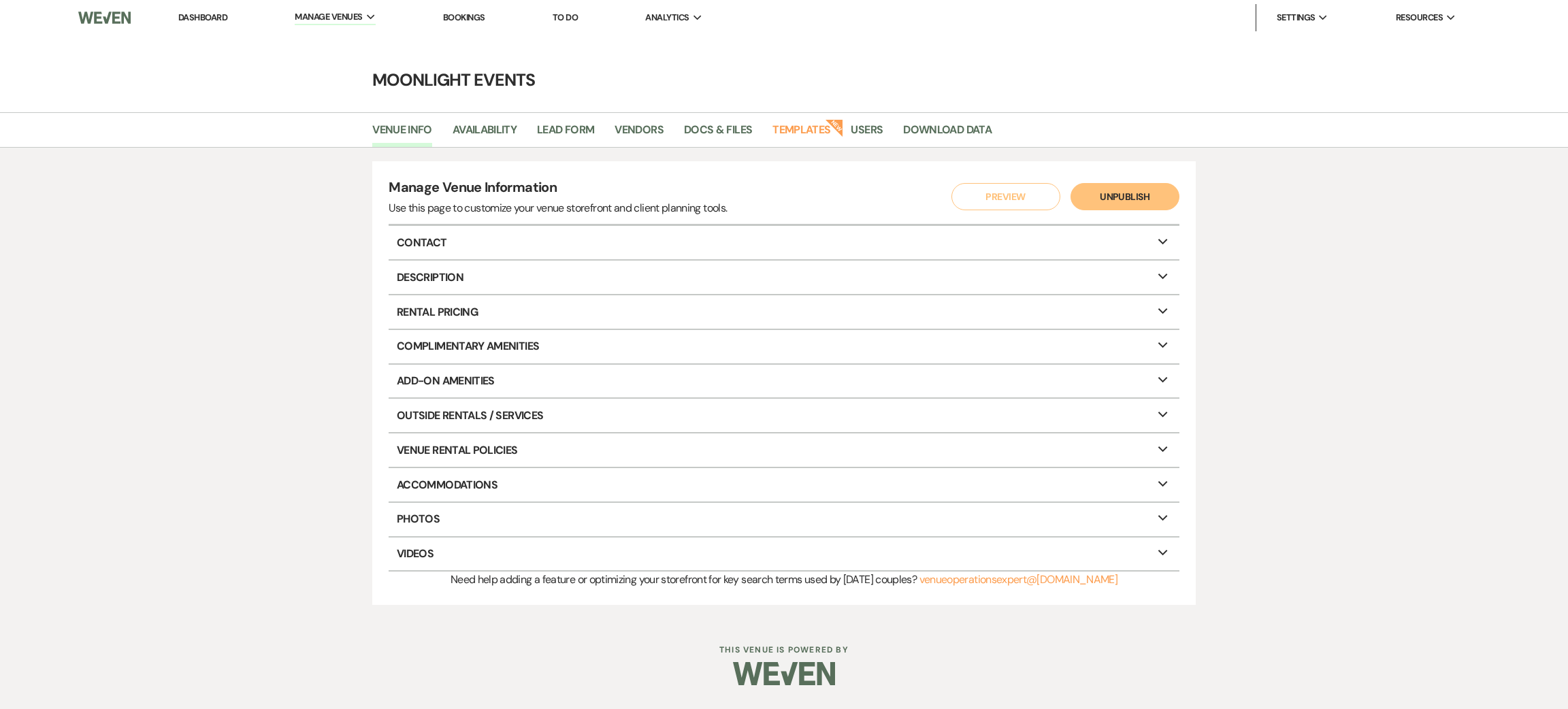
click at [218, 19] on link "Dashboard" at bounding box center [203, 17] width 49 height 12
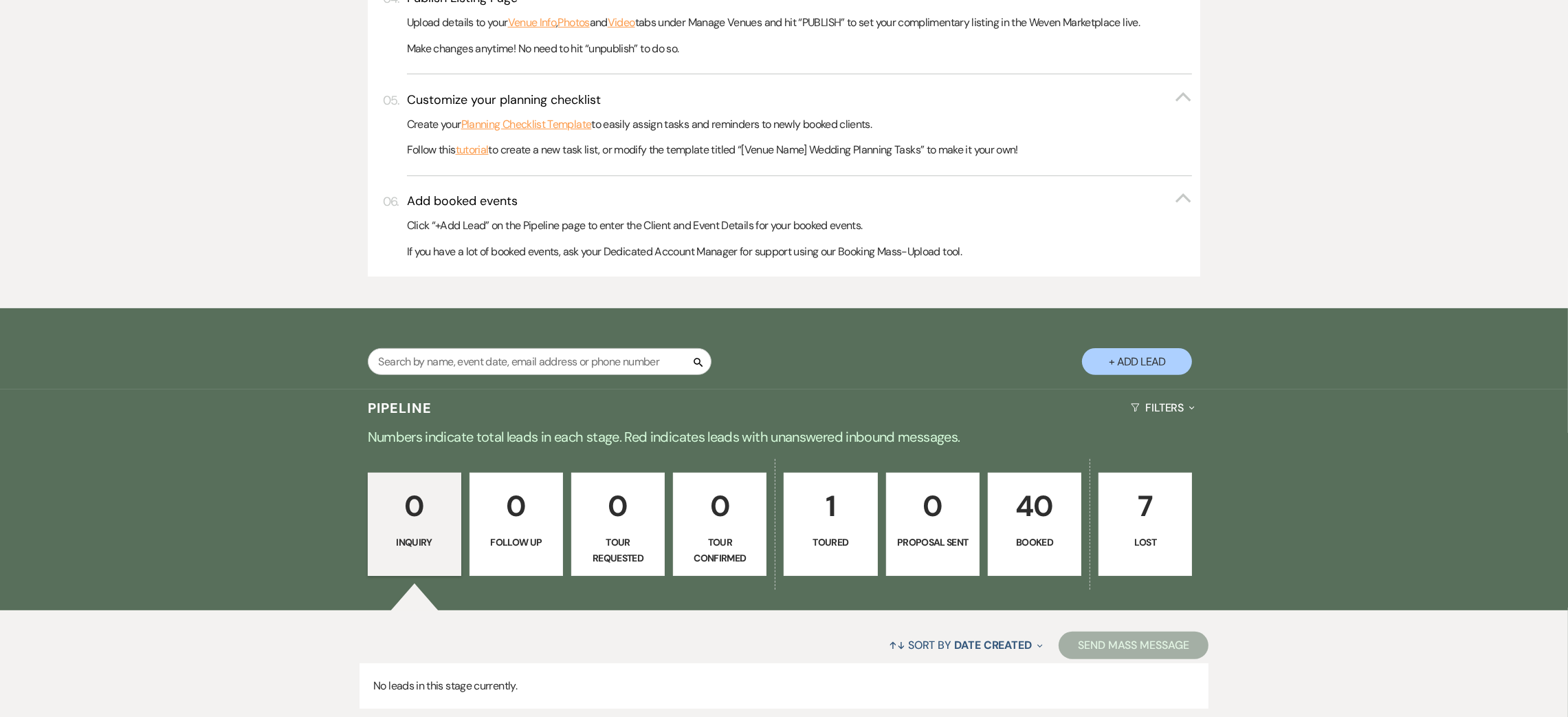
scroll to position [713, 0]
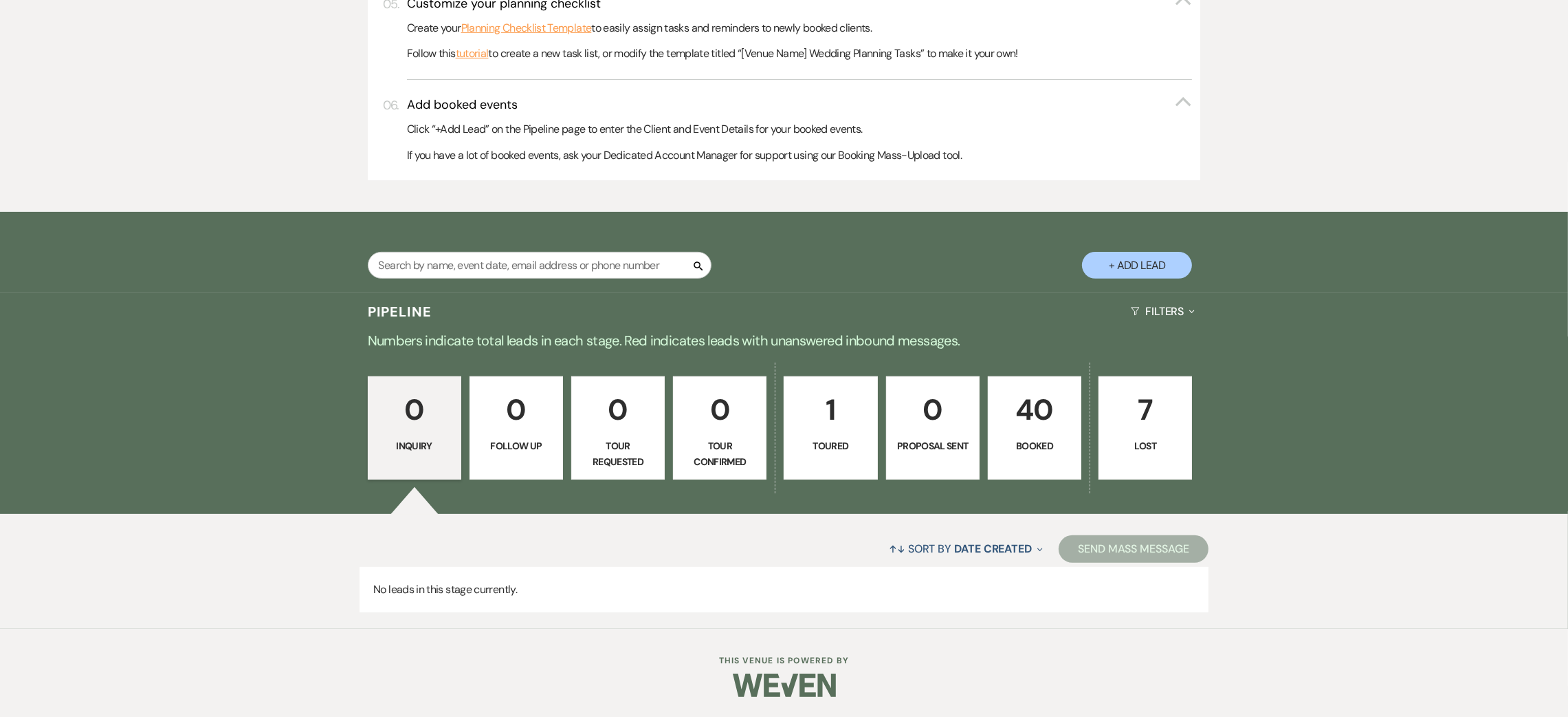
click at [1024, 410] on p "40" at bounding box center [1035, 410] width 76 height 46
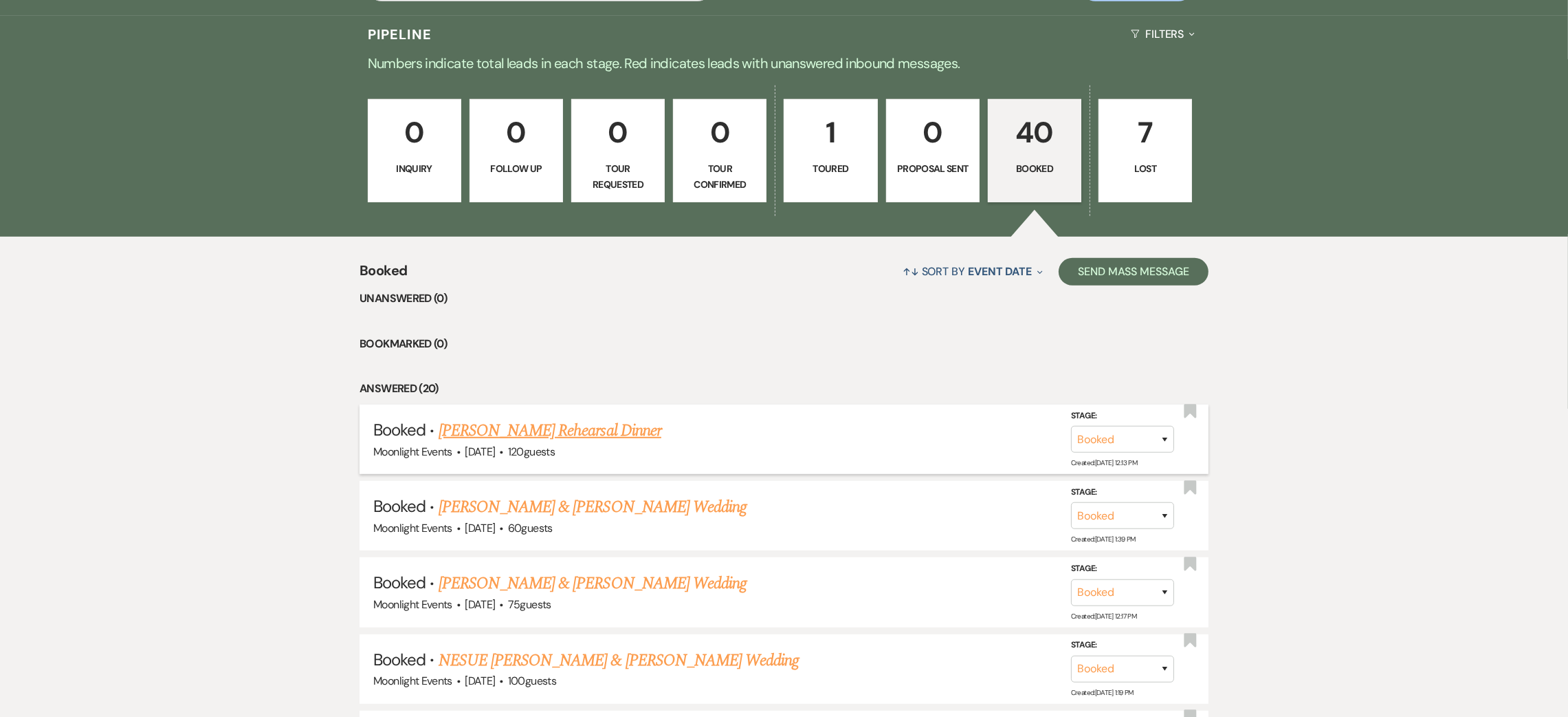
scroll to position [1022, 0]
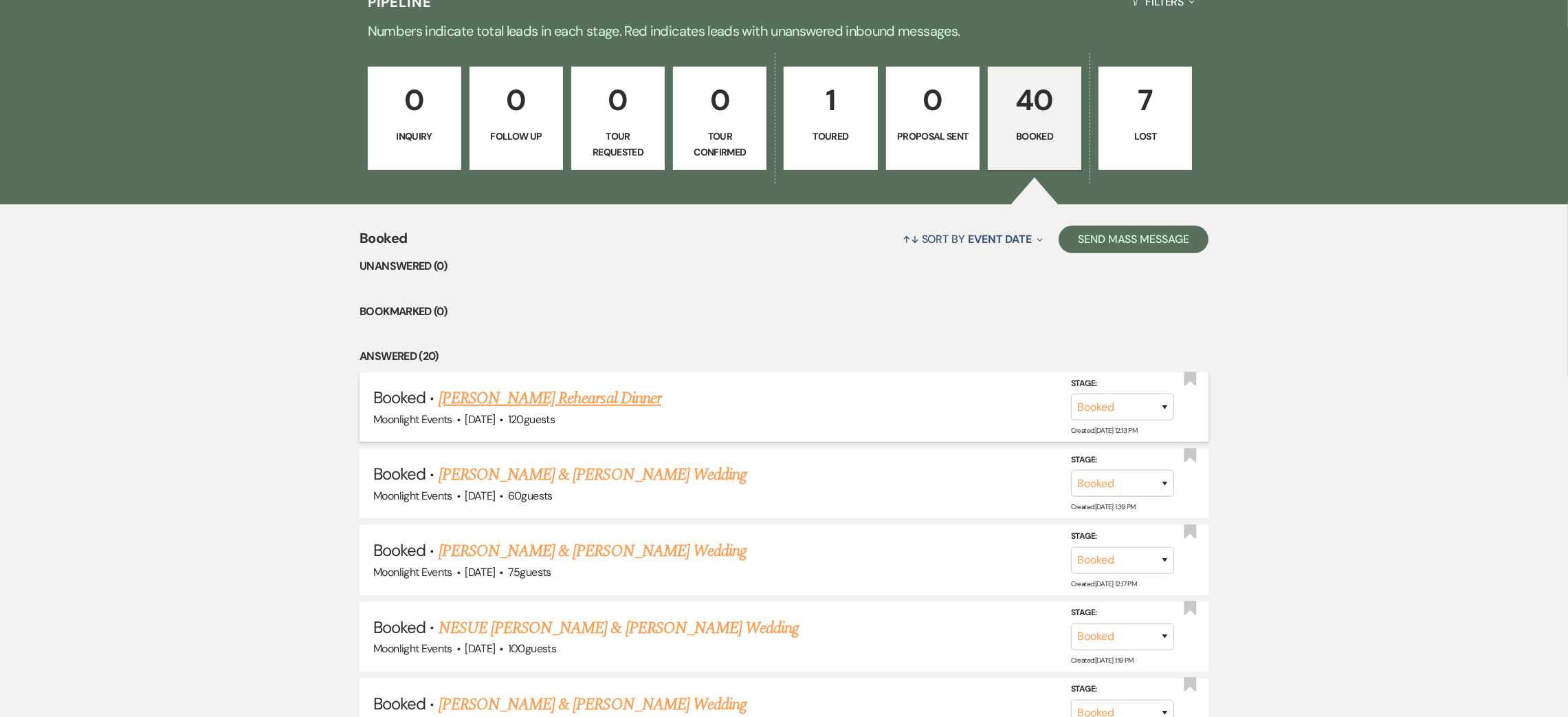
click at [555, 399] on link "[PERSON_NAME] Rehearsal Dinner" at bounding box center [549, 399] width 223 height 25
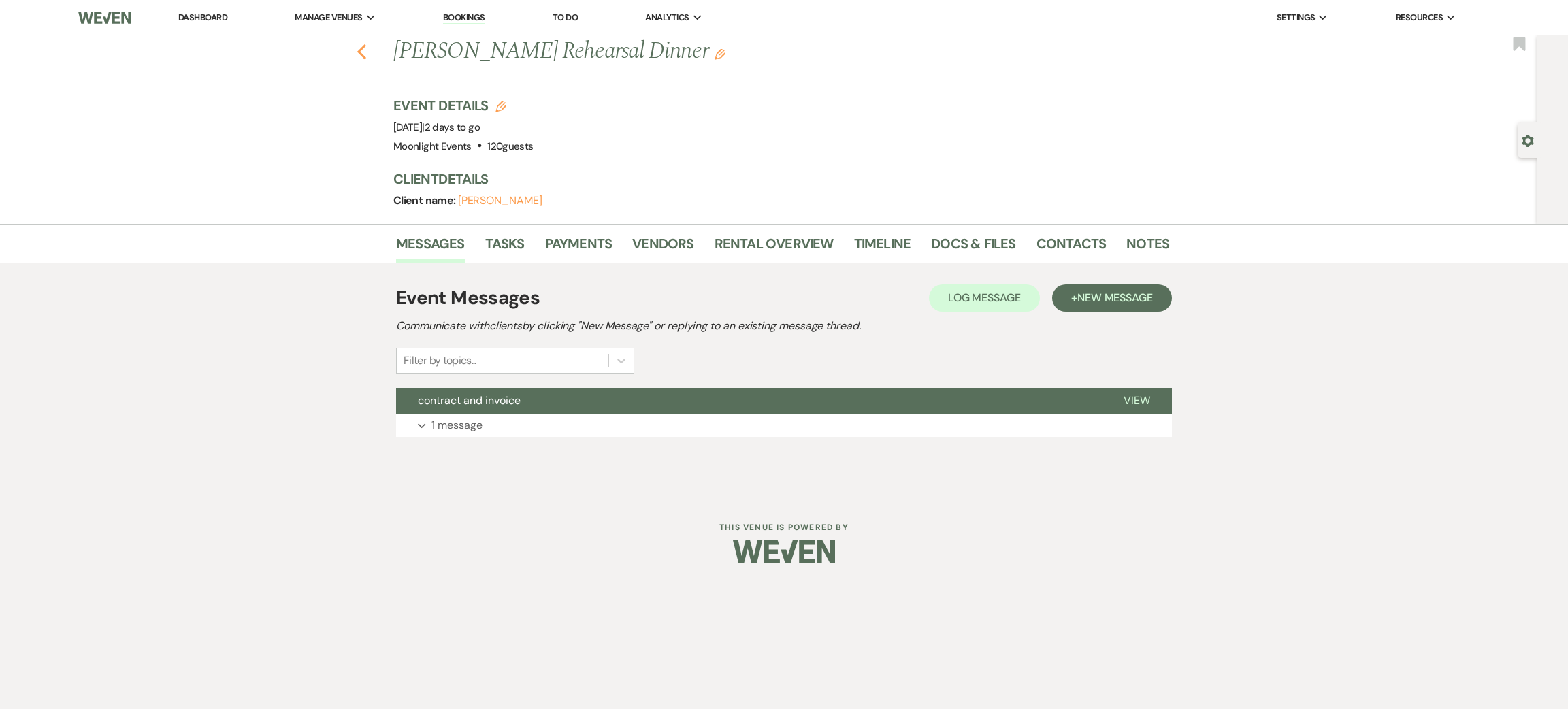
click at [363, 51] on icon "Previous" at bounding box center [362, 51] width 10 height 17
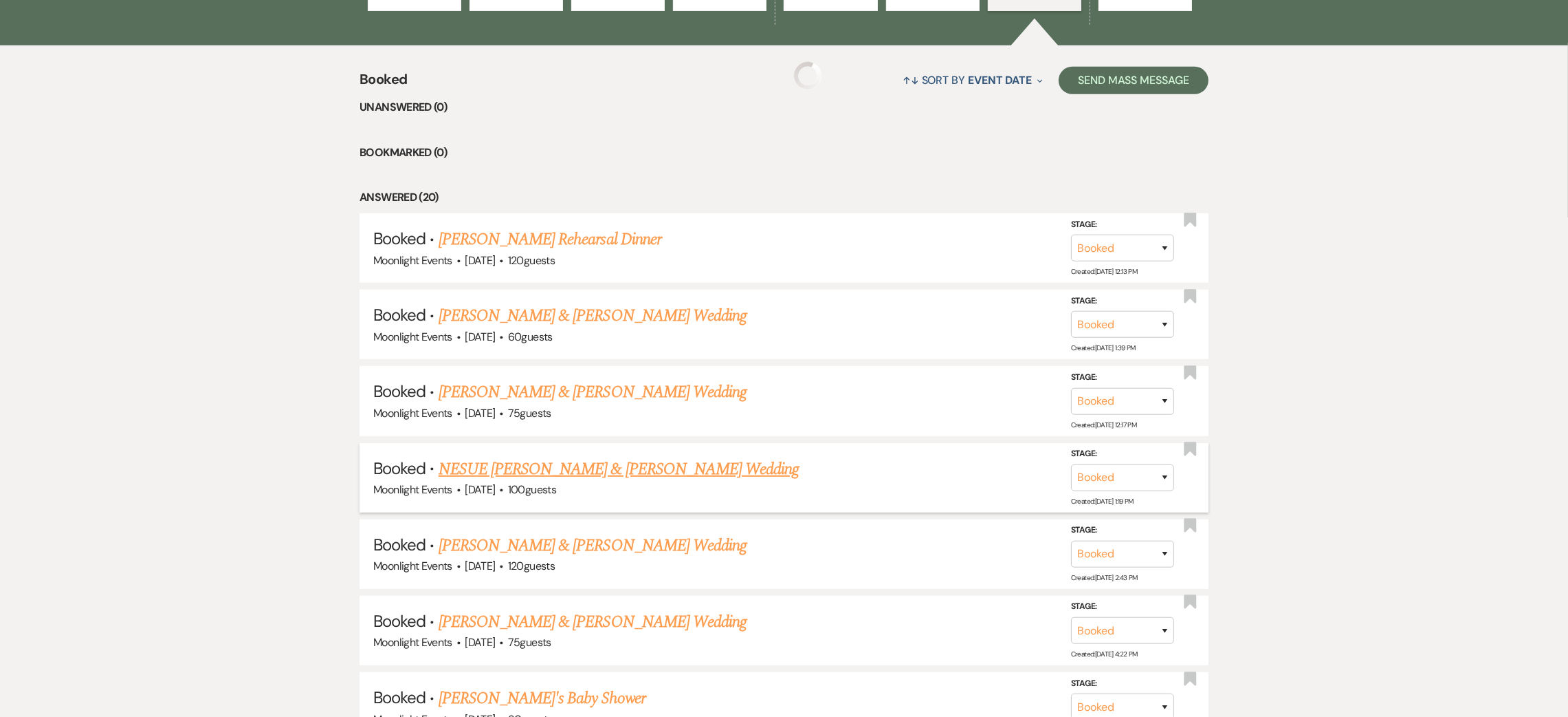
scroll to position [1332, 0]
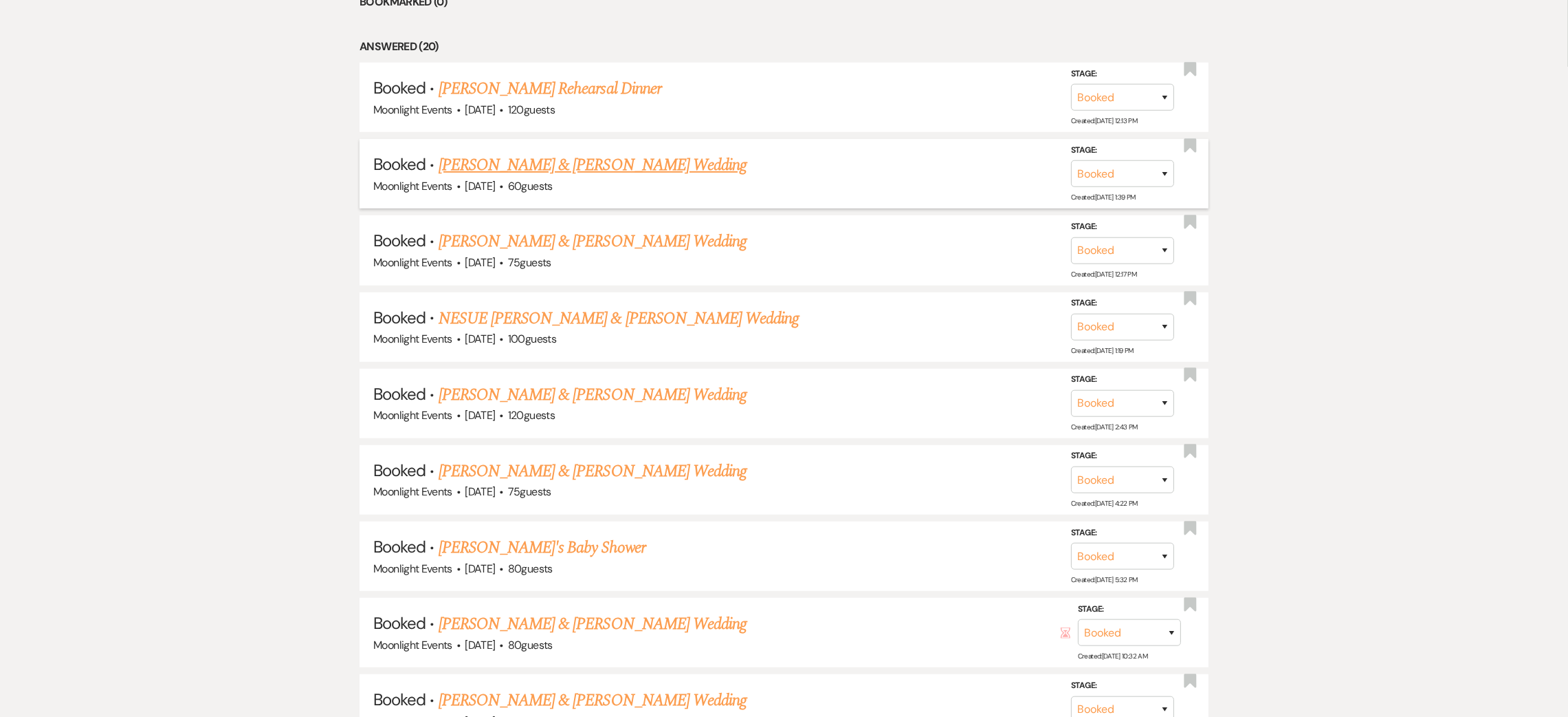
click at [500, 159] on link "[PERSON_NAME] & [PERSON_NAME] Wedding" at bounding box center [592, 165] width 308 height 25
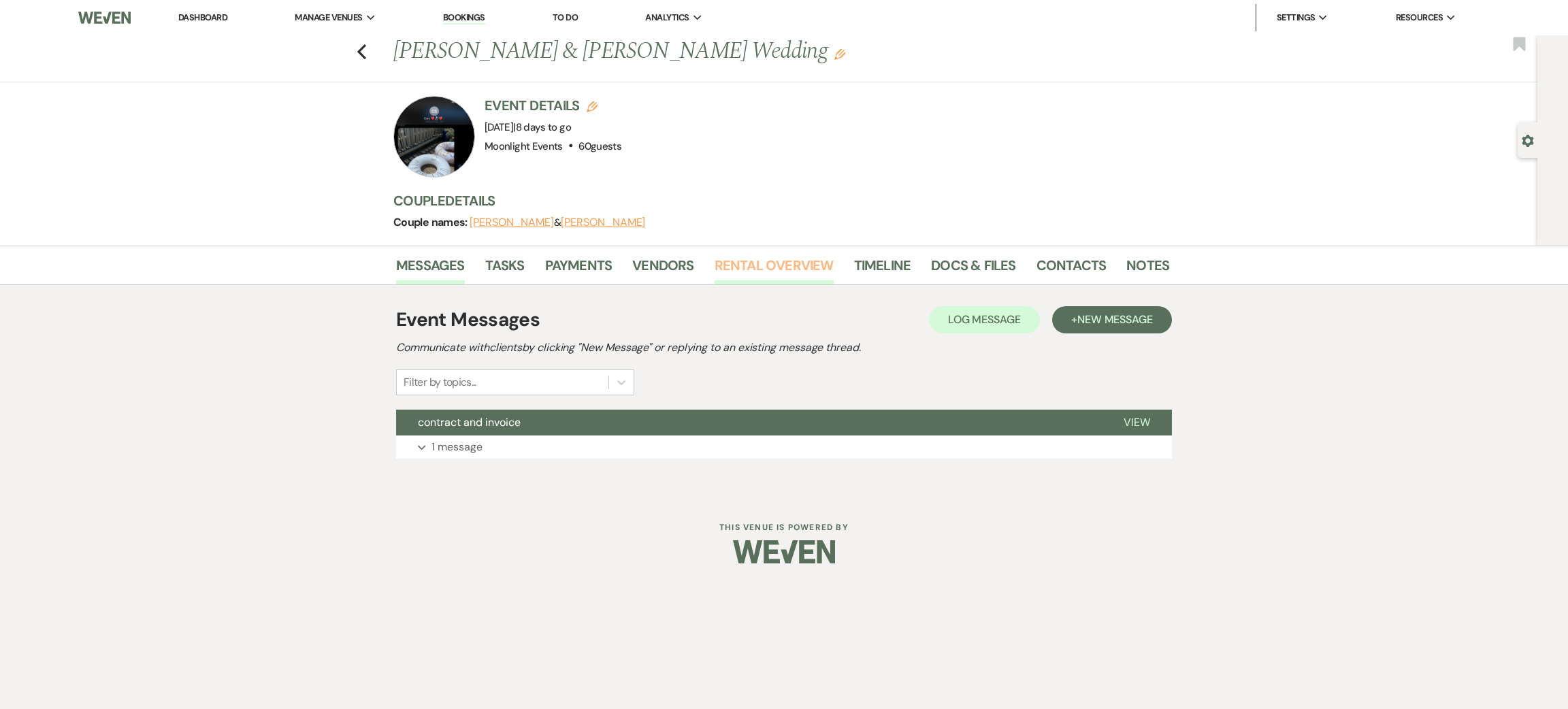
click at [778, 269] on link "Rental Overview" at bounding box center [774, 269] width 119 height 30
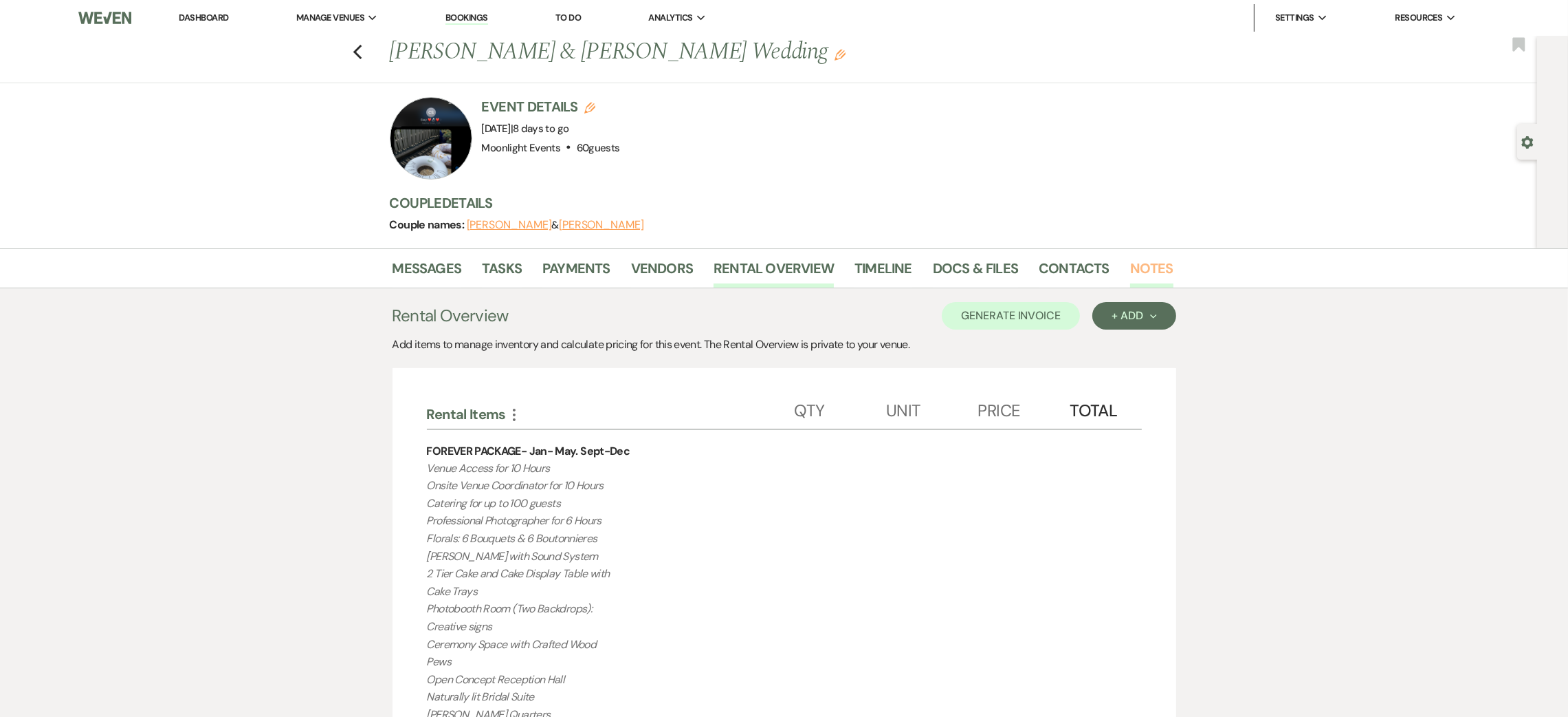
click at [1146, 260] on link "Notes" at bounding box center [1151, 272] width 43 height 30
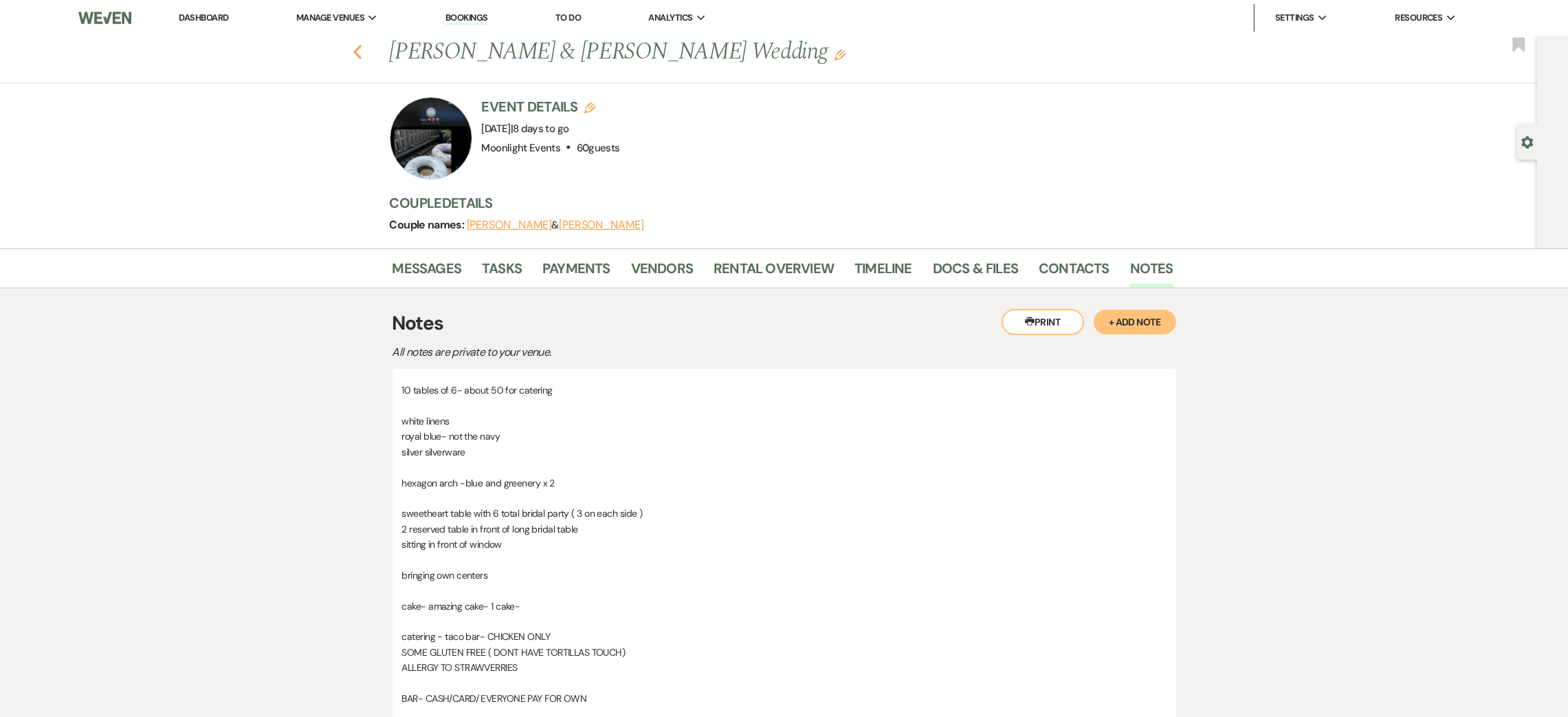
click at [363, 53] on icon "Previous" at bounding box center [358, 52] width 10 height 17
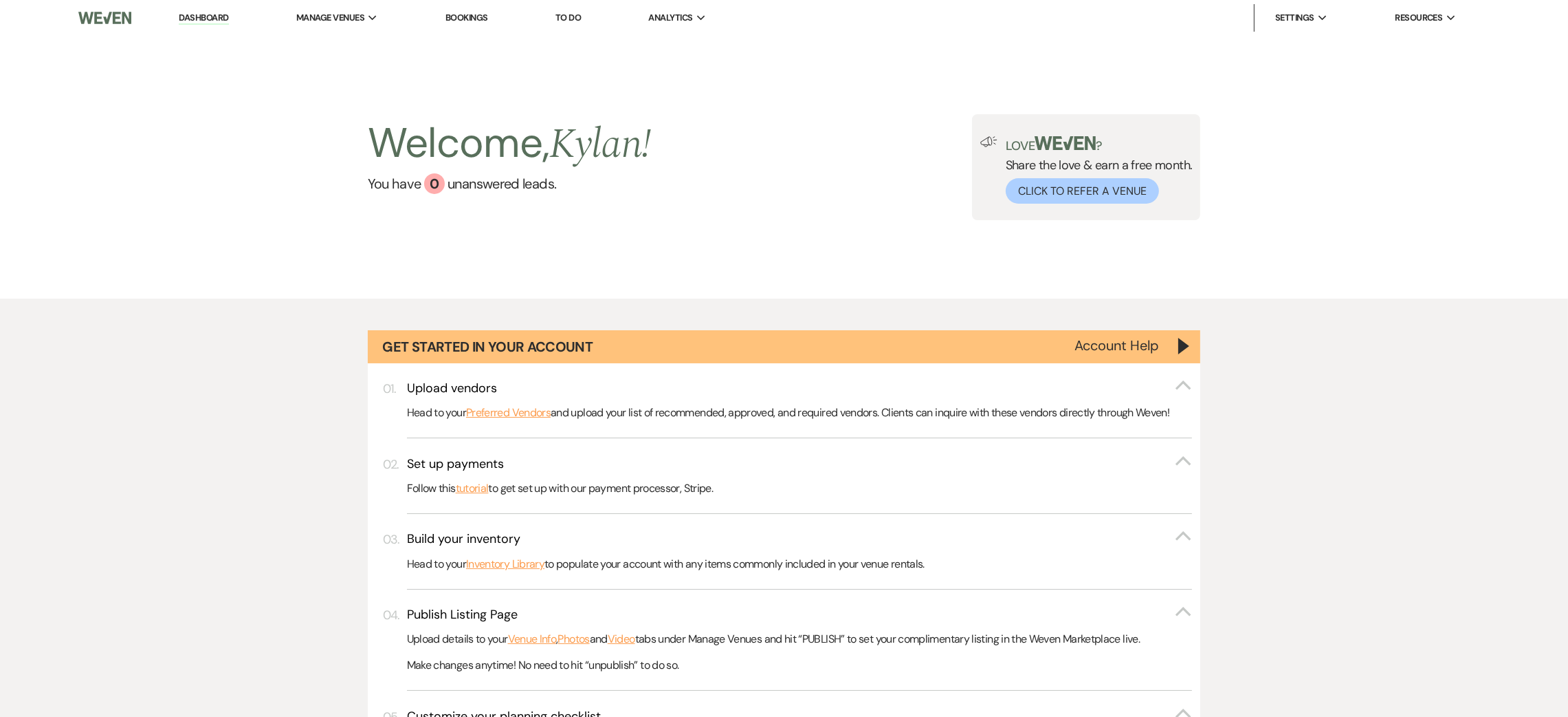
click at [206, 15] on link "Dashboard" at bounding box center [204, 18] width 50 height 13
click at [205, 4] on li "Dashboard" at bounding box center [204, 18] width 63 height 28
click at [212, 18] on link "Dashboard" at bounding box center [204, 18] width 50 height 13
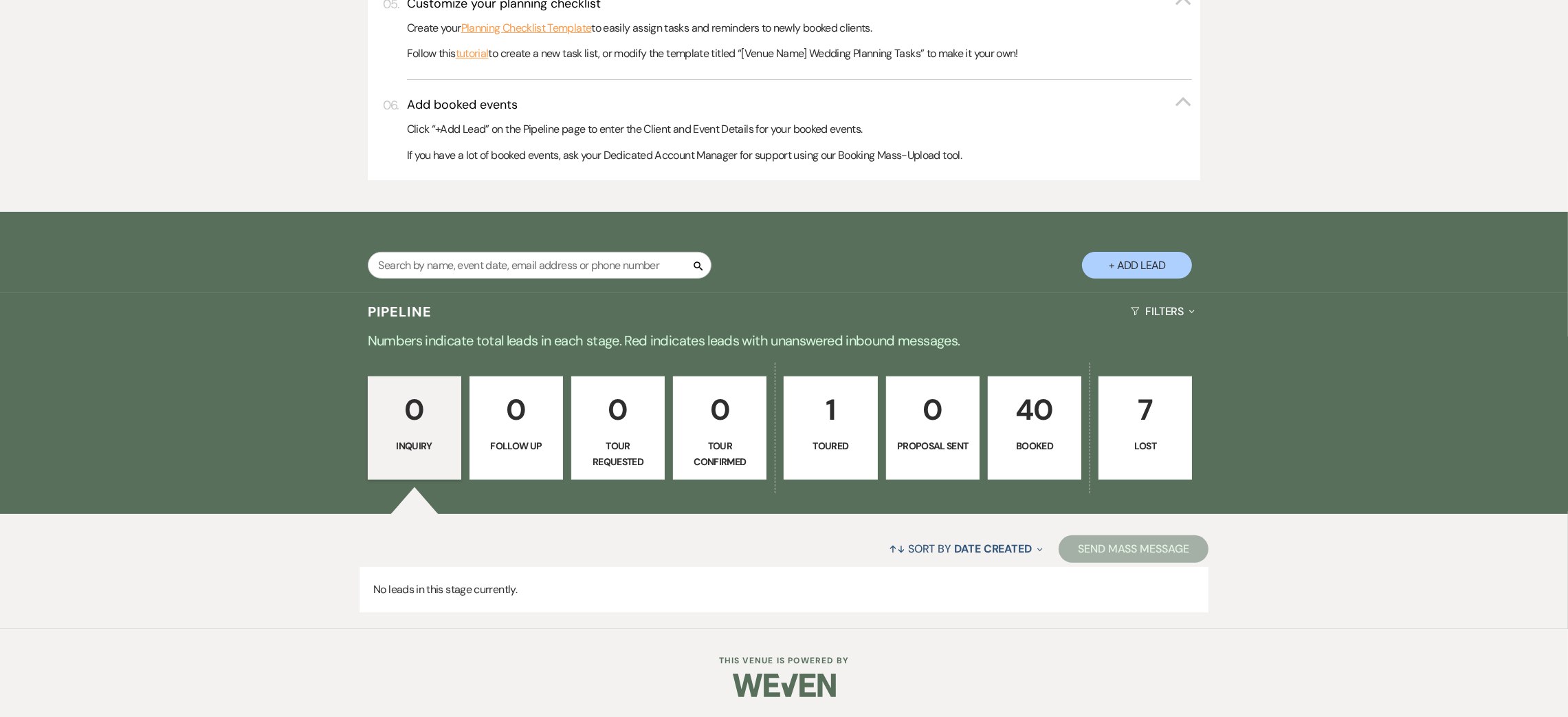
scroll to position [610, 0]
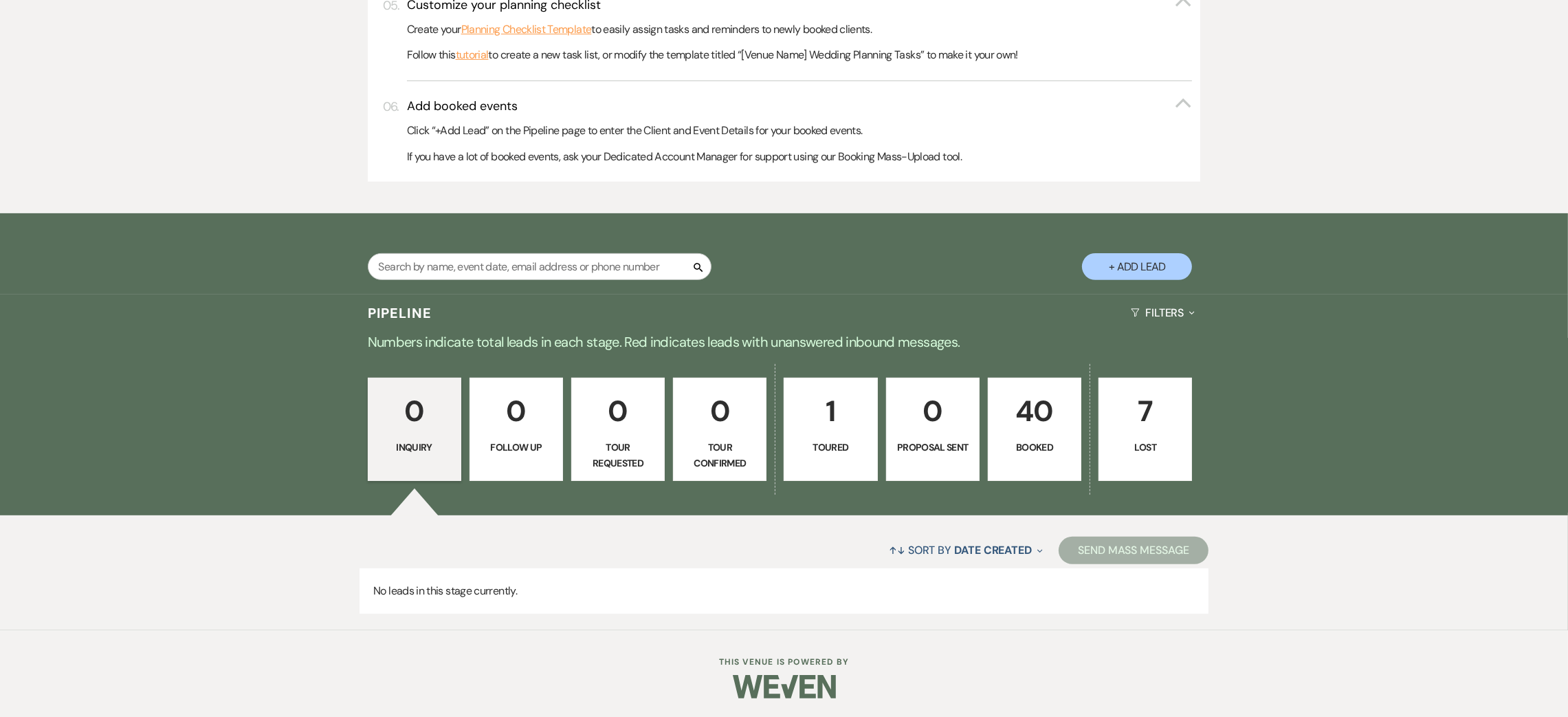
click at [1003, 423] on p "40" at bounding box center [1035, 410] width 76 height 46
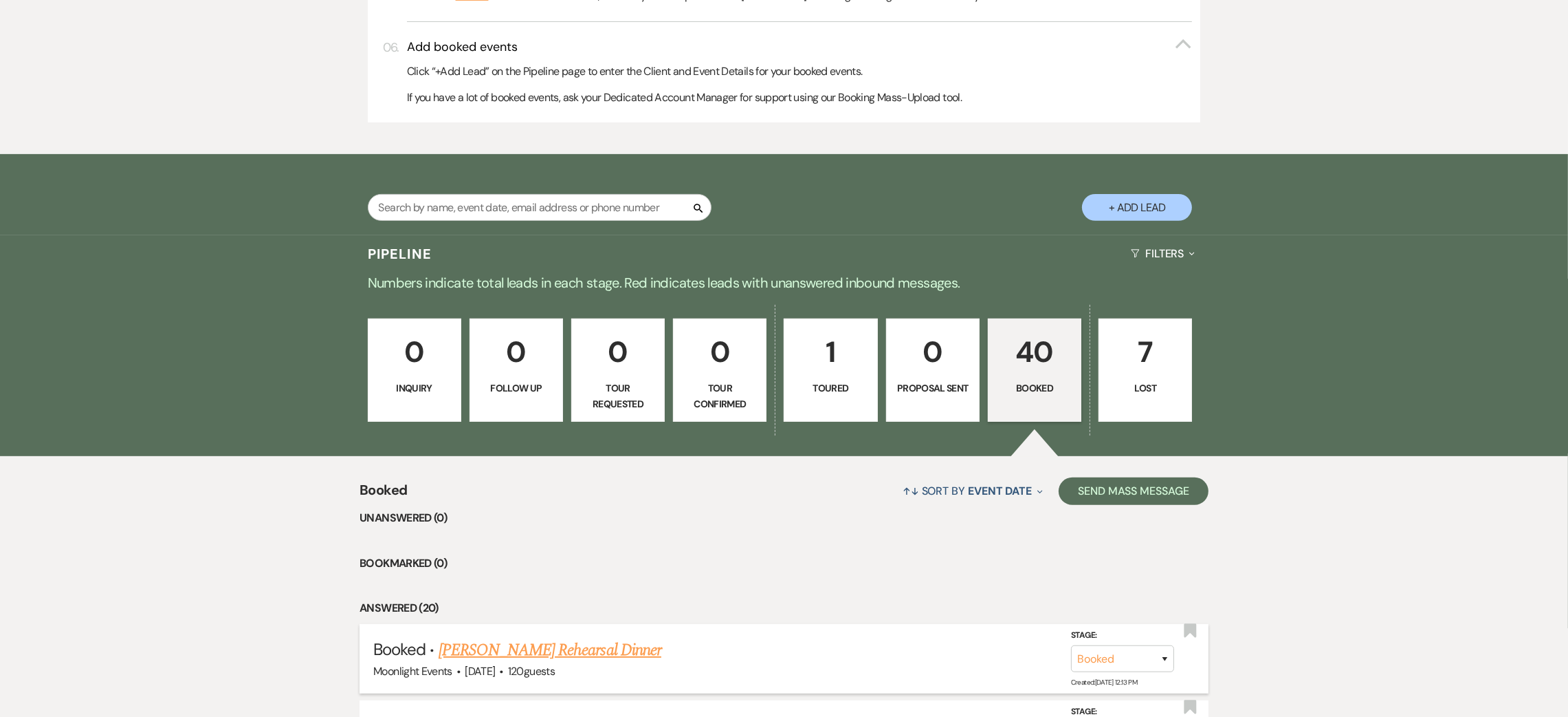
scroll to position [918, 0]
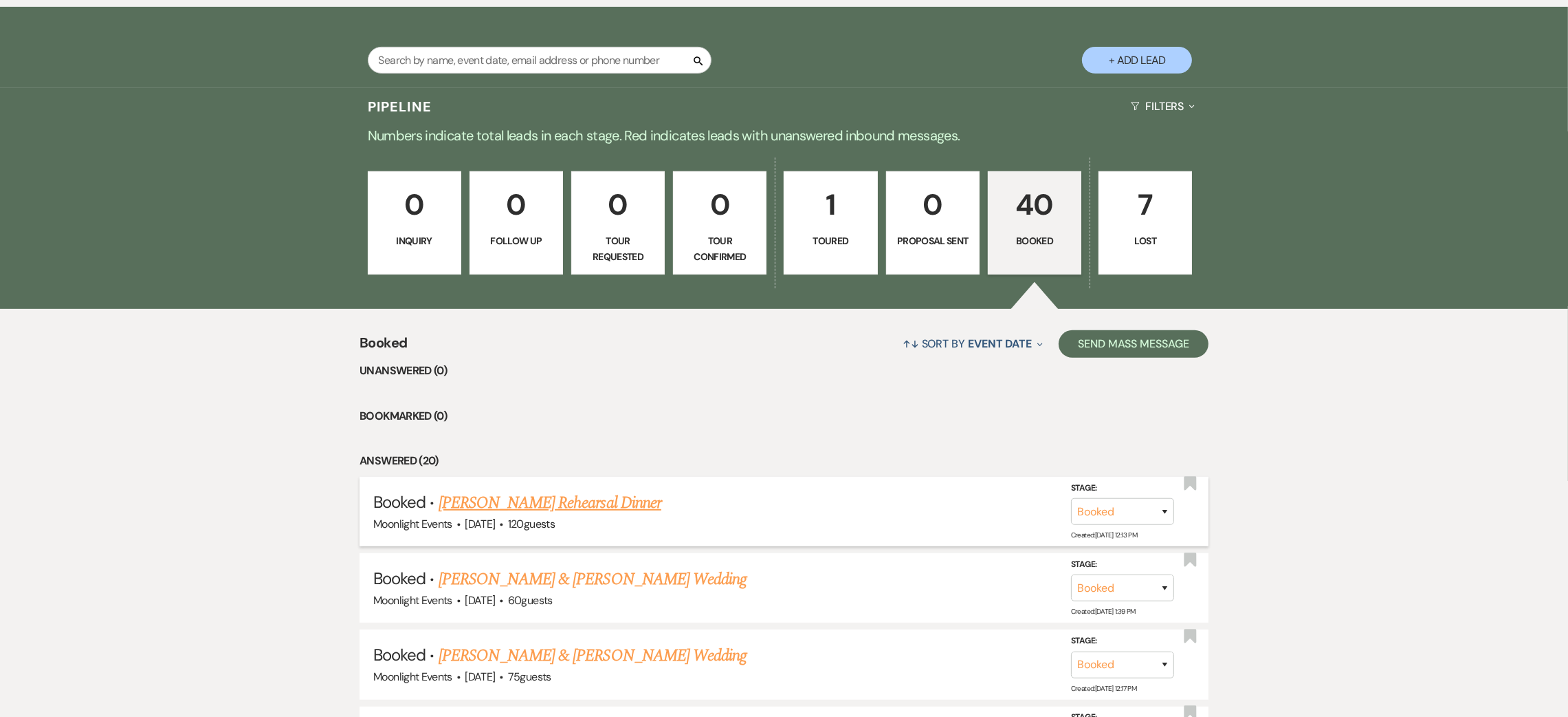
click at [595, 505] on link "[PERSON_NAME] Rehearsal Dinner" at bounding box center [549, 503] width 223 height 25
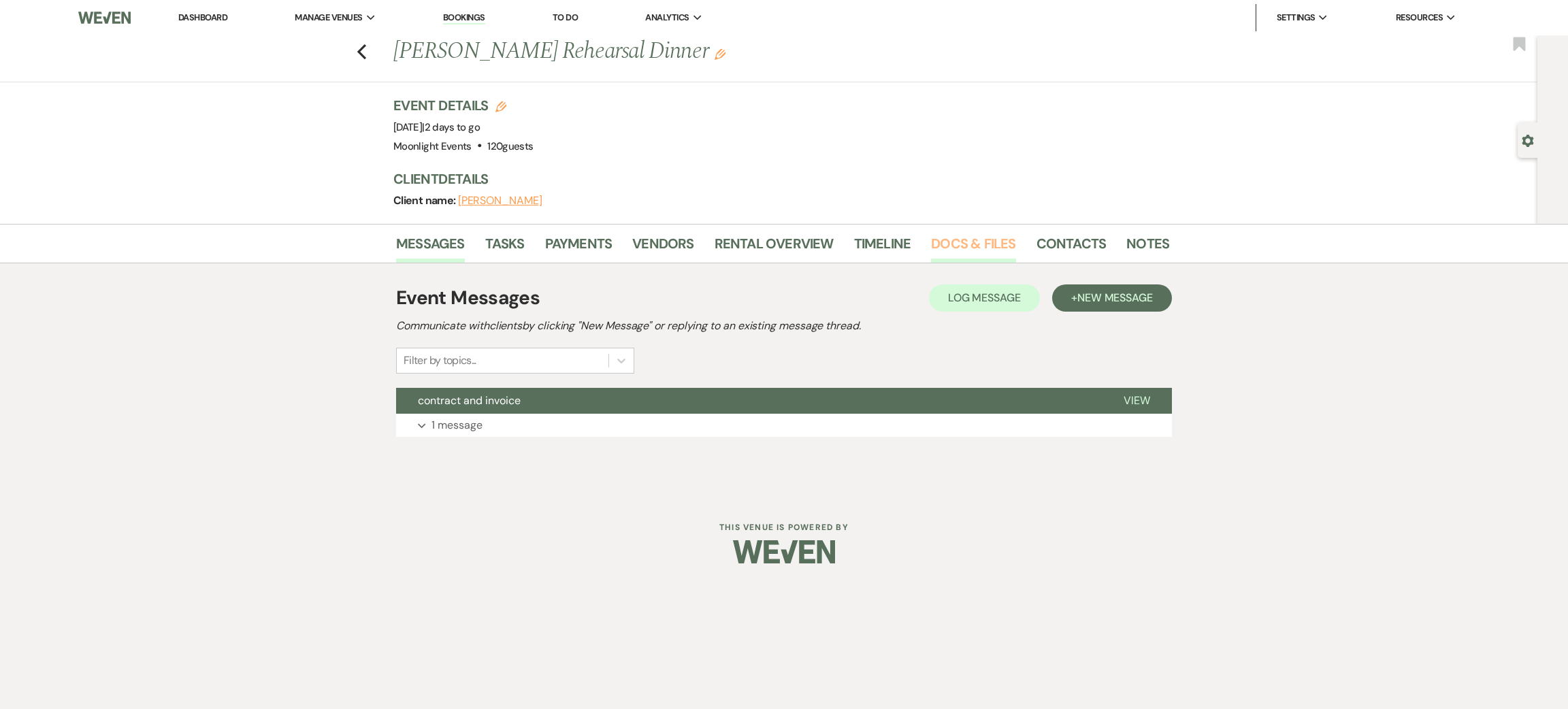
click at [1010, 242] on link "Docs & Files" at bounding box center [973, 247] width 85 height 30
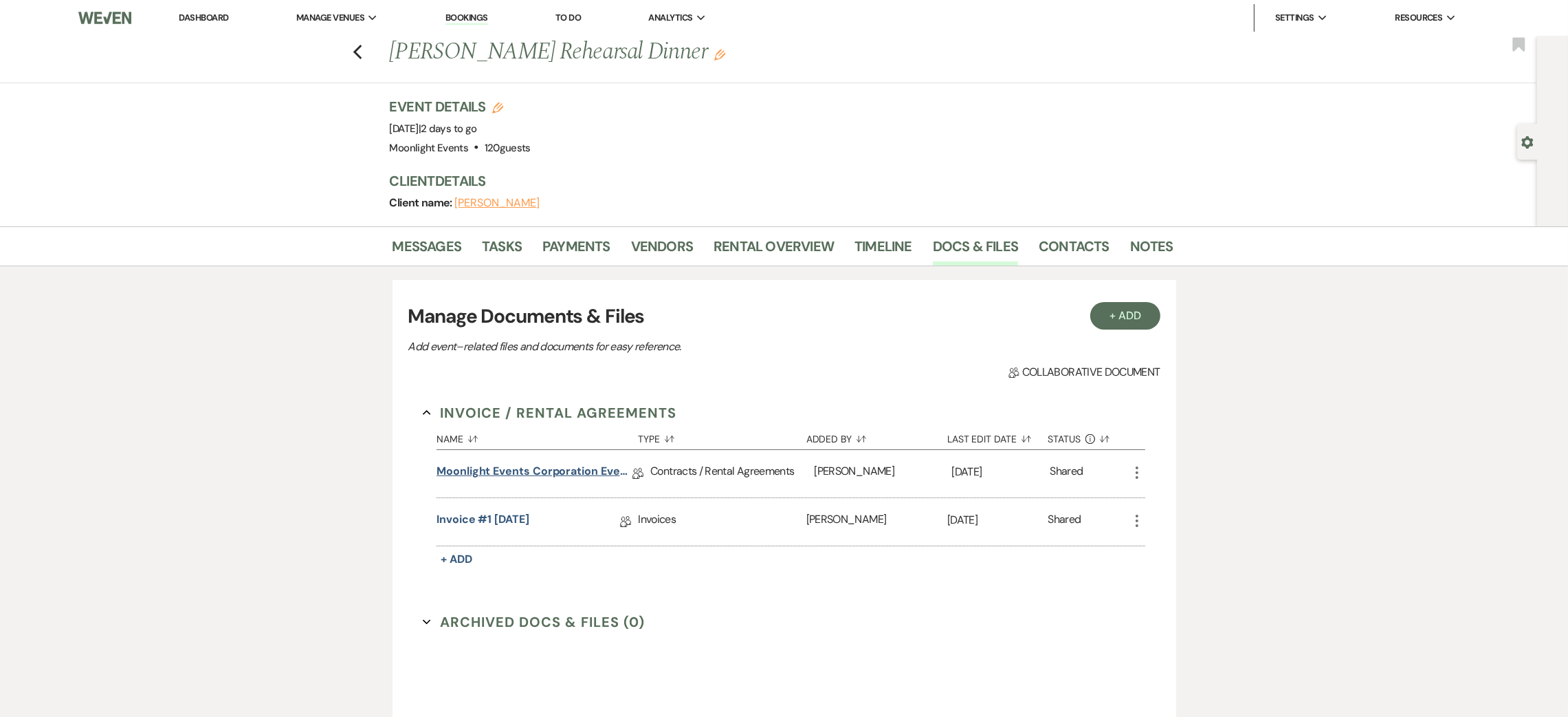
click at [571, 469] on link "Moonlight Events Corporation Event Contract 2025 final" at bounding box center [534, 473] width 196 height 21
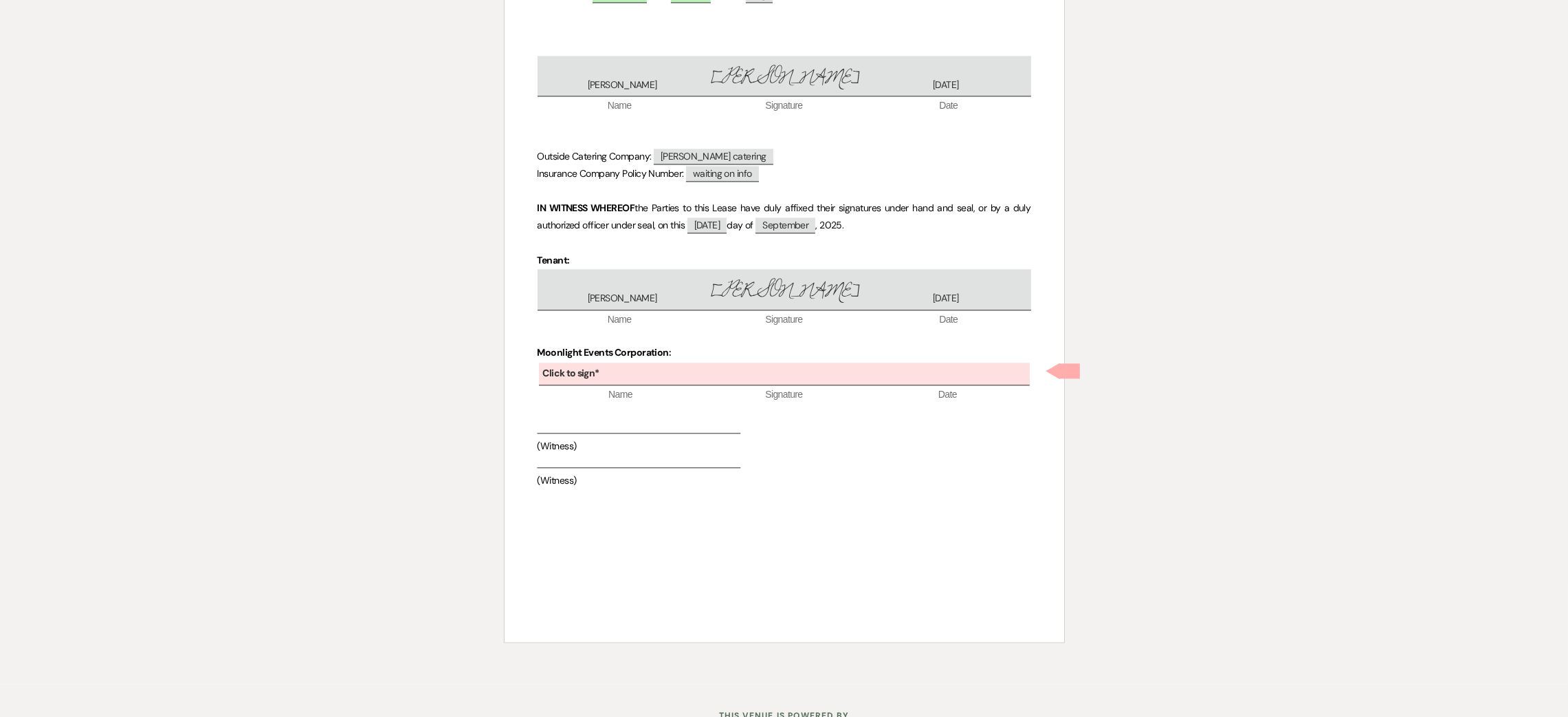
scroll to position [4671, 0]
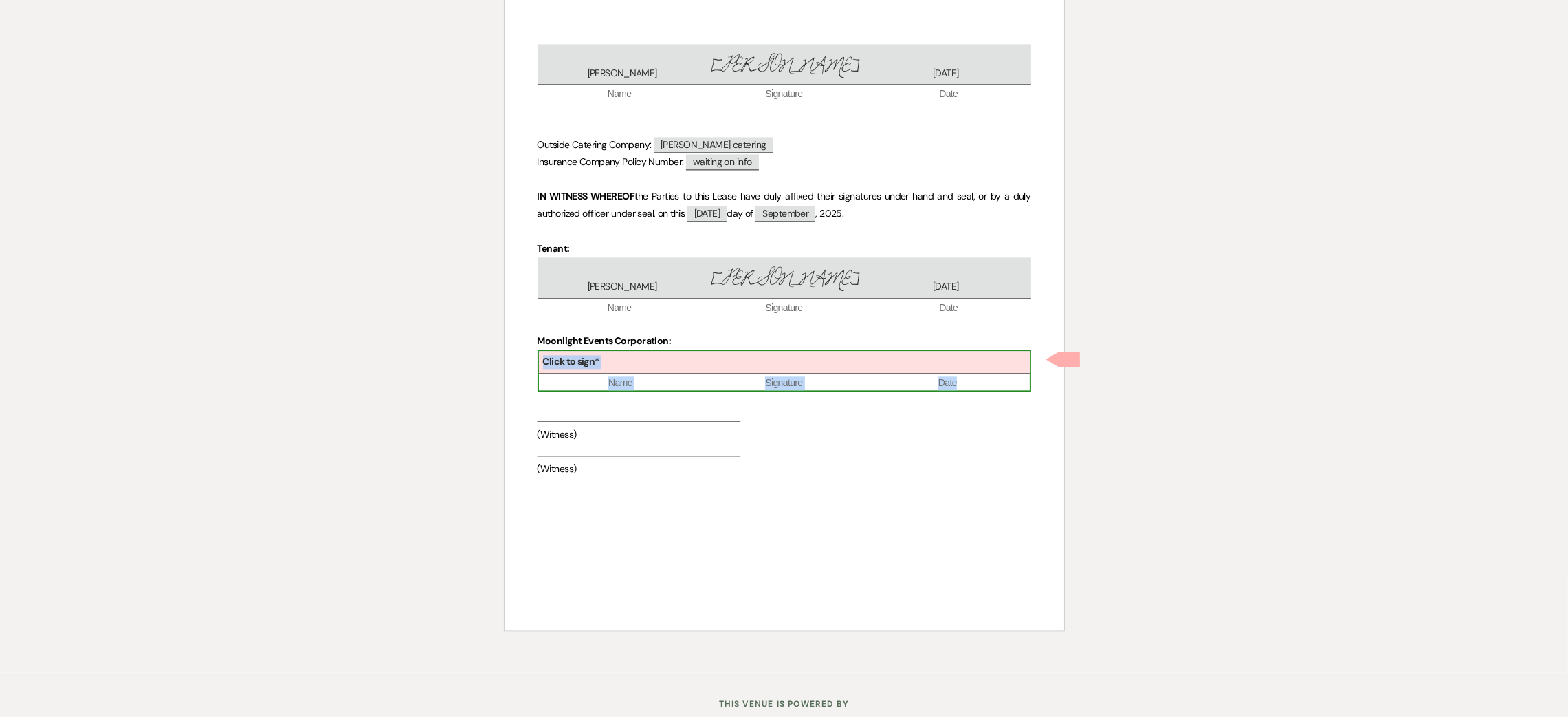
click at [805, 364] on div "Click to sign*" at bounding box center [784, 362] width 491 height 23
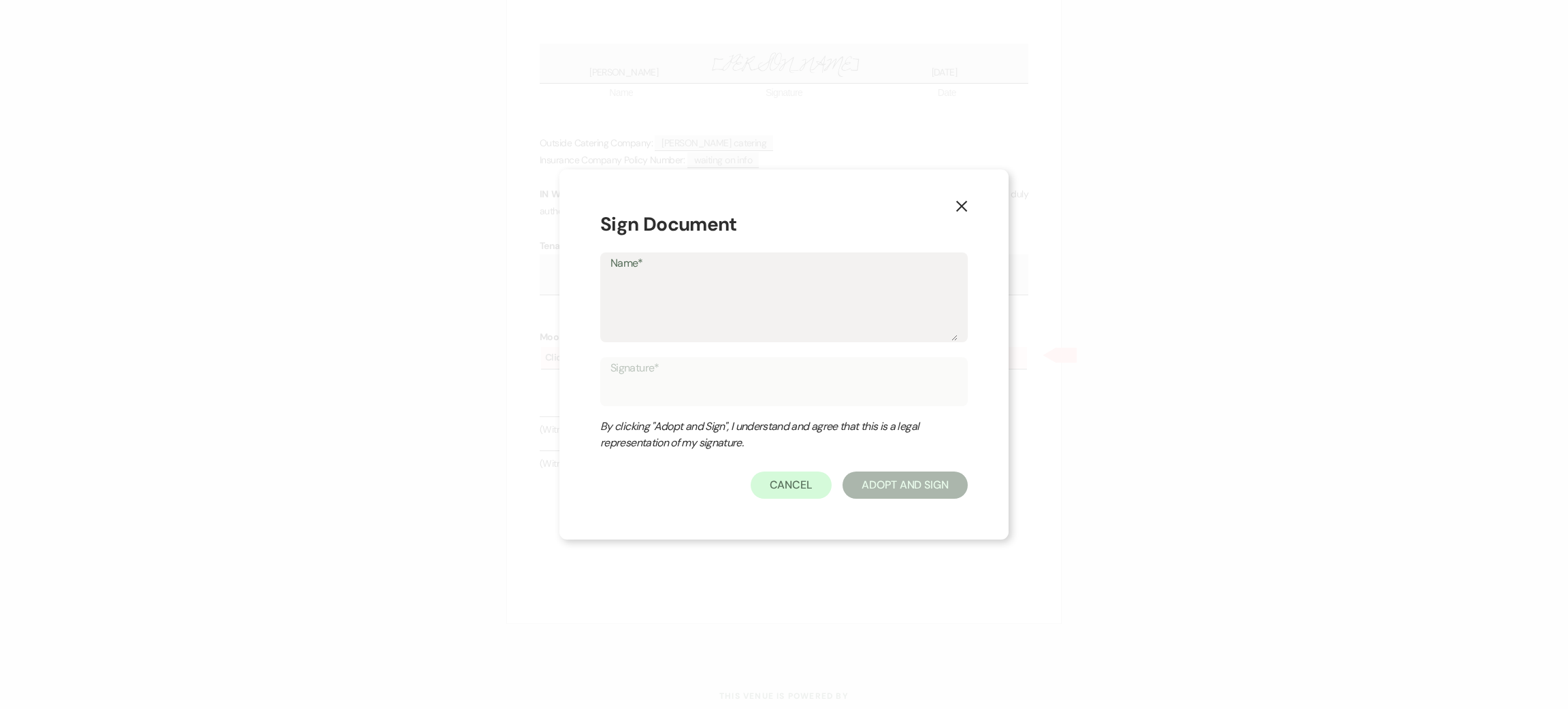
click at [706, 289] on textarea "Name*" at bounding box center [784, 307] width 347 height 68
type textarea "k"
type input "k"
type textarea "ky"
type input "ky"
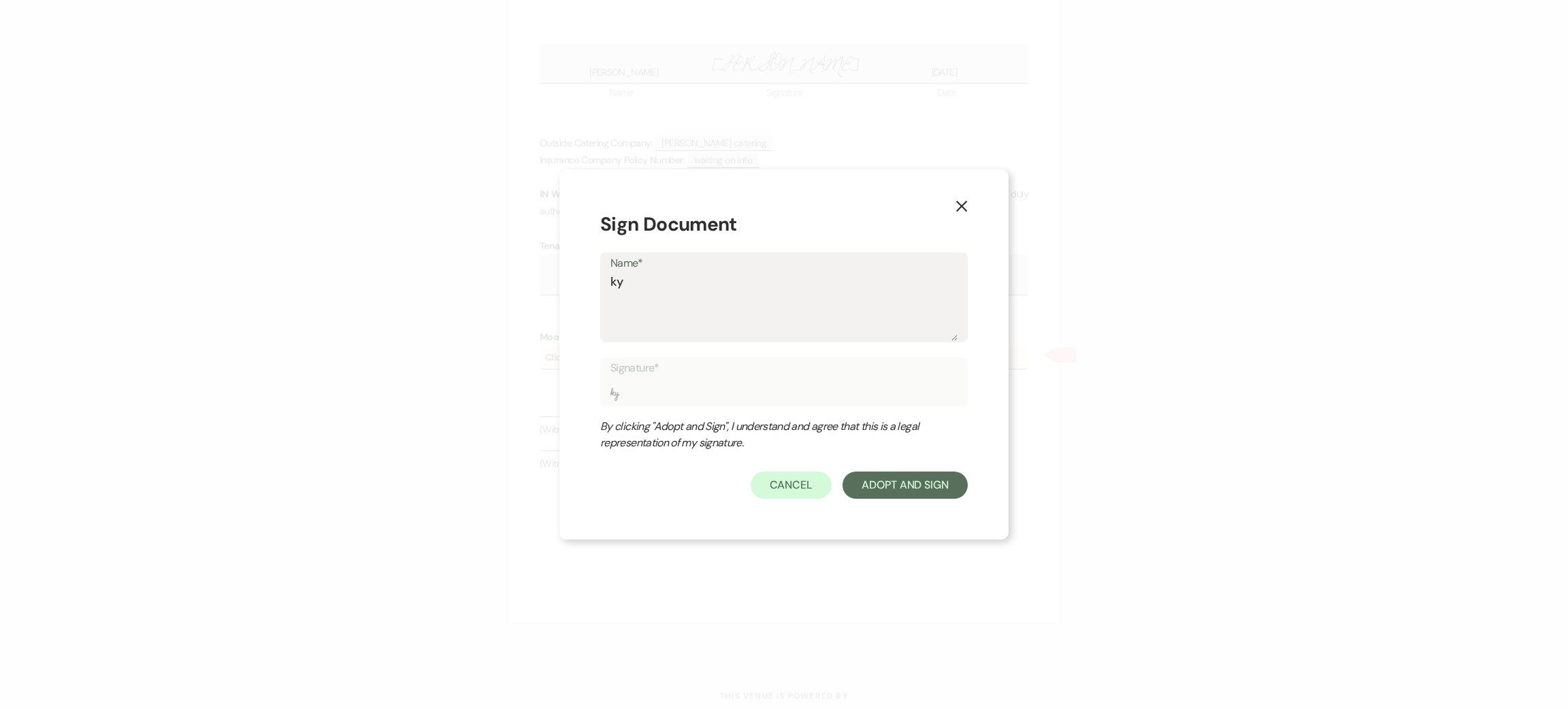
type textarea "kyl"
type input "kyl"
type textarea "kyla"
type input "kyla"
type textarea "kylan"
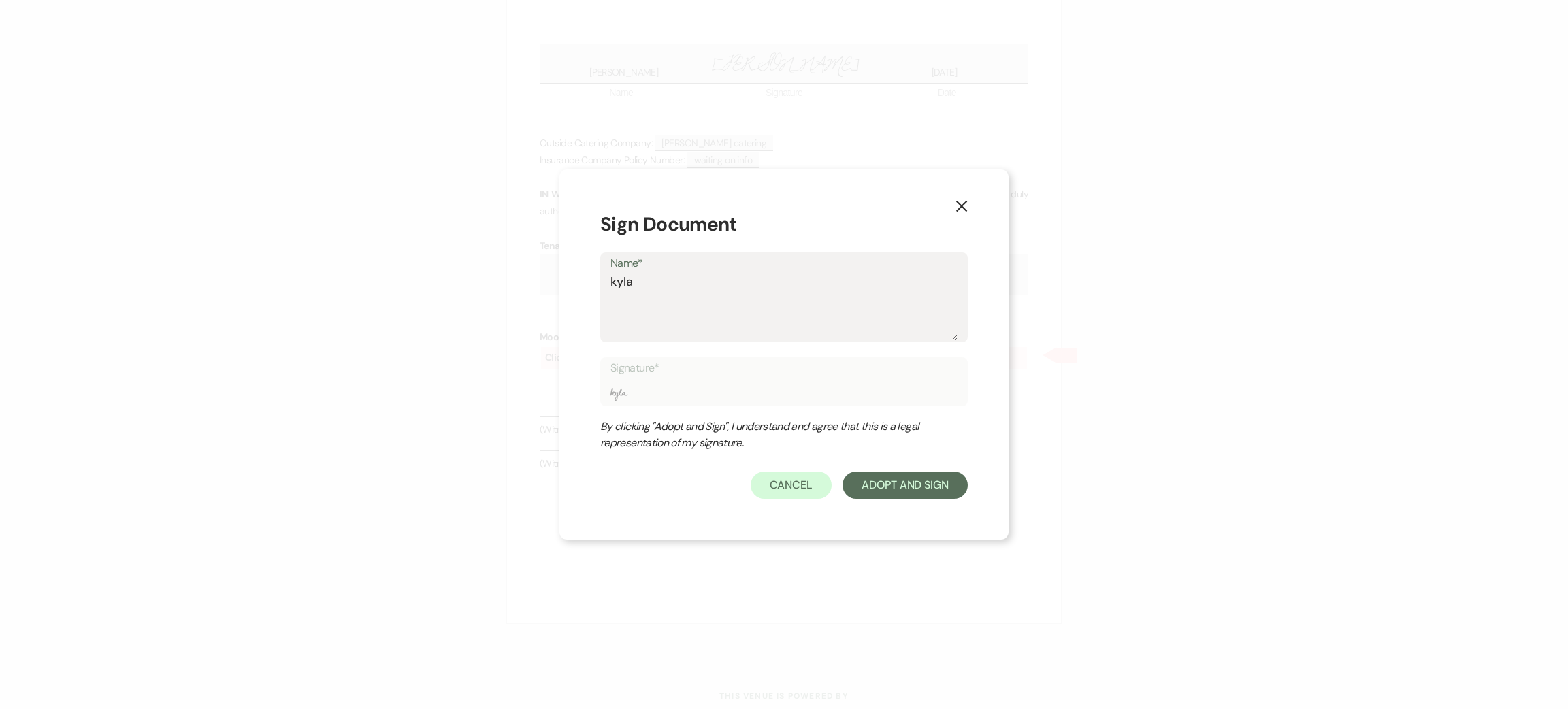
type input "kylan"
type textarea "kylan"
type input "kylan"
type textarea "kylan e"
type input "kylan e"
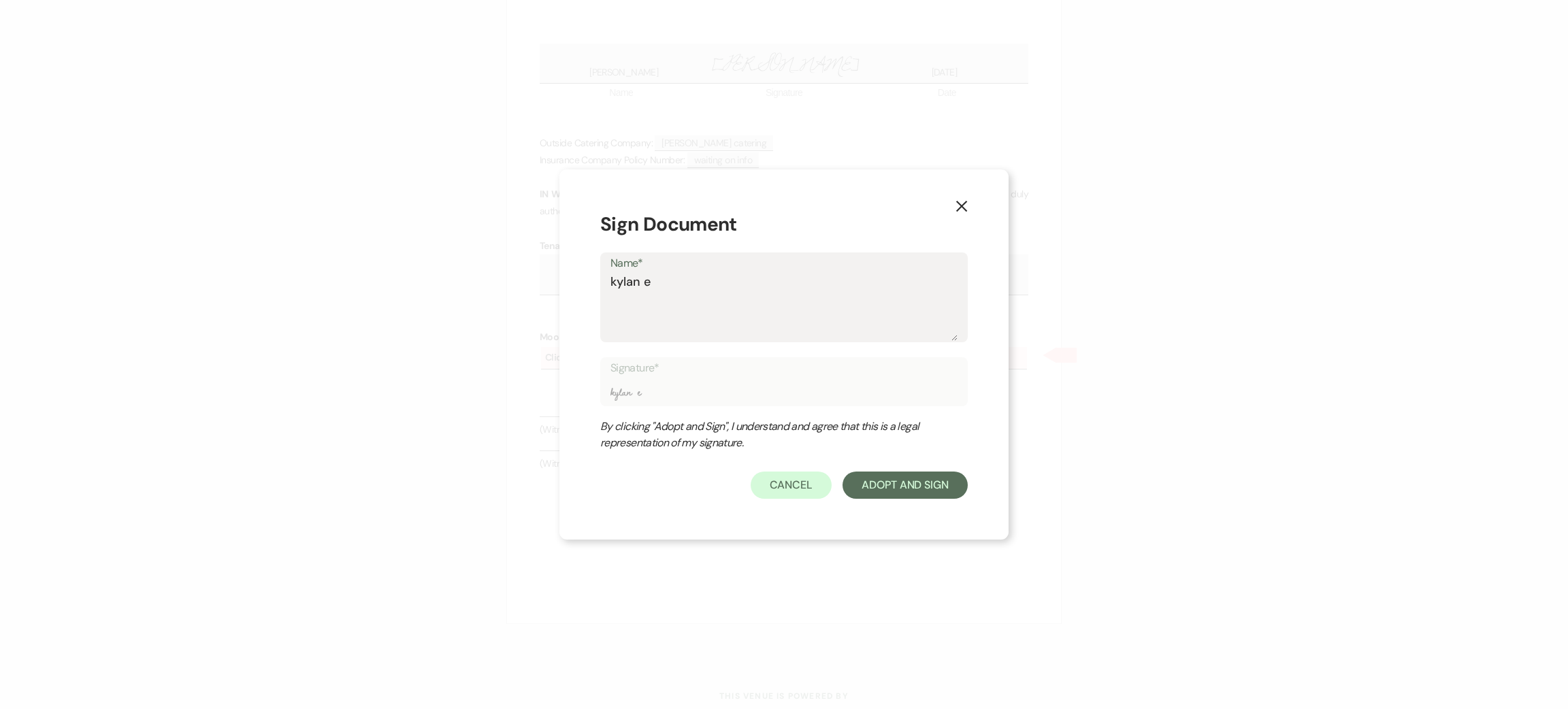
type textarea "kylan el"
type input "kylan el"
type textarea "kylan ell"
type input "kylan ell"
type textarea "kylan elli"
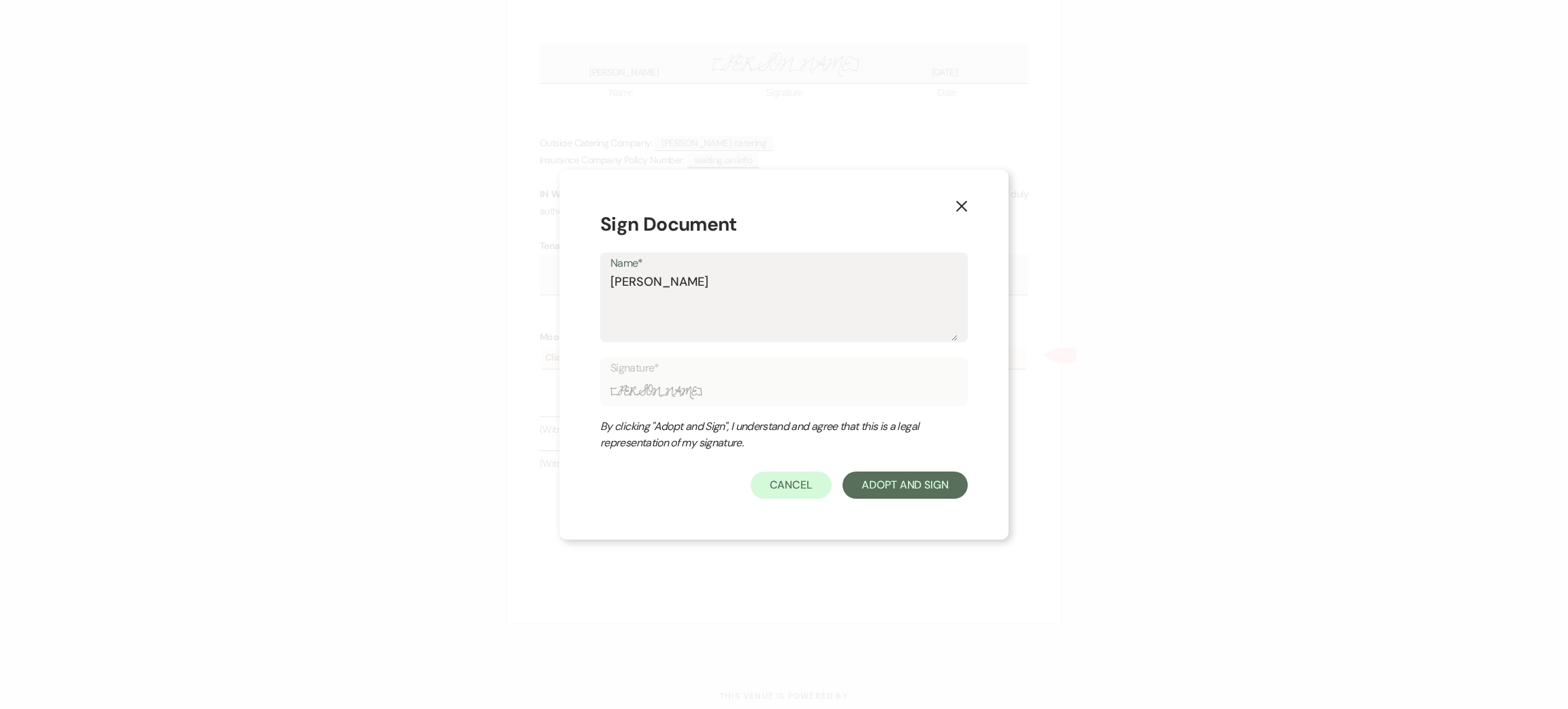
type input "kylan elli"
type textarea "kylan ellio"
type input "kylan ellio"
type textarea "kylan elliot"
type input "kylan elliot"
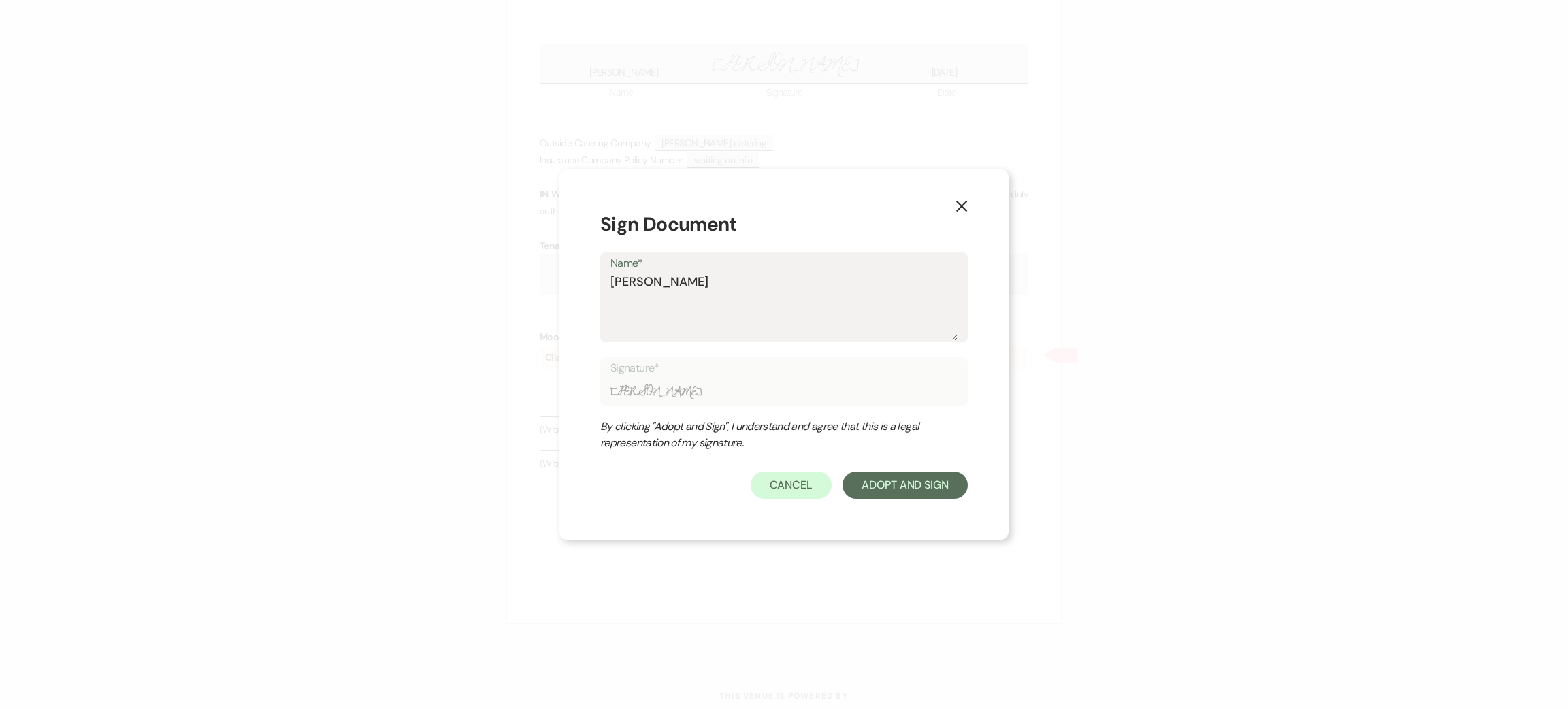
type textarea "kylan elliott"
type input "kylan elliott"
type textarea "kylan elliott"
click at [875, 469] on form "Sign Document Name* kylan elliott Signature* kylan elliott By clicking "Adopt a…" at bounding box center [784, 354] width 368 height 289
click at [880, 488] on button "Adopt And Sign" at bounding box center [905, 485] width 125 height 27
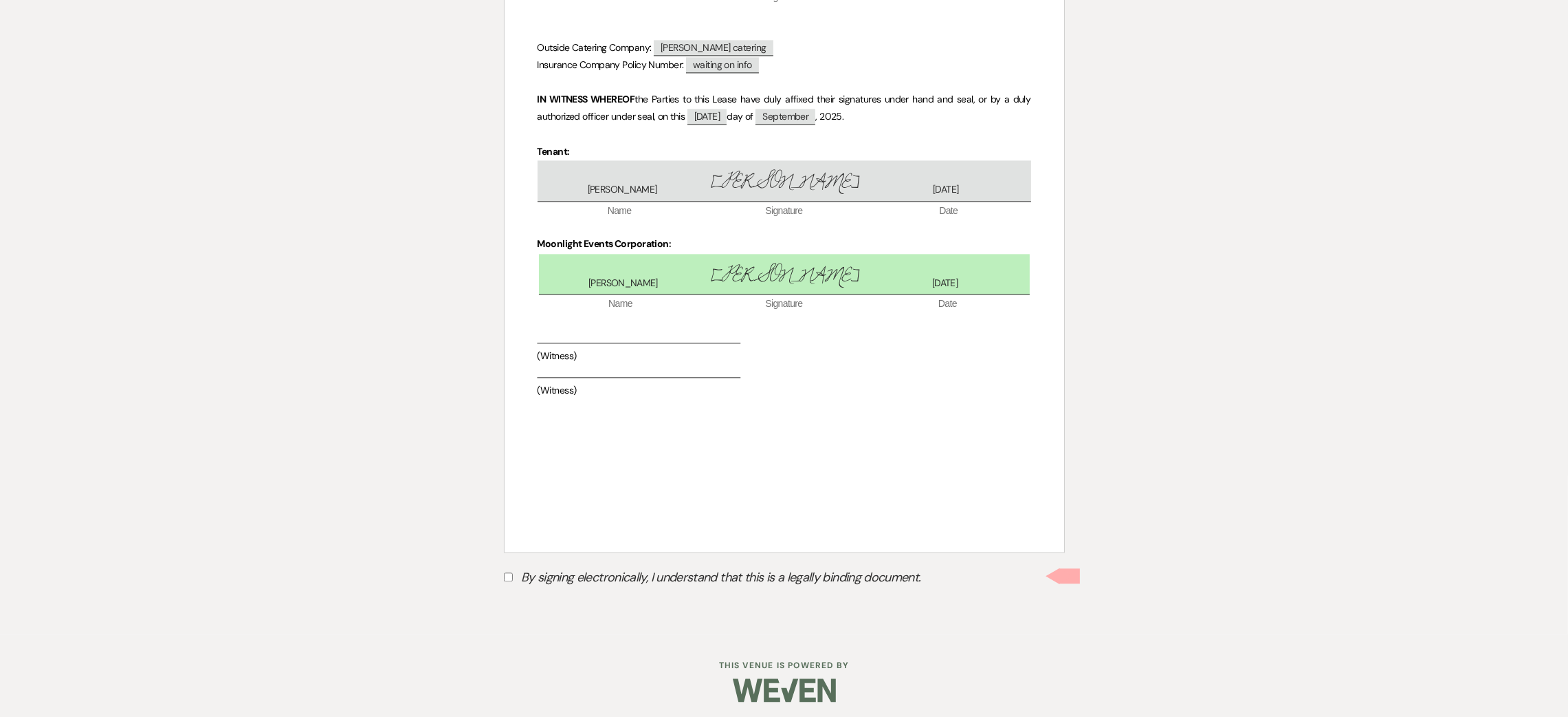
scroll to position [4774, 0]
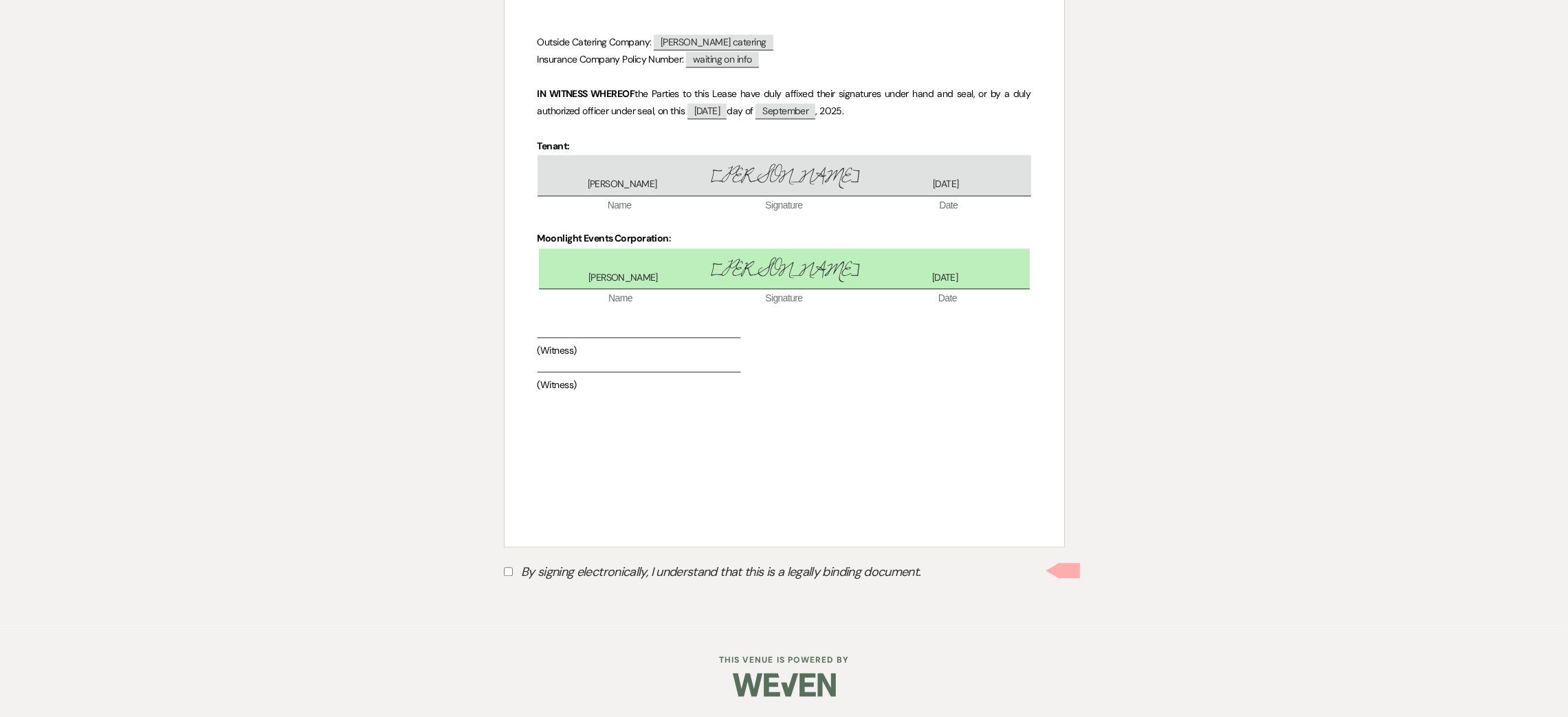
click at [542, 567] on label "By signing electronically, I understand that this is a legally binding document." at bounding box center [784, 574] width 561 height 26
click at [513, 567] on input "By signing electronically, I understand that this is a legally binding document." at bounding box center [509, 571] width 9 height 9
checkbox input "true"
click at [521, 597] on button "Submit" at bounding box center [552, 605] width 96 height 25
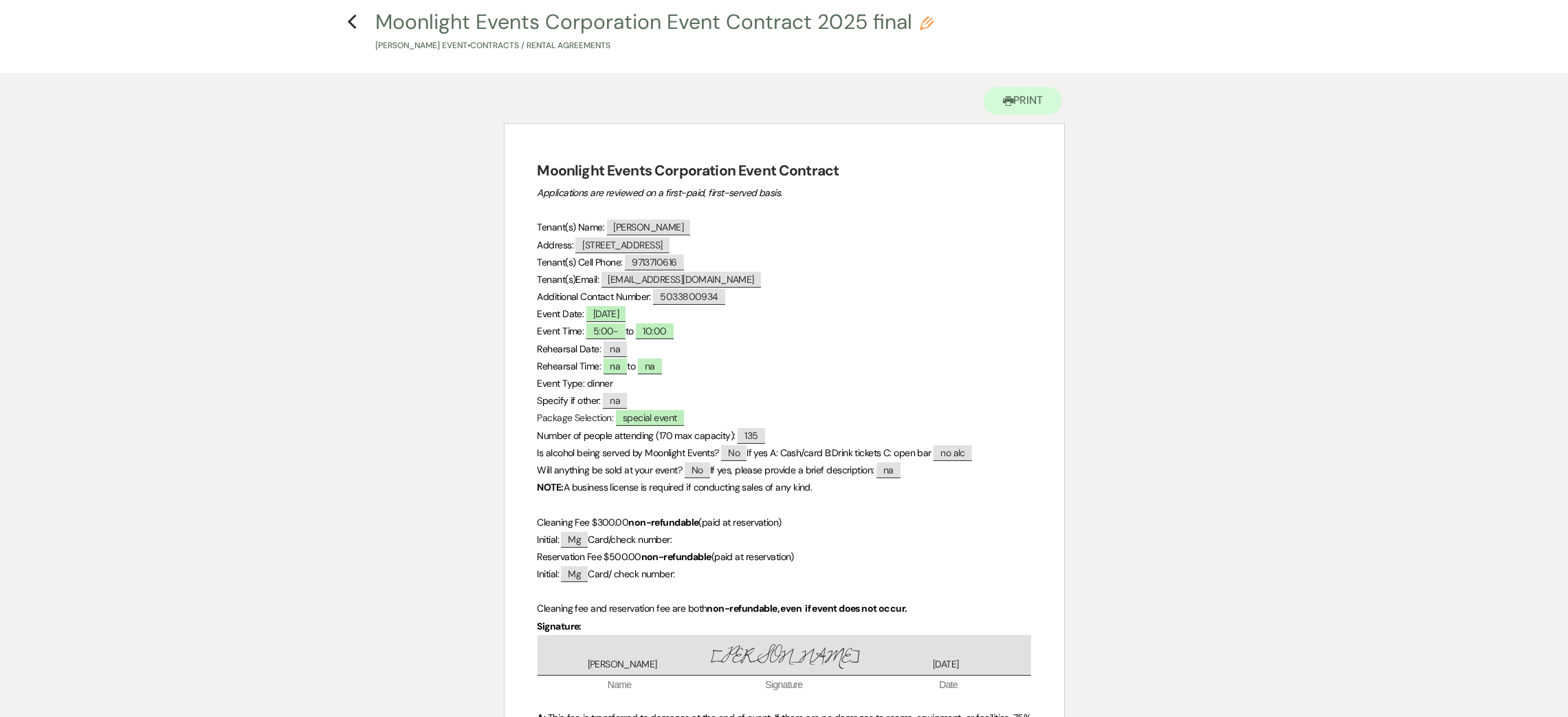
scroll to position [0, 0]
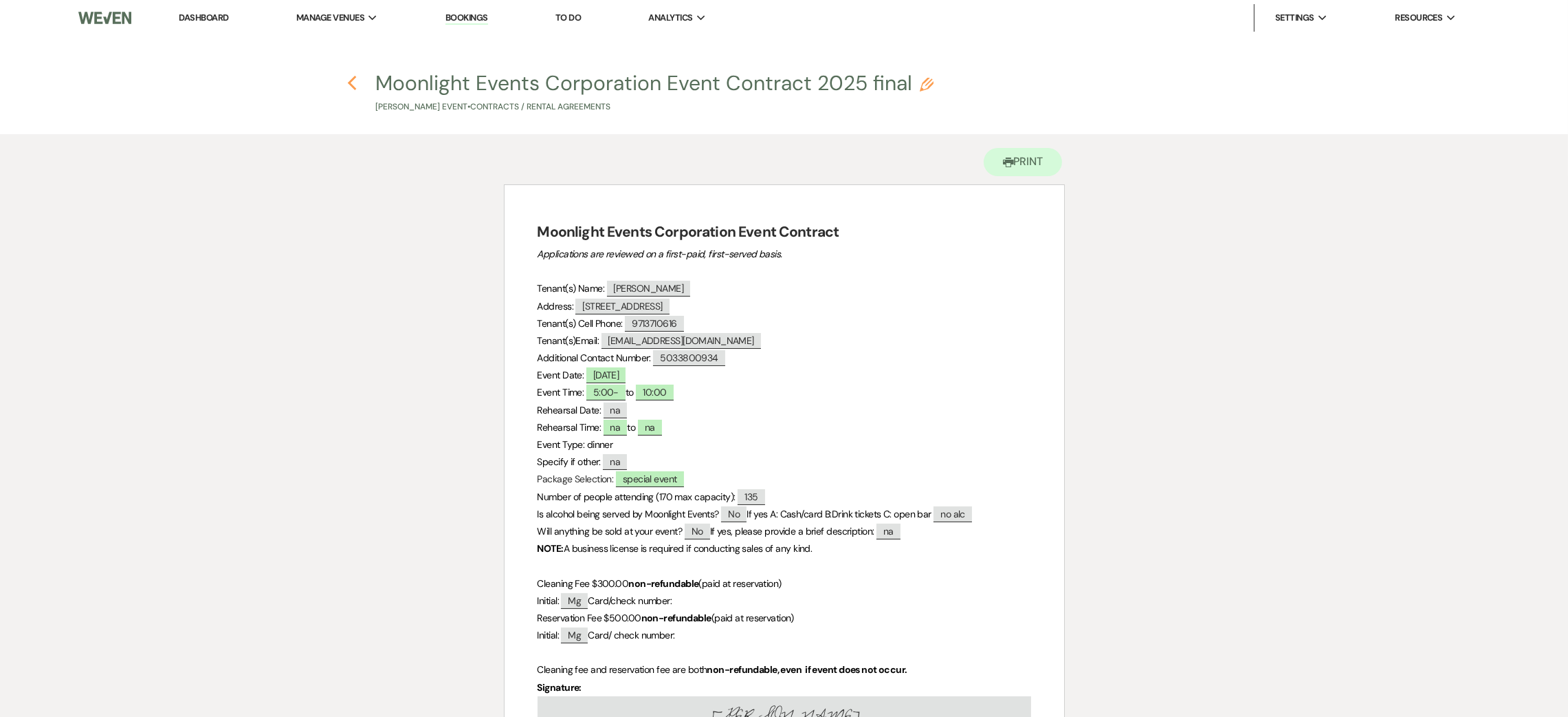
click at [349, 83] on use "button" at bounding box center [352, 83] width 9 height 15
